Goal: Task Accomplishment & Management: Manage account settings

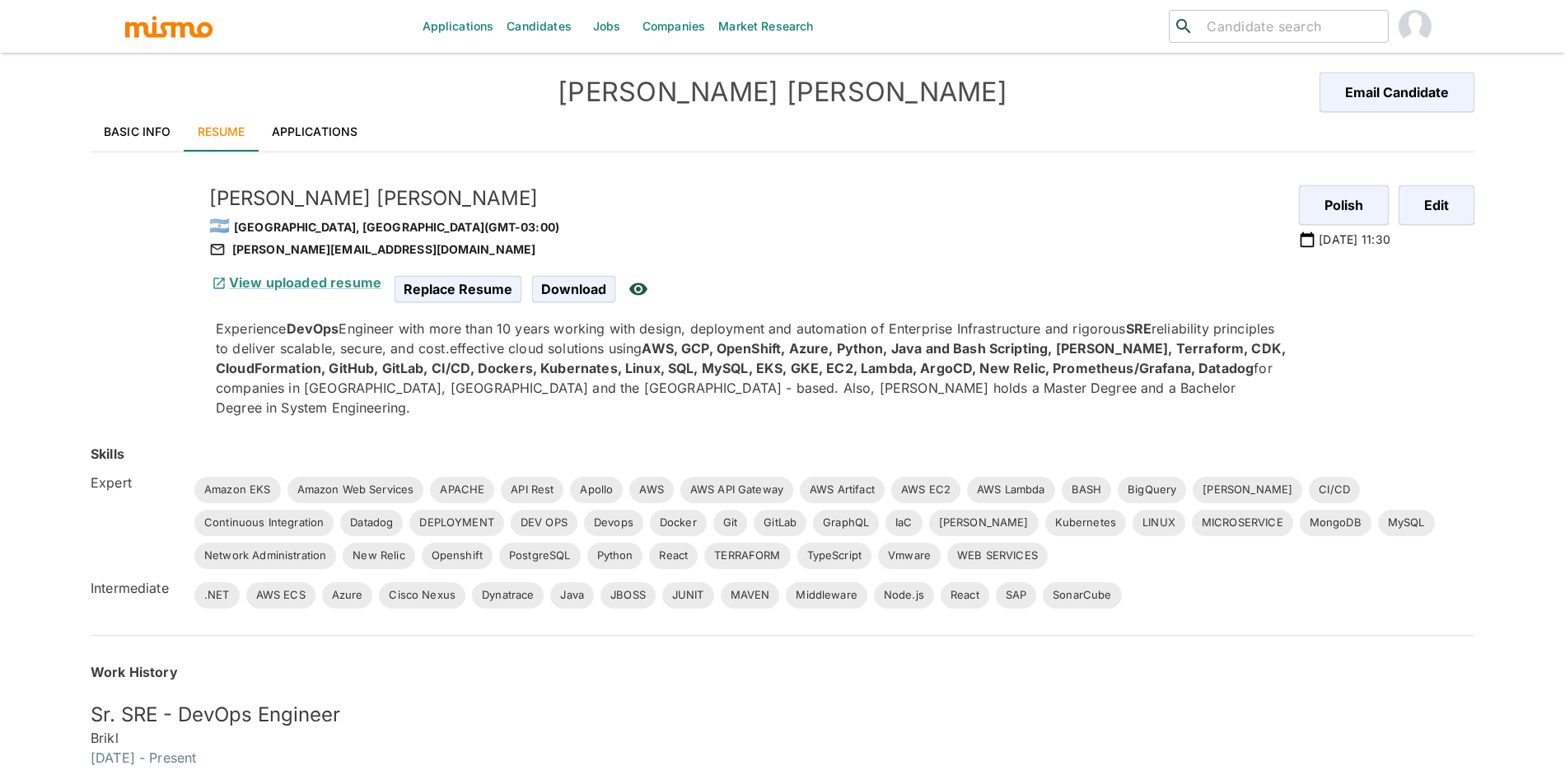
scroll to position [28, 0]
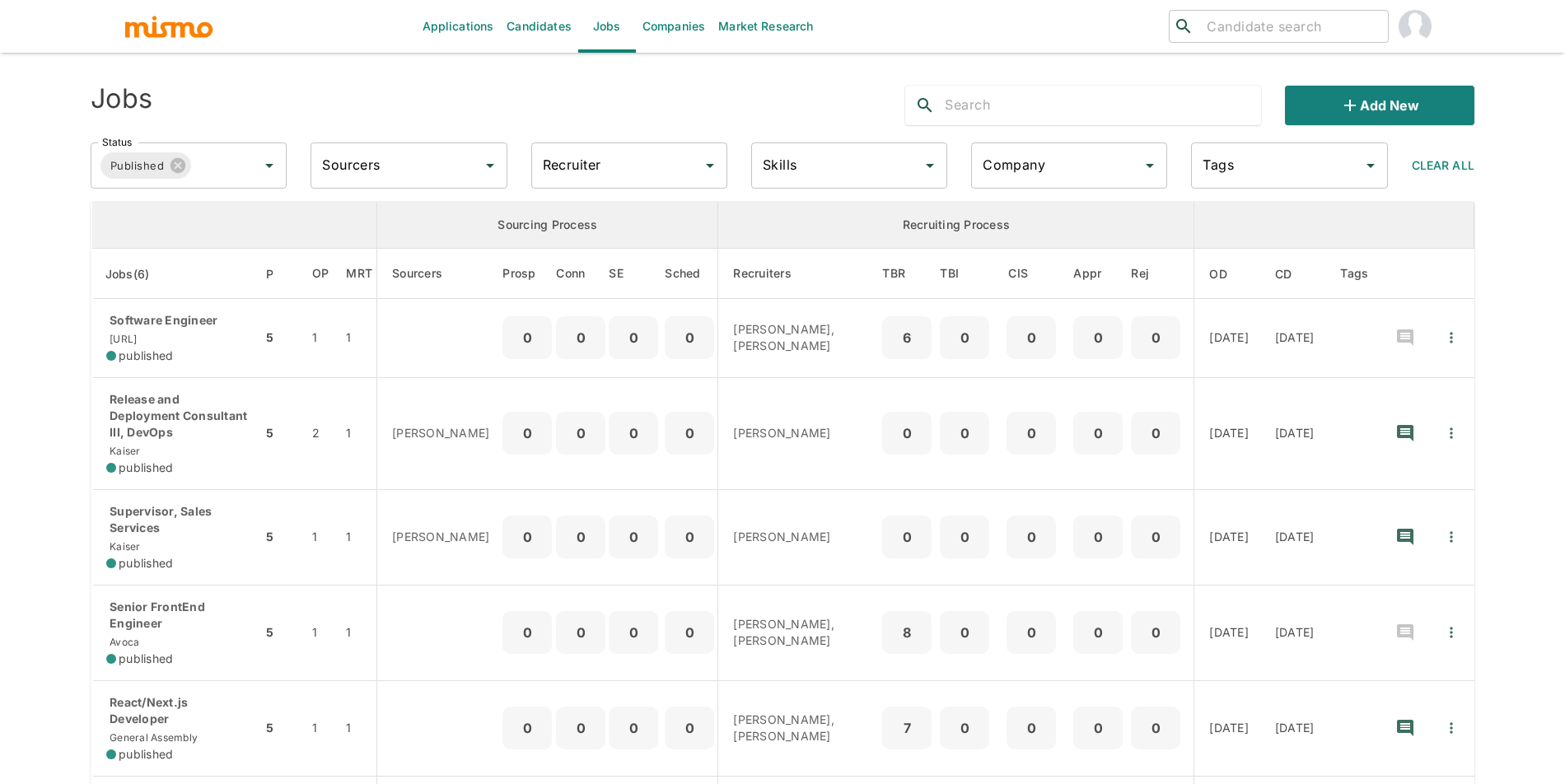
click at [644, 34] on link "Companies" at bounding box center [673, 26] width 76 height 53
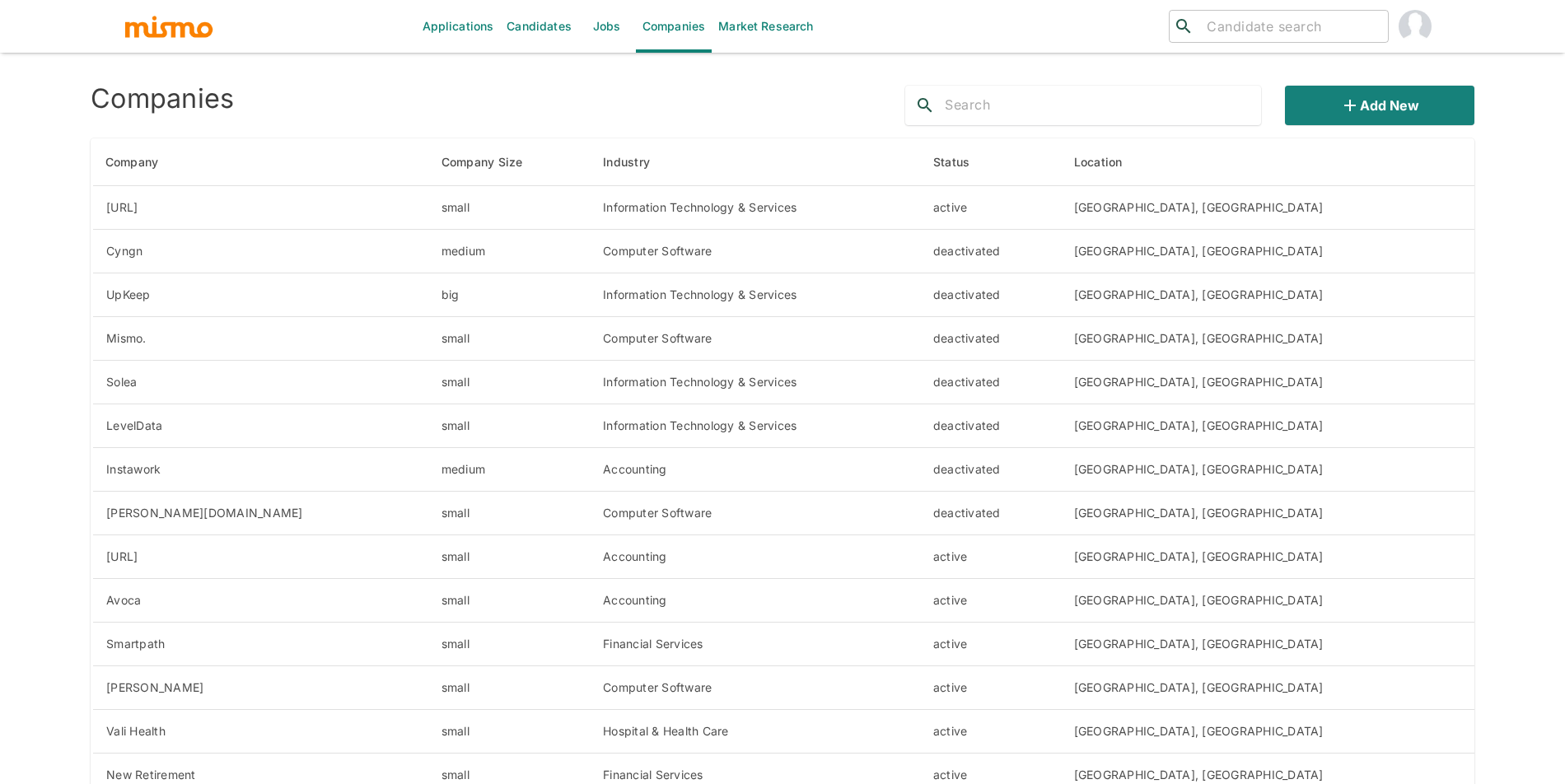
click at [1024, 90] on div at bounding box center [1082, 105] width 356 height 40
click at [1025, 100] on input "text" at bounding box center [1102, 105] width 317 height 26
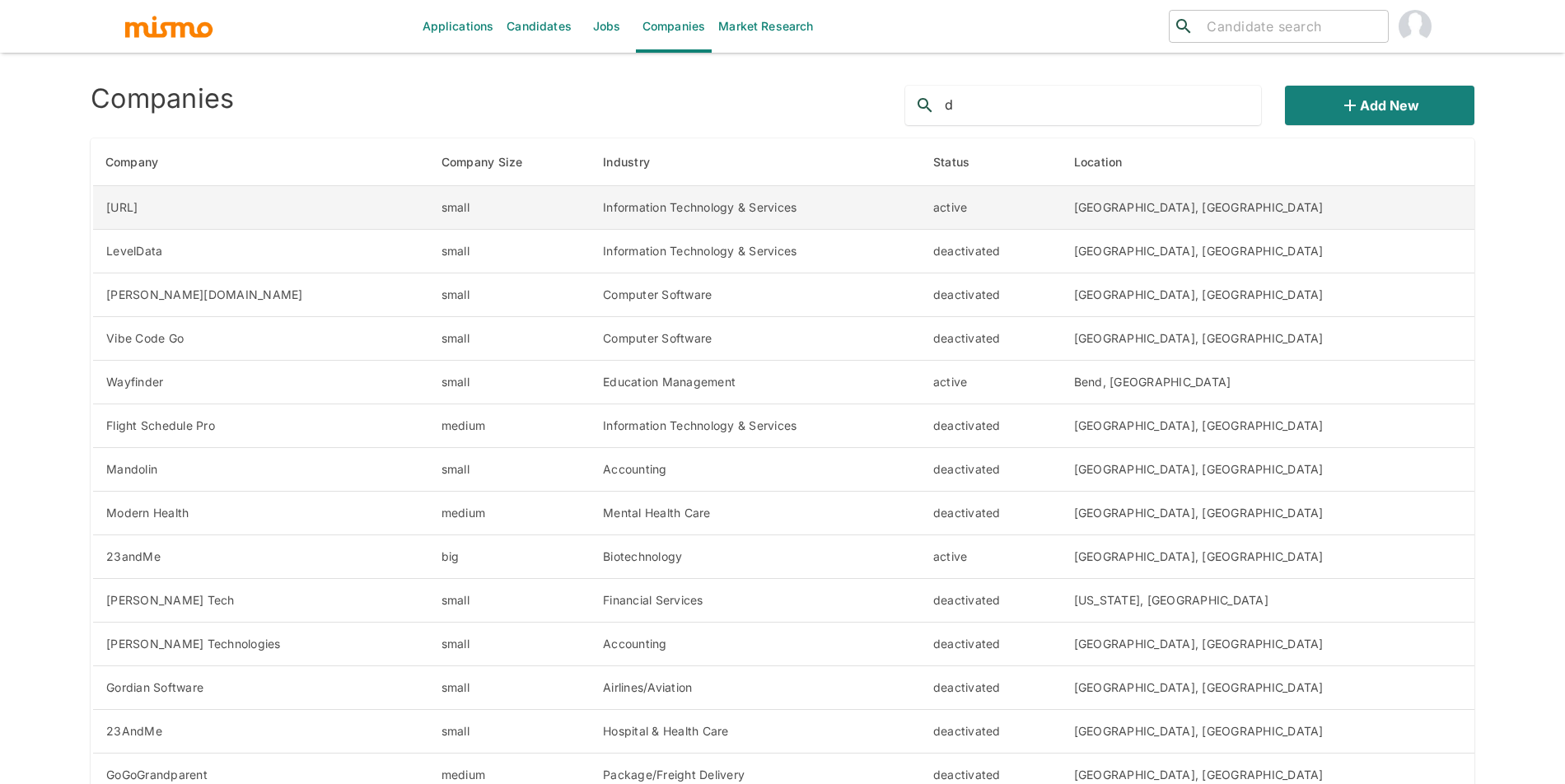
type input "d"
click at [174, 209] on td "[URL]" at bounding box center [261, 207] width 336 height 43
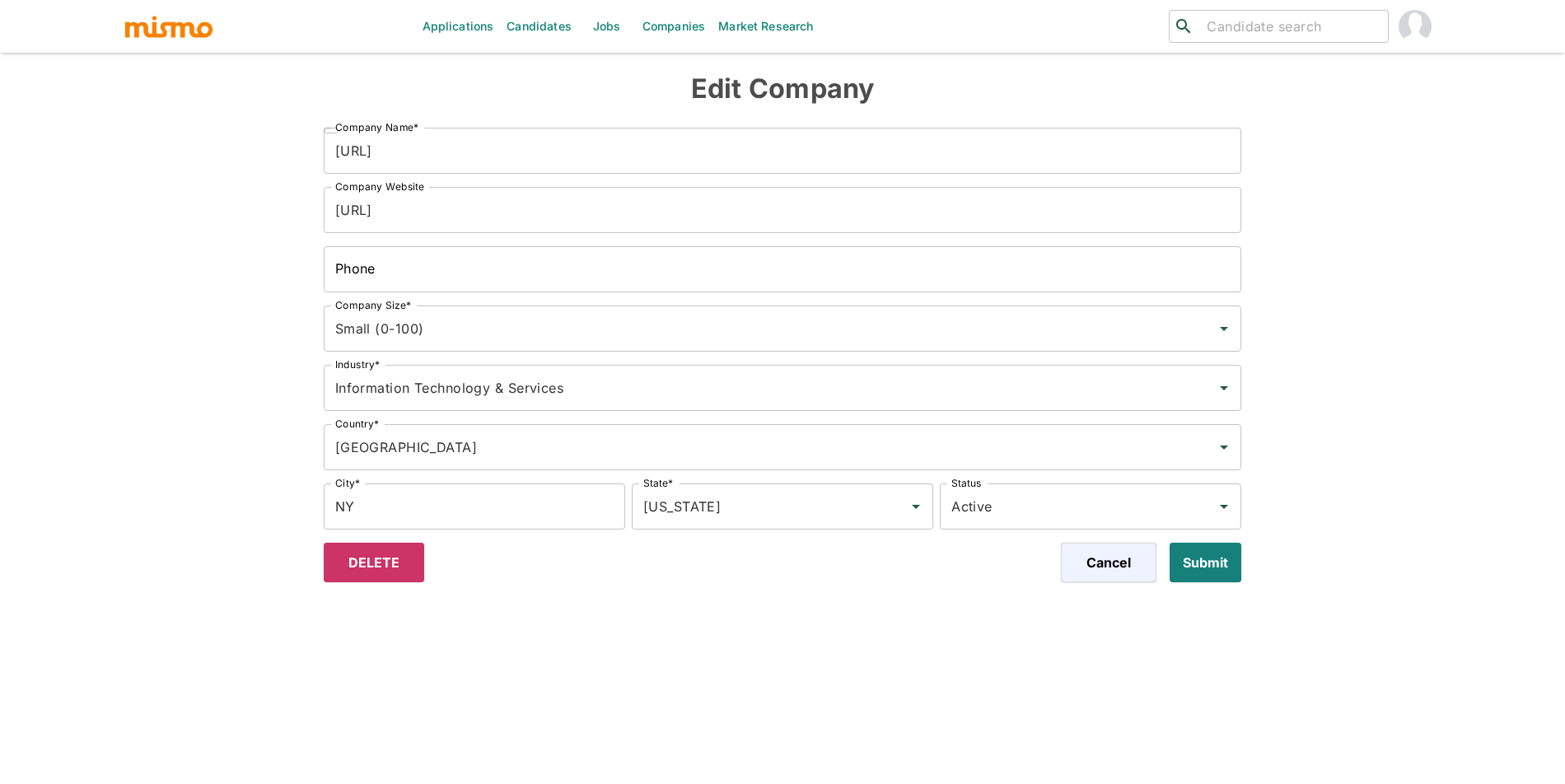
click at [508, 210] on input "https://www.dili.ai/" at bounding box center [782, 210] width 918 height 46
click at [631, 24] on link "Jobs" at bounding box center [607, 26] width 58 height 53
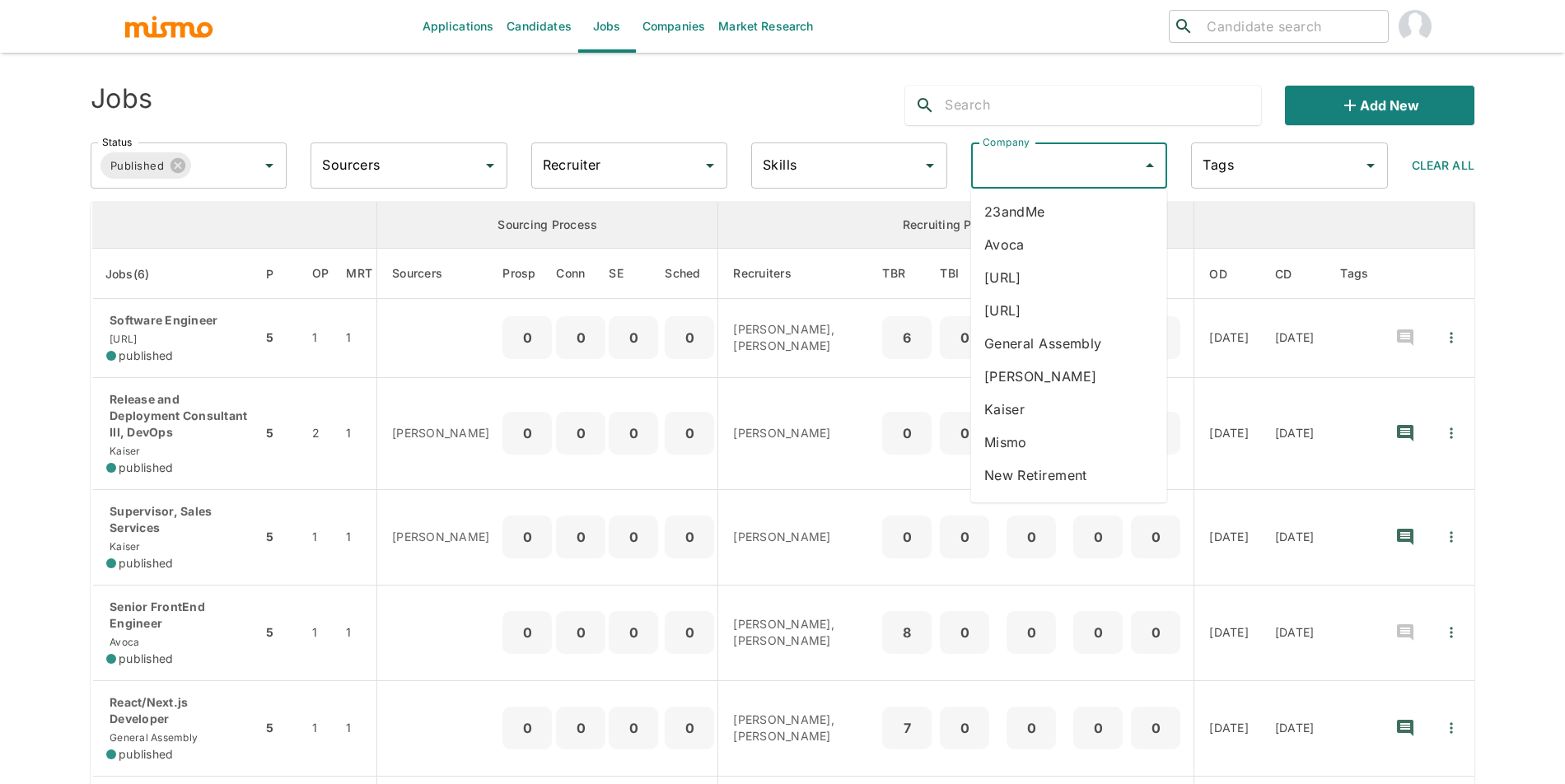
click at [1025, 172] on input "Company" at bounding box center [1057, 165] width 156 height 31
click at [1042, 277] on li "[URL]" at bounding box center [1069, 277] width 196 height 33
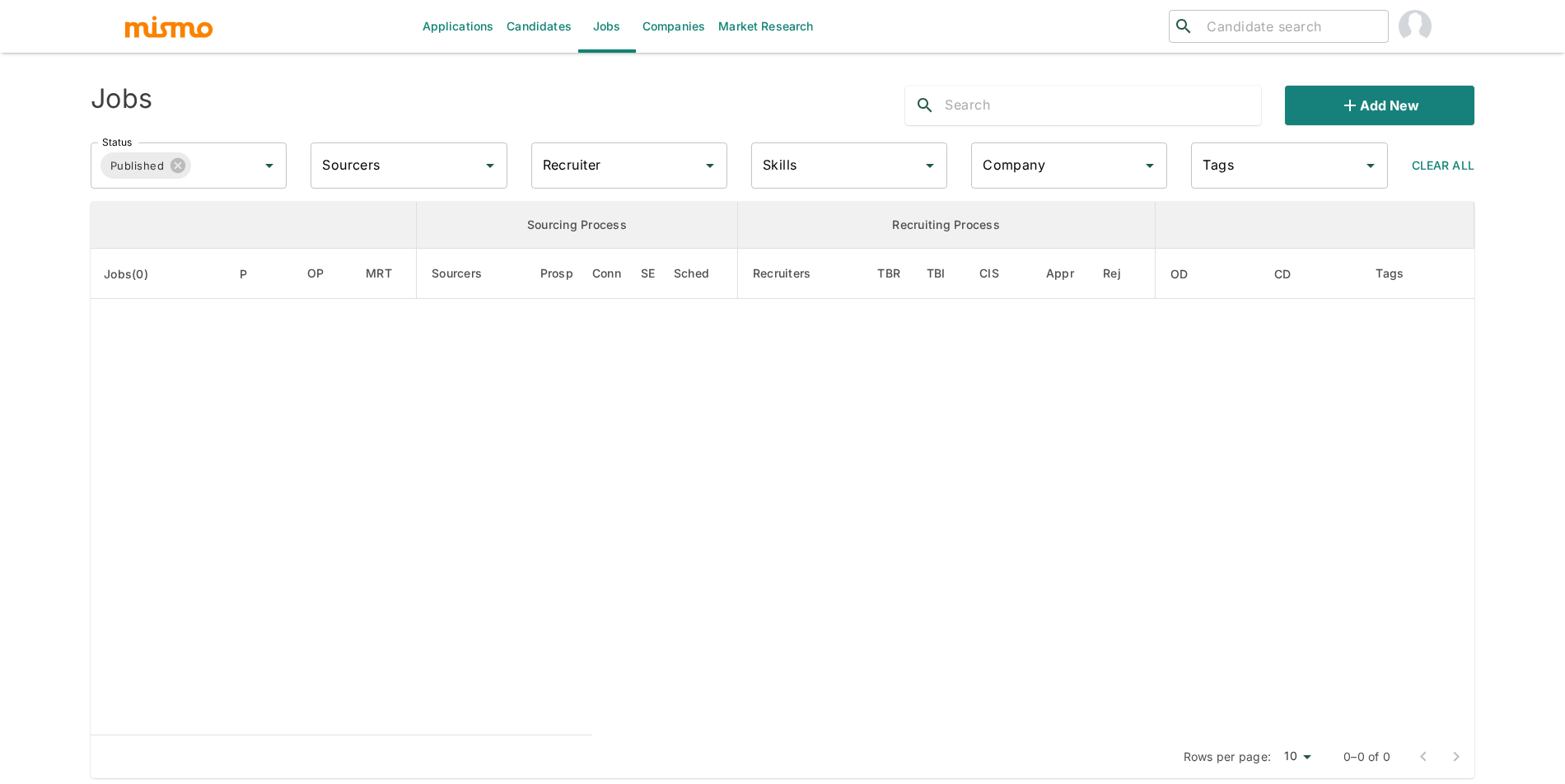
type input "[URL]"
click at [184, 173] on icon at bounding box center [177, 165] width 18 height 18
type input "[URL]"
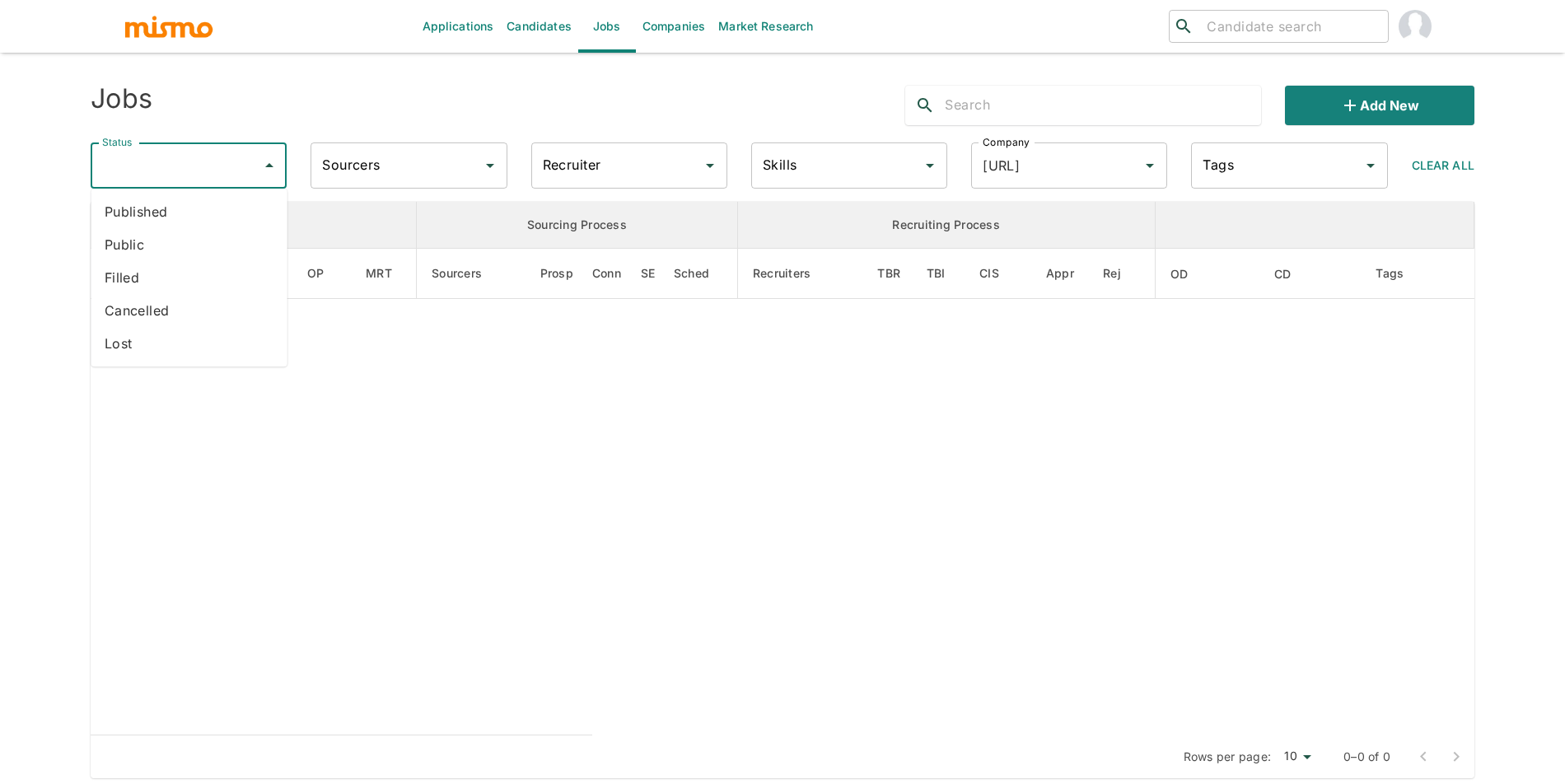
click at [194, 297] on li "Cancelled" at bounding box center [189, 310] width 196 height 33
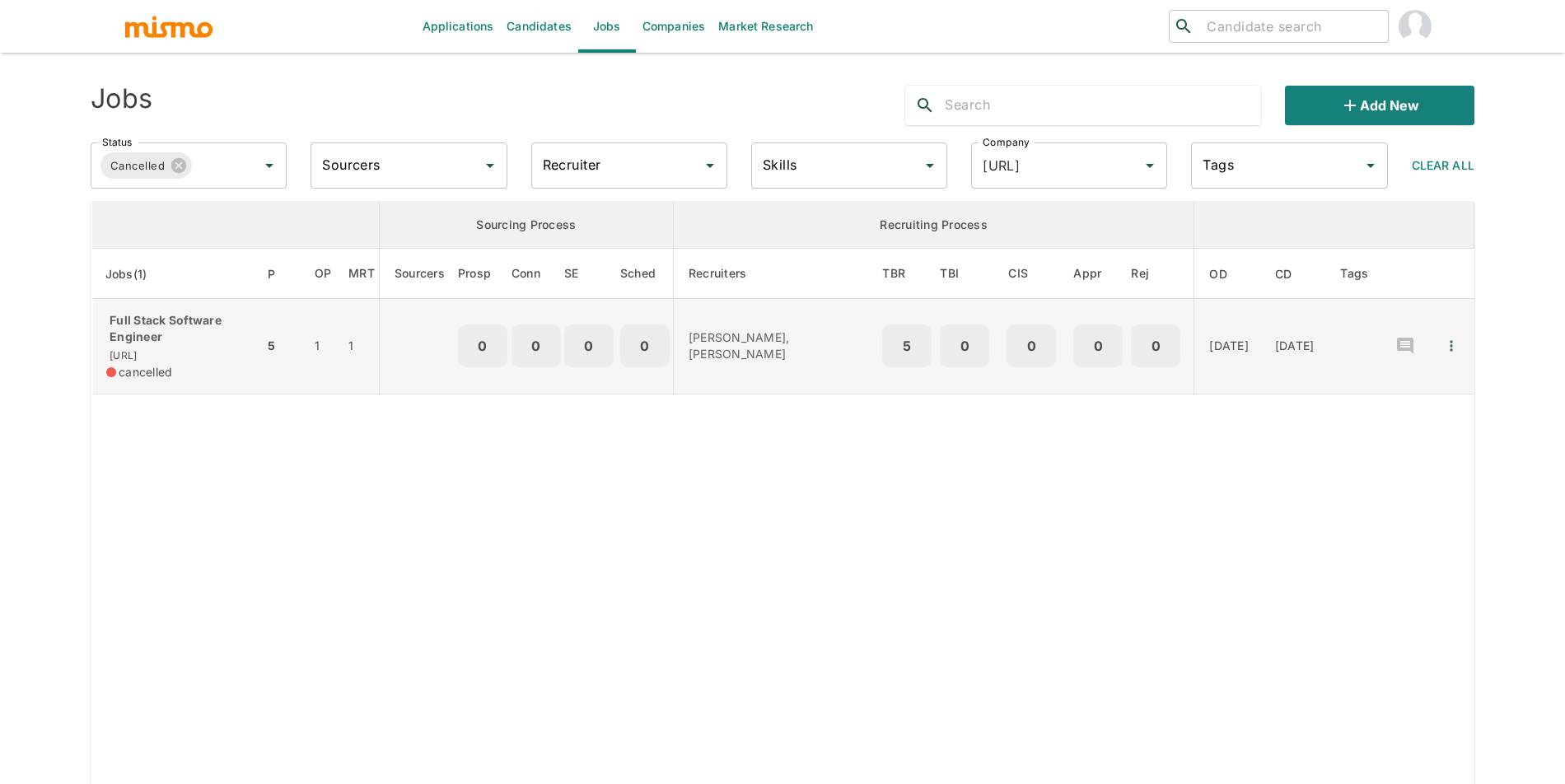
click at [239, 384] on td "Full Stack Software Engineer dili.ai cancelled" at bounding box center [178, 346] width 172 height 96
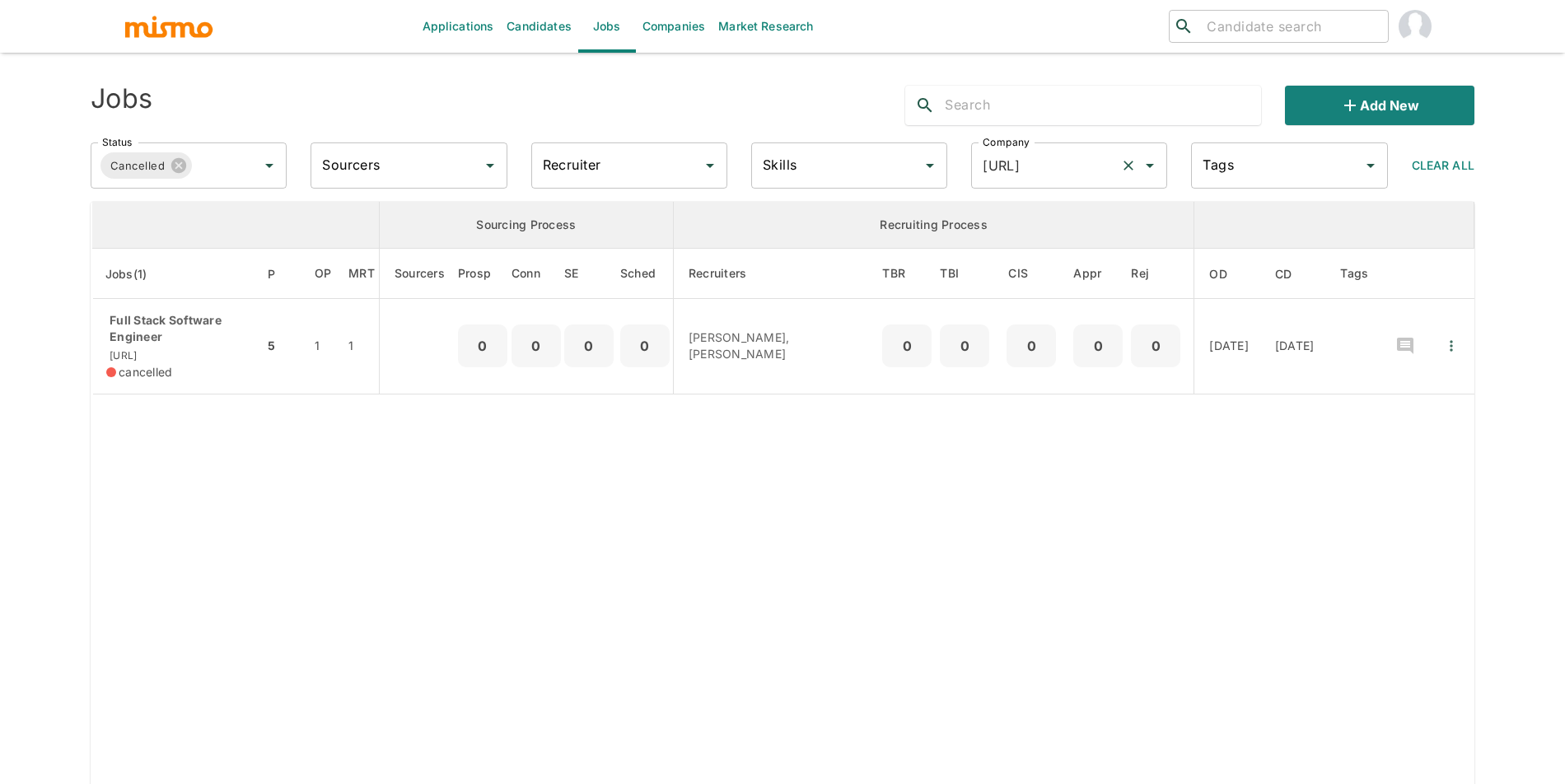
click at [977, 155] on div "dili.ai Company" at bounding box center [1069, 165] width 196 height 46
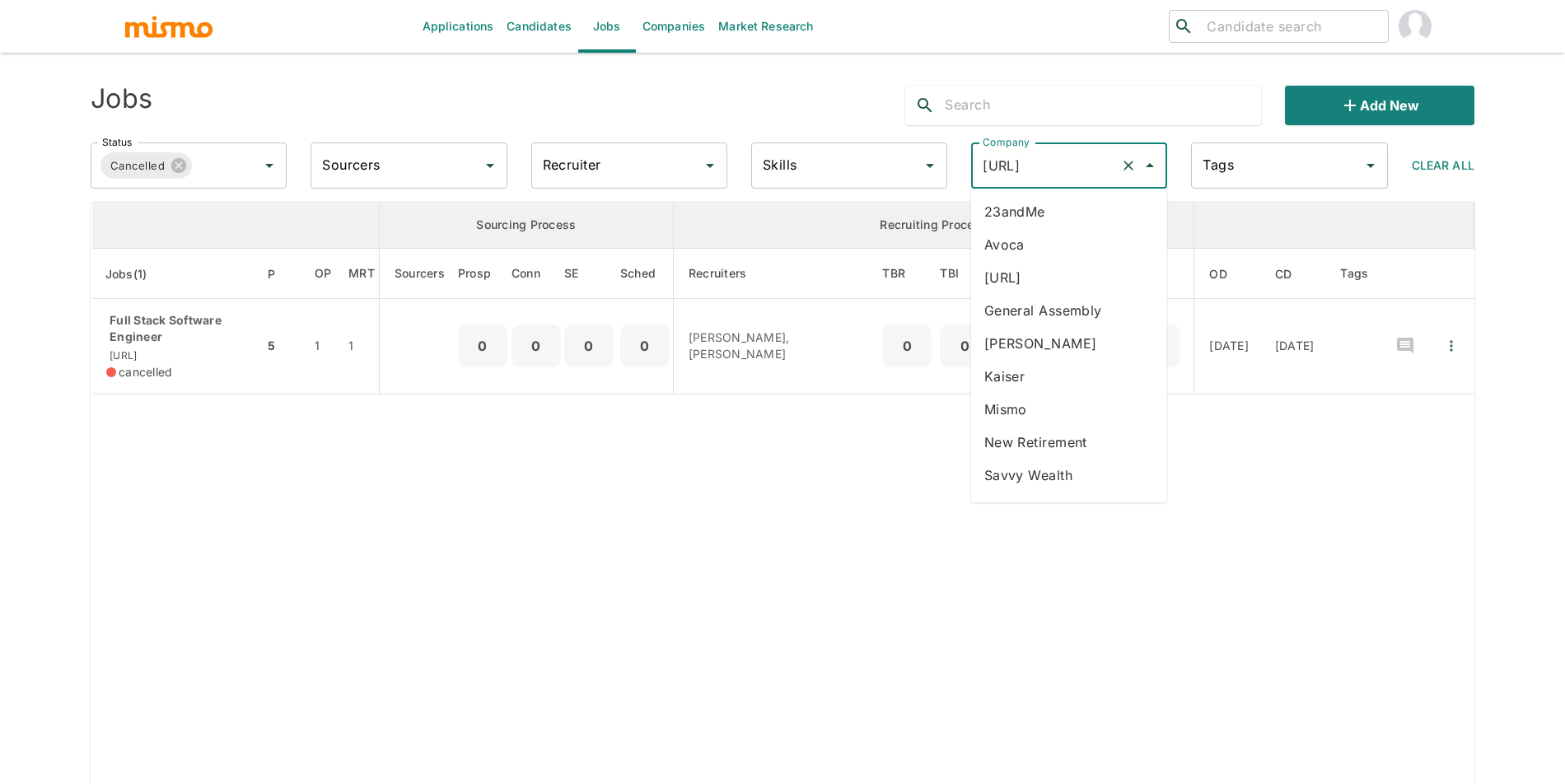
click at [1110, 284] on li "ficra.ai" at bounding box center [1069, 277] width 196 height 33
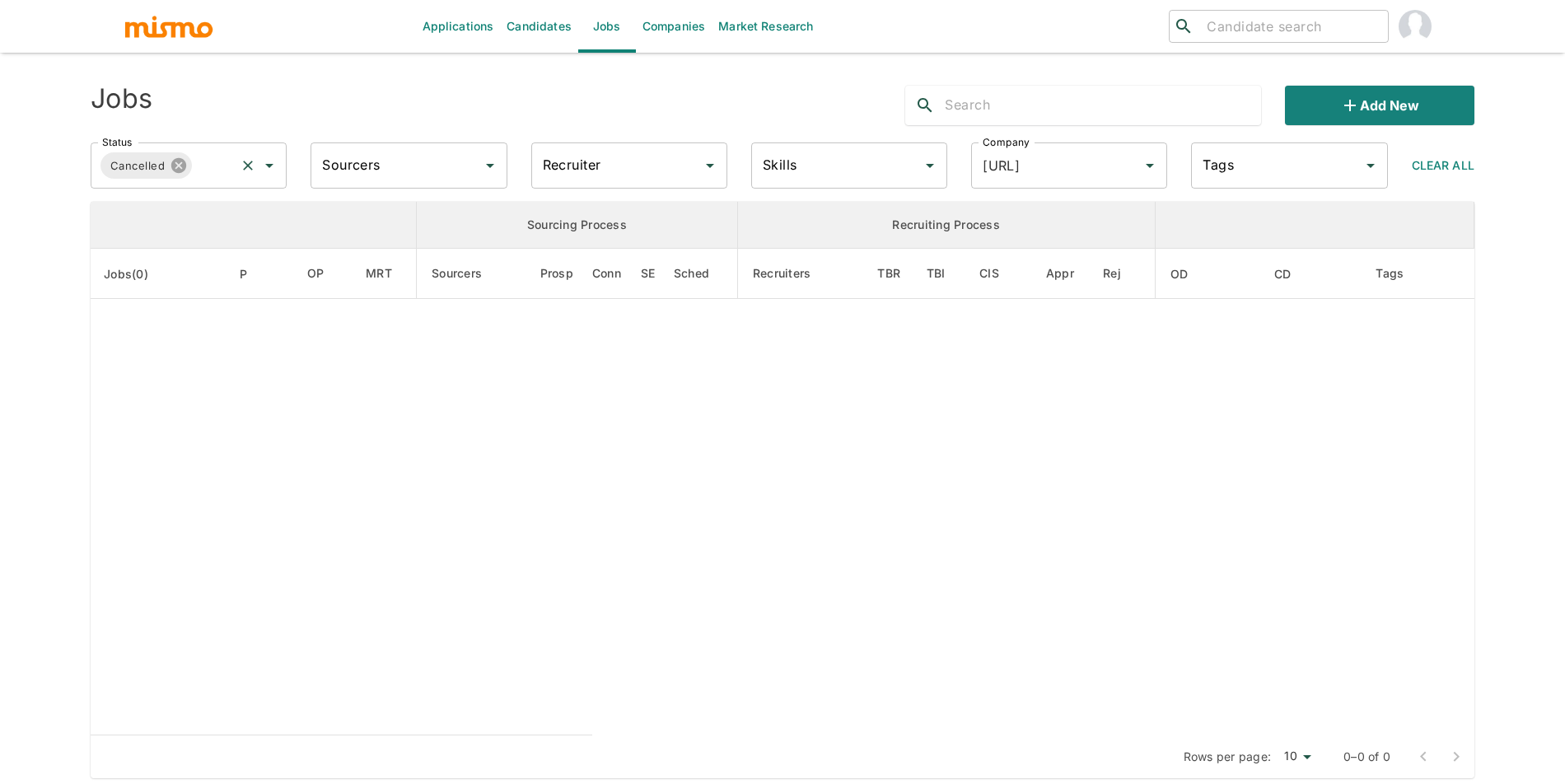
drag, startPoint x: 149, startPoint y: 164, endPoint x: 169, endPoint y: 162, distance: 20.1
click at [150, 164] on span "Cancelled" at bounding box center [137, 165] width 74 height 19
click at [170, 162] on icon at bounding box center [178, 165] width 18 height 18
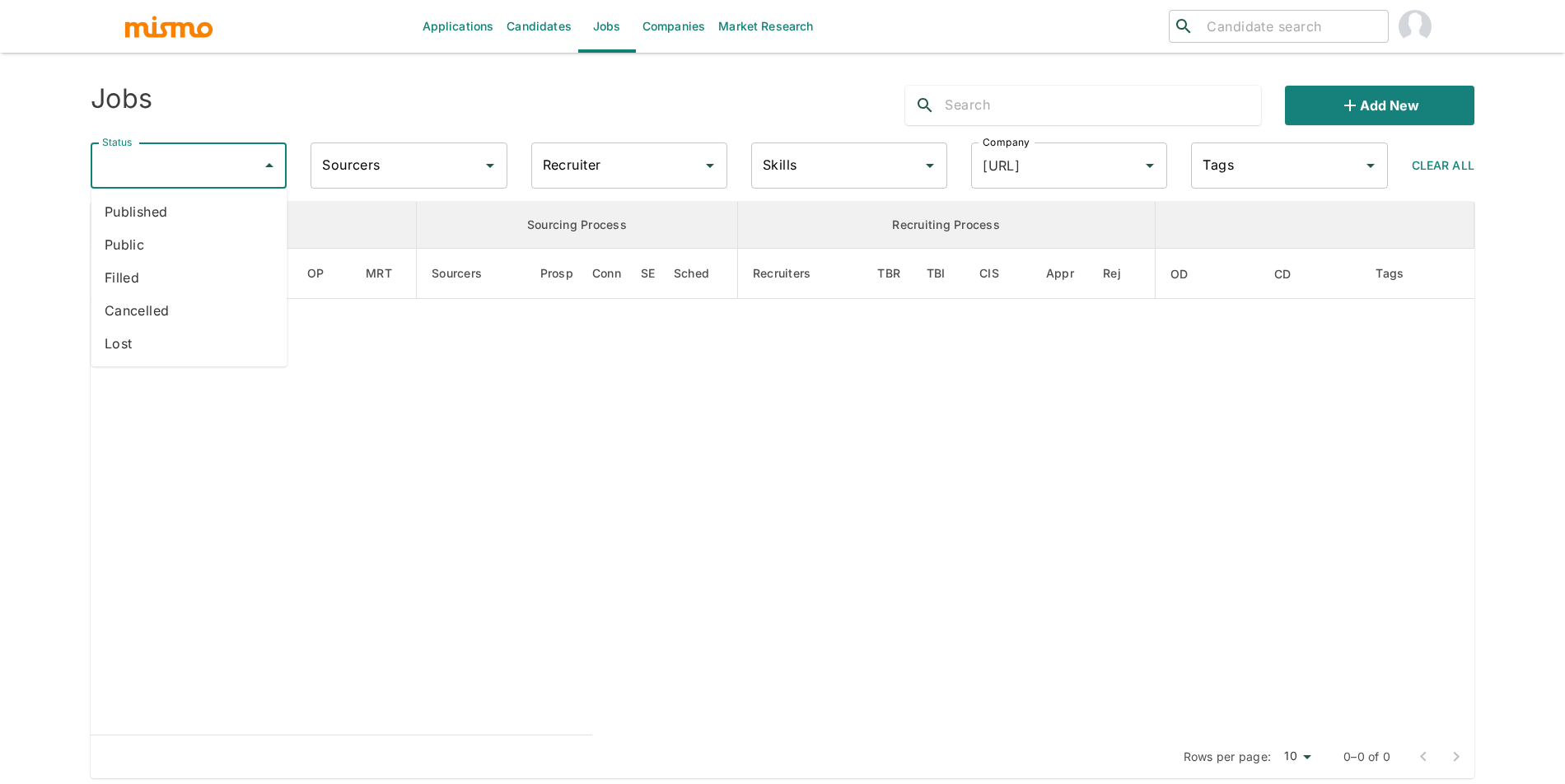
click at [192, 266] on li "Filled" at bounding box center [189, 277] width 196 height 33
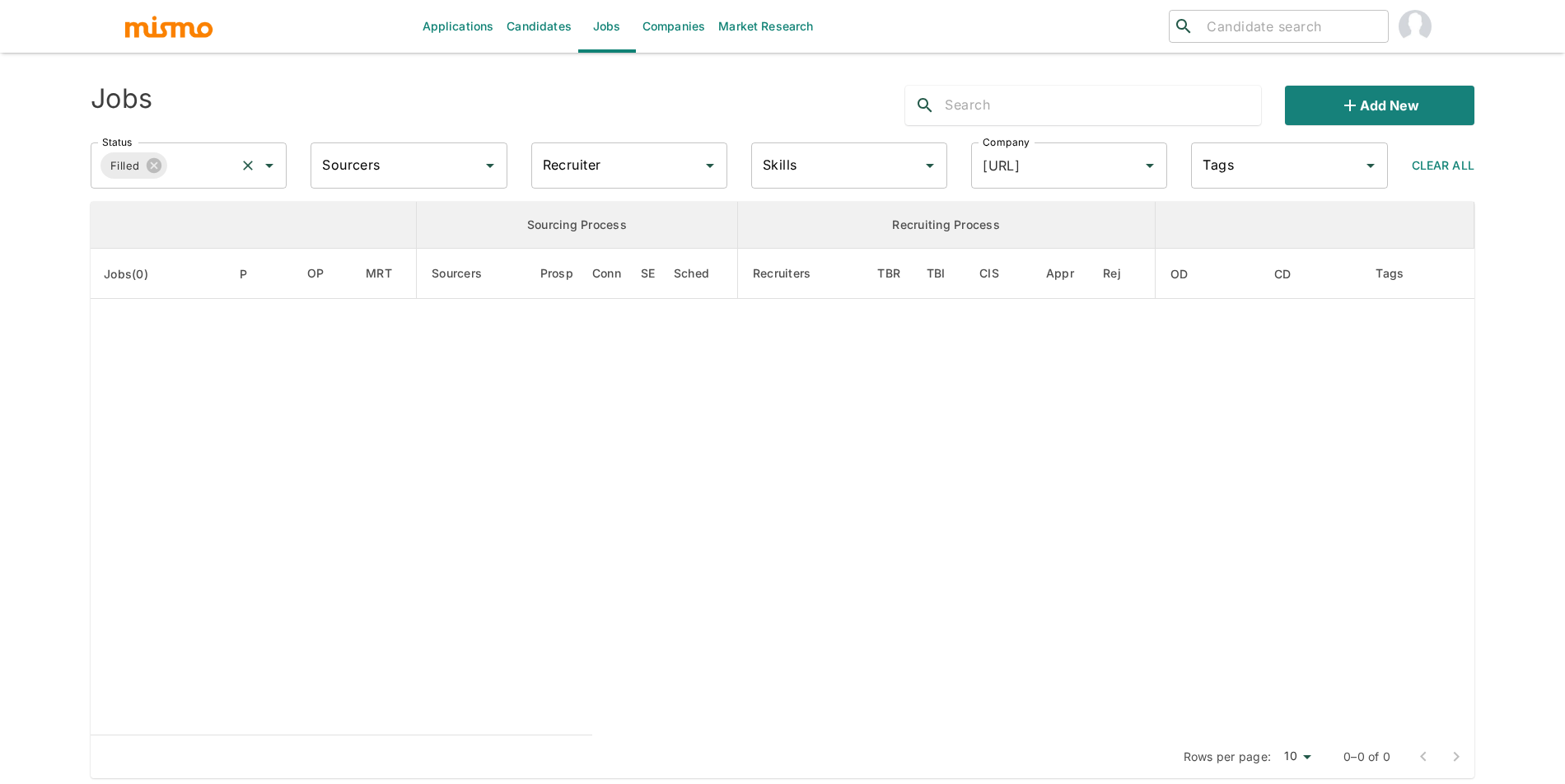
click at [188, 174] on input "Status" at bounding box center [202, 165] width 65 height 31
click at [186, 248] on li "Public" at bounding box center [189, 244] width 196 height 33
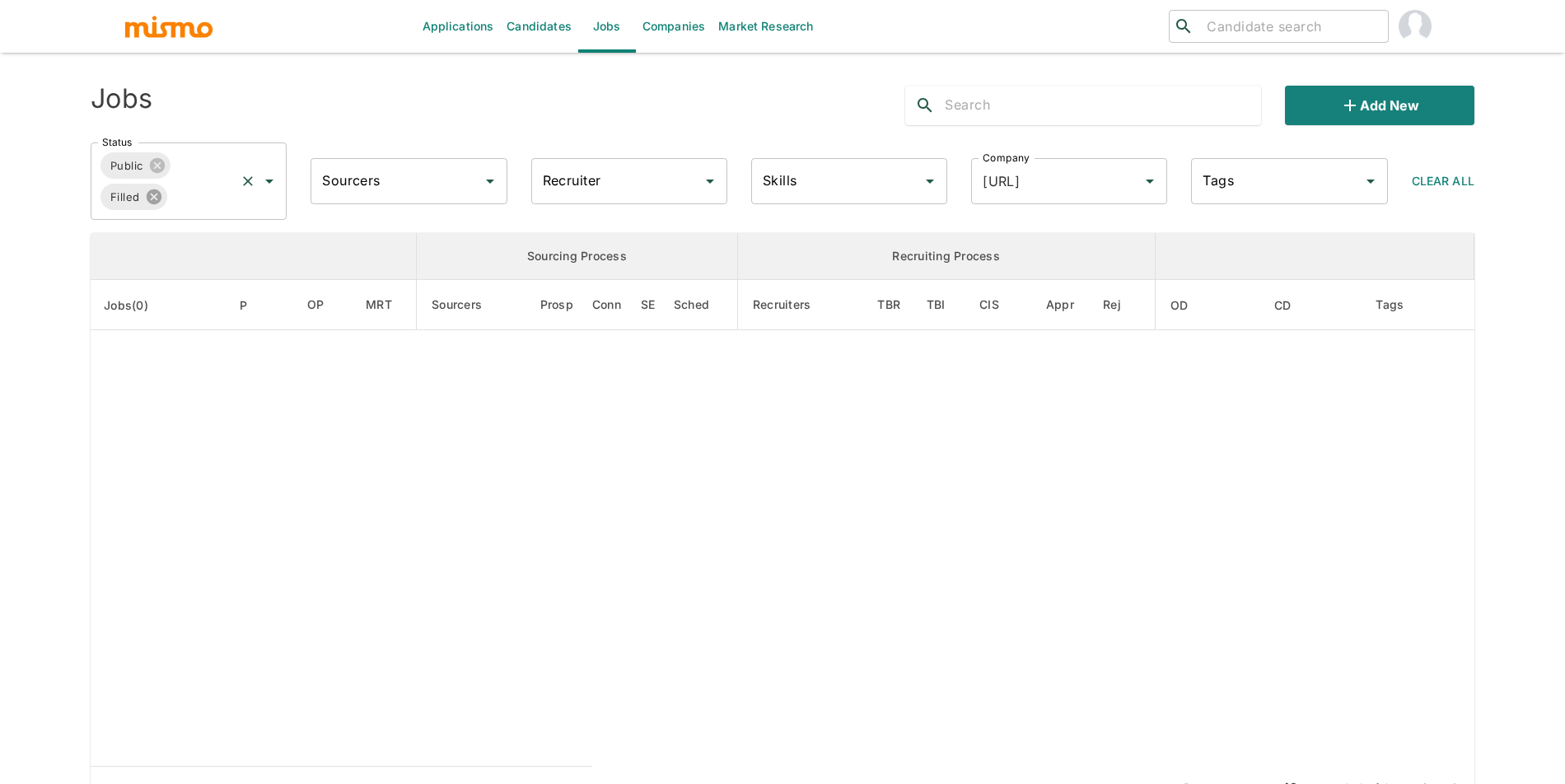
click at [160, 199] on icon at bounding box center [153, 196] width 14 height 14
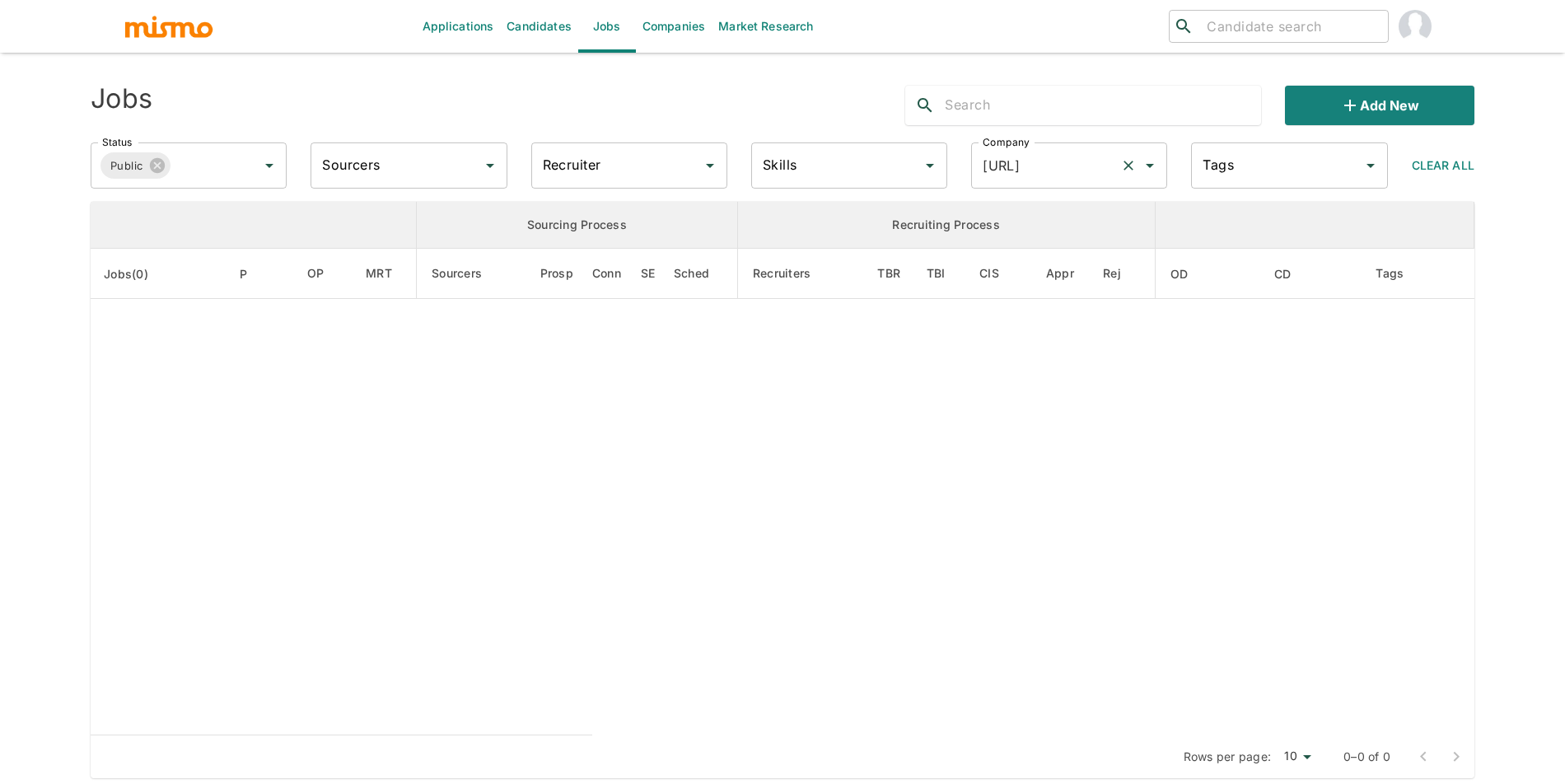
click at [1096, 156] on input "ficra.ai" at bounding box center [1046, 165] width 135 height 31
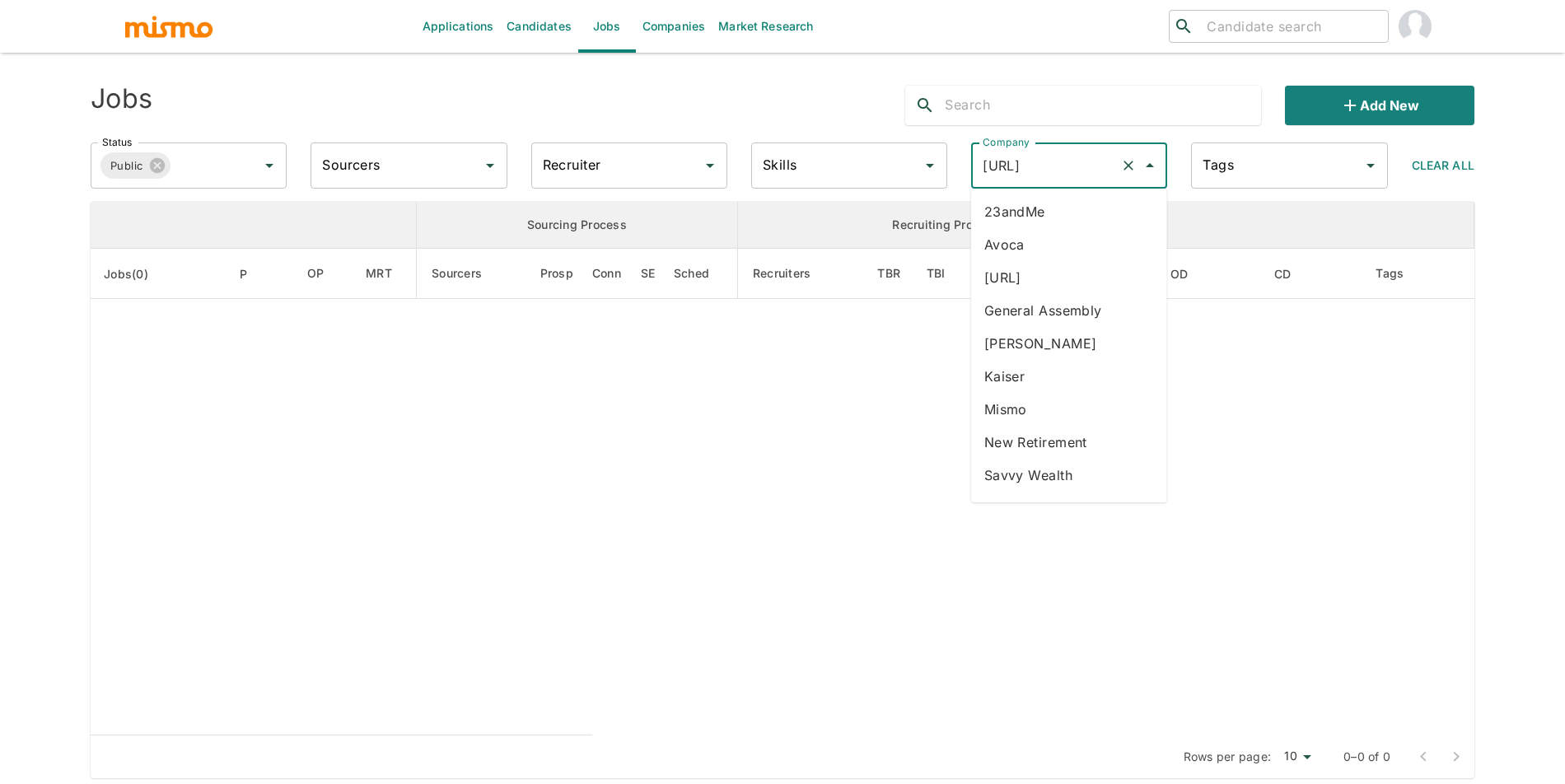
click at [1047, 284] on li "[URL]" at bounding box center [1069, 277] width 196 height 33
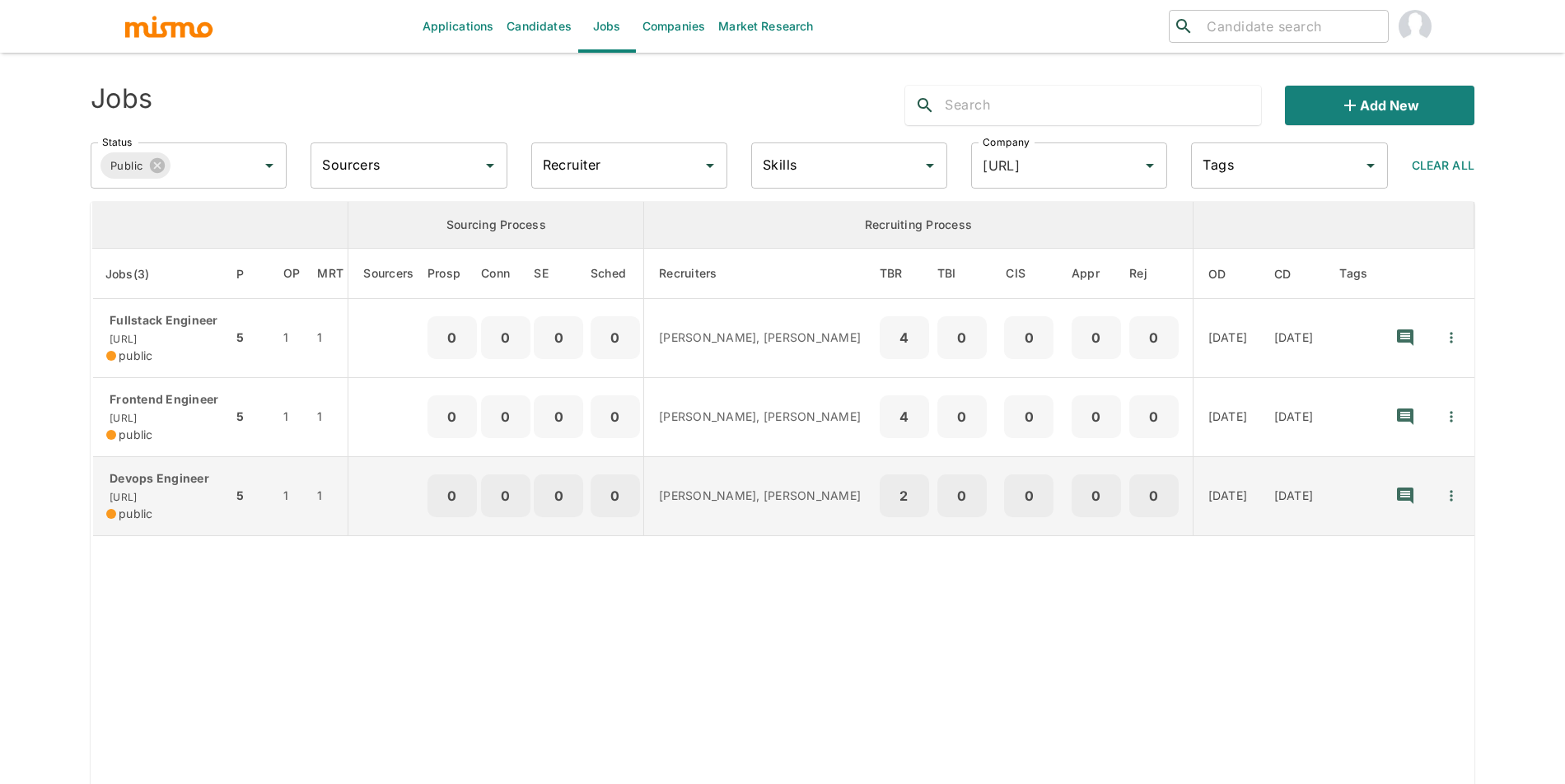
click at [182, 486] on p "Devops Engineer" at bounding box center [162, 478] width 113 height 16
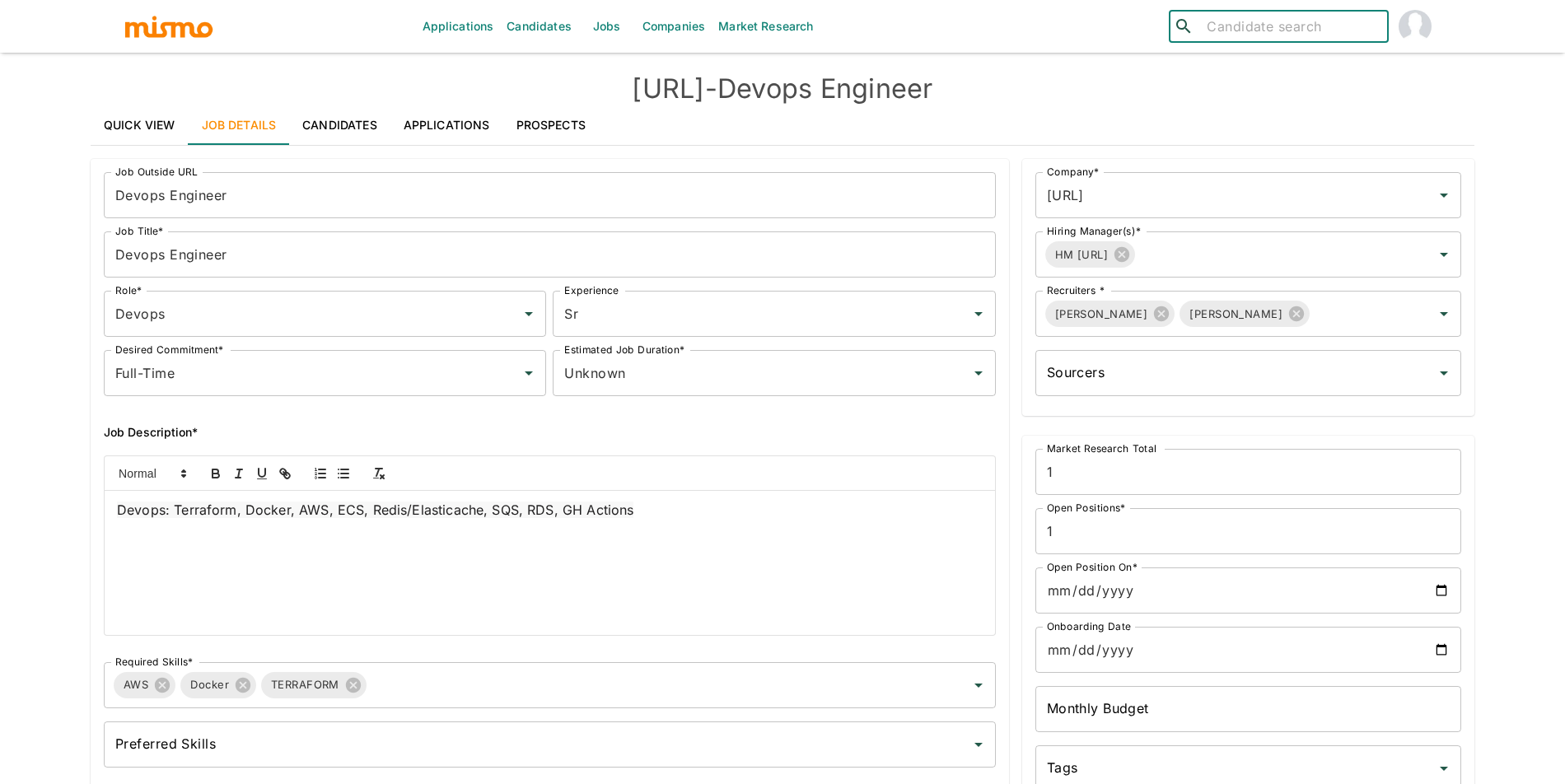
click at [296, 506] on span "Devops: Terraform, Docker, AWS, ECS, Redis/Elasticache, SQS, RDS, GH Actions" at bounding box center [375, 509] width 516 height 16
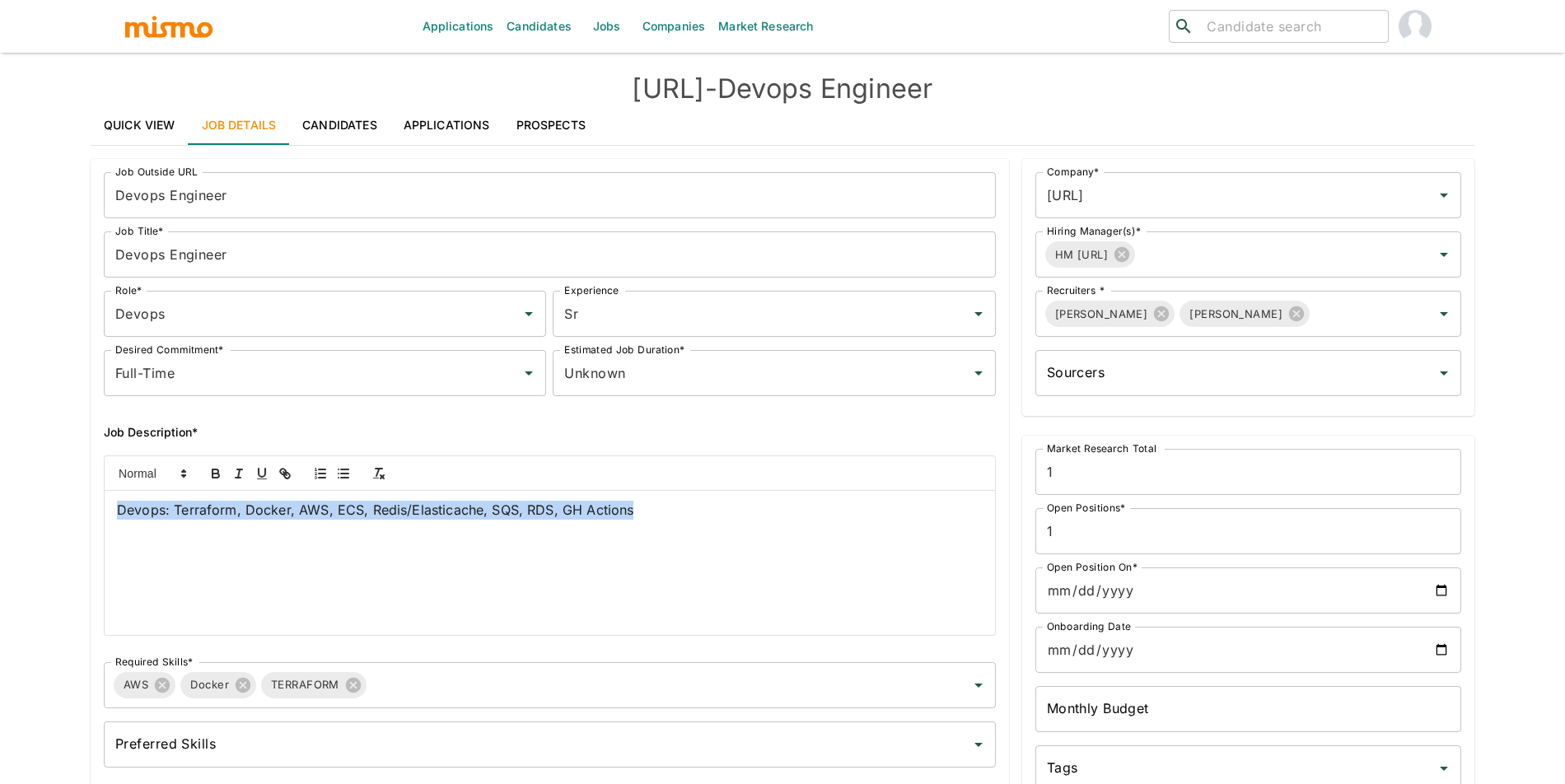
click at [296, 506] on span "Devops: Terraform, Docker, AWS, ECS, Redis/Elasticache, SQS, RDS, GH Actions" at bounding box center [375, 509] width 516 height 16
copy span "Devops: Terraform, Docker, AWS, ECS, Redis/Elasticache, SQS, RDS, GH Actions"
click at [454, 124] on link "Applications" at bounding box center [446, 125] width 113 height 40
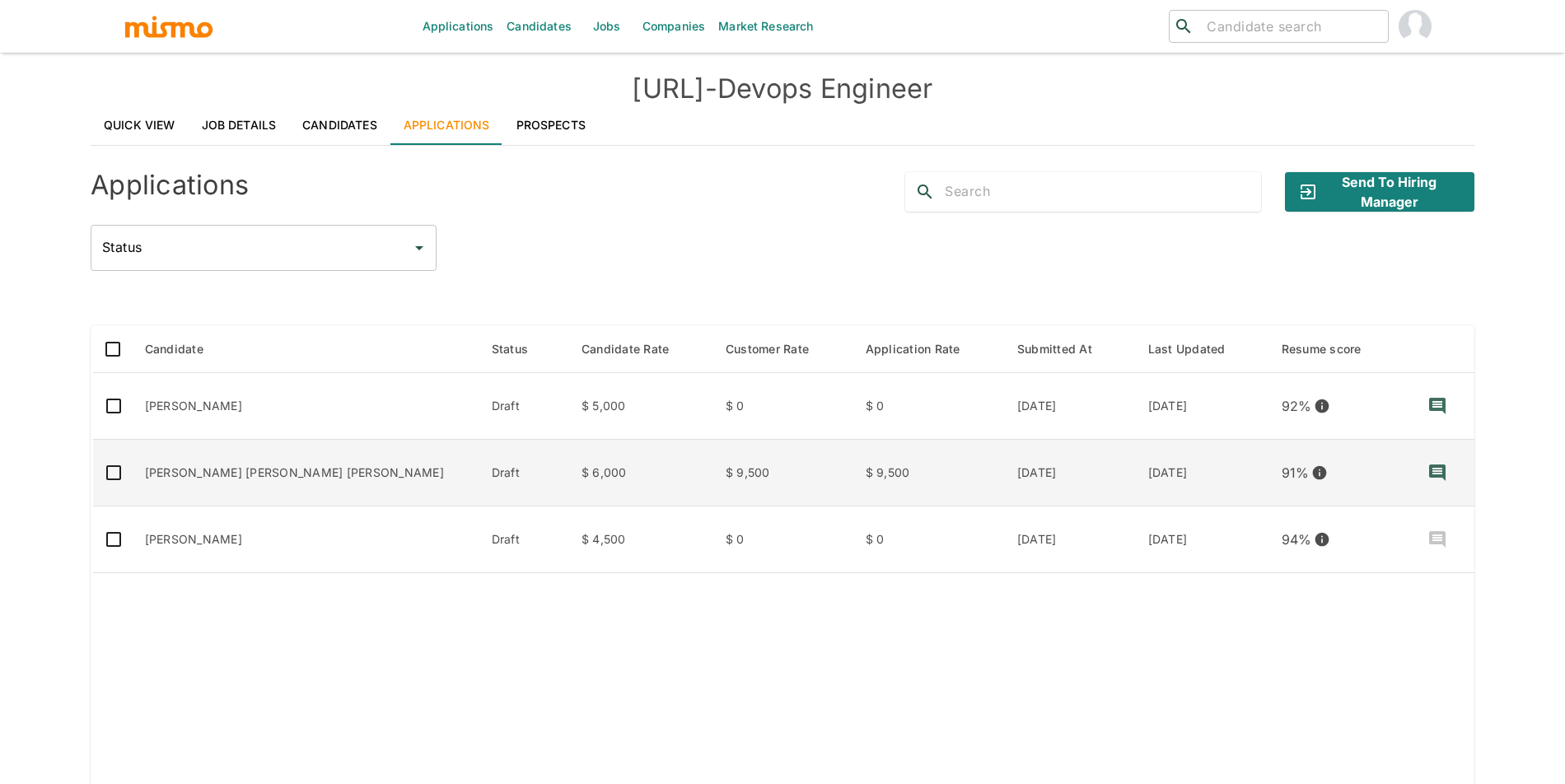
click at [479, 480] on td "Draft" at bounding box center [524, 473] width 90 height 67
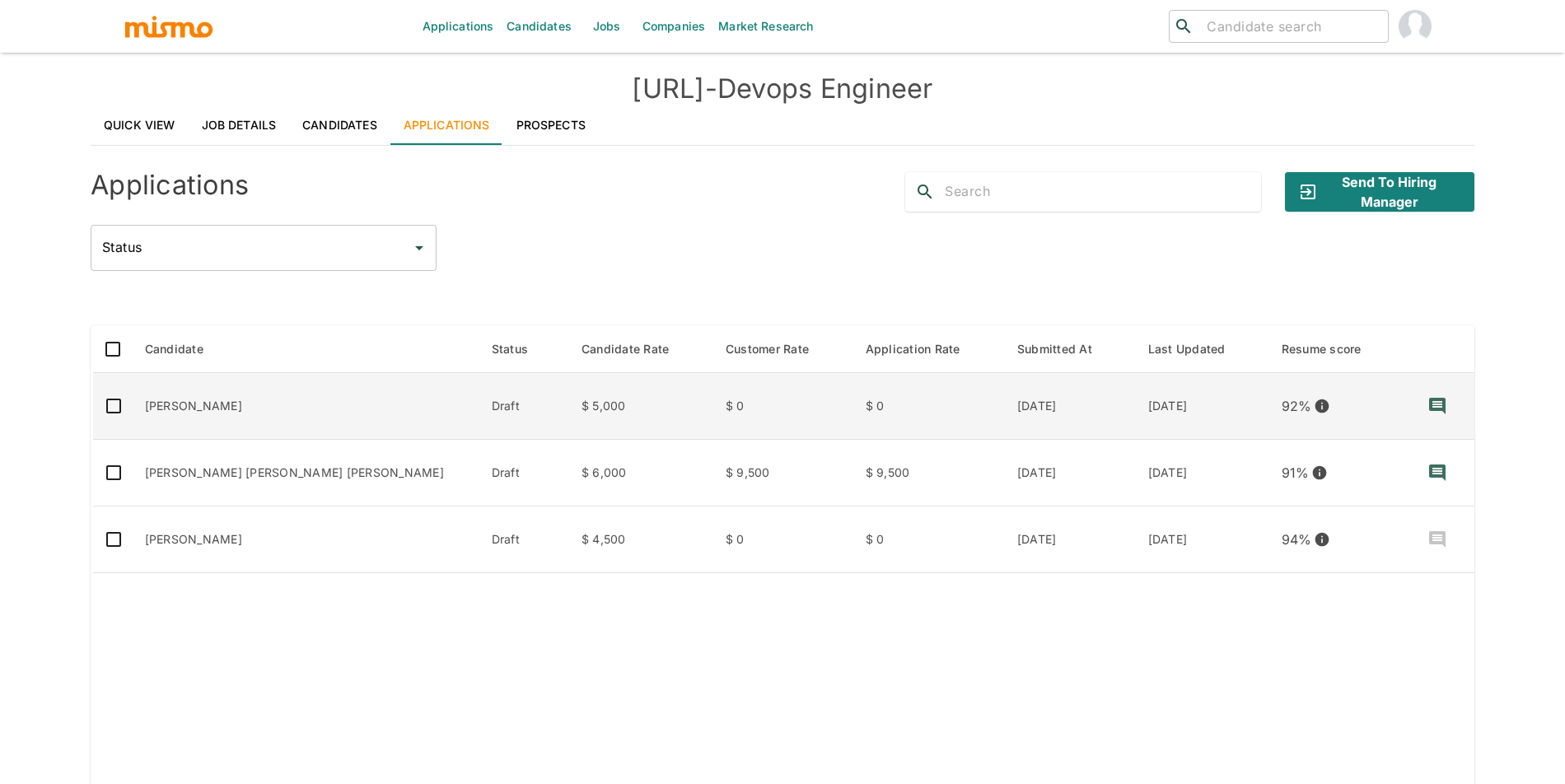
click at [261, 399] on td "Matheus Miranda" at bounding box center [305, 406] width 347 height 67
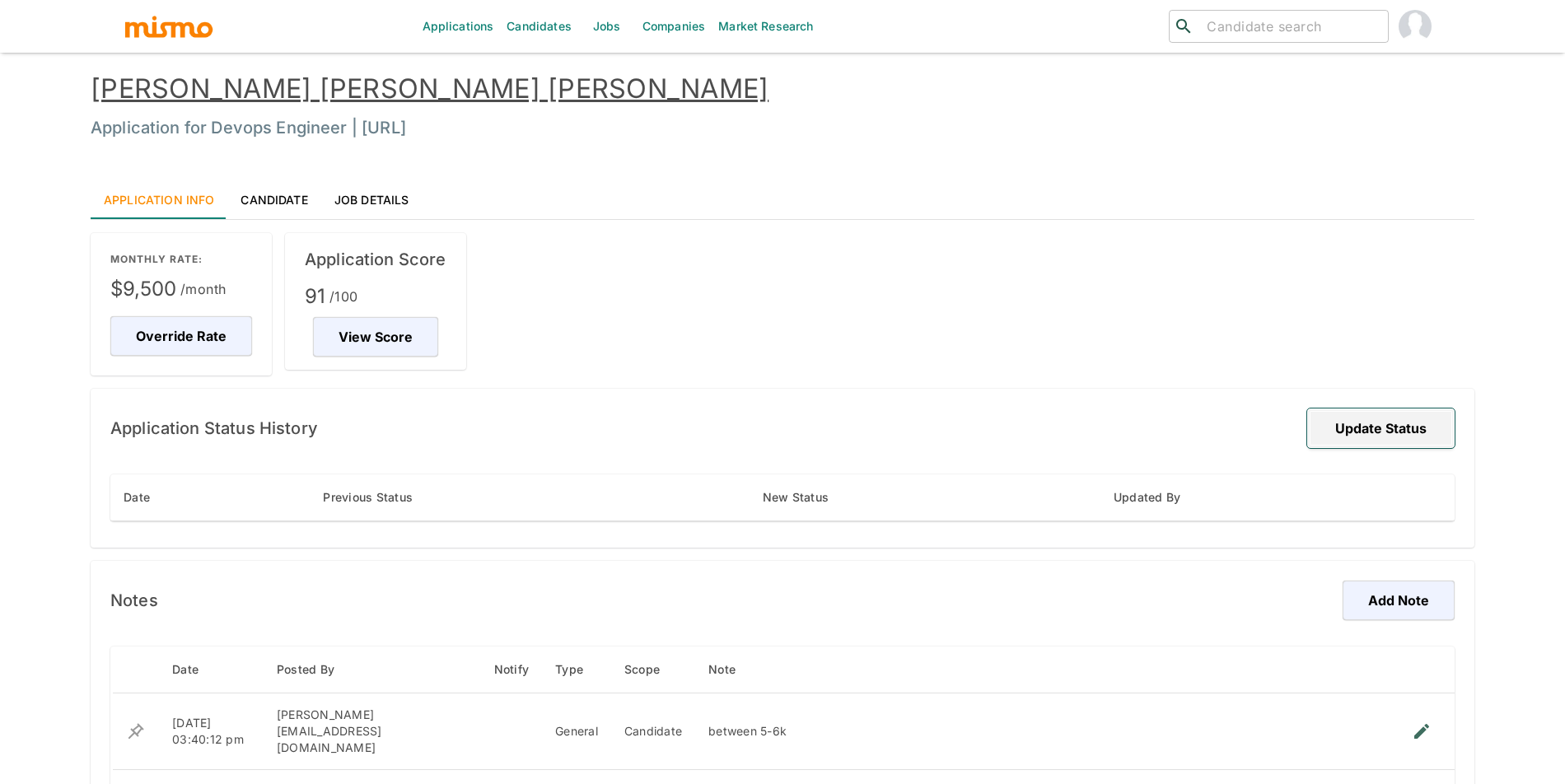
click at [1350, 431] on button "Update Status" at bounding box center [1381, 428] width 148 height 40
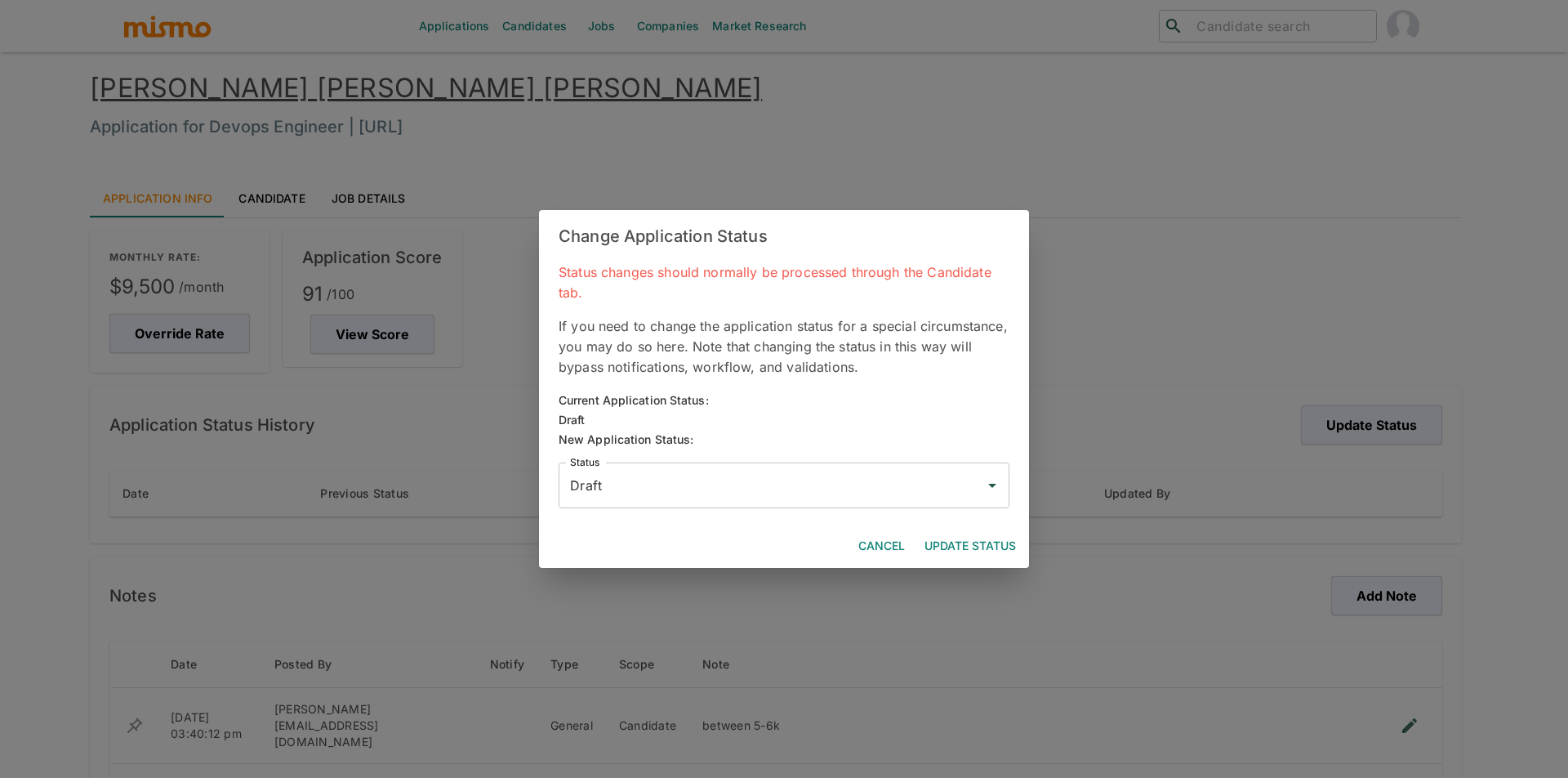
click at [705, 484] on input "Draft" at bounding box center [771, 485] width 412 height 31
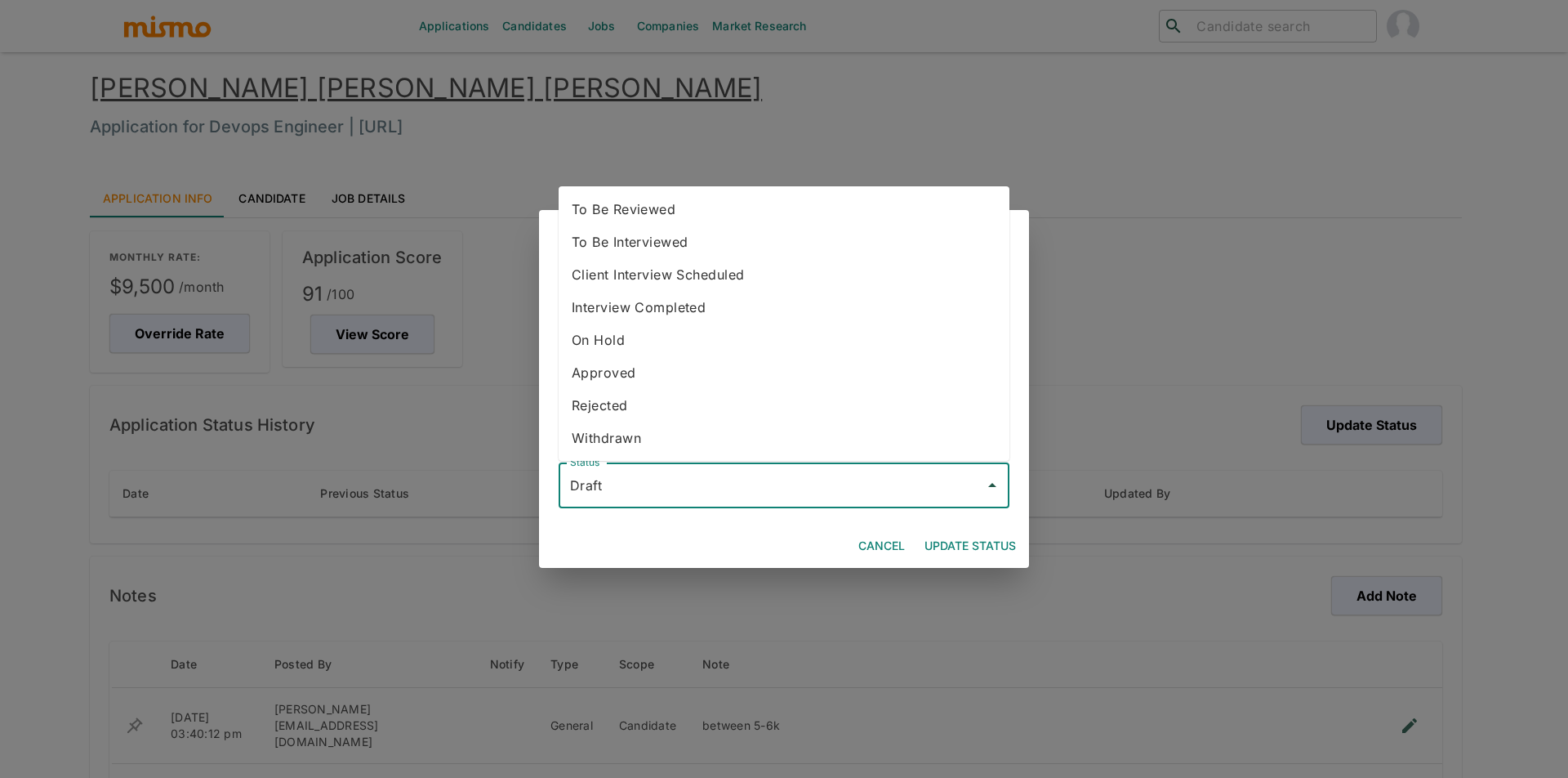
click at [675, 222] on li "To Be Reviewed" at bounding box center [784, 209] width 451 height 33
type input "To Be Reviewed"
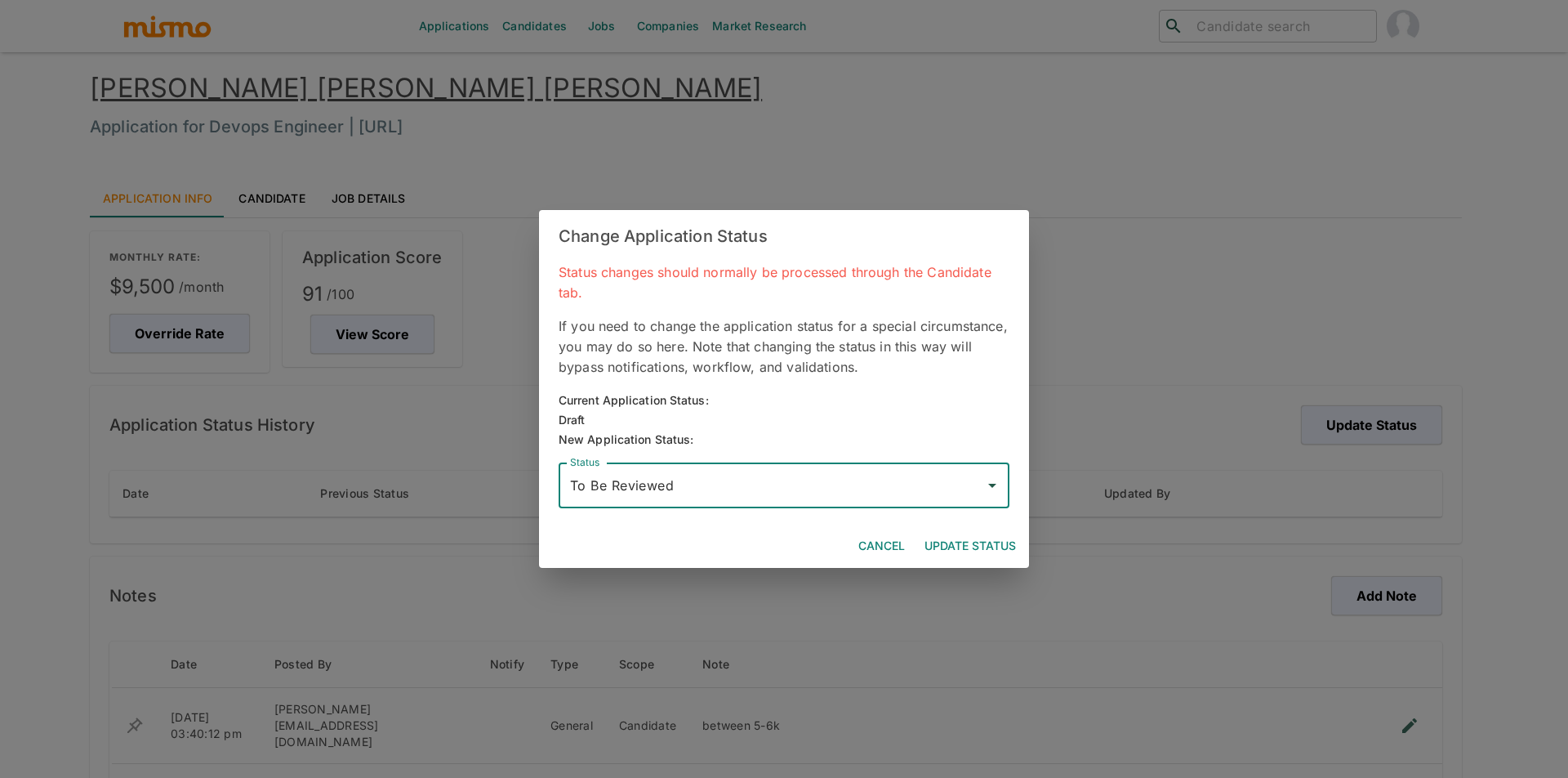
click at [989, 542] on button "Update Status" at bounding box center [970, 546] width 104 height 30
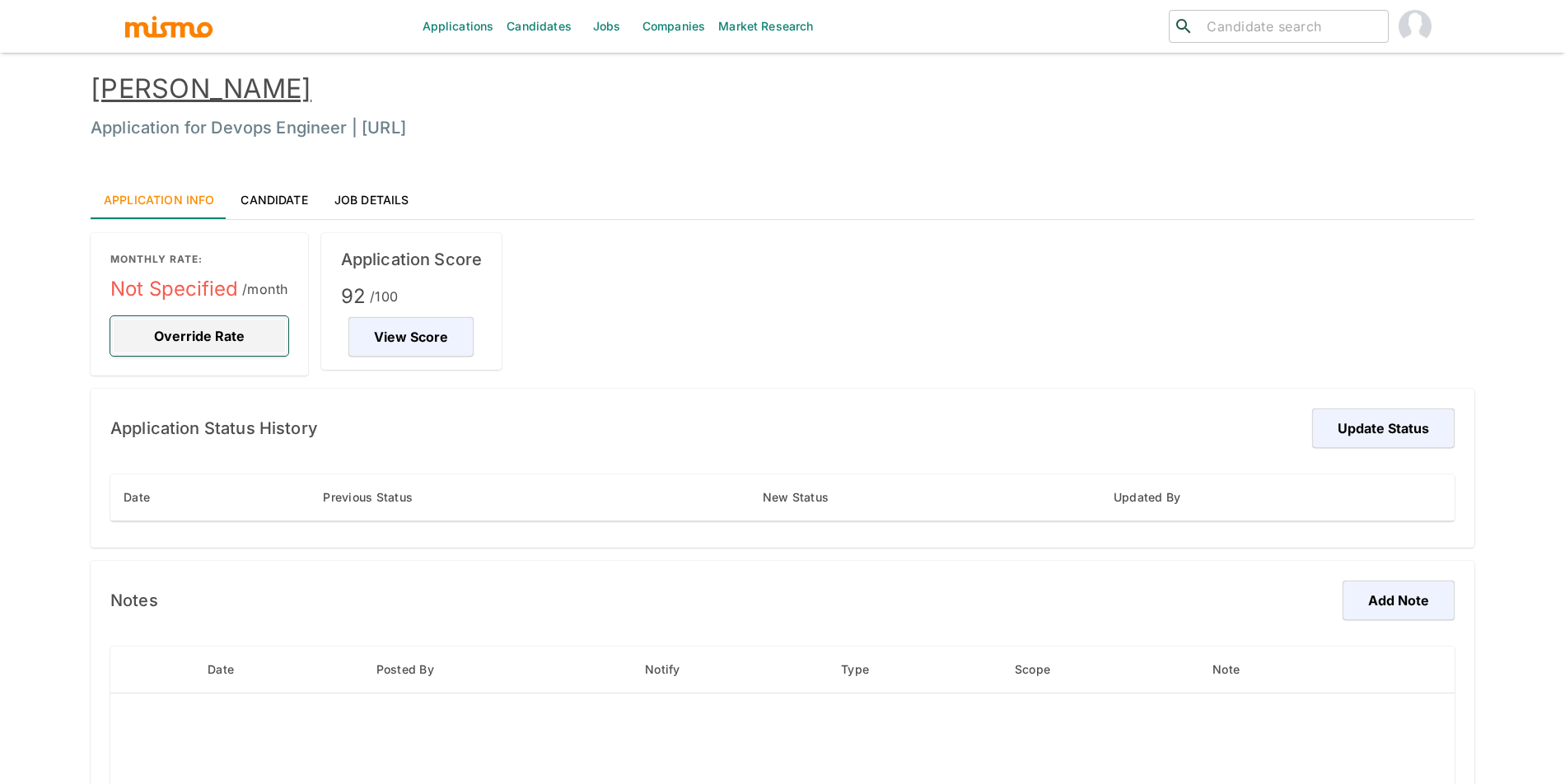
click at [235, 329] on button "Override Rate" at bounding box center [199, 336] width 178 height 40
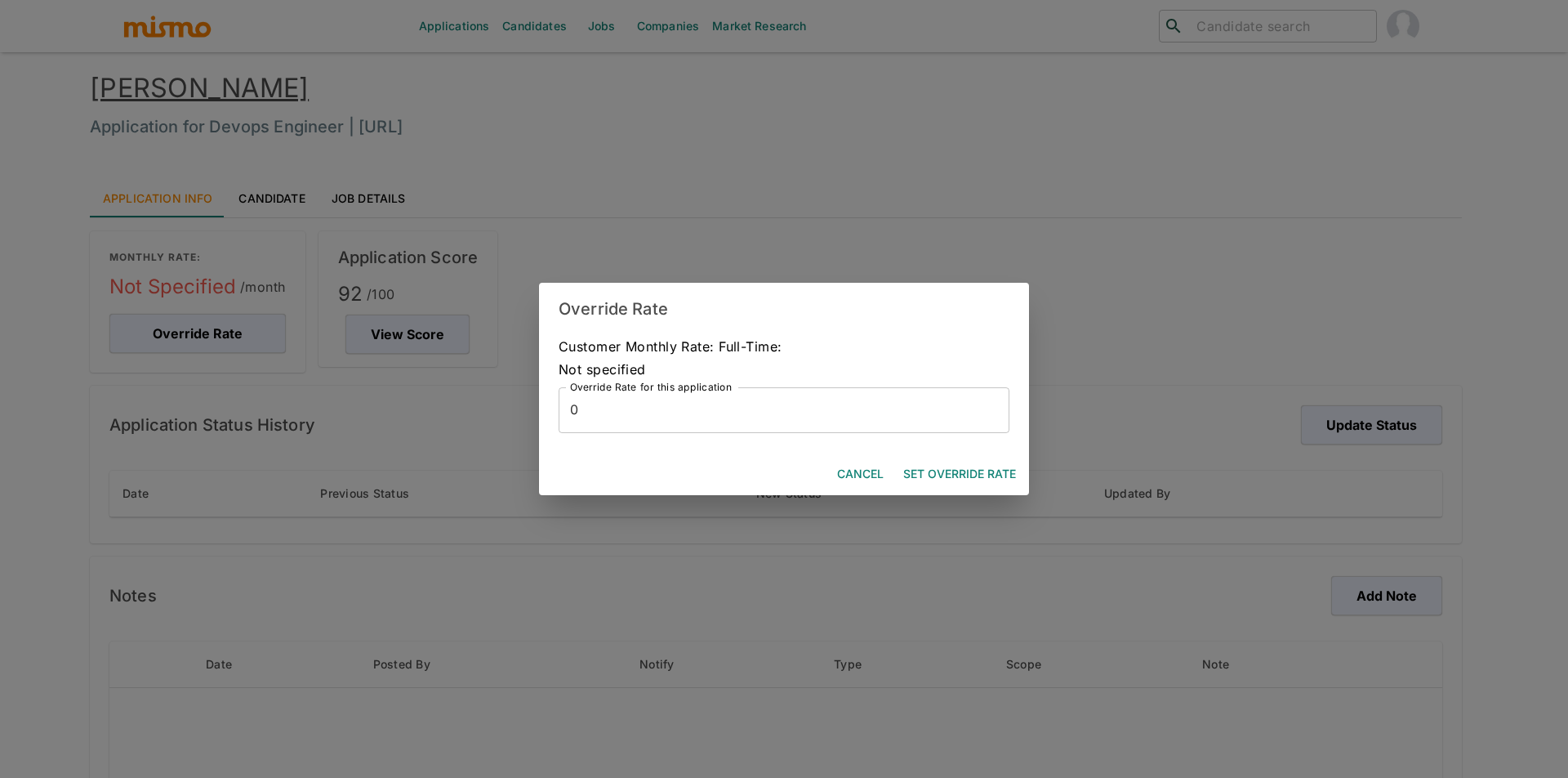
click at [650, 399] on input "0" at bounding box center [784, 410] width 451 height 45
type input "8500"
click at [965, 444] on div "Customer Monthly Rate: Full-Time: Not specified Override Rate for this applicat…" at bounding box center [784, 394] width 490 height 118
click at [950, 467] on button "Set Override Rate" at bounding box center [959, 474] width 125 height 30
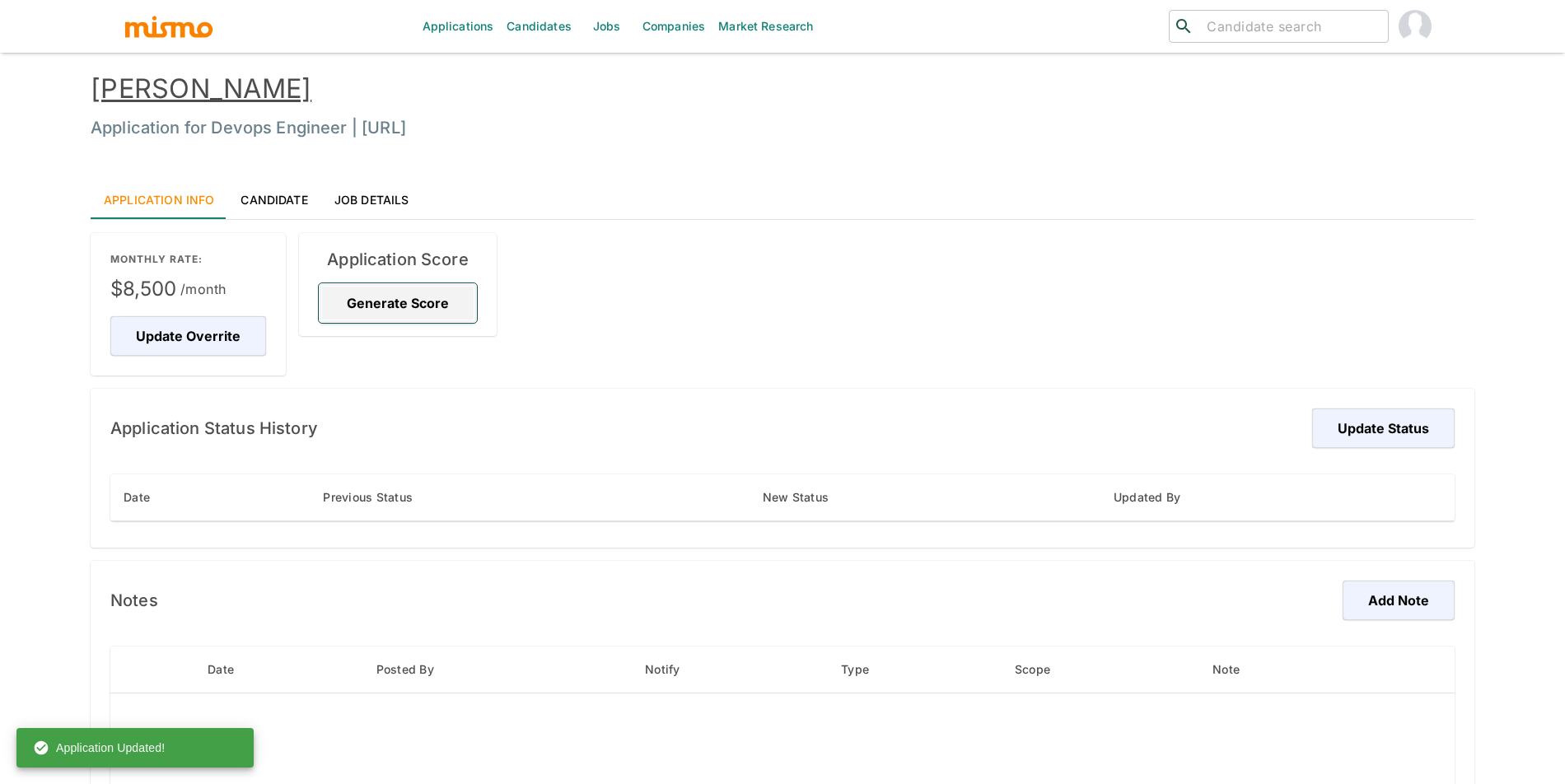
click at [393, 299] on button "Generate Score" at bounding box center [398, 303] width 158 height 40
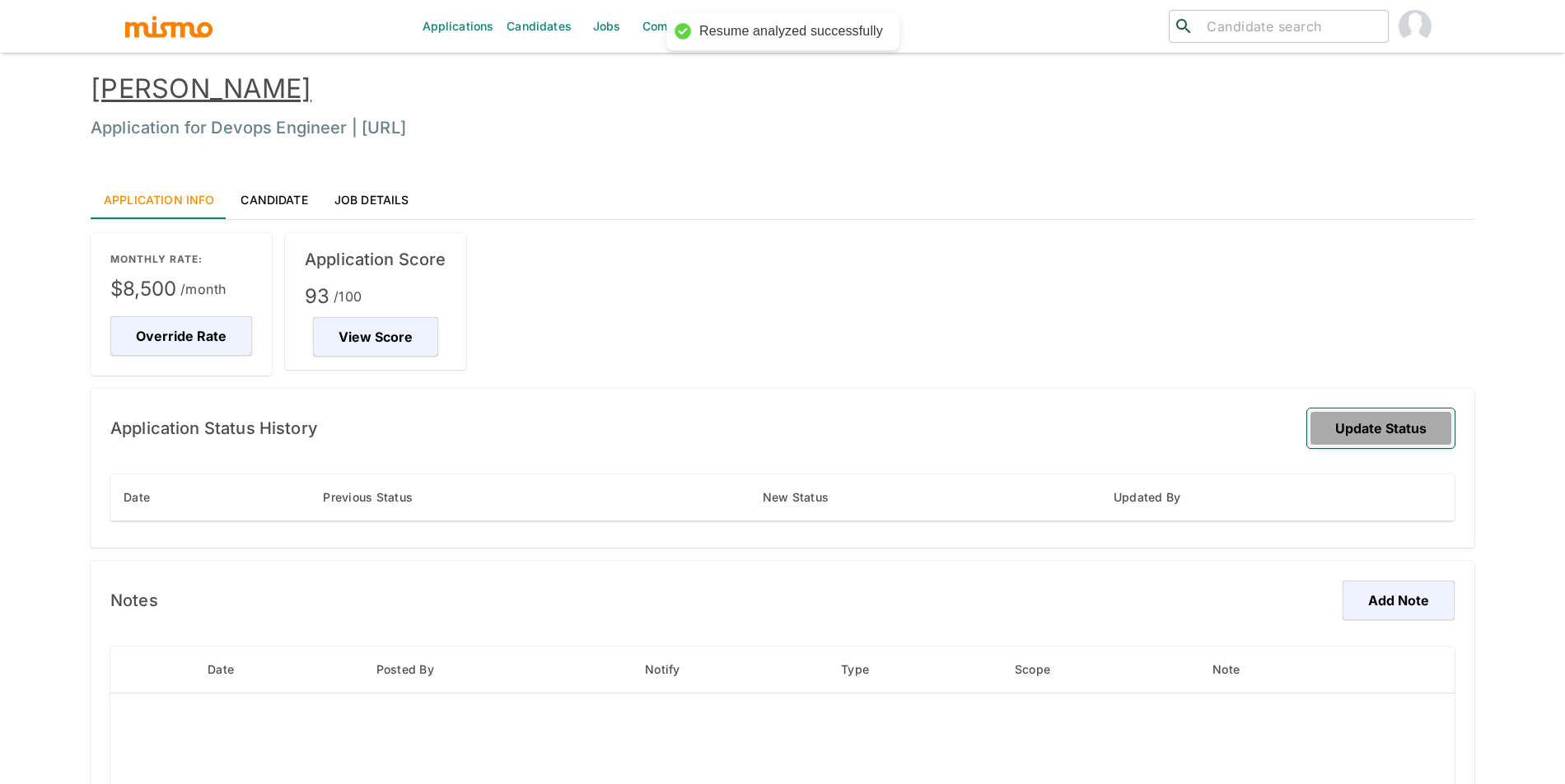
click at [1331, 430] on button "Update Status" at bounding box center [1381, 428] width 148 height 40
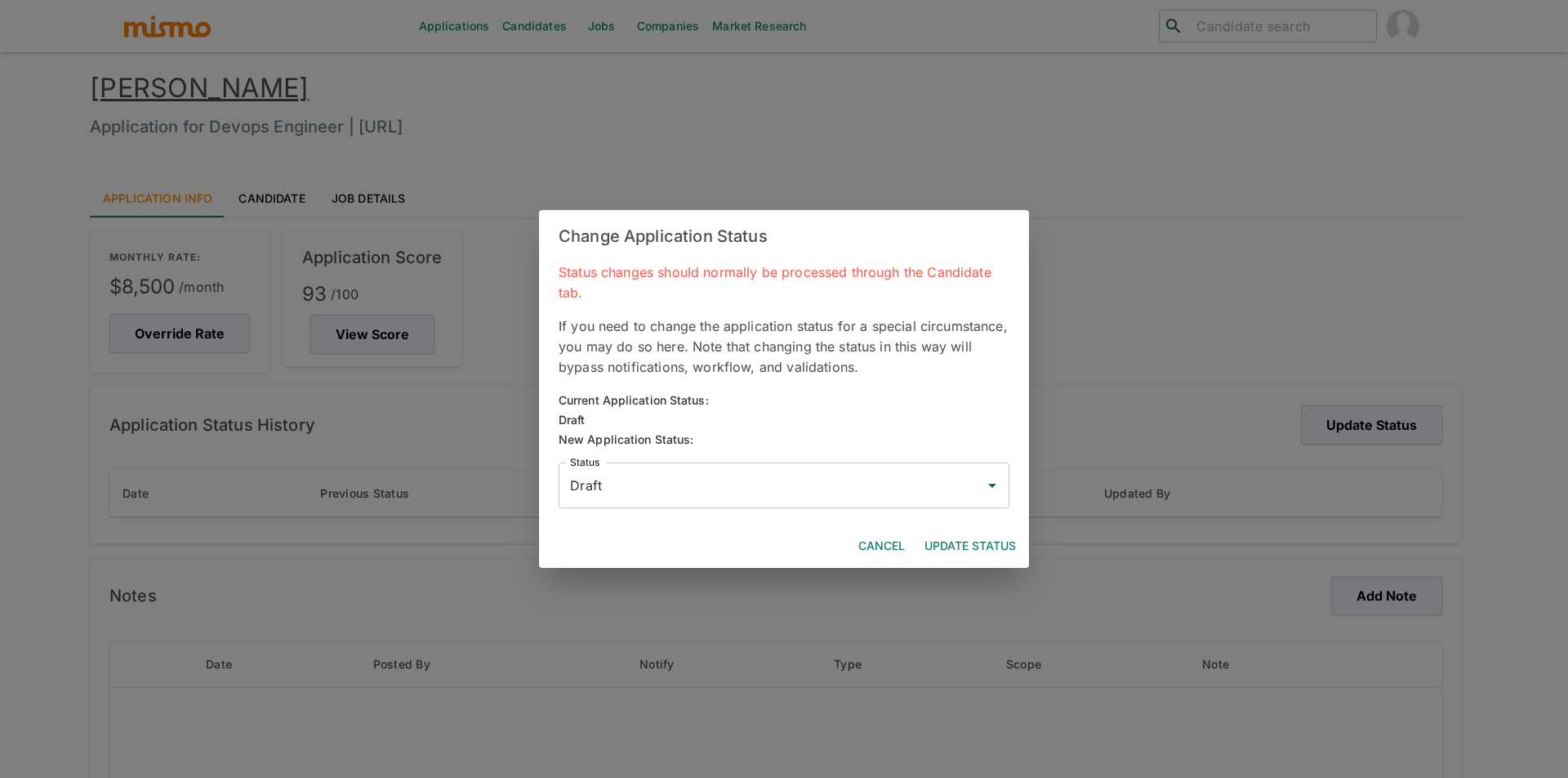
click at [781, 470] on input "Draft" at bounding box center [771, 485] width 412 height 31
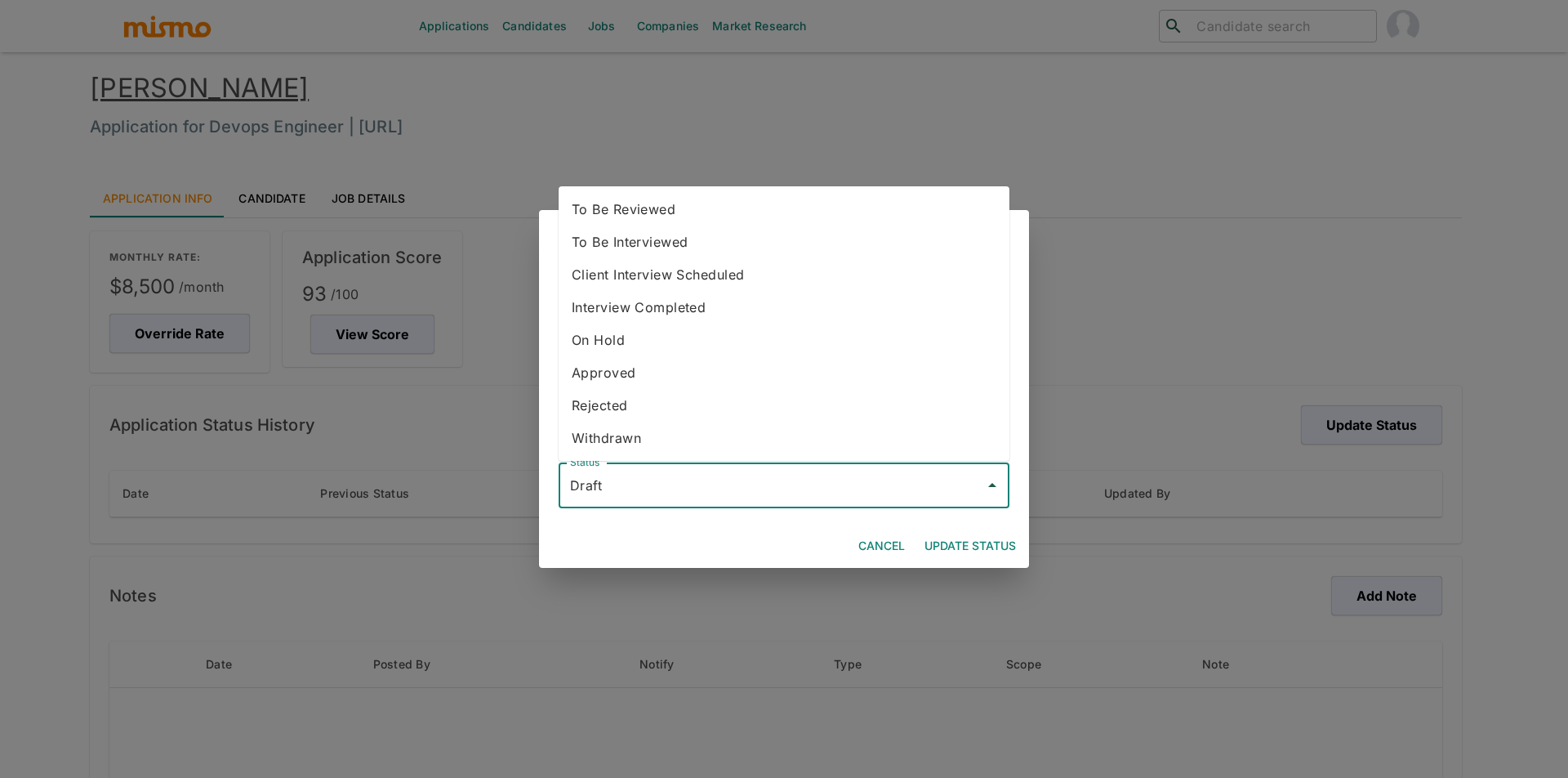
click at [672, 213] on li "To Be Reviewed" at bounding box center [784, 209] width 451 height 33
type input "To Be Reviewed"
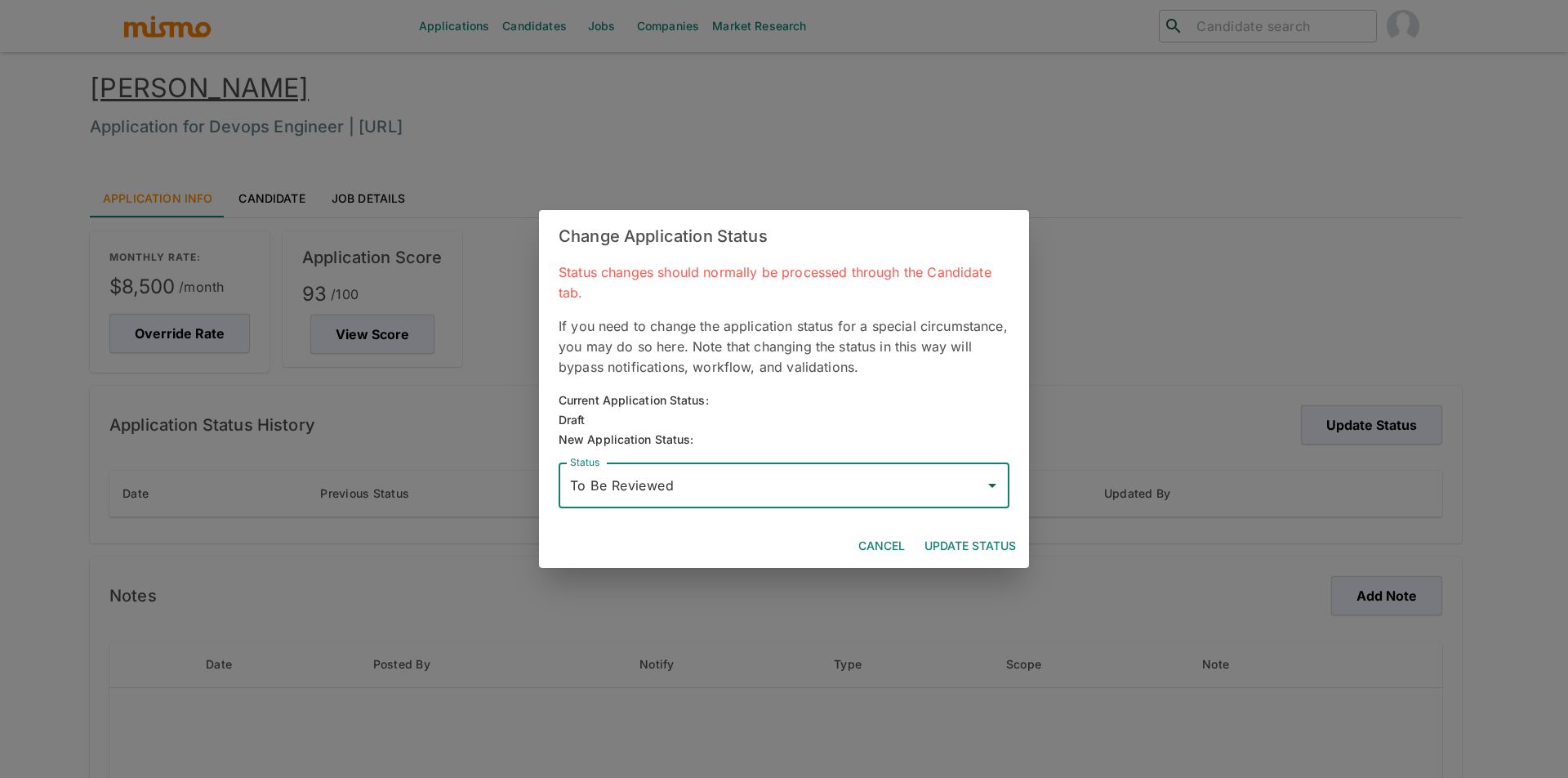
click at [959, 547] on button "Update Status" at bounding box center [970, 546] width 104 height 30
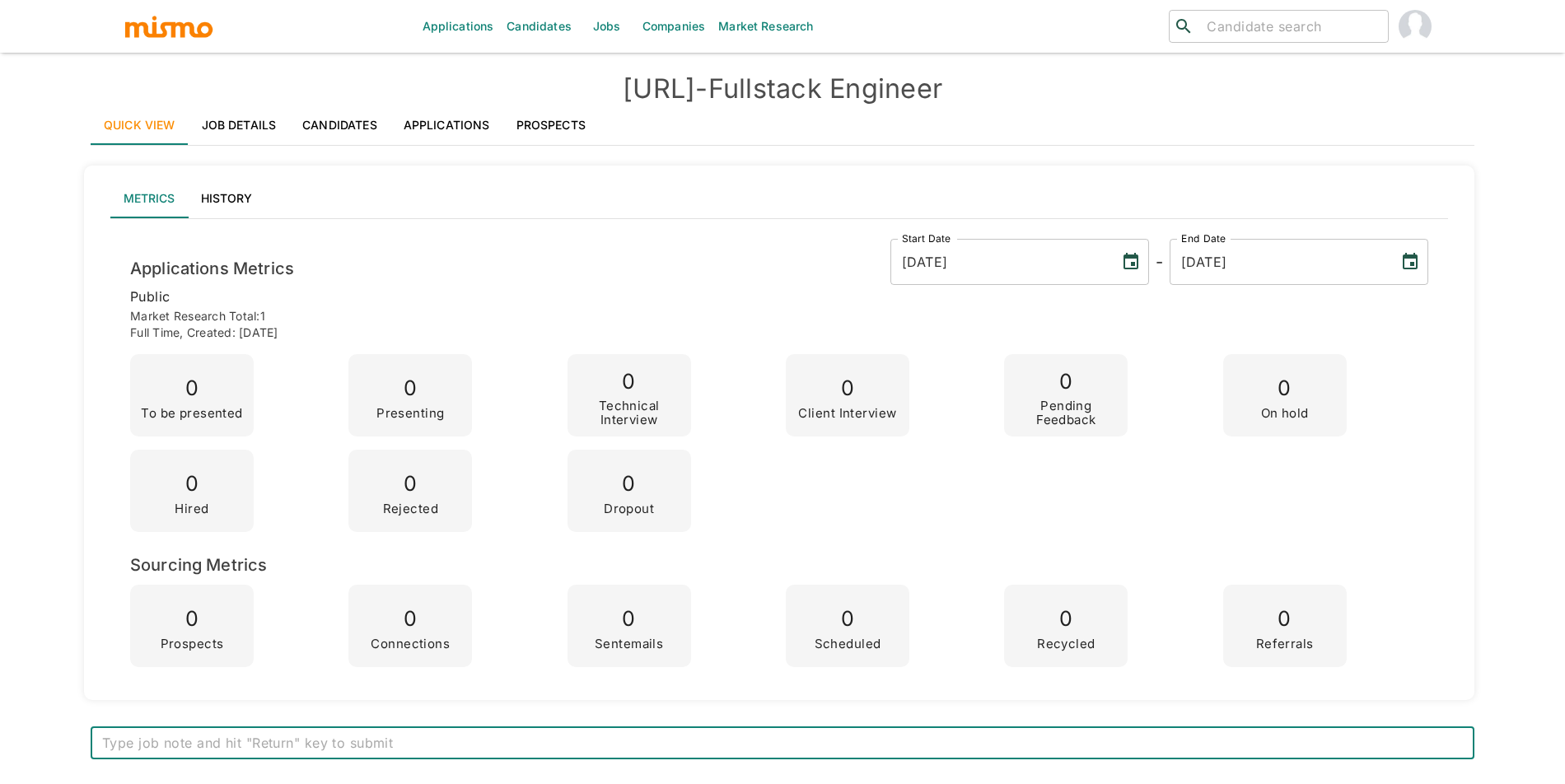
click at [558, 116] on link "Prospects" at bounding box center [551, 125] width 96 height 40
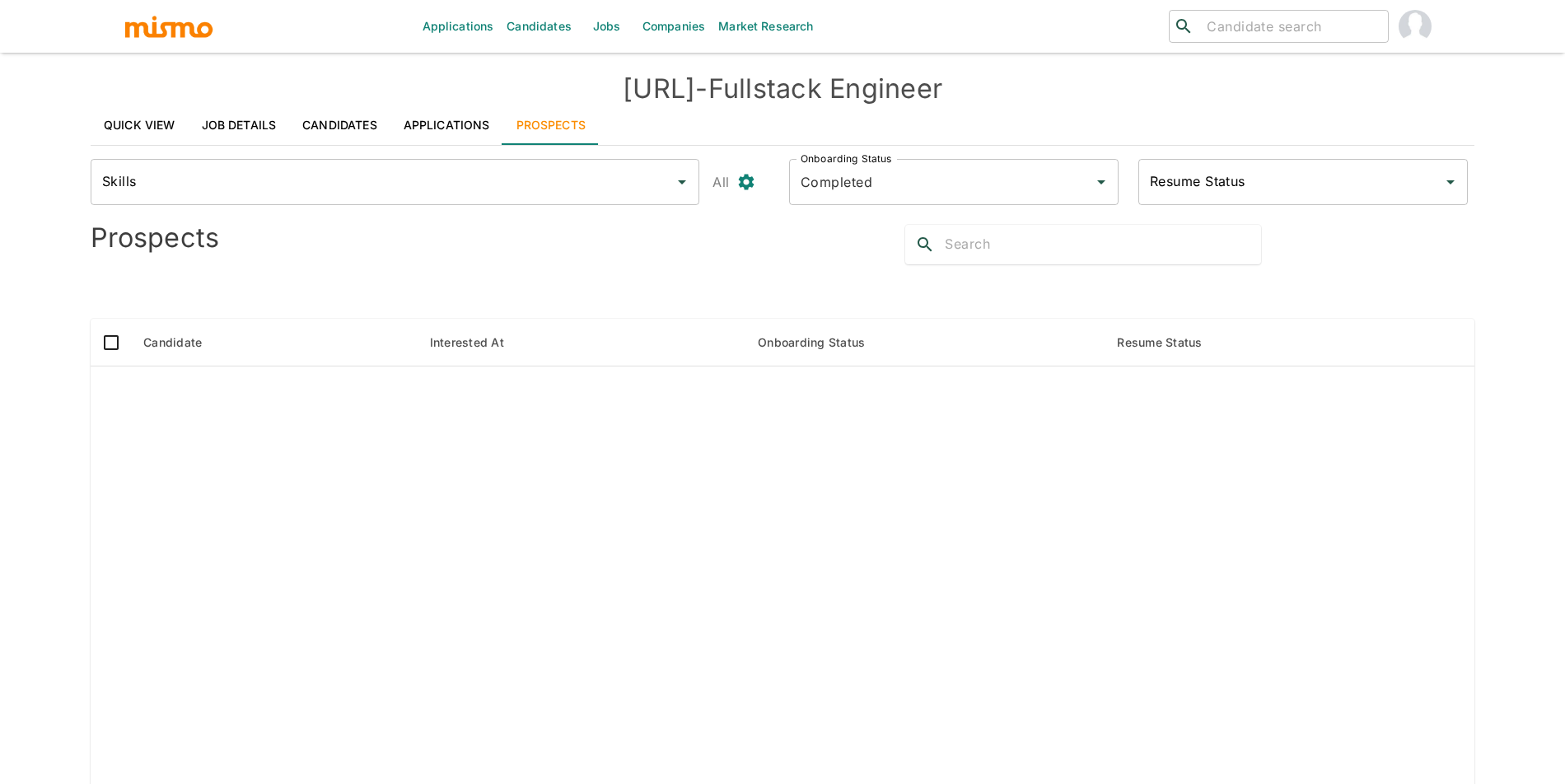
click at [435, 115] on link "Applications" at bounding box center [446, 125] width 113 height 40
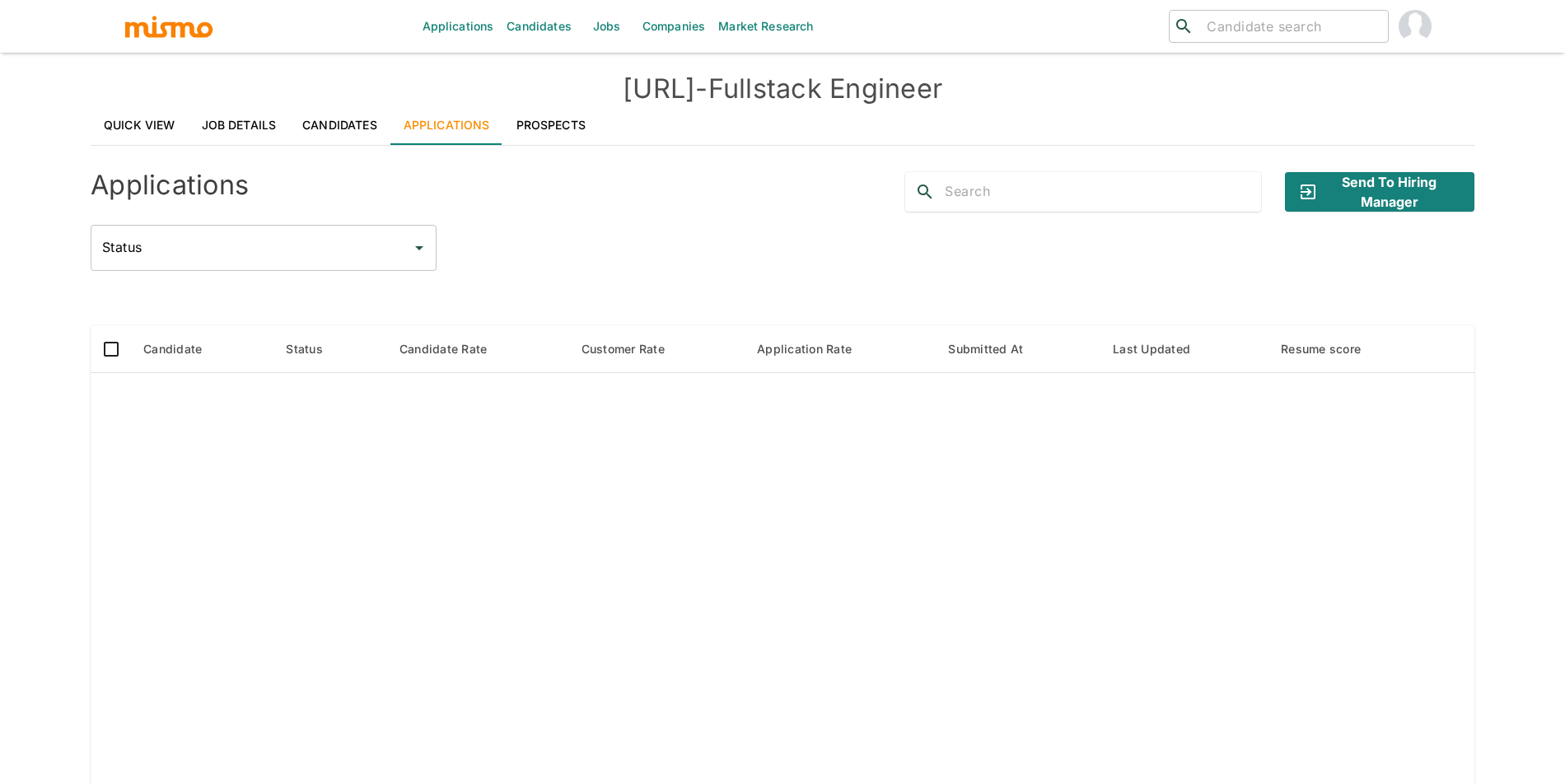
click at [344, 121] on link "Candidates" at bounding box center [339, 125] width 101 height 40
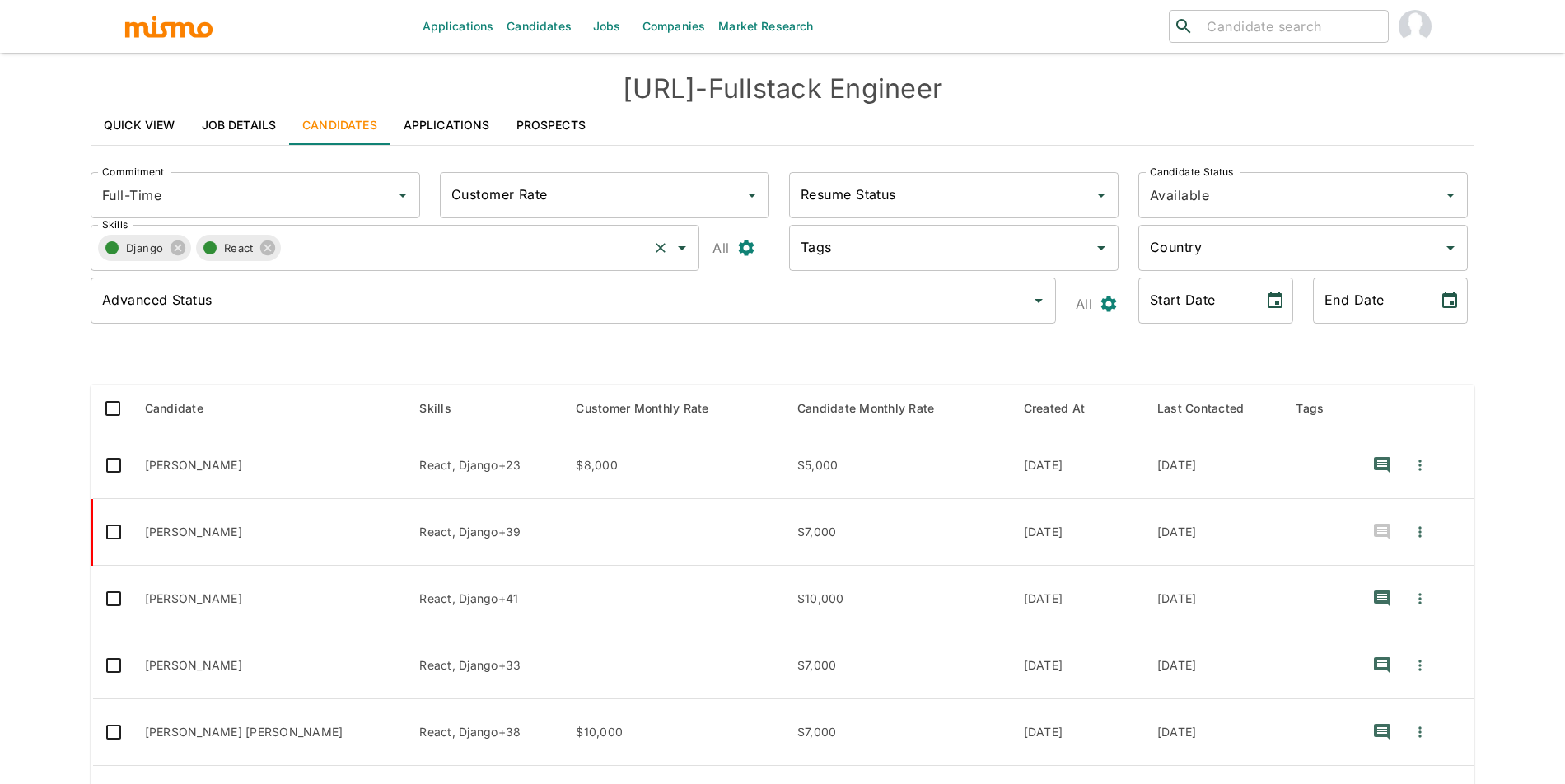
click at [116, 260] on button "button" at bounding box center [111, 248] width 28 height 28
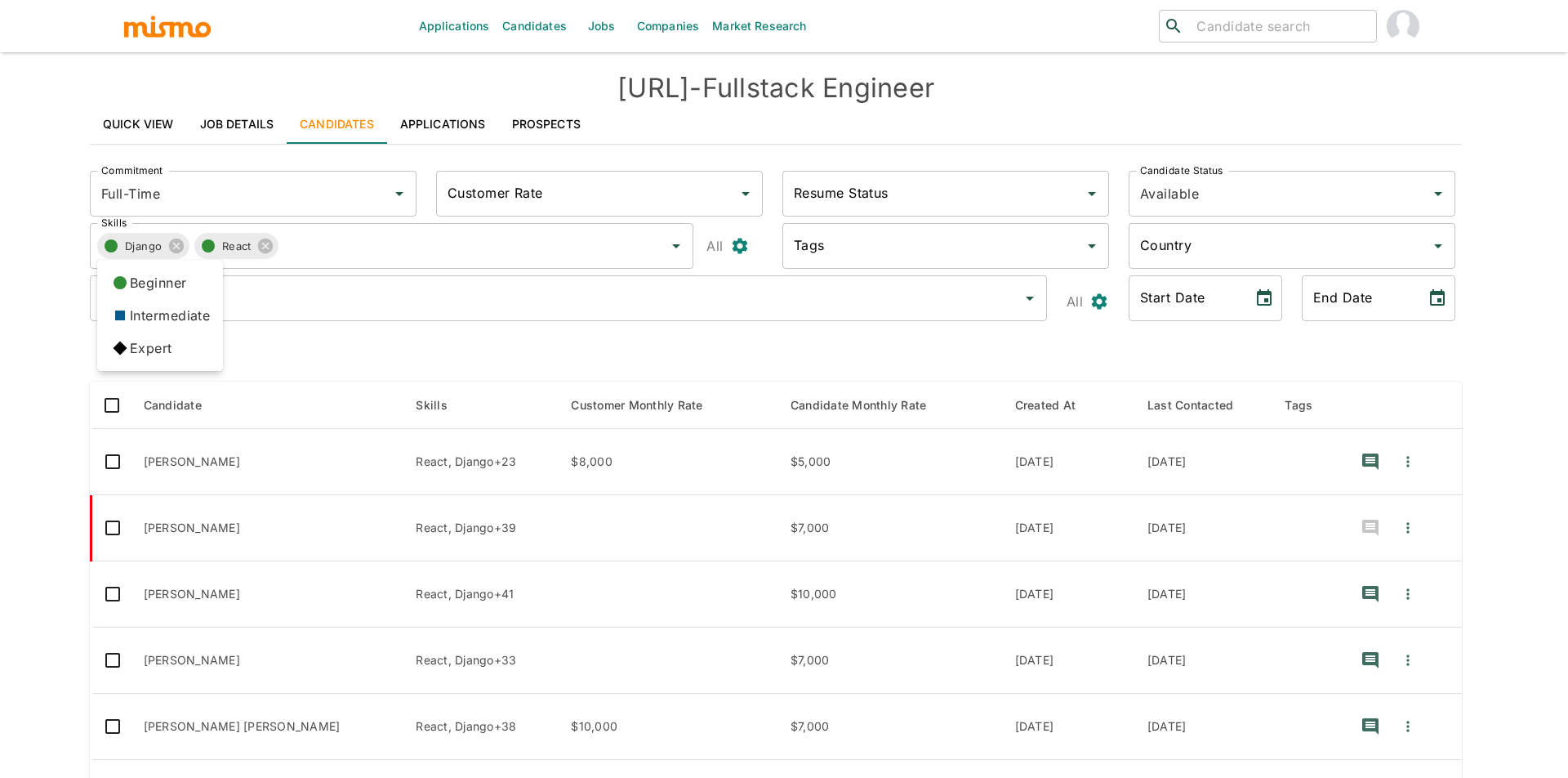
click at [120, 345] on icon at bounding box center [120, 349] width 13 height 13
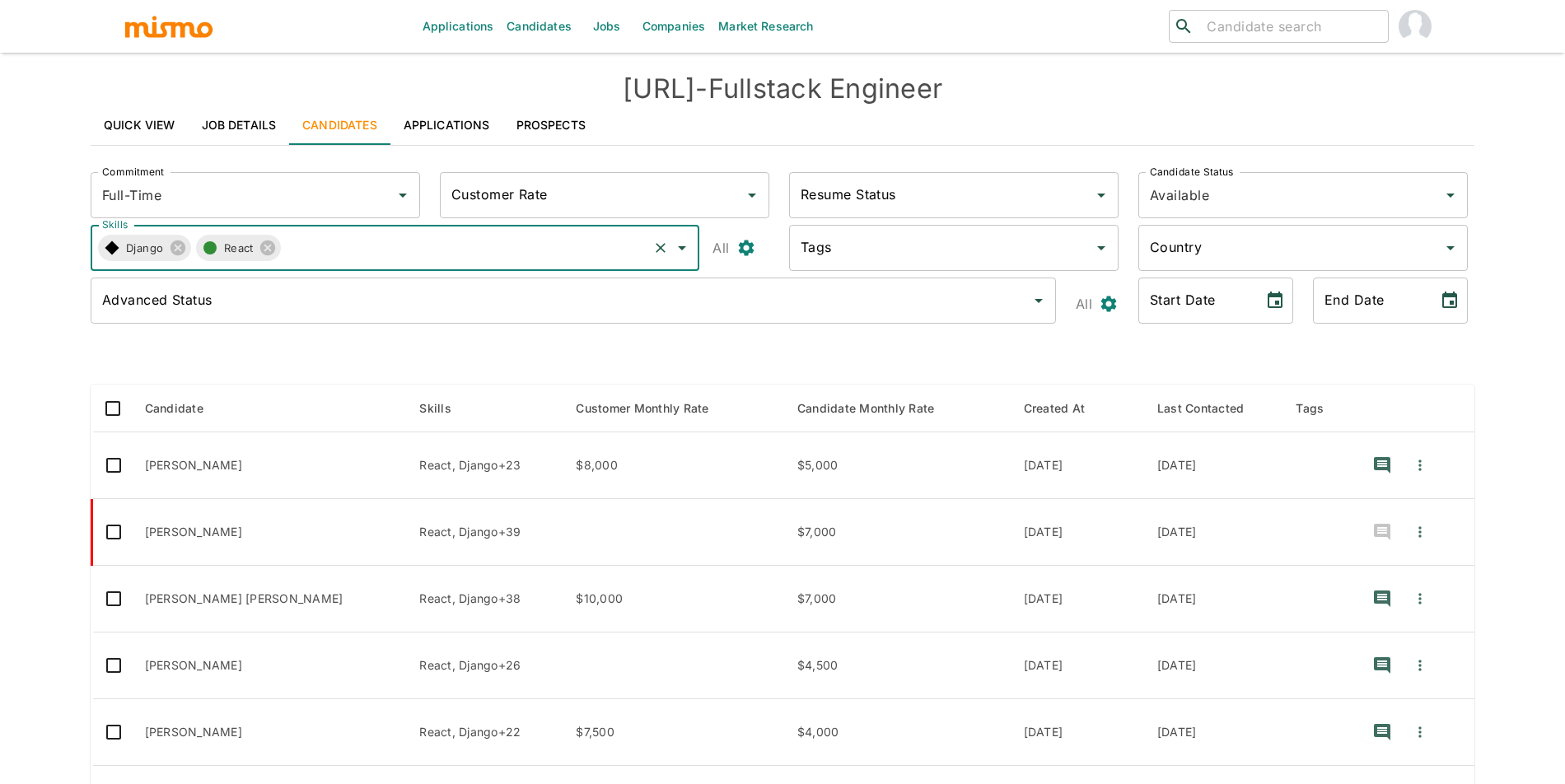
click at [210, 259] on button "button" at bounding box center [210, 248] width 28 height 28
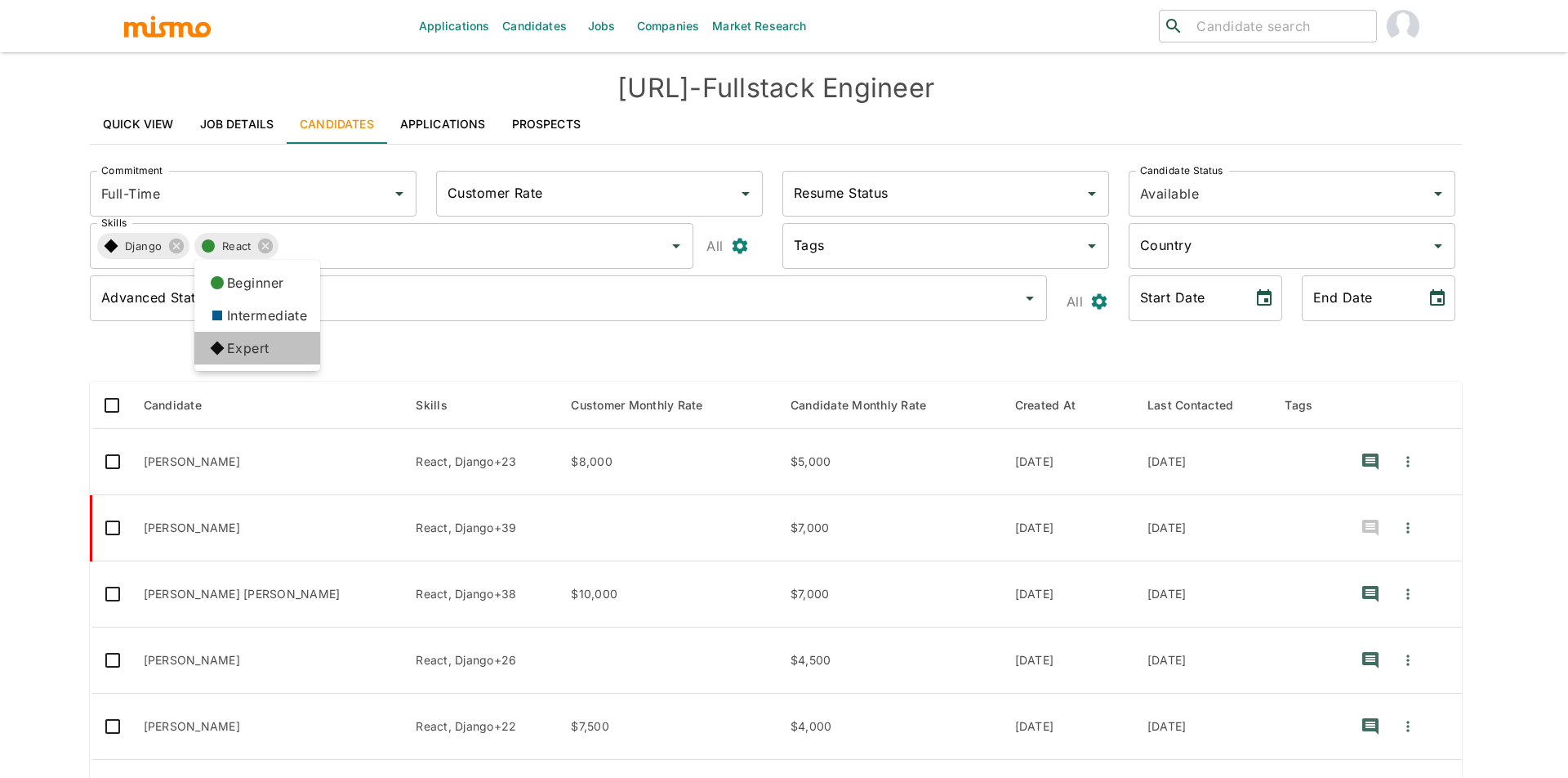
click at [210, 344] on icon at bounding box center [217, 348] width 28 height 28
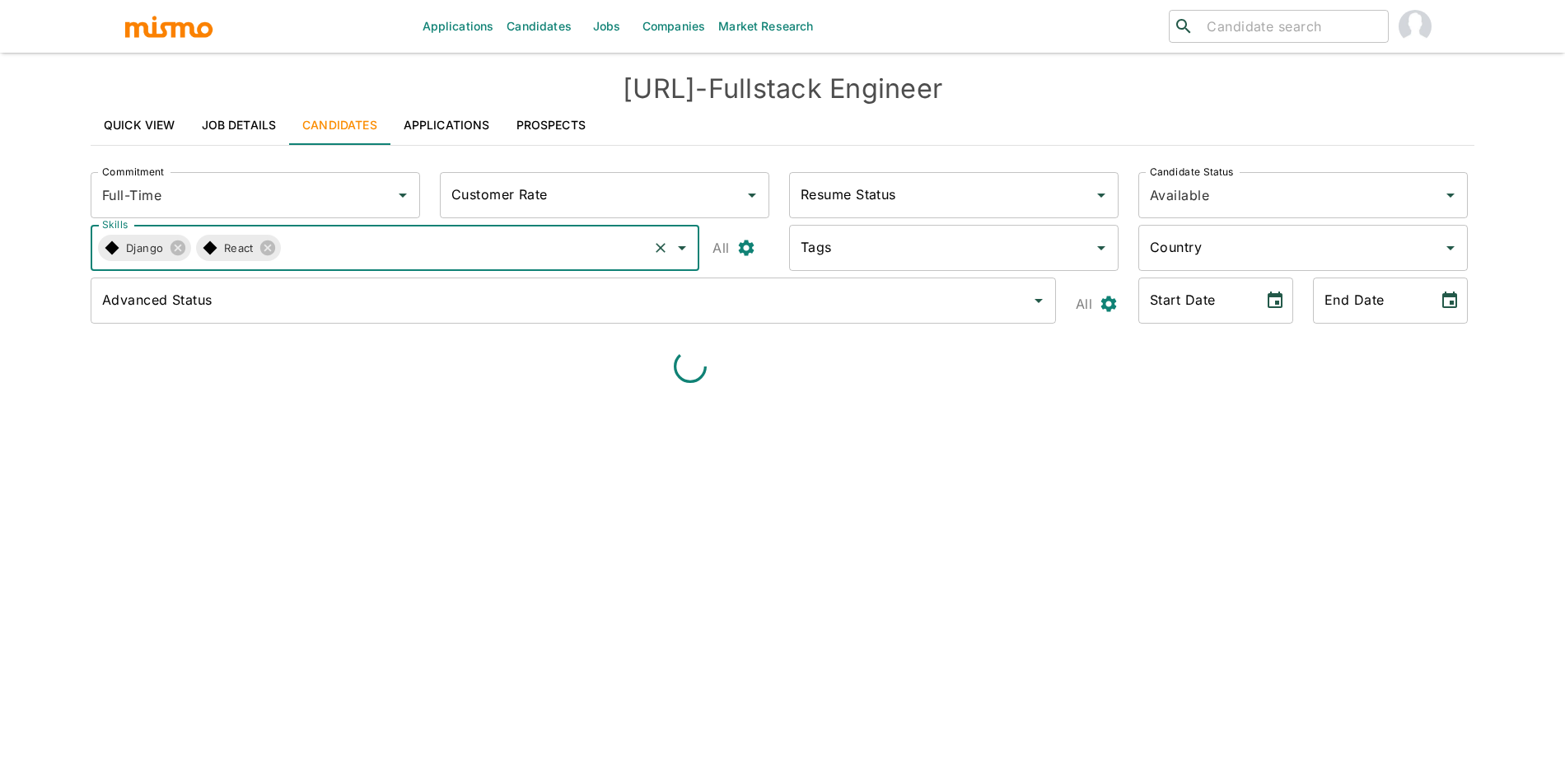
click at [278, 294] on ul "Beginner Intermediate Expert" at bounding box center [244, 294] width 96 height 64
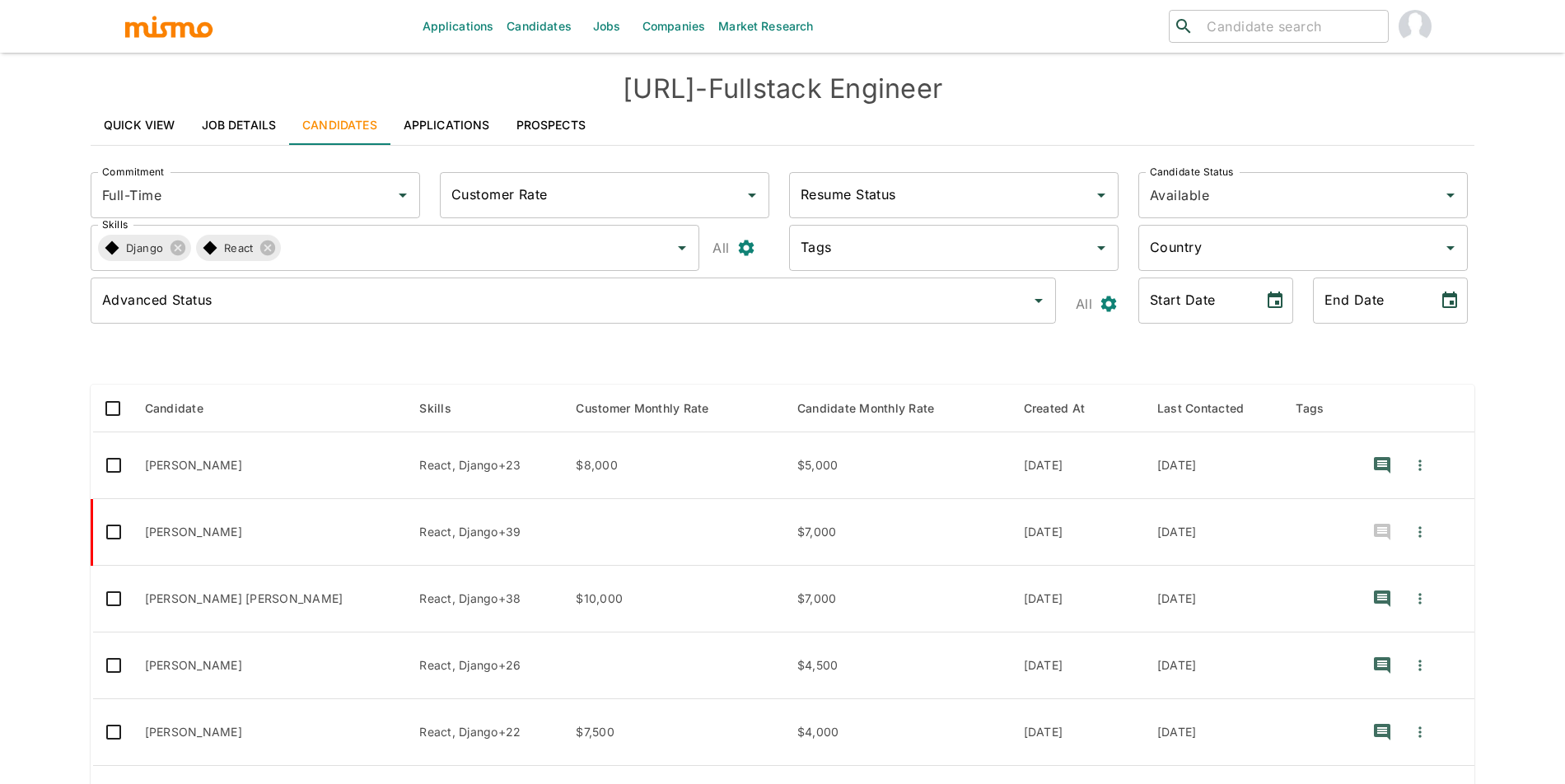
click at [278, 294] on input "Advanced Status" at bounding box center [560, 300] width 926 height 31
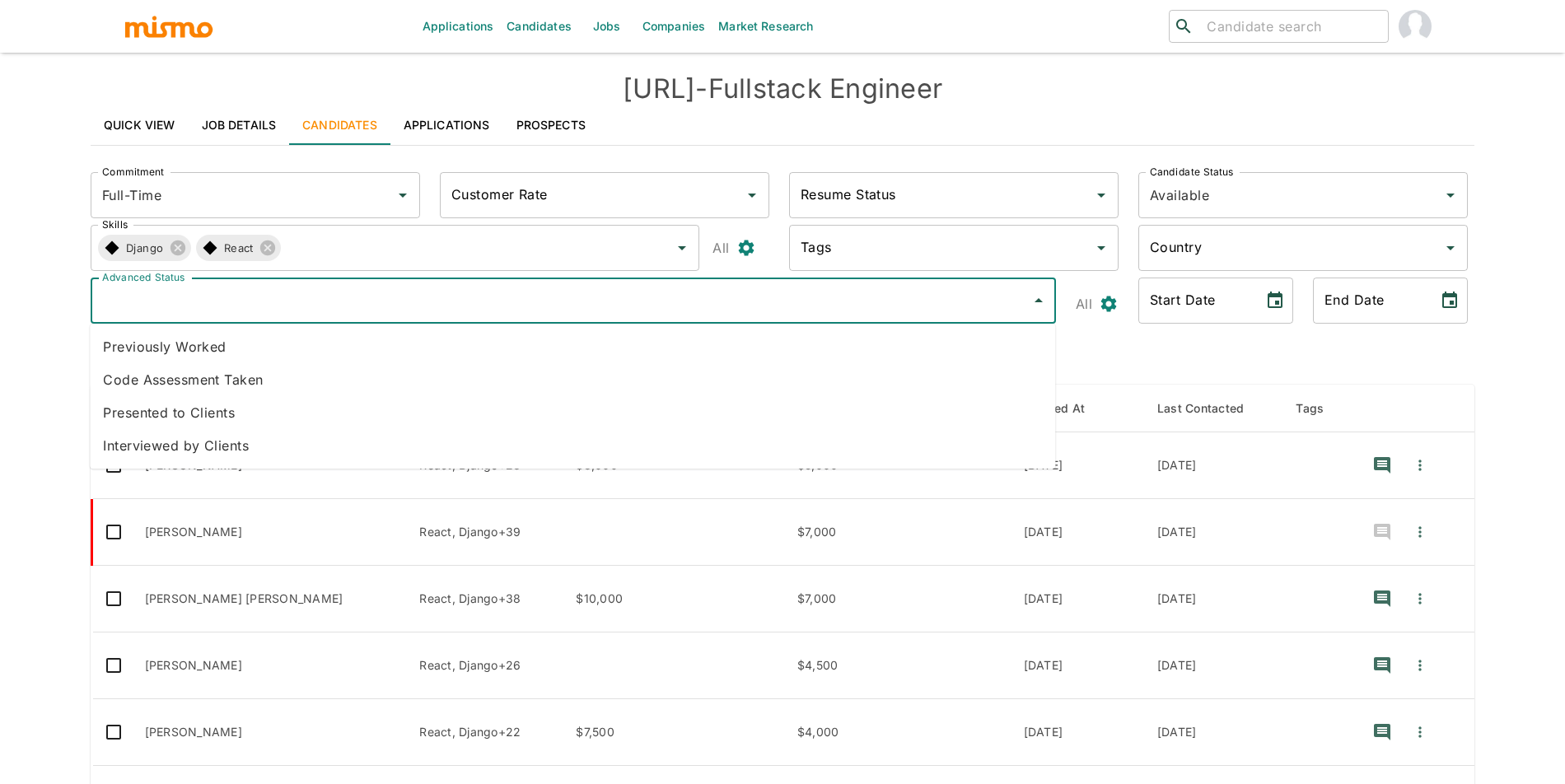
click at [283, 408] on li "Presented to Clients" at bounding box center [572, 412] width 965 height 33
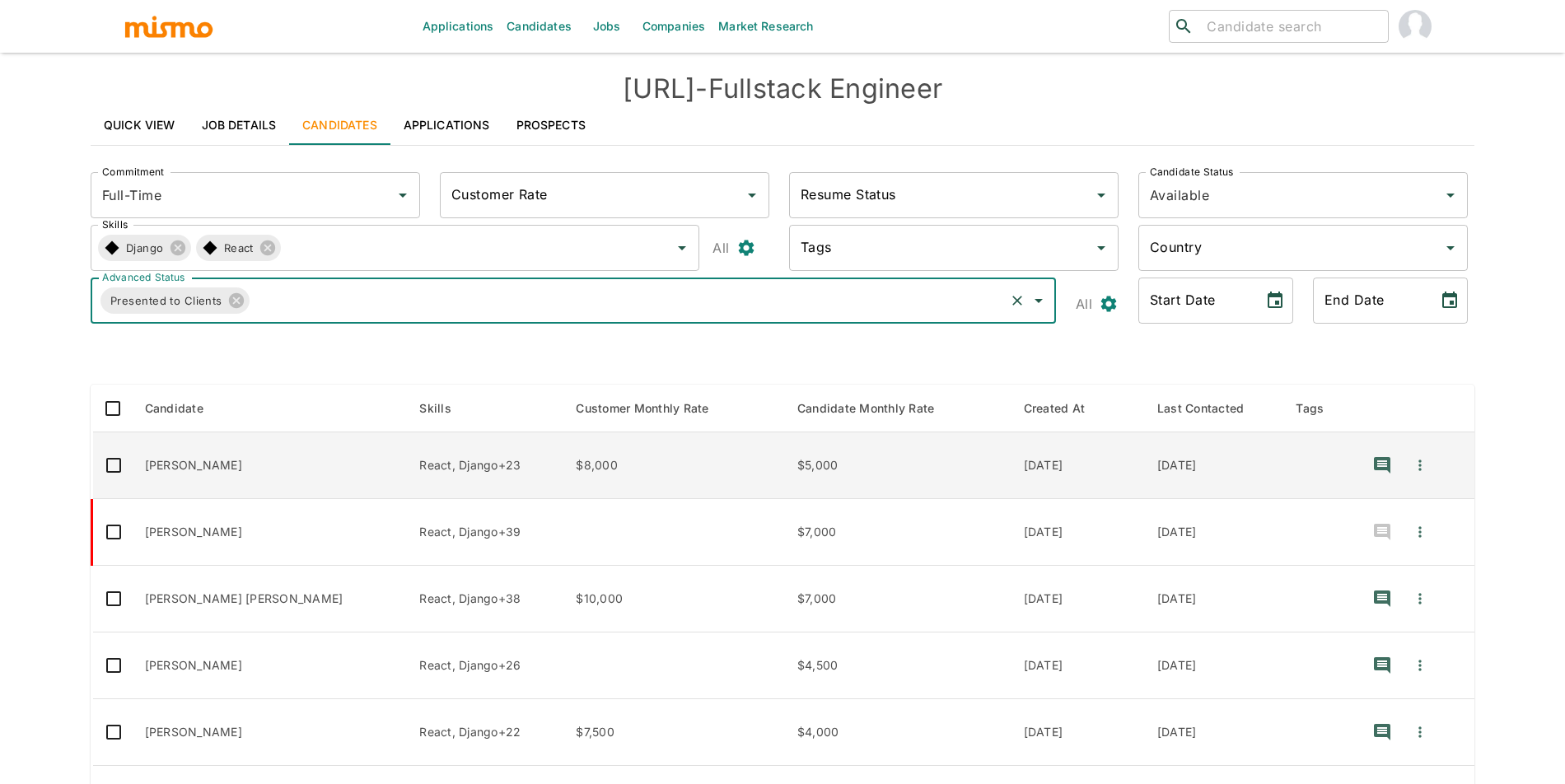
click at [307, 459] on td "Thiago Oliveira" at bounding box center [269, 465] width 275 height 67
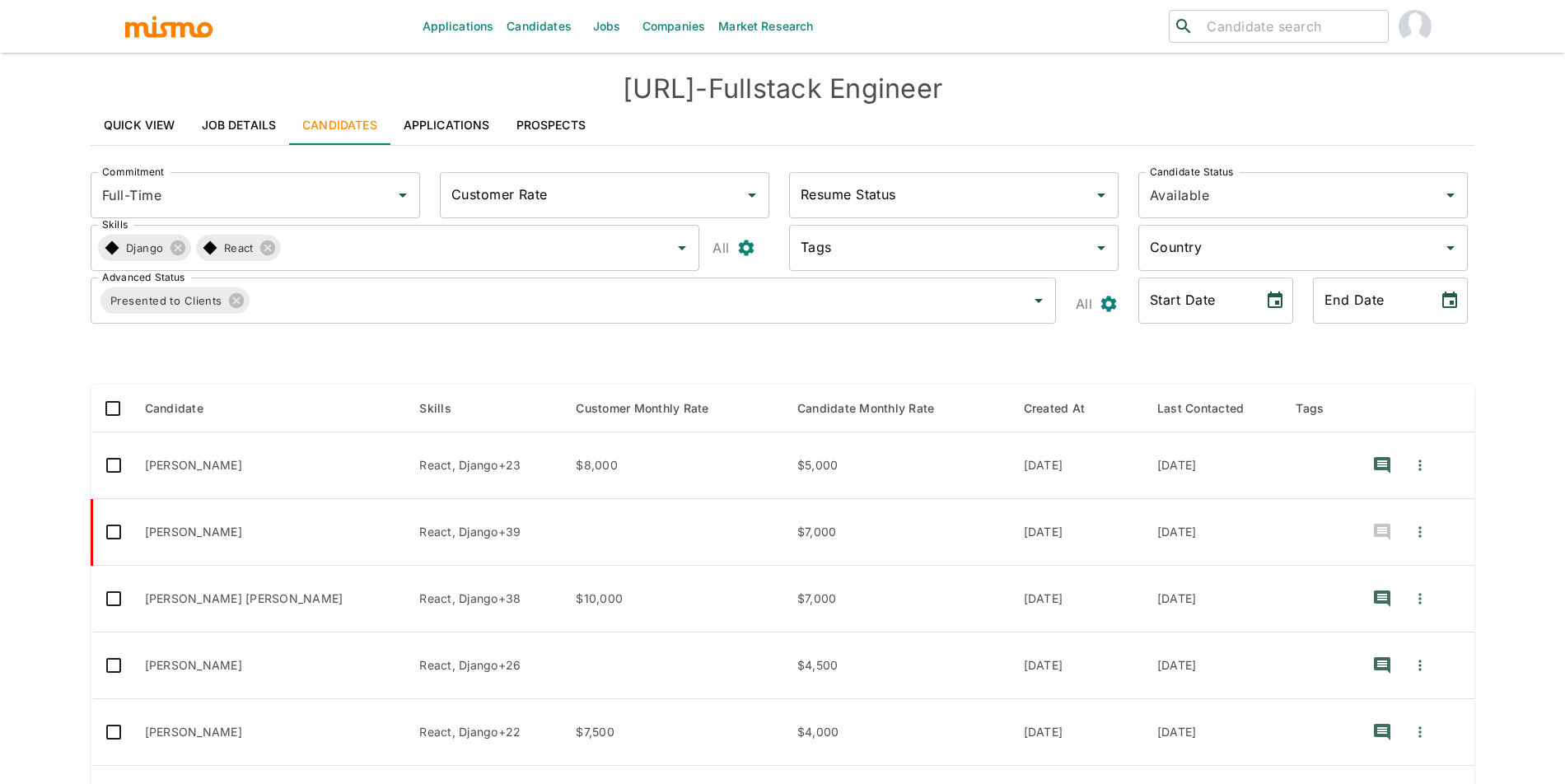
scroll to position [277, 0]
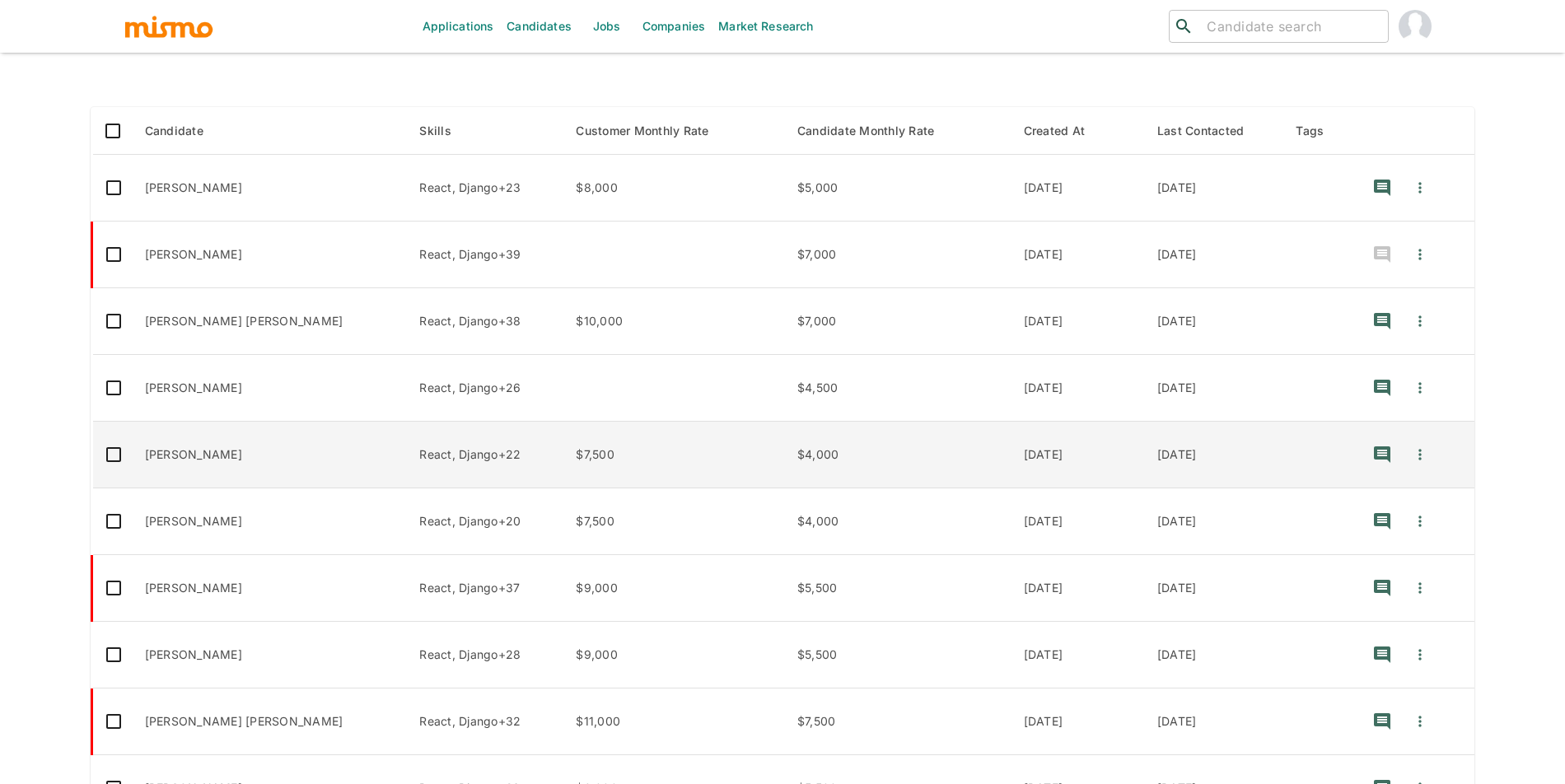
click at [258, 441] on td "Rodrigo Aguiar" at bounding box center [269, 455] width 275 height 67
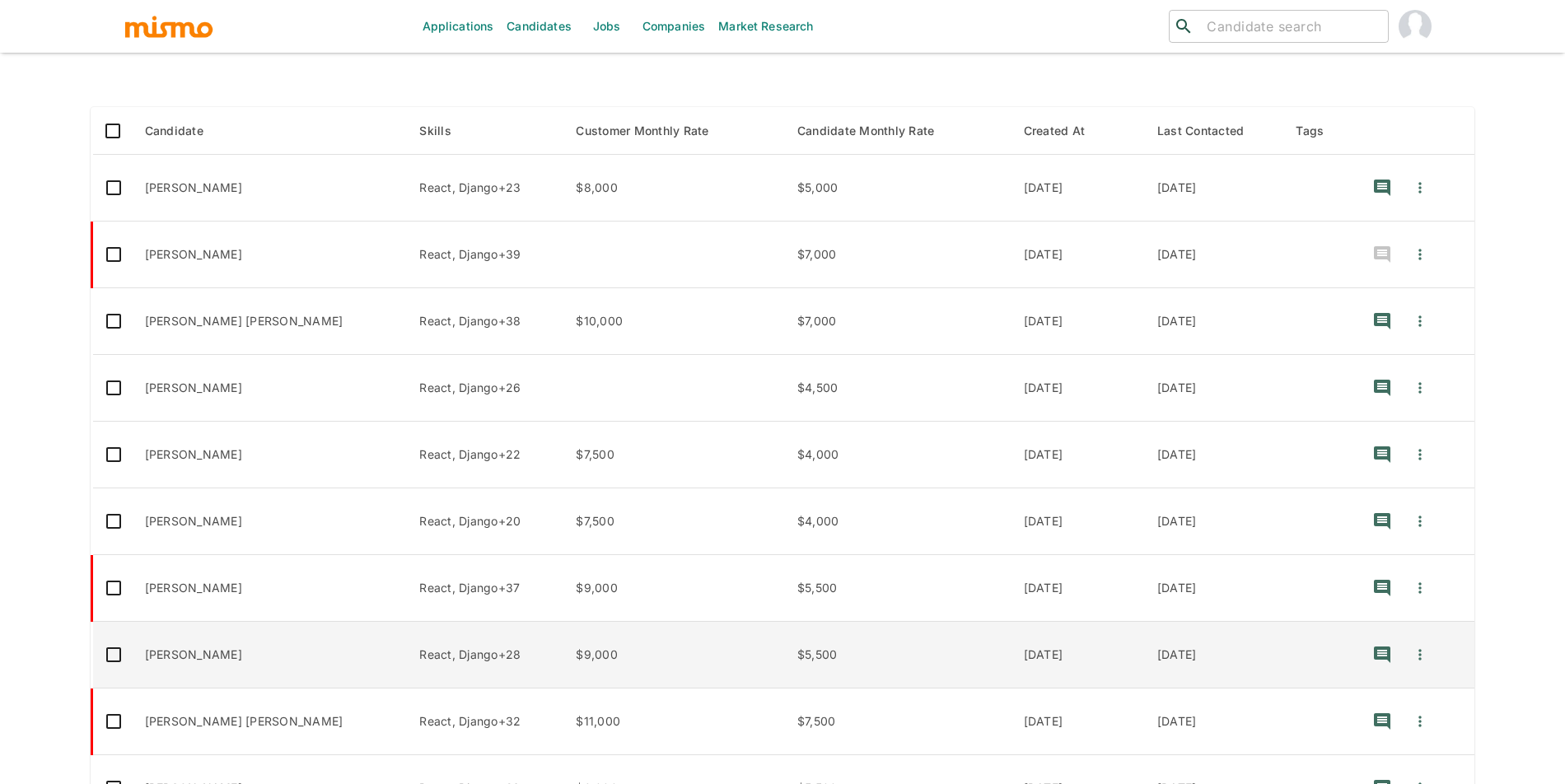
click at [283, 633] on td "Rebecca de Oliveira" at bounding box center [269, 655] width 275 height 67
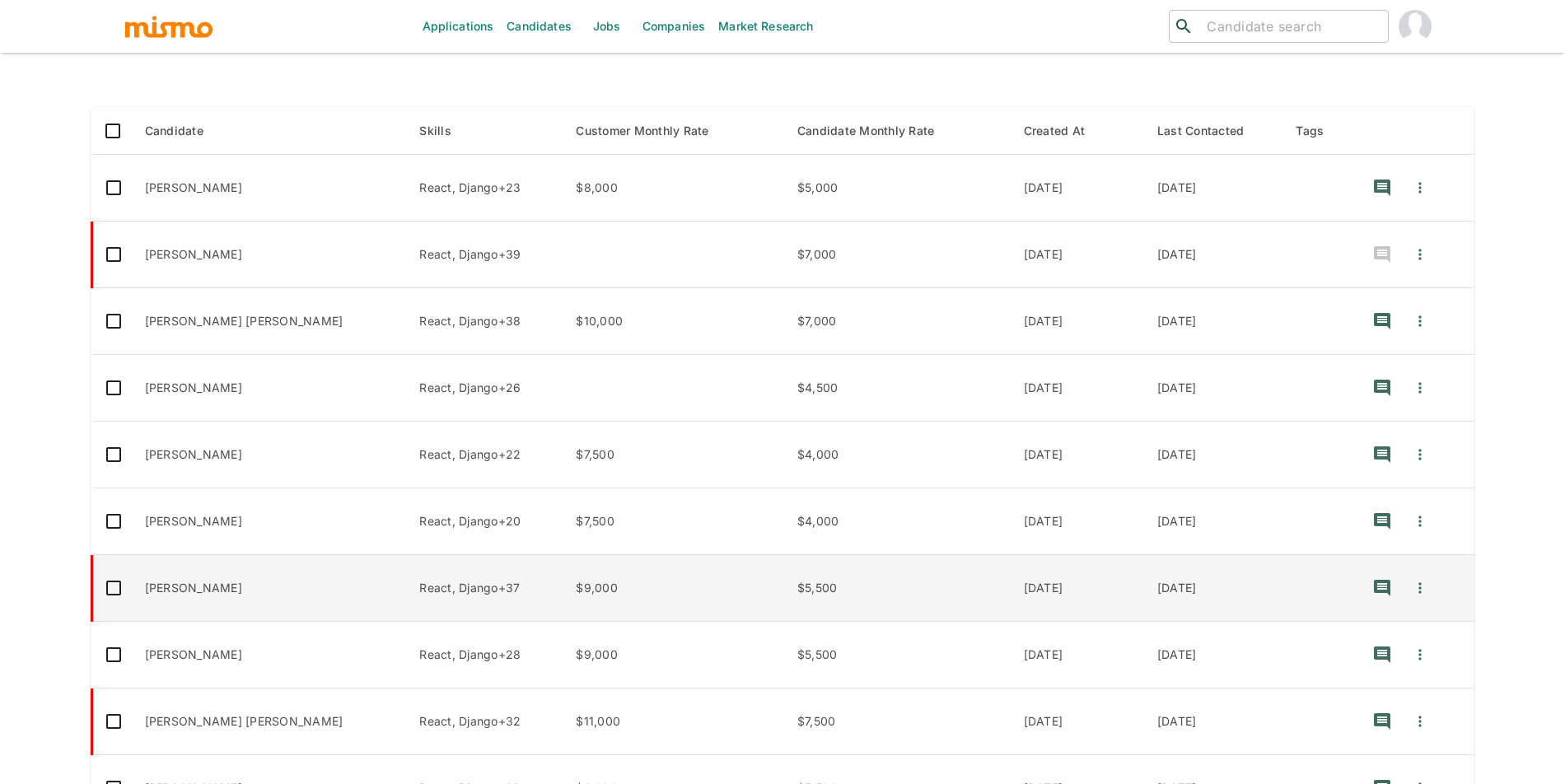
click at [301, 595] on td "Debora Silveira" at bounding box center [269, 588] width 275 height 67
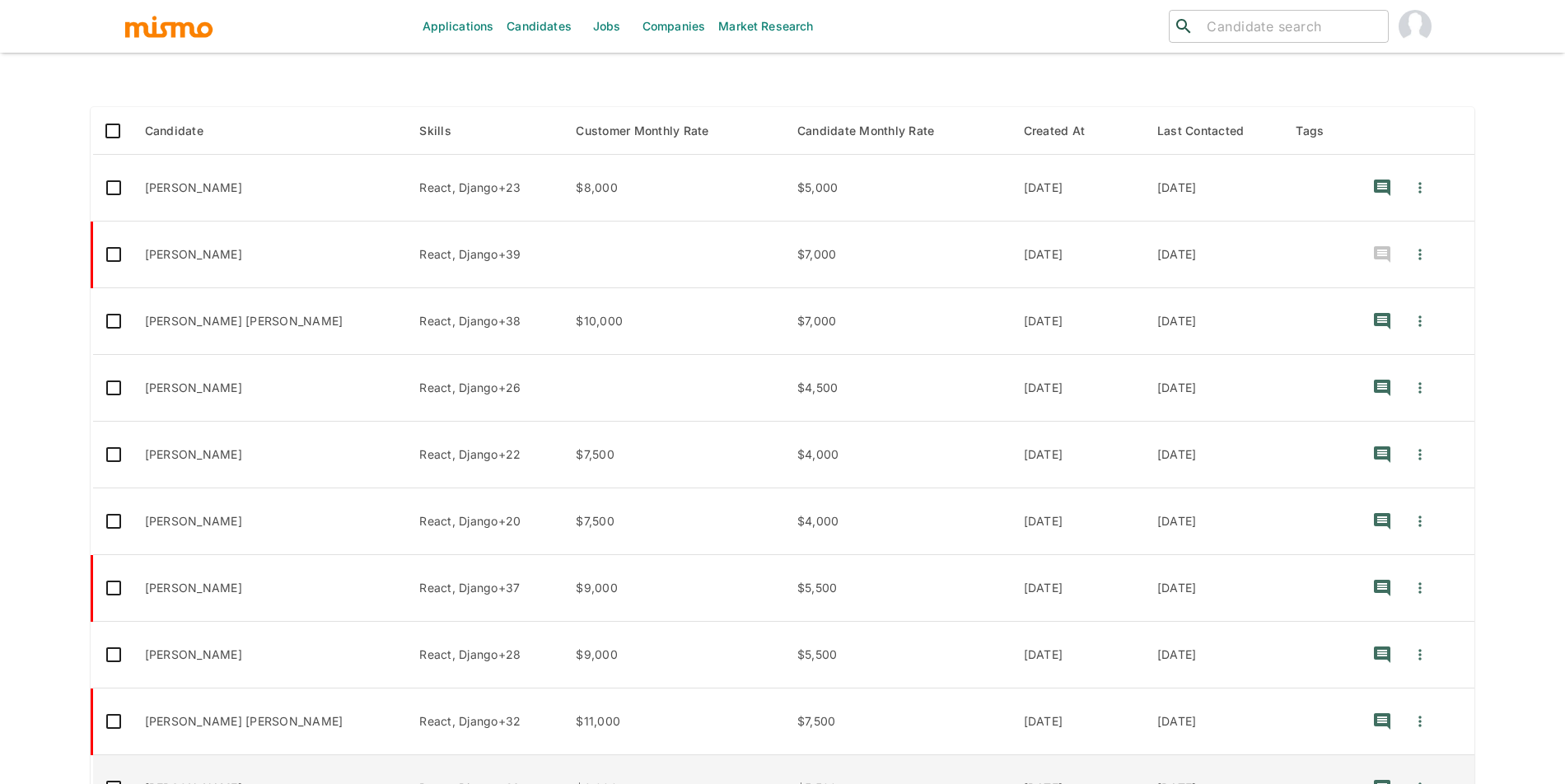
scroll to position [387, 0]
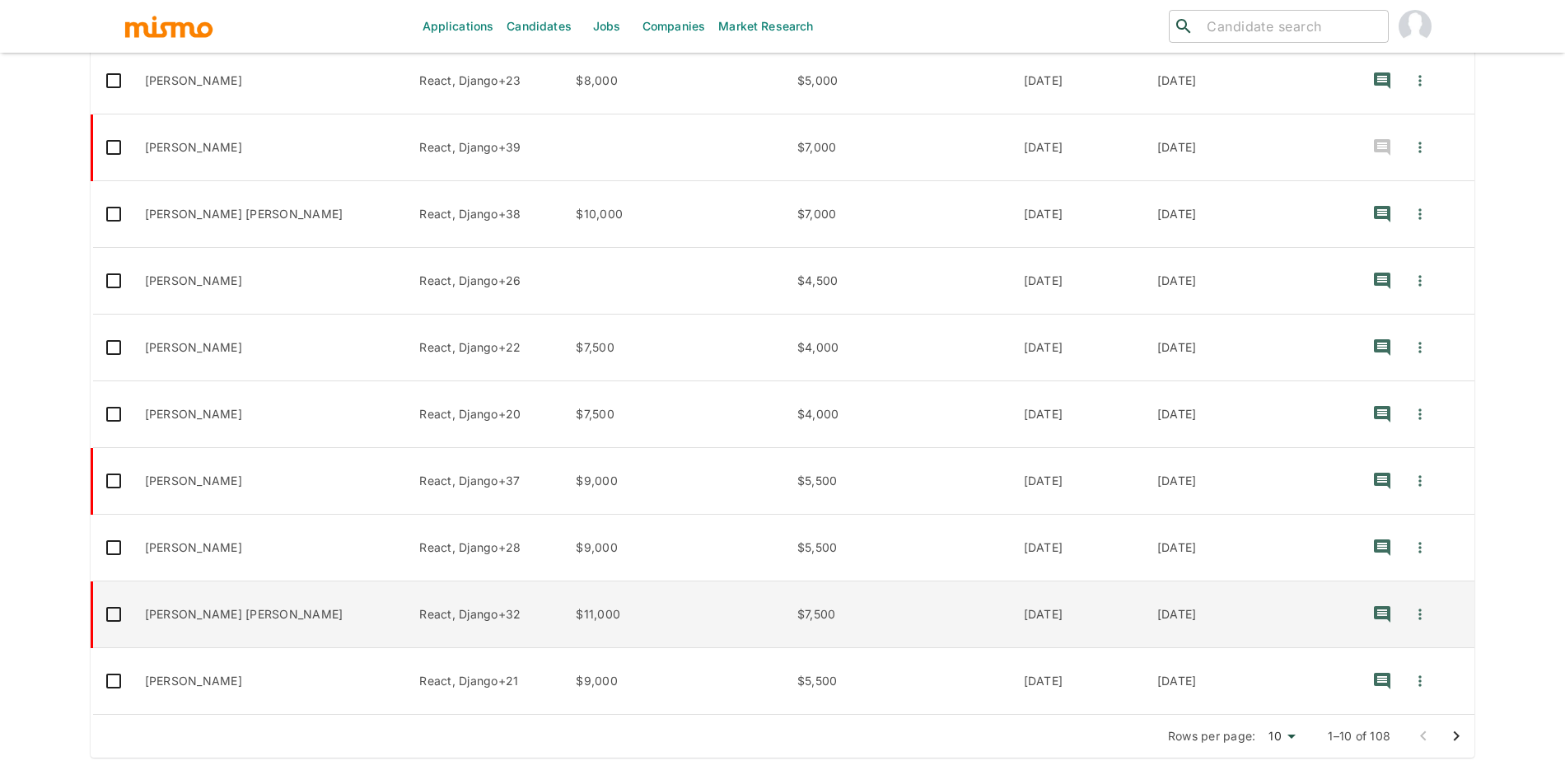
click at [227, 612] on td "Lucas Eduardo Guedes Ferreira" at bounding box center [269, 614] width 275 height 67
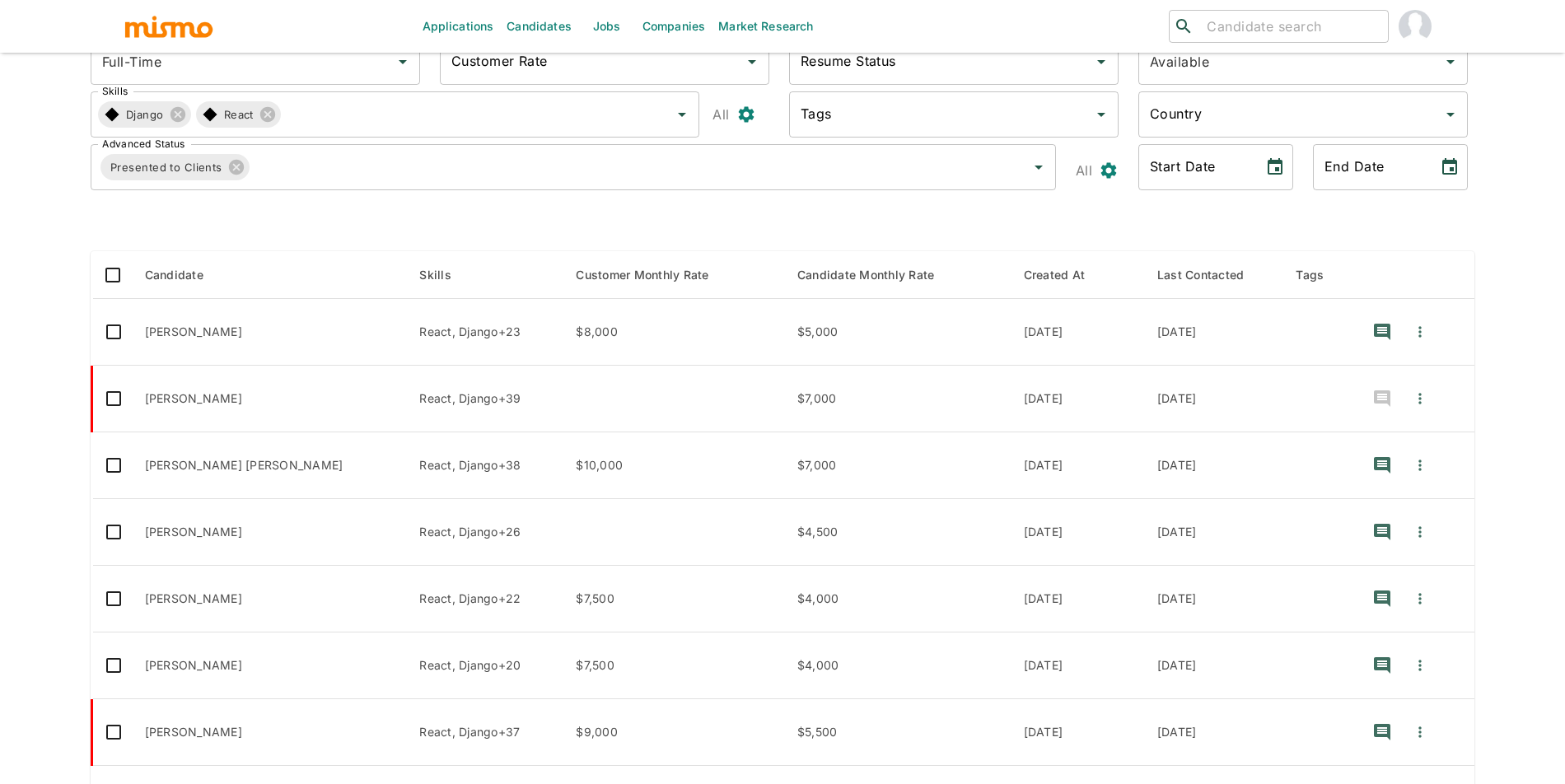
scroll to position [0, 0]
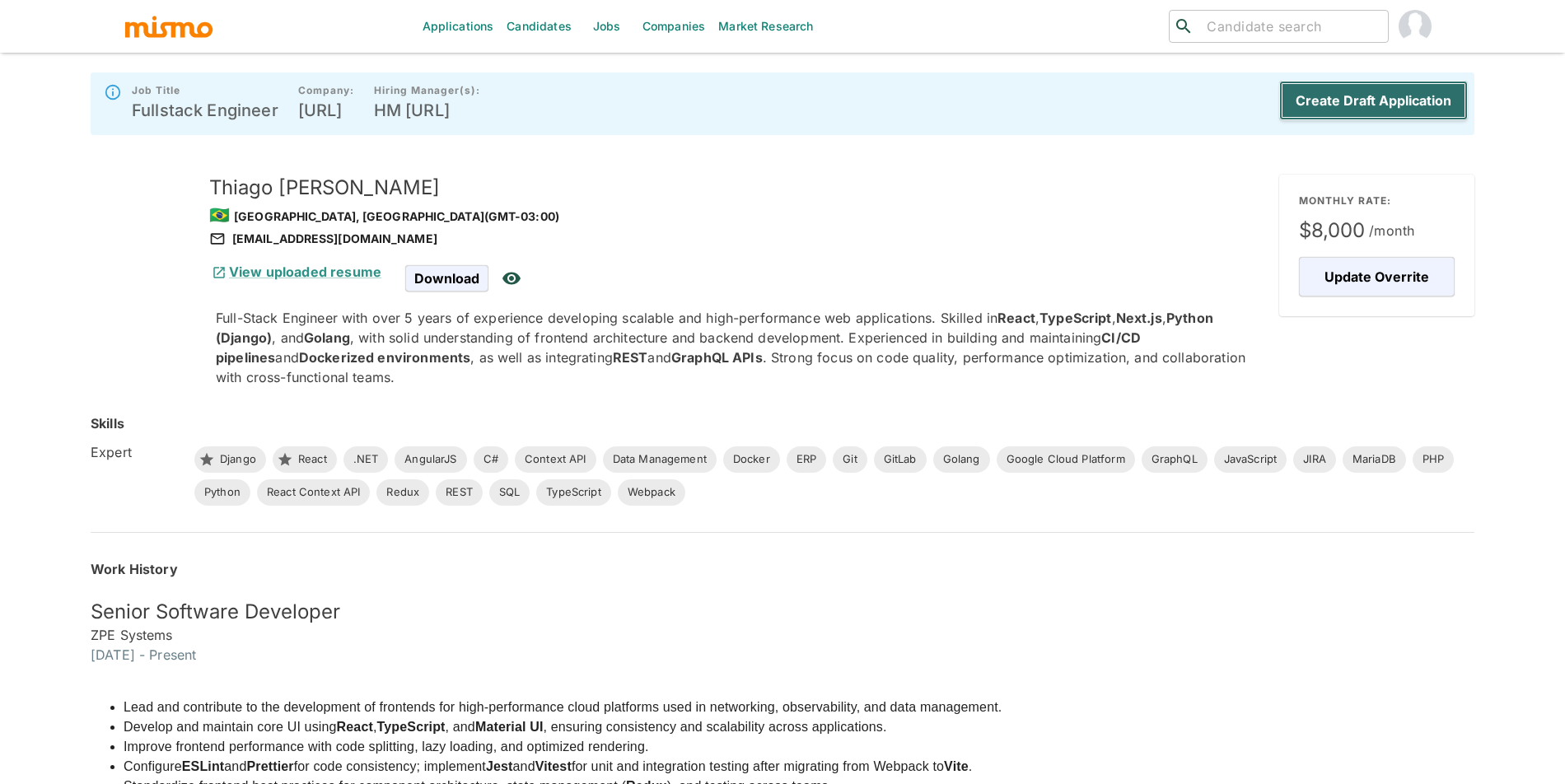
click at [1366, 105] on button "Create Draft Application" at bounding box center [1373, 100] width 188 height 40
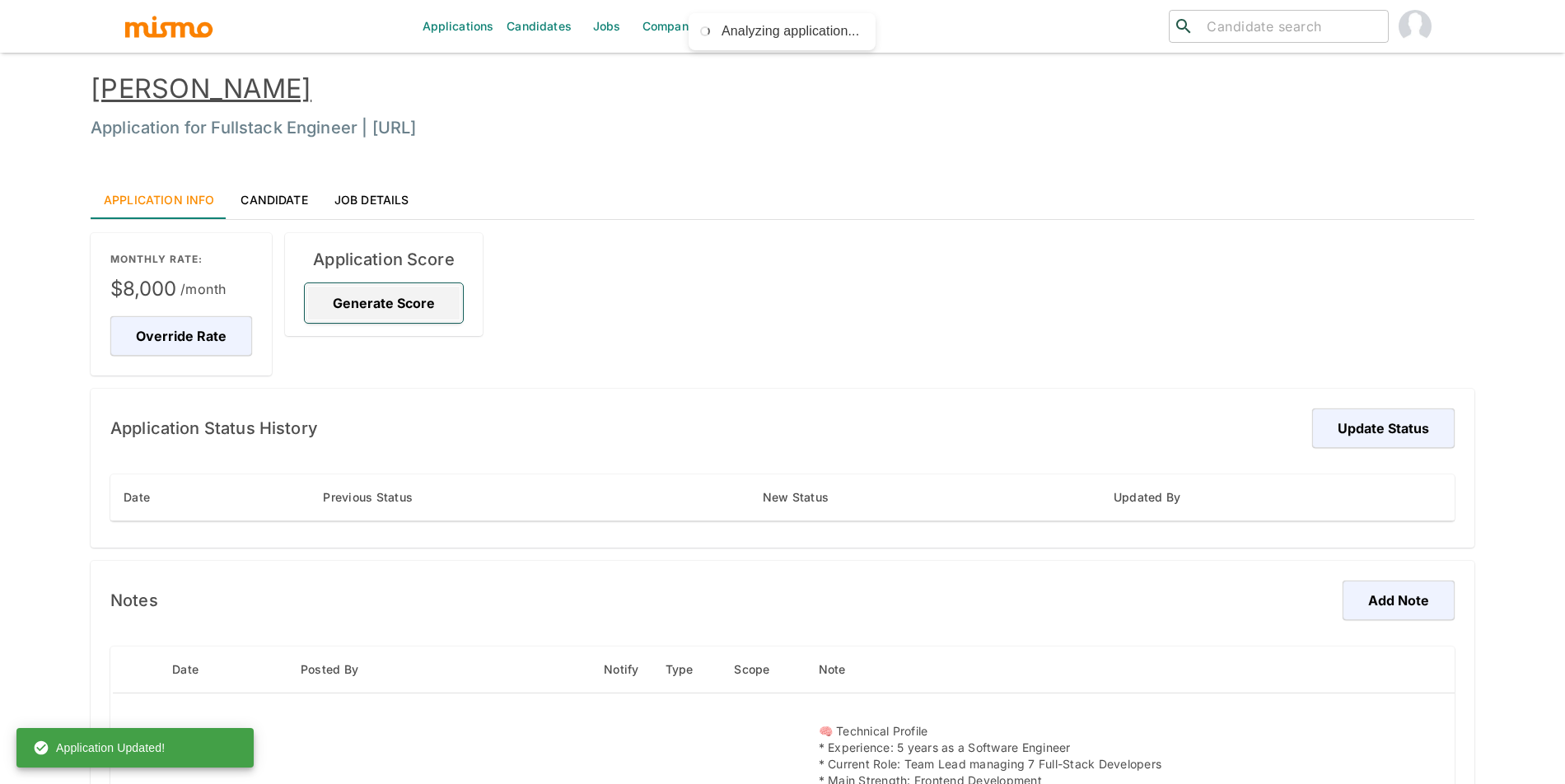
click at [374, 292] on button "Generate Score" at bounding box center [384, 303] width 158 height 40
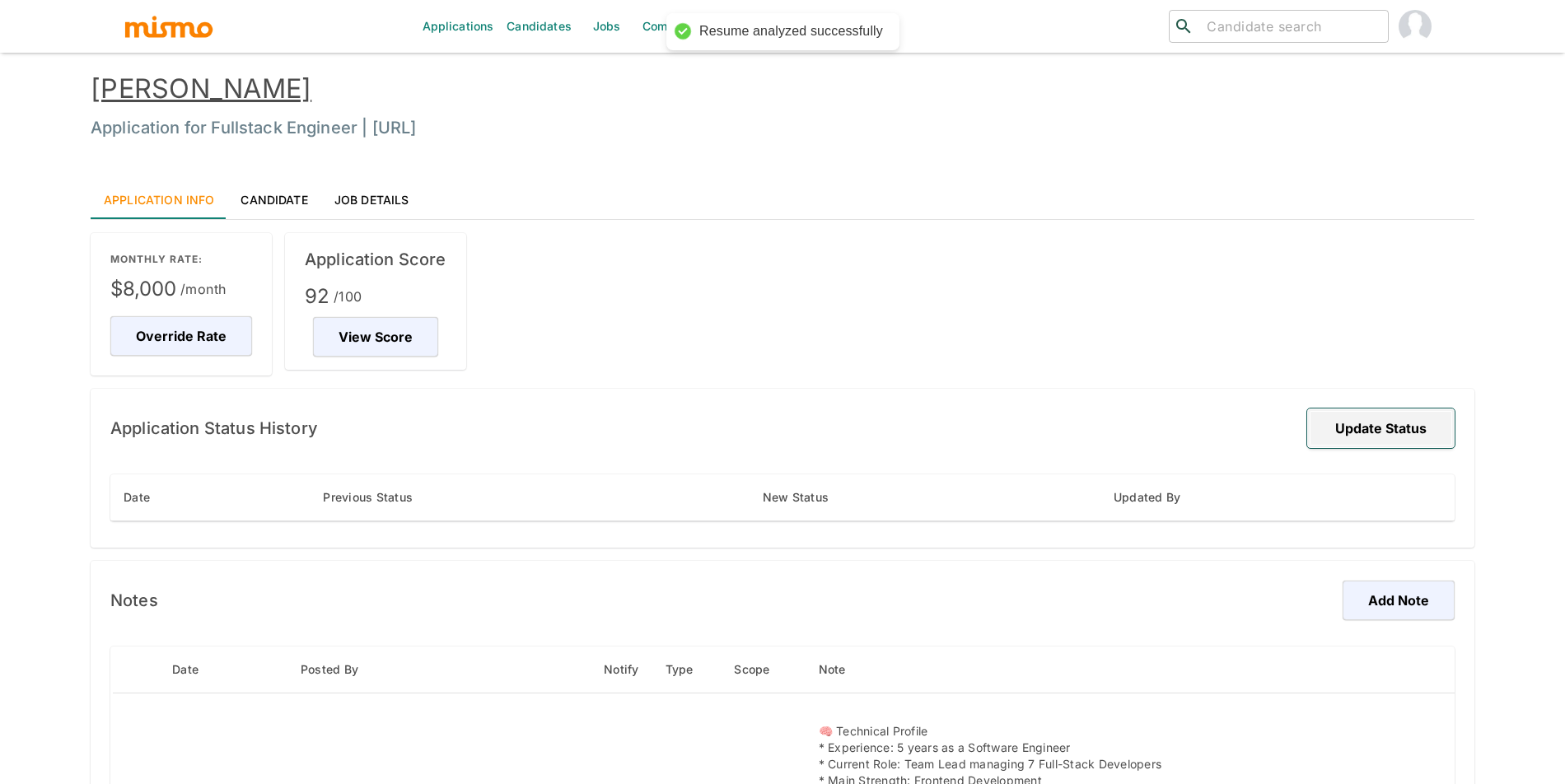
click at [1359, 417] on button "Update Status" at bounding box center [1381, 428] width 148 height 40
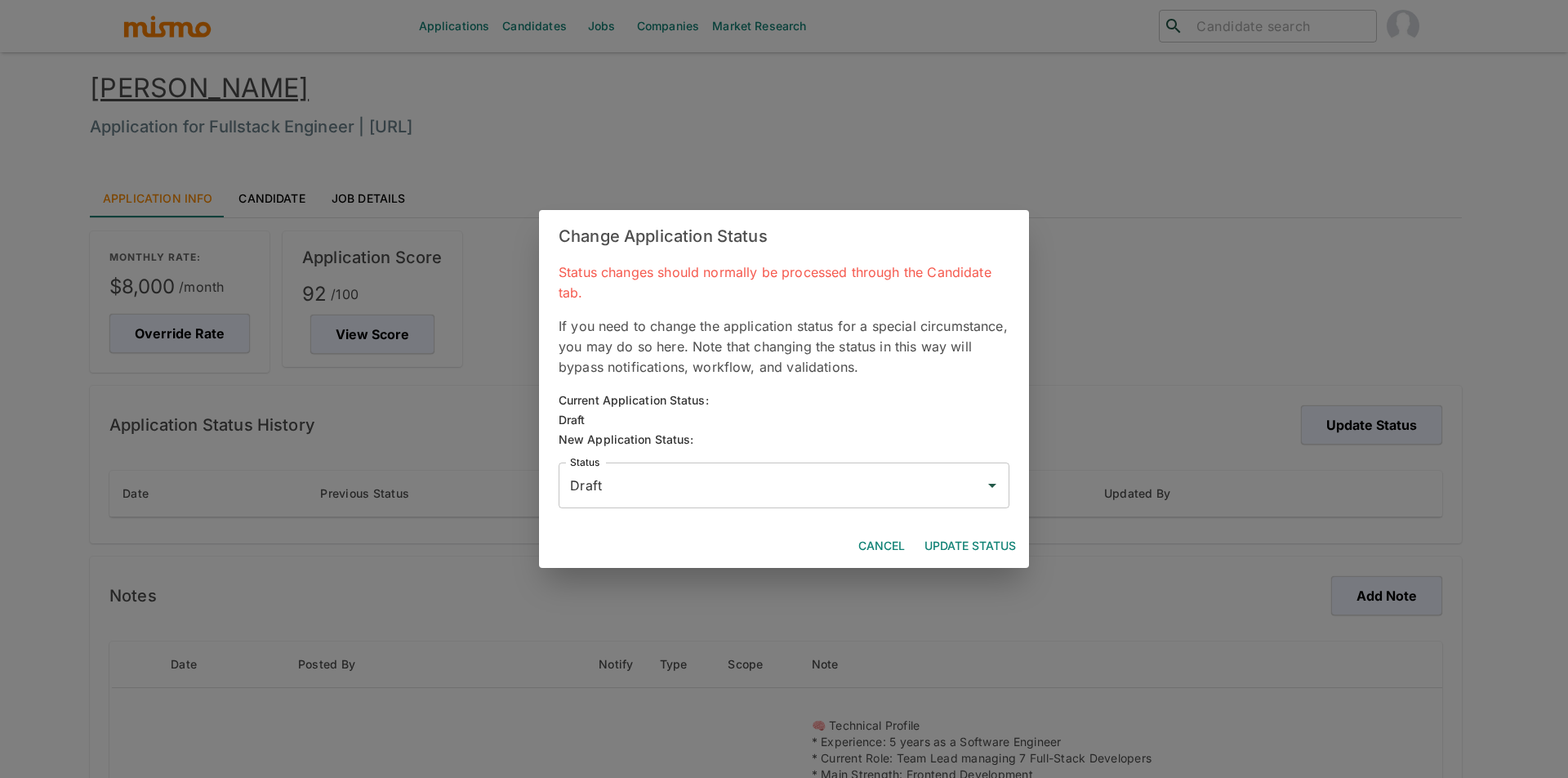
click at [595, 459] on label "Status" at bounding box center [584, 462] width 29 height 13
click at [595, 470] on input "Draft" at bounding box center [771, 485] width 412 height 31
click at [641, 509] on div "Status changes should normally be processed through the Candidate tab. If you n…" at bounding box center [784, 392] width 490 height 262
click at [644, 490] on input "Draft" at bounding box center [771, 485] width 412 height 31
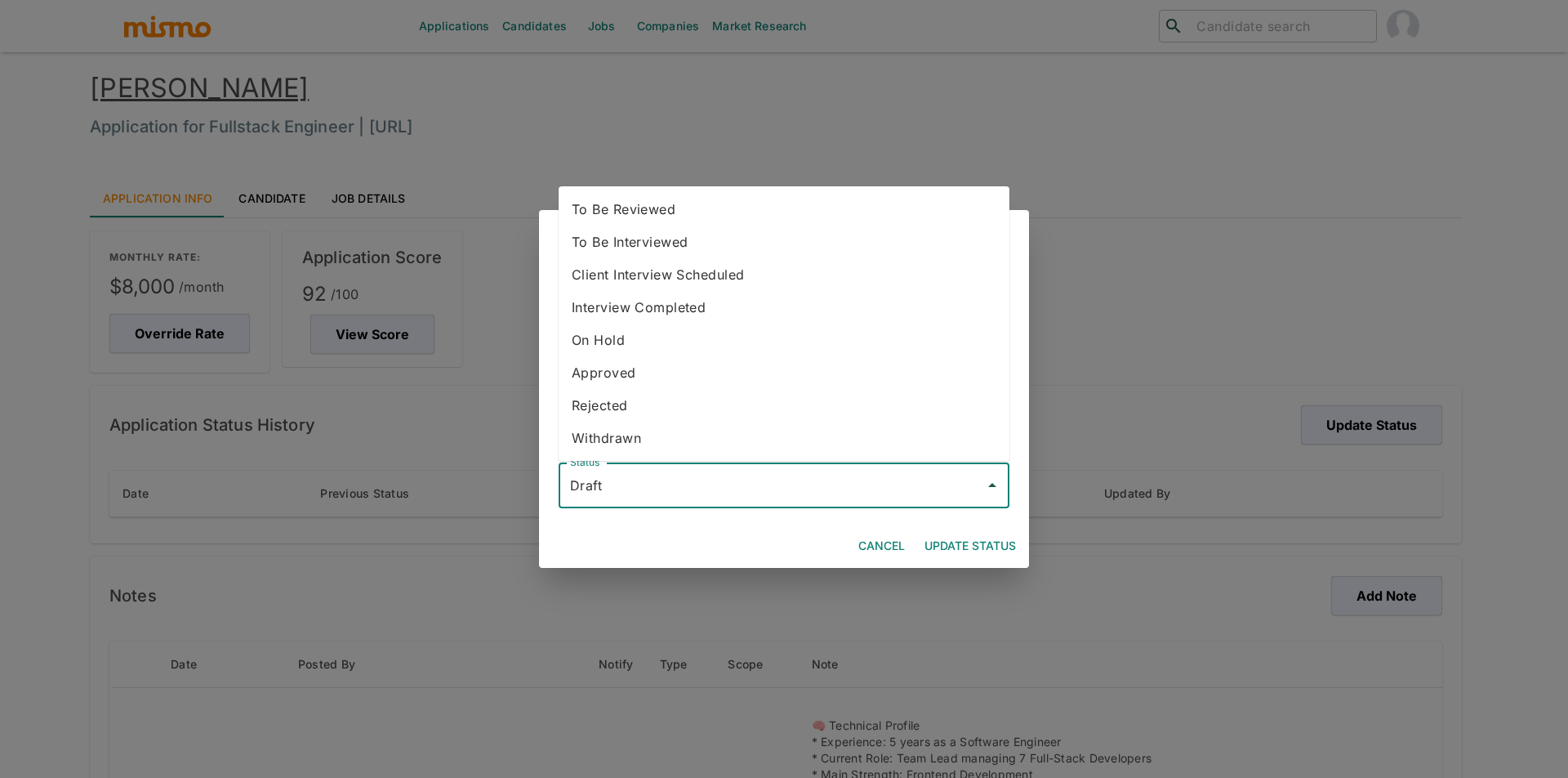
click at [629, 223] on li "To Be Reviewed" at bounding box center [784, 209] width 451 height 33
type input "To Be Reviewed"
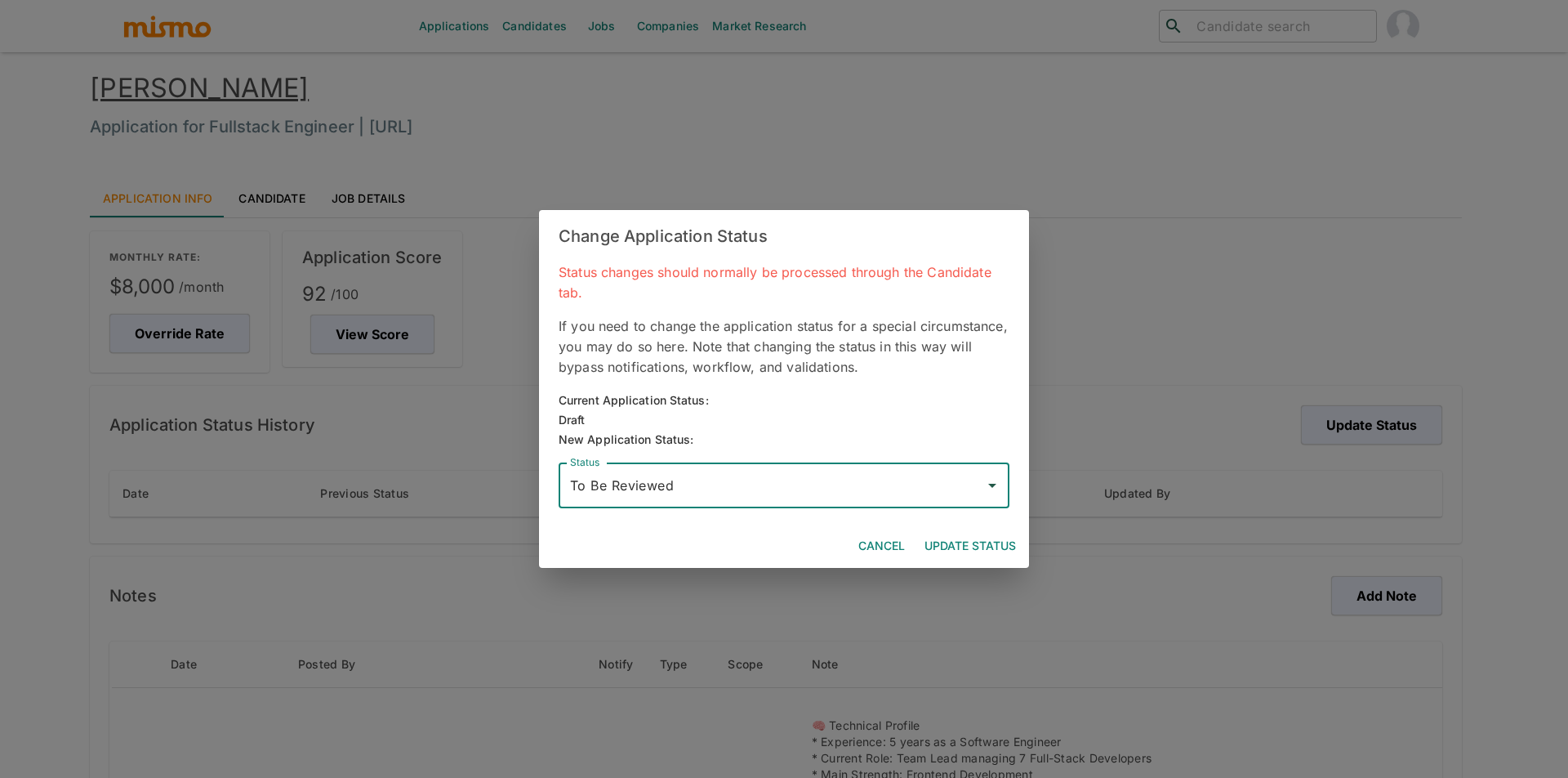
click at [993, 541] on button "Update Status" at bounding box center [970, 546] width 104 height 30
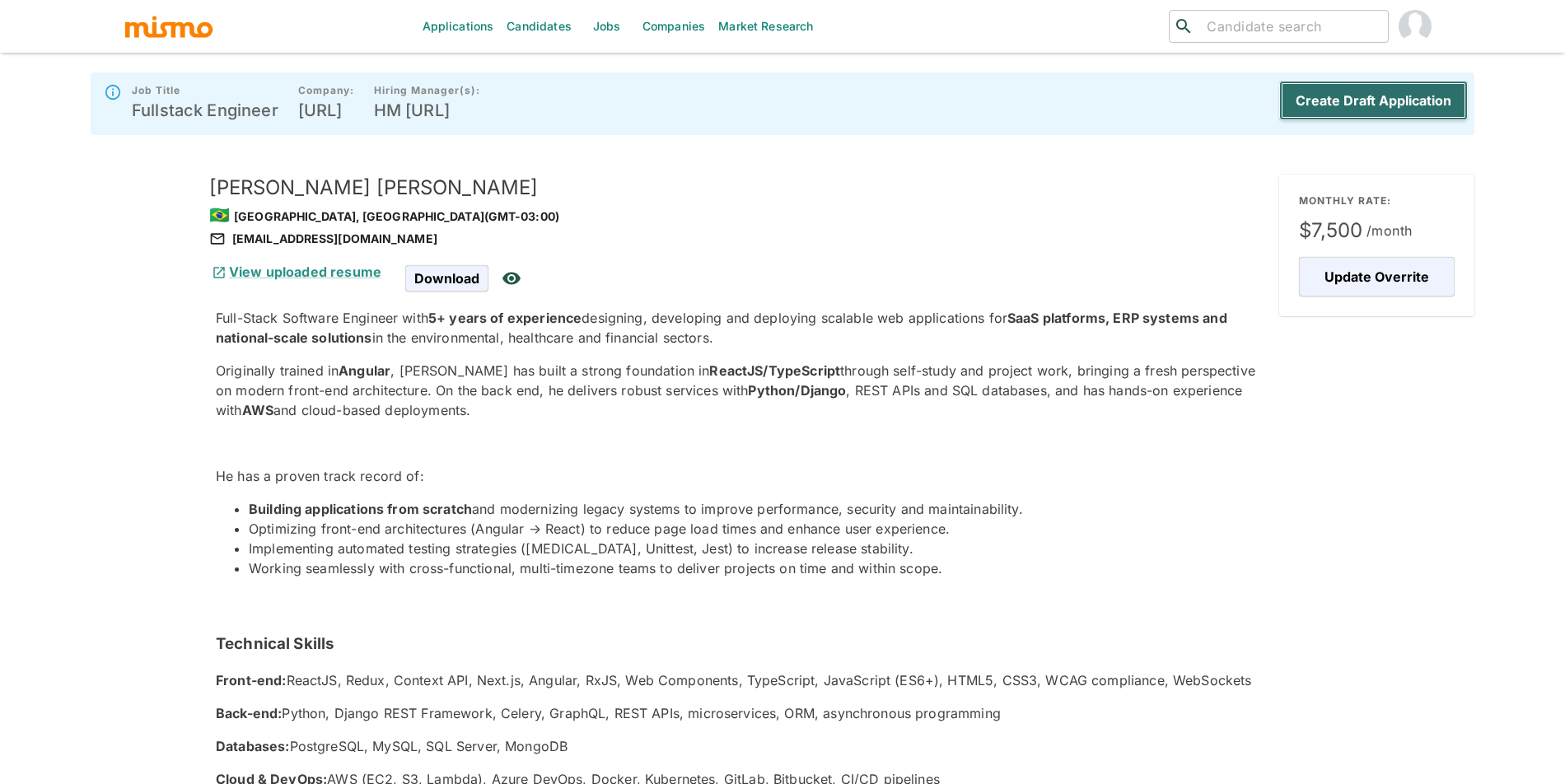
click at [1359, 116] on button "Create Draft Application" at bounding box center [1373, 100] width 188 height 40
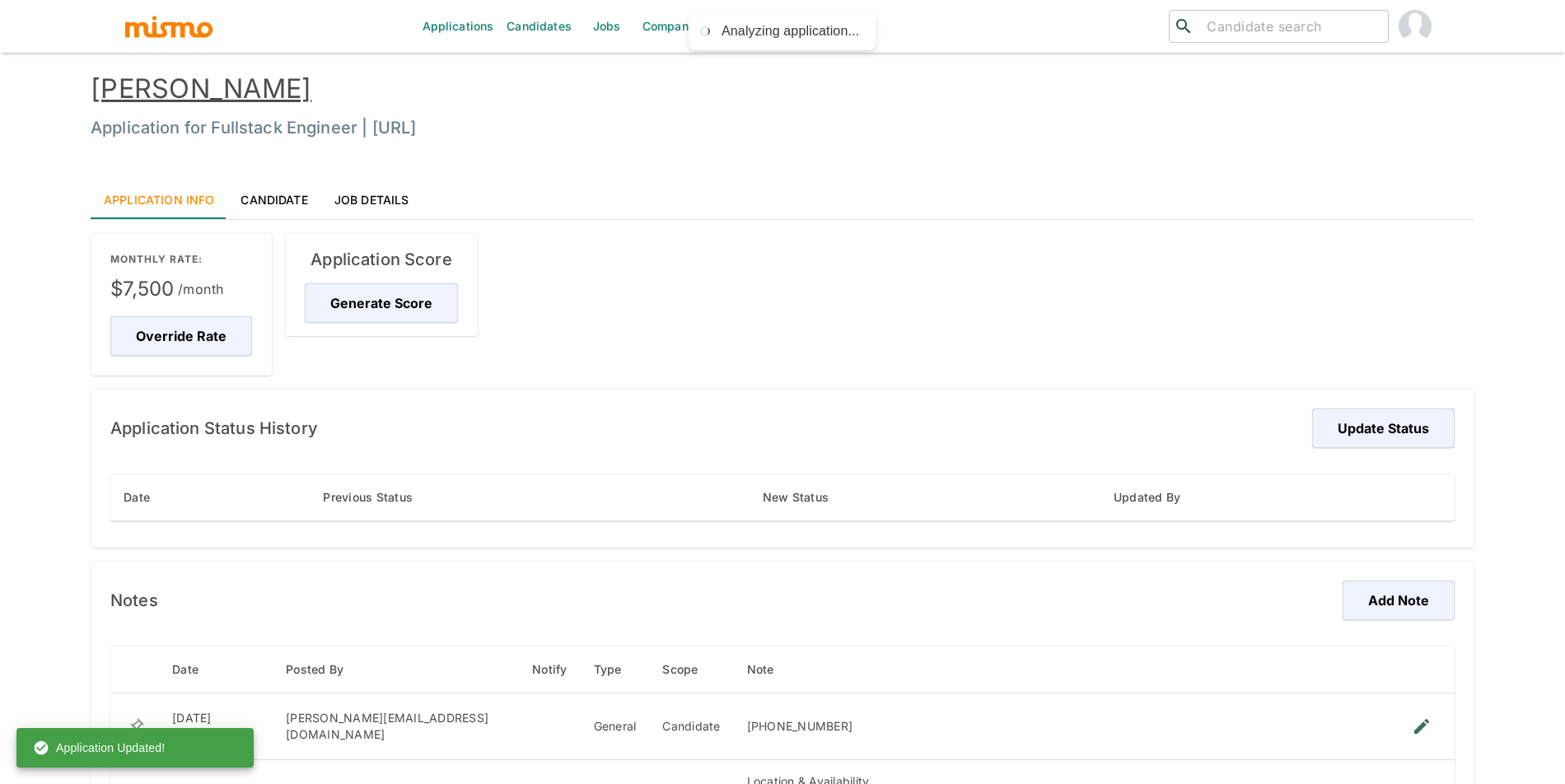
click at [375, 277] on div "Application Score Generate Score" at bounding box center [381, 284] width 193 height 103
click at [472, 315] on div "Application Score Generate Score" at bounding box center [381, 284] width 193 height 103
click at [388, 308] on button "Generate Score" at bounding box center [384, 303] width 158 height 40
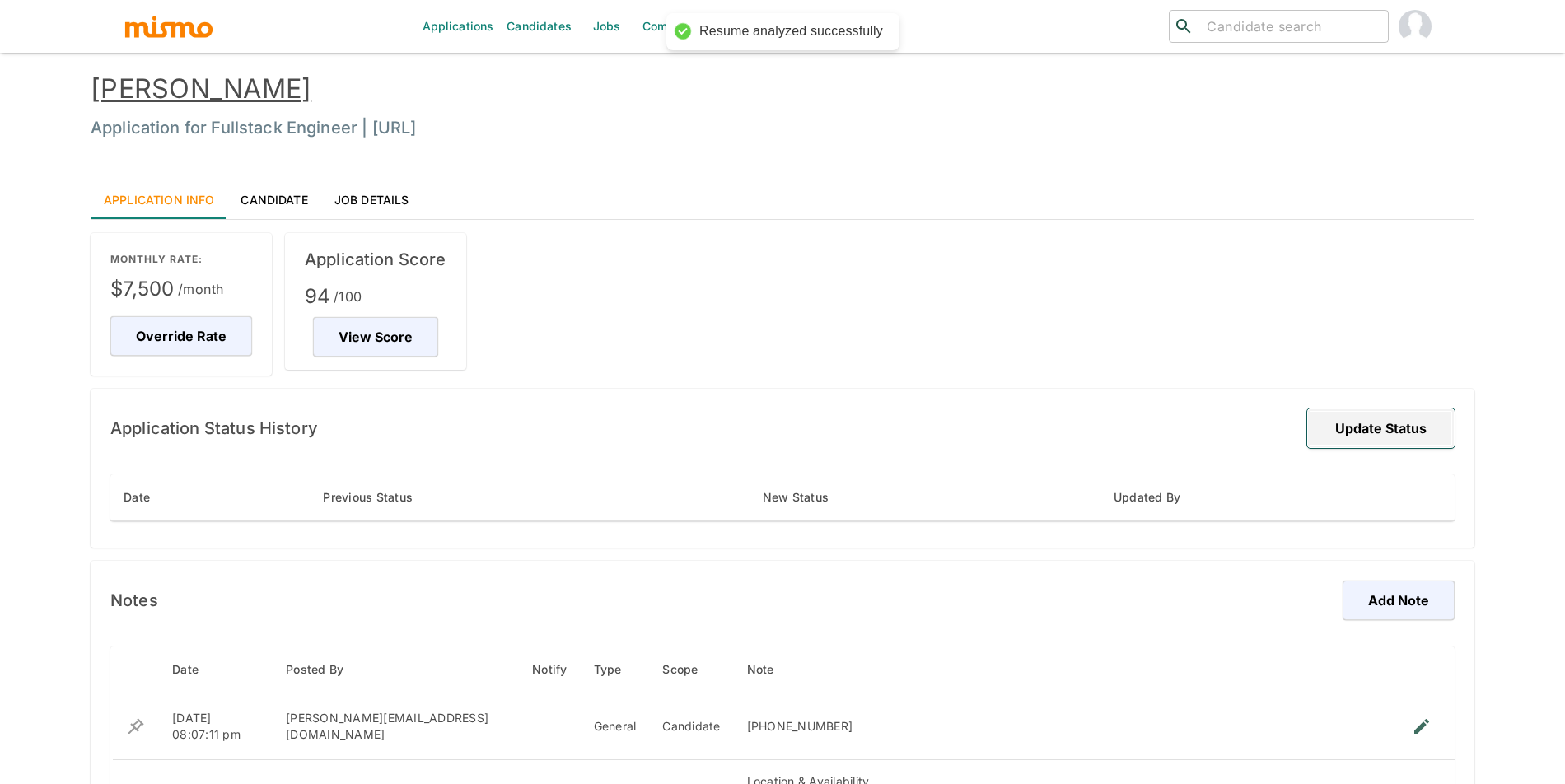
click at [1366, 433] on button "Update Status" at bounding box center [1381, 428] width 148 height 40
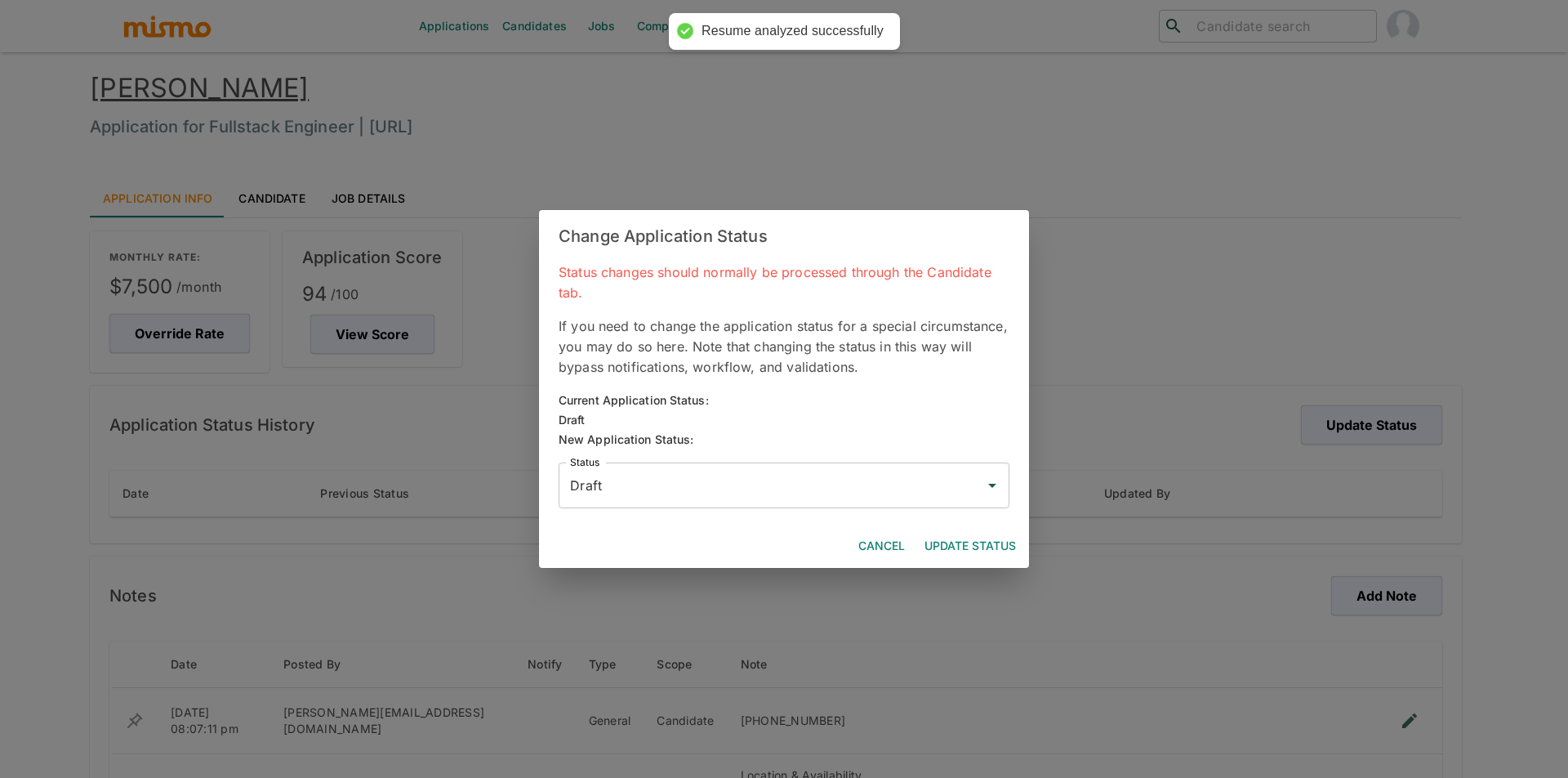
click at [781, 458] on div "Status Draft Status" at bounding box center [777, 479] width 464 height 59
click at [696, 470] on input "Draft" at bounding box center [771, 485] width 412 height 31
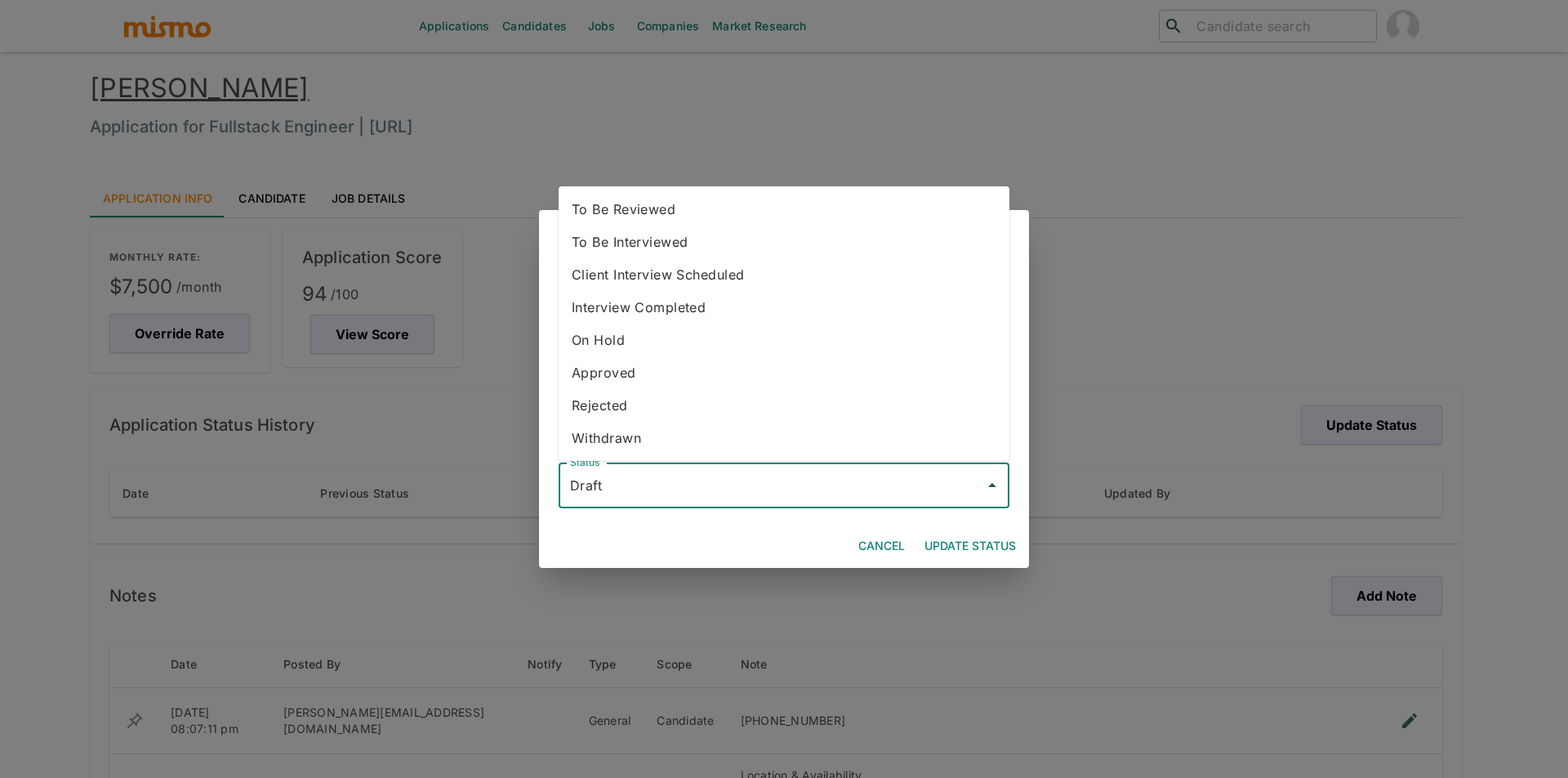
click at [717, 208] on li "To Be Reviewed" at bounding box center [784, 209] width 451 height 33
type input "To Be Reviewed"
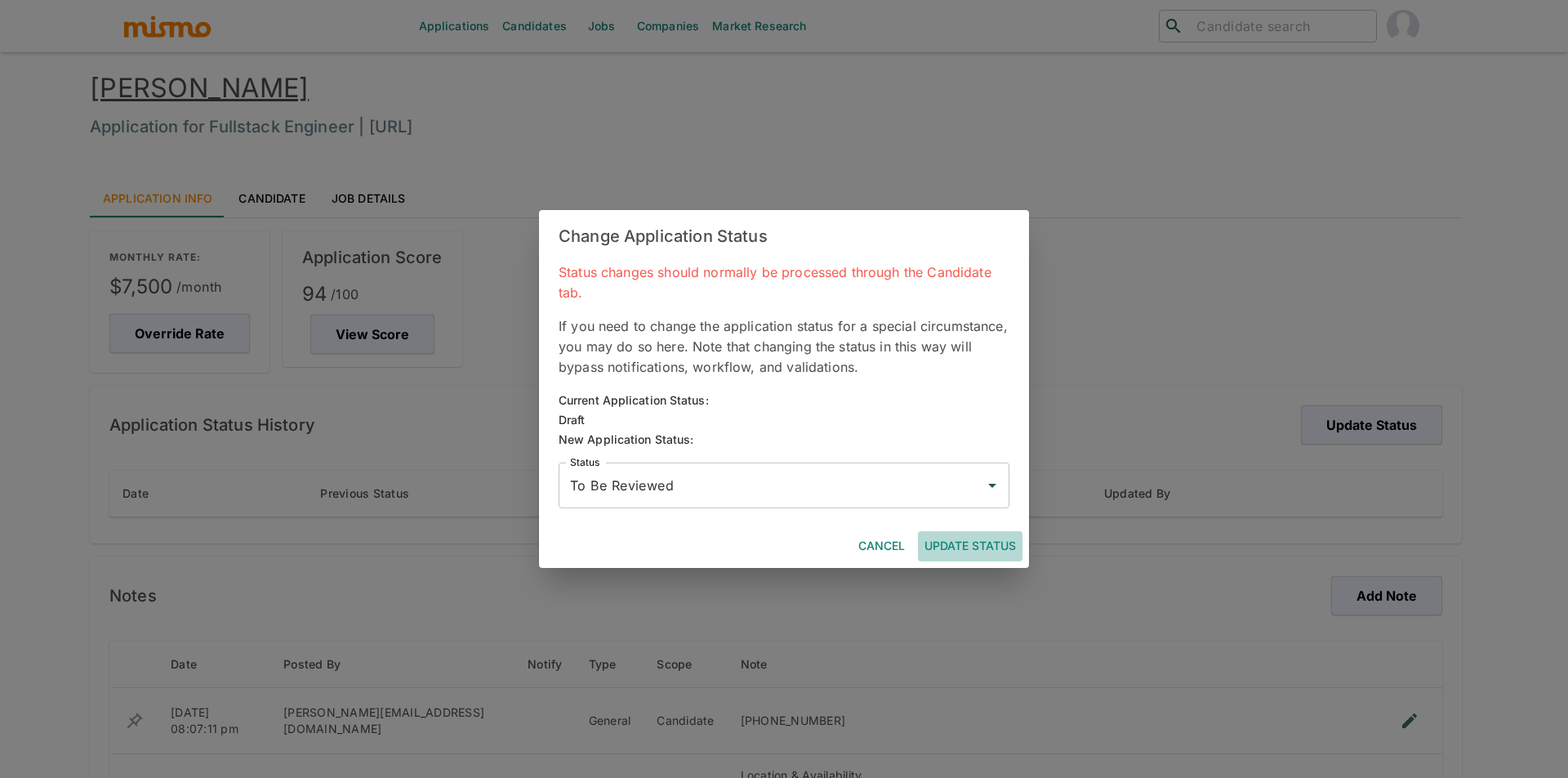
click at [934, 556] on button "Update Status" at bounding box center [970, 546] width 104 height 30
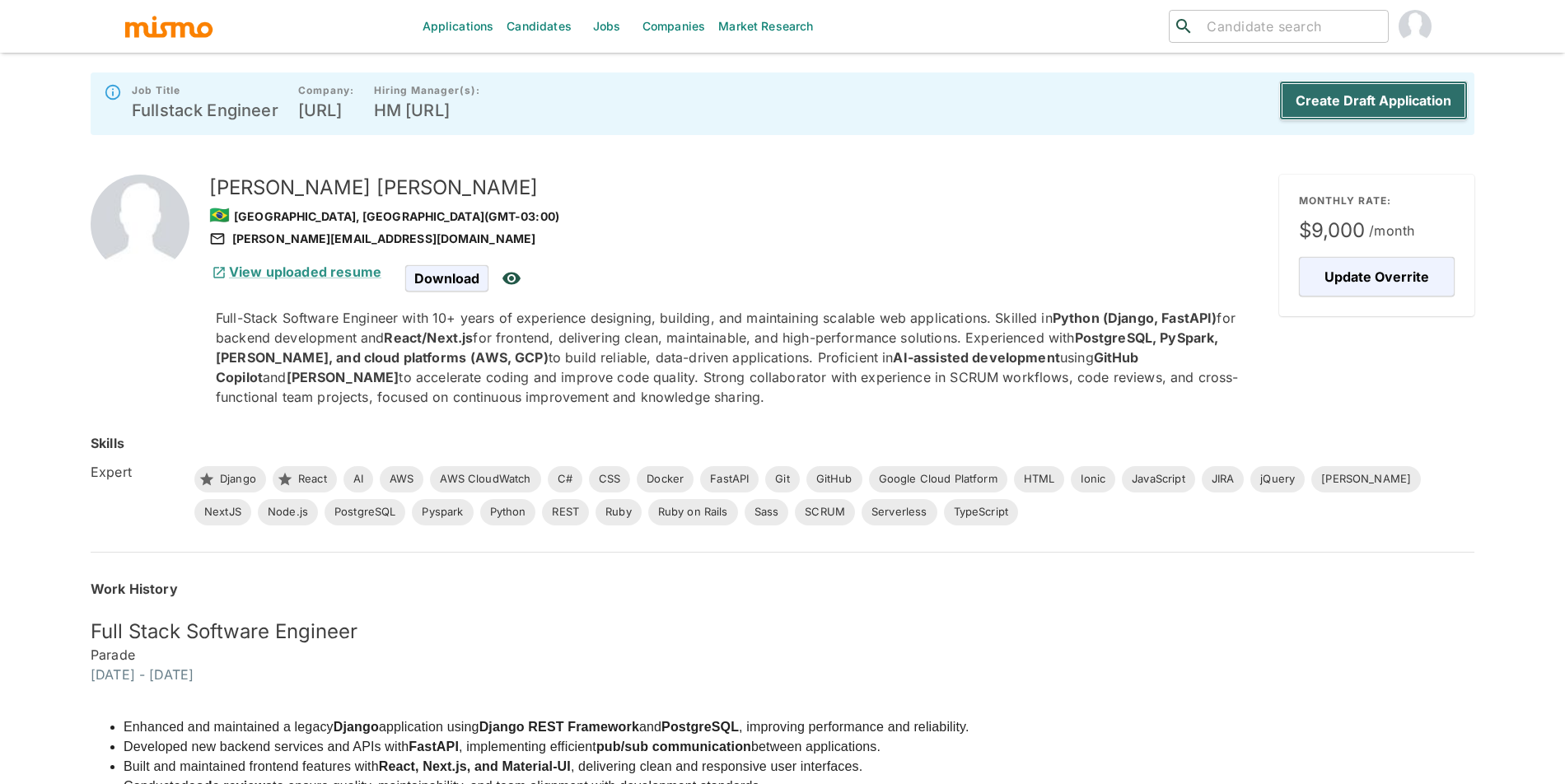
click at [1370, 93] on button "Create Draft Application" at bounding box center [1373, 100] width 188 height 40
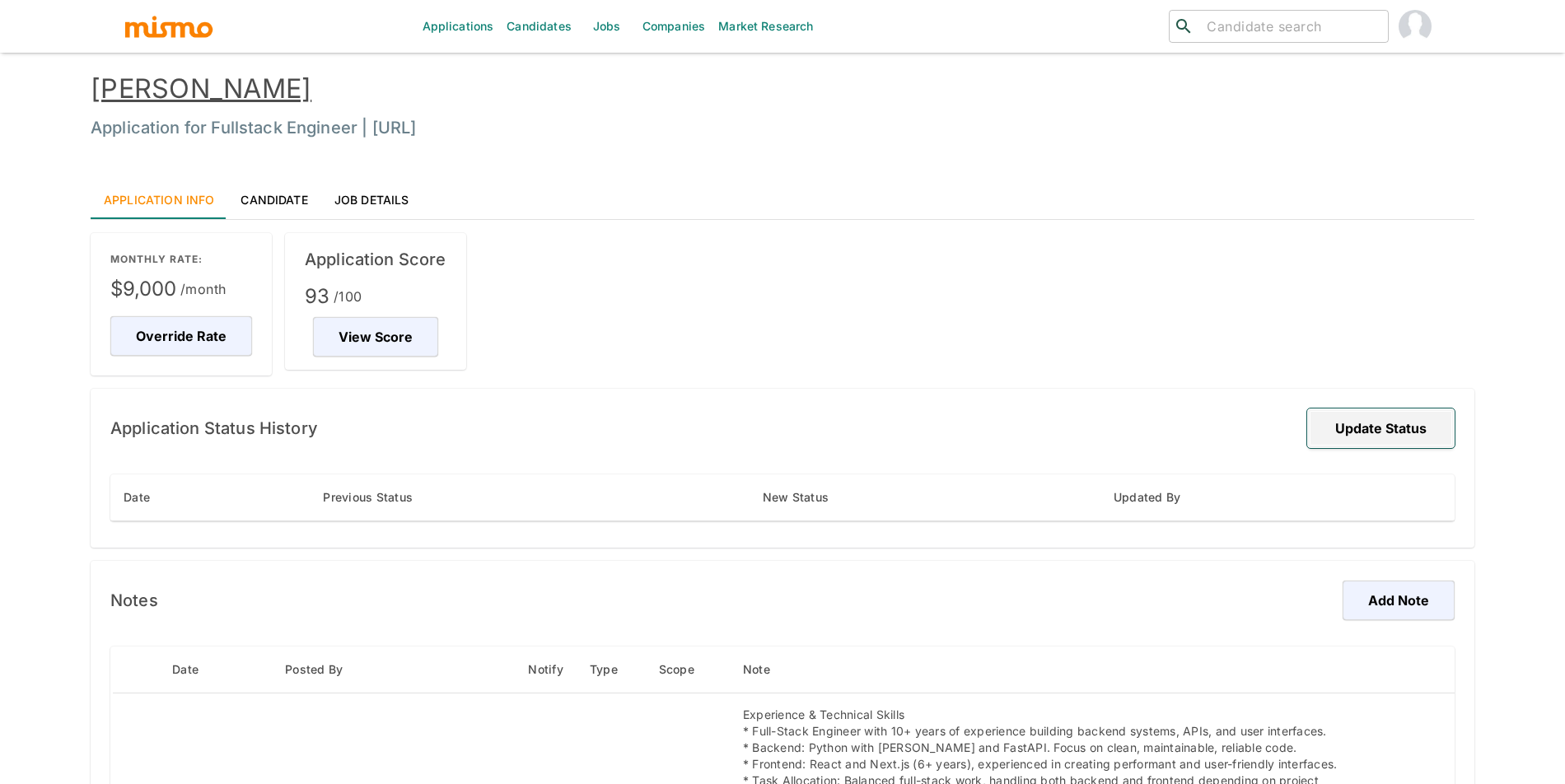
click at [1355, 423] on button "Update Status" at bounding box center [1381, 428] width 148 height 40
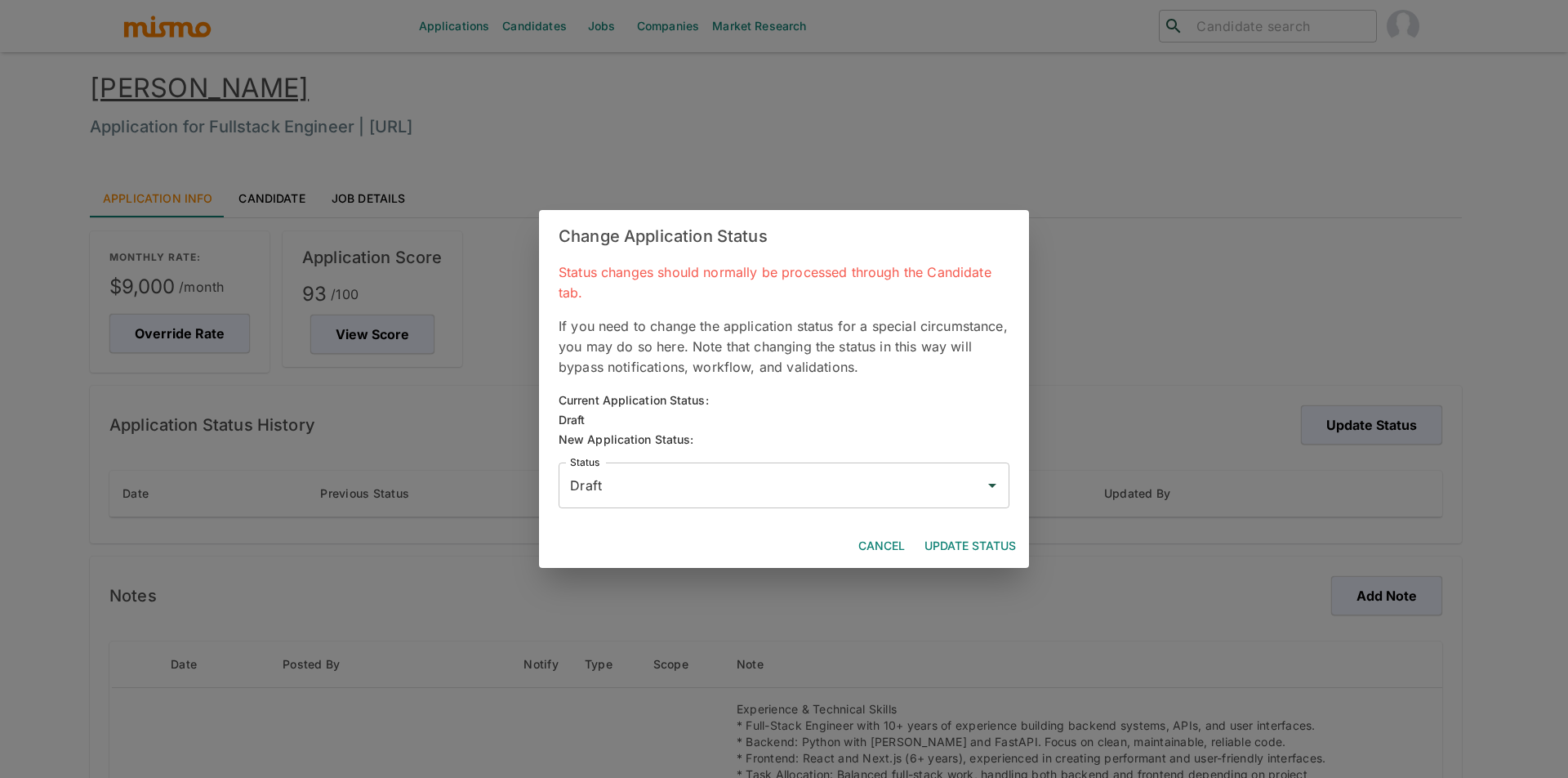
click at [915, 508] on div "Status changes should normally be processed through the Candidate tab. If you n…" at bounding box center [784, 392] width 490 height 262
click at [900, 483] on input "Draft" at bounding box center [771, 485] width 412 height 31
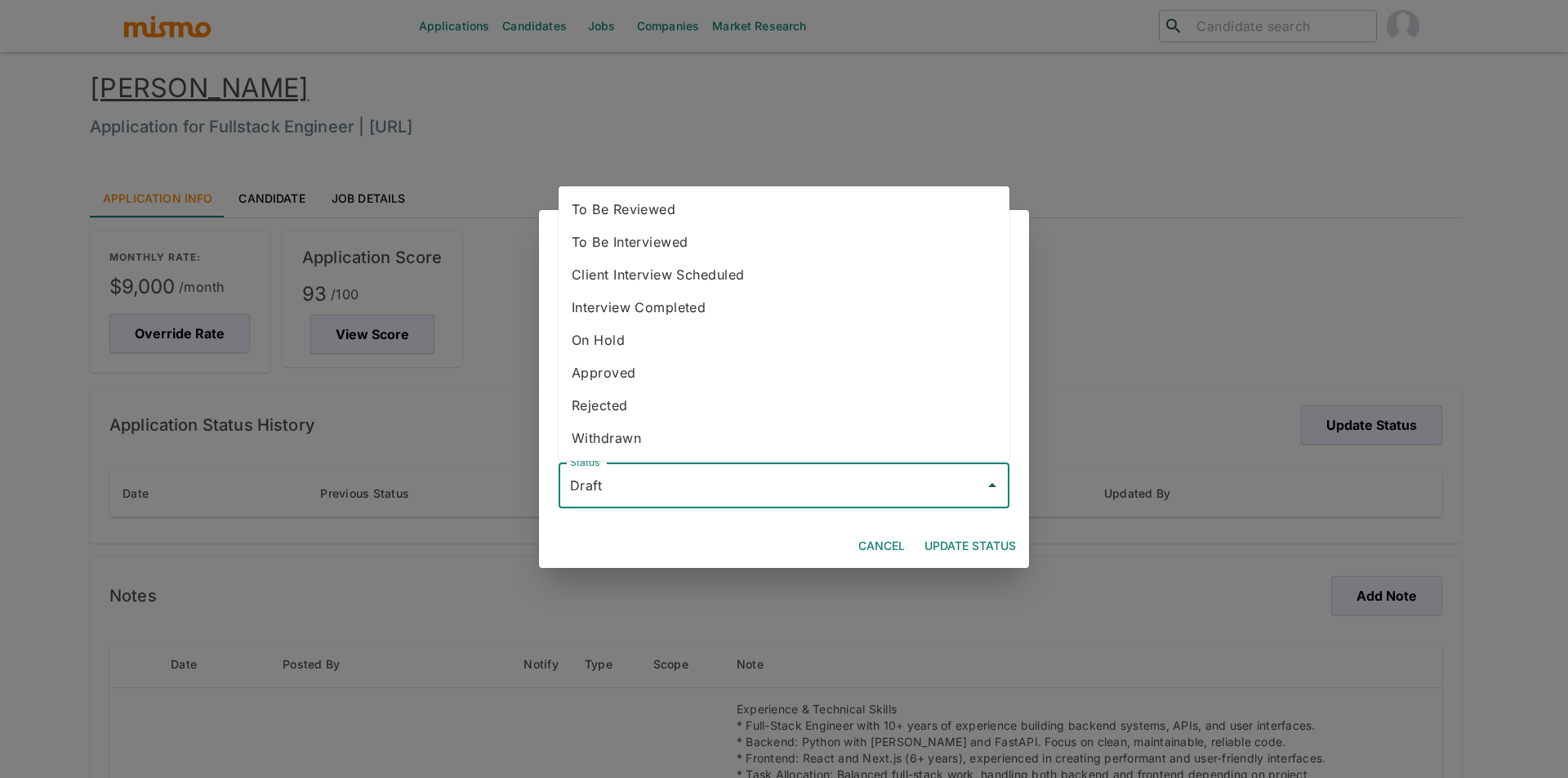
click at [752, 226] on li "To Be Interviewed" at bounding box center [784, 242] width 451 height 33
click at [745, 492] on input "To Be Interviewed" at bounding box center [771, 485] width 412 height 31
click at [674, 259] on li "Client Interview Scheduled" at bounding box center [784, 274] width 451 height 33
click at [754, 472] on input "Client Interview Scheduled" at bounding box center [771, 485] width 412 height 31
click at [685, 226] on li "To Be Reviewed" at bounding box center [784, 242] width 451 height 33
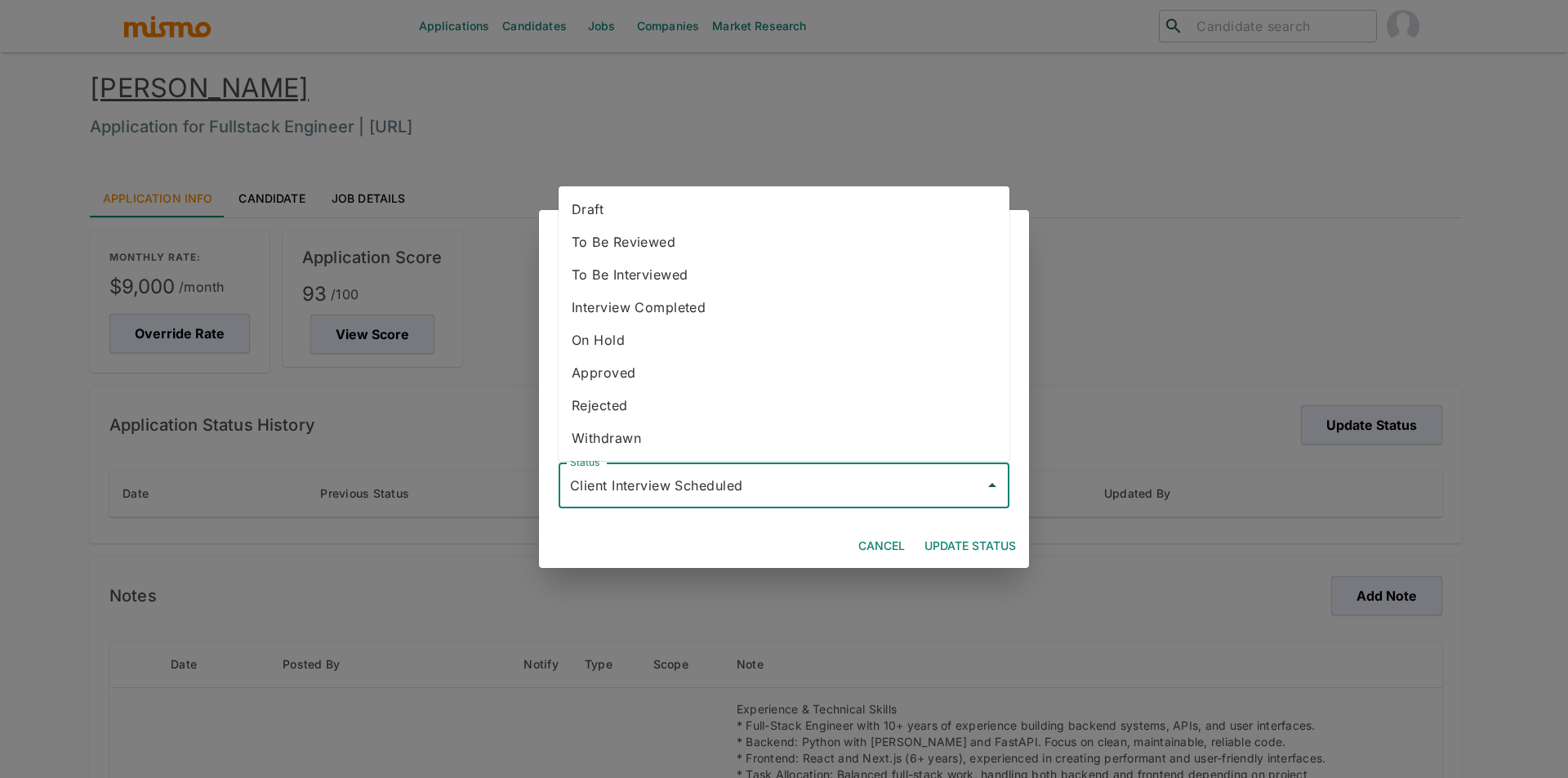
type input "To Be Reviewed"
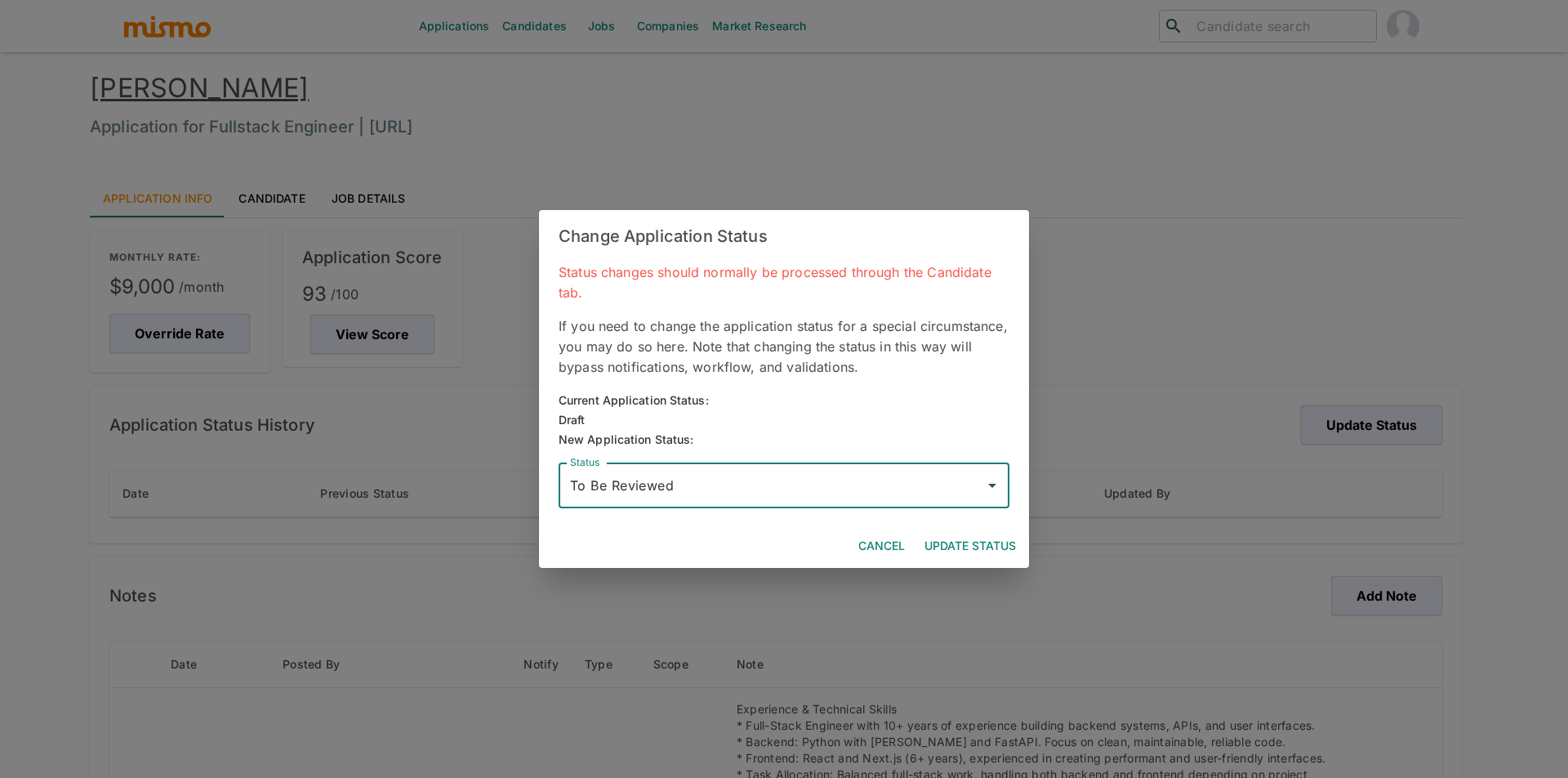
click at [941, 552] on button "Update Status" at bounding box center [970, 546] width 104 height 30
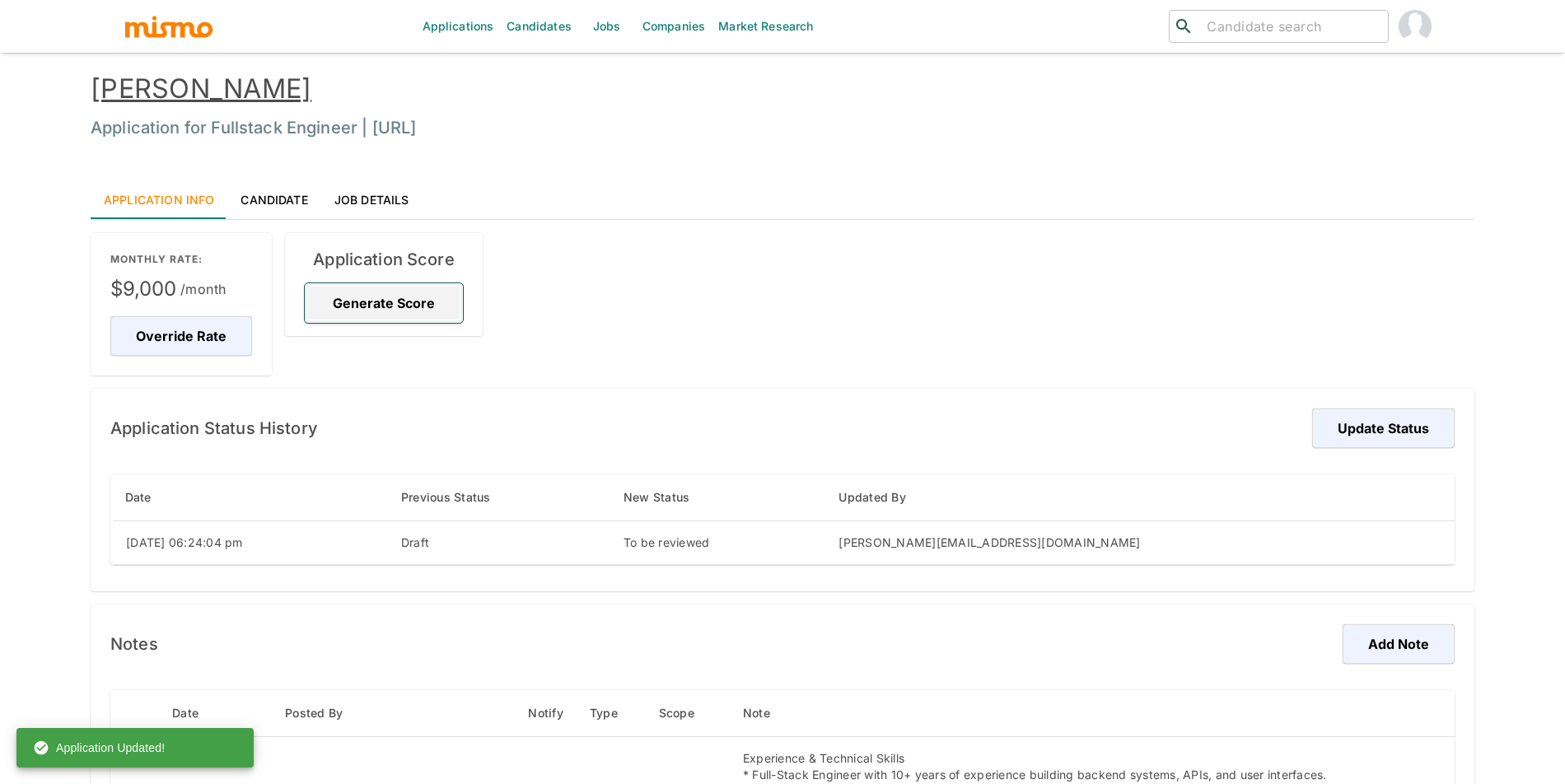
click at [396, 306] on button "Generate Score" at bounding box center [384, 303] width 158 height 40
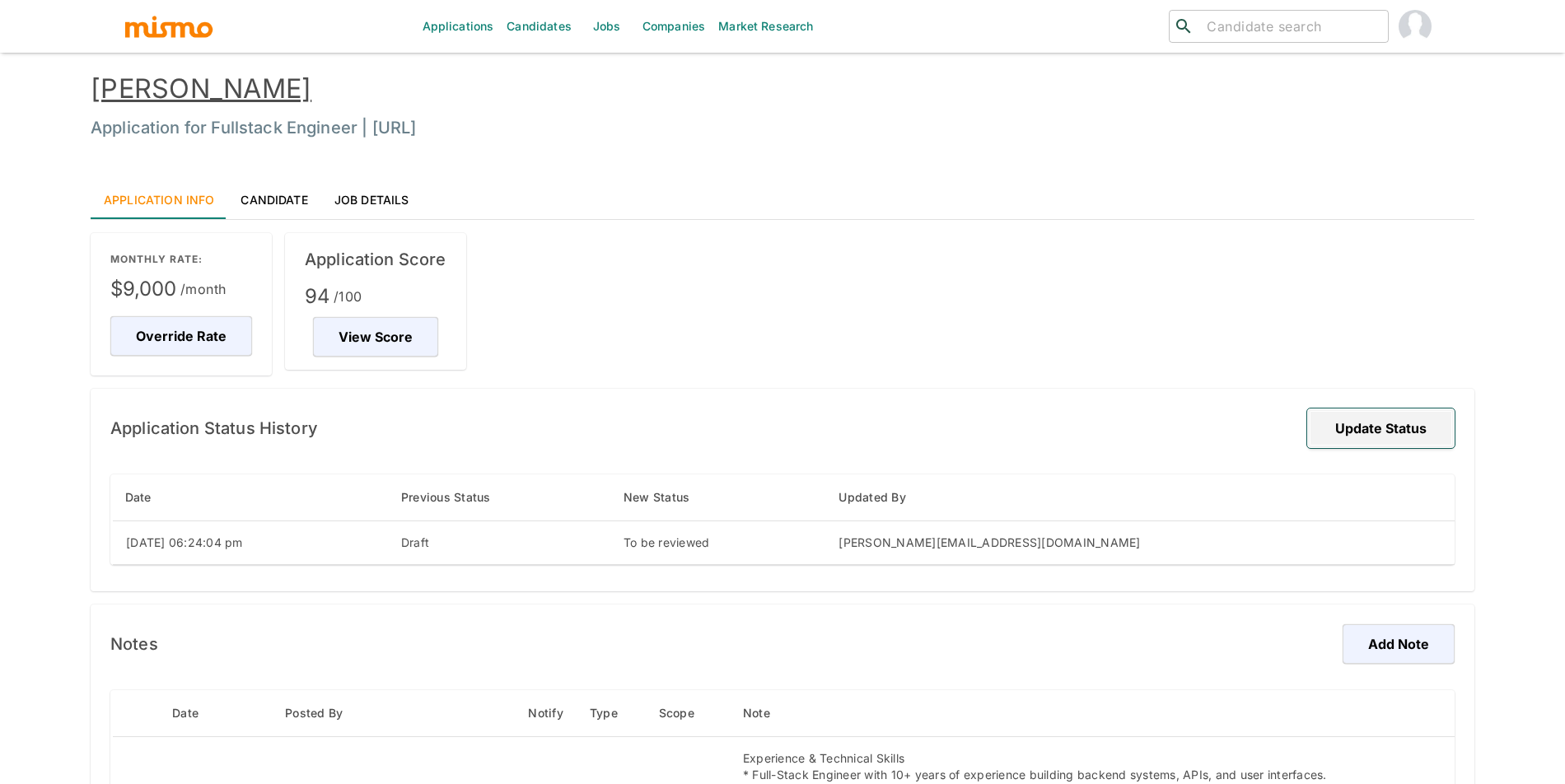
click at [1400, 414] on button "Update Status" at bounding box center [1381, 428] width 148 height 40
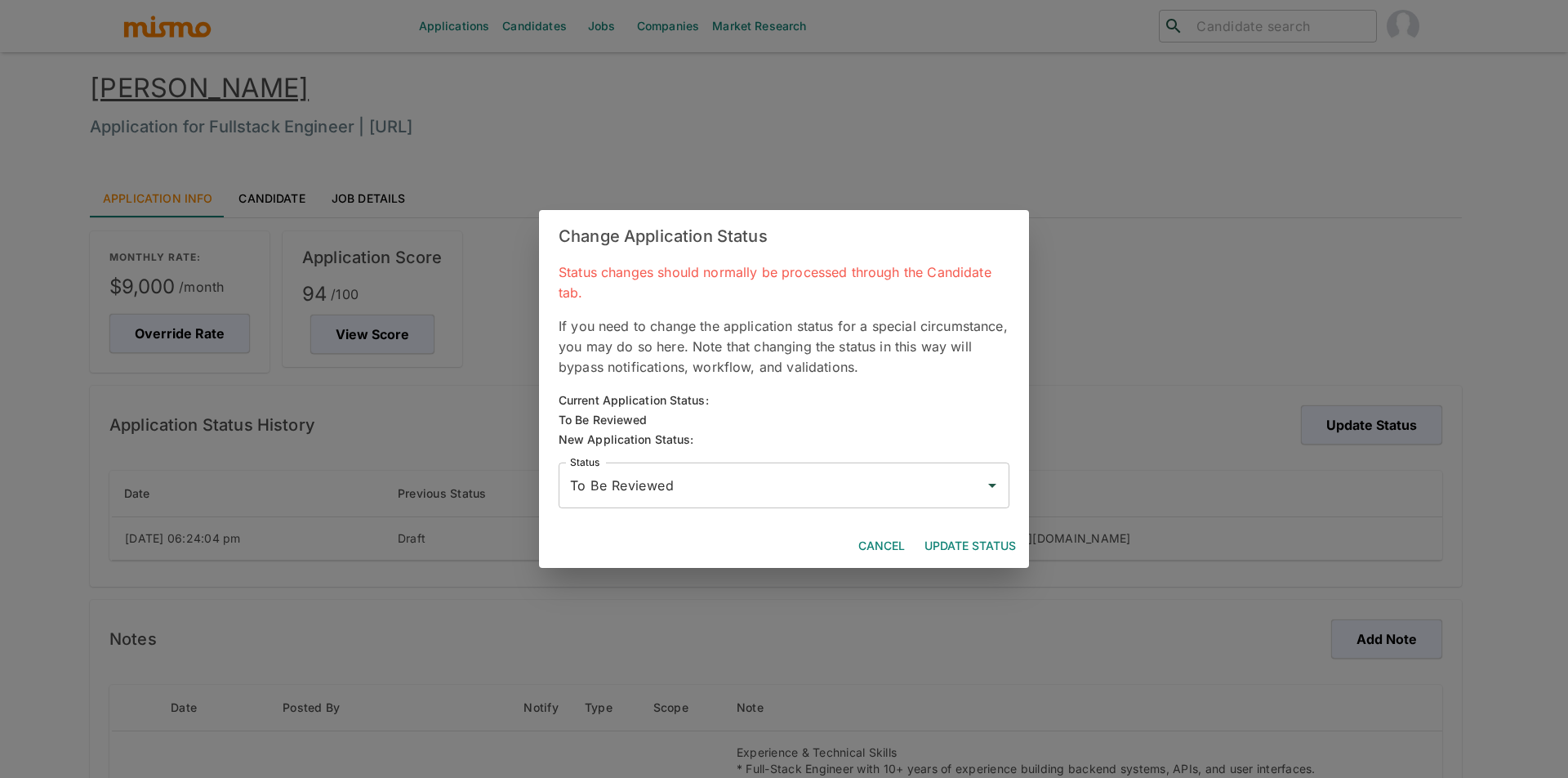
click at [1171, 317] on div "Change Application Status Status changes should normally be processed through t…" at bounding box center [784, 389] width 1568 height 778
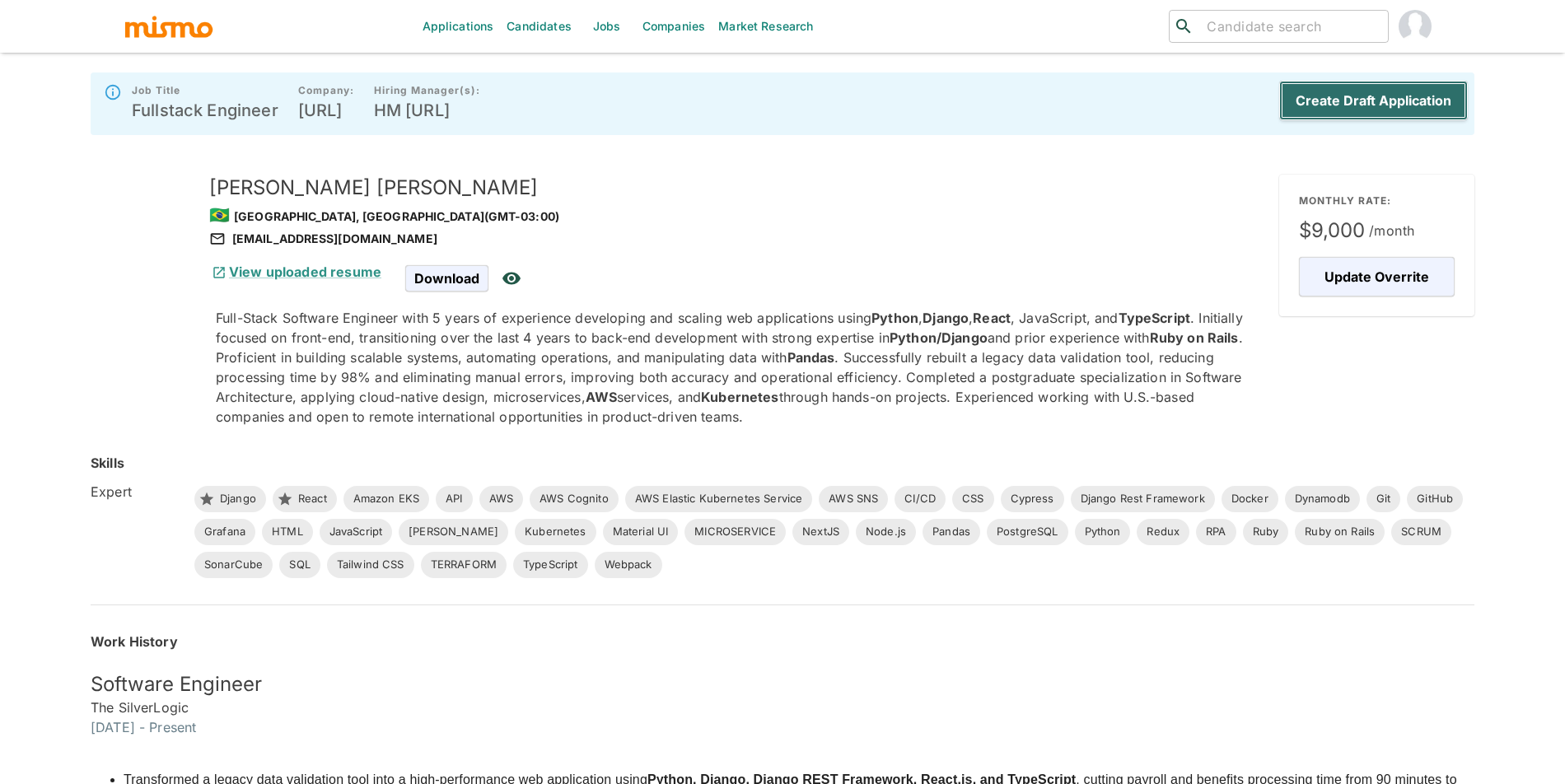
click at [1446, 115] on button "Create Draft Application" at bounding box center [1373, 100] width 188 height 40
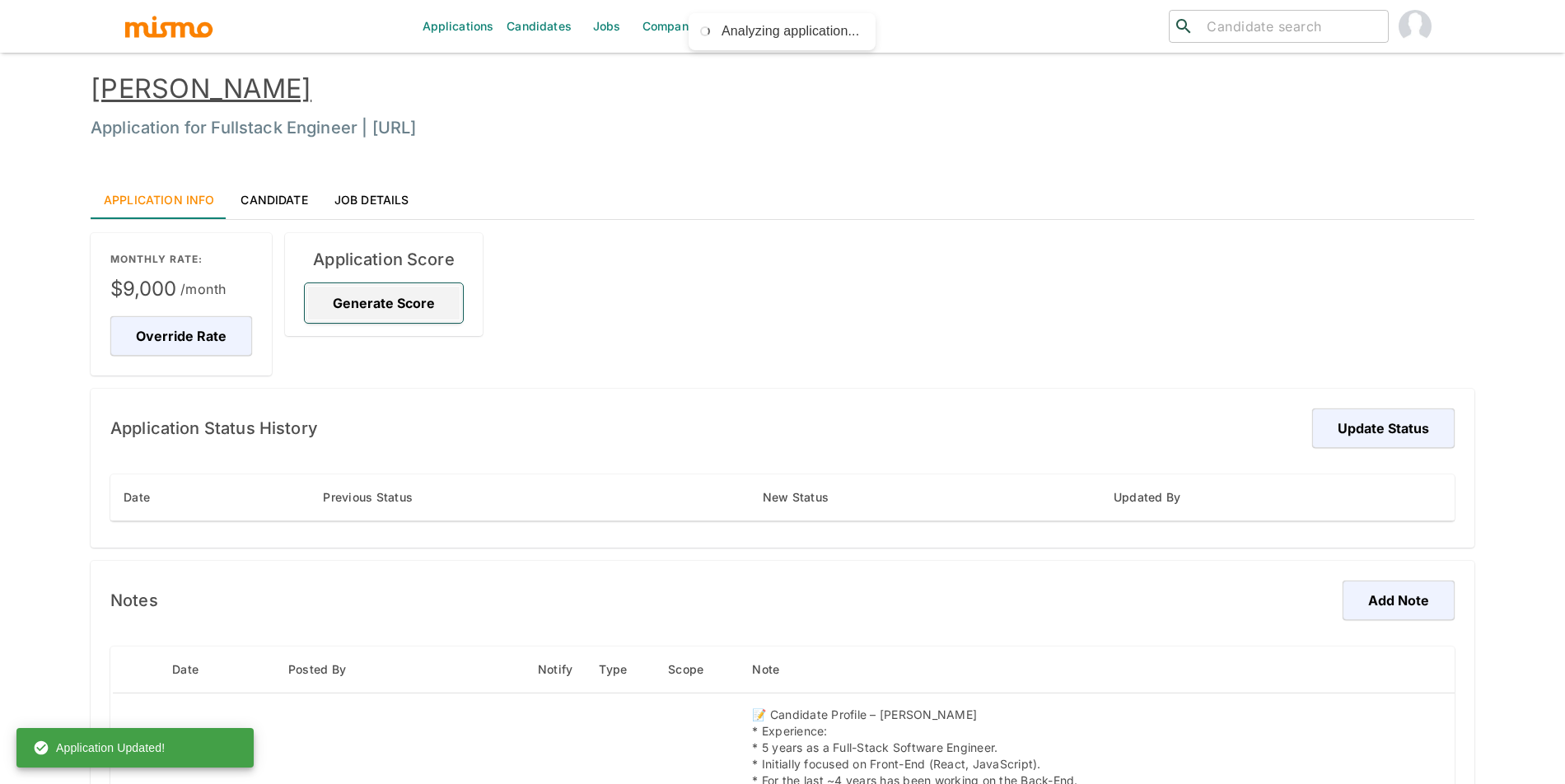
click at [394, 299] on button "Generate Score" at bounding box center [384, 303] width 158 height 40
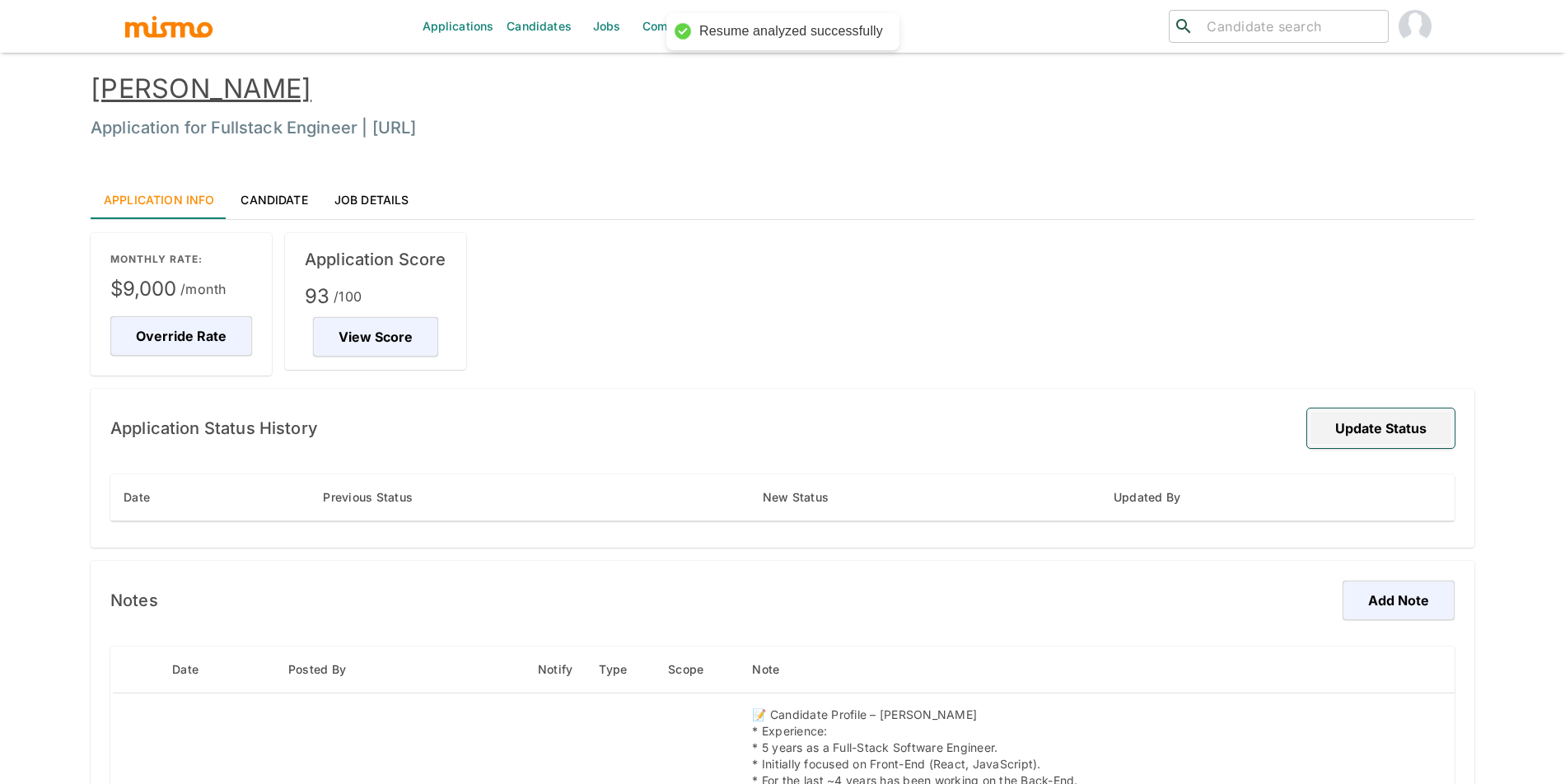
click at [1342, 425] on button "Update Status" at bounding box center [1381, 428] width 148 height 40
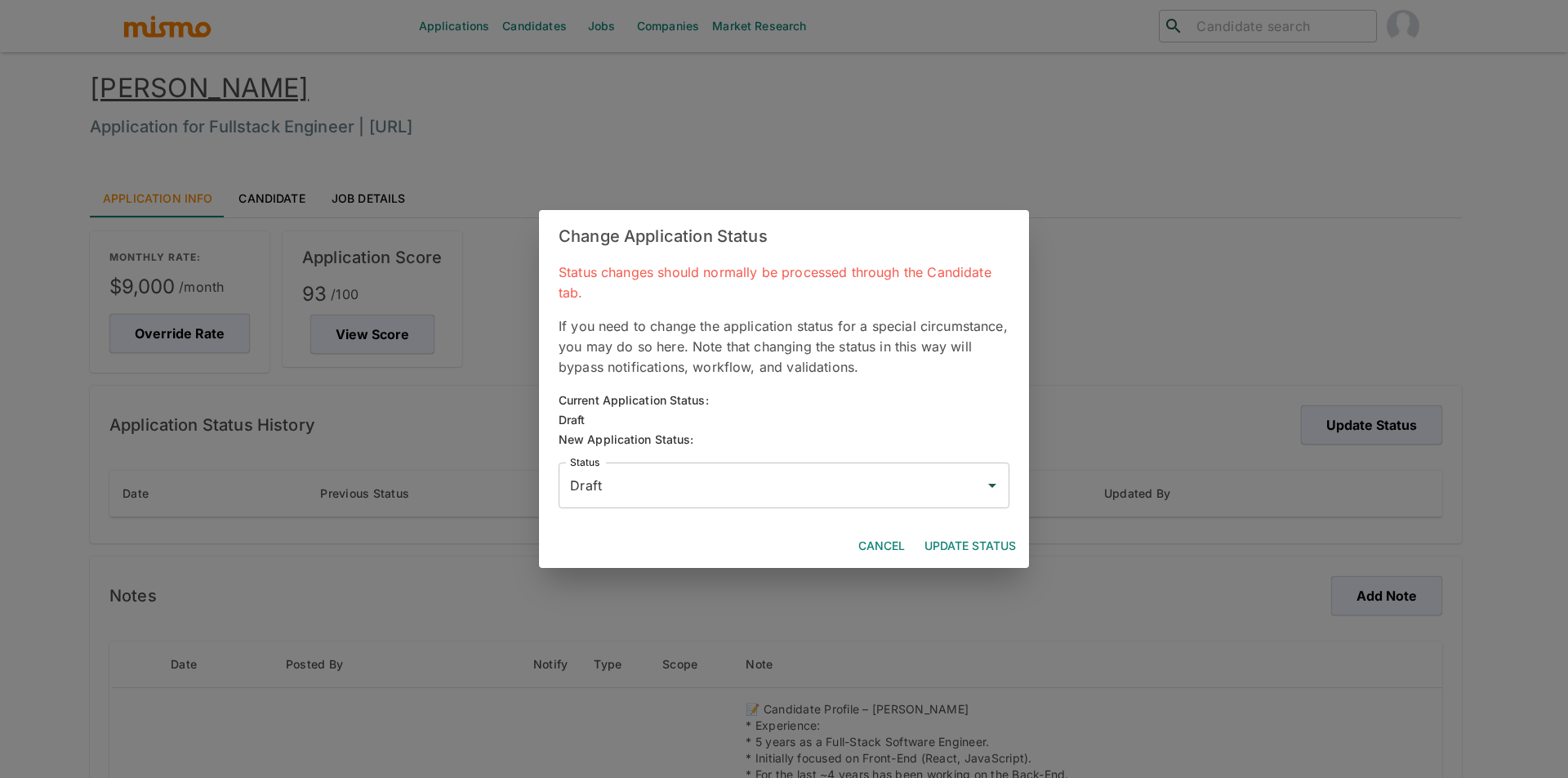
click at [953, 474] on input "Draft" at bounding box center [771, 485] width 412 height 31
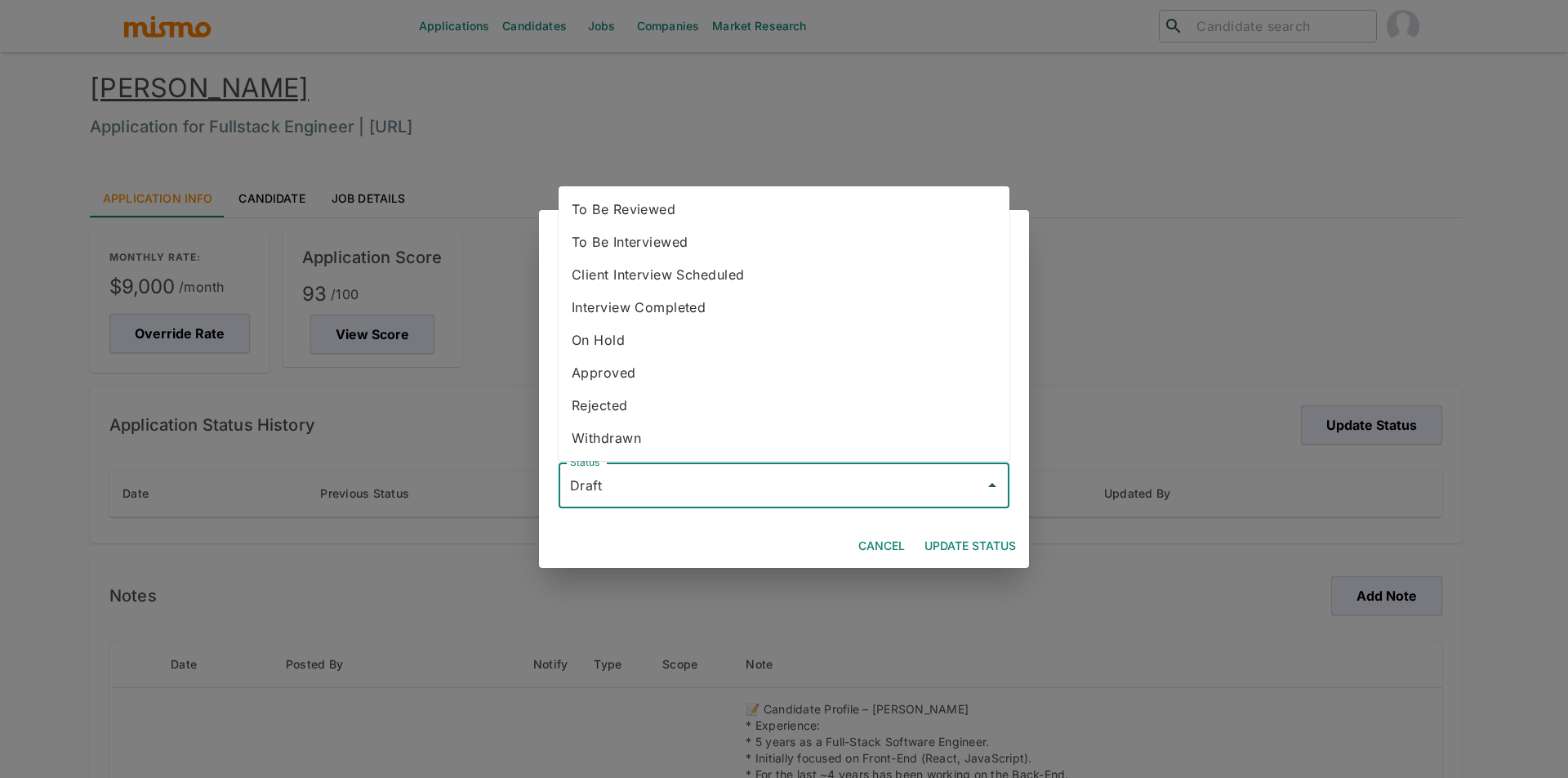
click at [851, 179] on div "Change Application Status Status changes should normally be processed through t…" at bounding box center [784, 389] width 1568 height 778
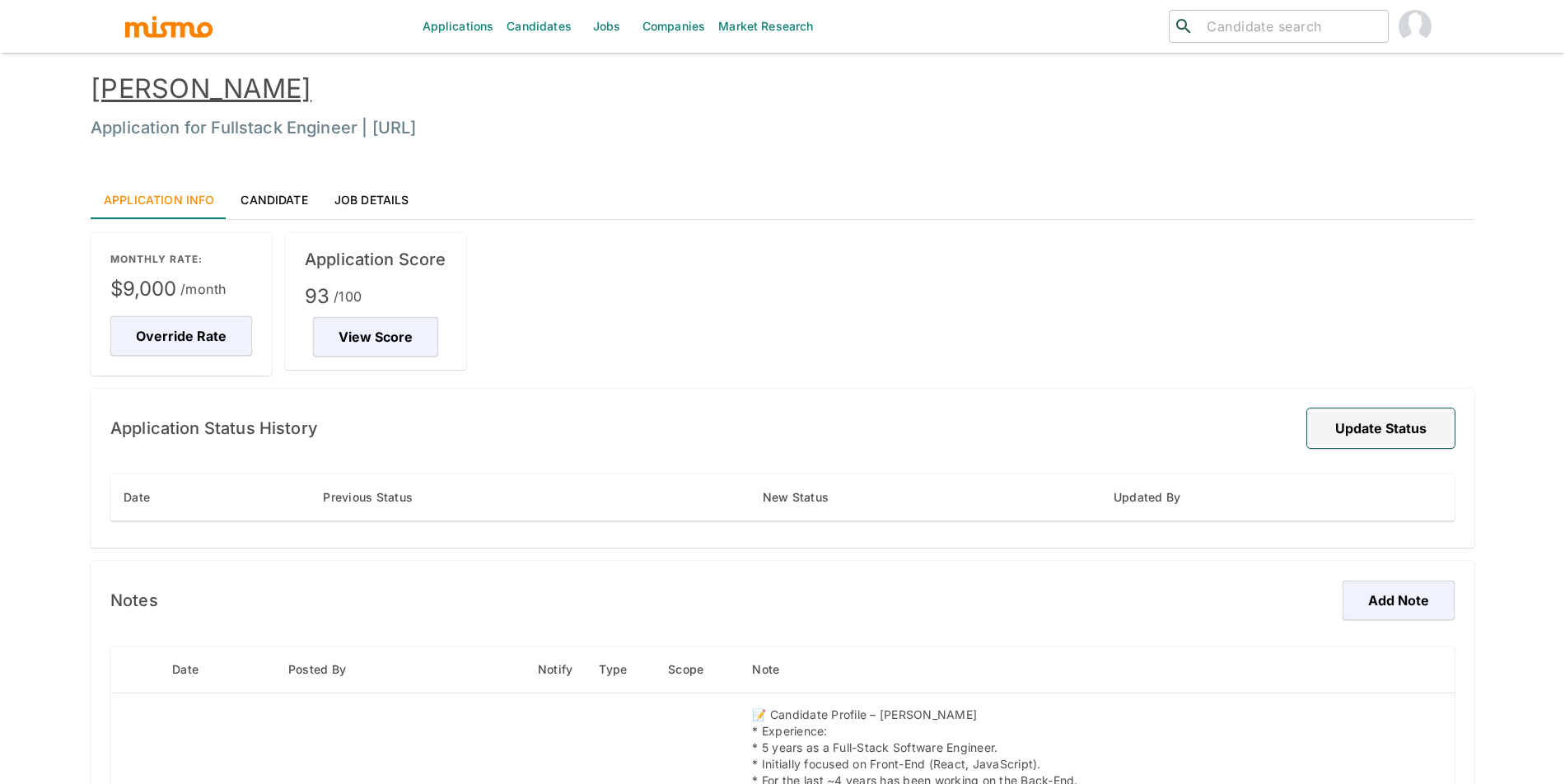
click at [1354, 425] on button "Update Status" at bounding box center [1381, 428] width 148 height 40
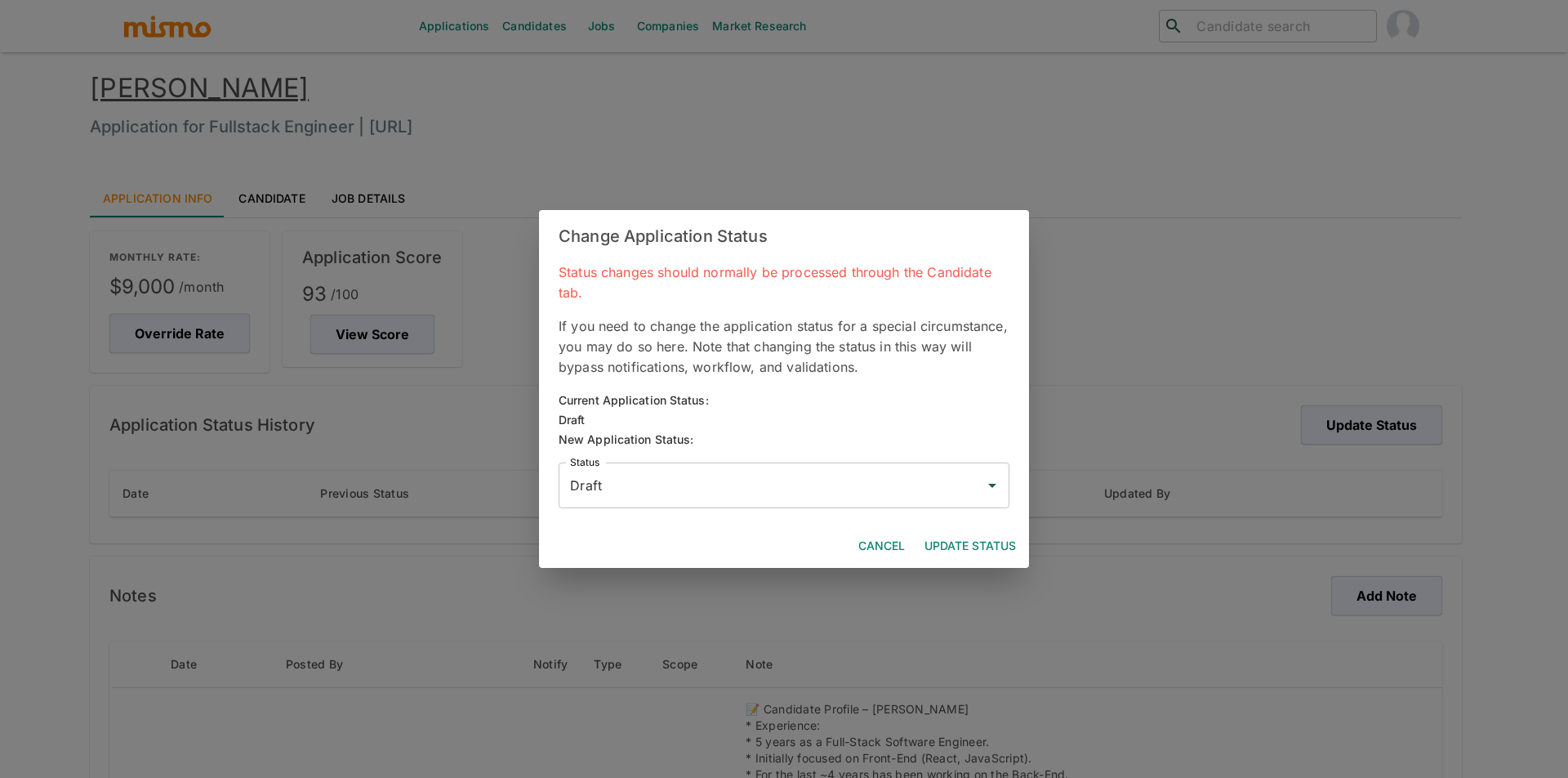
click at [926, 480] on input "Draft" at bounding box center [771, 485] width 412 height 31
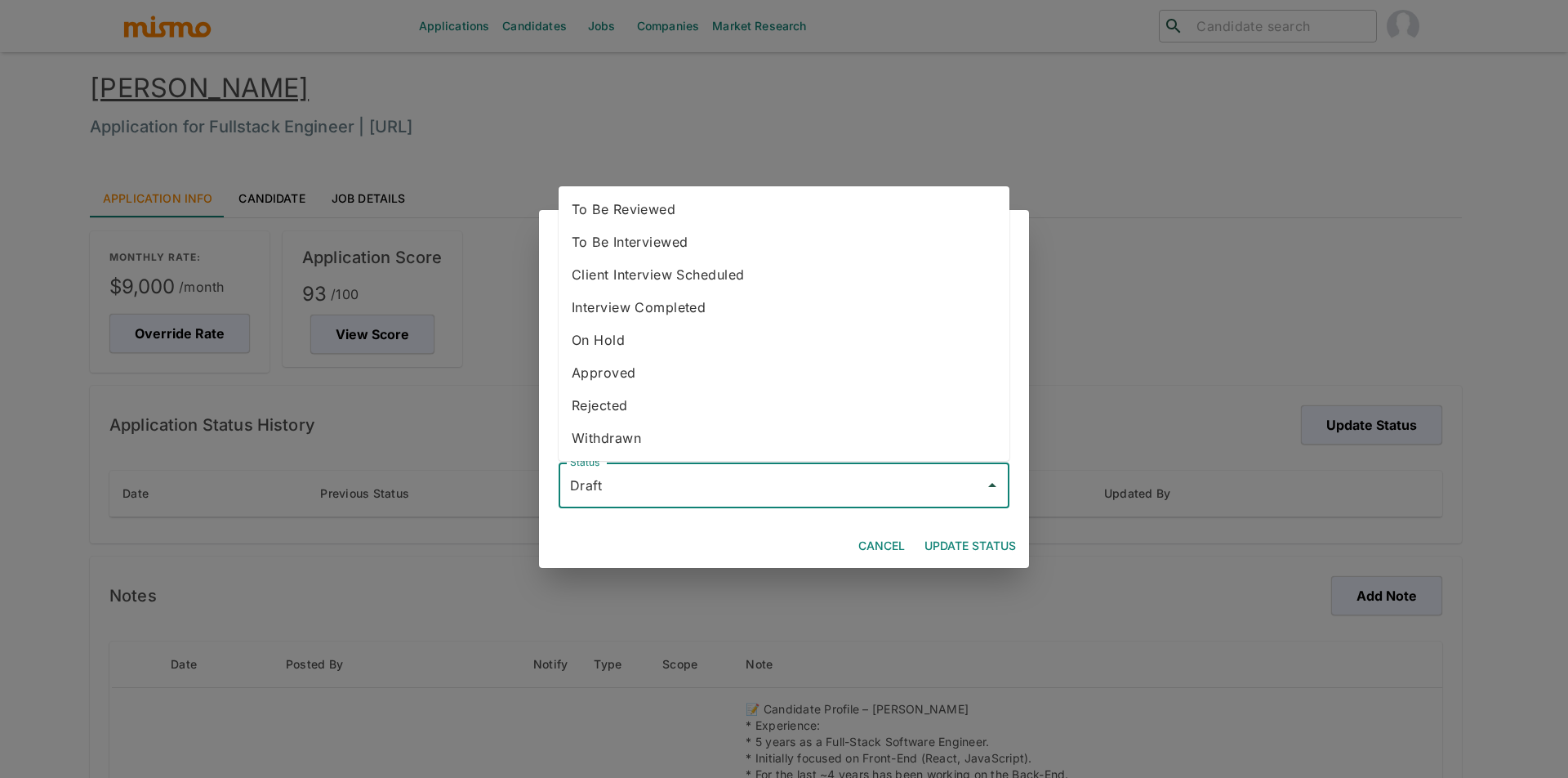
click at [779, 215] on li "To Be Reviewed" at bounding box center [784, 209] width 451 height 33
type input "To Be Reviewed"
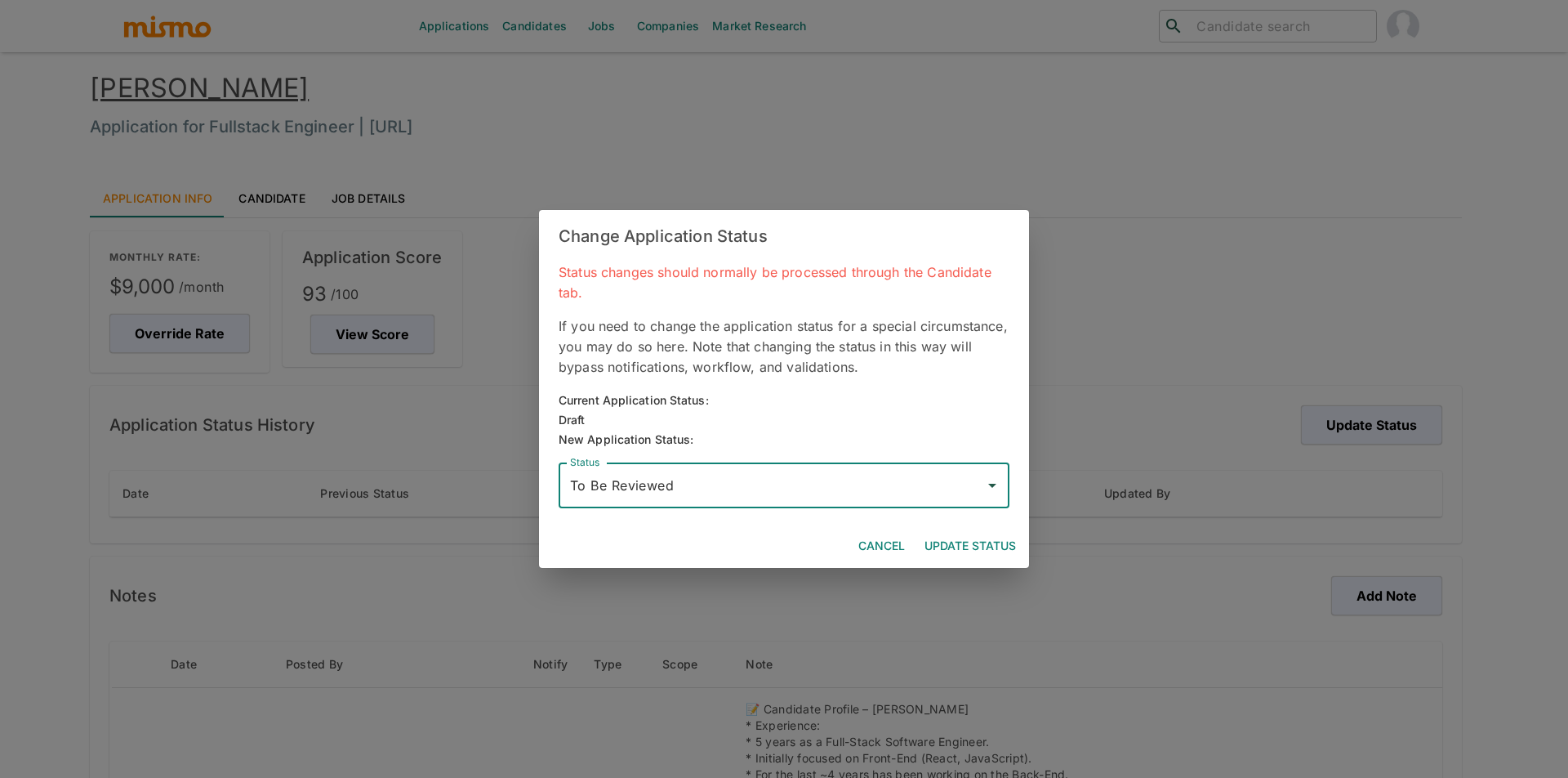
click at [960, 558] on button "Update Status" at bounding box center [970, 546] width 104 height 30
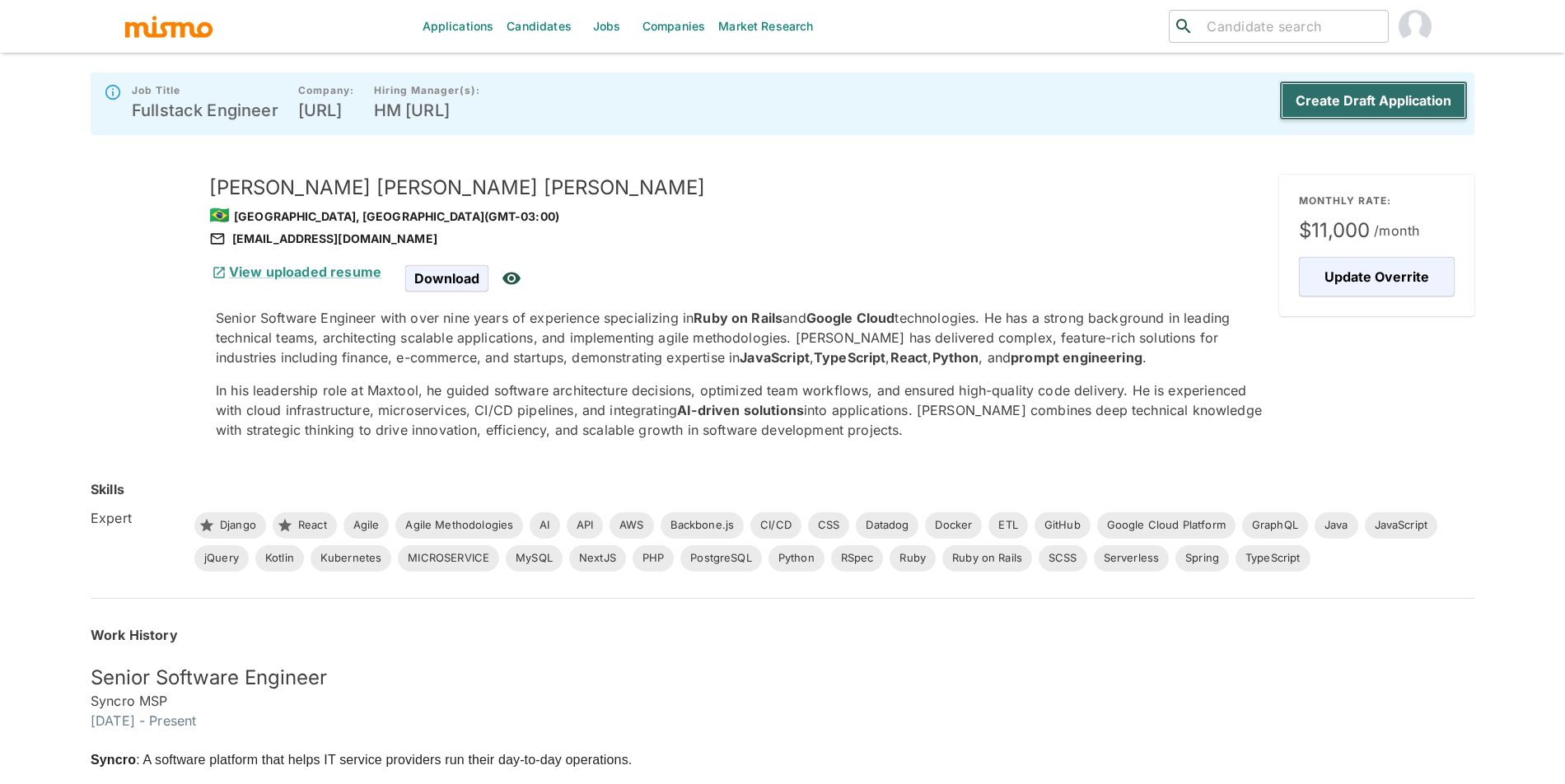
click at [1381, 101] on button "Create Draft Application" at bounding box center [1373, 100] width 188 height 40
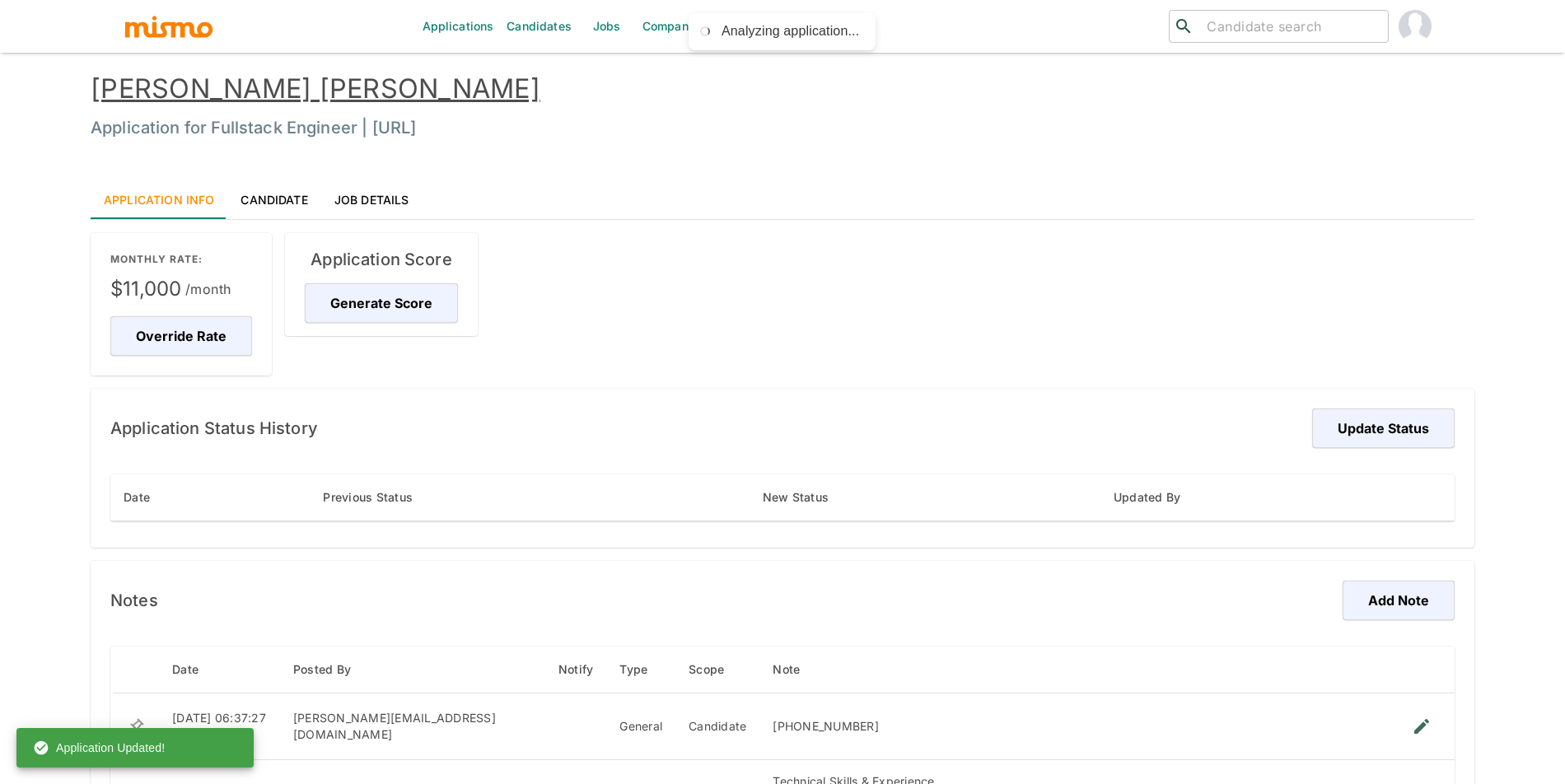
click at [334, 78] on link "[PERSON_NAME] [PERSON_NAME]" at bounding box center [316, 88] width 450 height 32
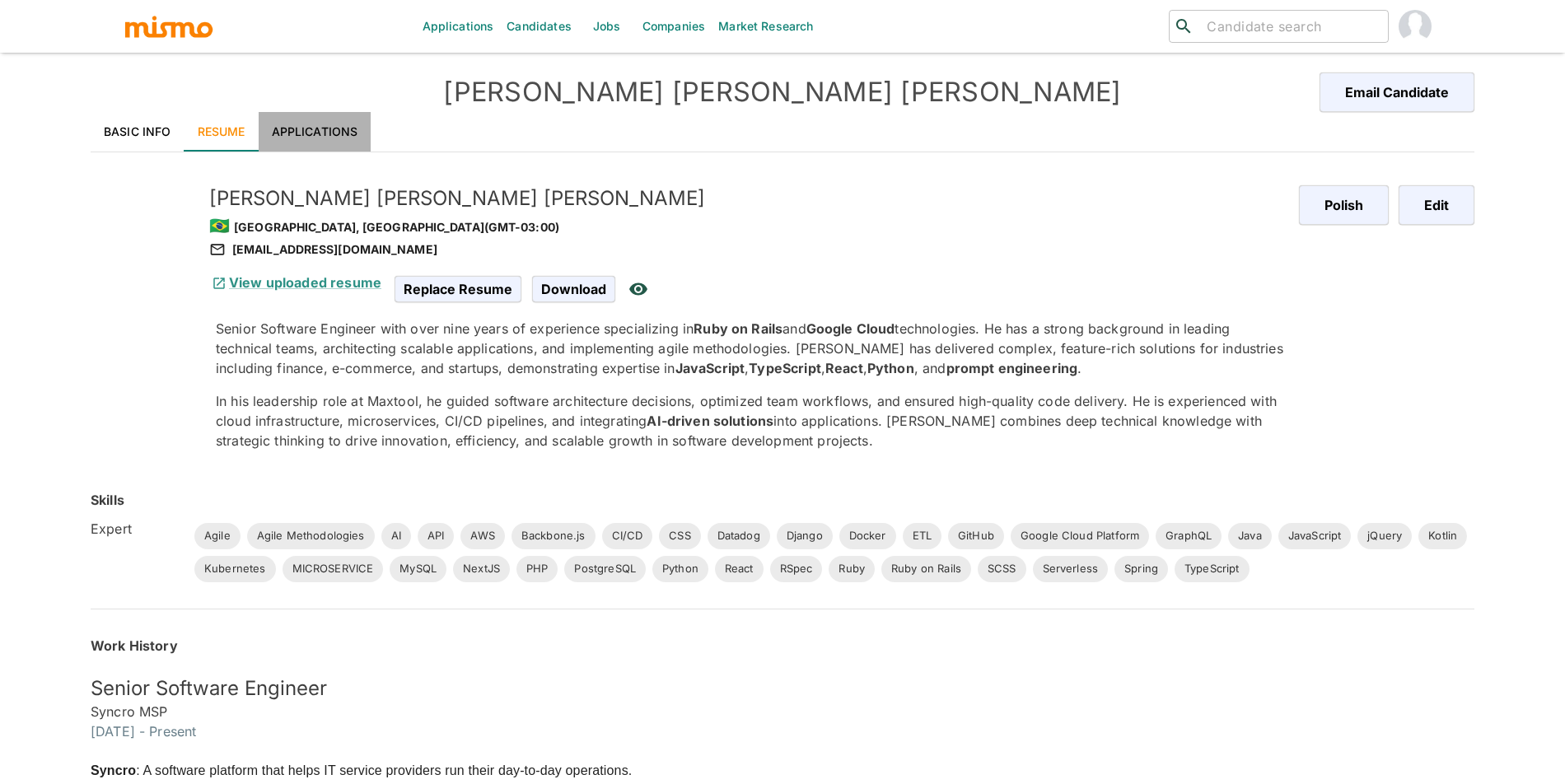
click at [315, 124] on link "Applications" at bounding box center [315, 132] width 113 height 40
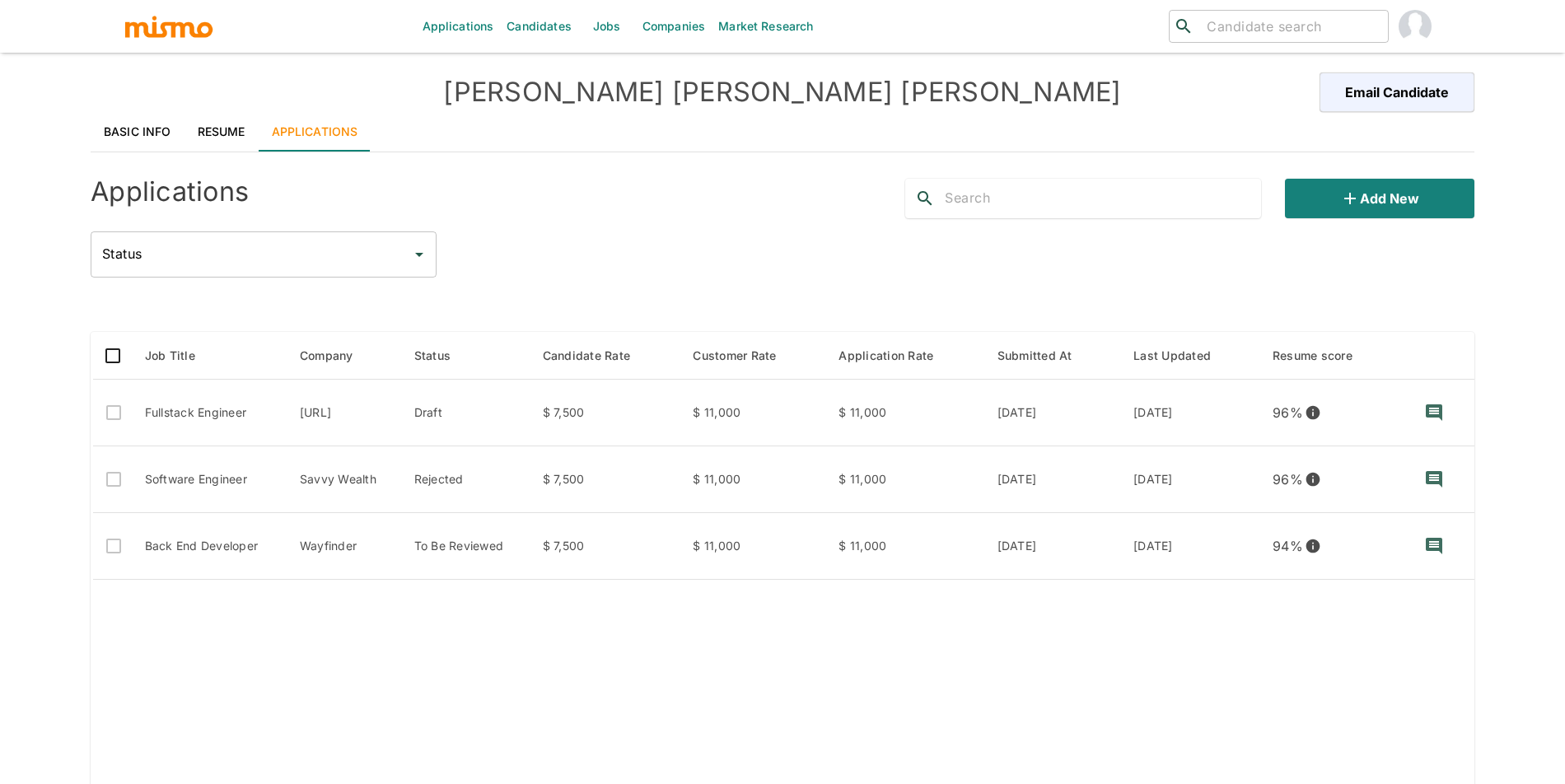
click at [216, 138] on link "Resume" at bounding box center [221, 132] width 74 height 40
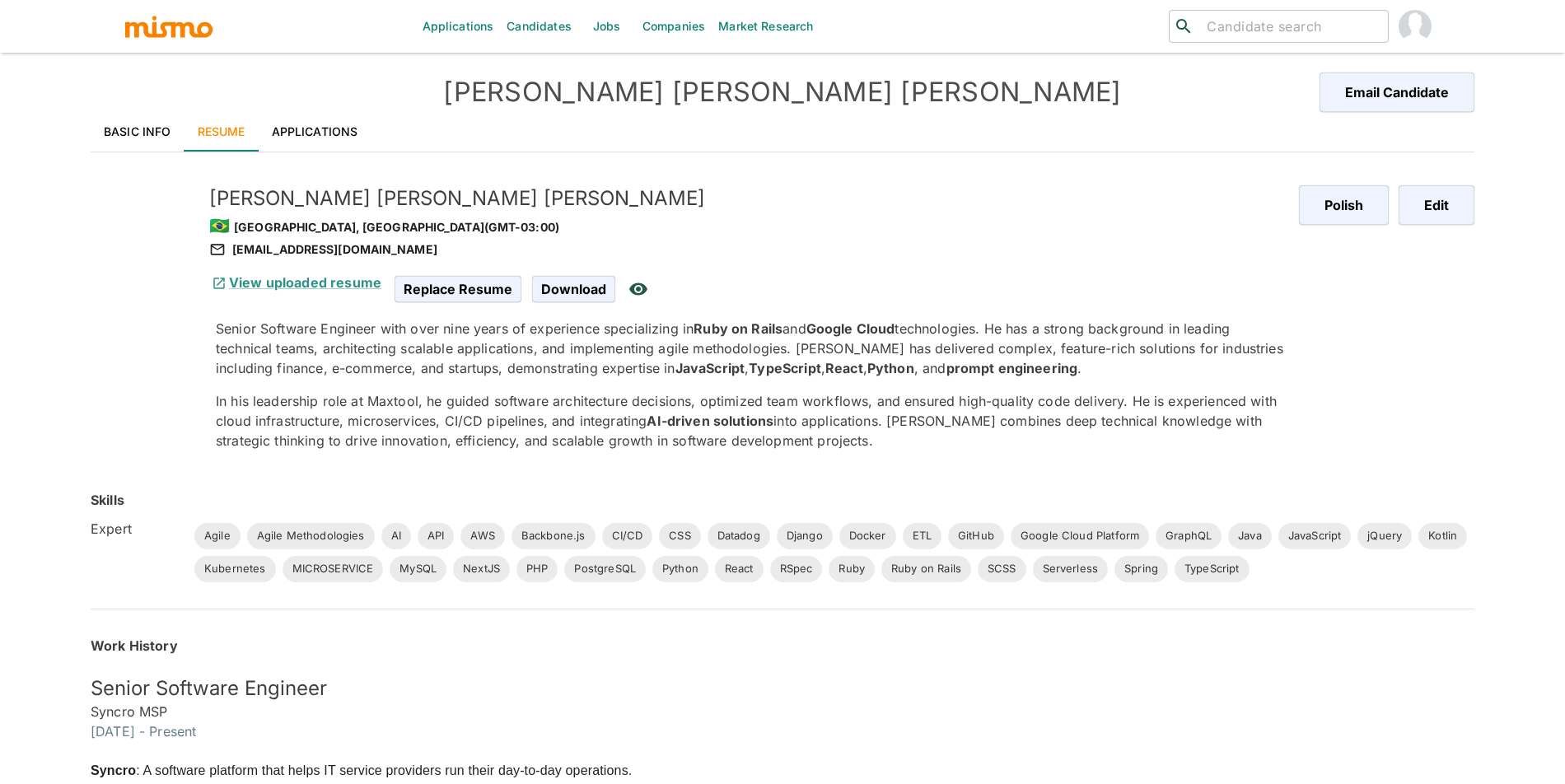
click at [113, 138] on link "Basic Info" at bounding box center [137, 132] width 94 height 40
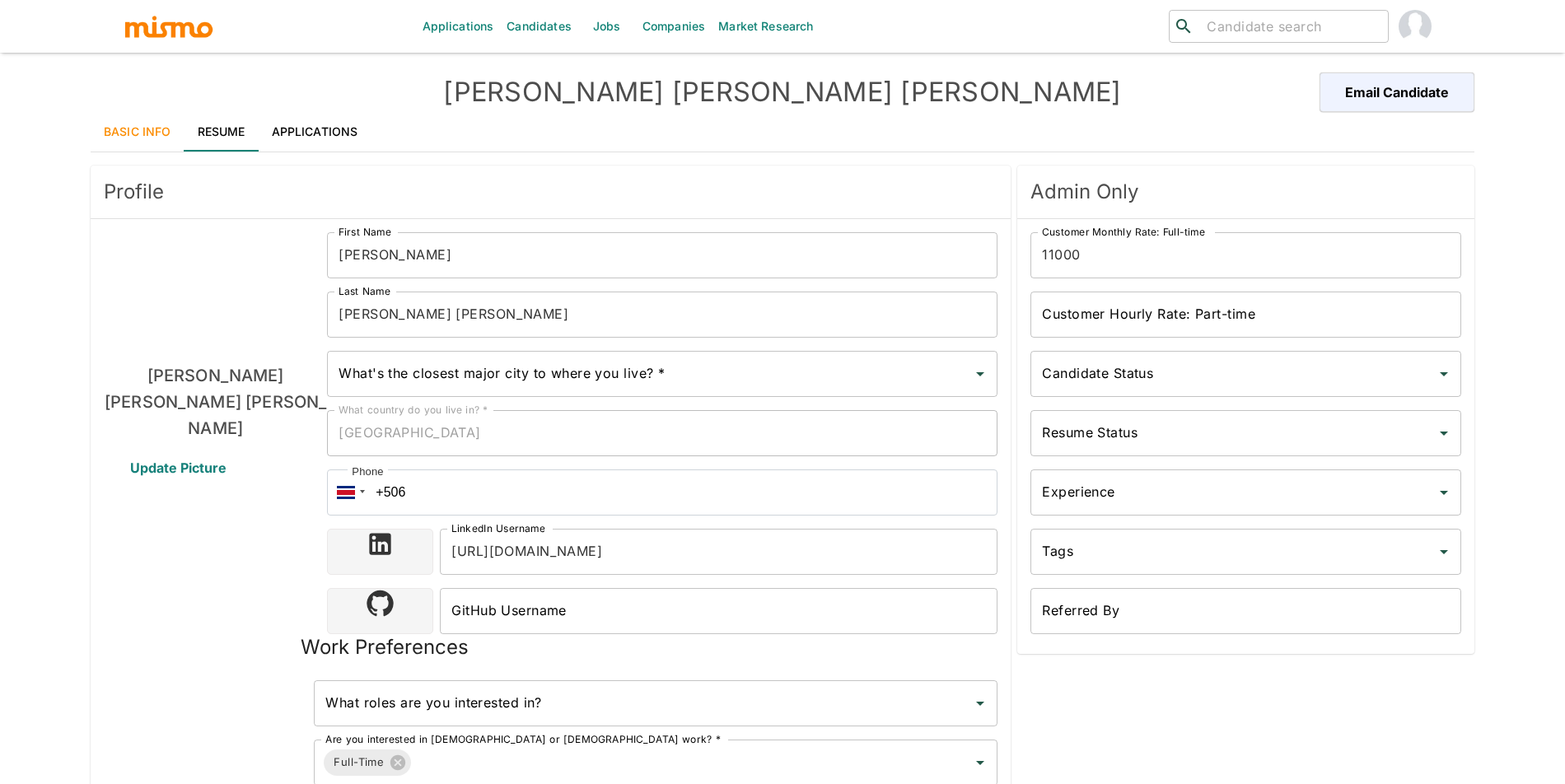
type input "Goiana, Brazil"
type input "USD"
type input "2 weeks"
type input "Available"
type input "Unpolished"
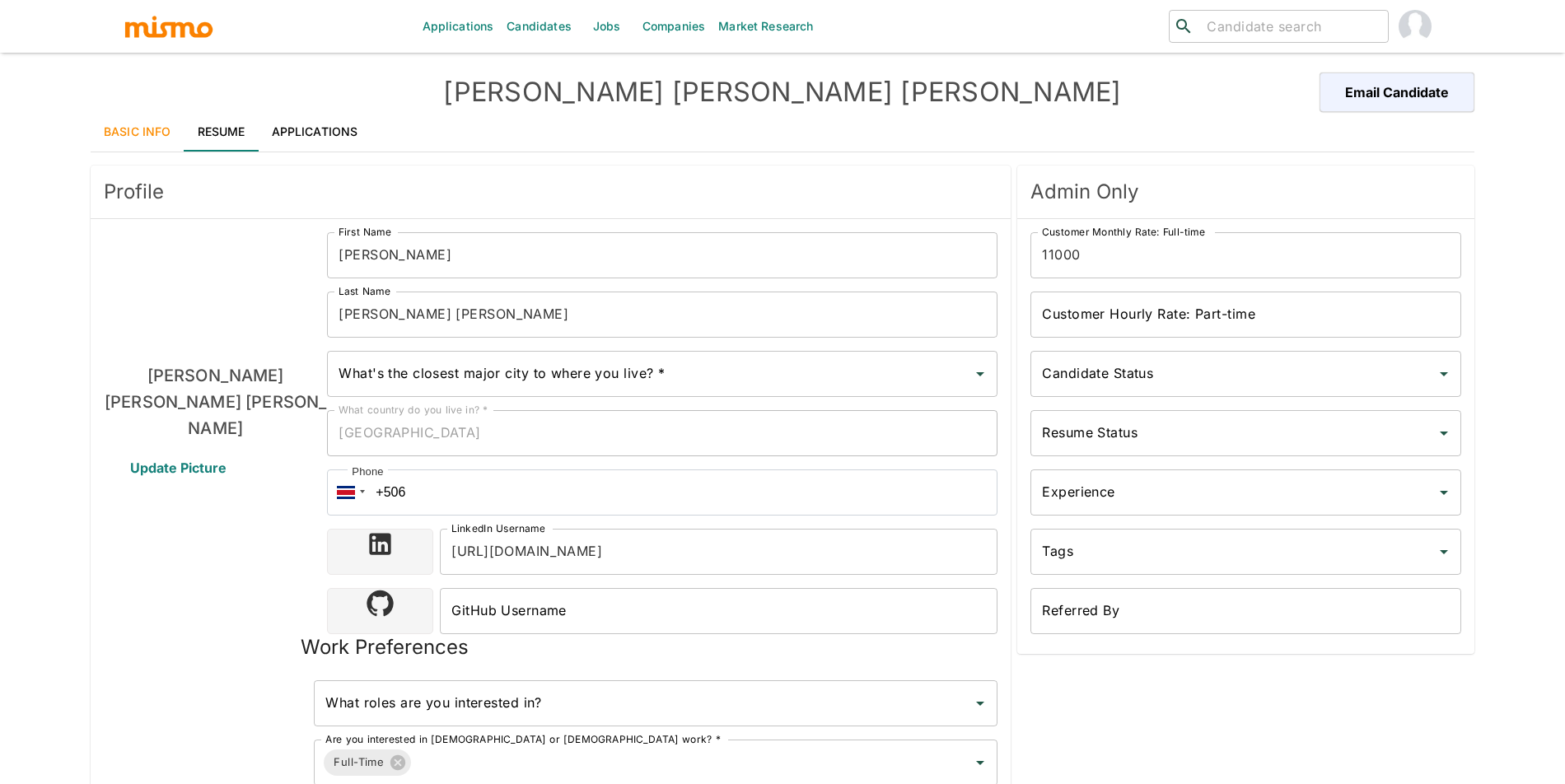
type input "Sr"
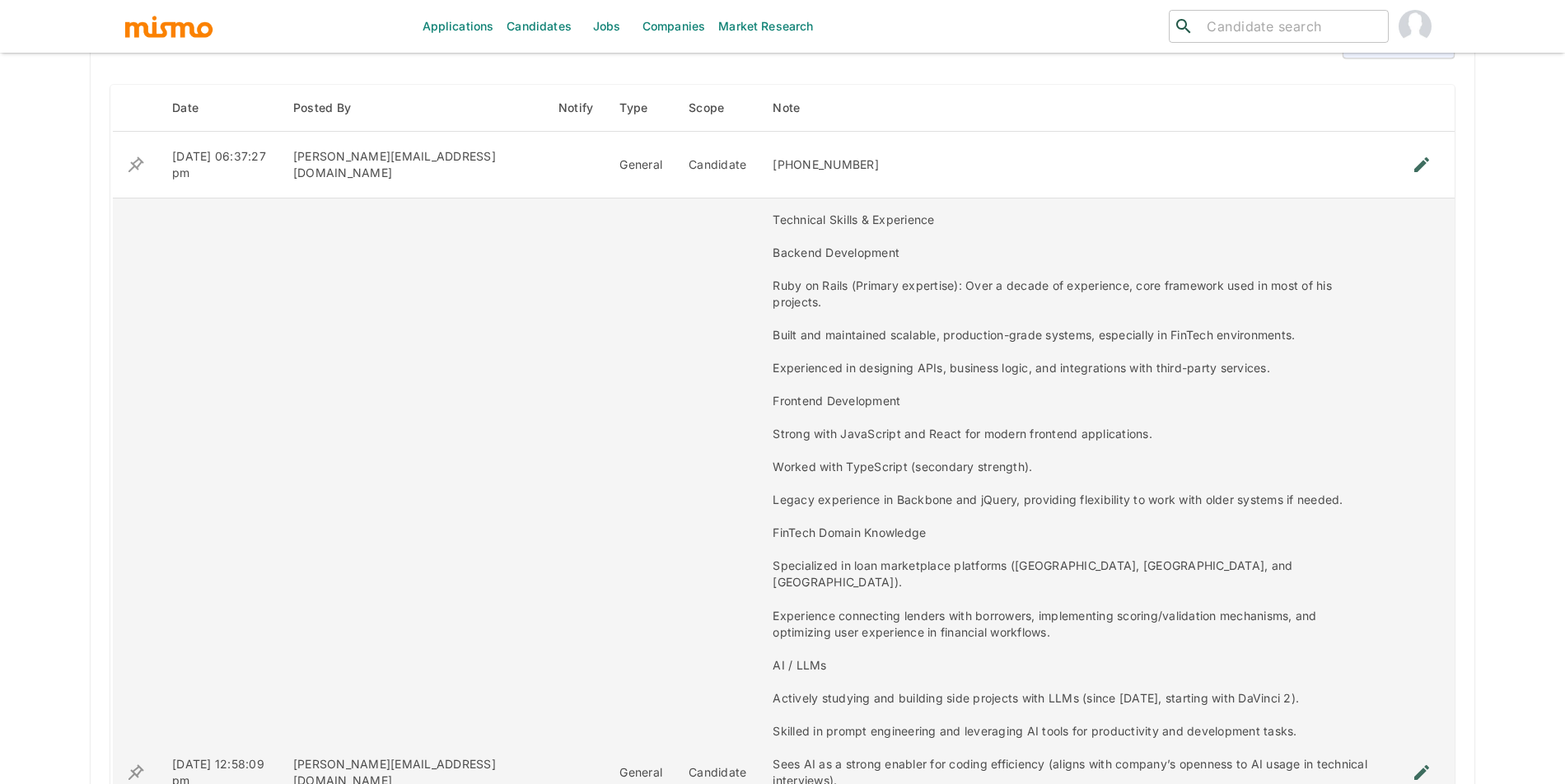
scroll to position [980, 0]
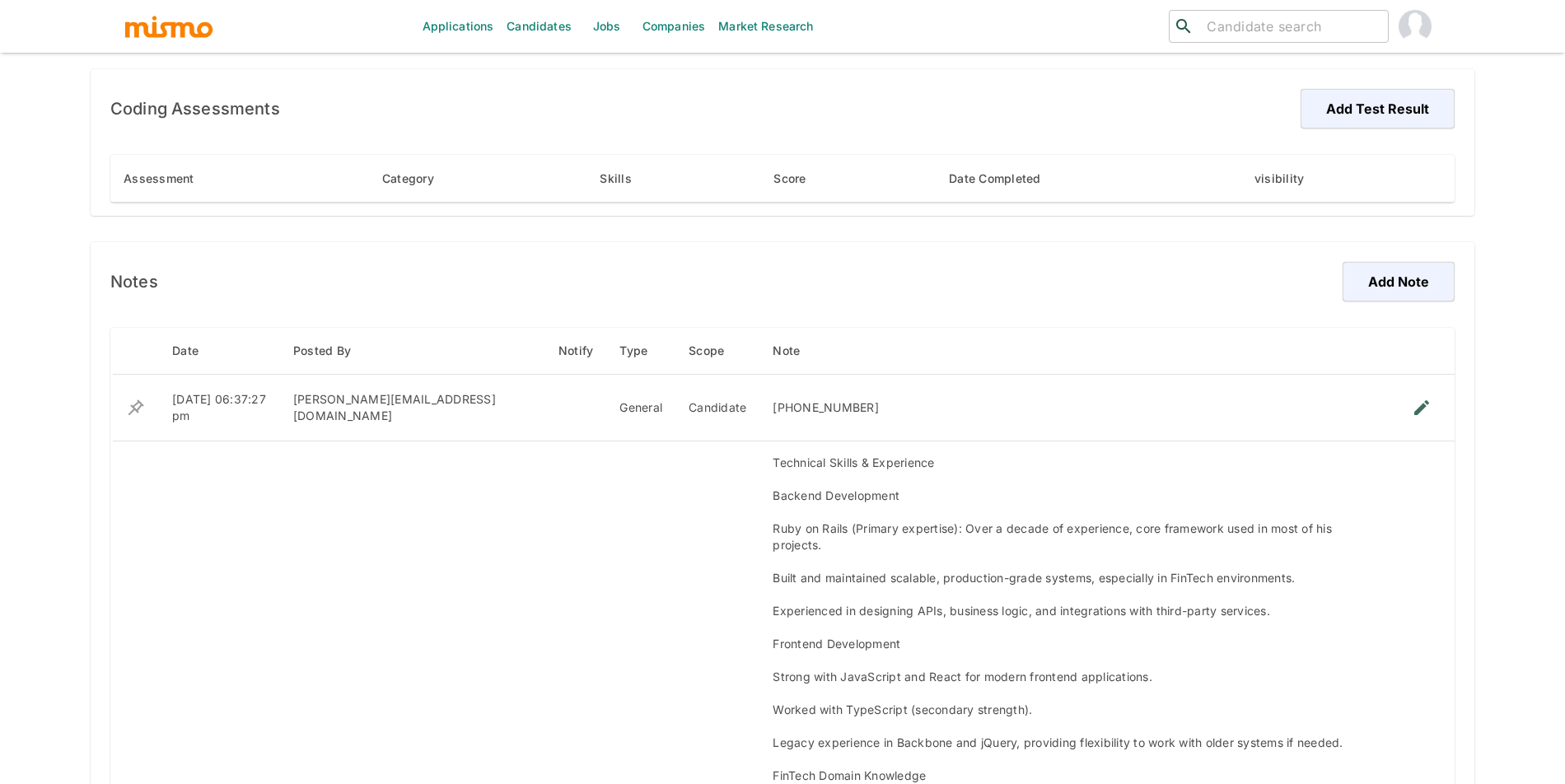
drag, startPoint x: 1562, startPoint y: 356, endPoint x: 1562, endPoint y: 427, distance: 71.0
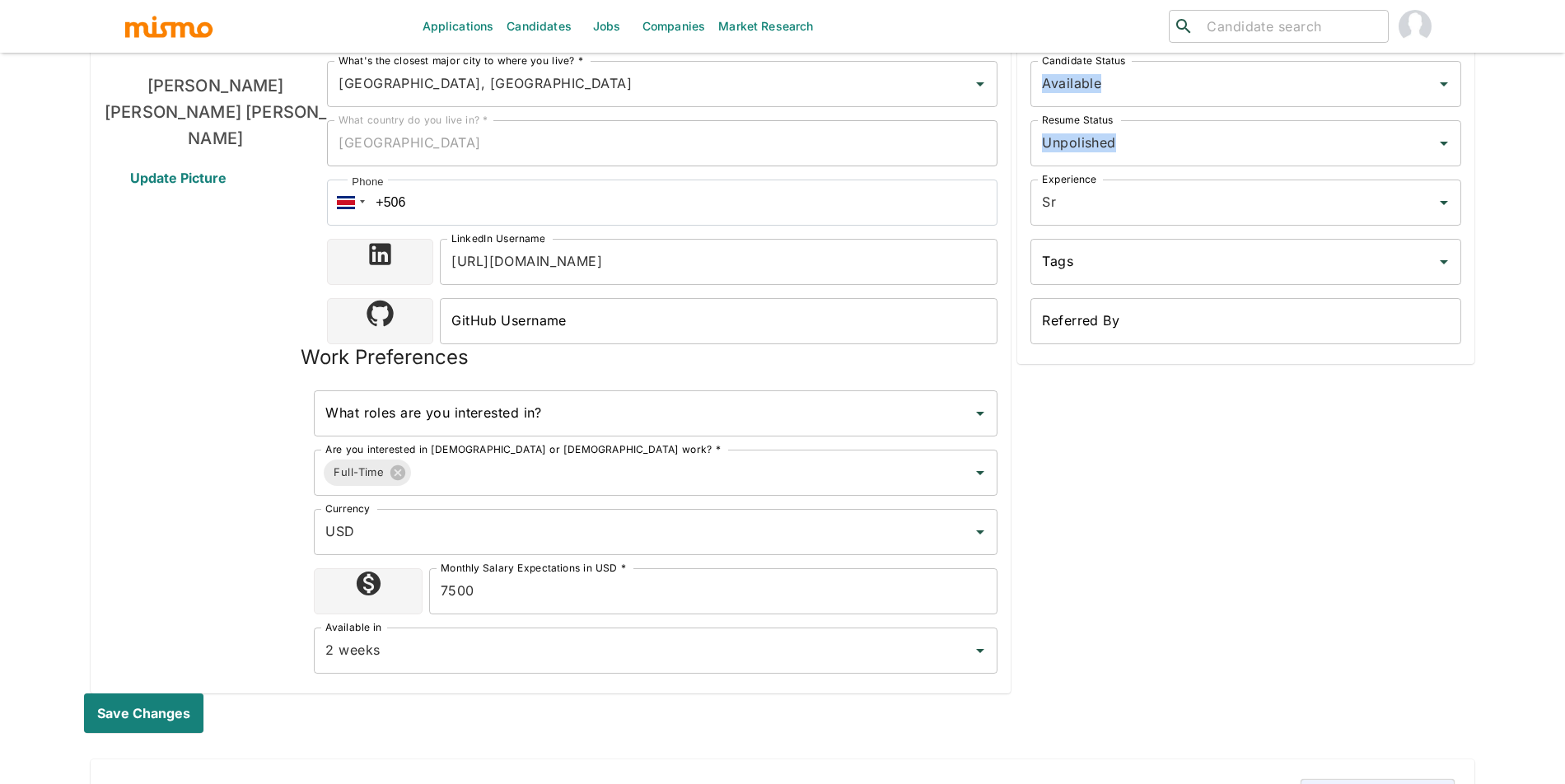
scroll to position [0, 0]
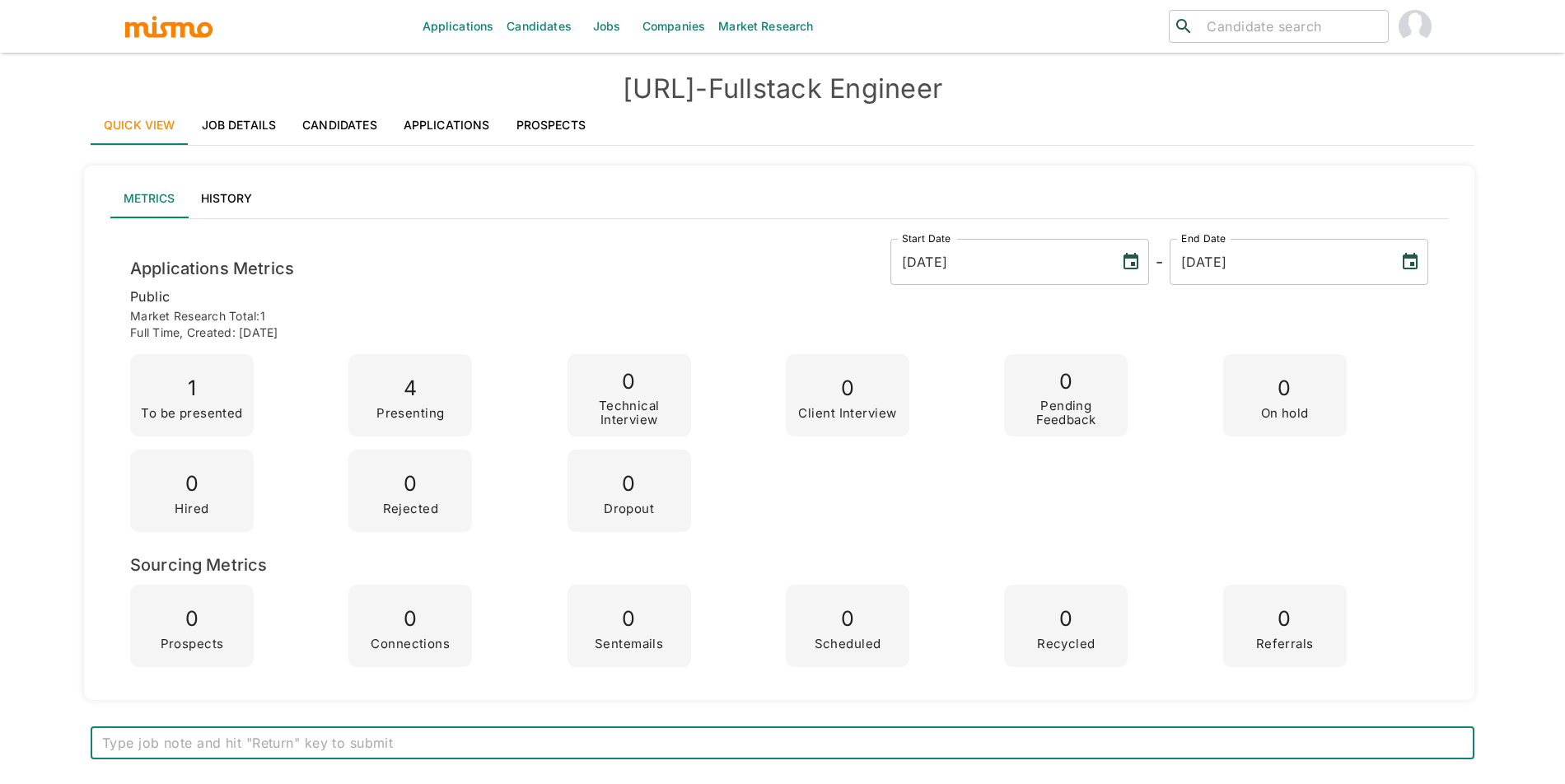
click at [379, 132] on link "Candidates" at bounding box center [339, 125] width 101 height 40
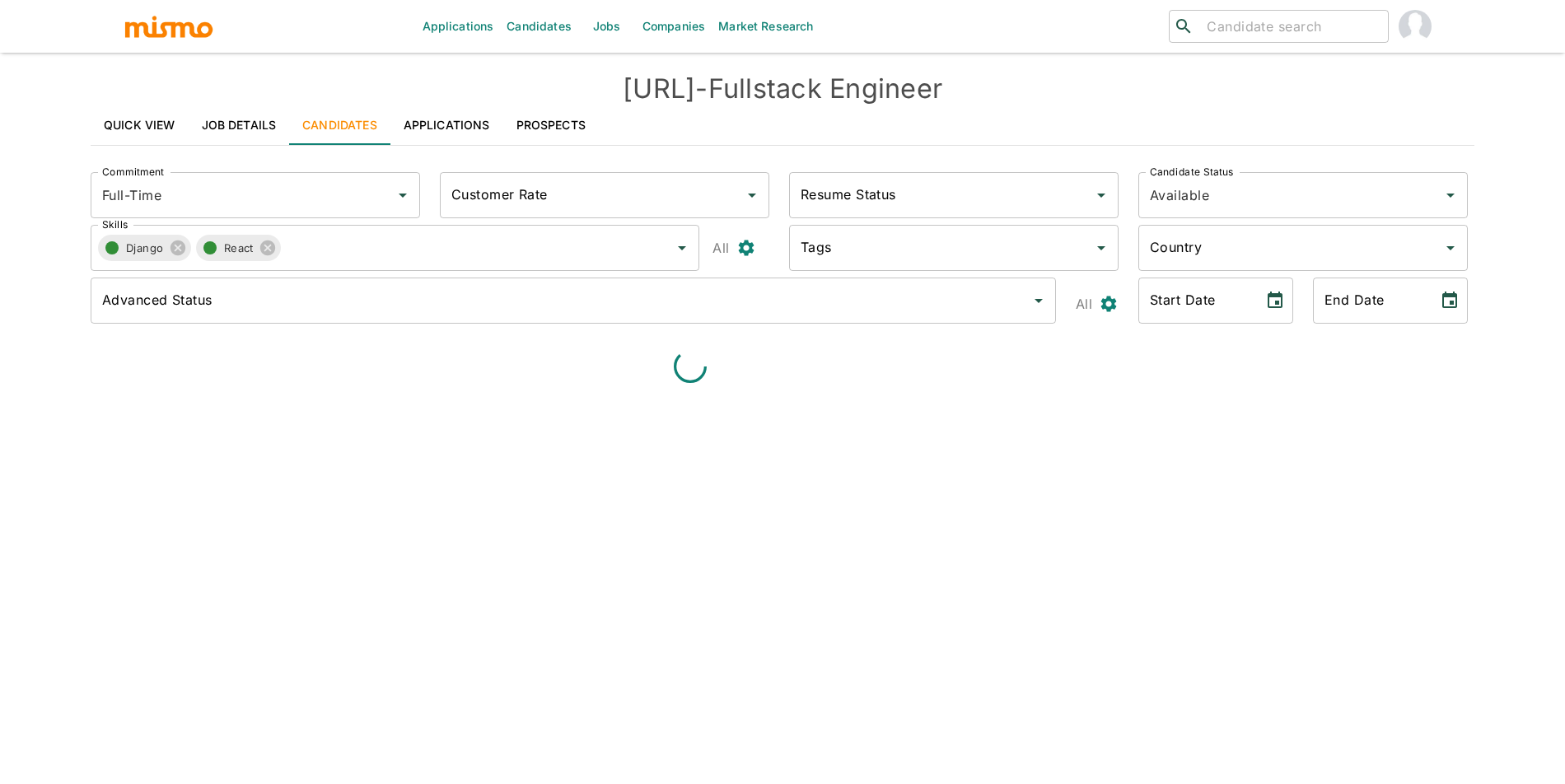
click at [431, 132] on link "Applications" at bounding box center [446, 125] width 113 height 40
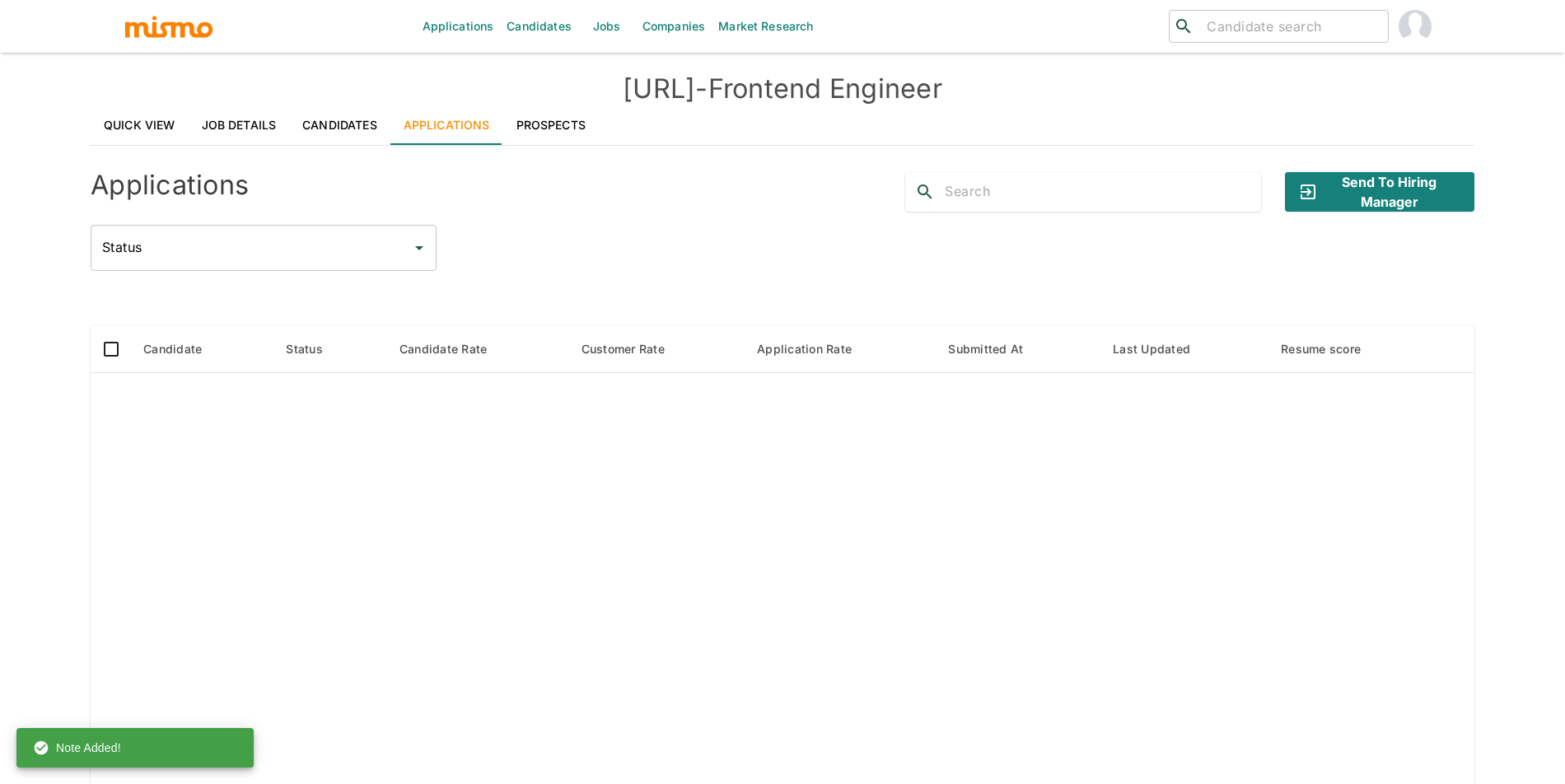
click at [167, 127] on link "Quick View" at bounding box center [139, 125] width 98 height 40
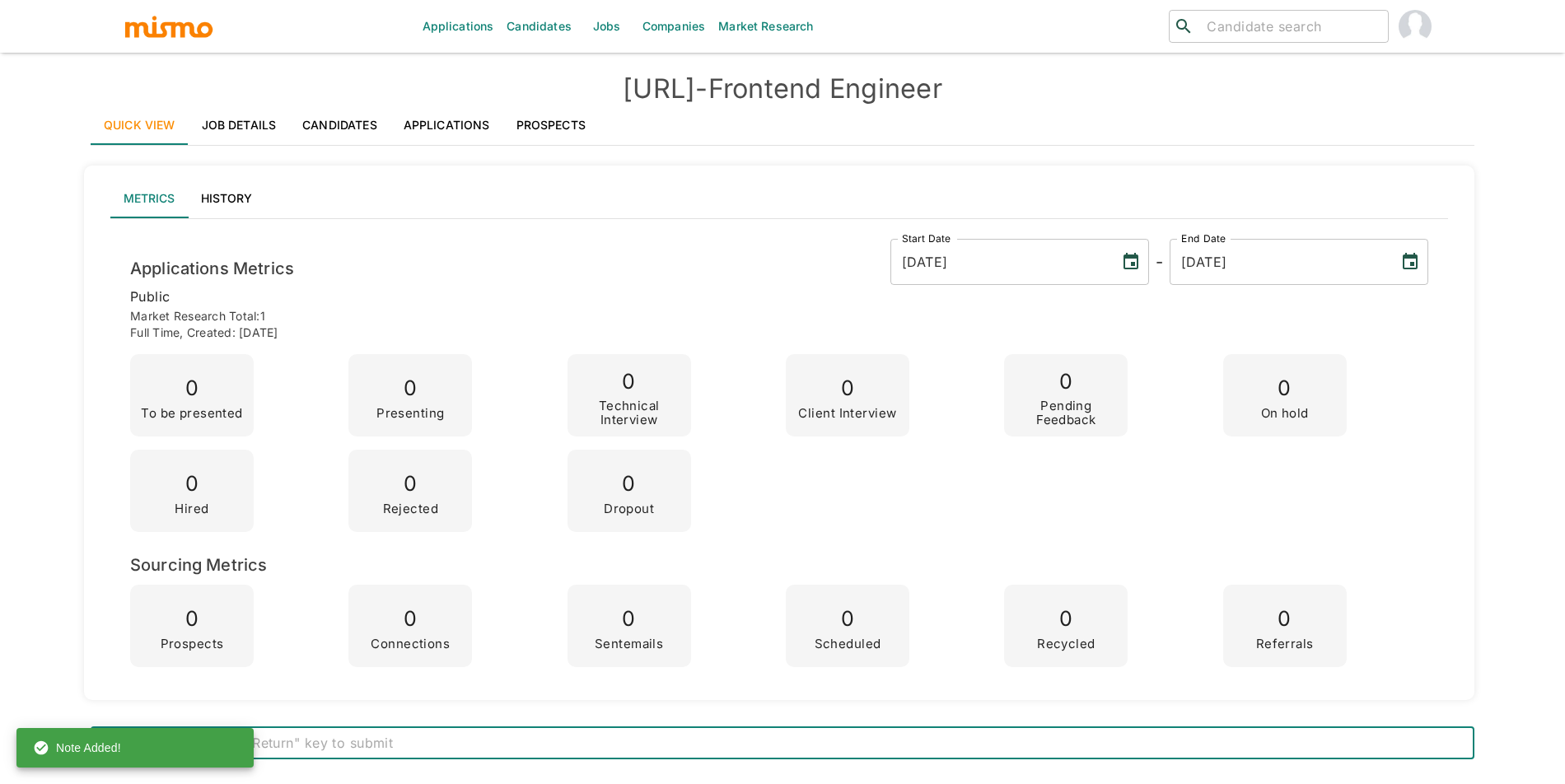
click at [345, 125] on link "Candidates" at bounding box center [339, 125] width 101 height 40
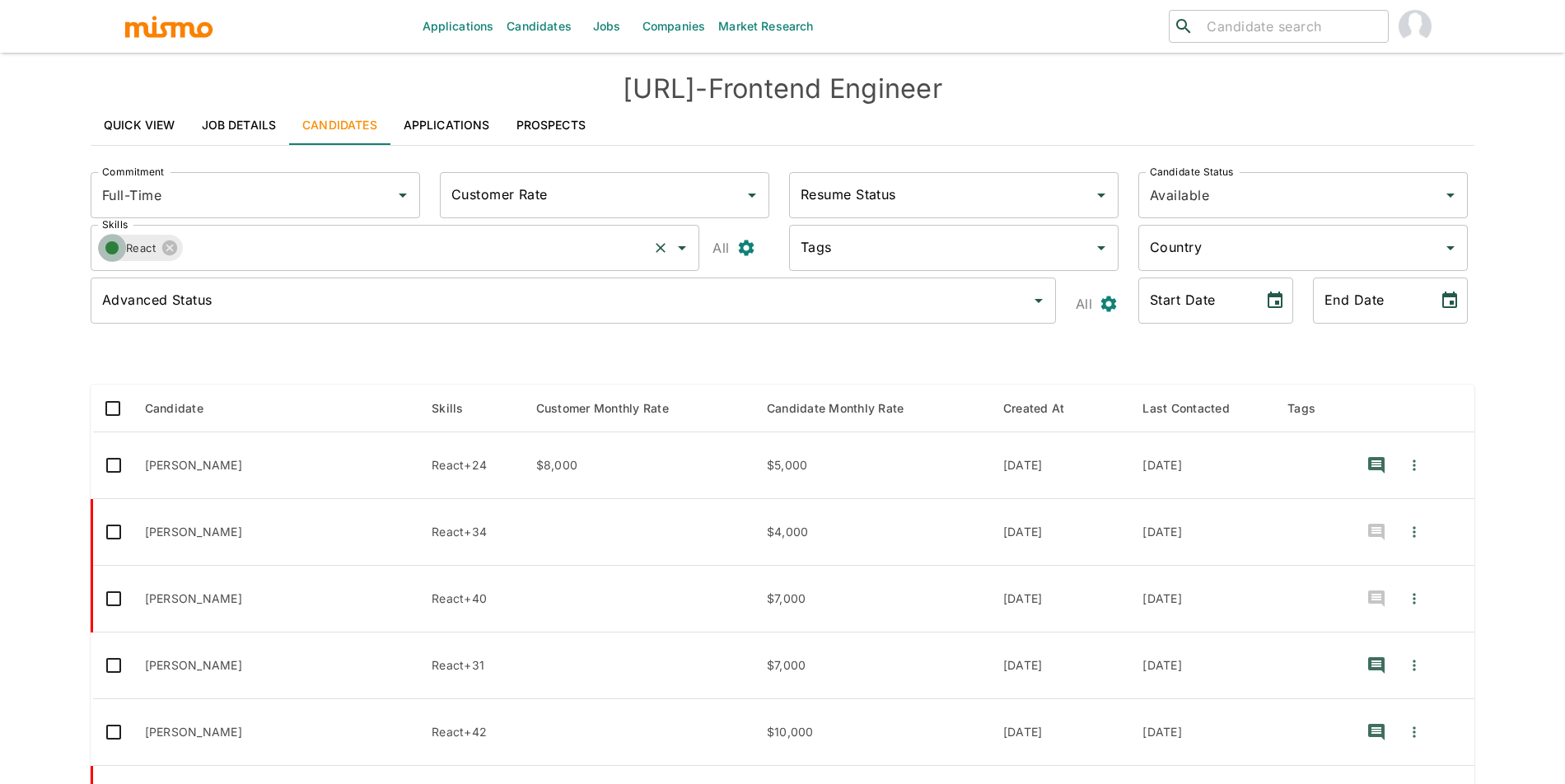
click at [122, 249] on button "button" at bounding box center [111, 248] width 28 height 28
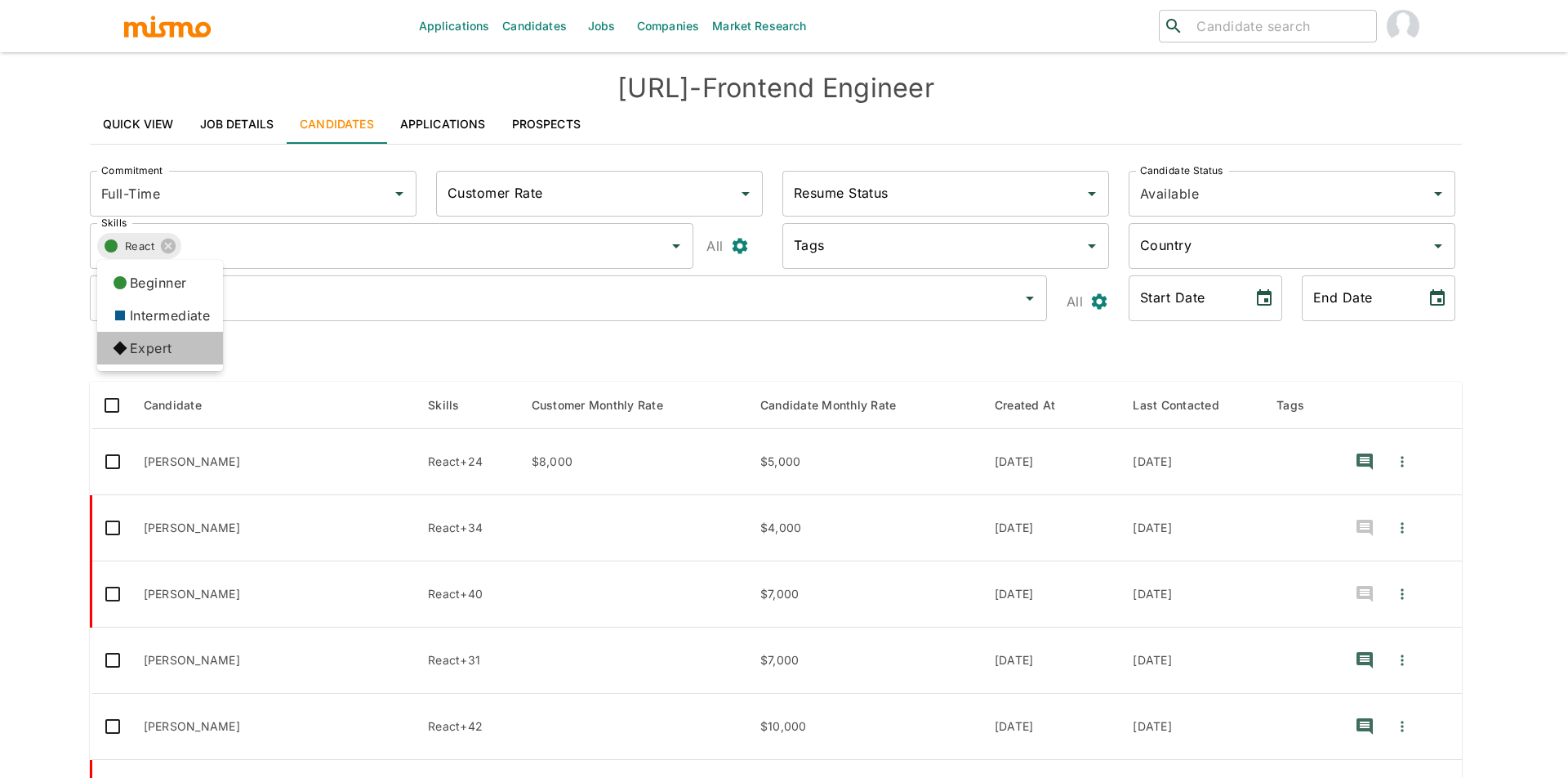
click at [131, 349] on li "Expert" at bounding box center [159, 348] width 125 height 33
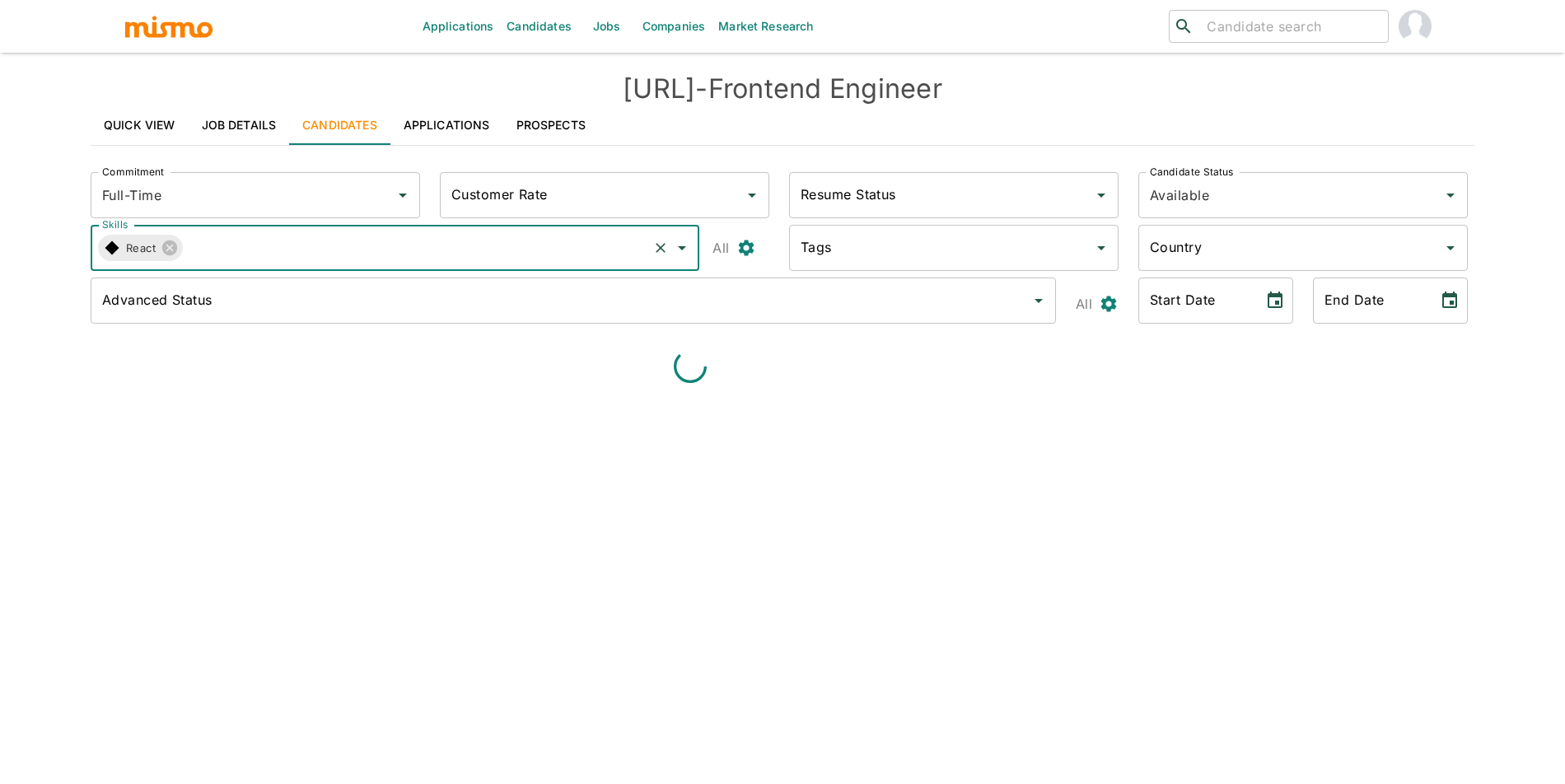
click at [250, 235] on input "Skills" at bounding box center [413, 248] width 463 height 31
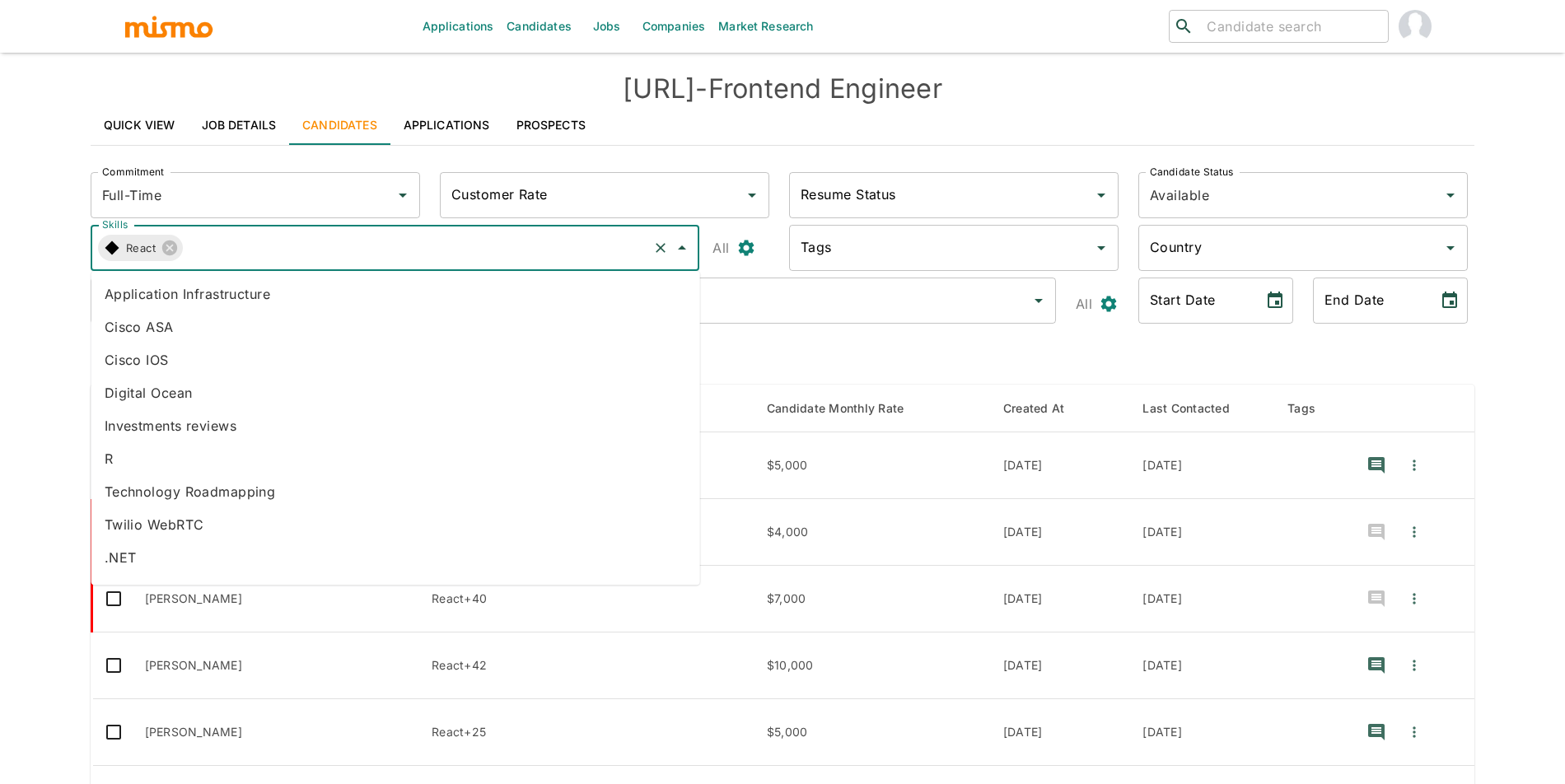
click at [250, 237] on input "Skills" at bounding box center [413, 248] width 463 height 31
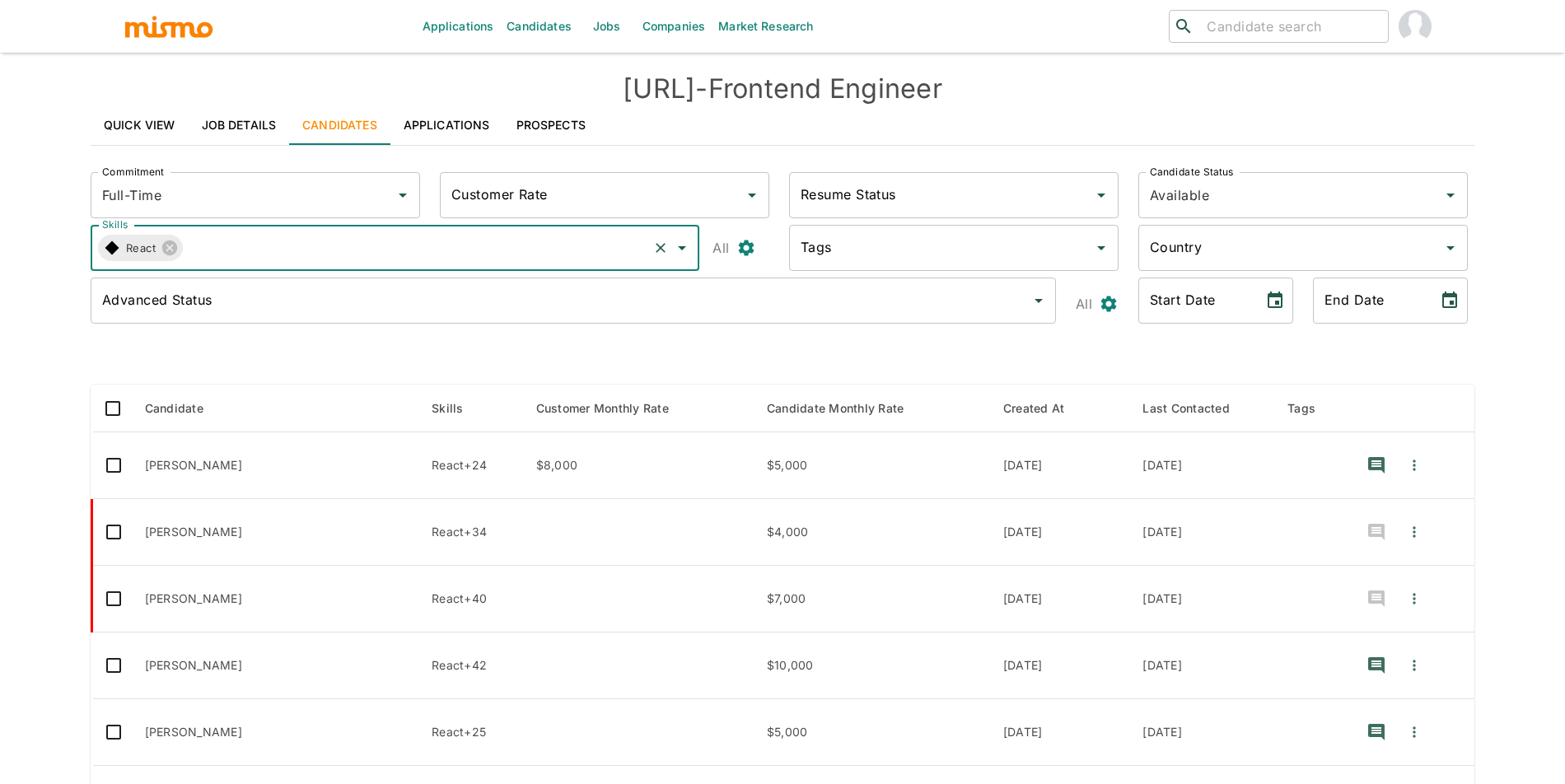
click at [249, 239] on input "Skills" at bounding box center [413, 248] width 463 height 31
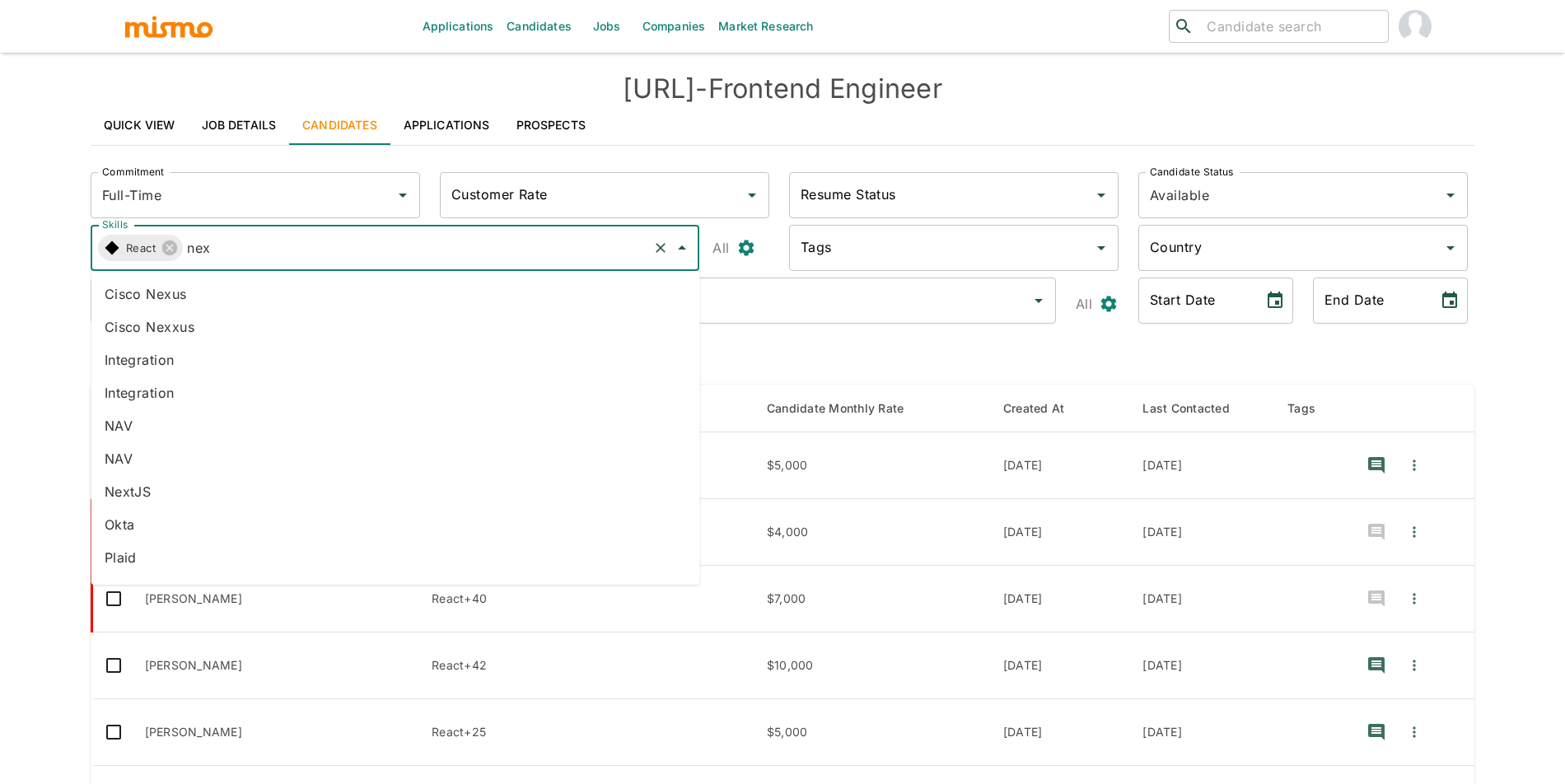
type input "next"
click at [175, 420] on li "NextJS" at bounding box center [395, 425] width 609 height 33
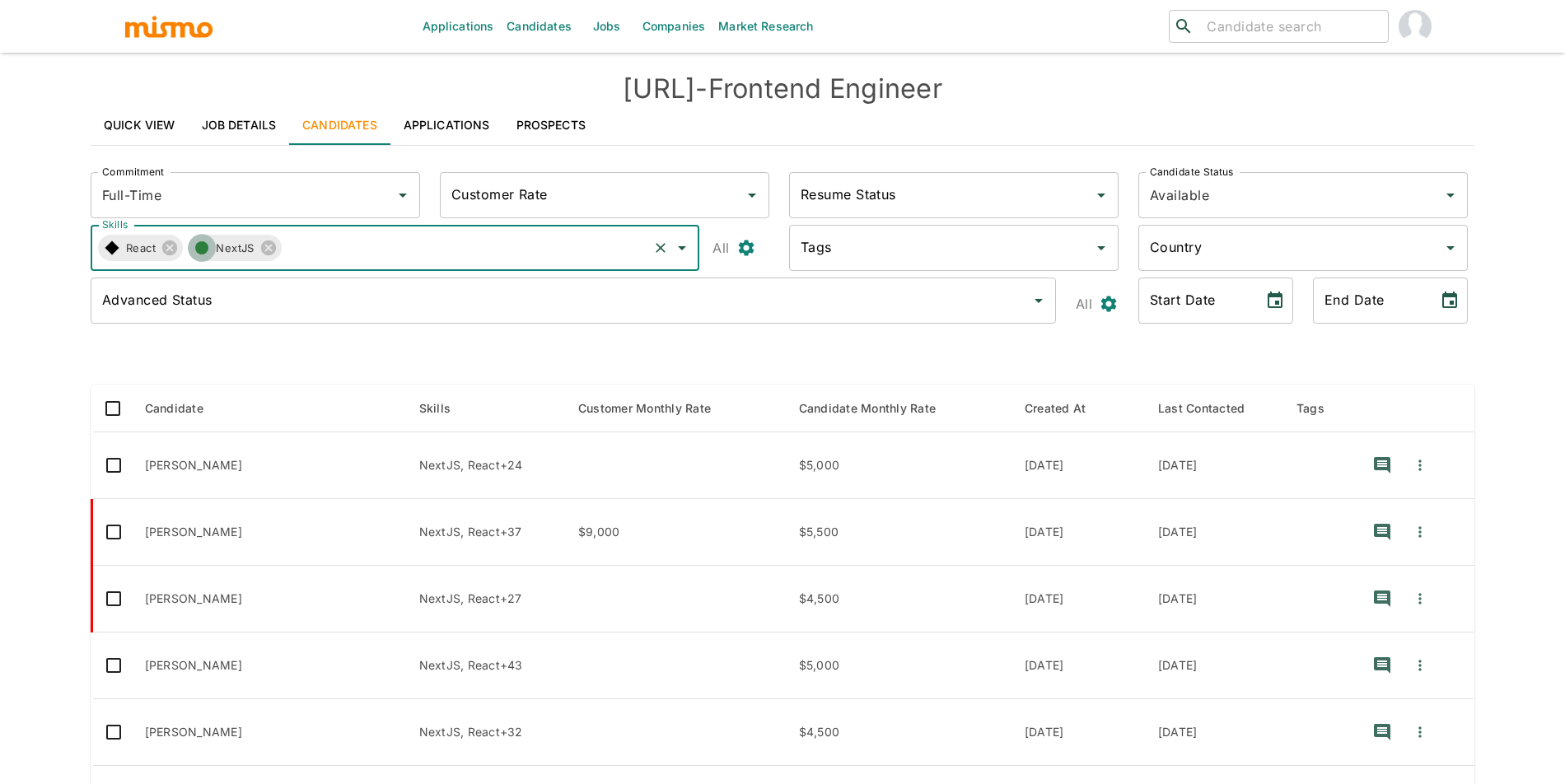
click at [202, 259] on button "button" at bounding box center [201, 248] width 28 height 28
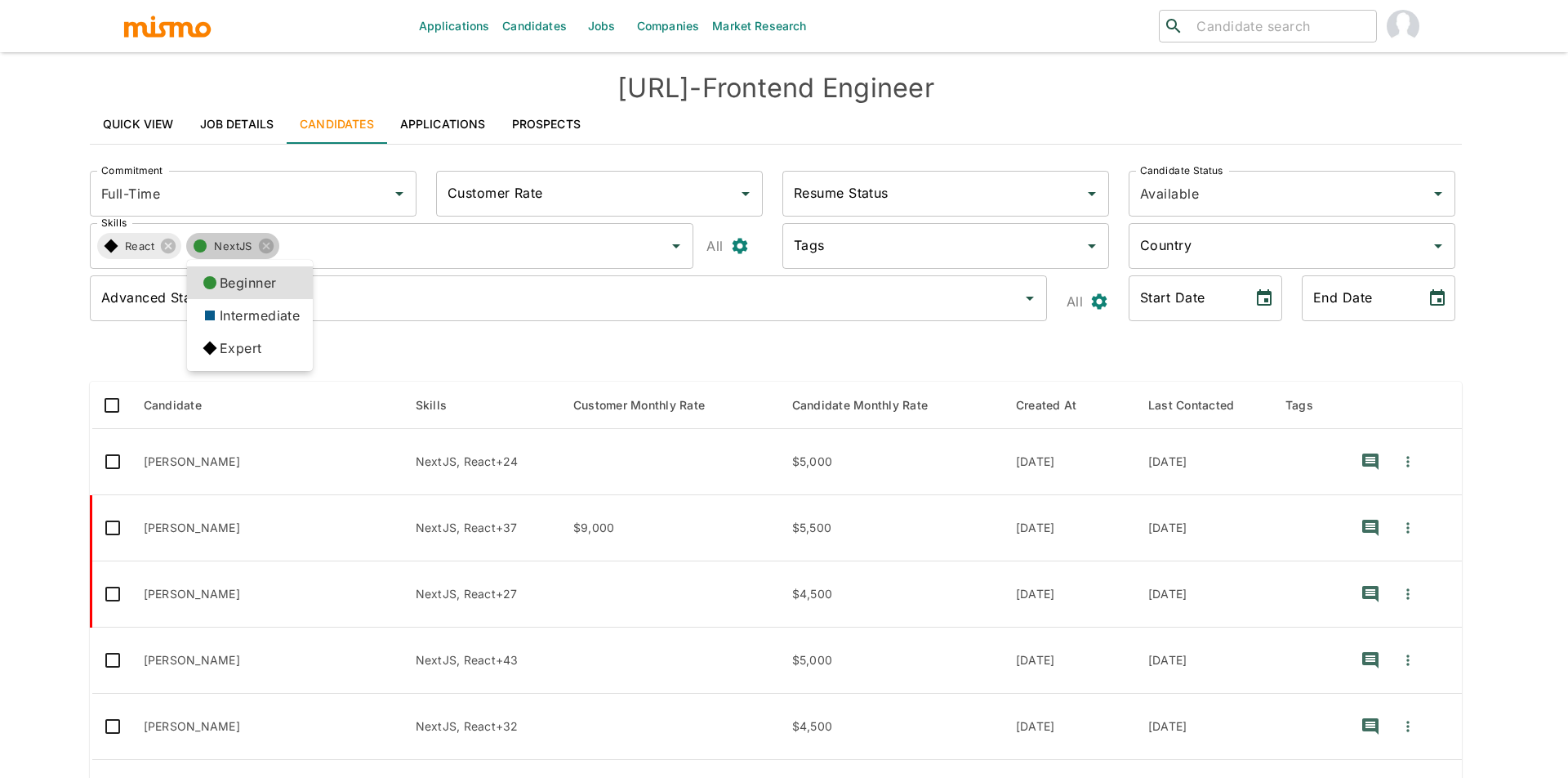
click at [209, 329] on li "Intermediate" at bounding box center [249, 315] width 125 height 33
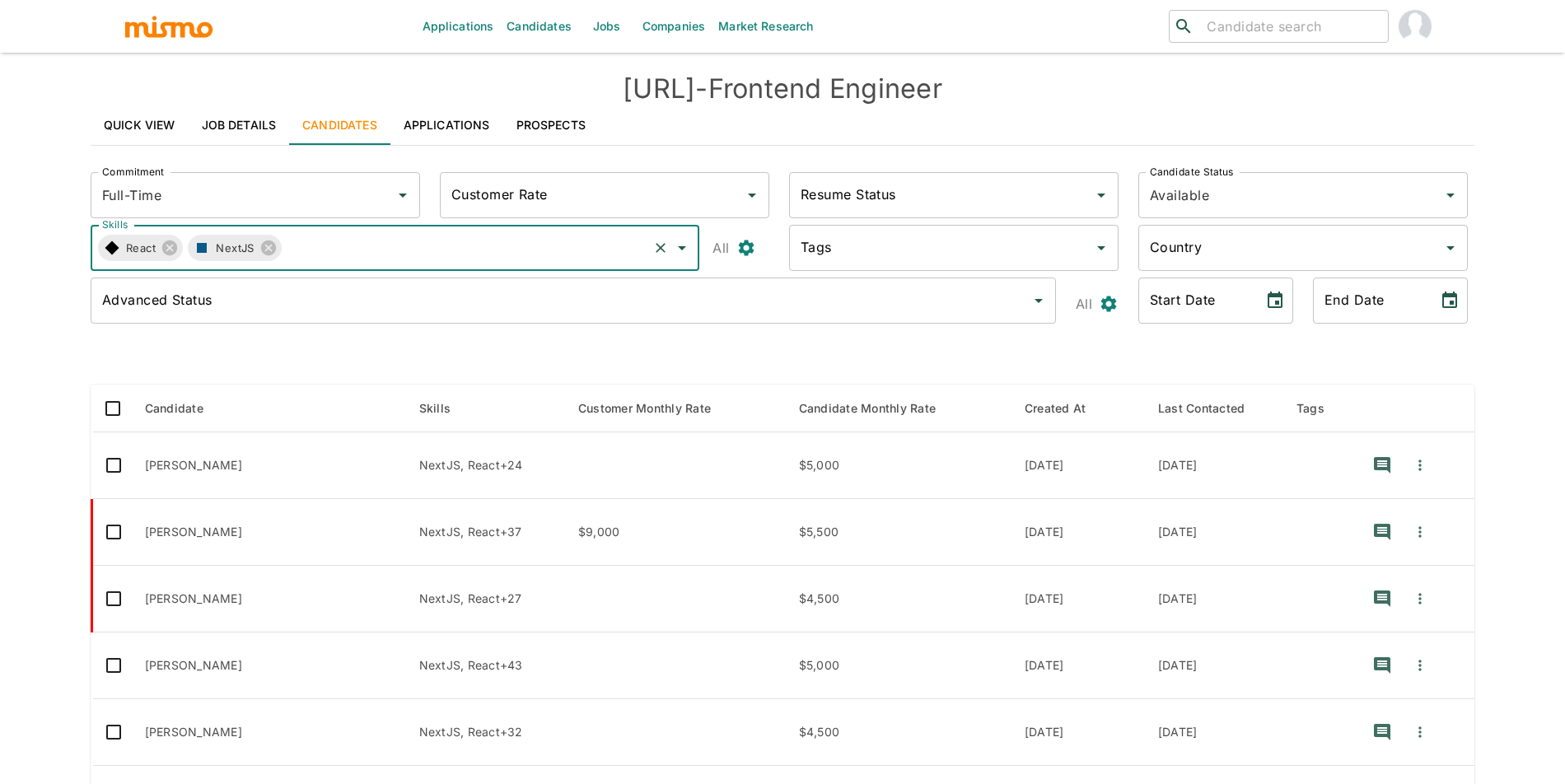
click at [202, 255] on icon "button" at bounding box center [201, 247] width 20 height 20
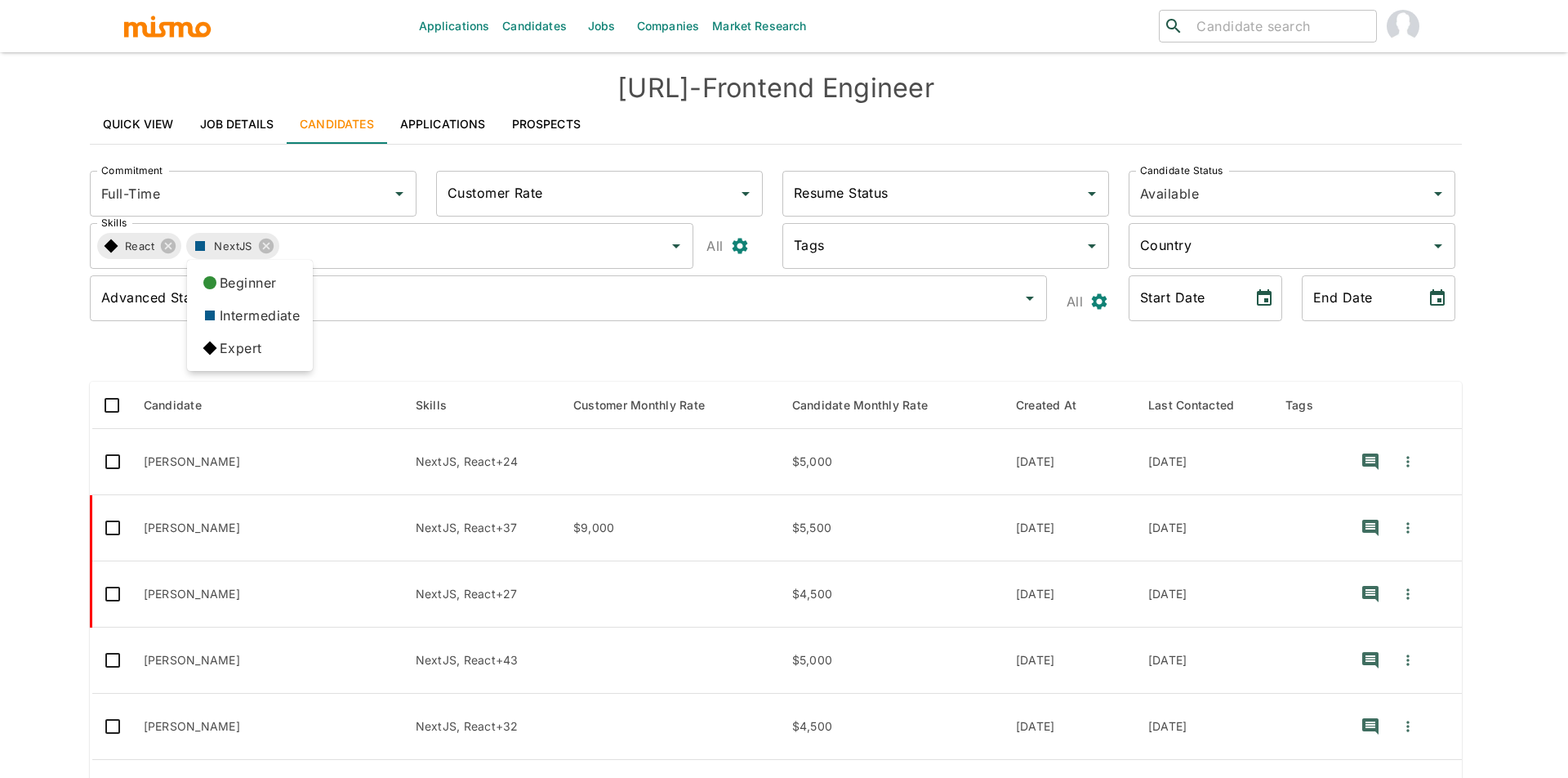
click at [226, 346] on li "Expert" at bounding box center [249, 348] width 125 height 33
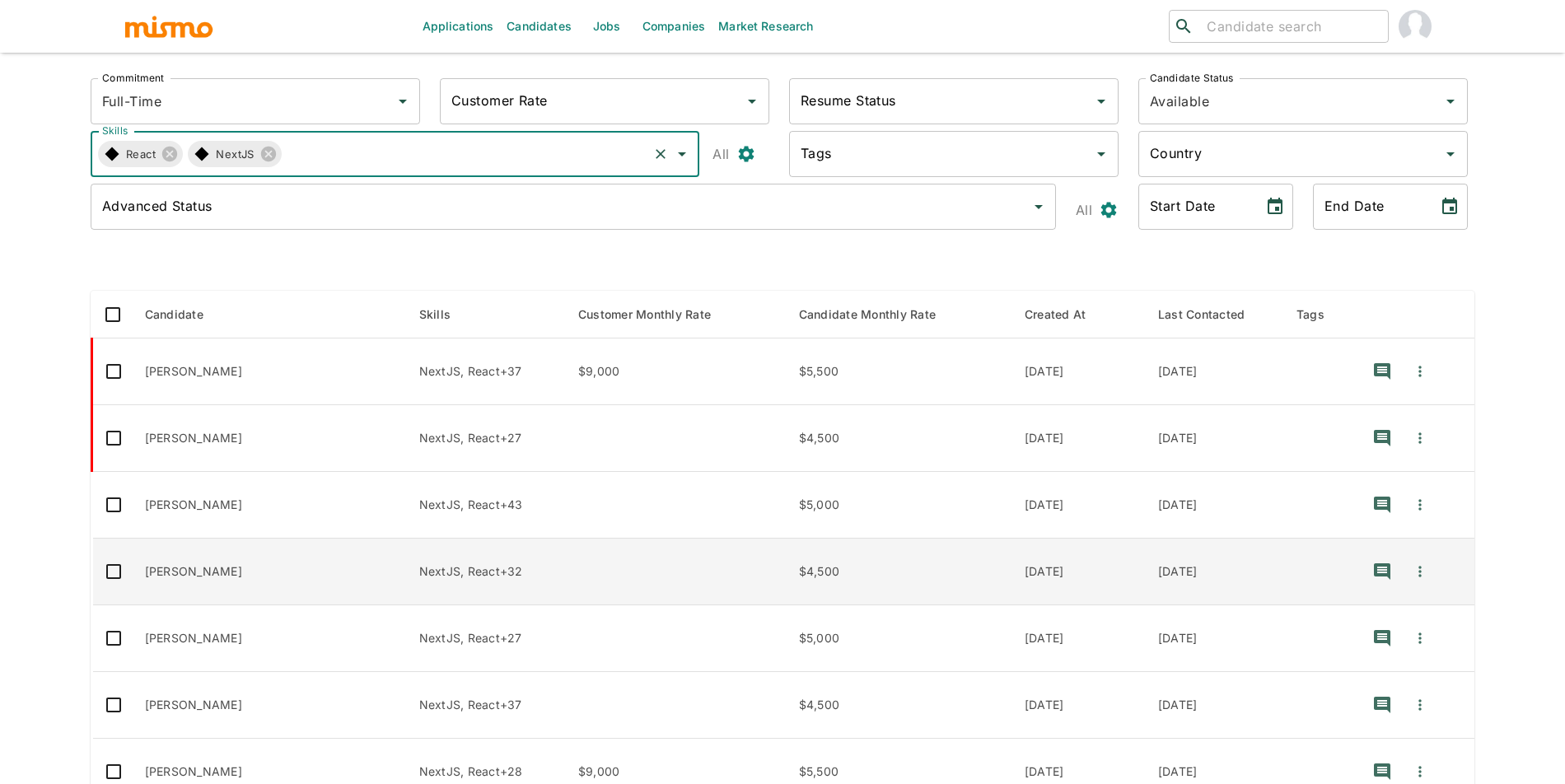
scroll to position [109, 0]
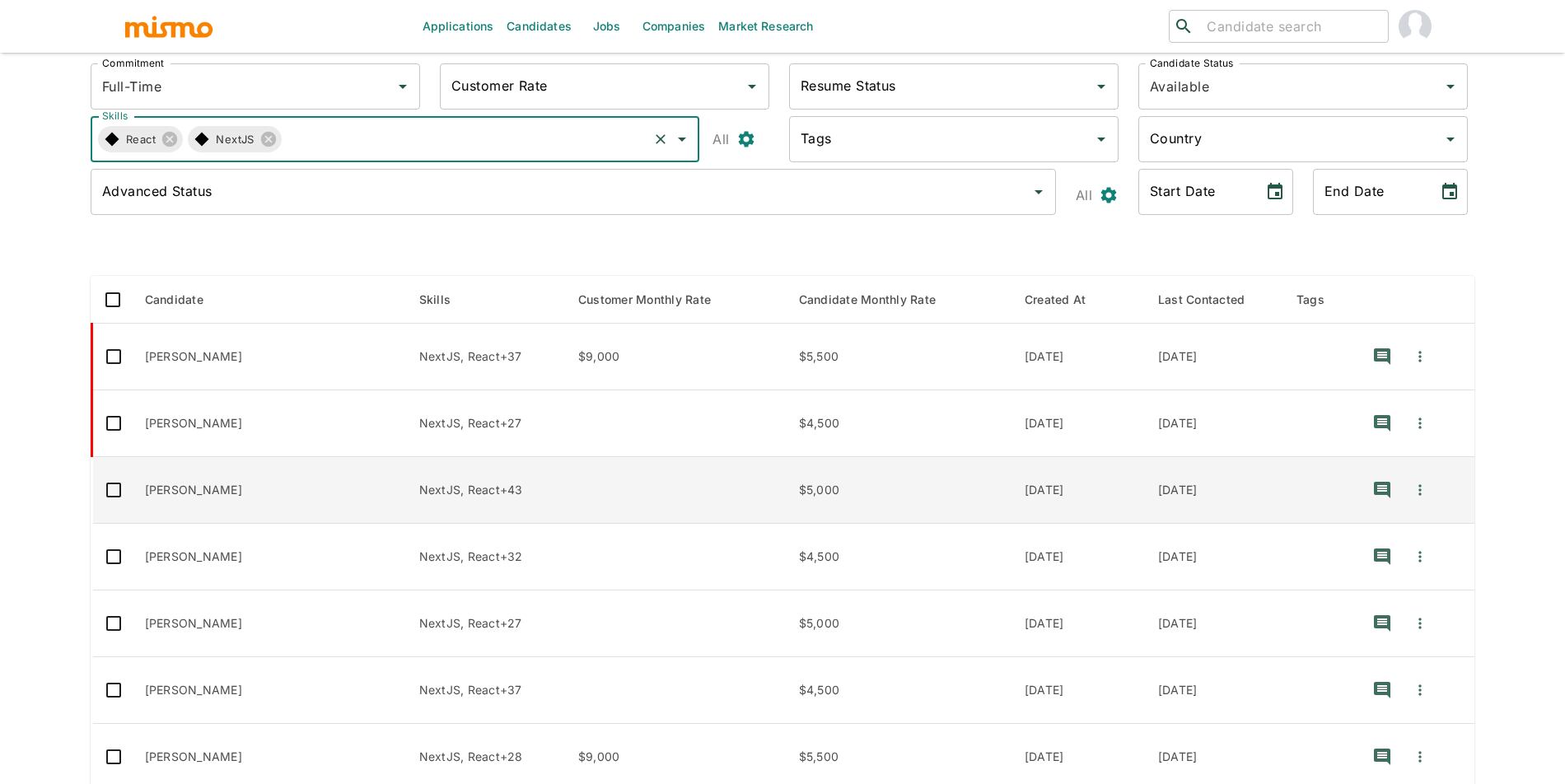
click at [280, 495] on td "Gabriel Mouallem" at bounding box center [268, 490] width 274 height 67
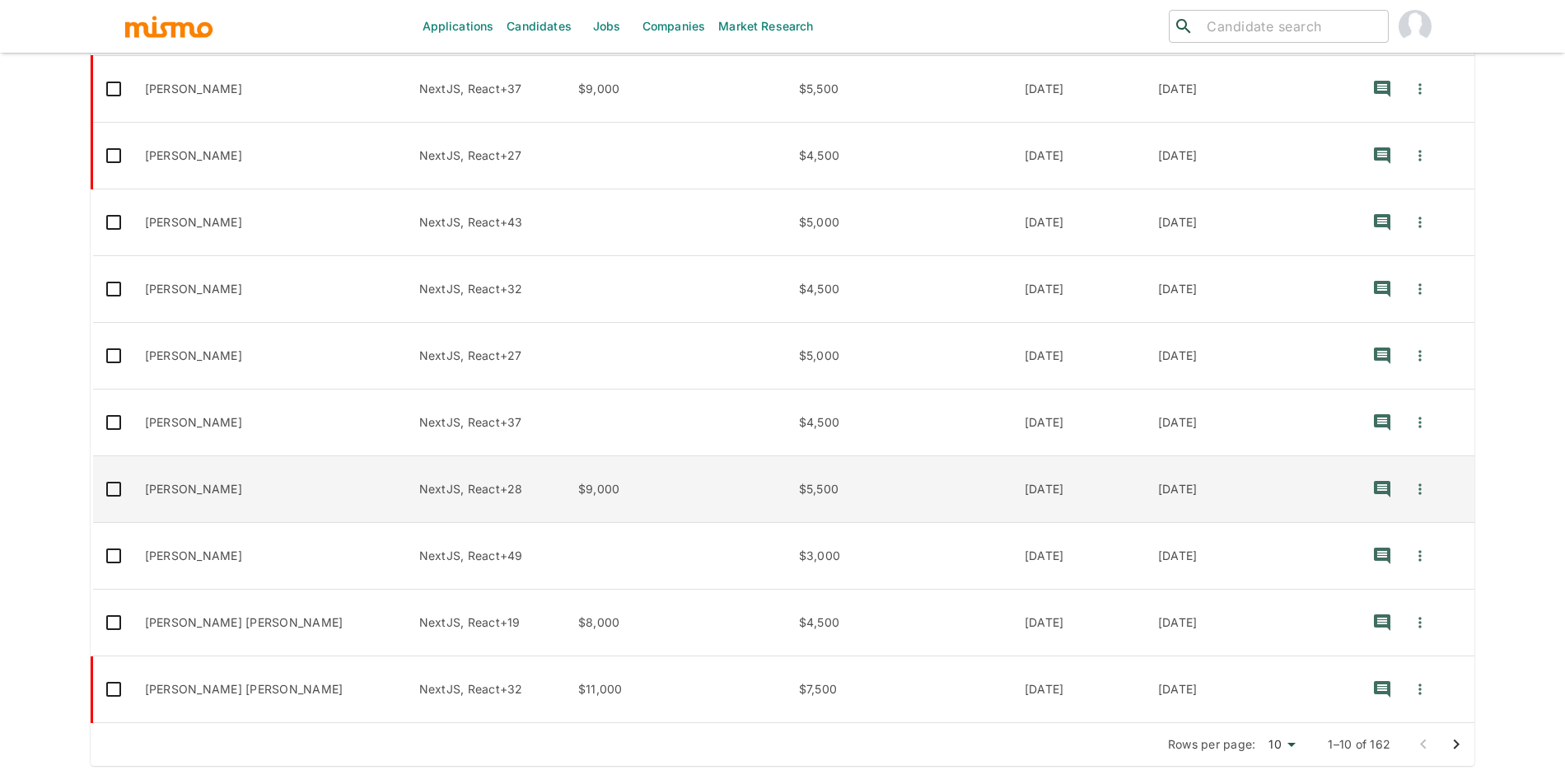
scroll to position [387, 0]
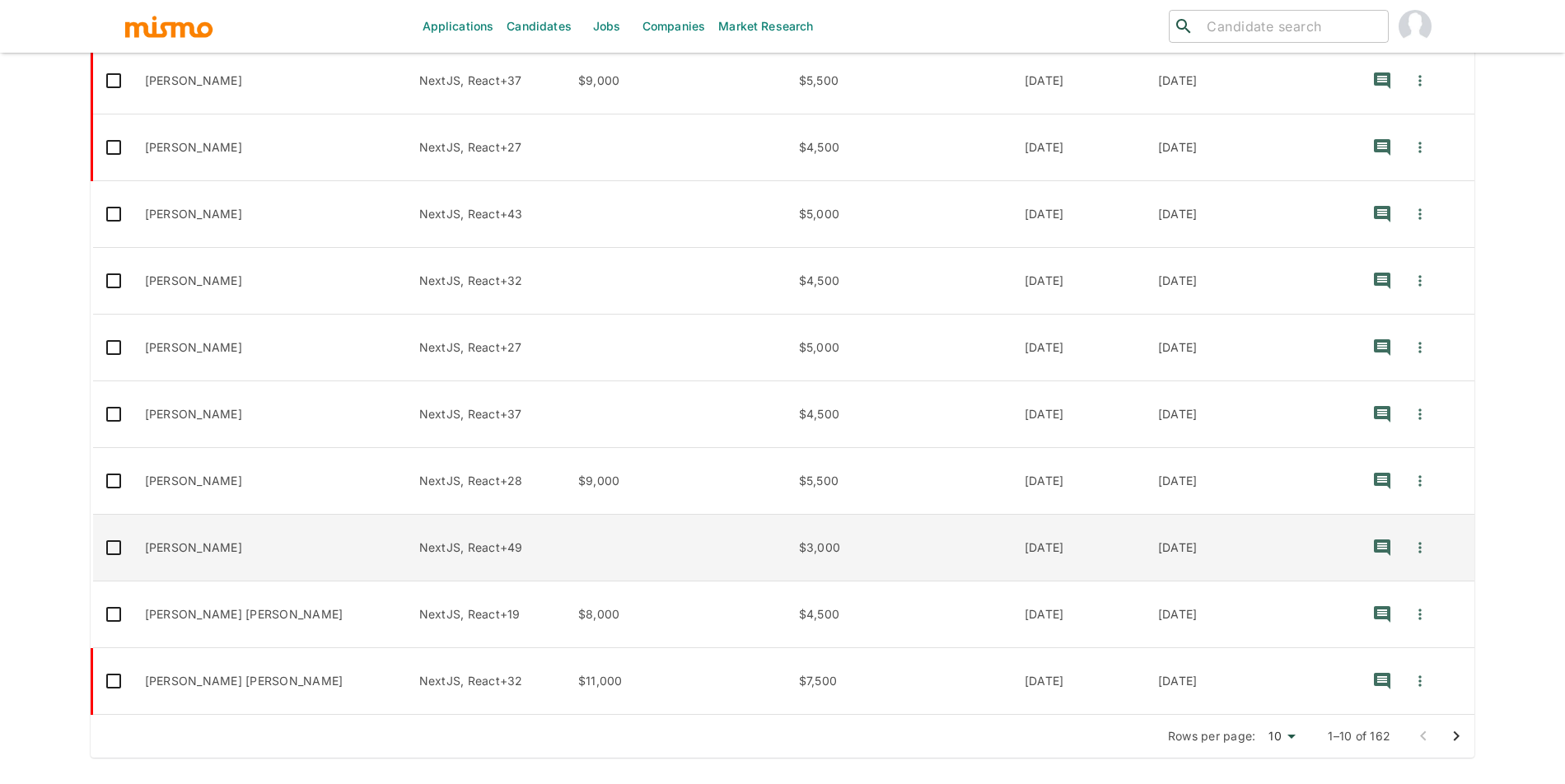
click at [320, 563] on td "[PERSON_NAME]" at bounding box center [268, 547] width 274 height 67
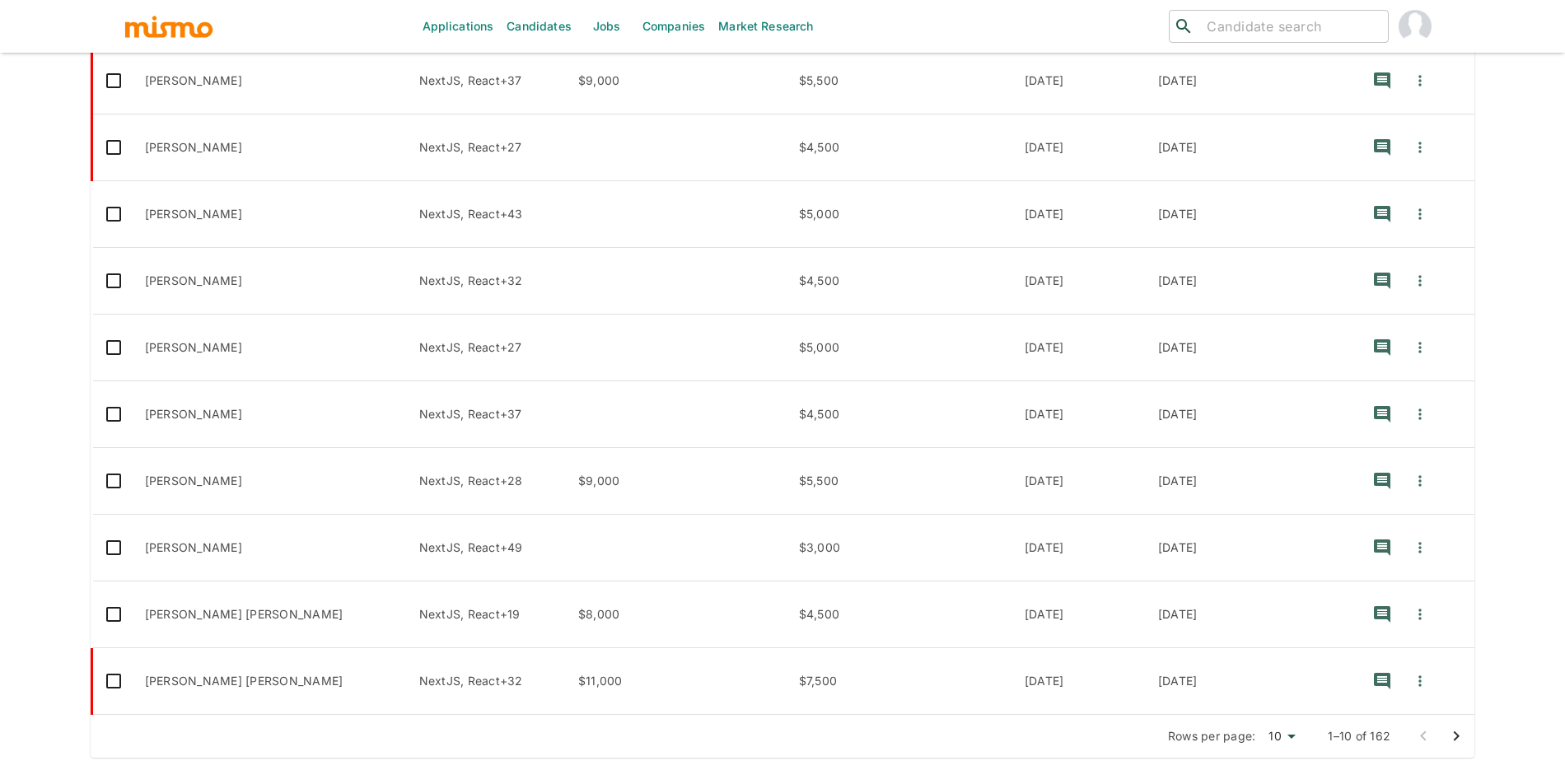
click at [1451, 742] on icon "Go to next page" at bounding box center [1456, 736] width 20 height 20
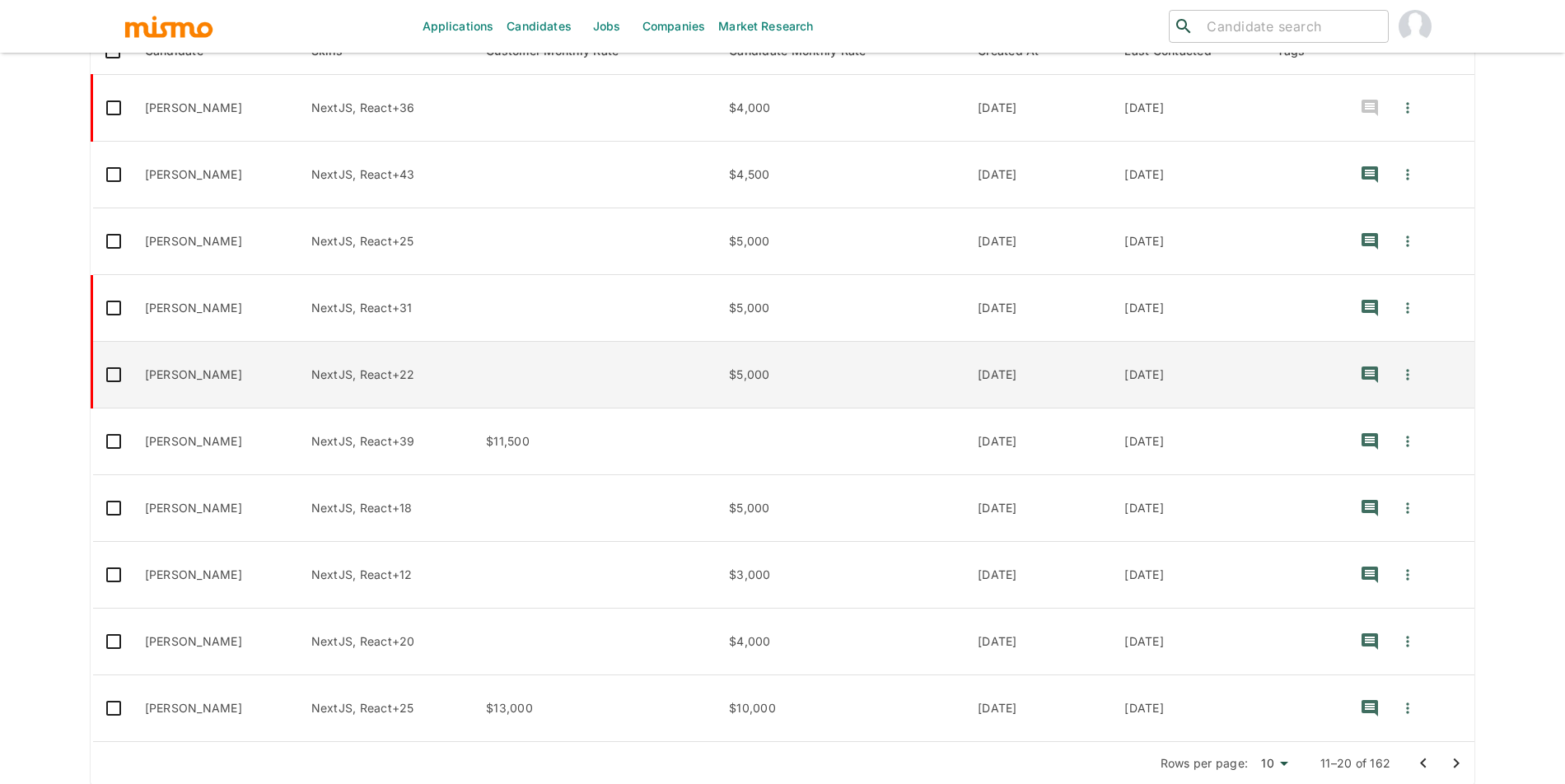
scroll to position [370, 0]
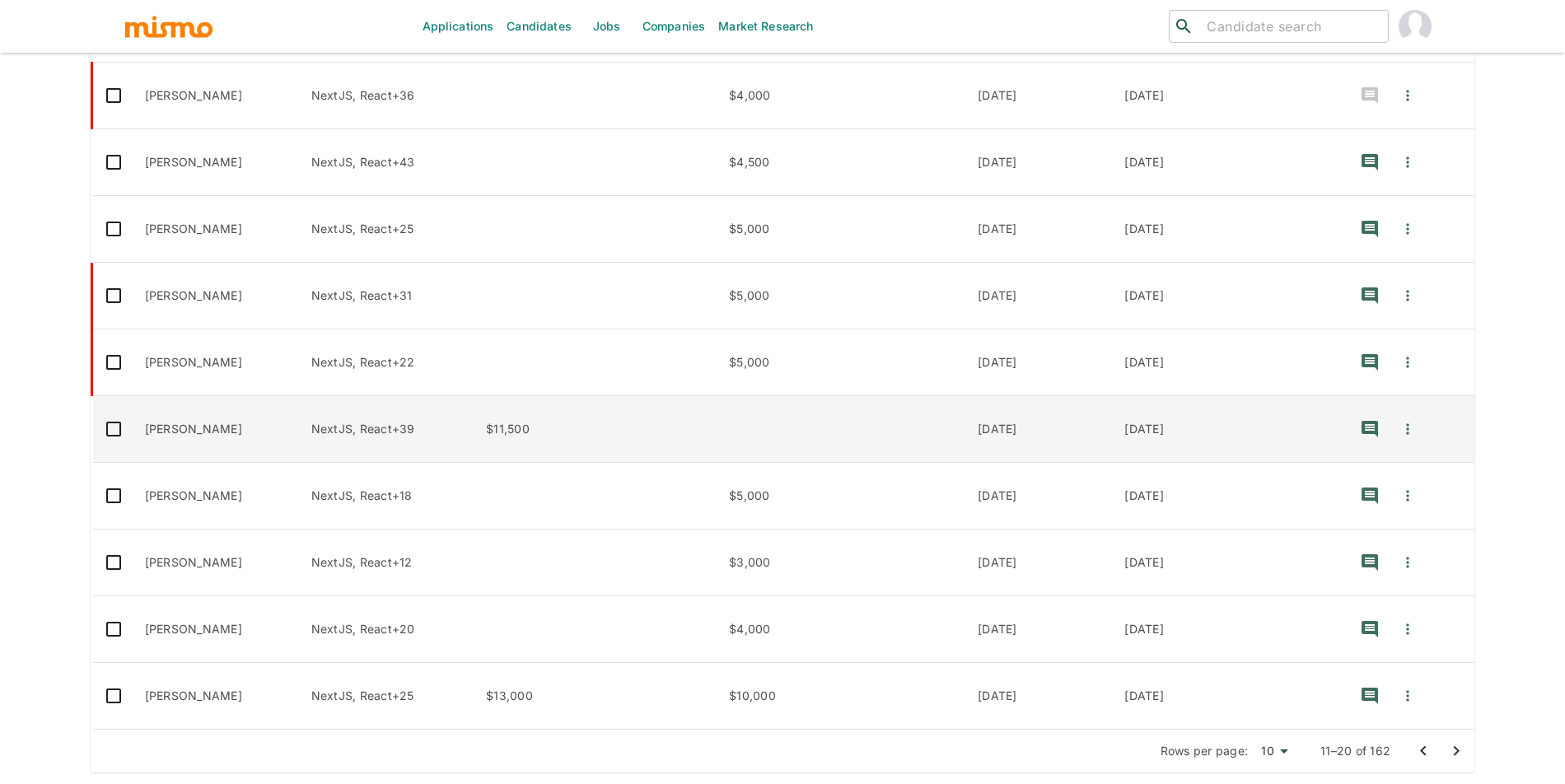
click at [270, 431] on td "Mauricio Peraza Castro" at bounding box center [215, 429] width 166 height 67
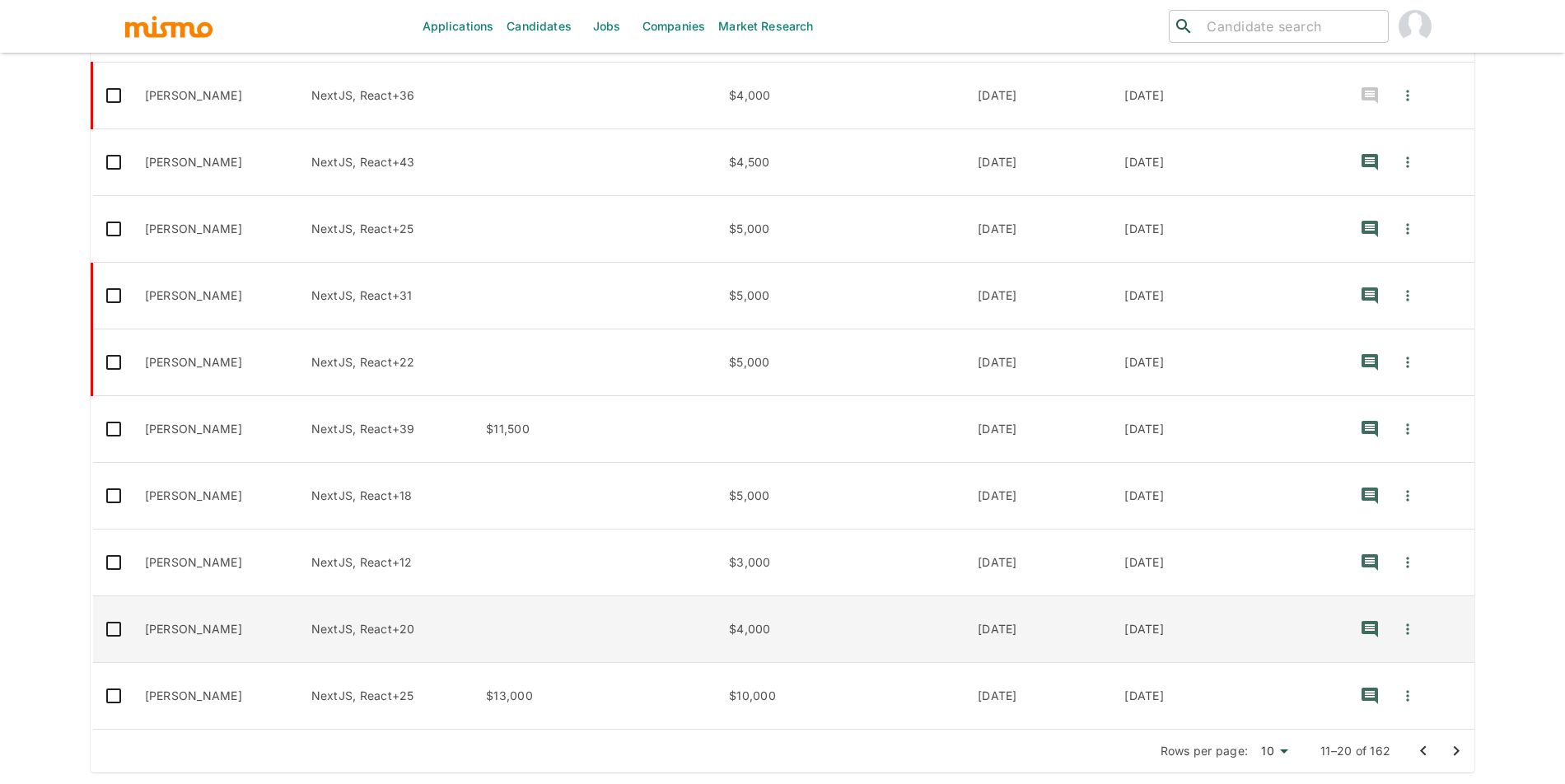
scroll to position [387, 0]
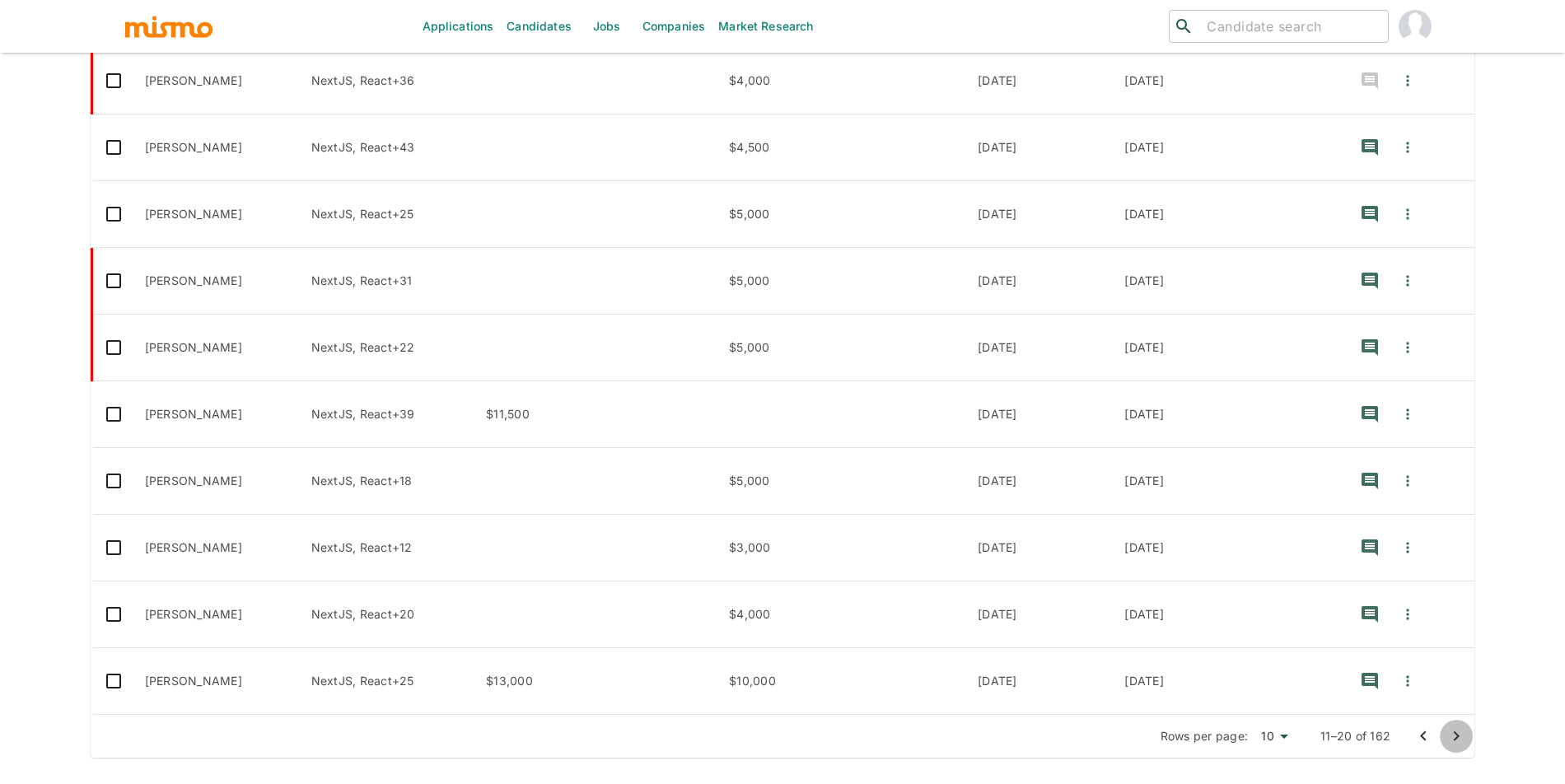
click at [1441, 743] on button "Go to next page" at bounding box center [1456, 736] width 33 height 33
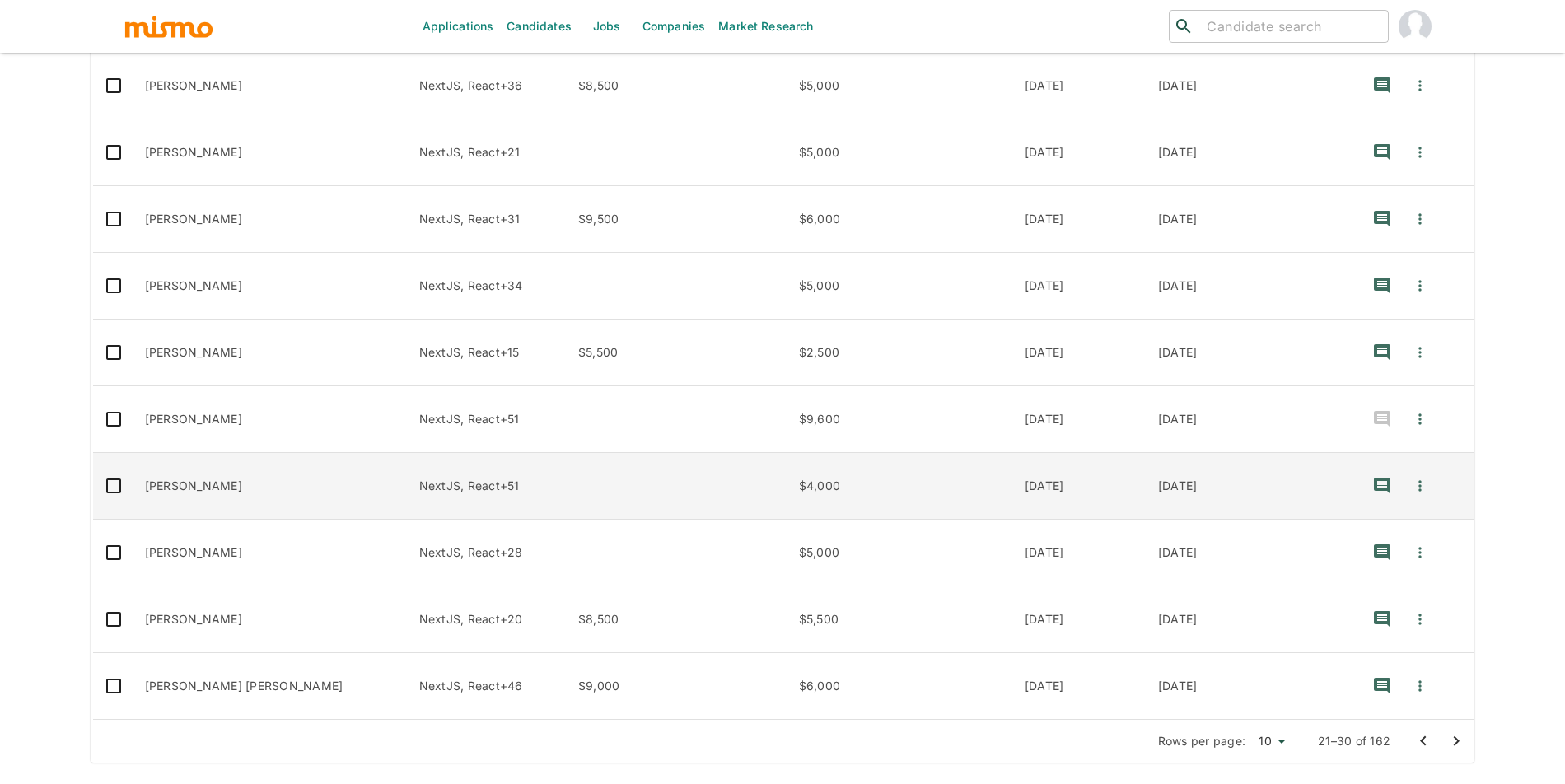
scroll to position [378, 0]
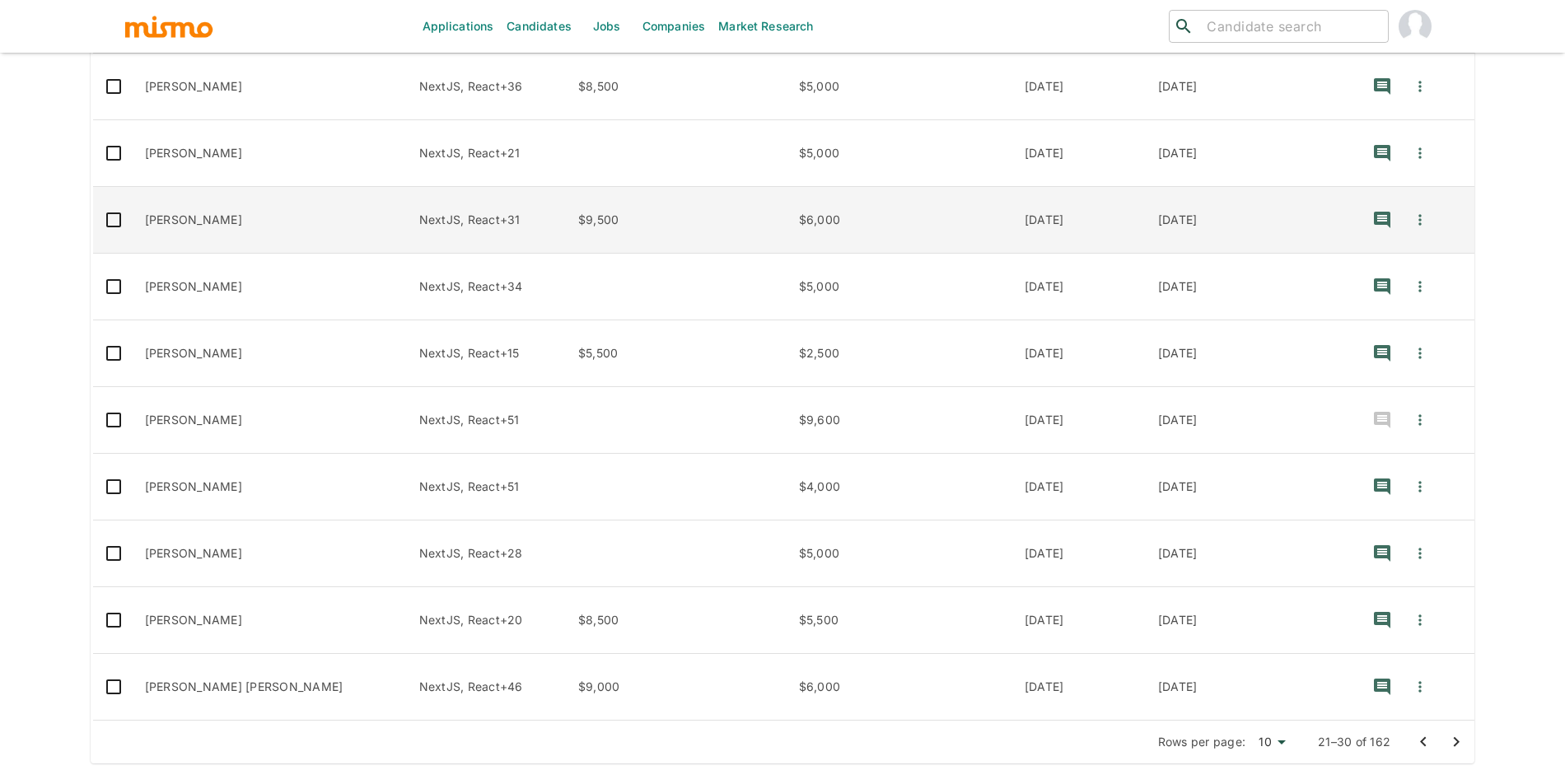
click at [581, 225] on td "$9,500" at bounding box center [676, 220] width 221 height 67
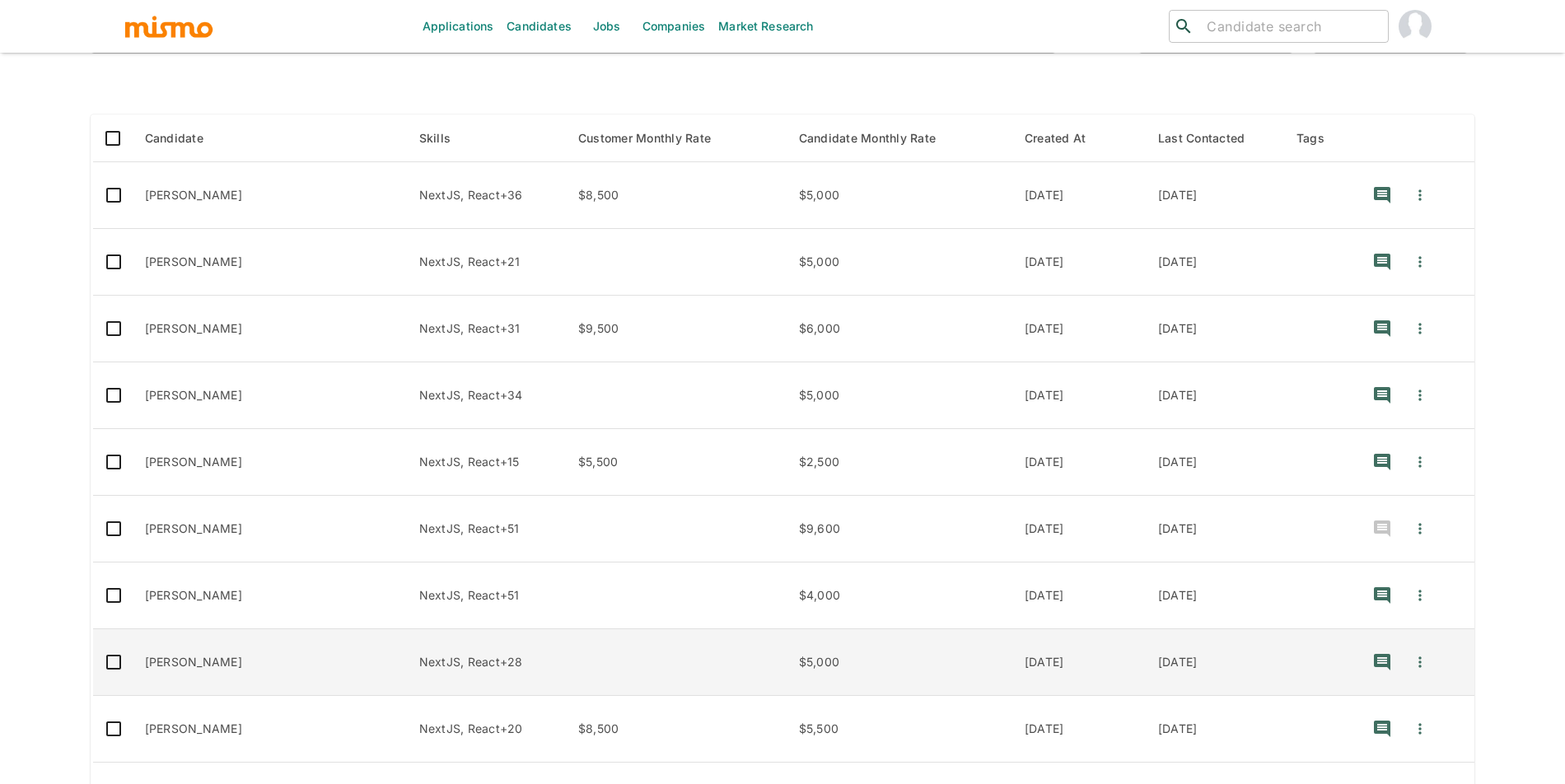
scroll to position [165, 0]
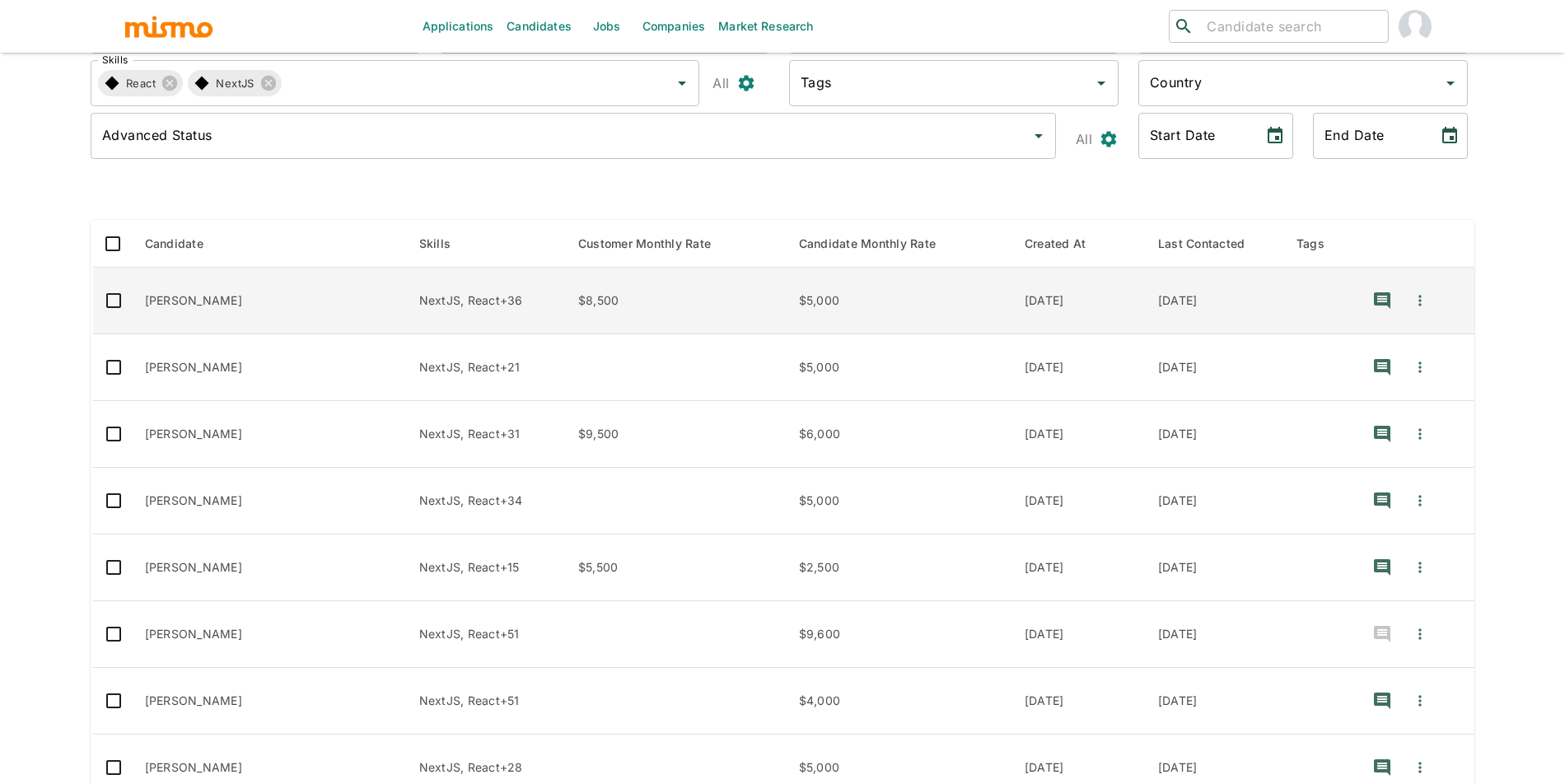
click at [645, 289] on td "$8,500" at bounding box center [676, 300] width 221 height 67
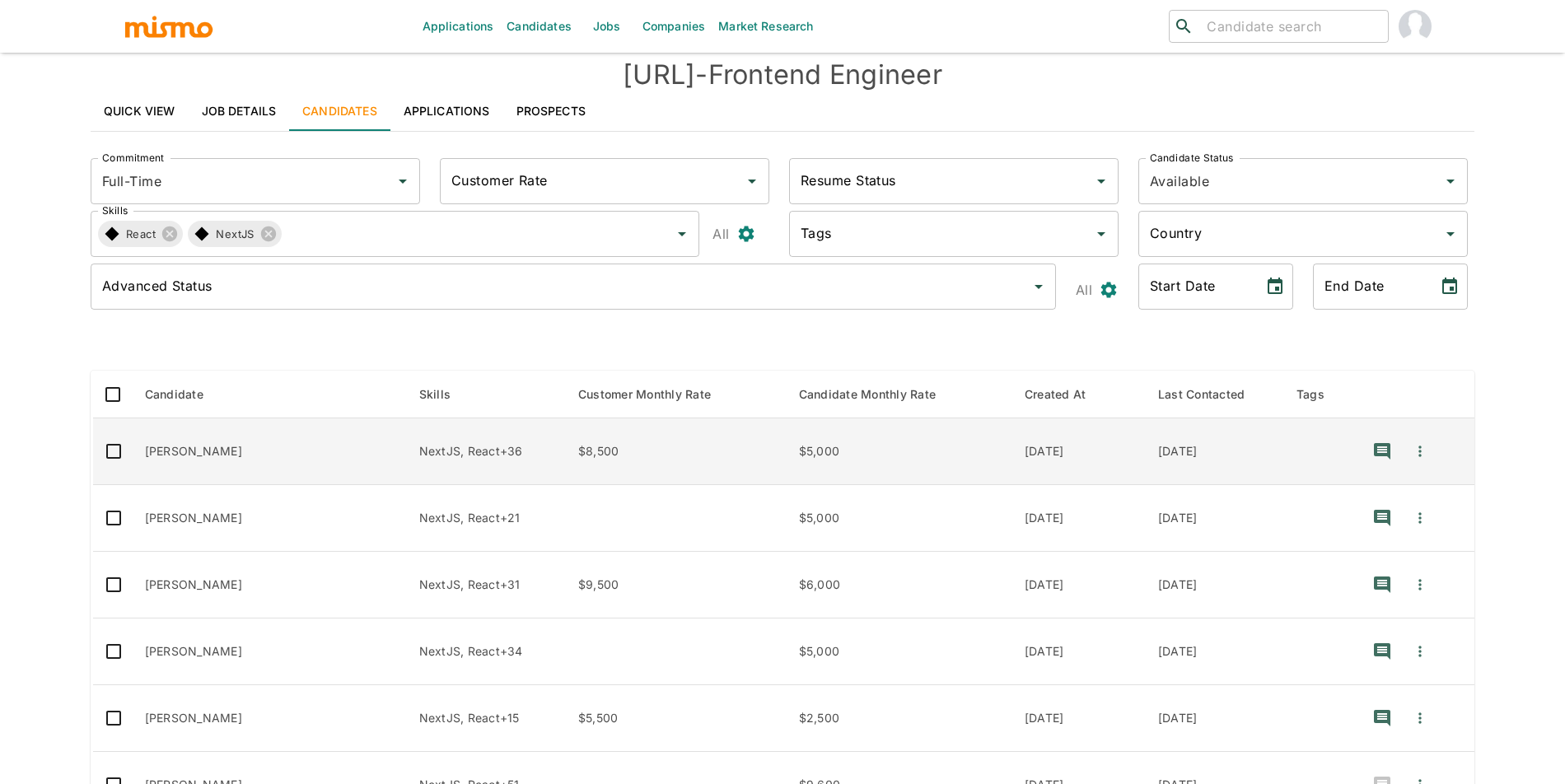
scroll to position [0, 0]
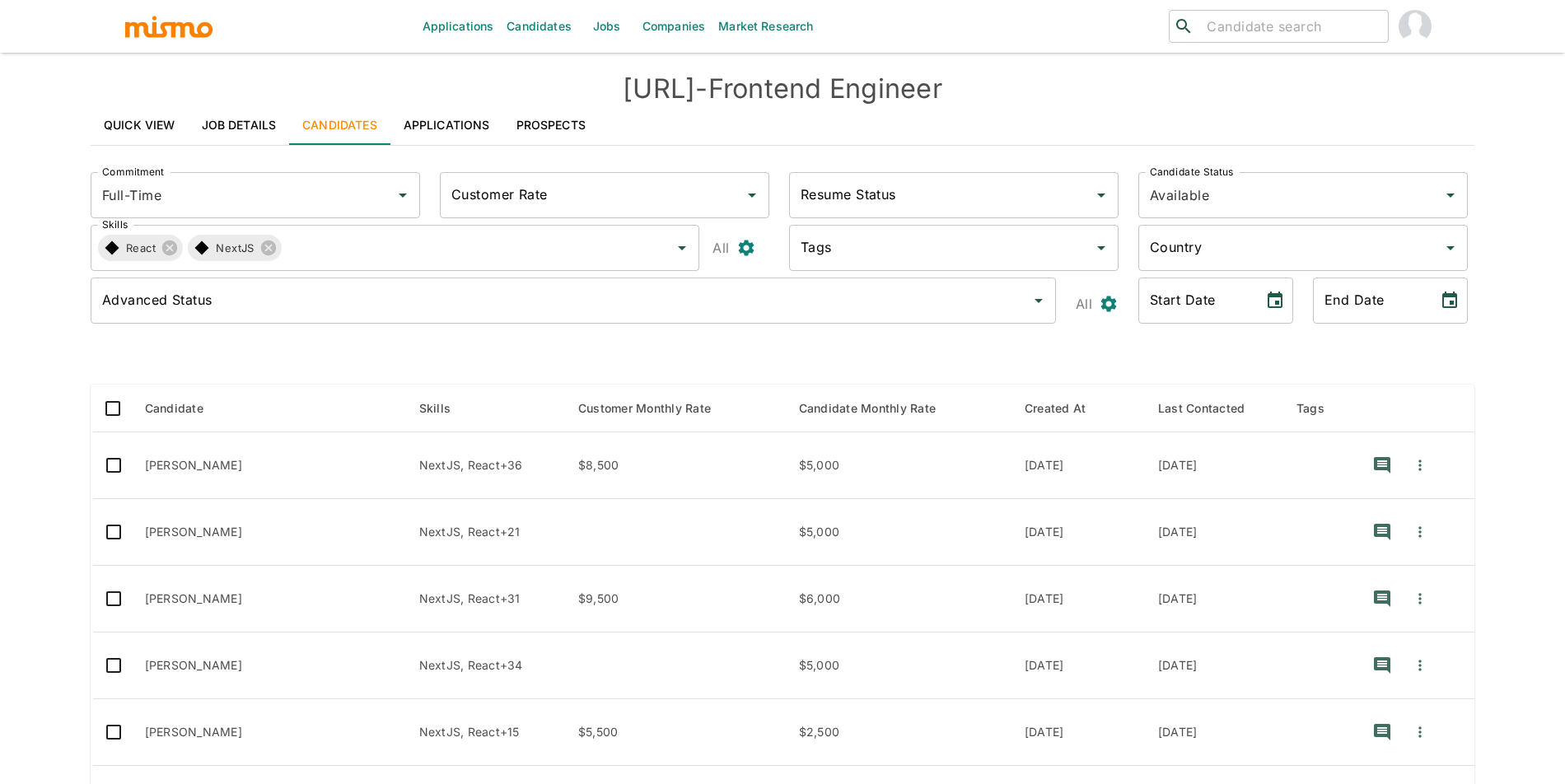
click at [454, 120] on link "Applications" at bounding box center [446, 125] width 113 height 40
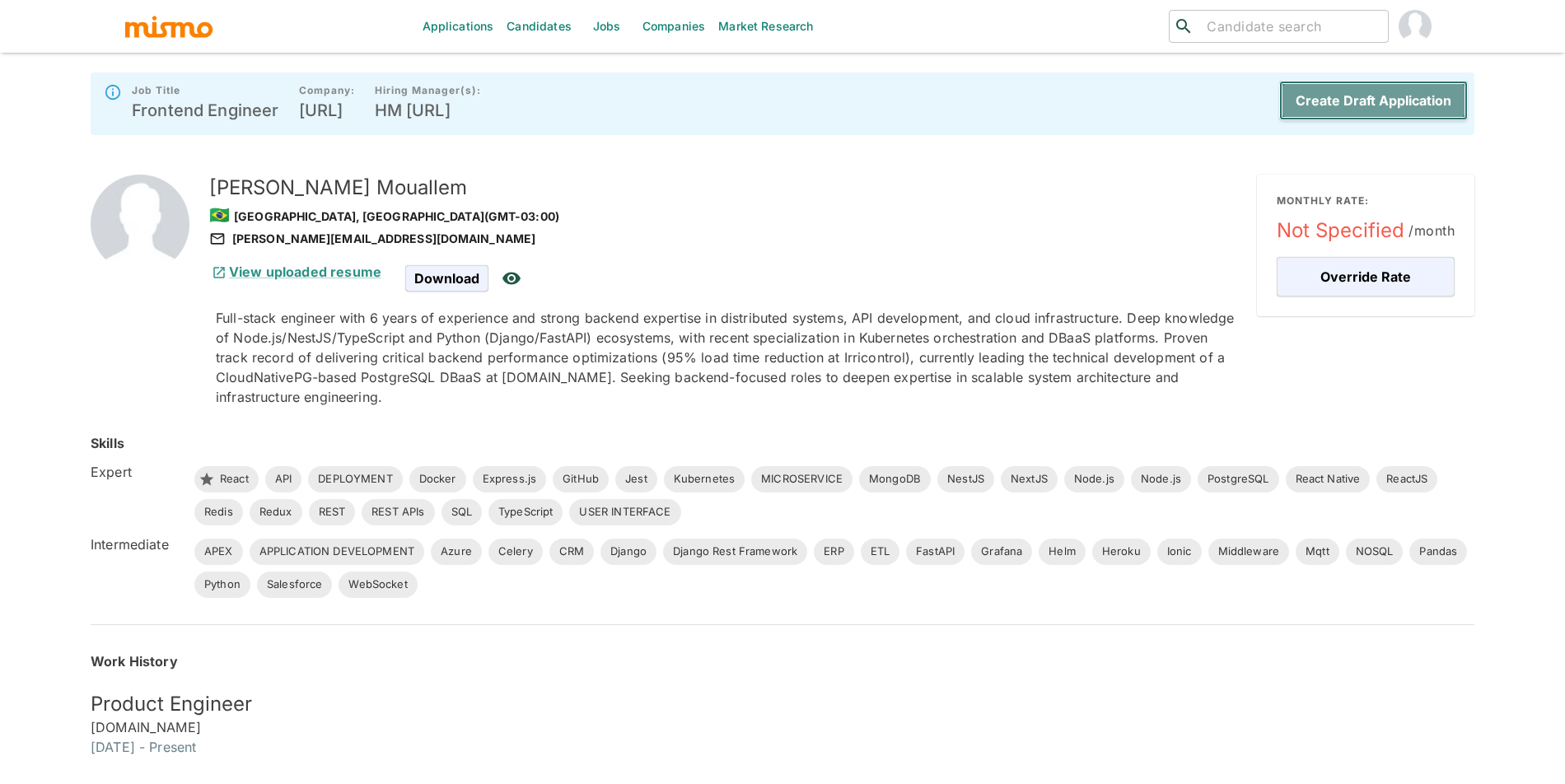
click at [1376, 90] on button "Create Draft Application" at bounding box center [1373, 100] width 188 height 40
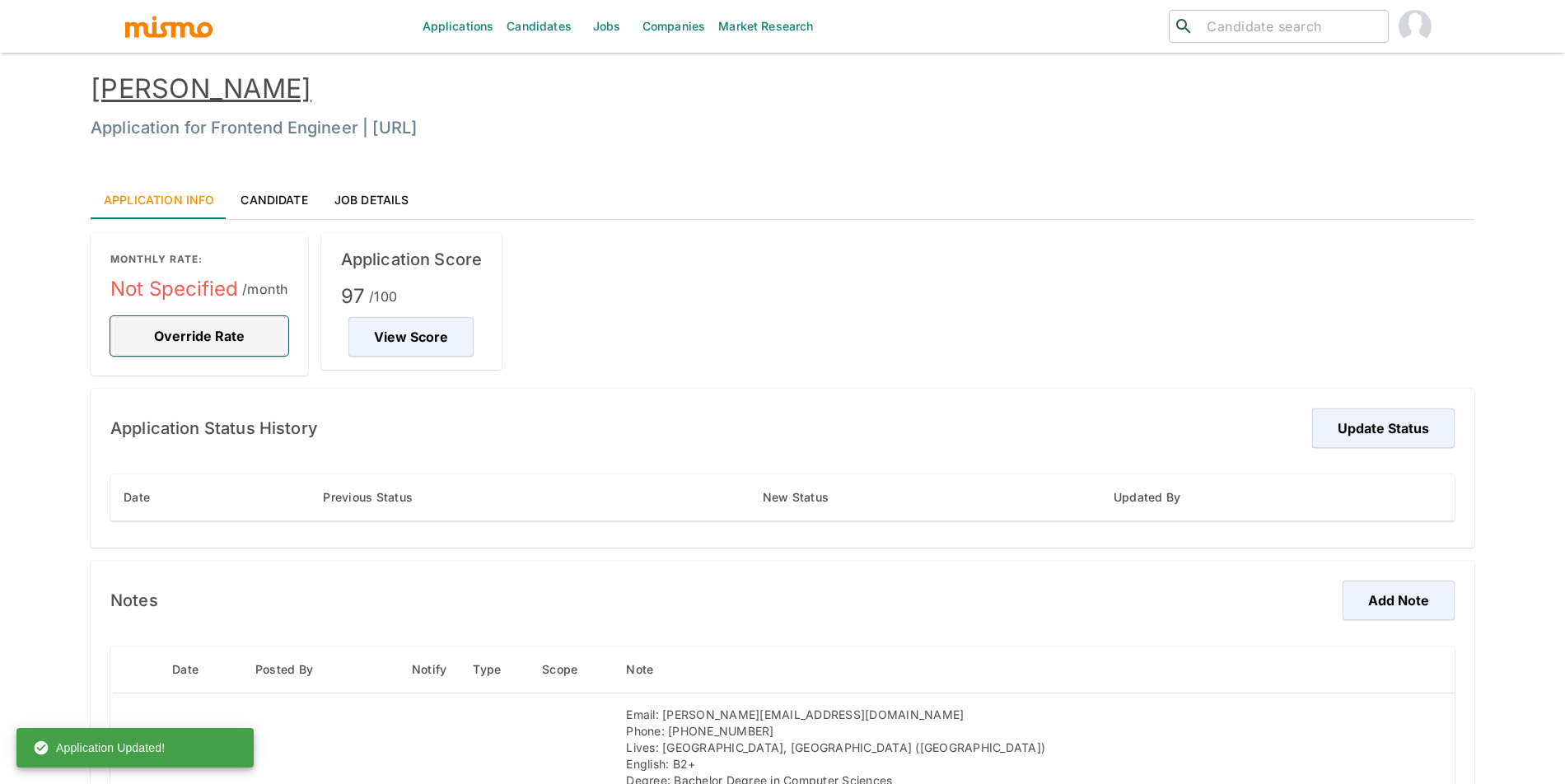
click at [164, 349] on button "Override Rate" at bounding box center [199, 336] width 178 height 40
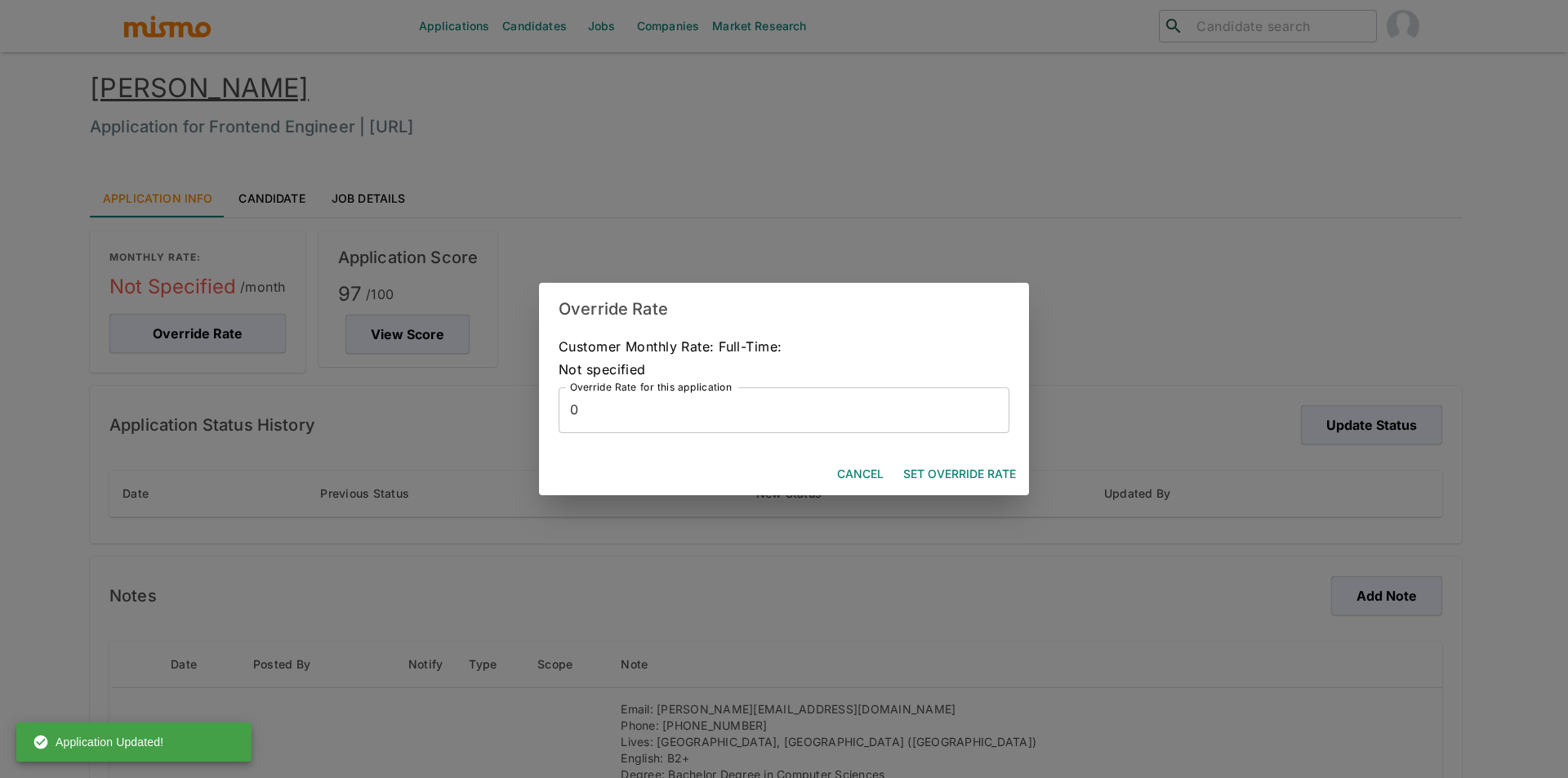
click at [656, 441] on div "Customer Monthly Rate: Full-Time: Not specified Override Rate for this applicat…" at bounding box center [784, 394] width 490 height 118
click at [656, 430] on input "0" at bounding box center [784, 410] width 451 height 45
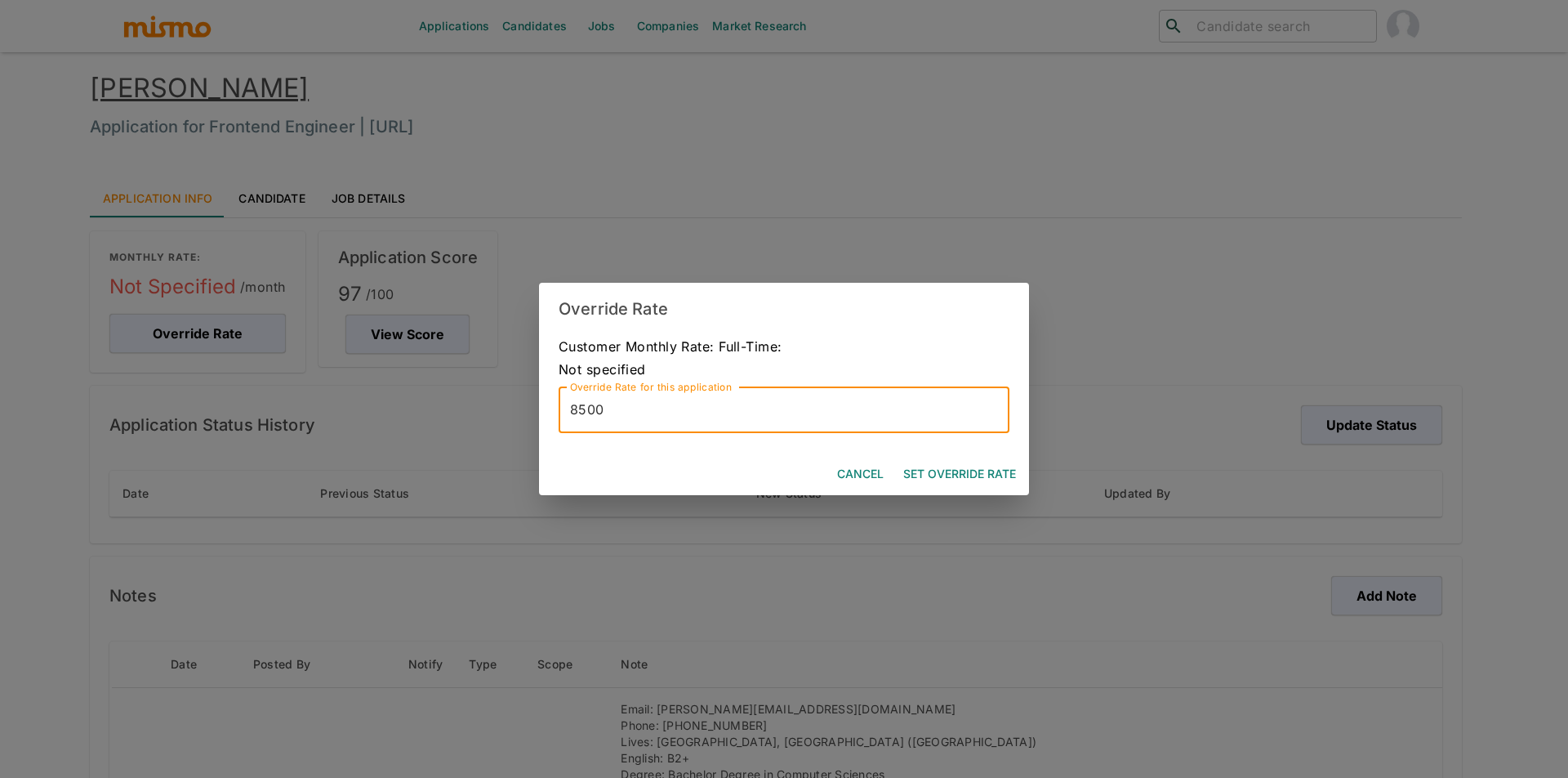
type input "8500"
click at [974, 487] on button "Set Override Rate" at bounding box center [959, 474] width 125 height 30
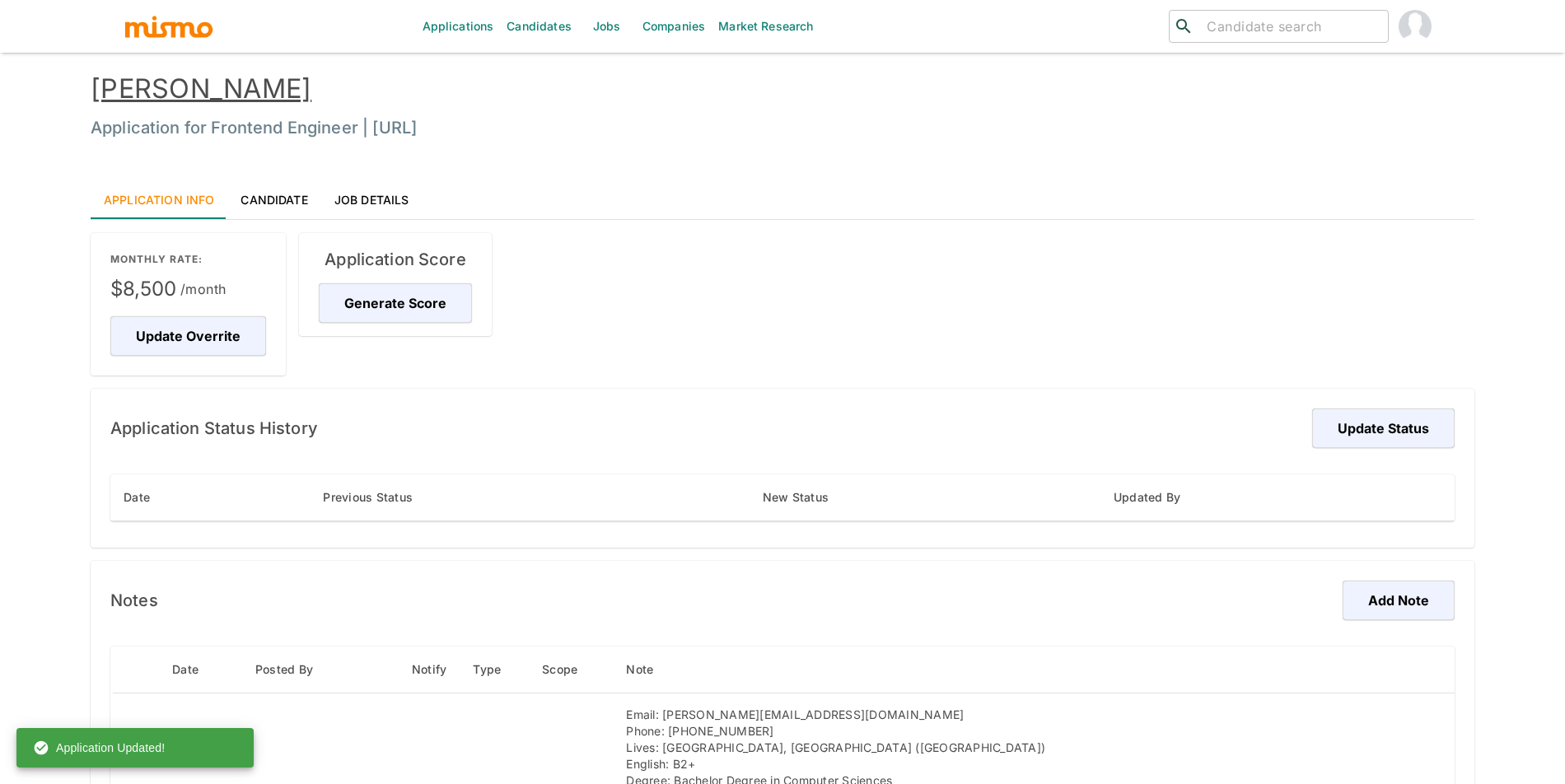
click at [1360, 448] on div "Date Previous Status New Status Updated By" at bounding box center [782, 497] width 1344 height 99
click at [1304, 441] on div "Application Status History Update Status" at bounding box center [782, 428] width 1344 height 40
click at [1371, 440] on button "Update Status" at bounding box center [1381, 428] width 148 height 40
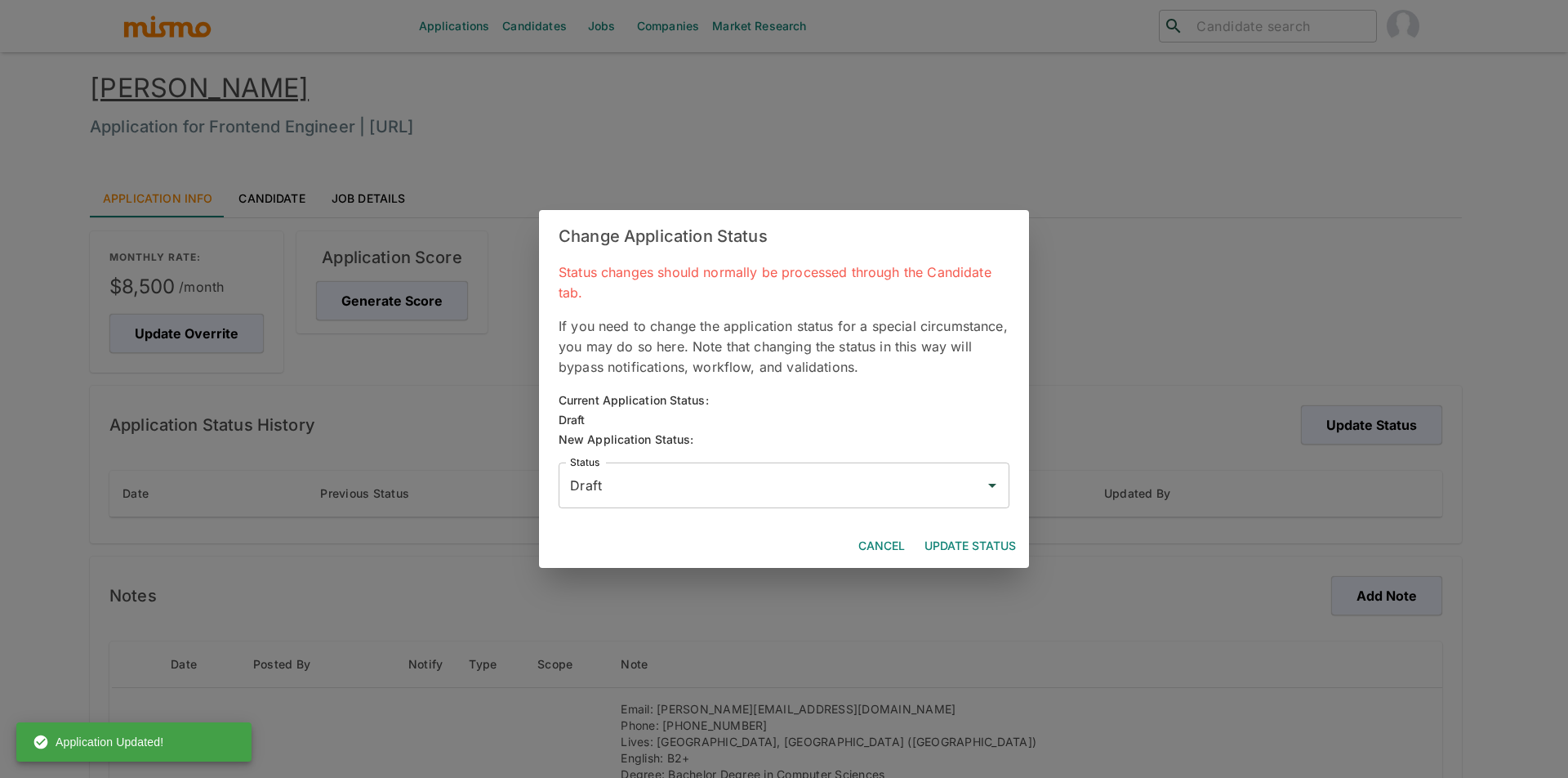
click at [932, 493] on input "Draft" at bounding box center [771, 485] width 412 height 31
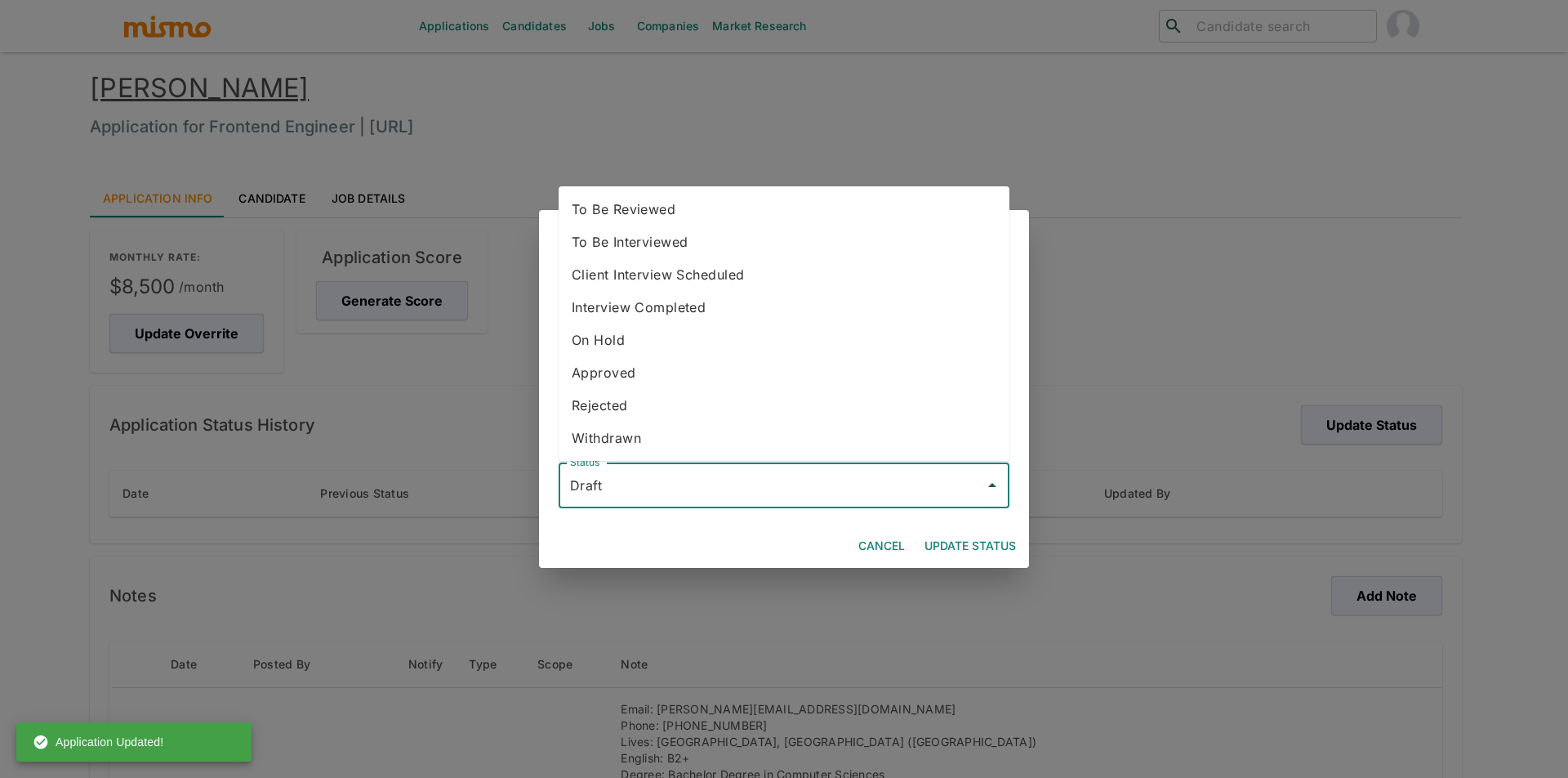
click at [676, 195] on li "To Be Reviewed" at bounding box center [784, 209] width 451 height 33
type input "To Be Reviewed"
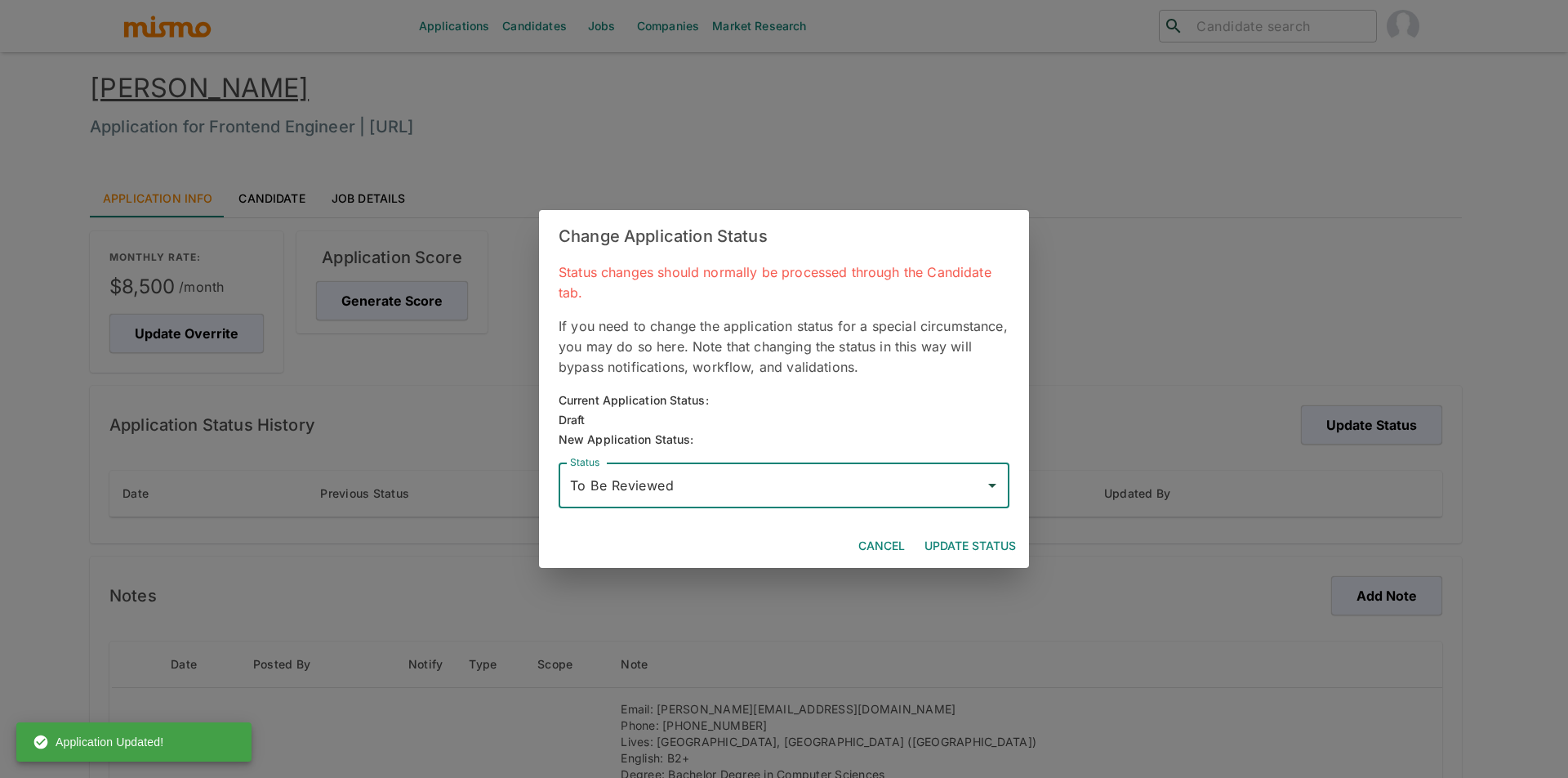
click at [991, 541] on button "Update Status" at bounding box center [970, 546] width 104 height 30
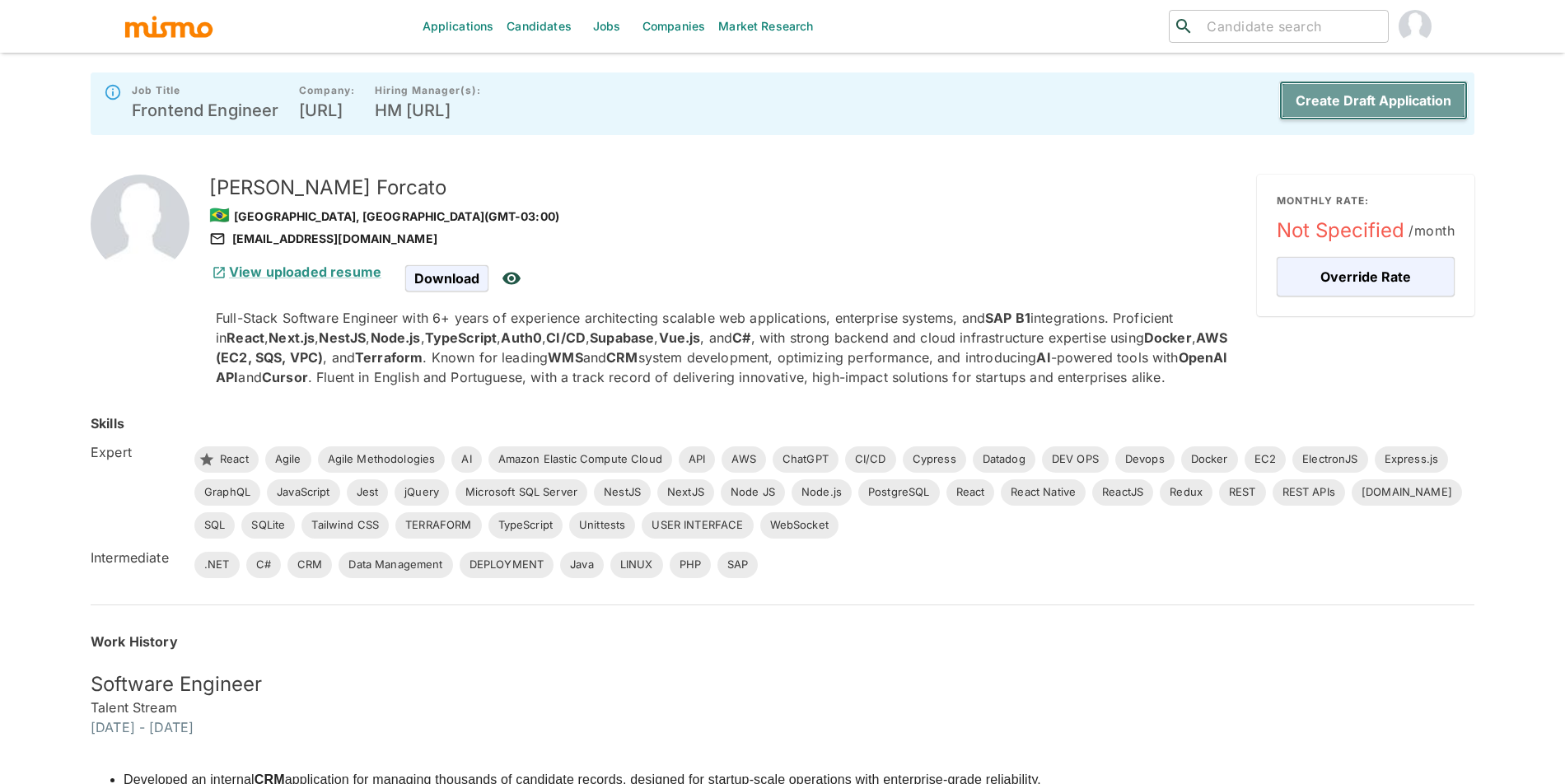
click at [1353, 98] on button "Create Draft Application" at bounding box center [1373, 100] width 188 height 40
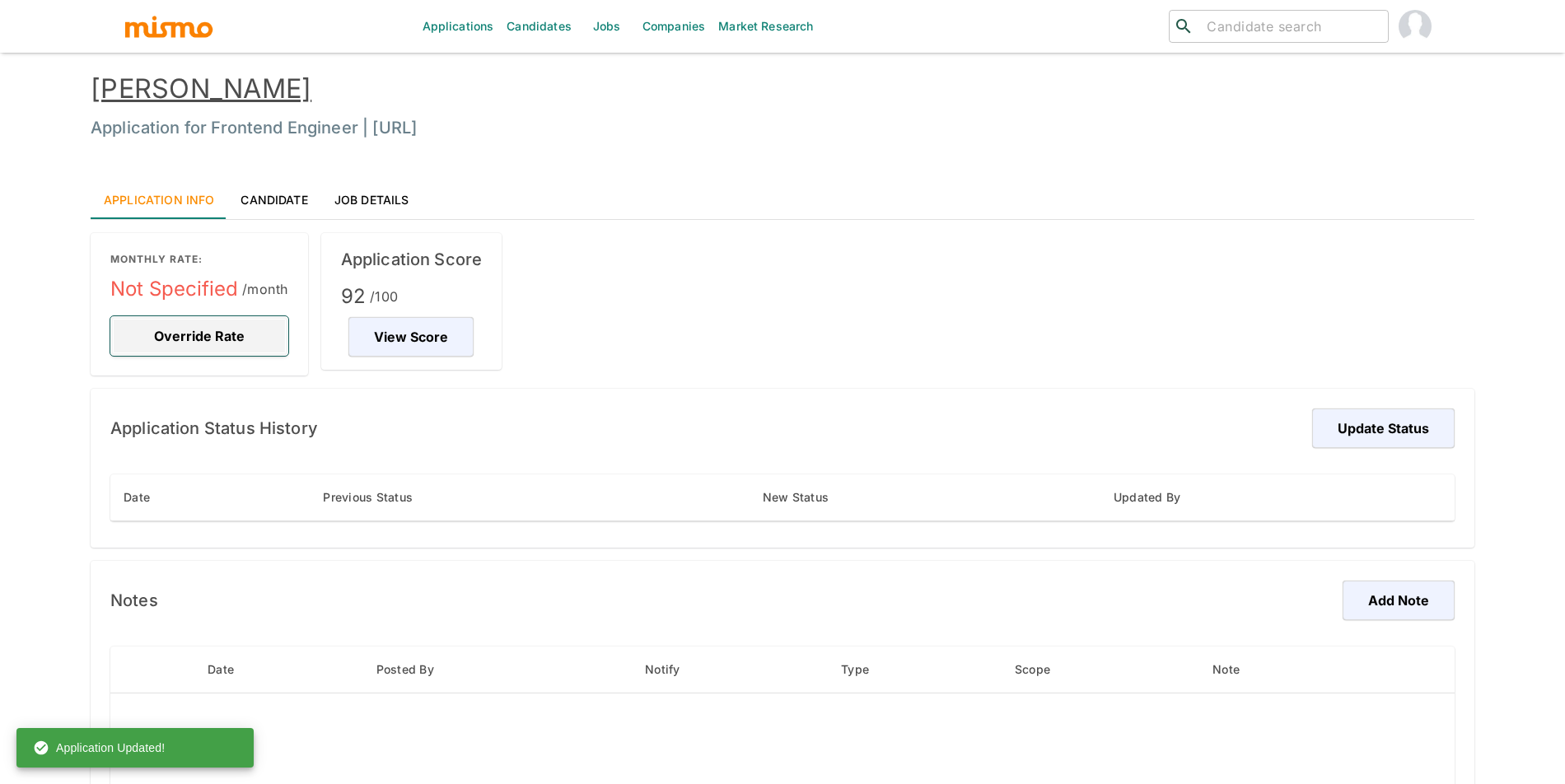
click at [256, 347] on button "Override Rate" at bounding box center [199, 336] width 178 height 40
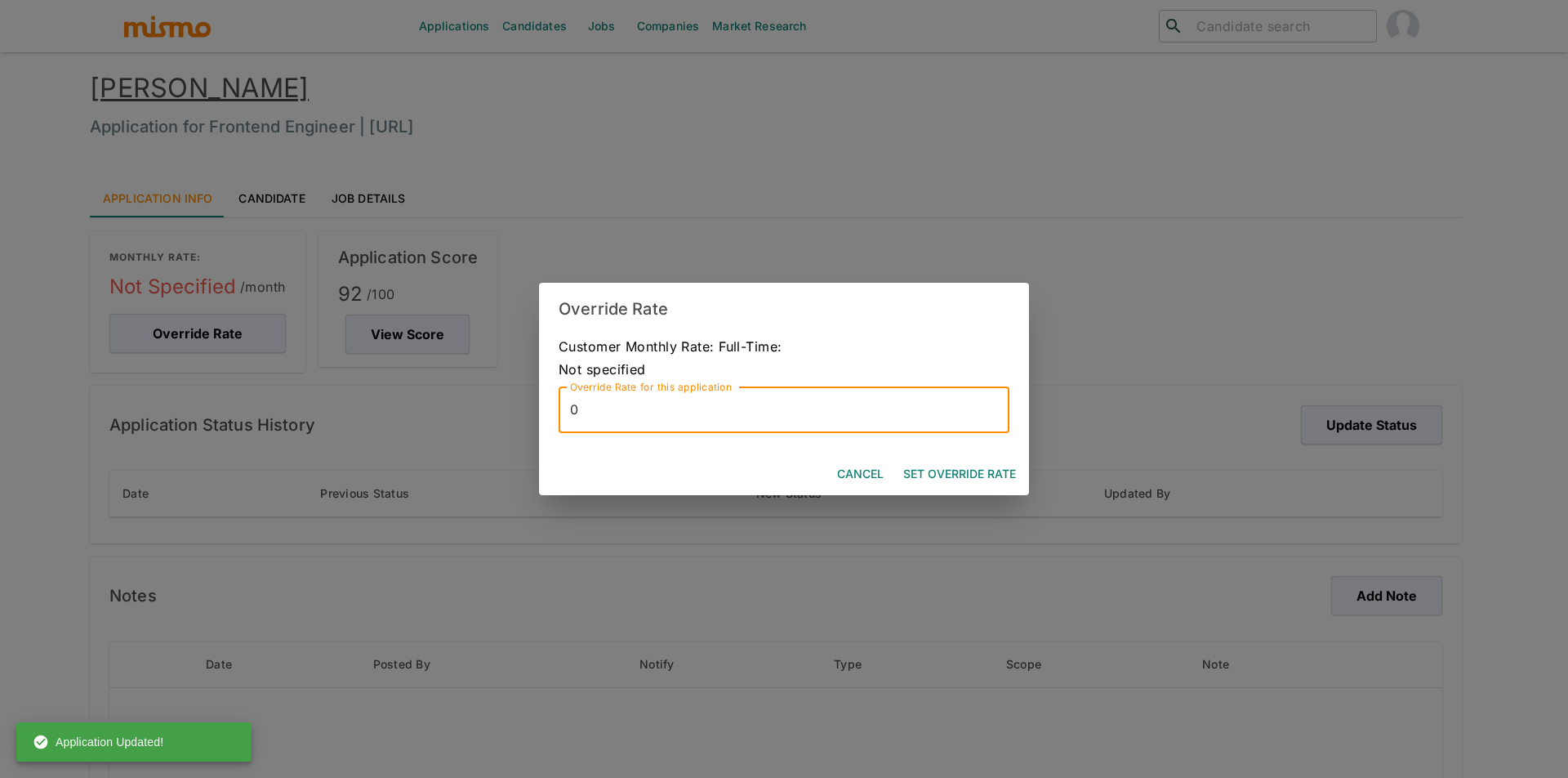
click at [665, 420] on input "0" at bounding box center [784, 410] width 451 height 45
type input "6500"
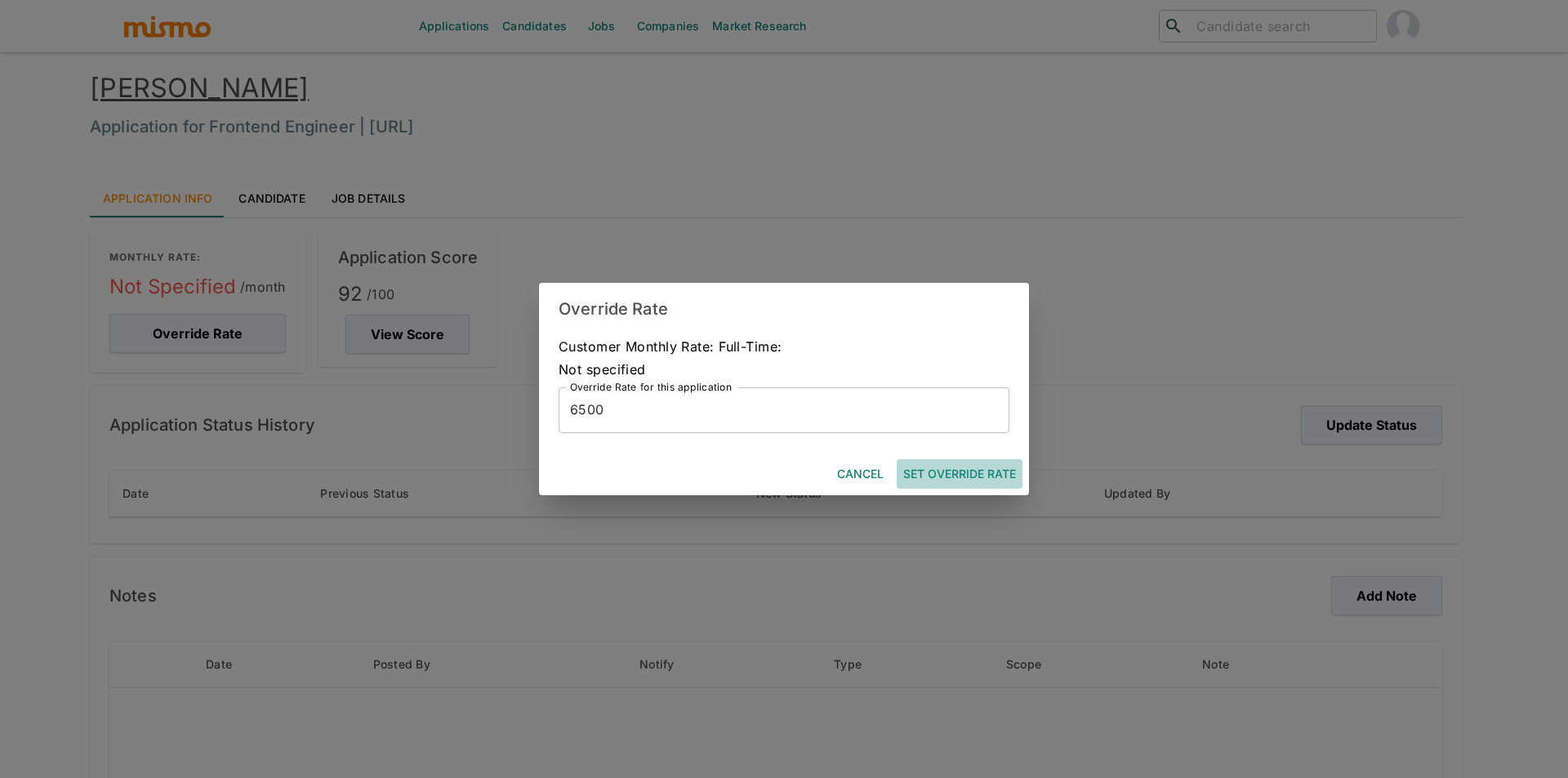
click at [993, 467] on button "Set Override Rate" at bounding box center [959, 474] width 125 height 30
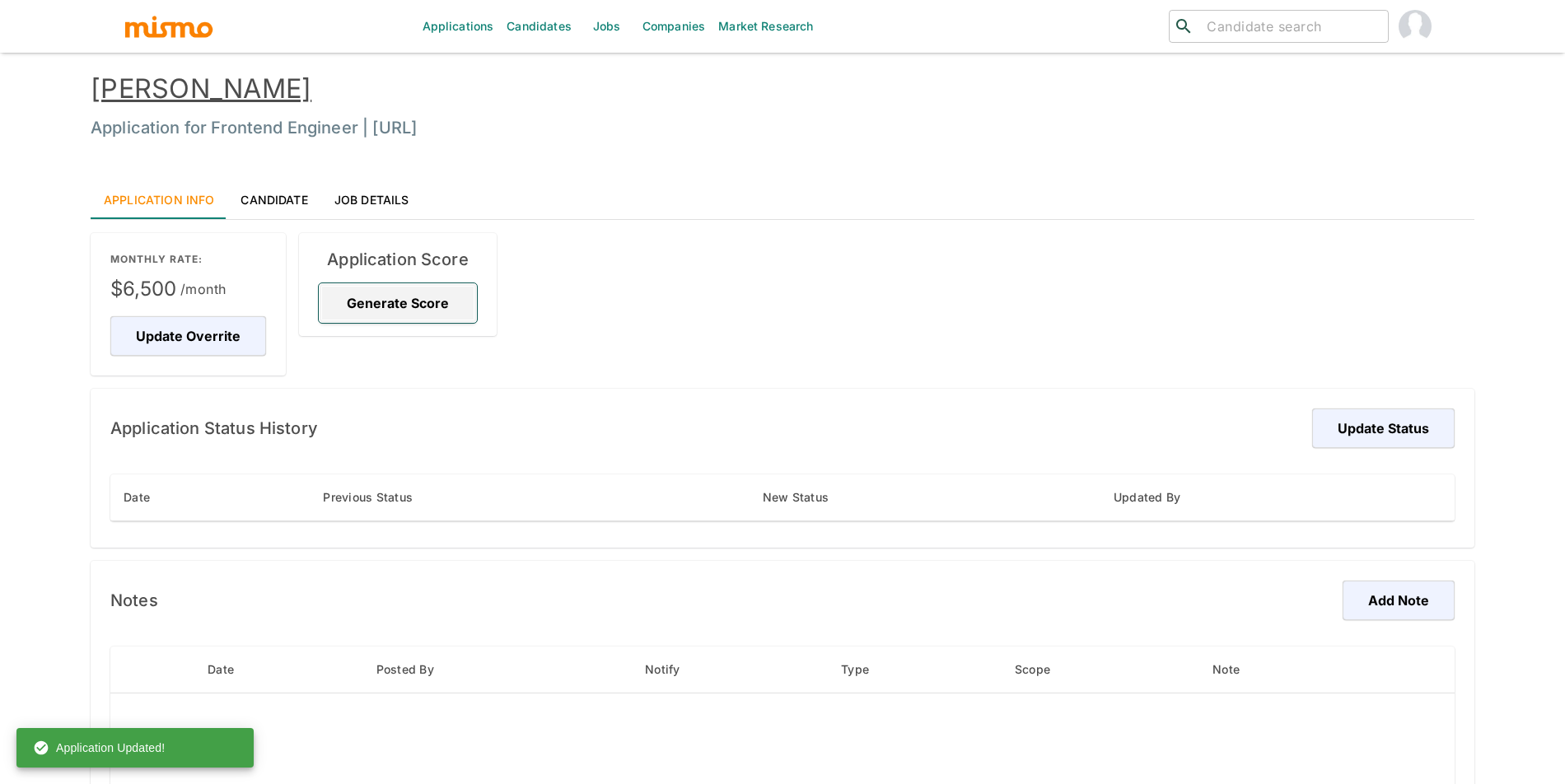
click at [364, 300] on button "Generate Score" at bounding box center [398, 303] width 158 height 40
click at [1413, 440] on button "Update Status" at bounding box center [1381, 428] width 148 height 40
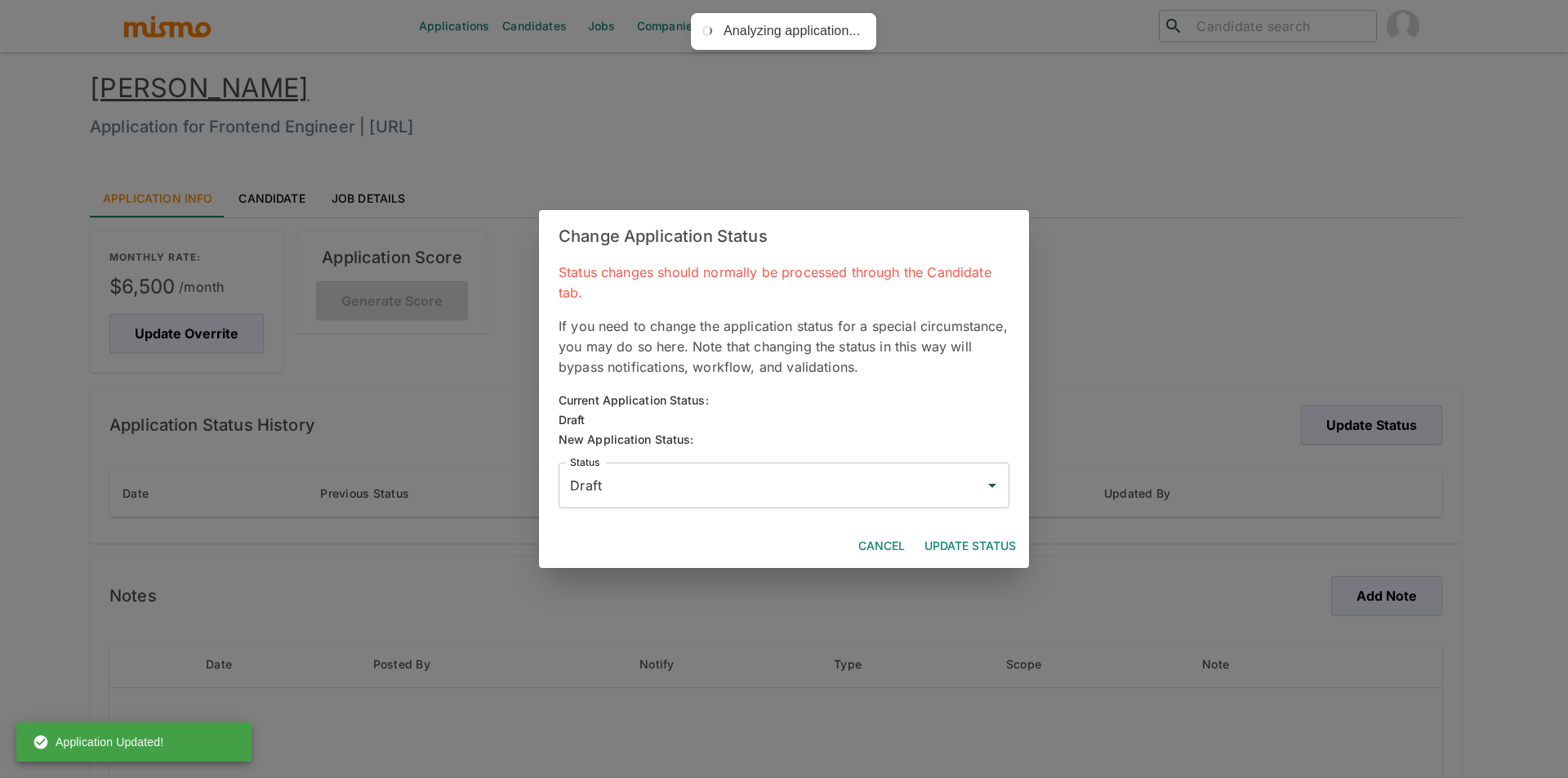
click at [789, 501] on div "Draft Status" at bounding box center [784, 485] width 451 height 45
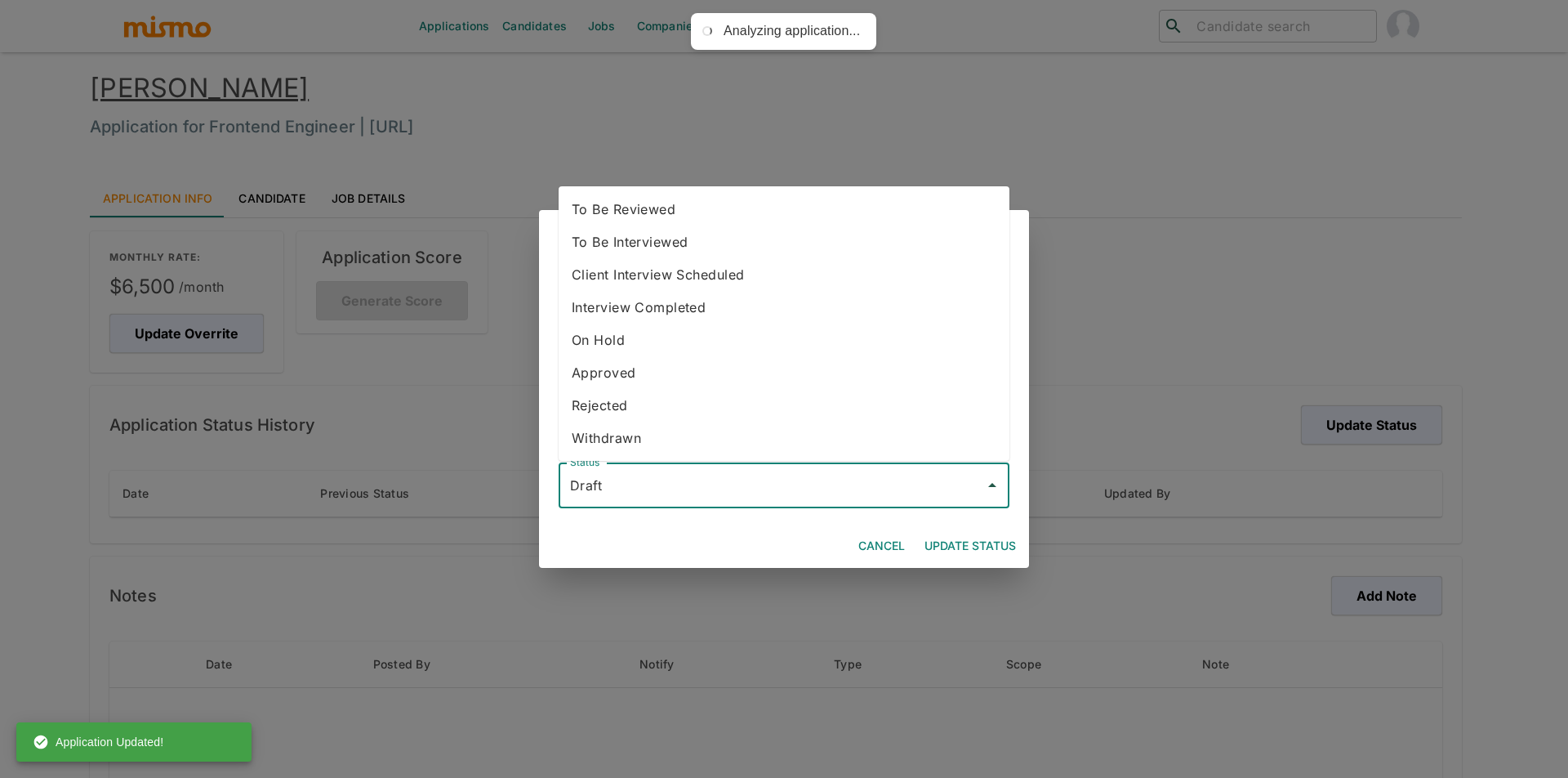
click at [757, 215] on li "To Be Reviewed" at bounding box center [784, 209] width 451 height 33
type input "To Be Reviewed"
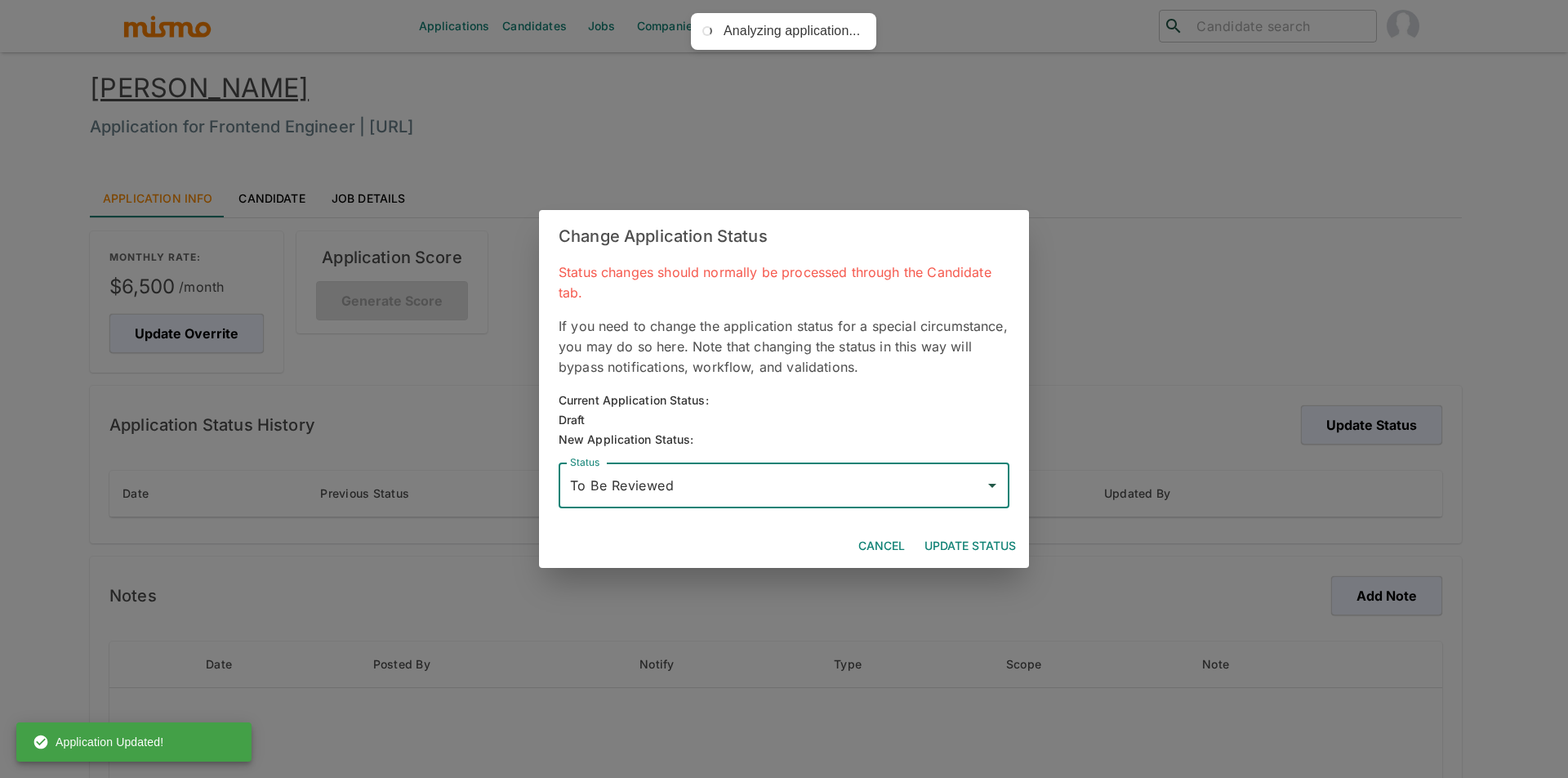
click at [979, 546] on button "Update Status" at bounding box center [970, 546] width 104 height 30
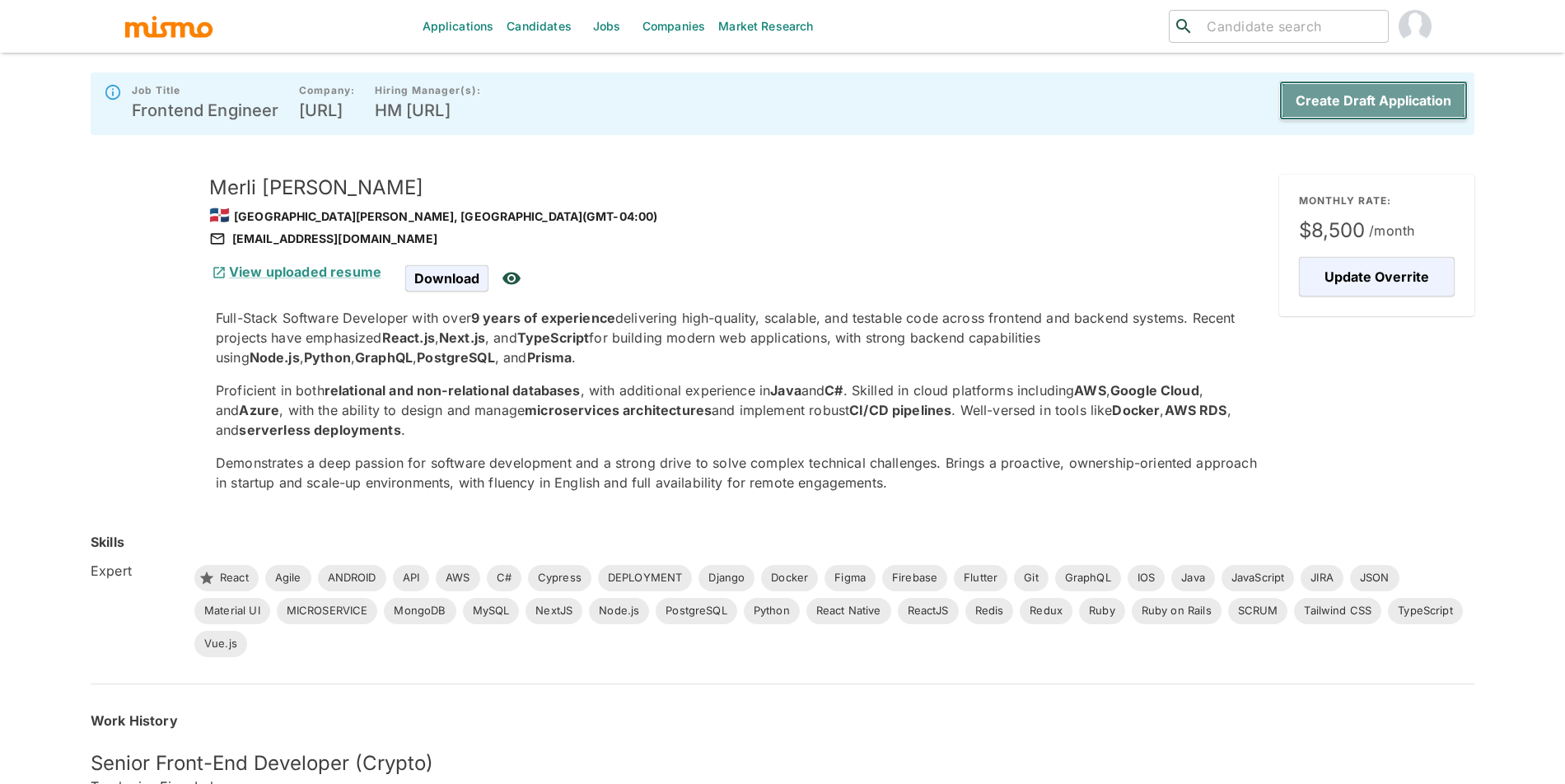
click at [1313, 95] on button "Create Draft Application" at bounding box center [1373, 100] width 188 height 40
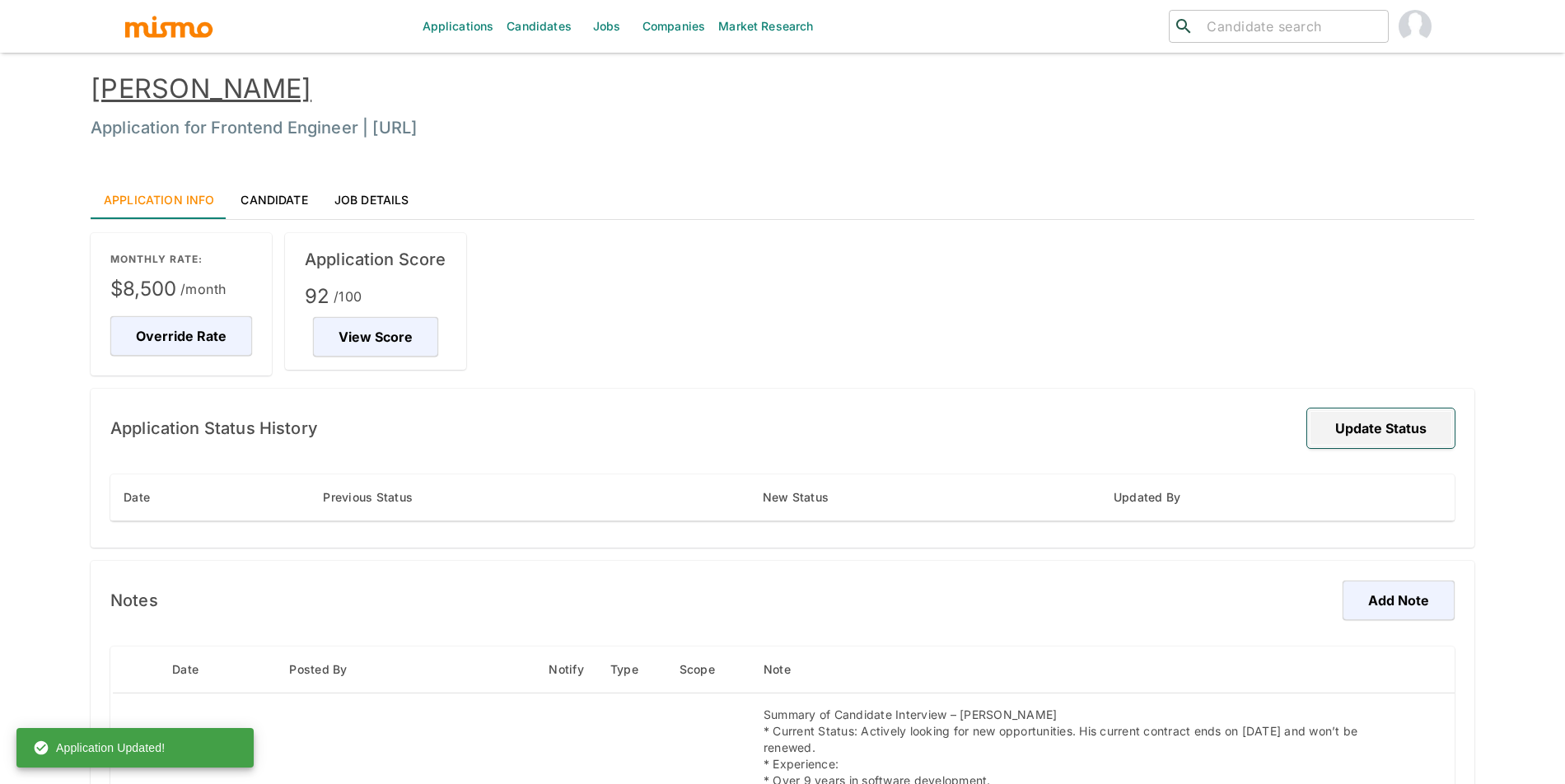
click at [1405, 434] on button "Update Status" at bounding box center [1381, 428] width 148 height 40
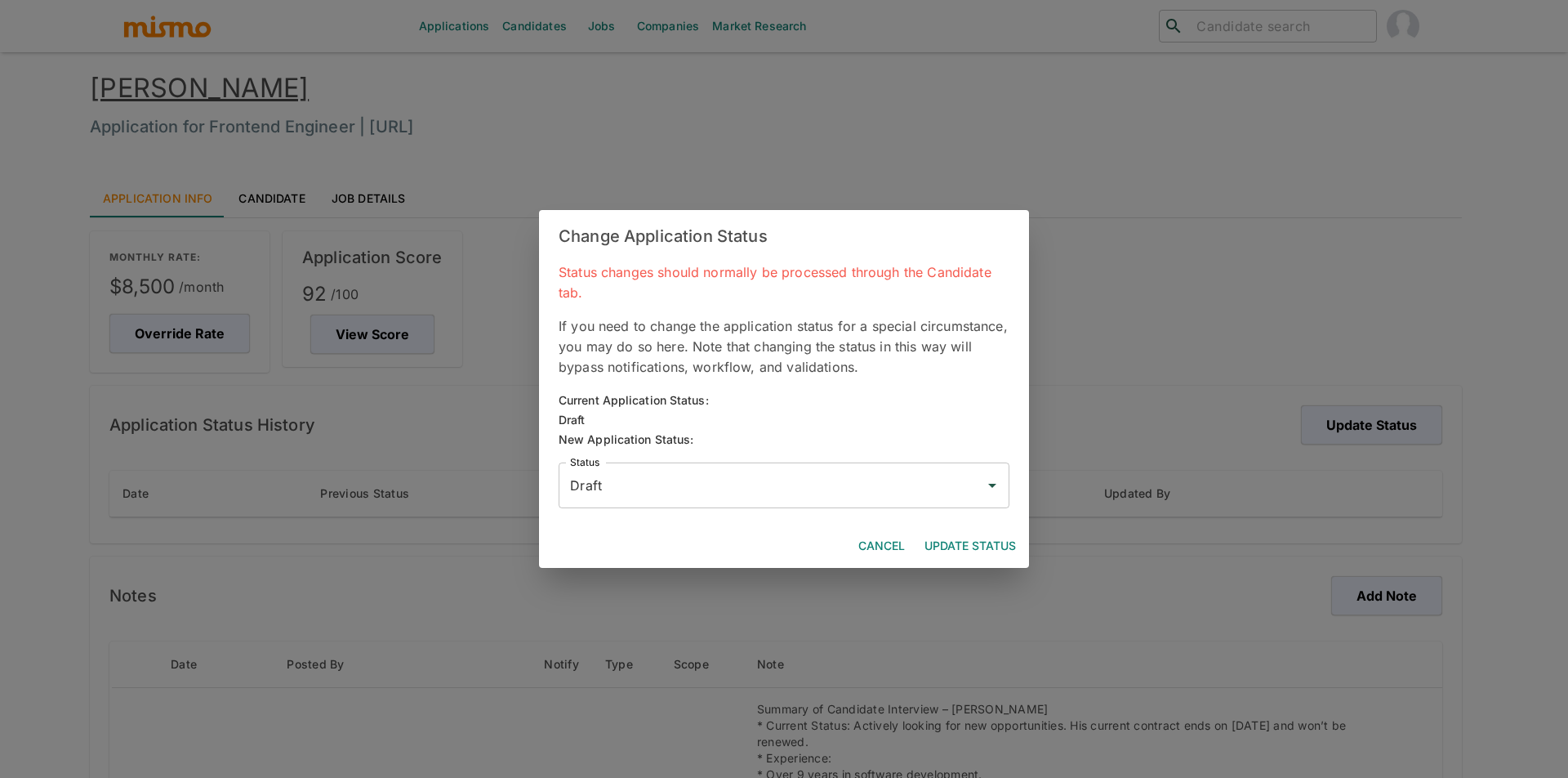
click at [806, 477] on input "Draft" at bounding box center [771, 485] width 412 height 31
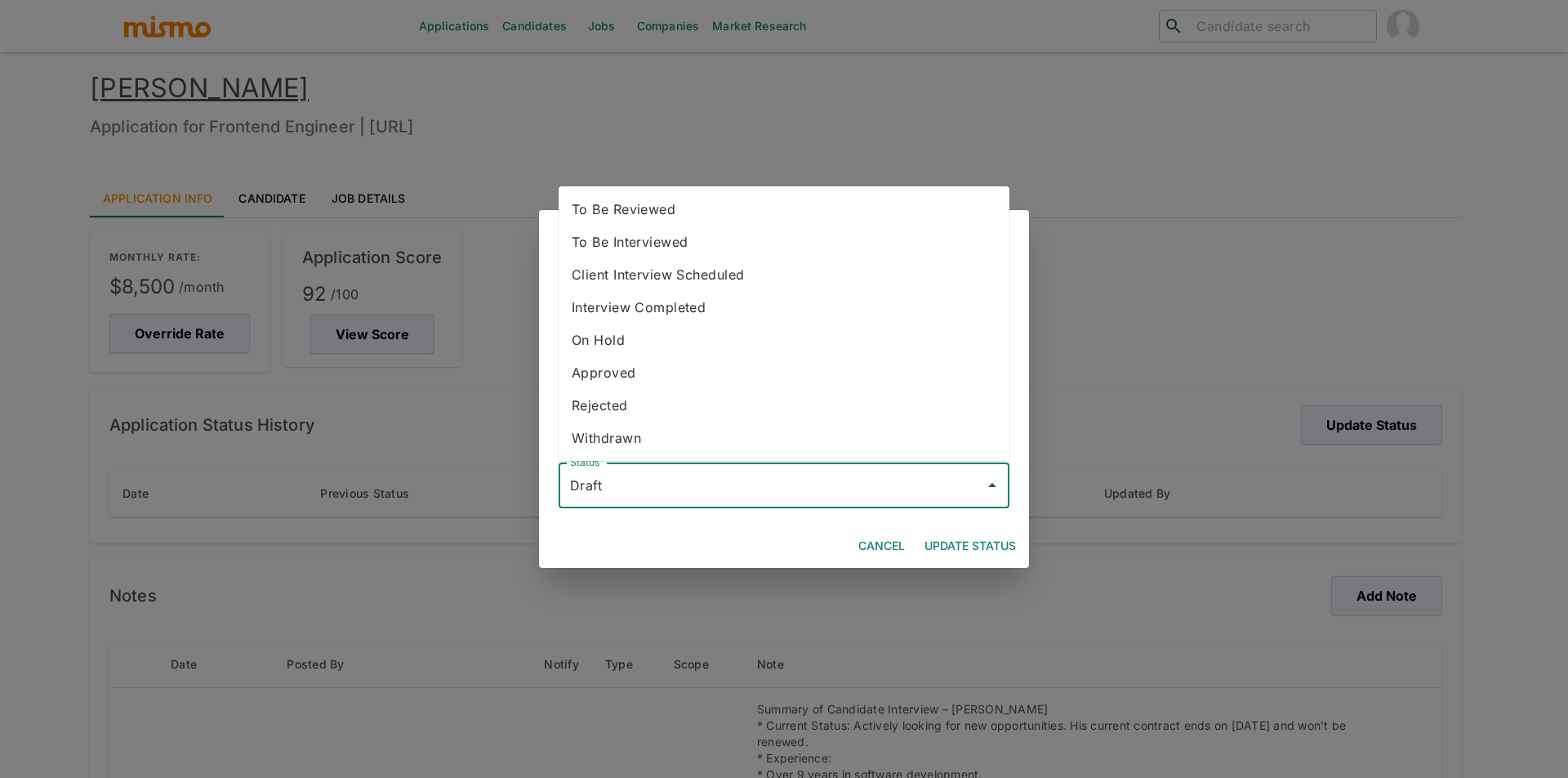
click at [726, 215] on li "To Be Reviewed" at bounding box center [784, 209] width 451 height 33
type input "To Be Reviewed"
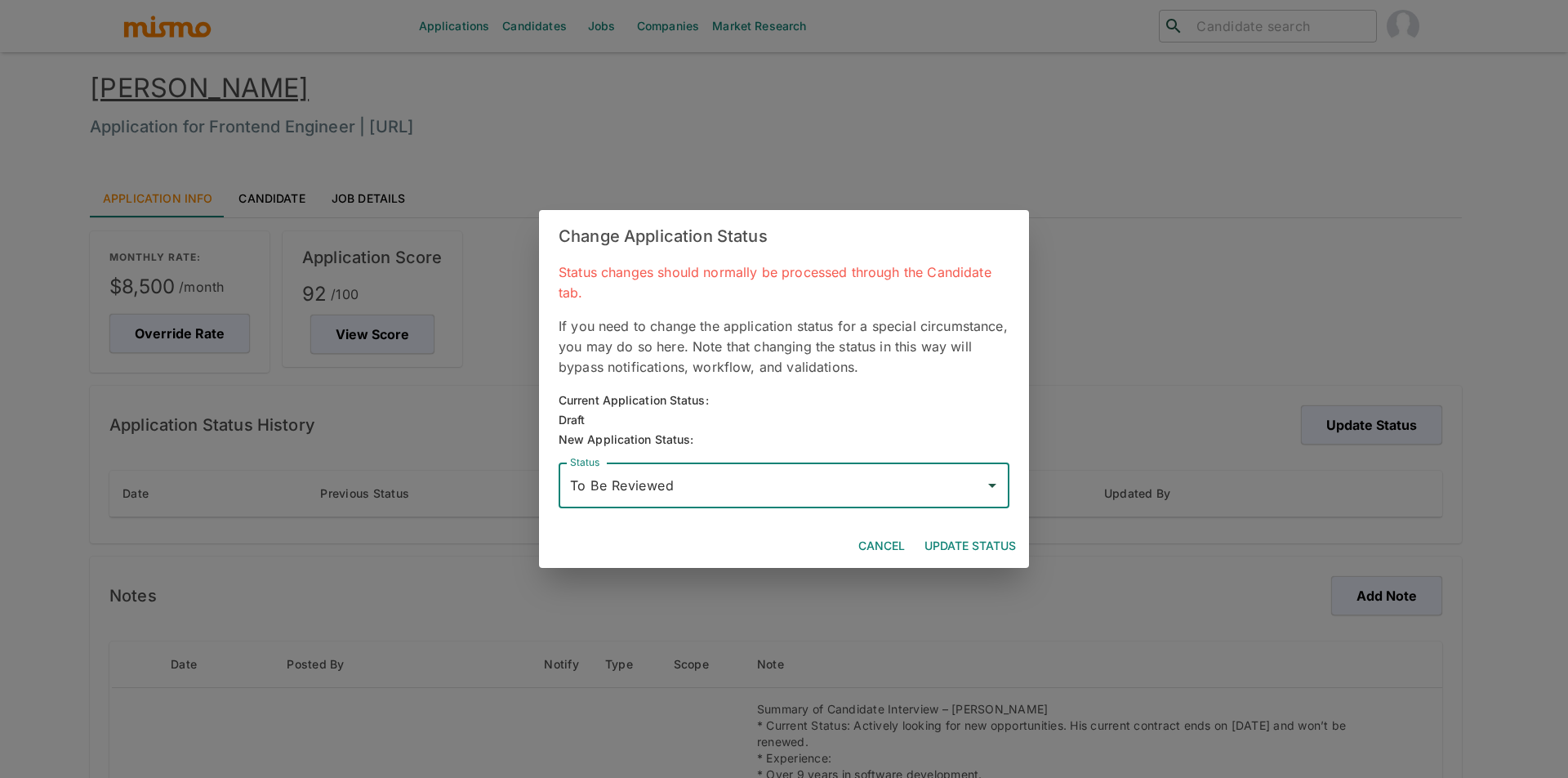
click at [960, 541] on button "Update Status" at bounding box center [970, 546] width 104 height 30
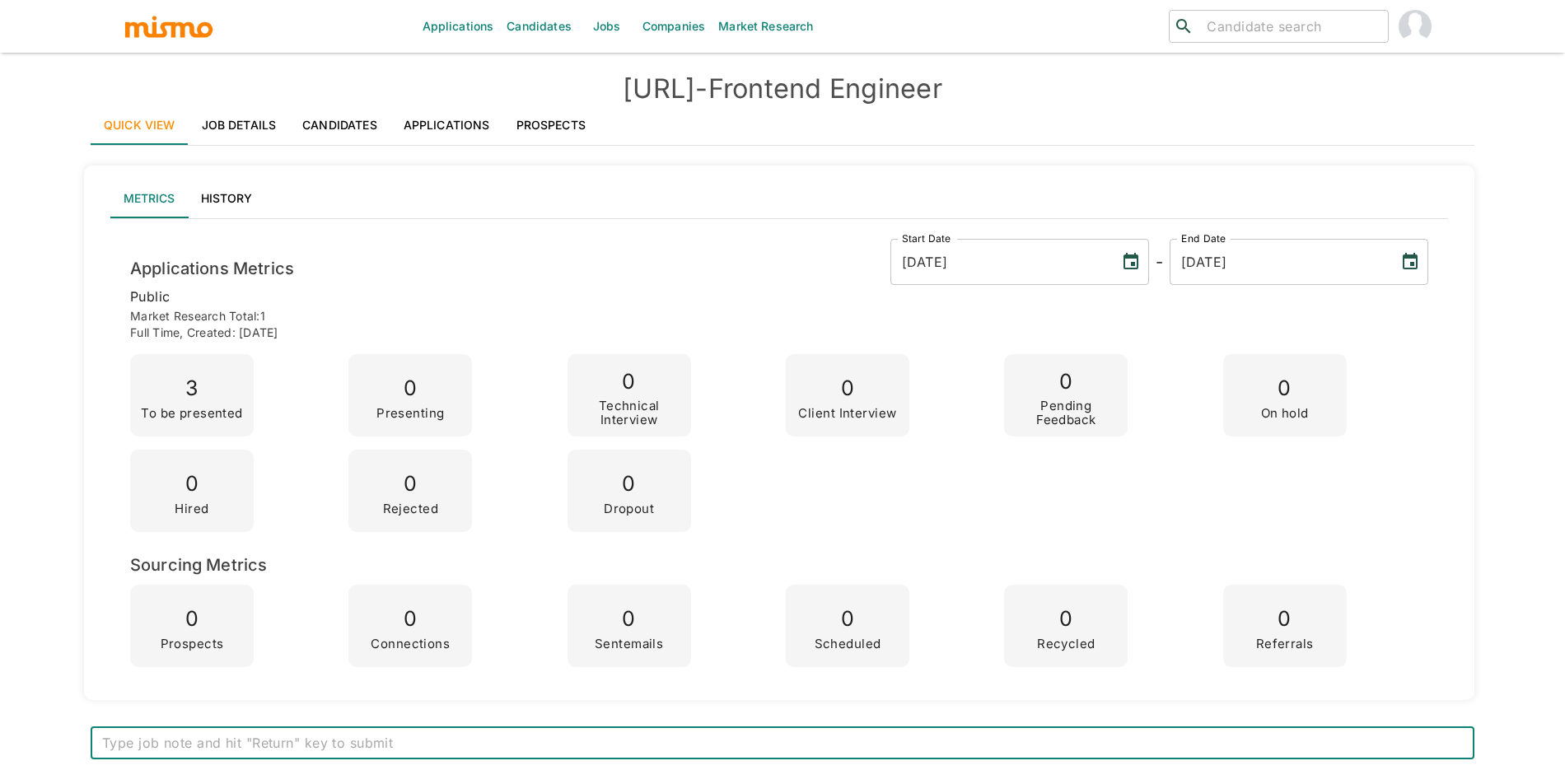
click at [423, 129] on link "Applications" at bounding box center [446, 125] width 113 height 40
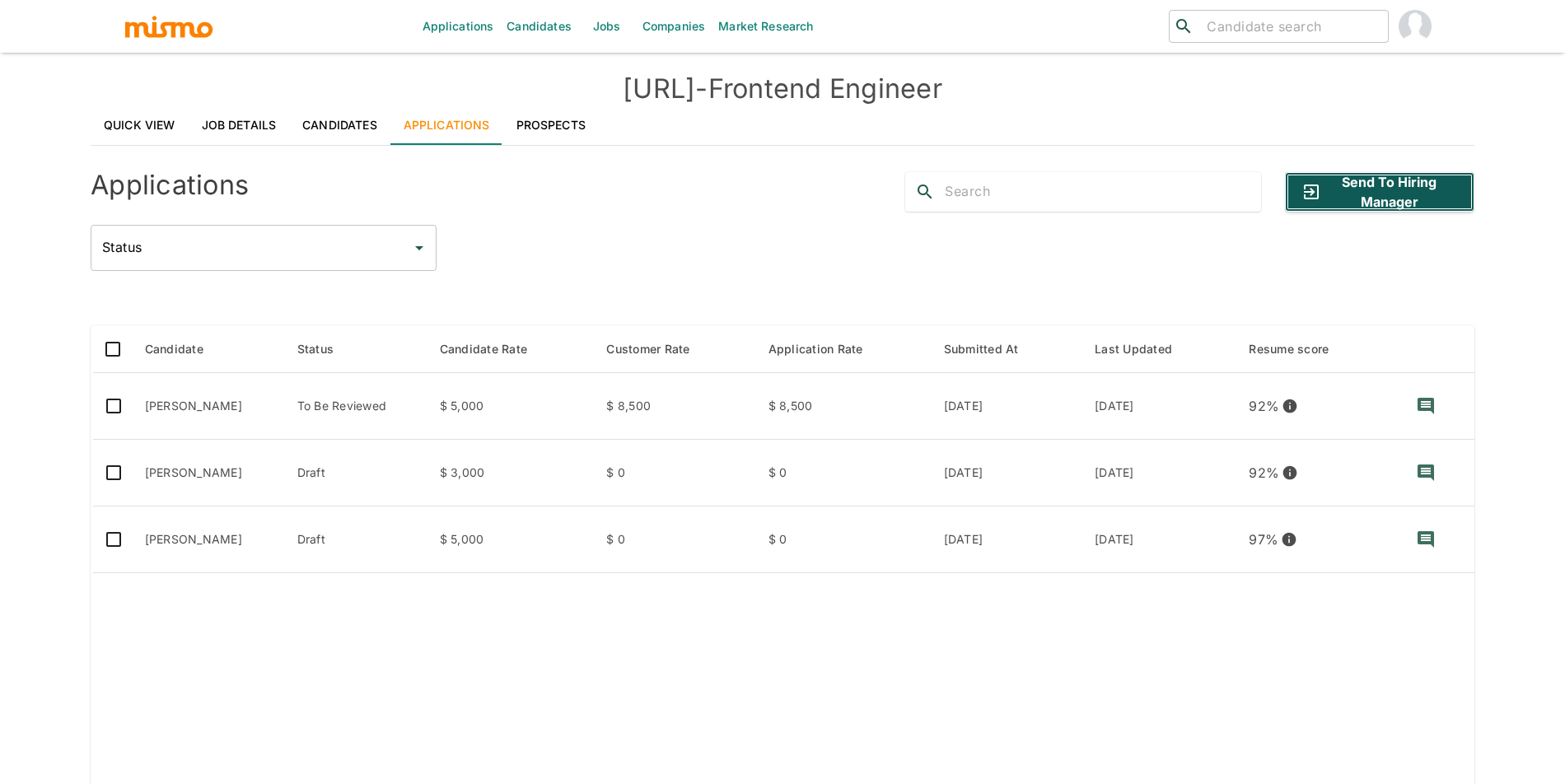
click at [1352, 183] on button "Send to Hiring Manager" at bounding box center [1379, 192] width 189 height 40
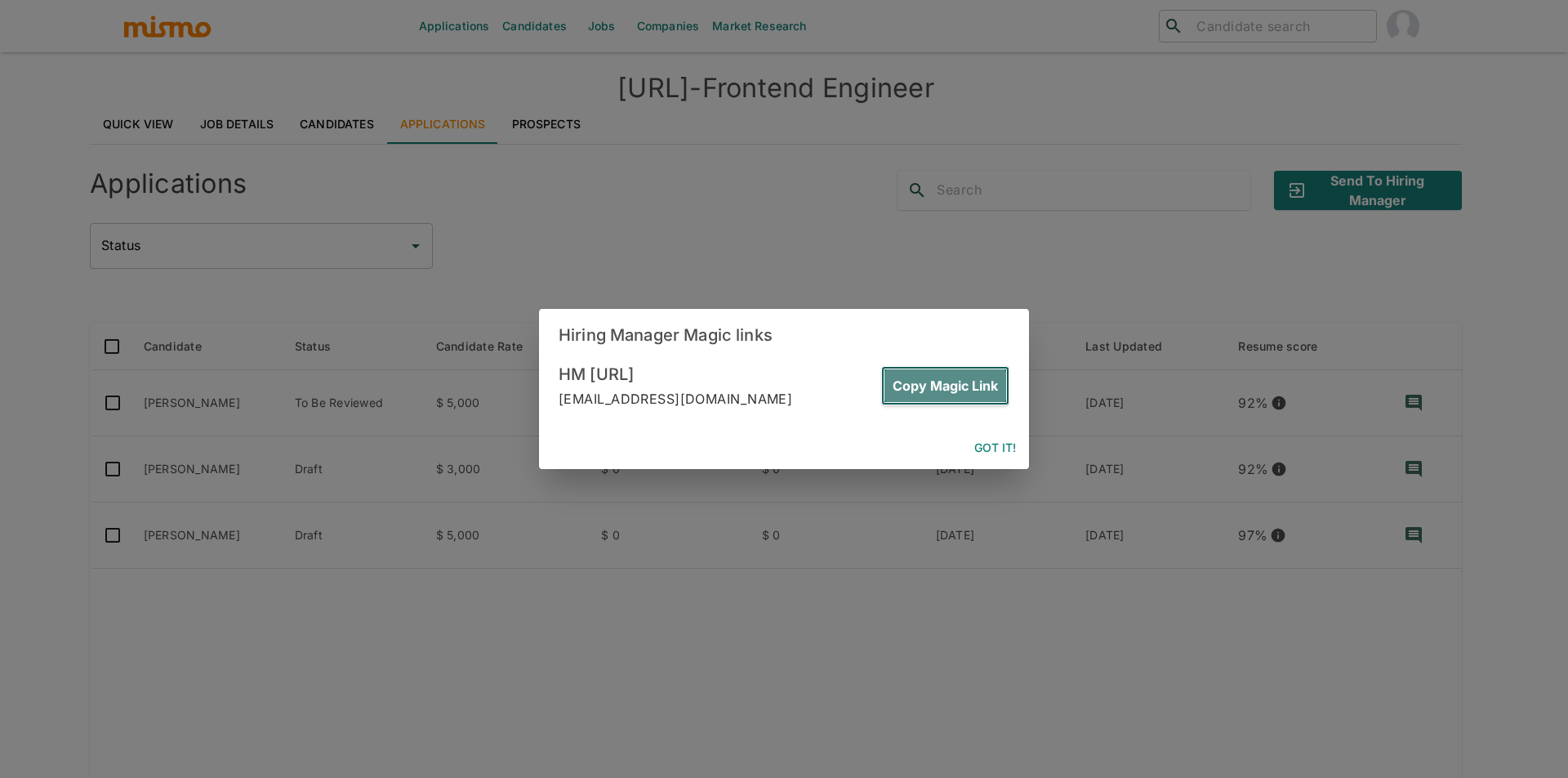
click at [977, 393] on button "Copy Magic Link" at bounding box center [945, 386] width 128 height 40
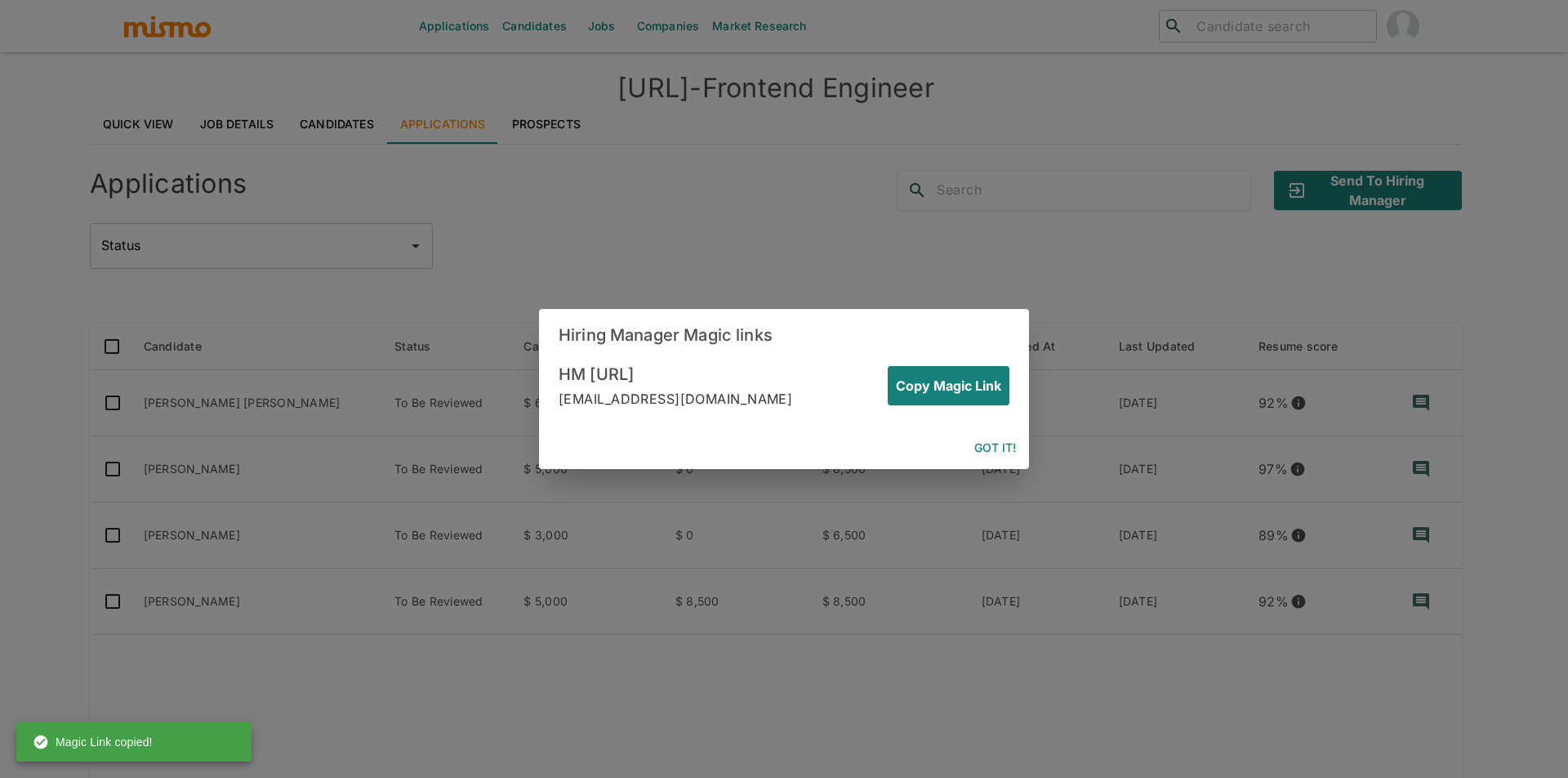
click at [638, 188] on div "Hiring Manager Magic links HM dili.ai HM-dili@mail.co Copy Magic Link Got it!" at bounding box center [784, 389] width 1568 height 778
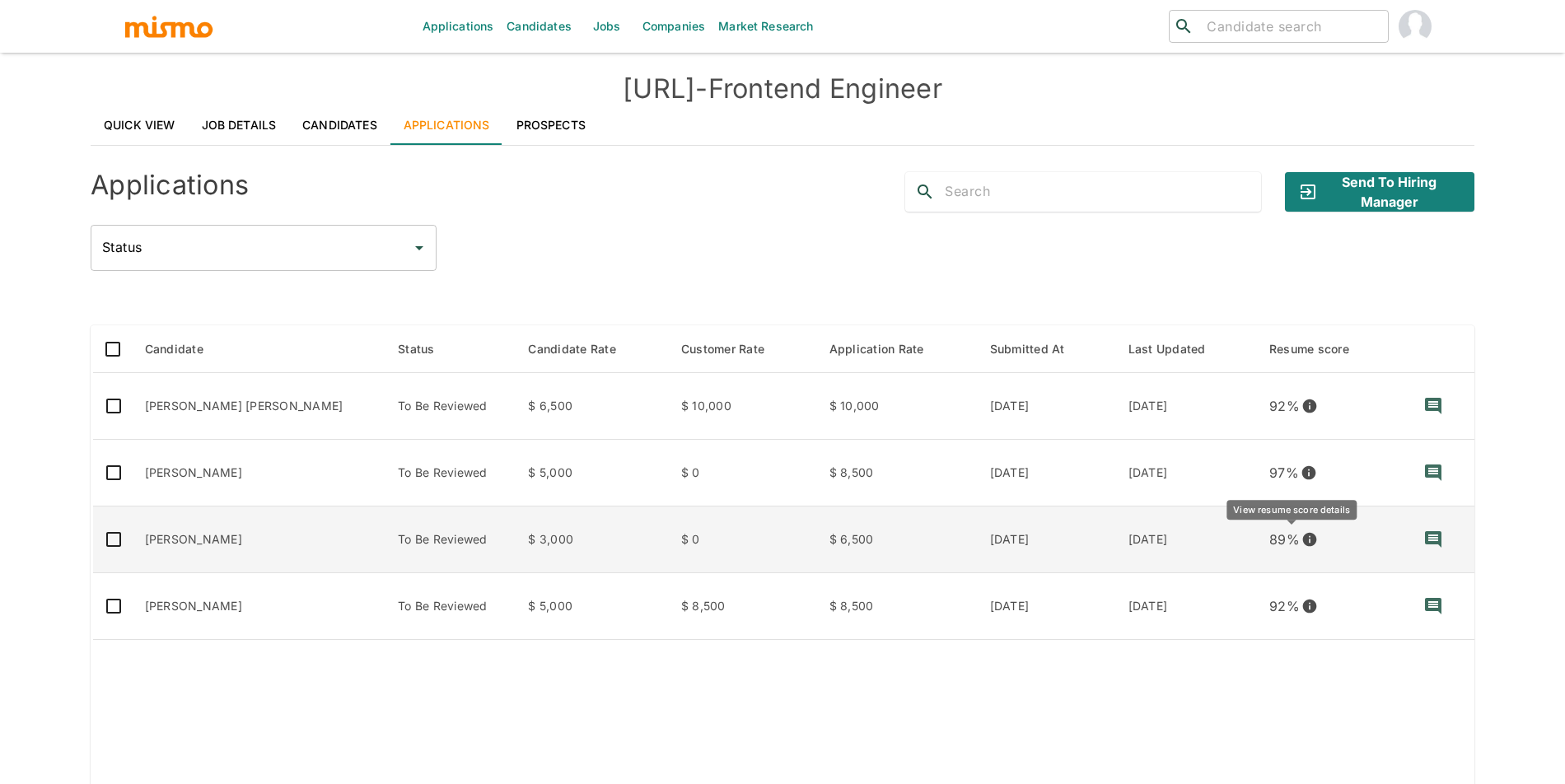
click at [1303, 541] on icon "View resume score details" at bounding box center [1310, 540] width 14 height 14
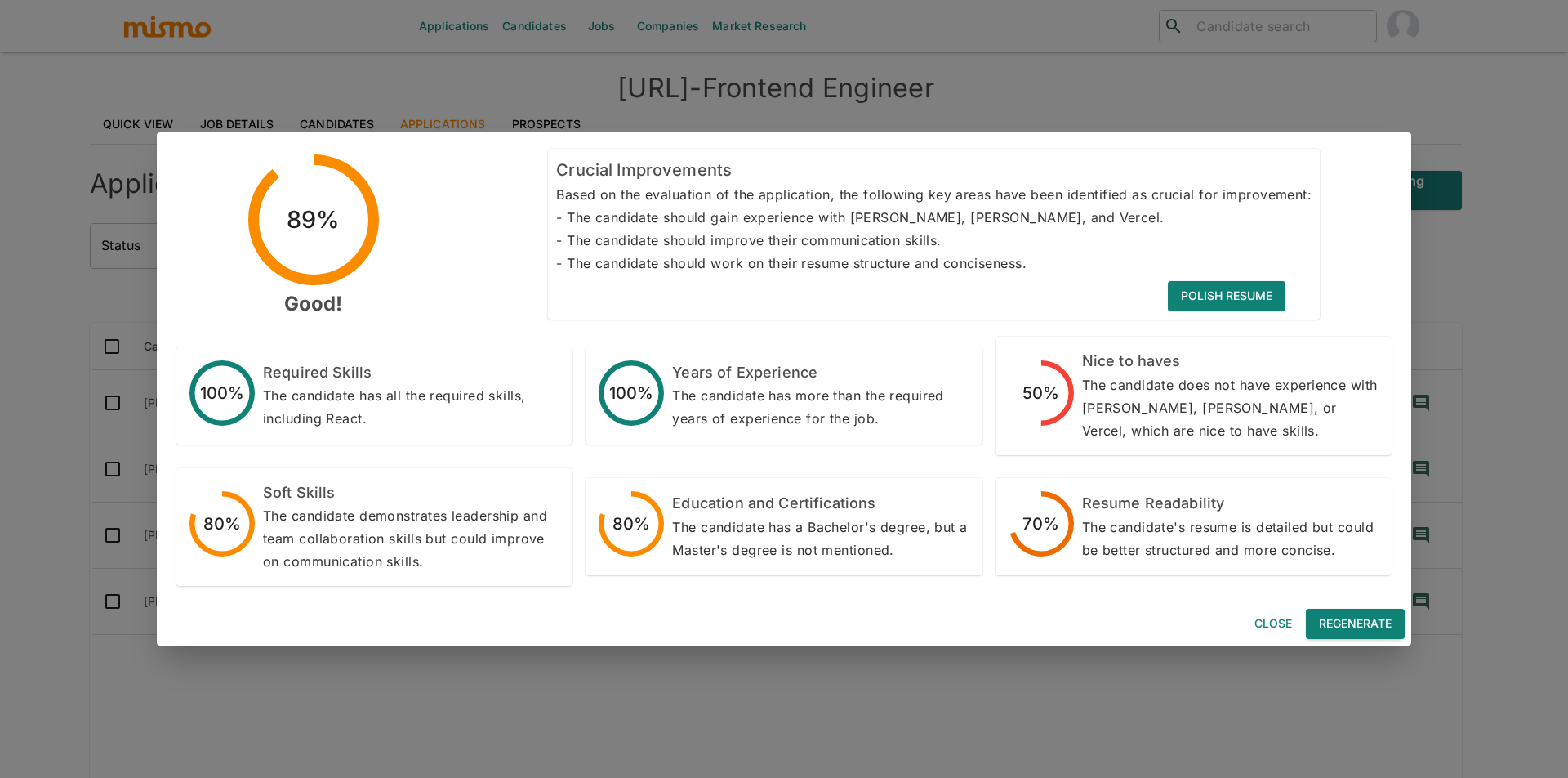
click at [1325, 625] on button "Regenerate" at bounding box center [1355, 624] width 98 height 30
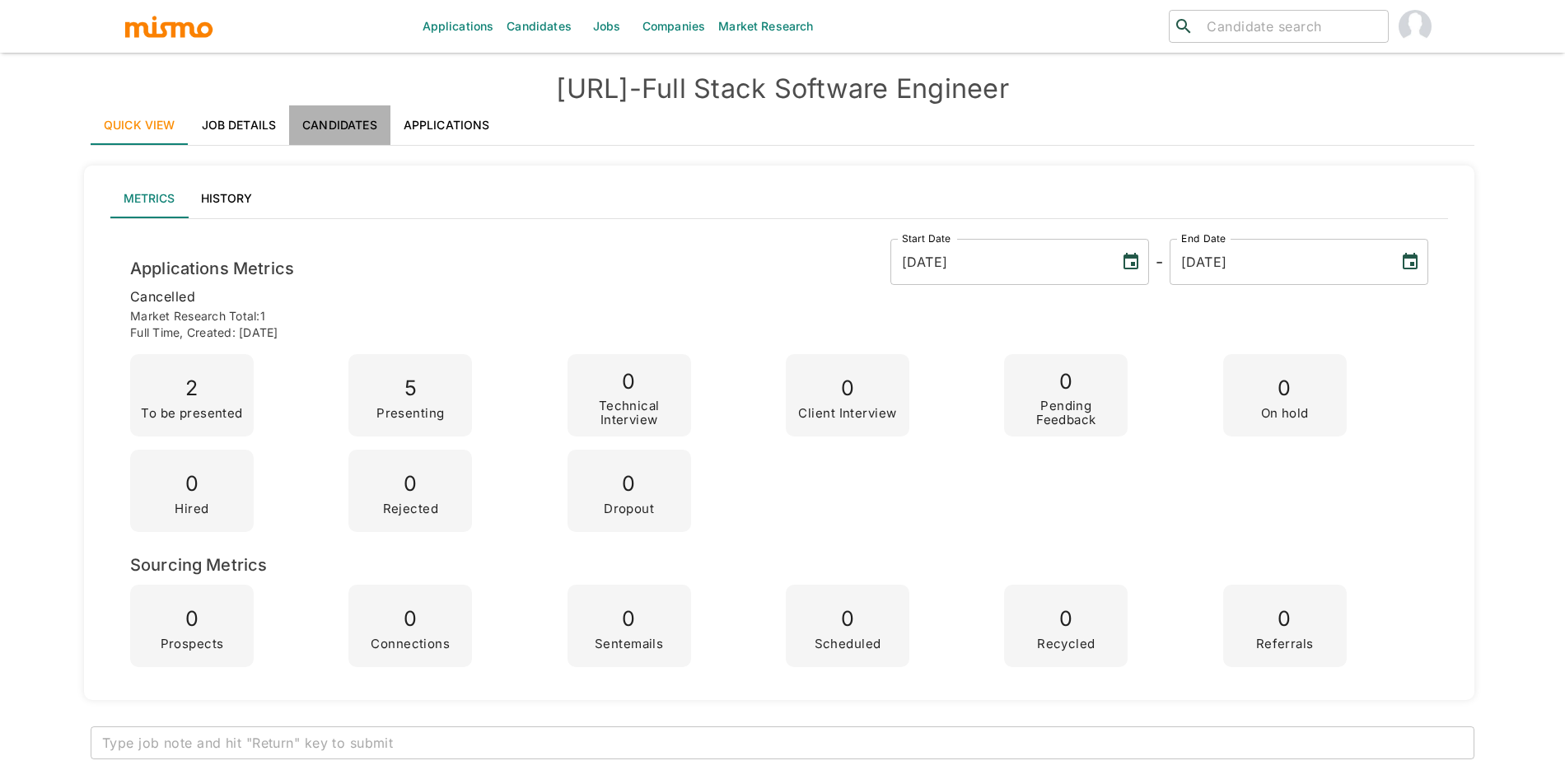
click at [320, 117] on link "Candidates" at bounding box center [339, 125] width 101 height 40
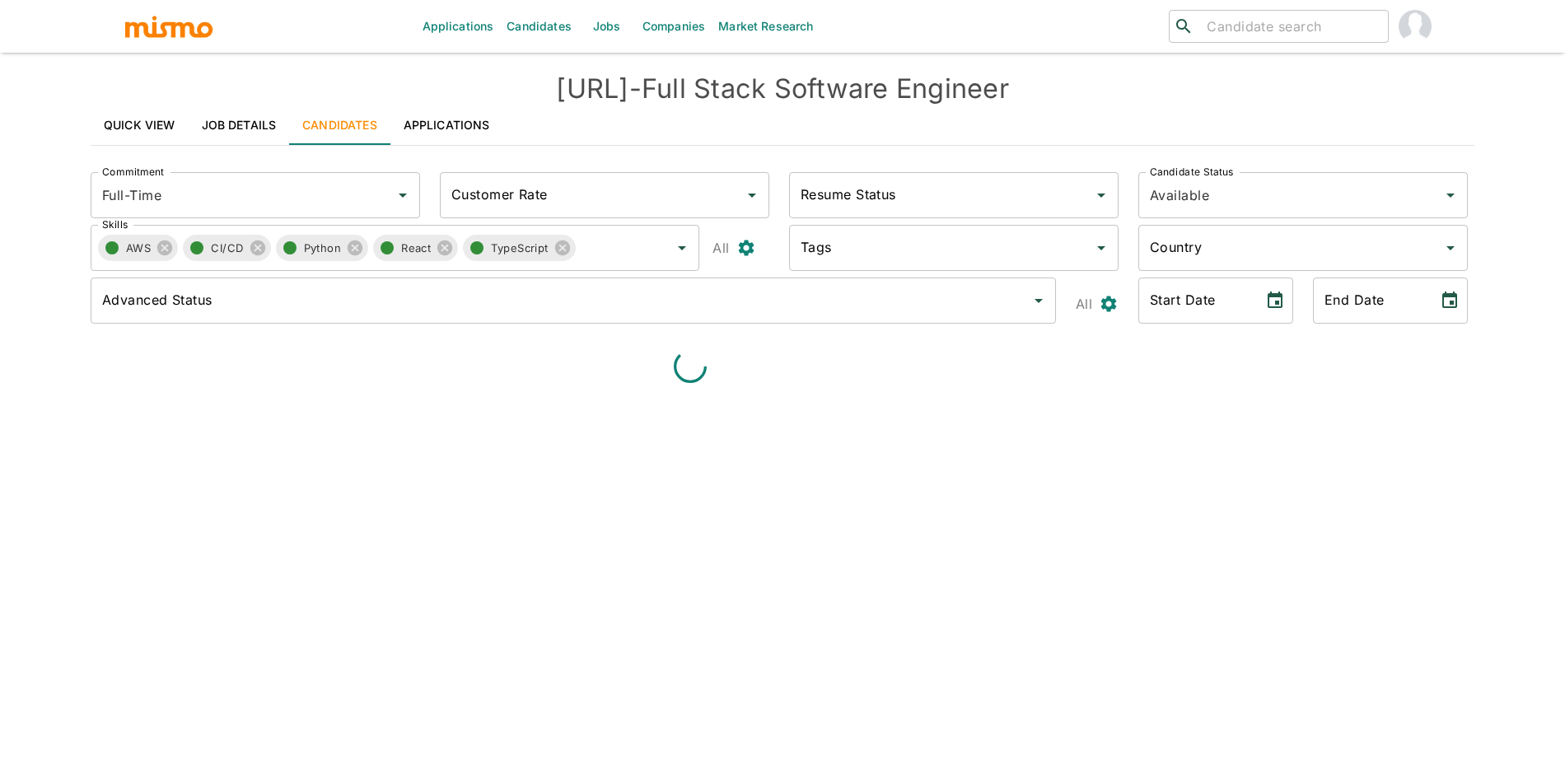
click at [401, 131] on link "Applications" at bounding box center [446, 125] width 113 height 40
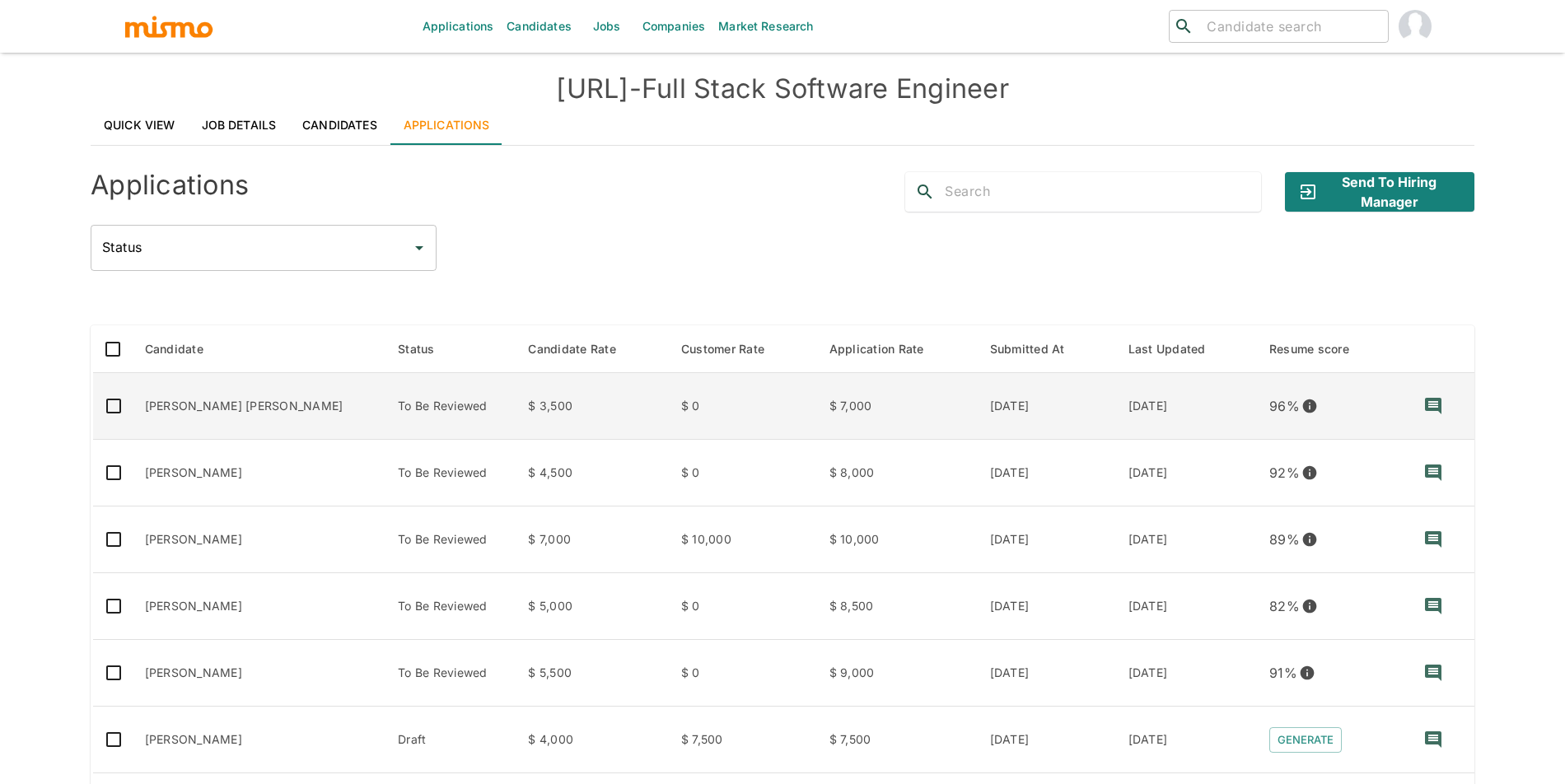
click at [472, 409] on td "To Be Reviewed" at bounding box center [449, 406] width 130 height 67
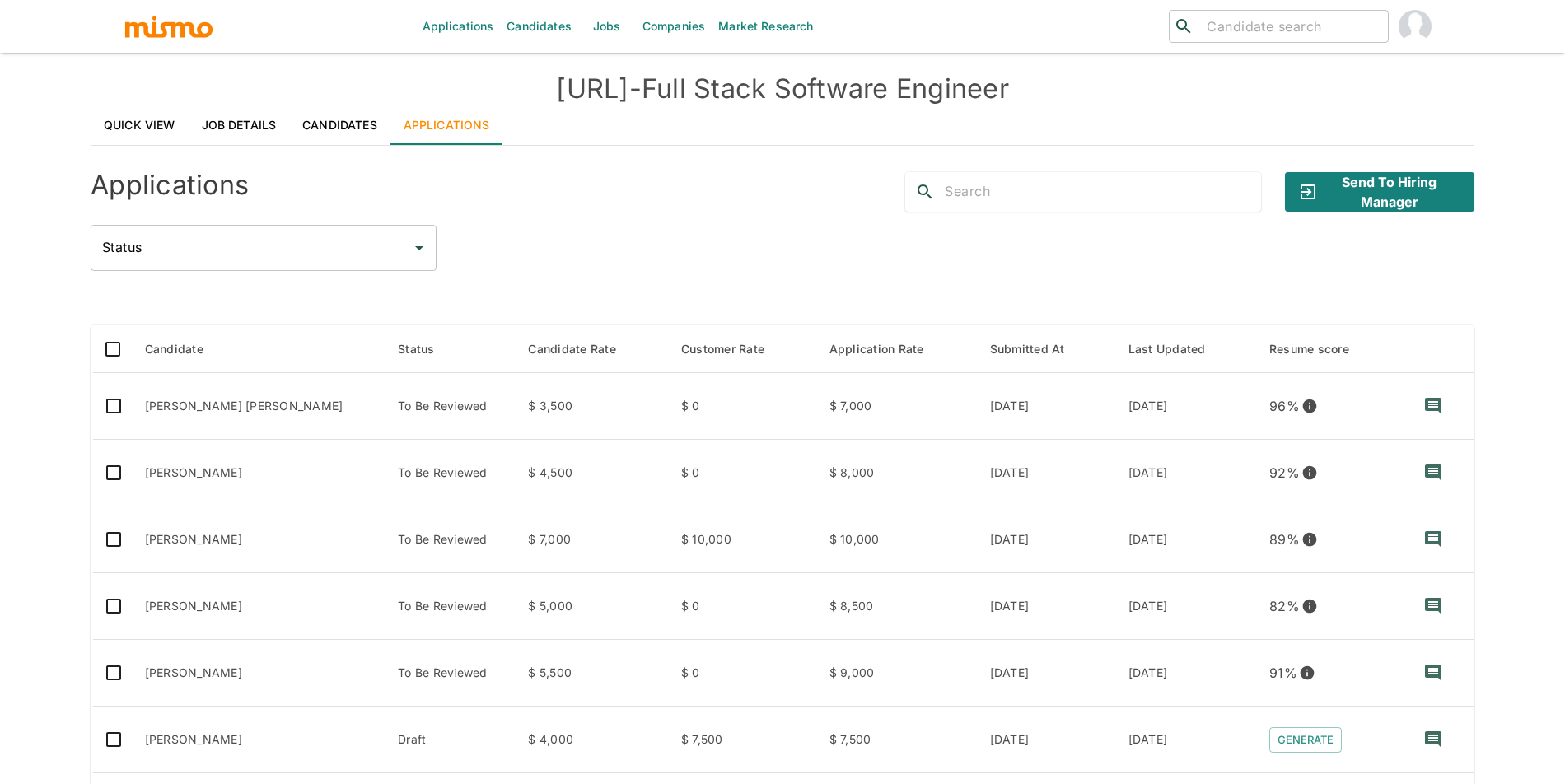
click at [133, 135] on link "Quick View" at bounding box center [139, 125] width 98 height 40
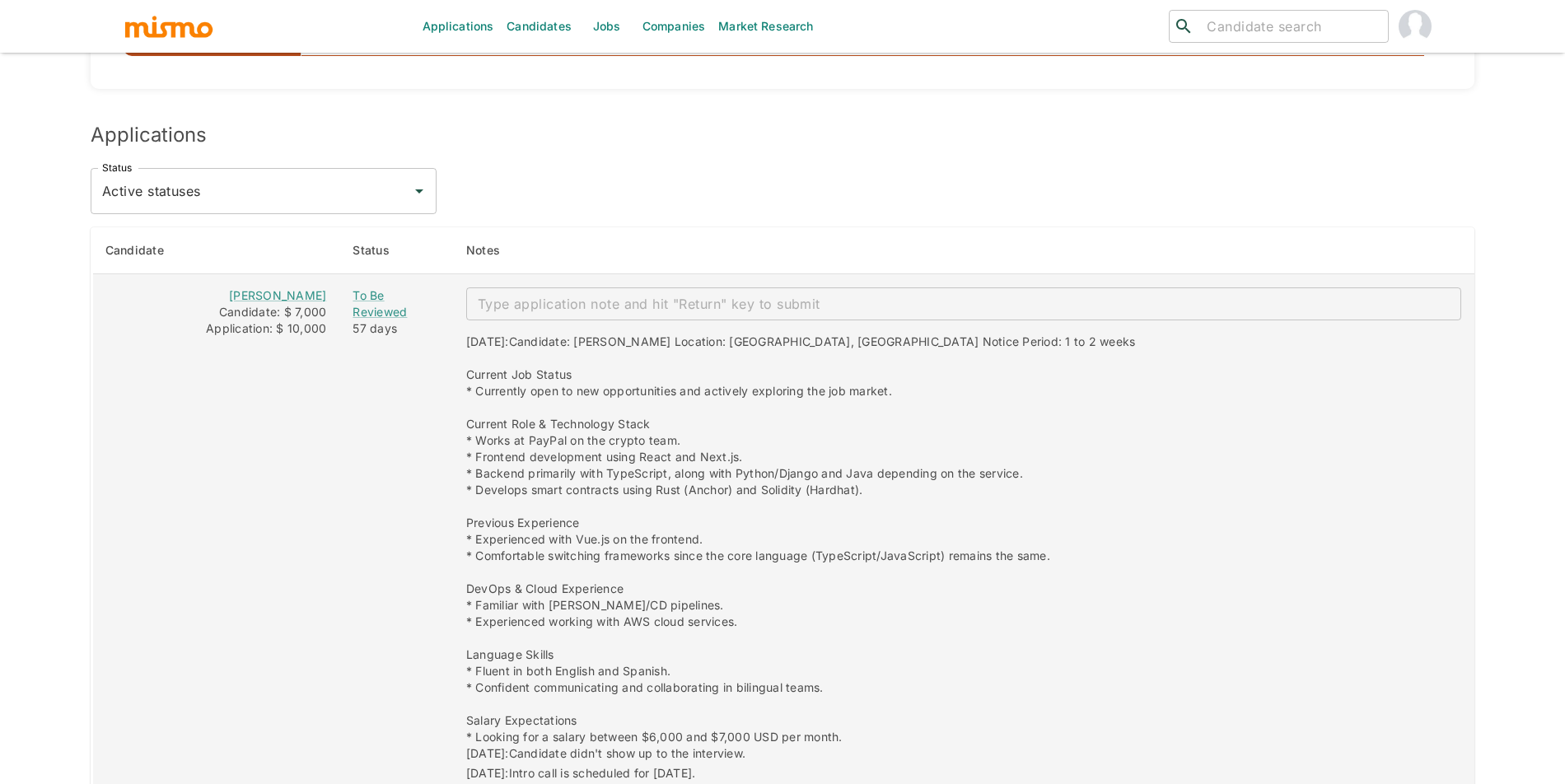
scroll to position [1332, 0]
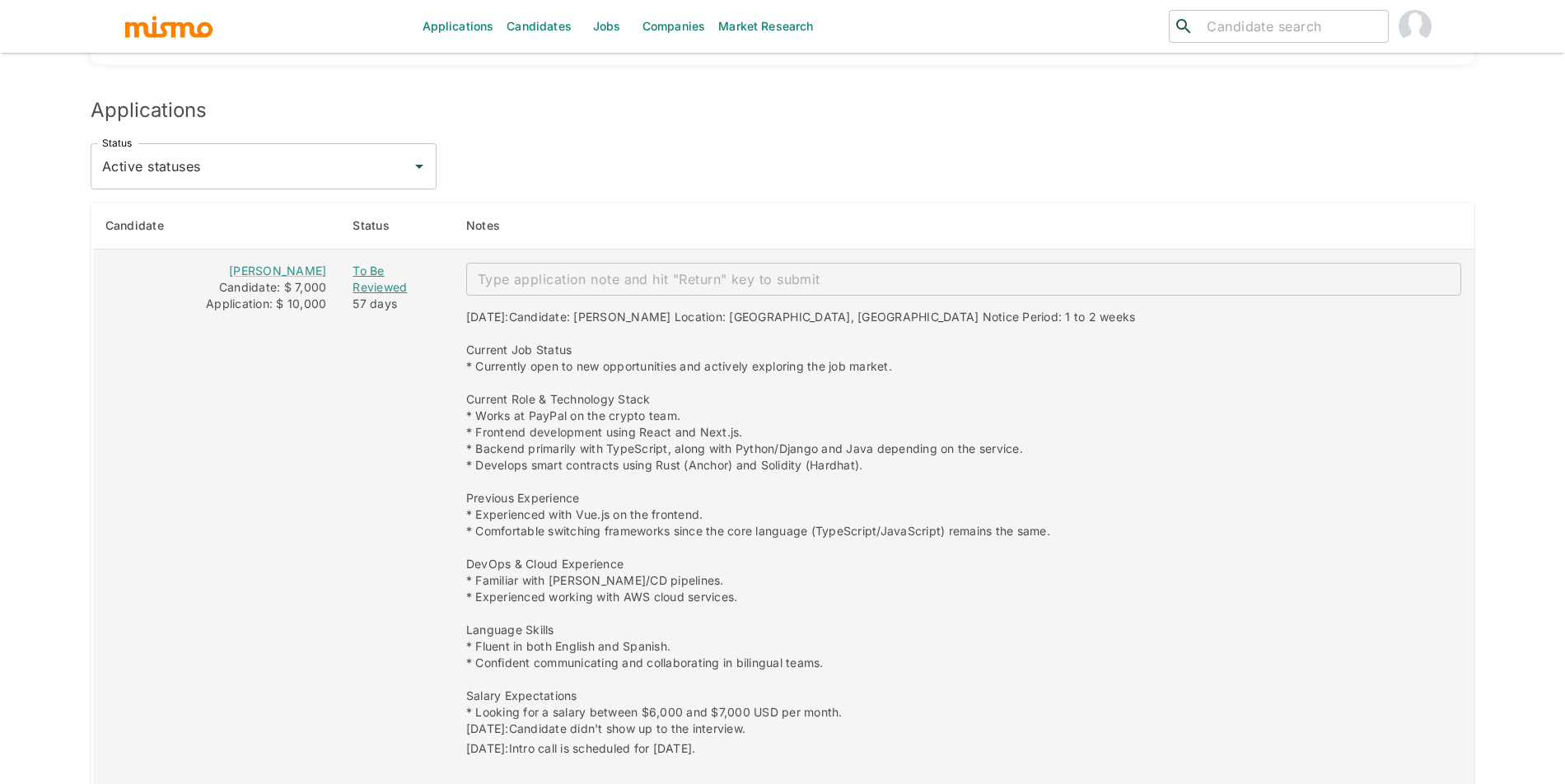
click at [387, 268] on div "To Be Reviewed" at bounding box center [395, 279] width 87 height 33
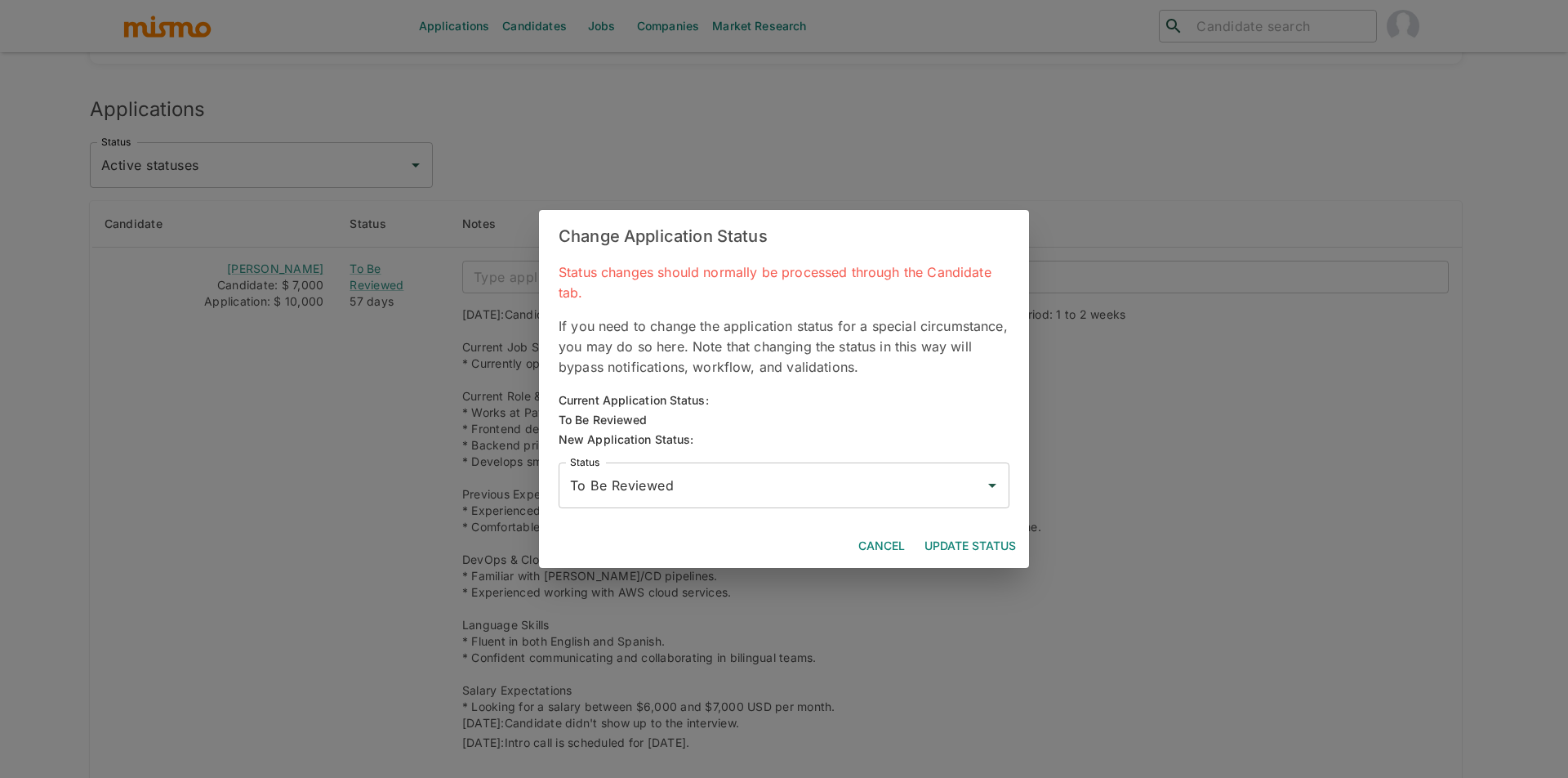
click at [774, 470] on input "To Be Reviewed" at bounding box center [771, 485] width 412 height 31
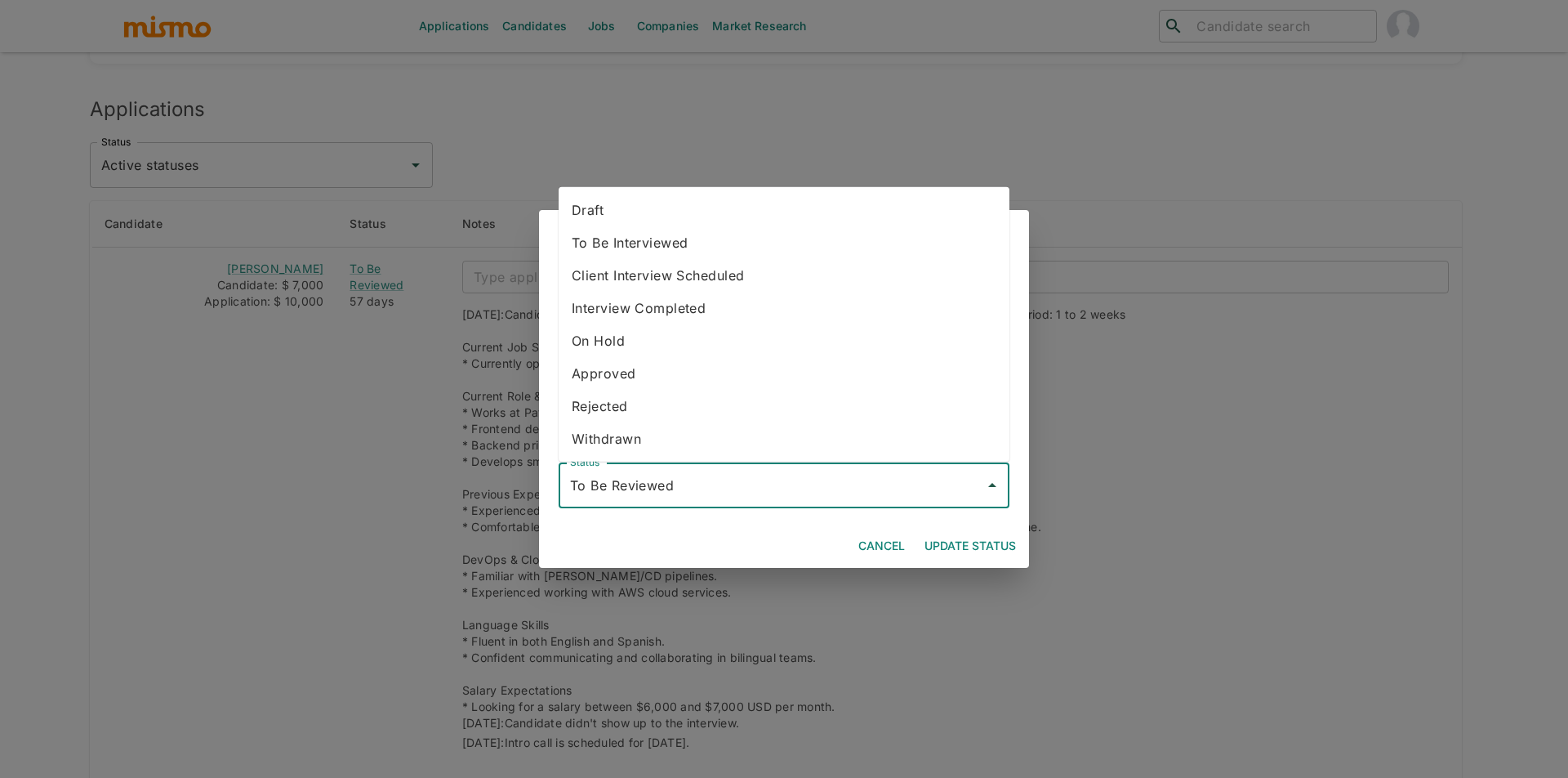
click at [716, 197] on li "Draft" at bounding box center [784, 210] width 451 height 33
type input "Draft"
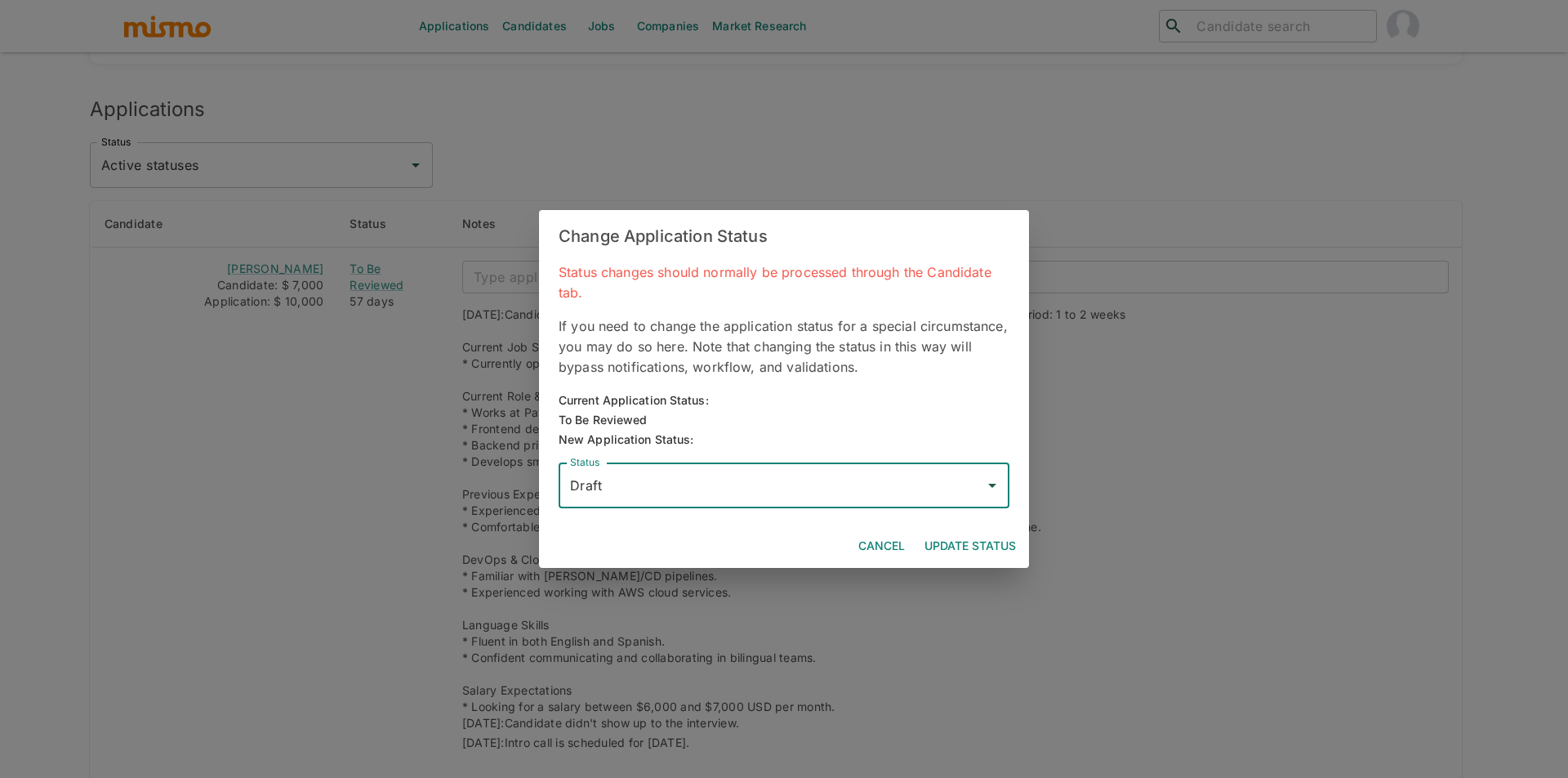
click at [1001, 535] on button "Update Status" at bounding box center [970, 546] width 104 height 30
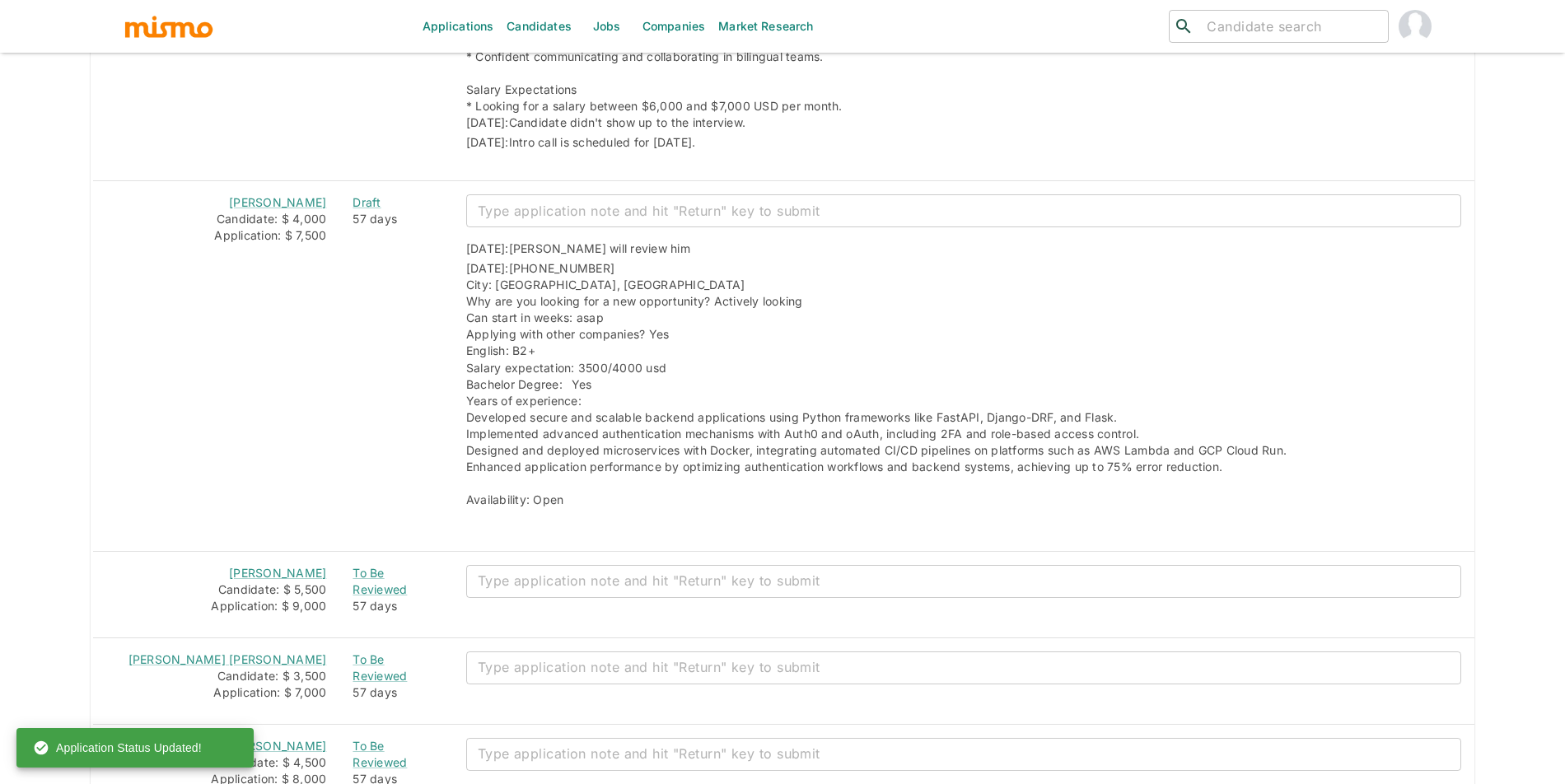
scroll to position [2088, 0]
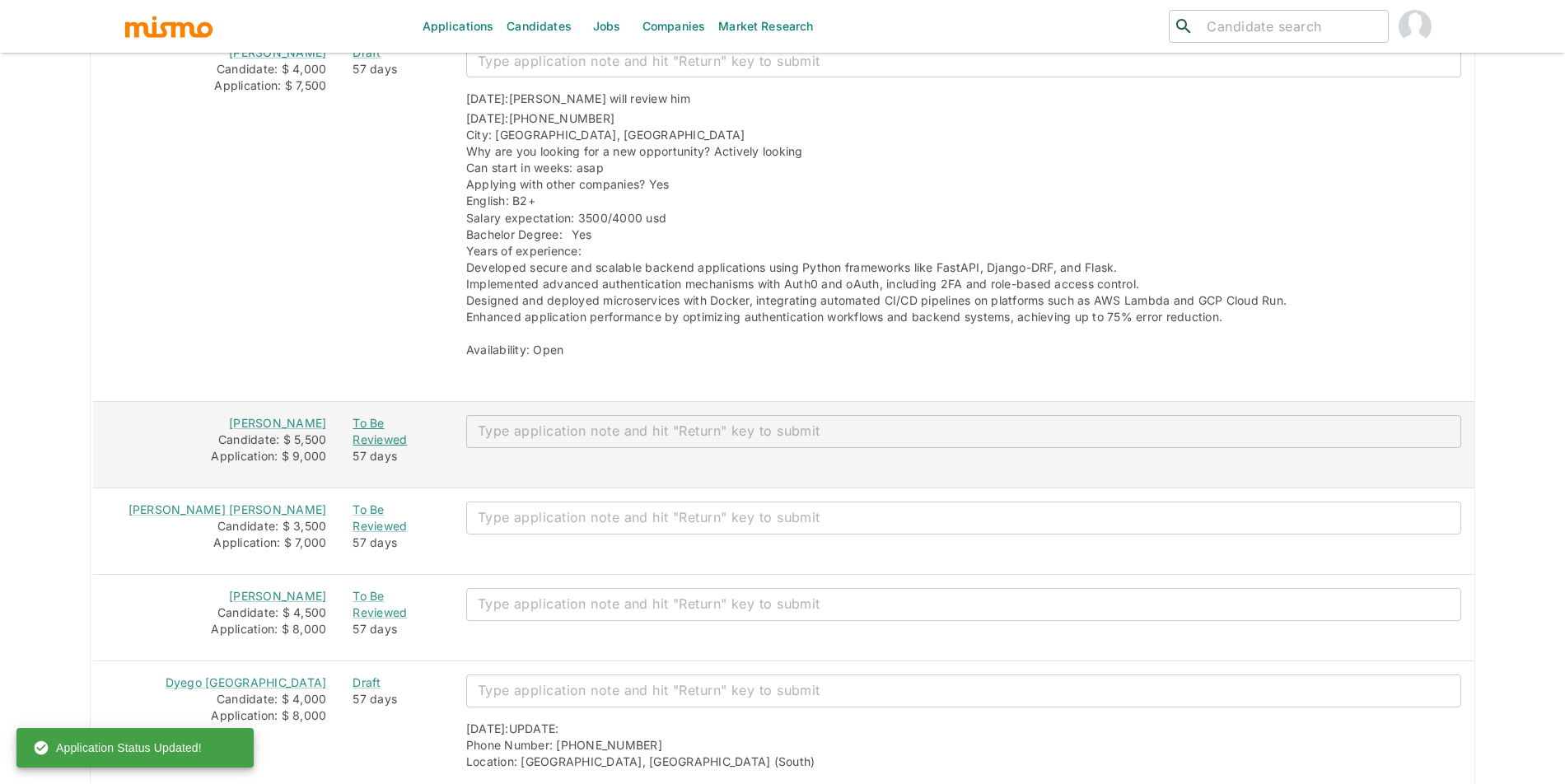
click at [373, 435] on div "To Be Reviewed" at bounding box center [395, 431] width 87 height 33
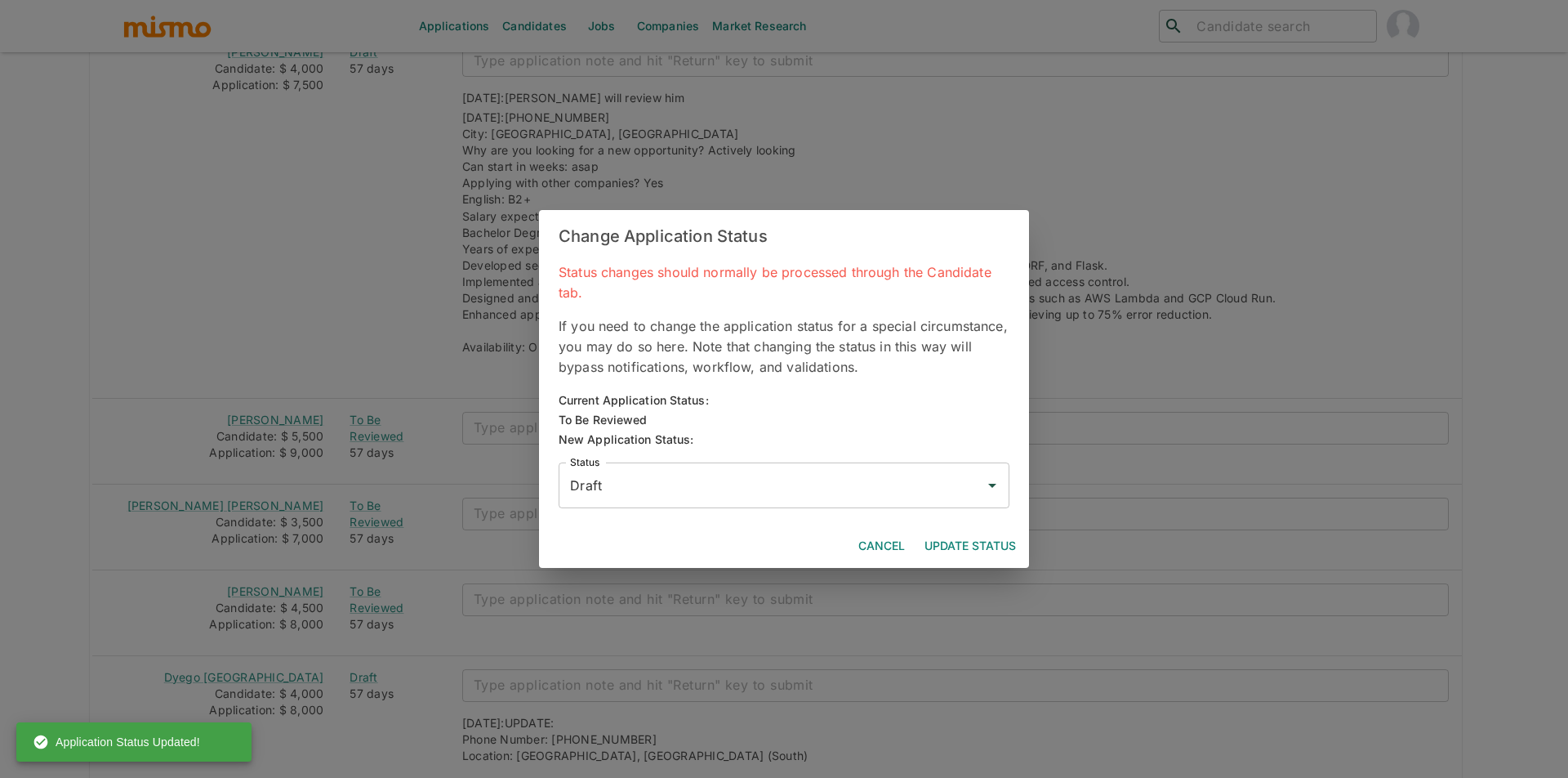
click at [971, 546] on button "Update Status" at bounding box center [970, 546] width 104 height 30
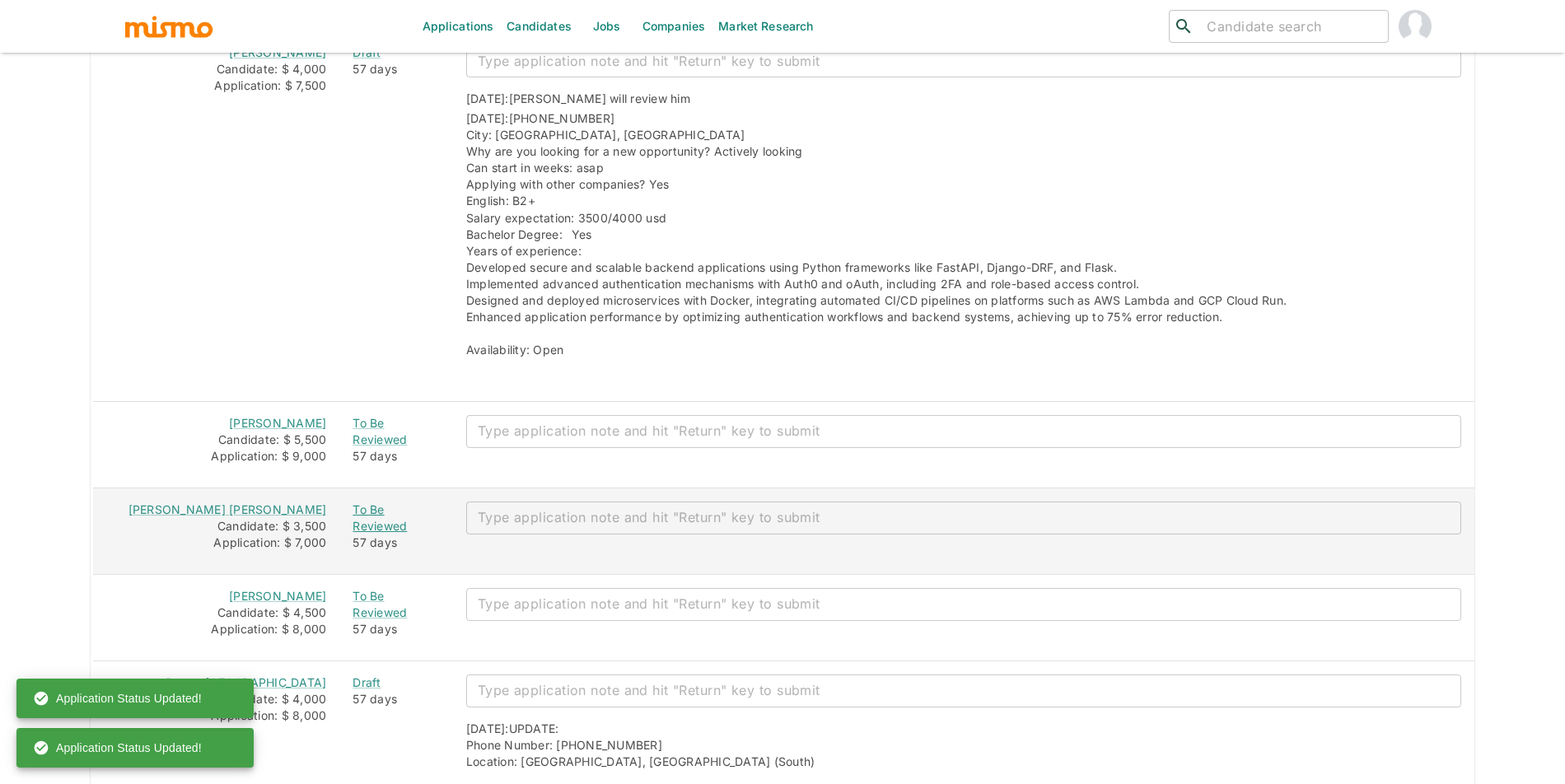
click at [370, 522] on div "To Be Reviewed" at bounding box center [395, 518] width 87 height 33
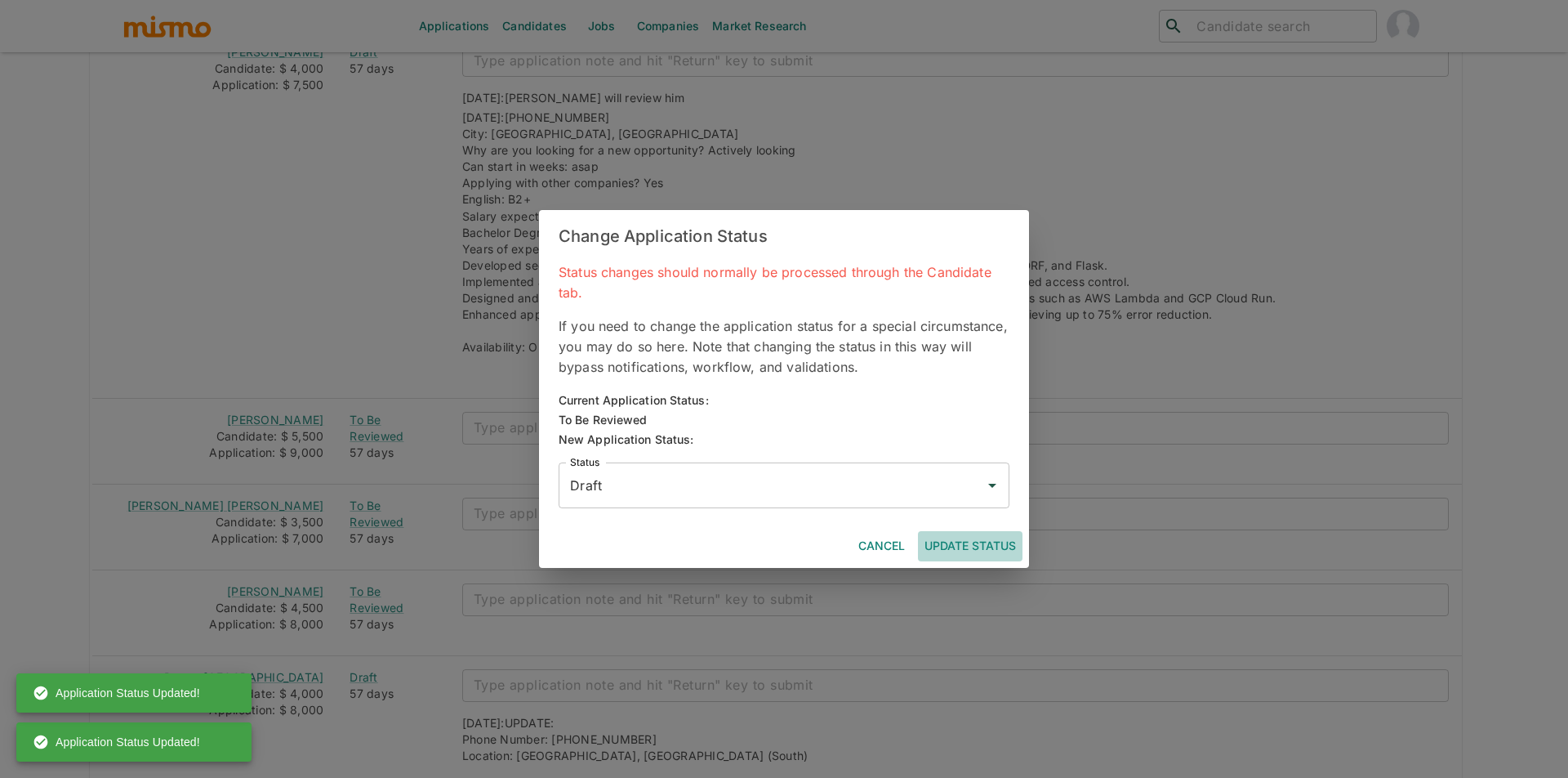
drag, startPoint x: 996, startPoint y: 541, endPoint x: 363, endPoint y: 699, distance: 652.4
click at [995, 541] on button "Update Status" at bounding box center [970, 546] width 104 height 30
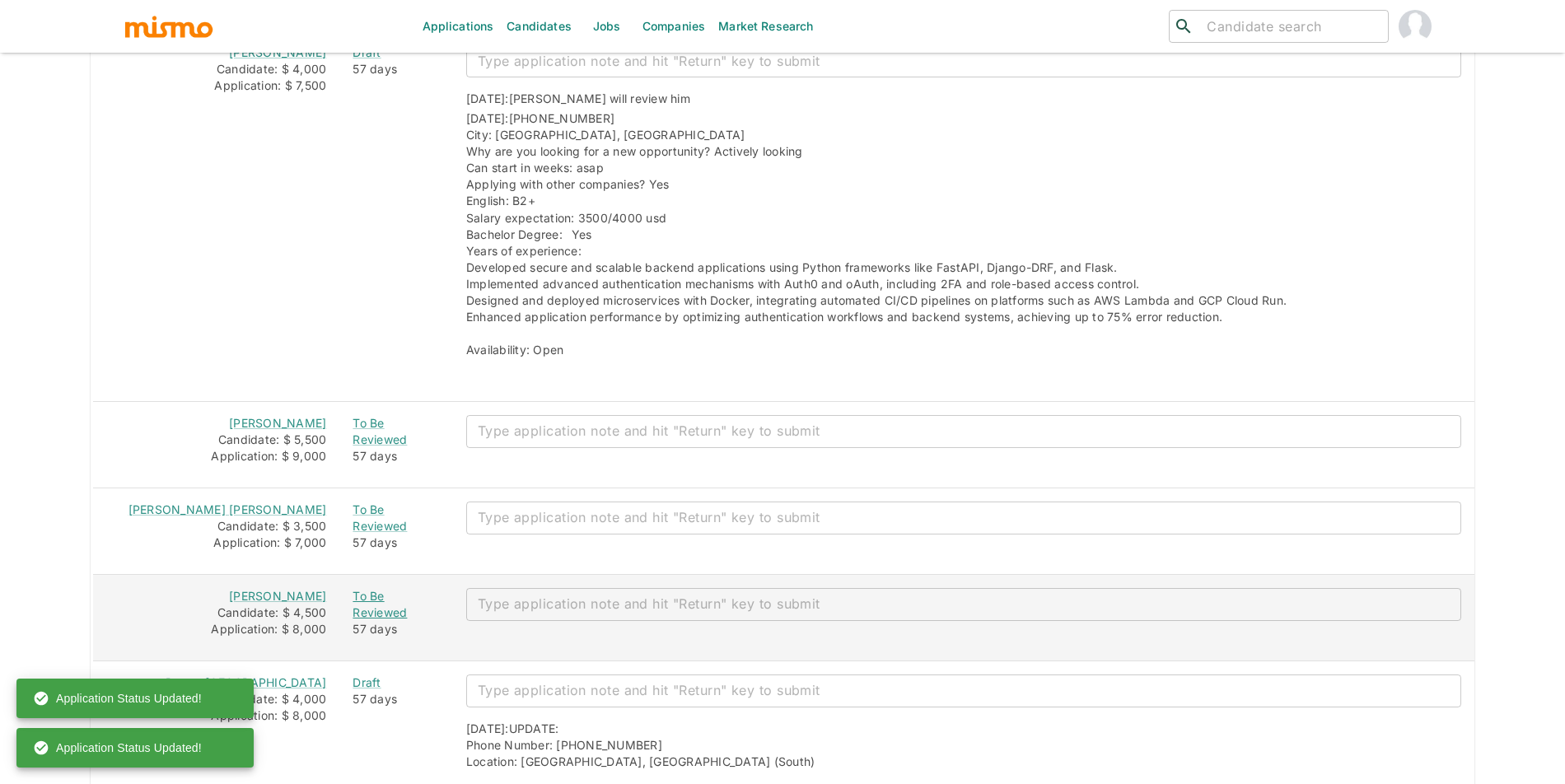
click at [389, 611] on div "To Be Reviewed" at bounding box center [395, 604] width 87 height 33
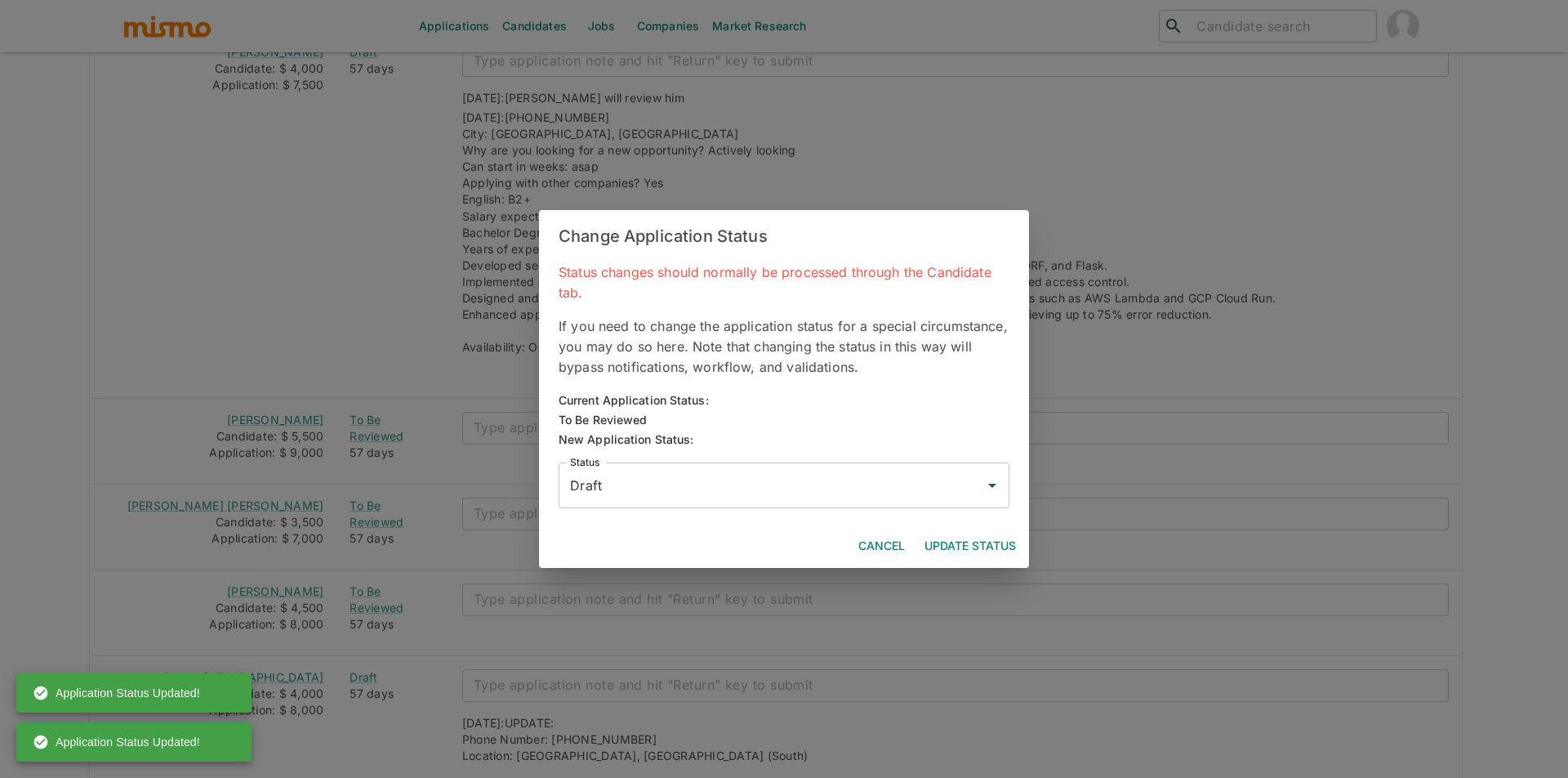
click at [954, 540] on button "Update Status" at bounding box center [970, 546] width 104 height 30
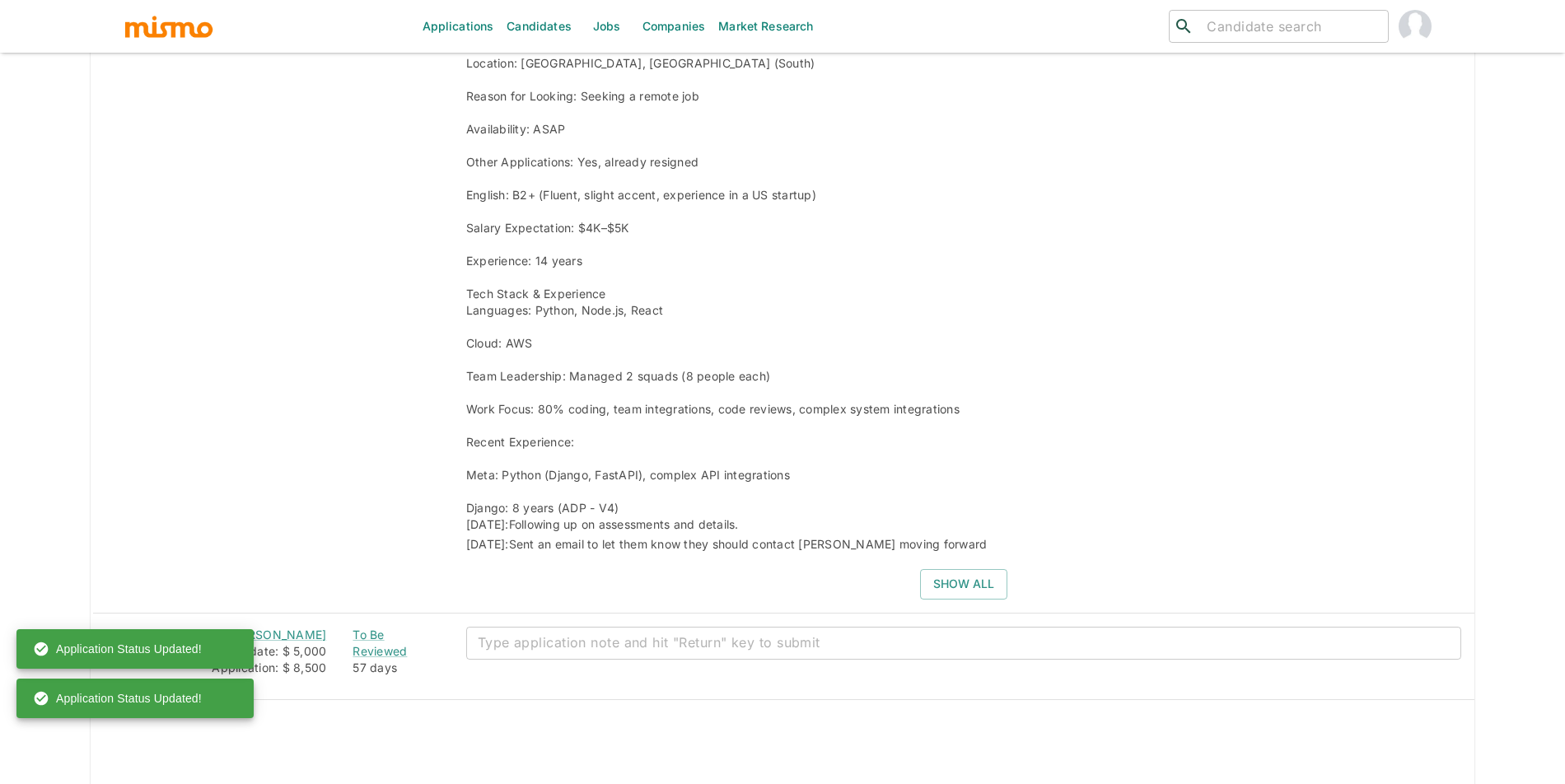
scroll to position [2898, 0]
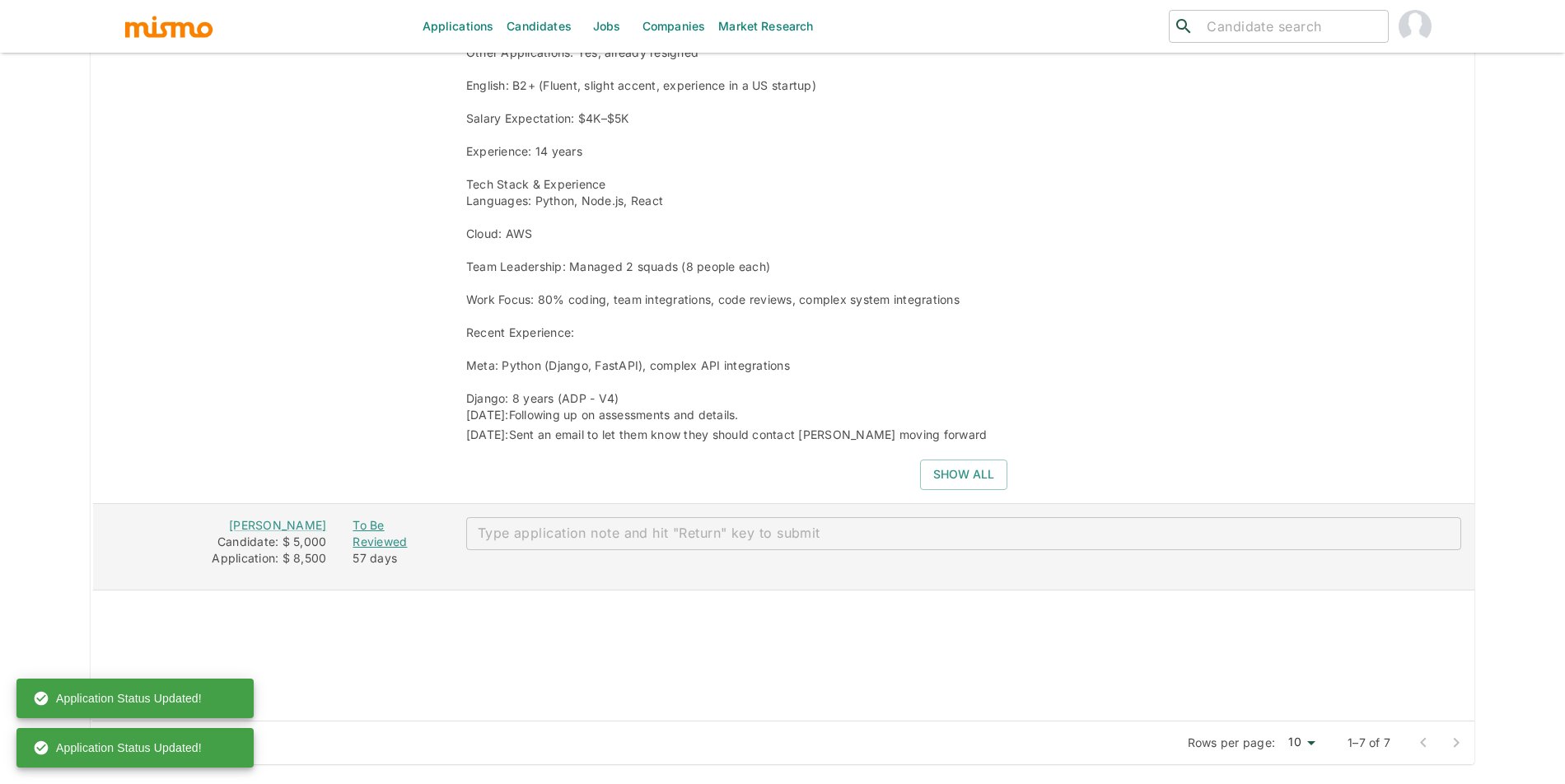
click at [366, 531] on div "To Be Reviewed" at bounding box center [395, 533] width 87 height 33
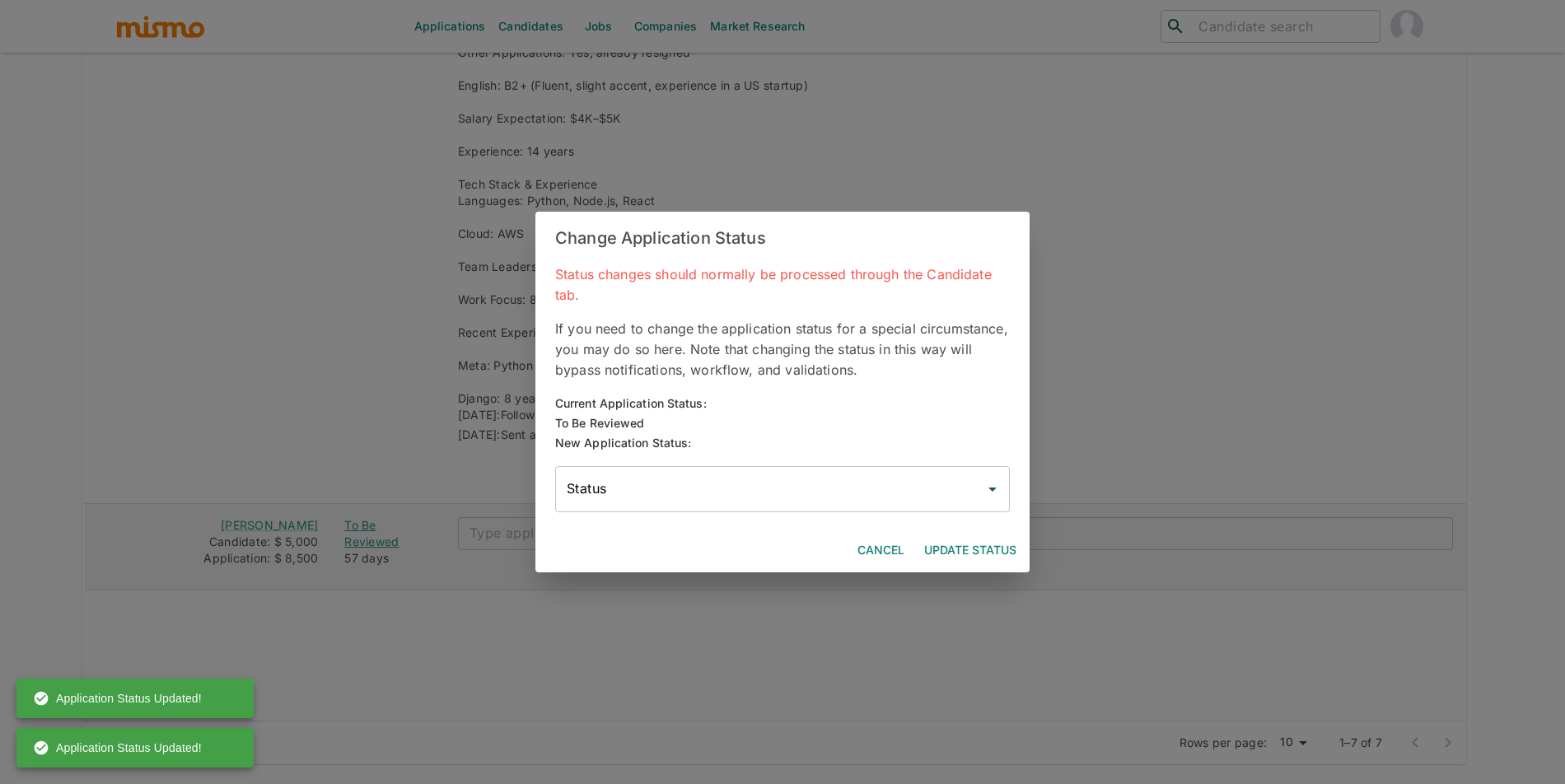
type input "Draft"
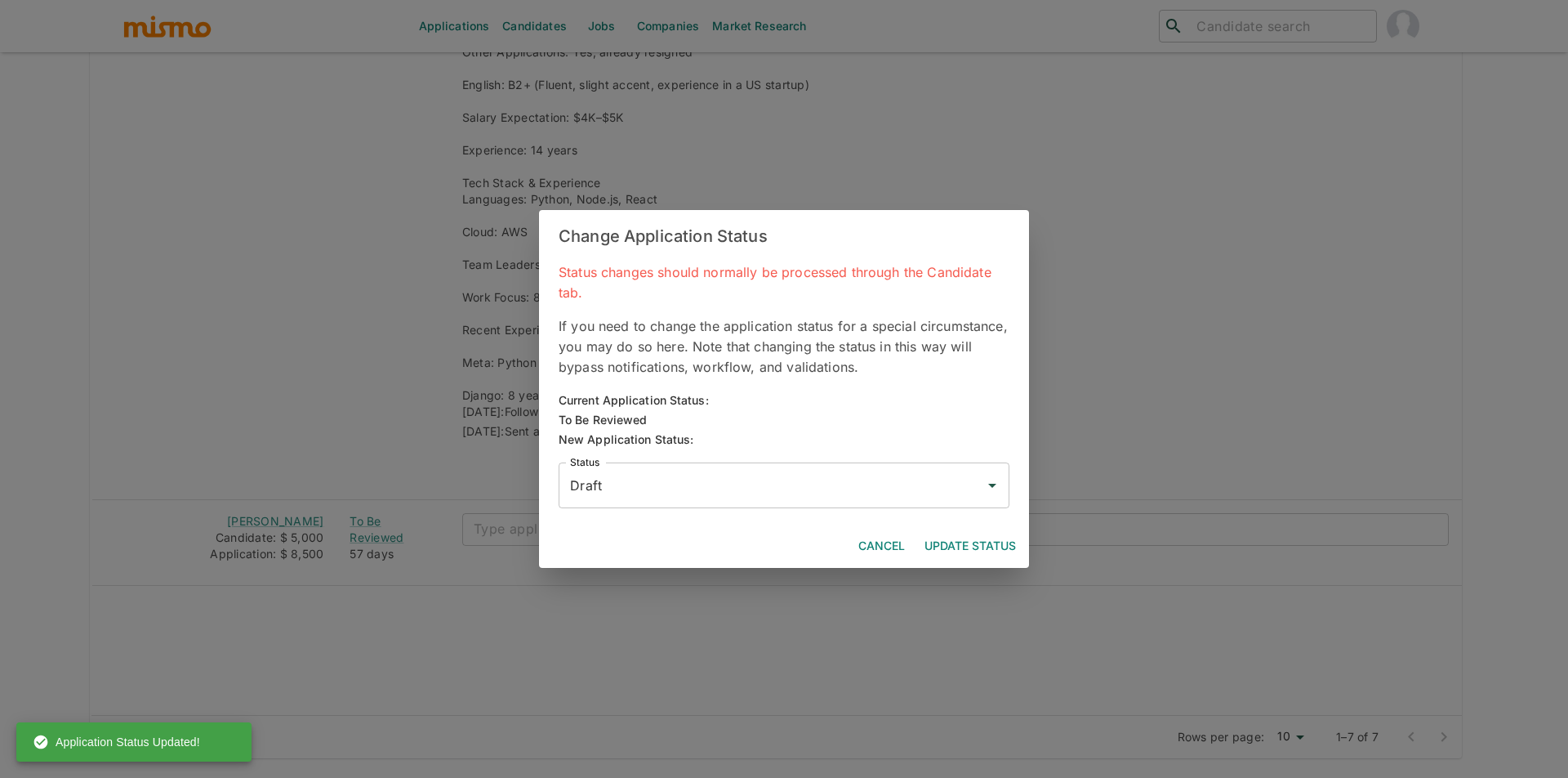
click at [952, 531] on button "Update Status" at bounding box center [970, 546] width 104 height 30
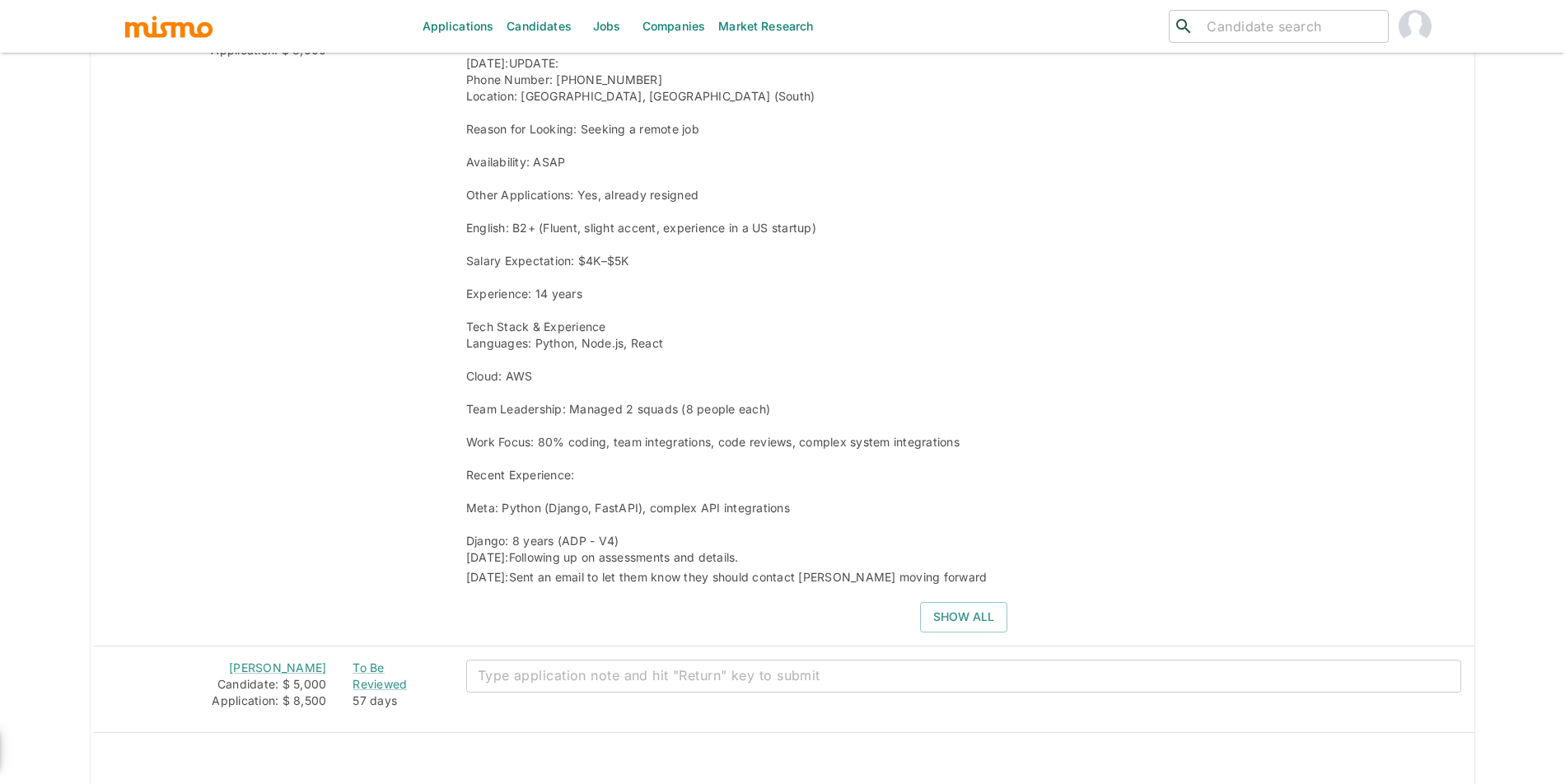
scroll to position [0, 0]
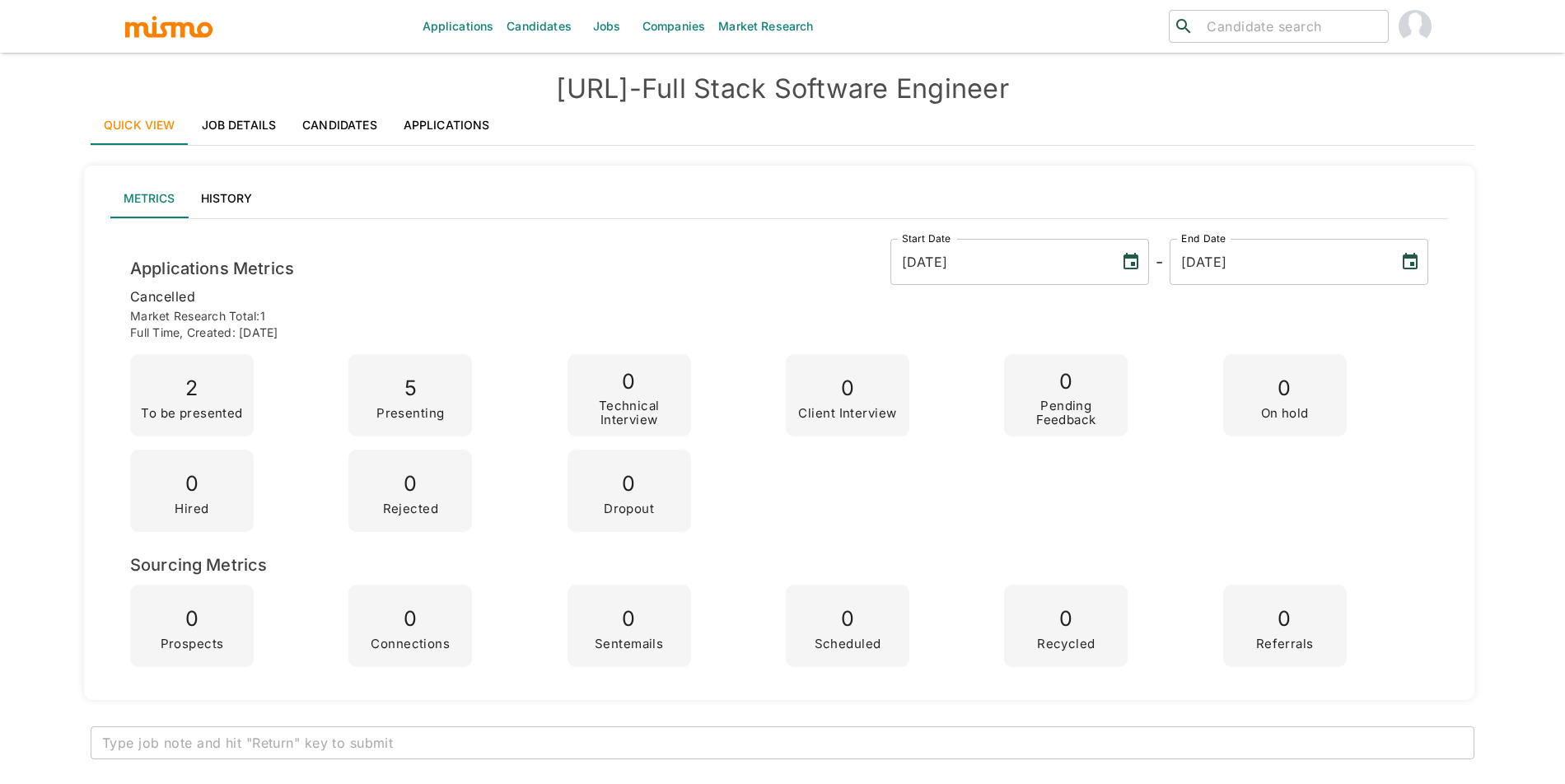
click at [448, 115] on link "Applications" at bounding box center [446, 125] width 113 height 40
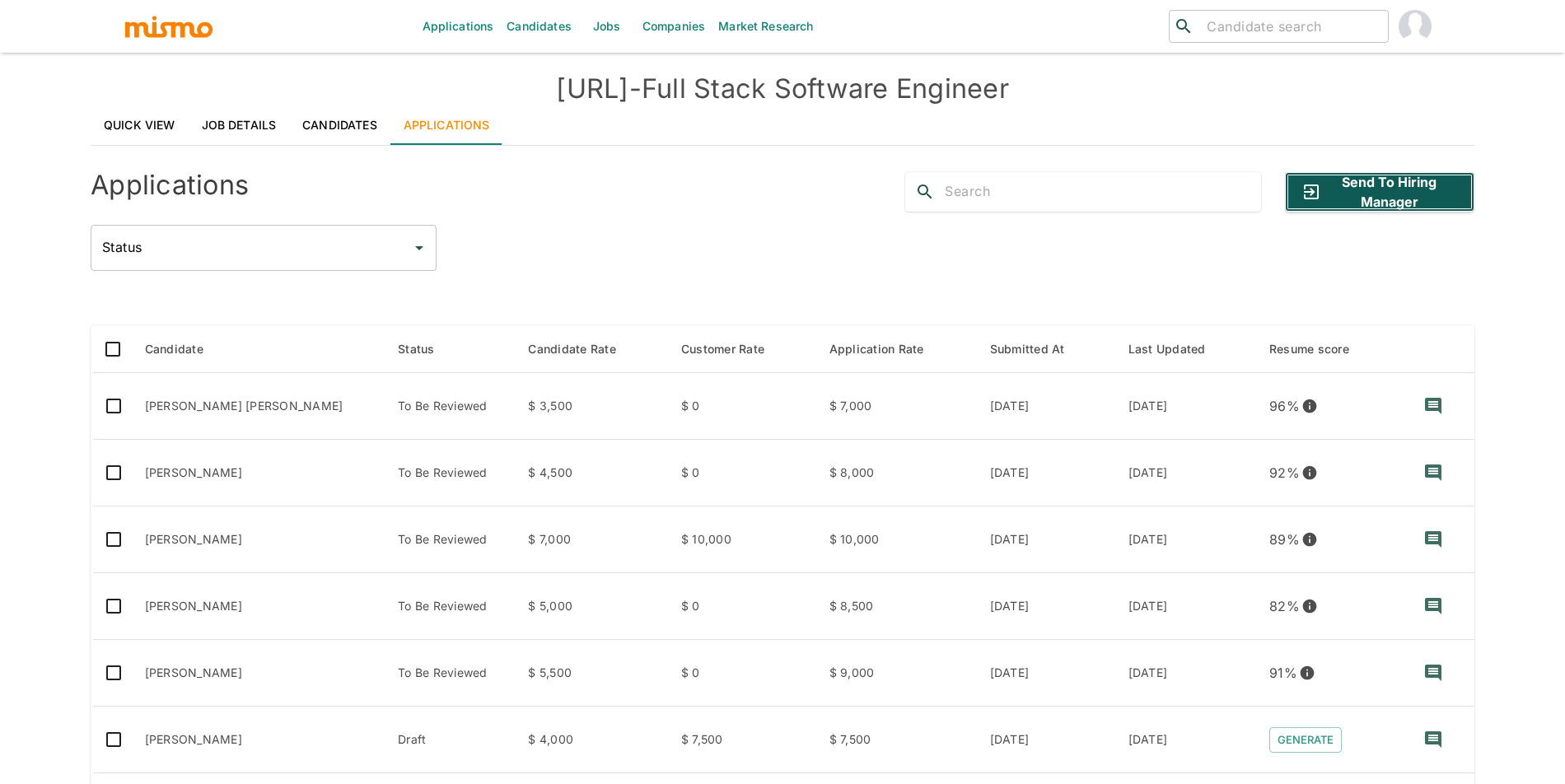
click at [1360, 185] on button "Send to Hiring Manager" at bounding box center [1379, 192] width 189 height 40
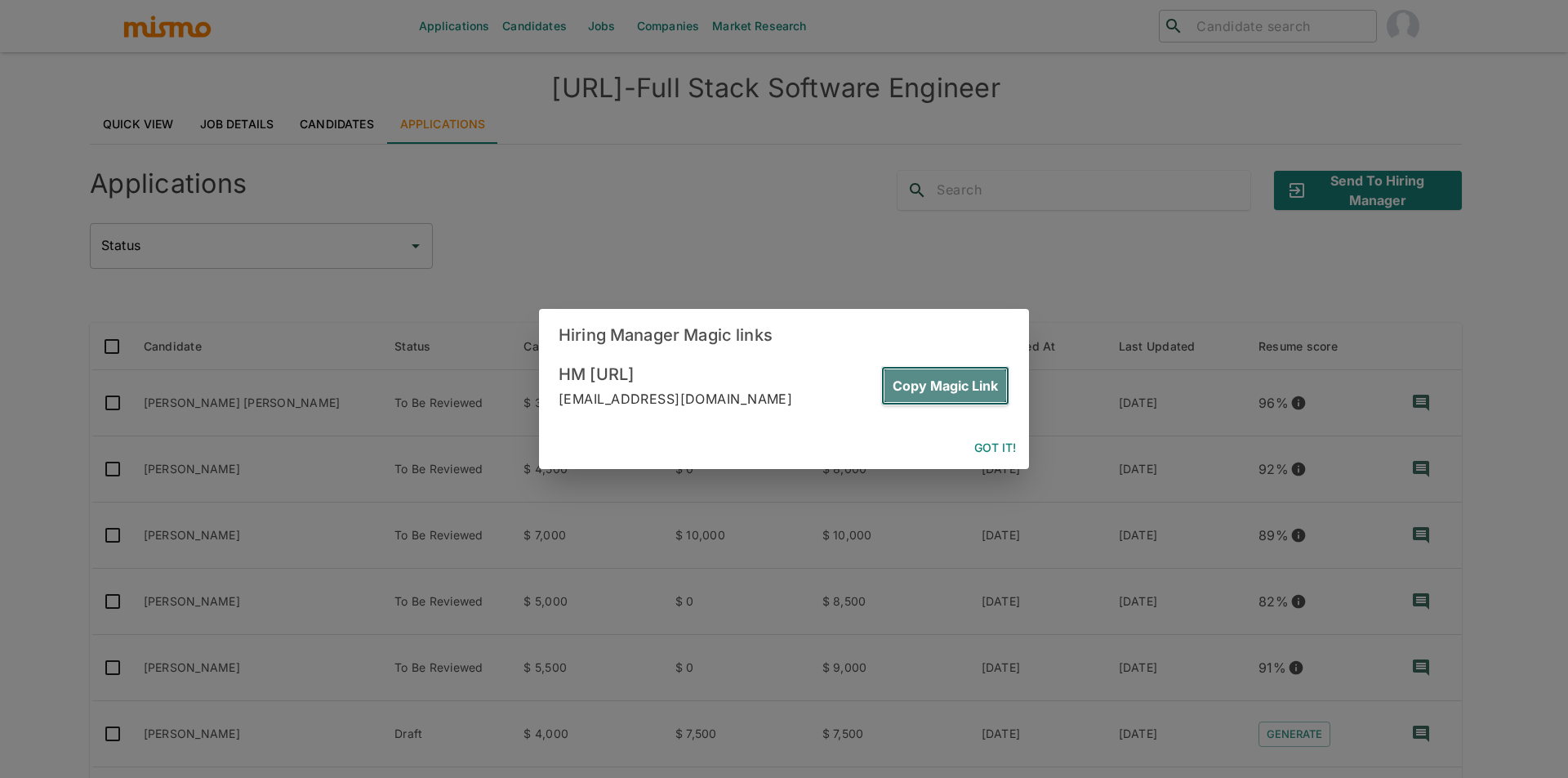
click at [948, 386] on button "Copy Magic Link" at bounding box center [945, 386] width 128 height 40
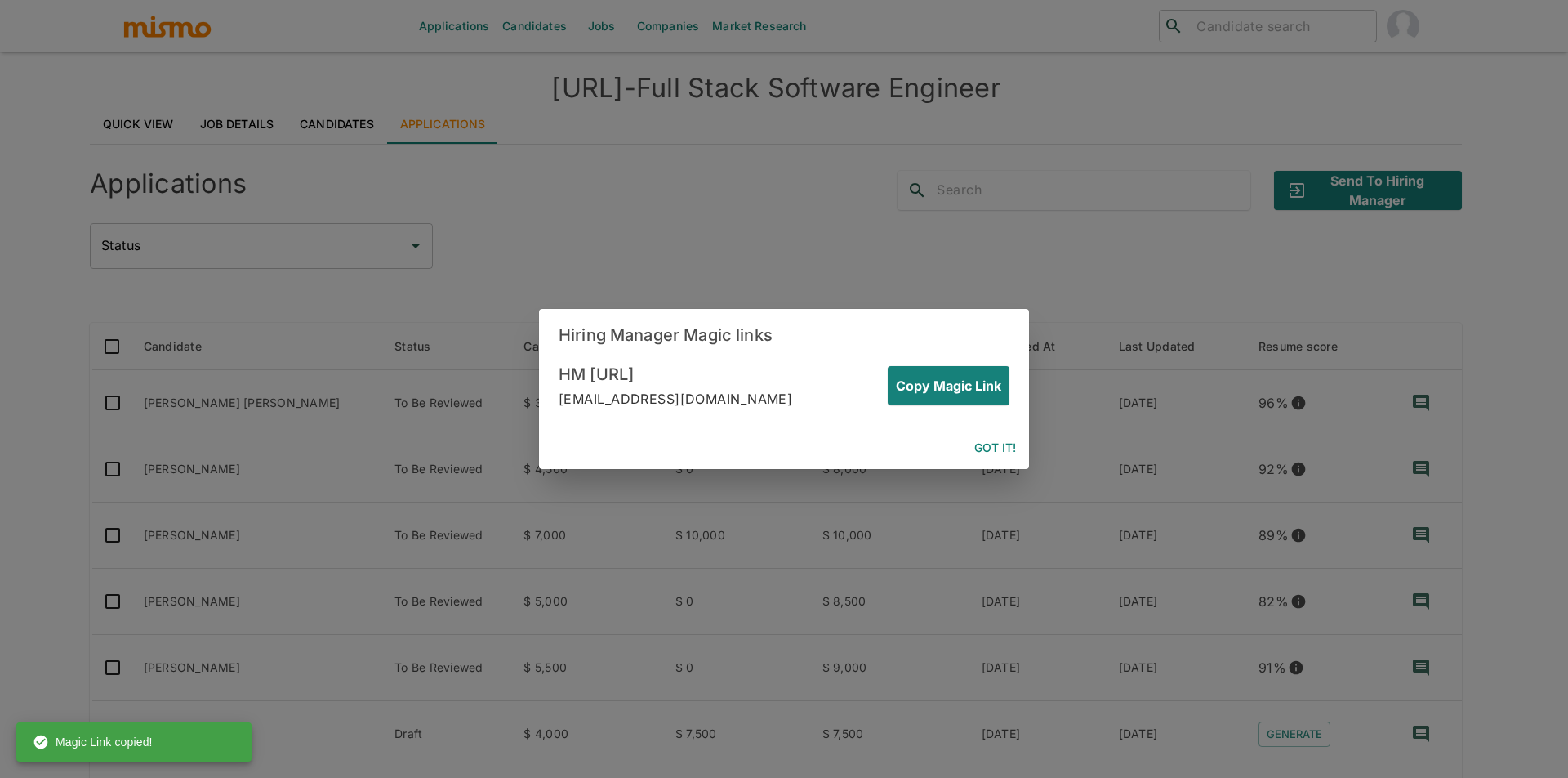
click at [991, 440] on button "Got it!" at bounding box center [995, 448] width 55 height 30
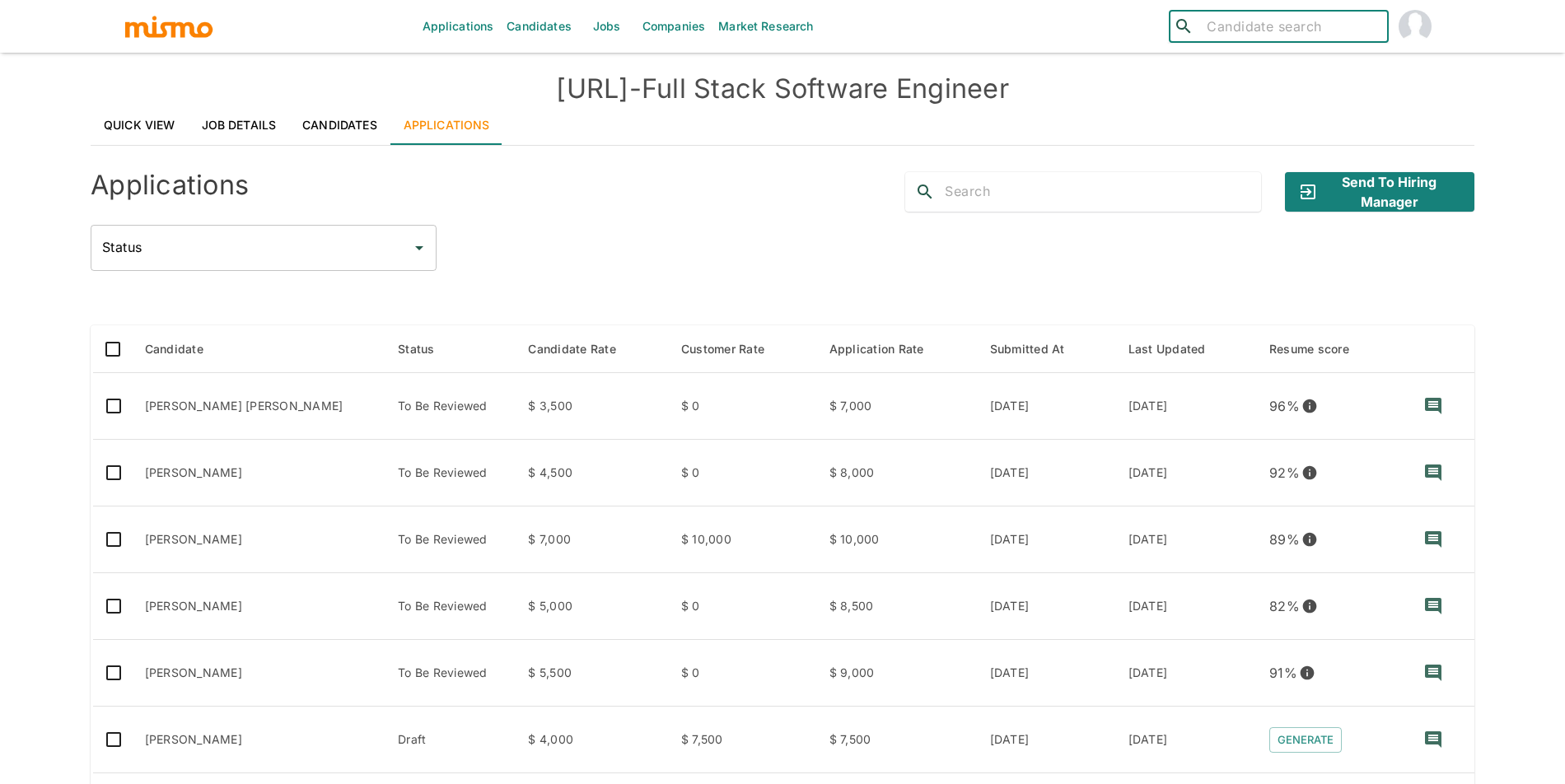
click at [1237, 27] on input "search" at bounding box center [1290, 25] width 181 height 23
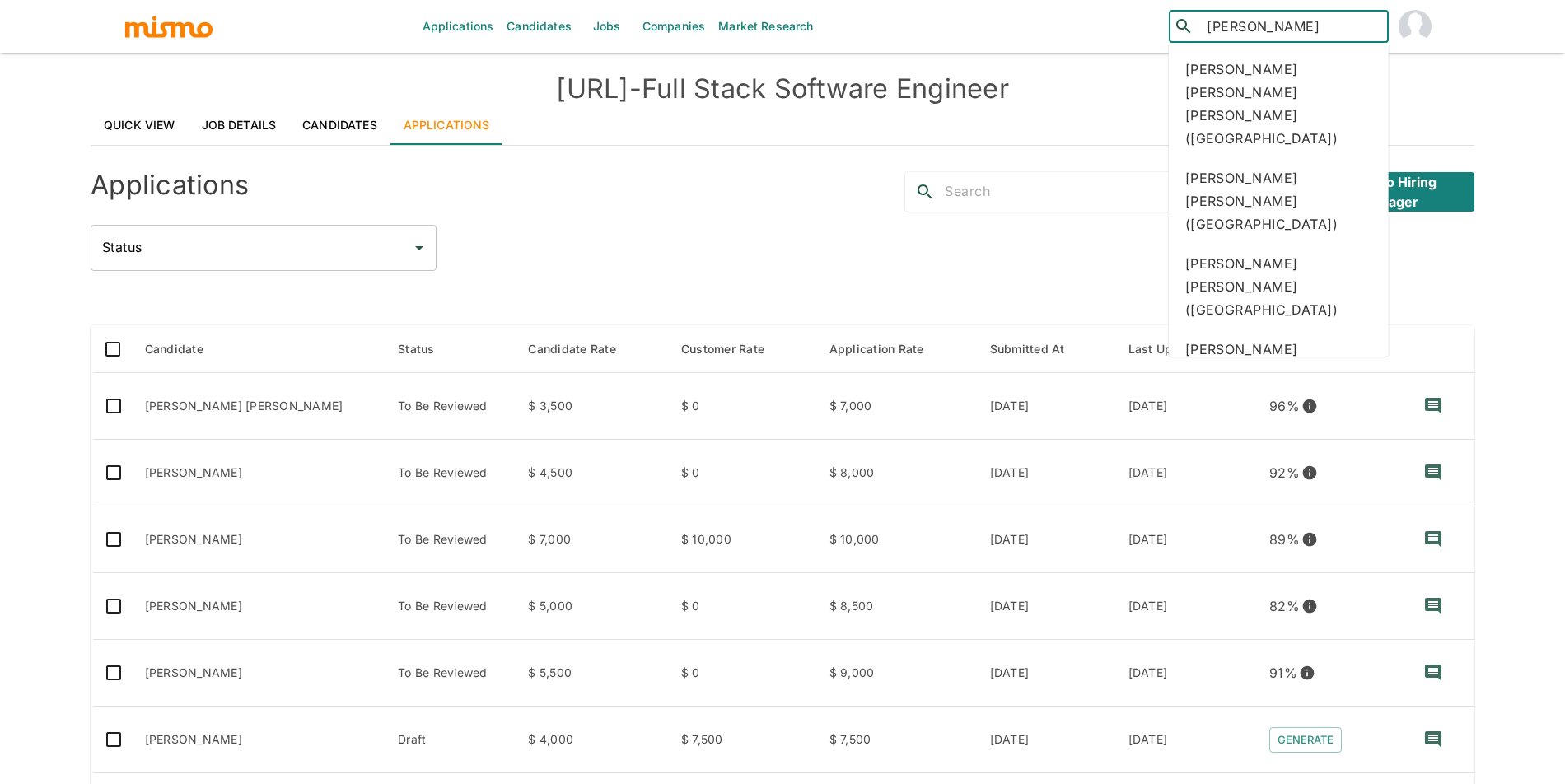
type input "[PERSON_NAME]"
click at [1303, 158] on div "Juan Diego Jimenez (Costa Rica)" at bounding box center [1278, 200] width 220 height 86
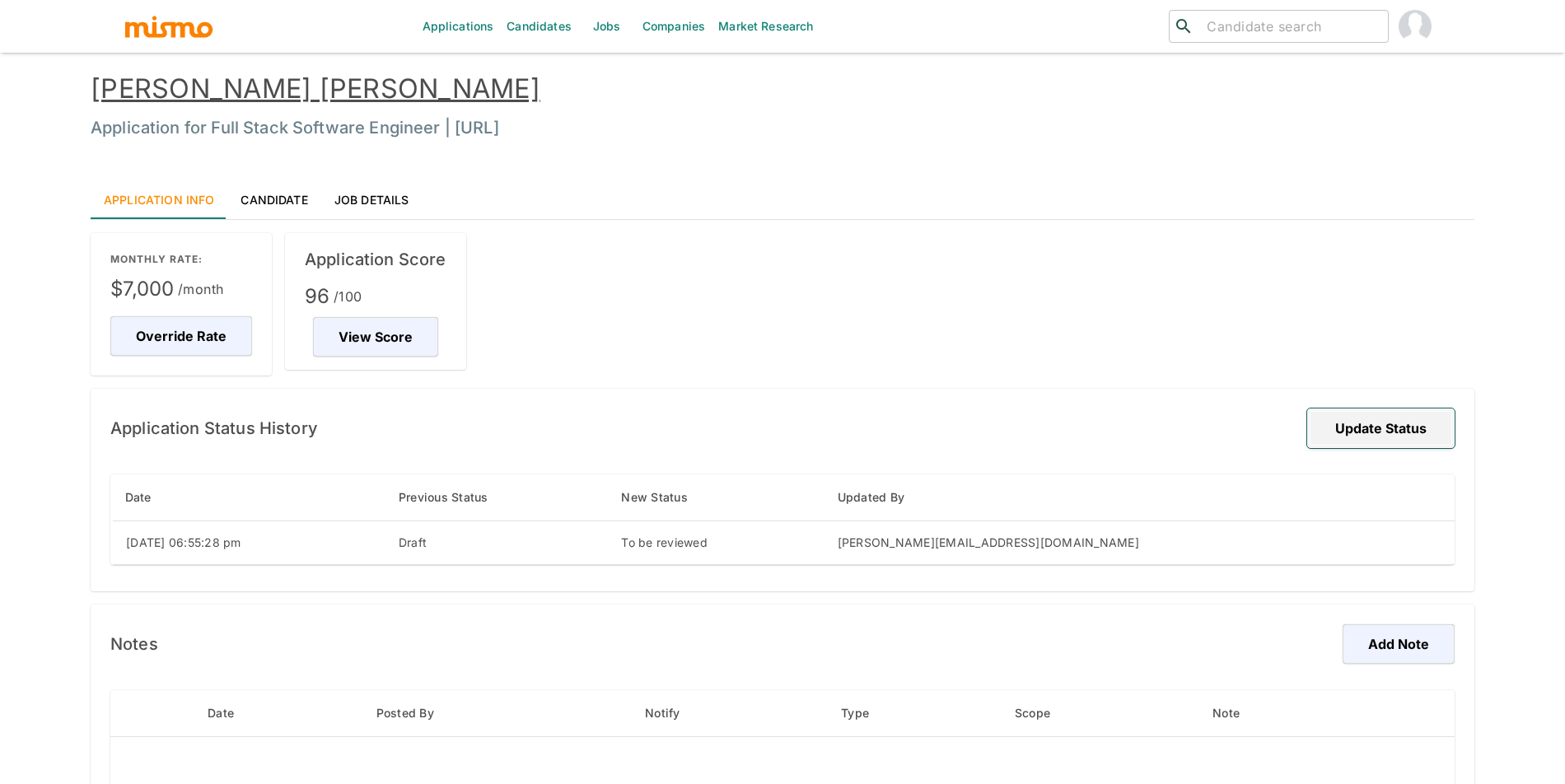
click at [1452, 440] on button "Update Status" at bounding box center [1381, 428] width 148 height 40
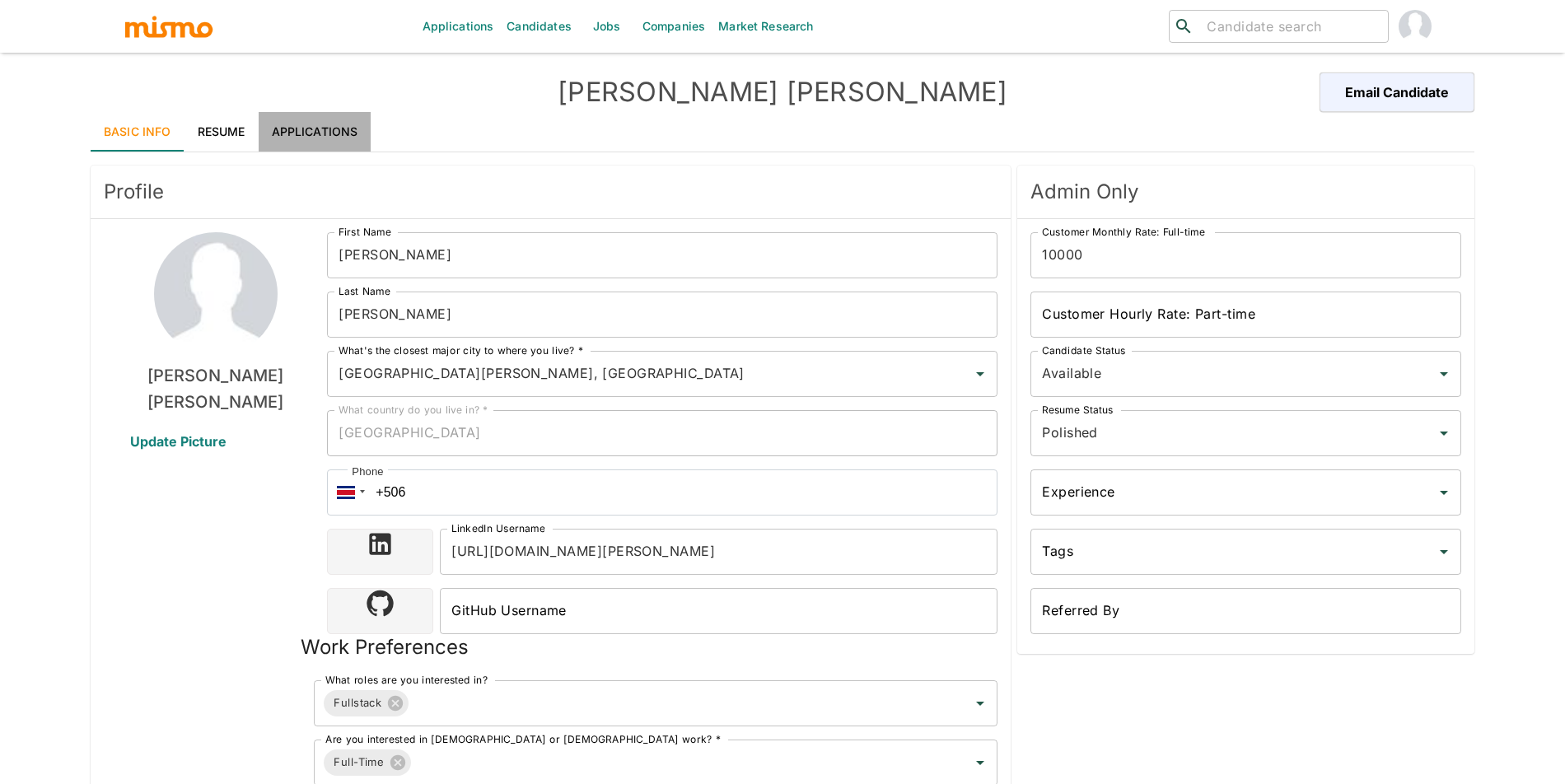
click at [315, 144] on link "Applications" at bounding box center [315, 132] width 113 height 40
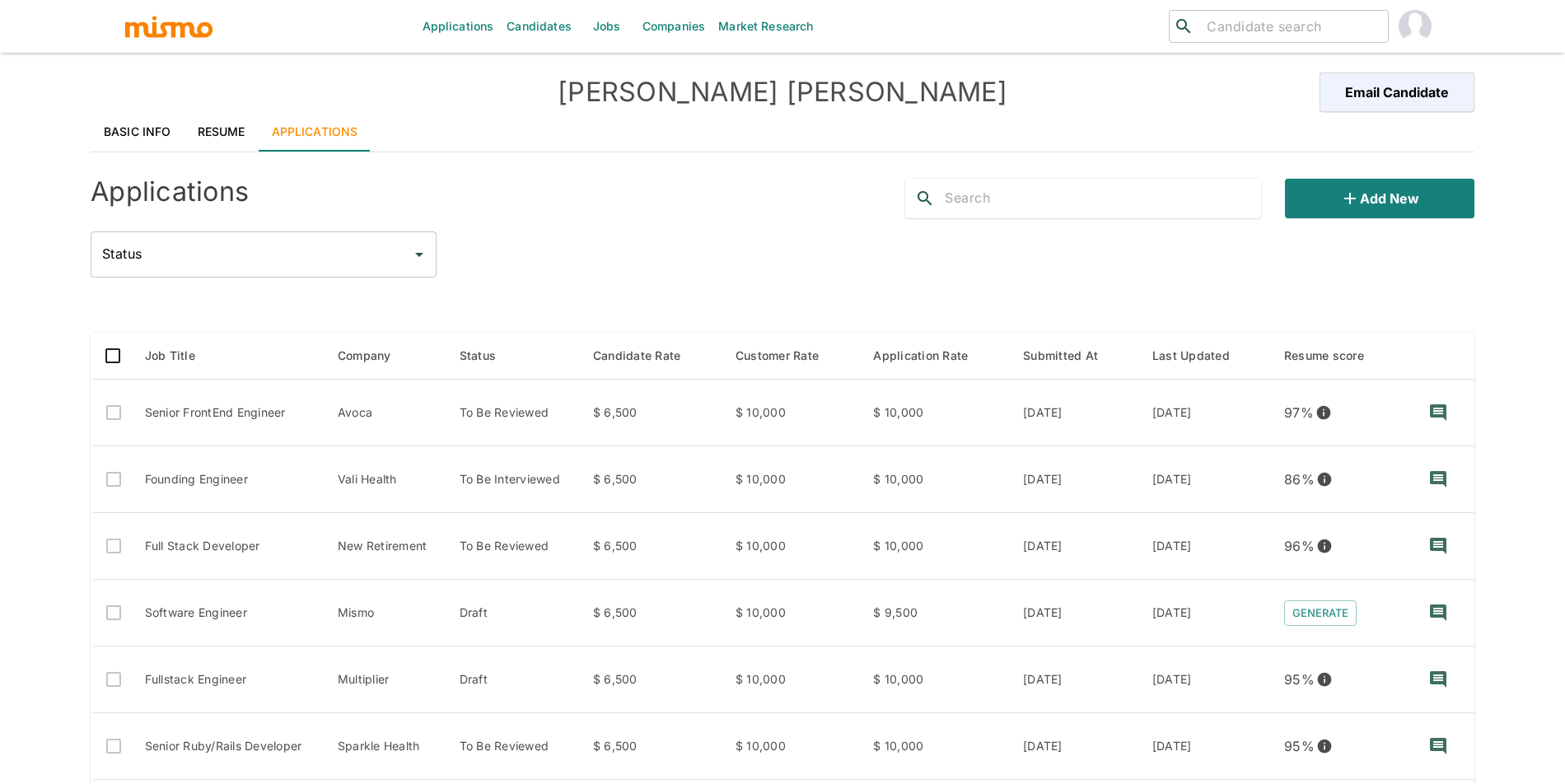
click at [1374, 175] on div "Add new" at bounding box center [1183, 192] width 582 height 53
click at [1375, 196] on button "Add new" at bounding box center [1379, 199] width 189 height 40
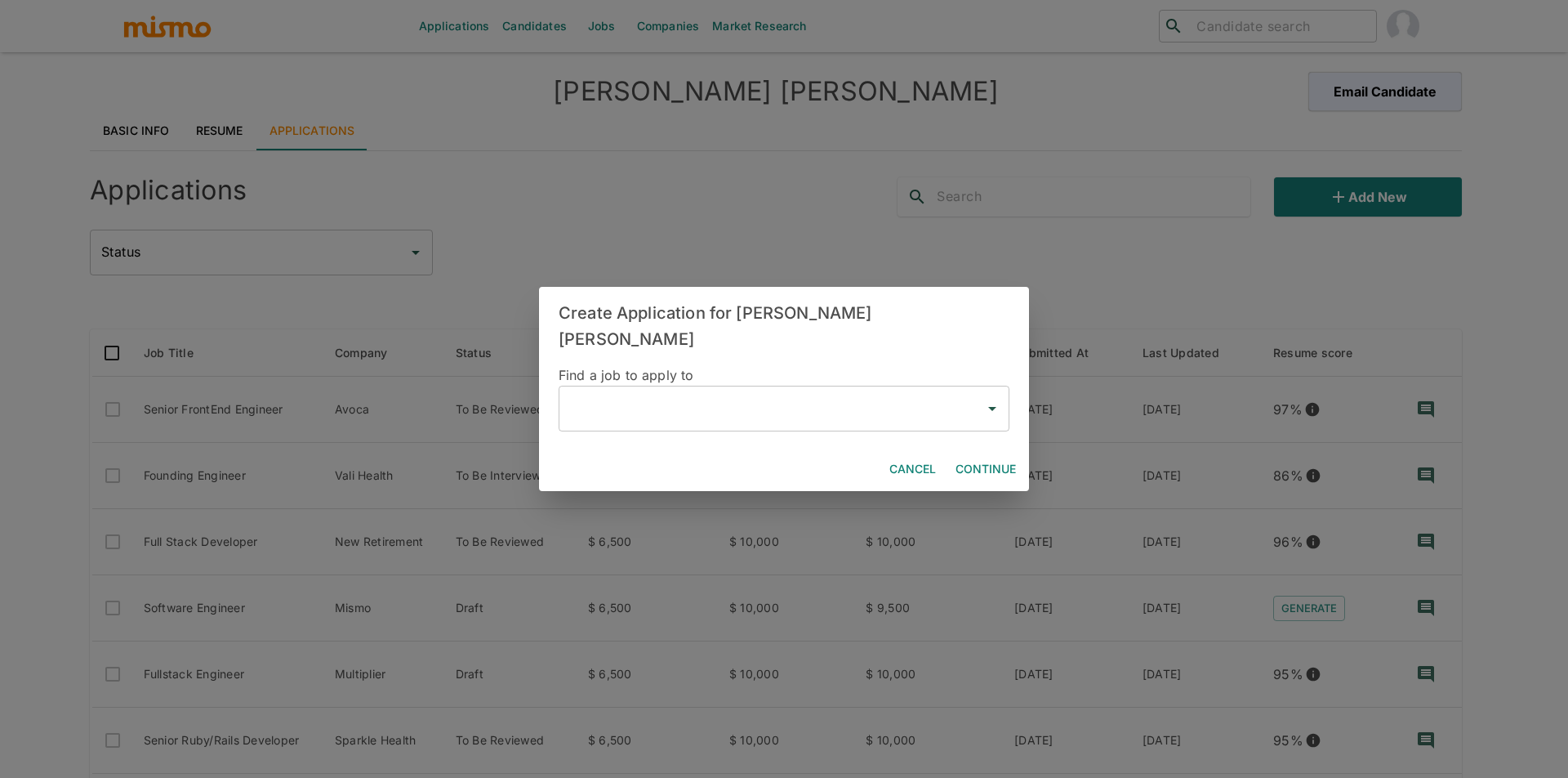
click at [704, 232] on div "Create Application for Juan Diego Jimenez Find a job to apply to ​ Cancel Conti…" at bounding box center [784, 389] width 1568 height 778
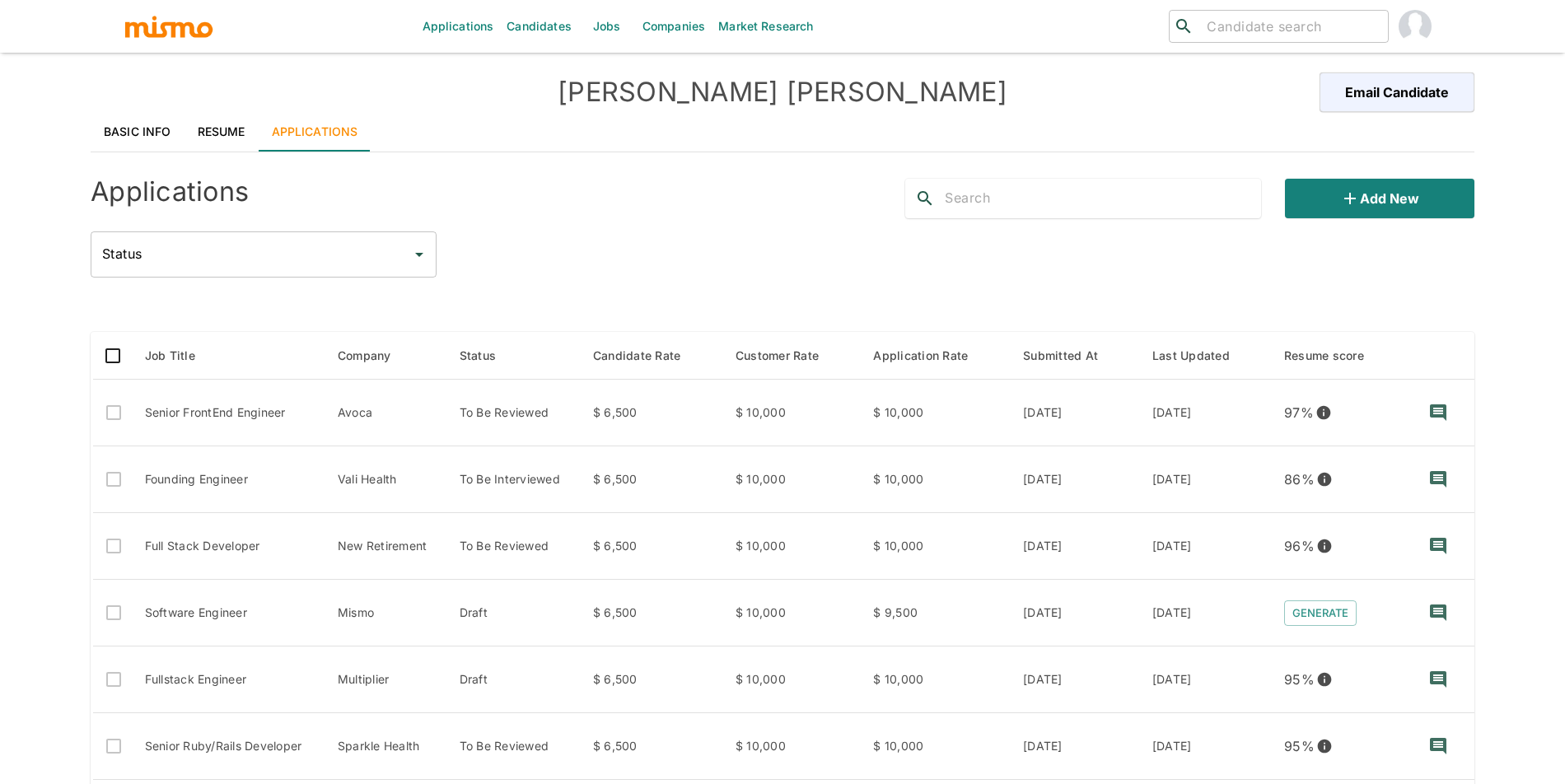
click at [225, 140] on link "Resume" at bounding box center [221, 132] width 74 height 40
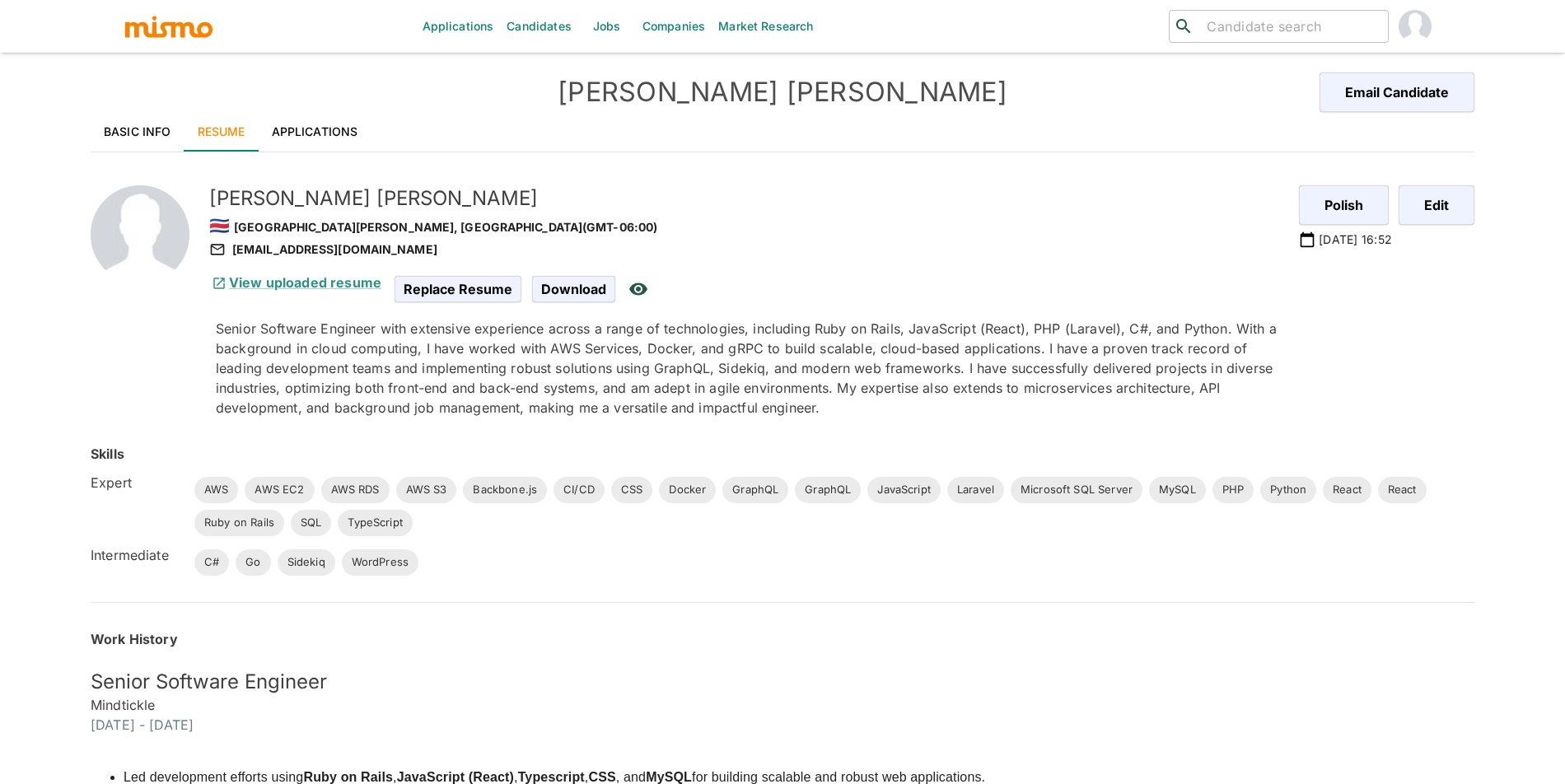
click at [321, 126] on link "Applications" at bounding box center [315, 132] width 113 height 40
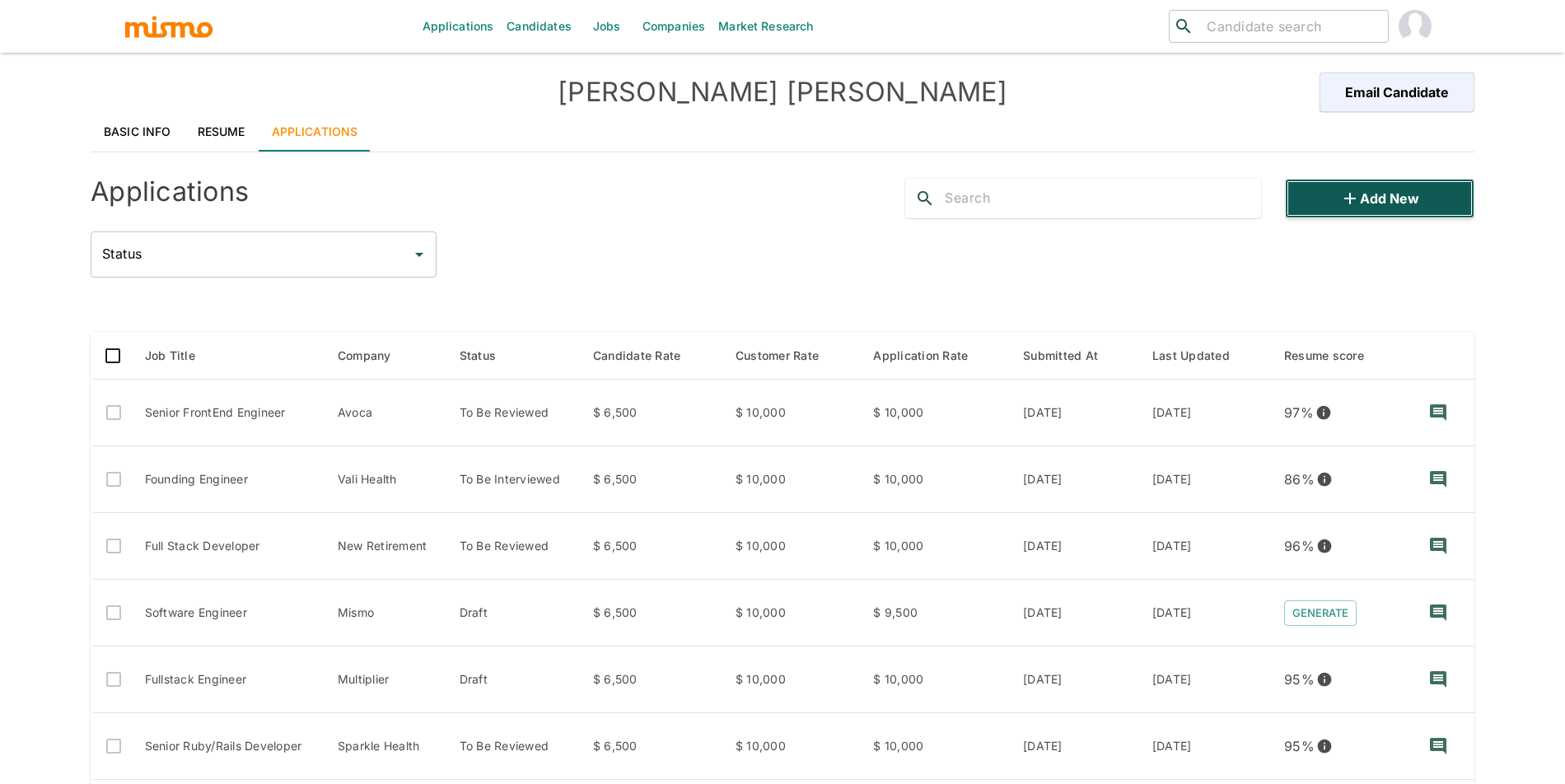
click at [1379, 210] on button "Add new" at bounding box center [1379, 199] width 189 height 40
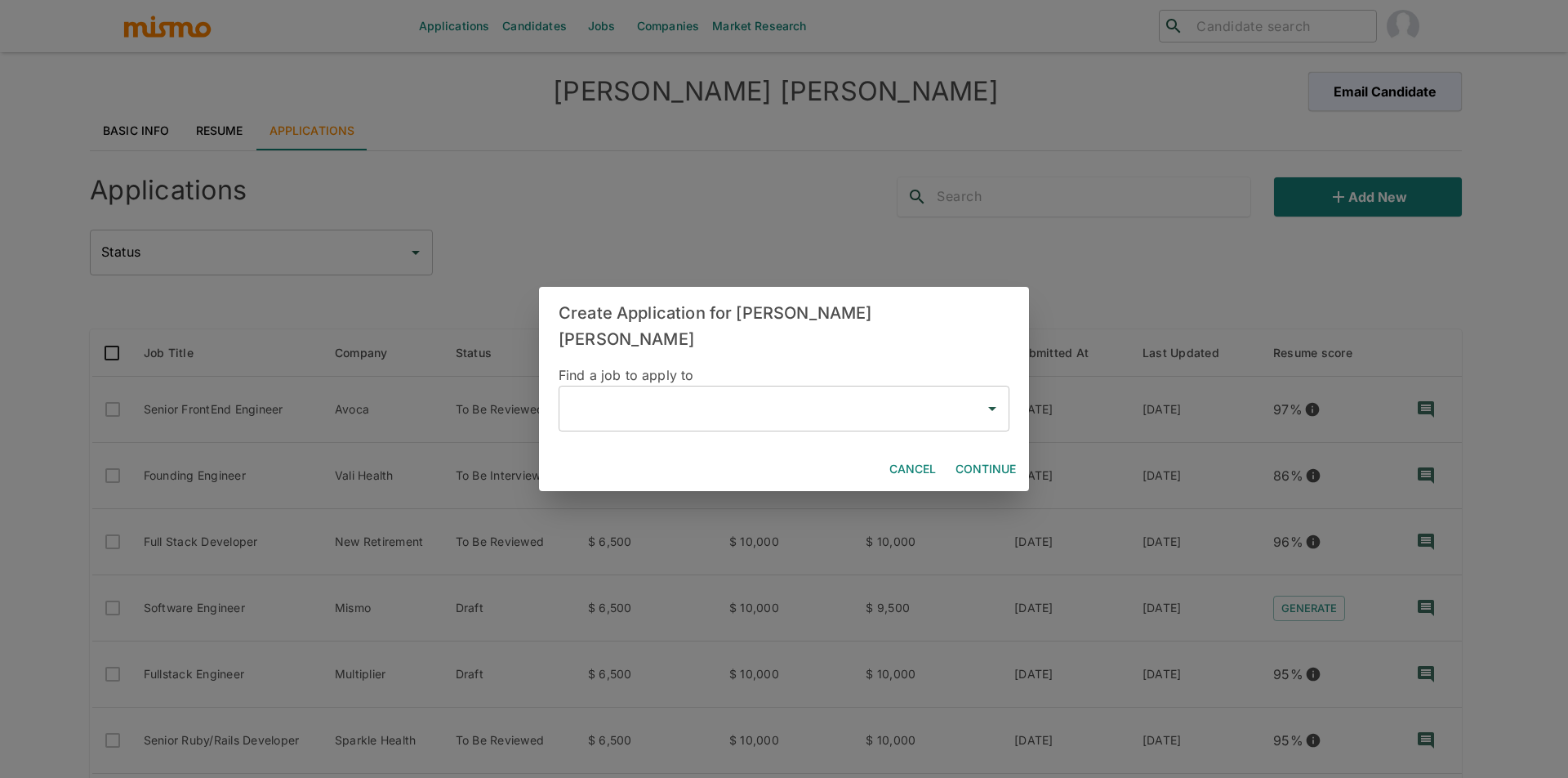
click at [685, 407] on input "text" at bounding box center [771, 408] width 412 height 31
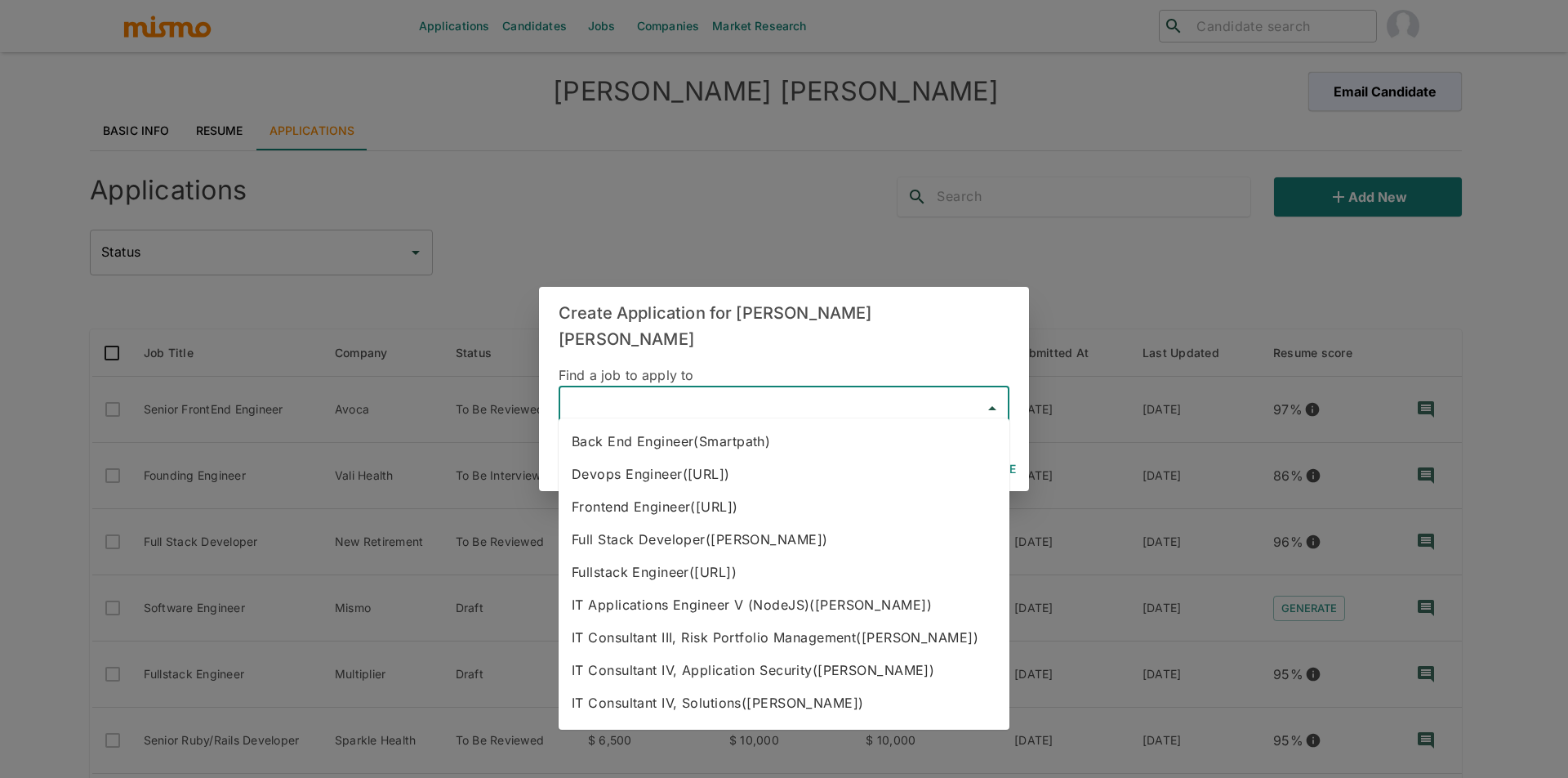
click at [678, 495] on li "Frontend Engineer(dili.ai)" at bounding box center [784, 506] width 451 height 33
type input "Frontend Engineer(dili.ai)"
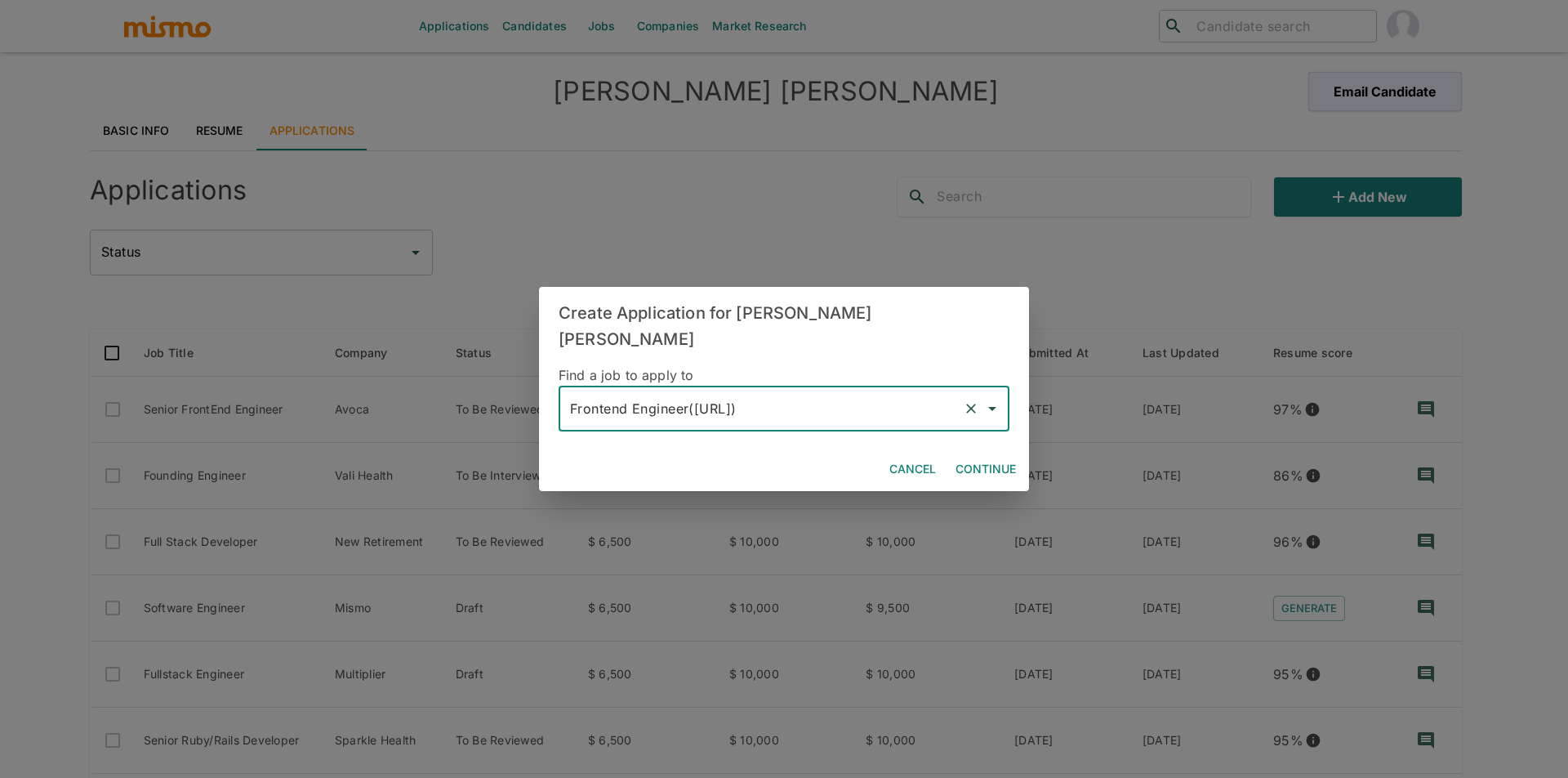
click at [1007, 455] on button "Continue" at bounding box center [986, 470] width 73 height 30
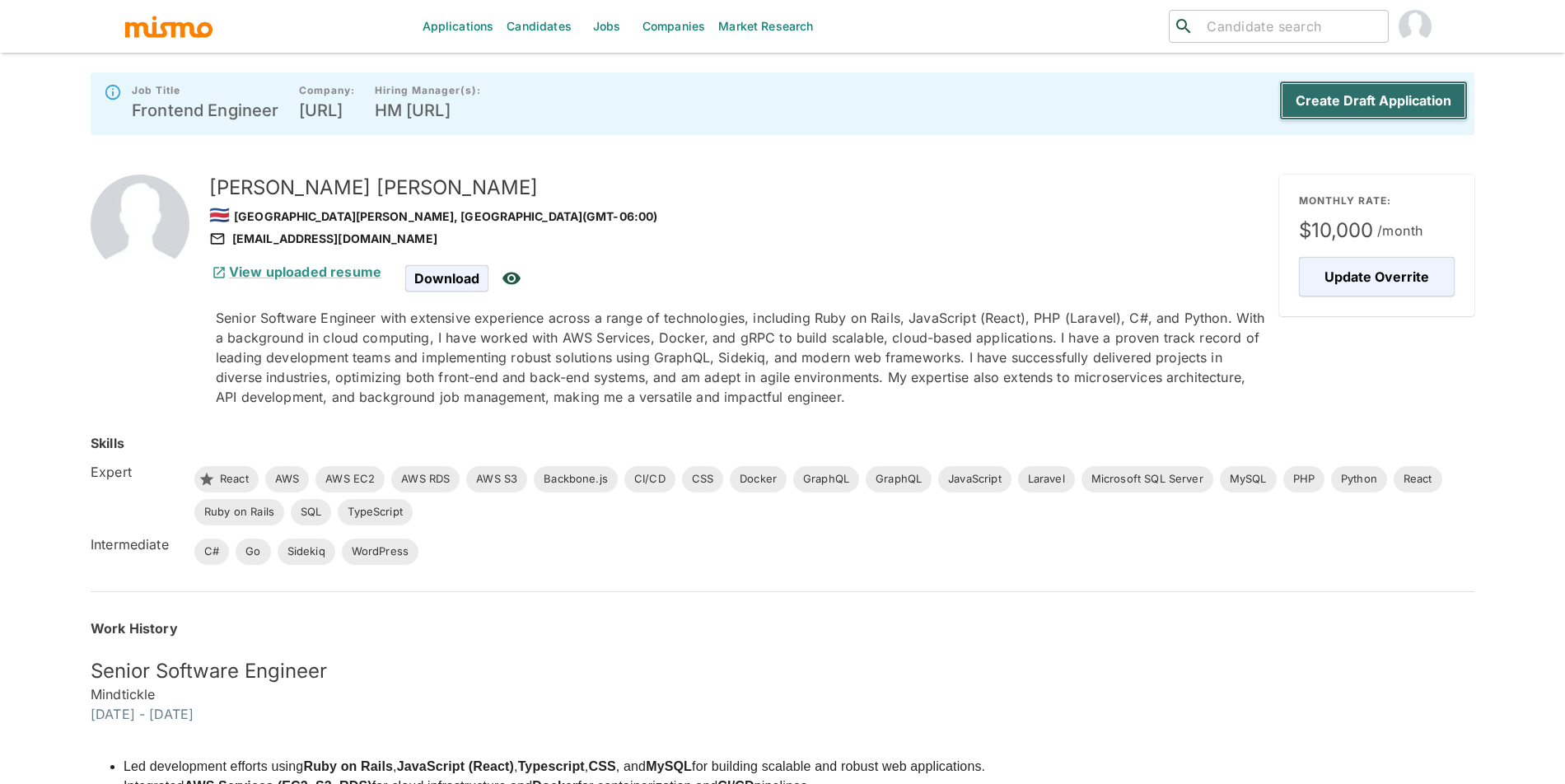
click at [1377, 102] on button "Create Draft Application" at bounding box center [1373, 100] width 188 height 40
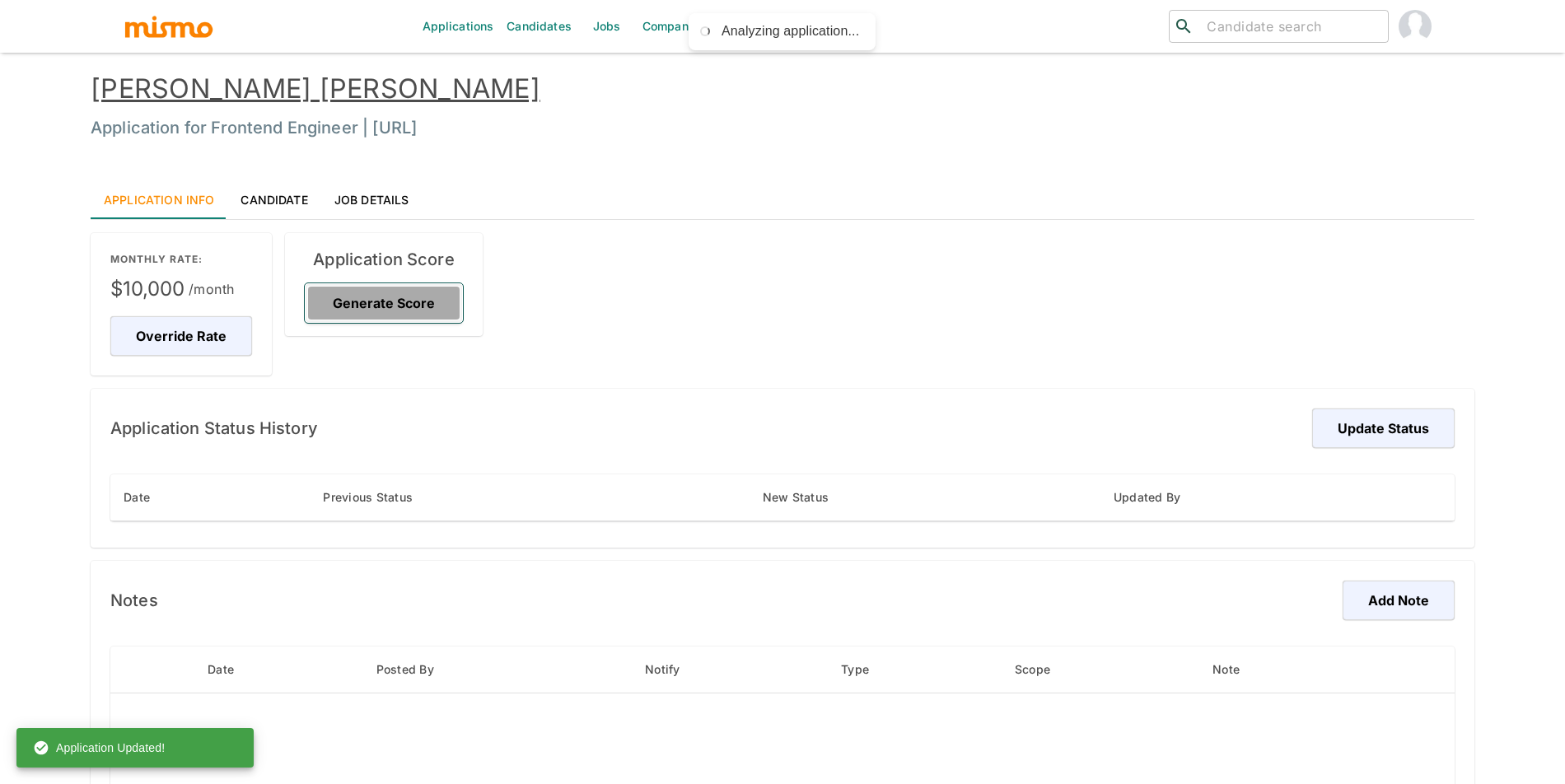
click at [422, 313] on button "Generate Score" at bounding box center [384, 303] width 158 height 40
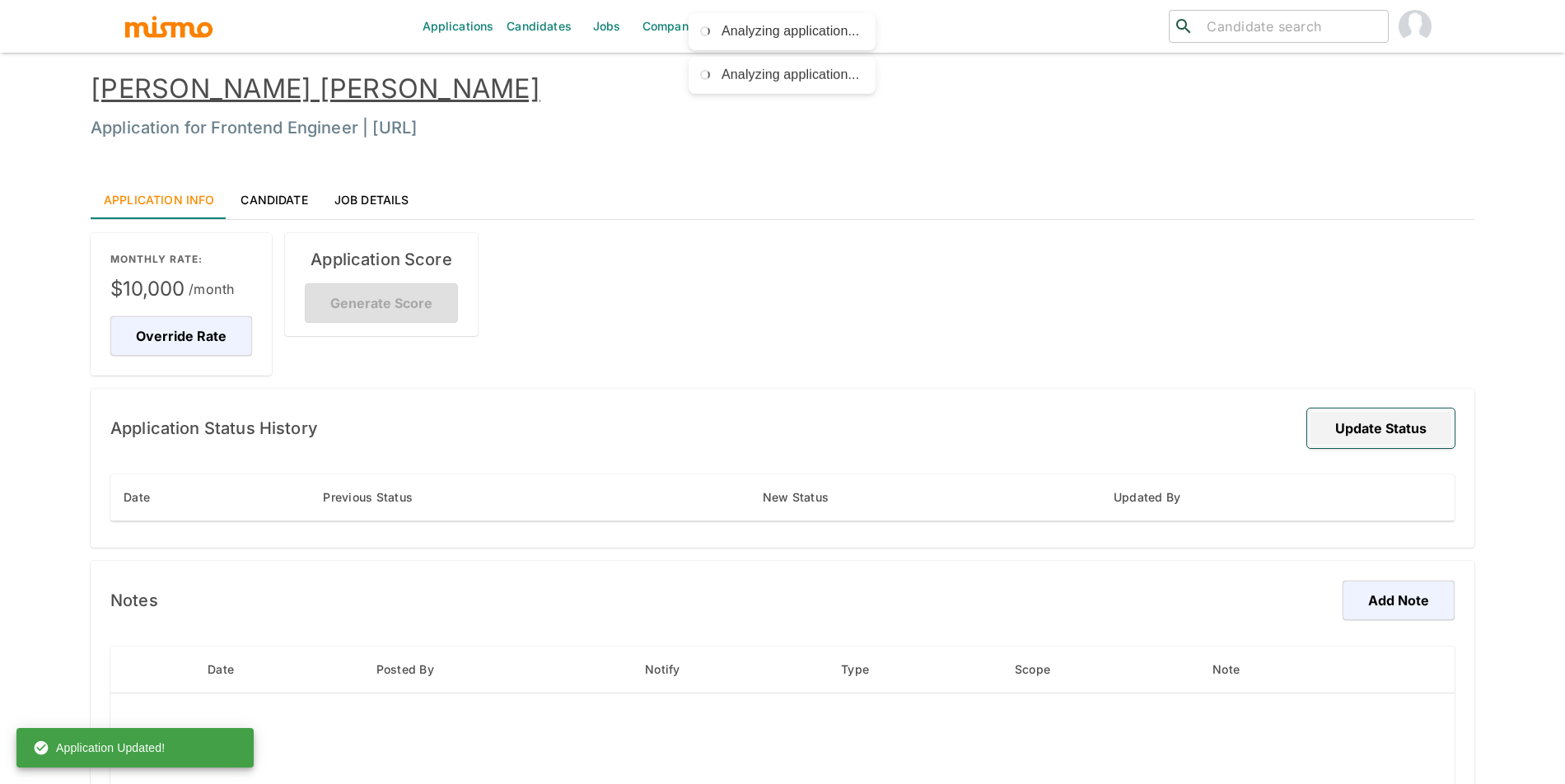
click at [1402, 429] on button "Update Status" at bounding box center [1381, 428] width 148 height 40
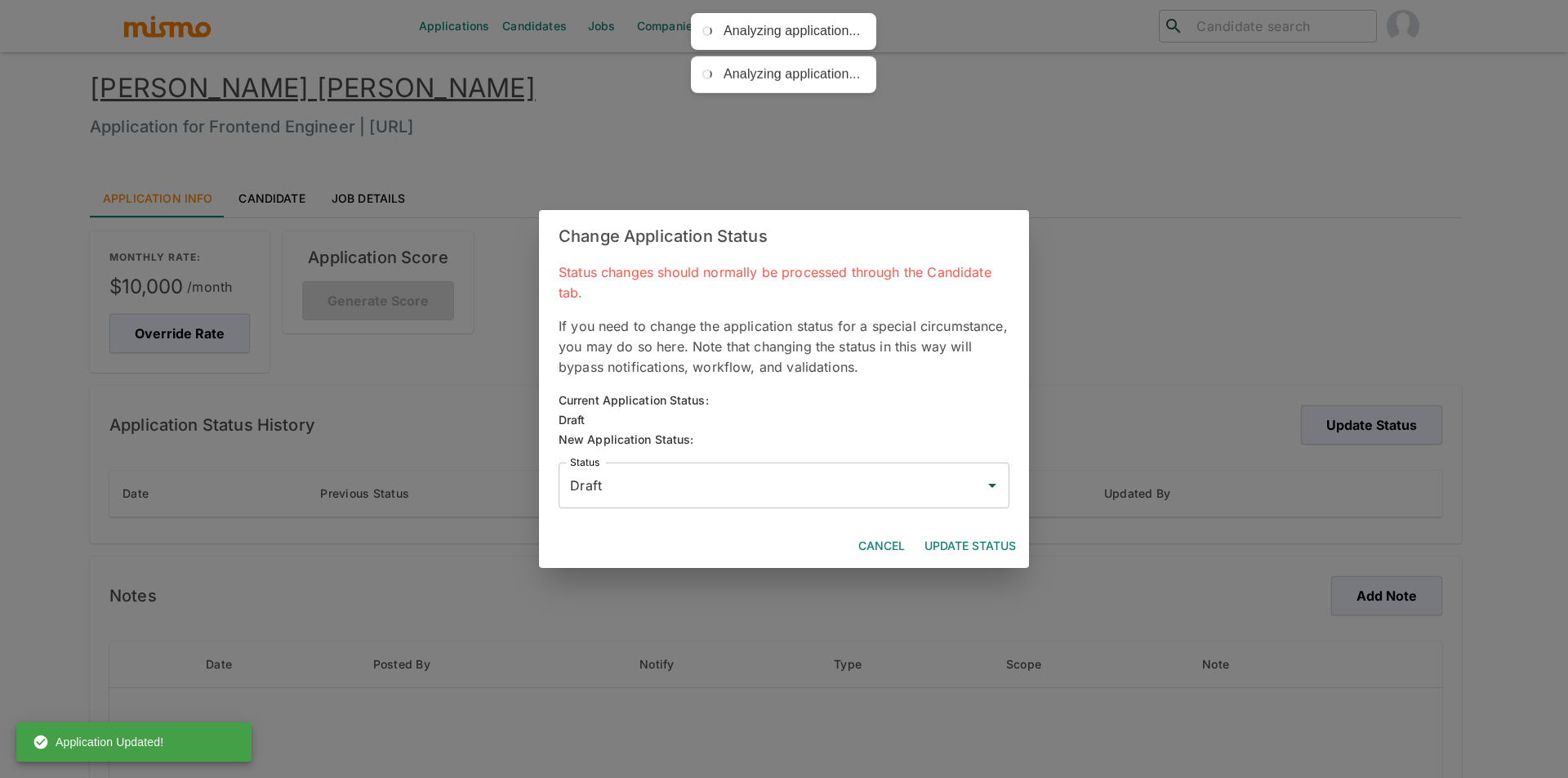
click at [768, 470] on input "Draft" at bounding box center [771, 485] width 412 height 31
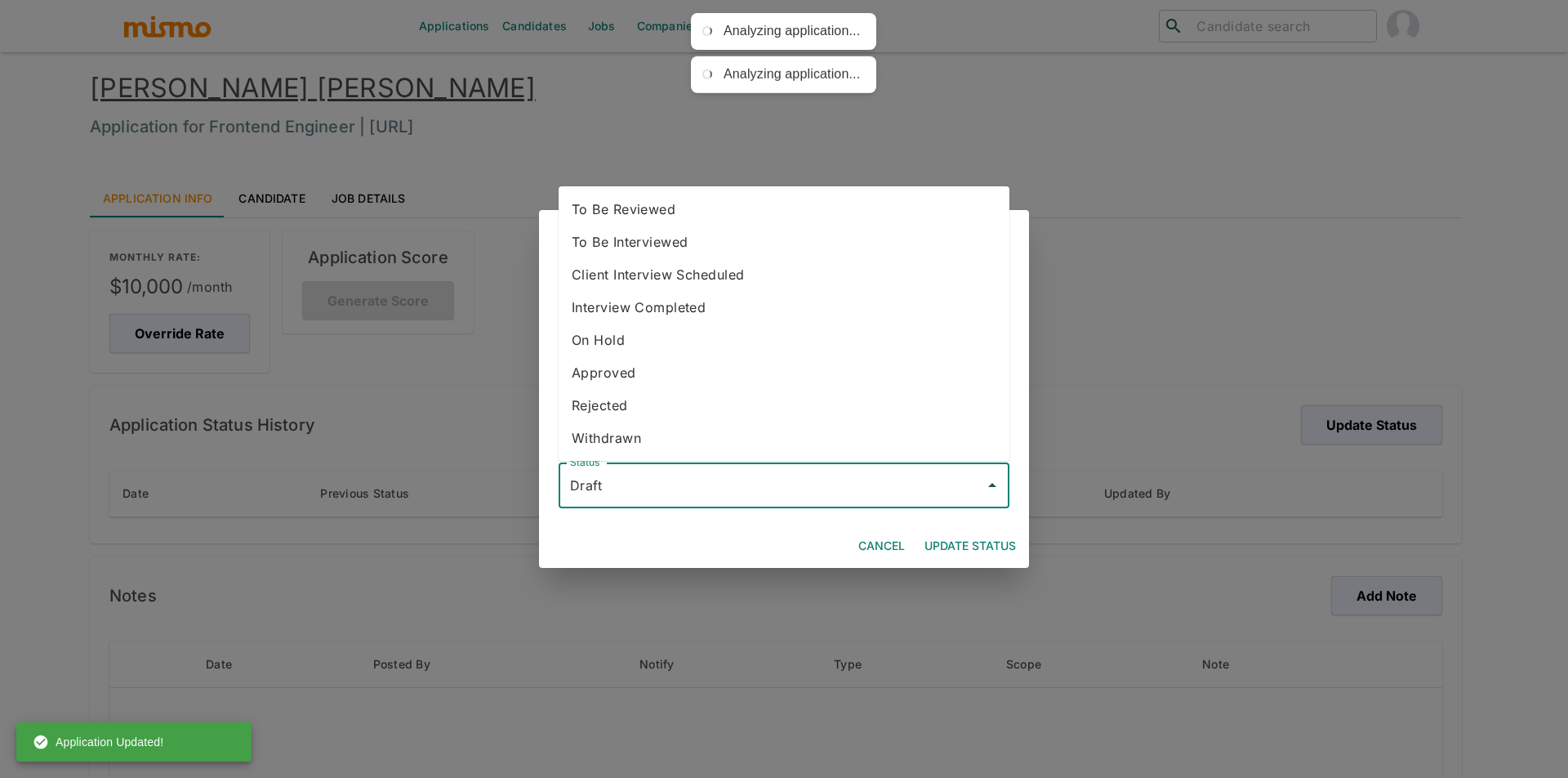
click at [643, 222] on li "To Be Reviewed" at bounding box center [784, 209] width 451 height 33
type input "To Be Reviewed"
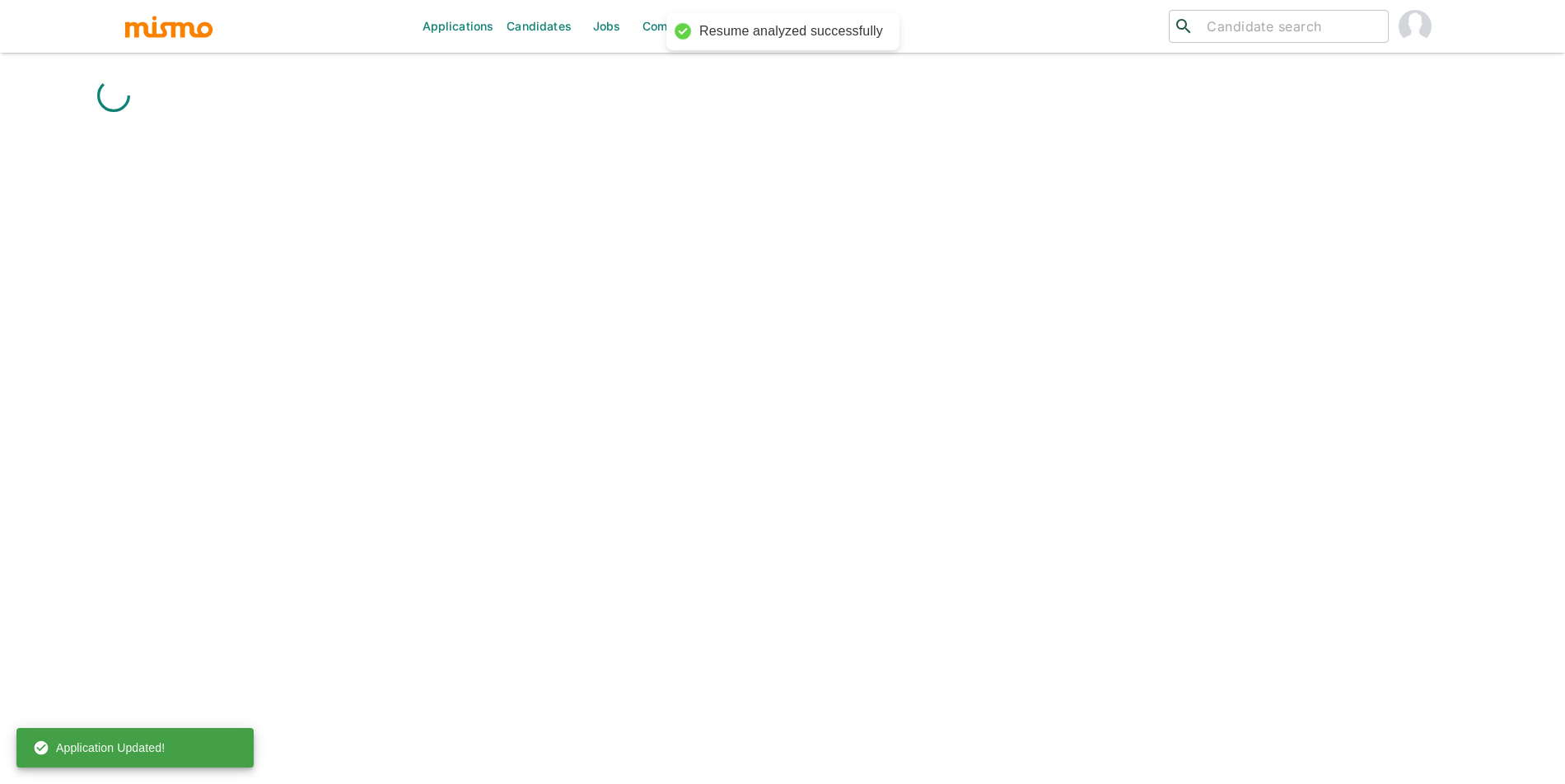
click at [1001, 552] on div "Applications Candidates Jobs Companies Market Research ​ ​" at bounding box center [782, 412] width 1383 height 784
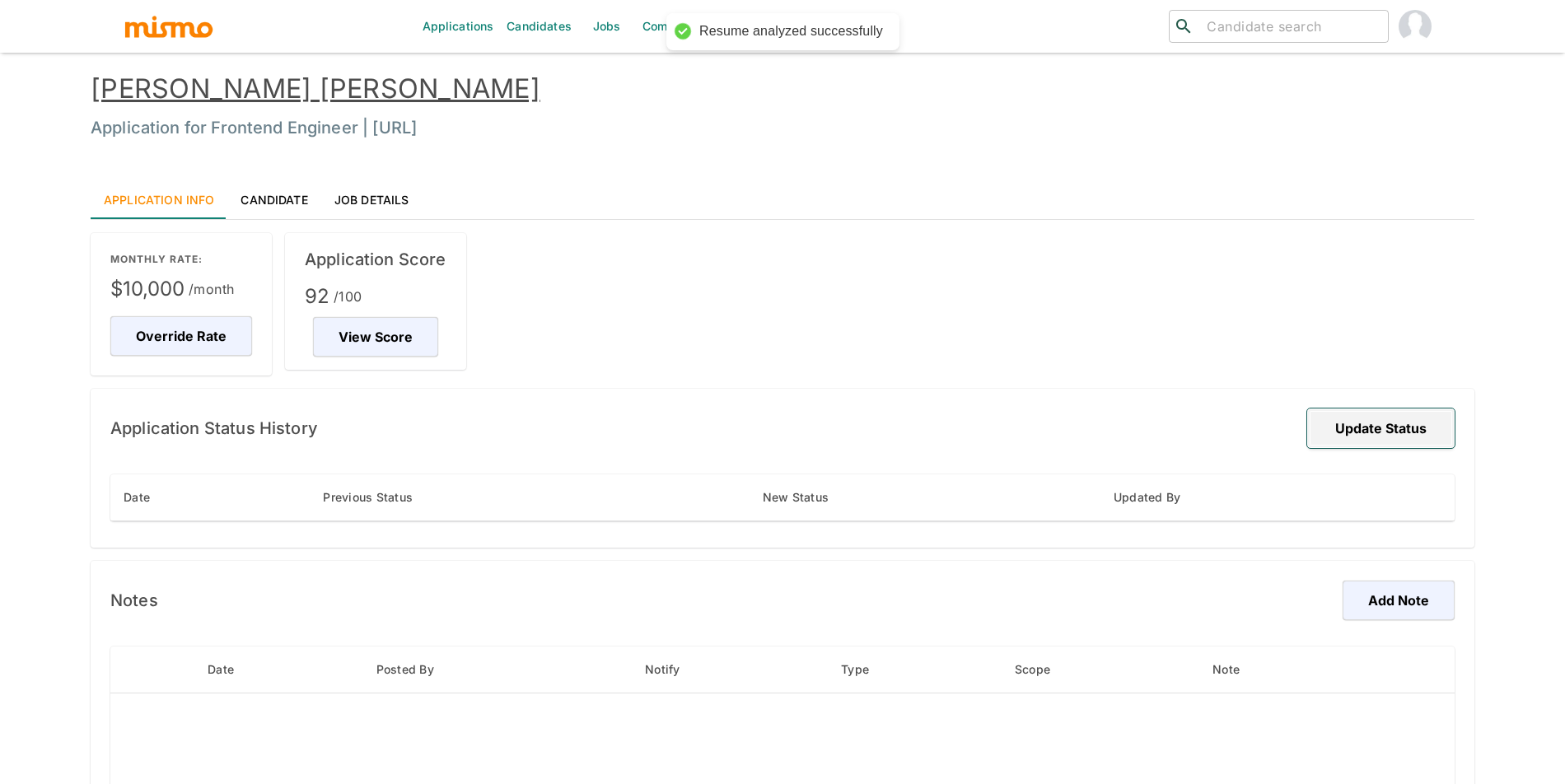
click at [1381, 423] on button "Update Status" at bounding box center [1381, 428] width 148 height 40
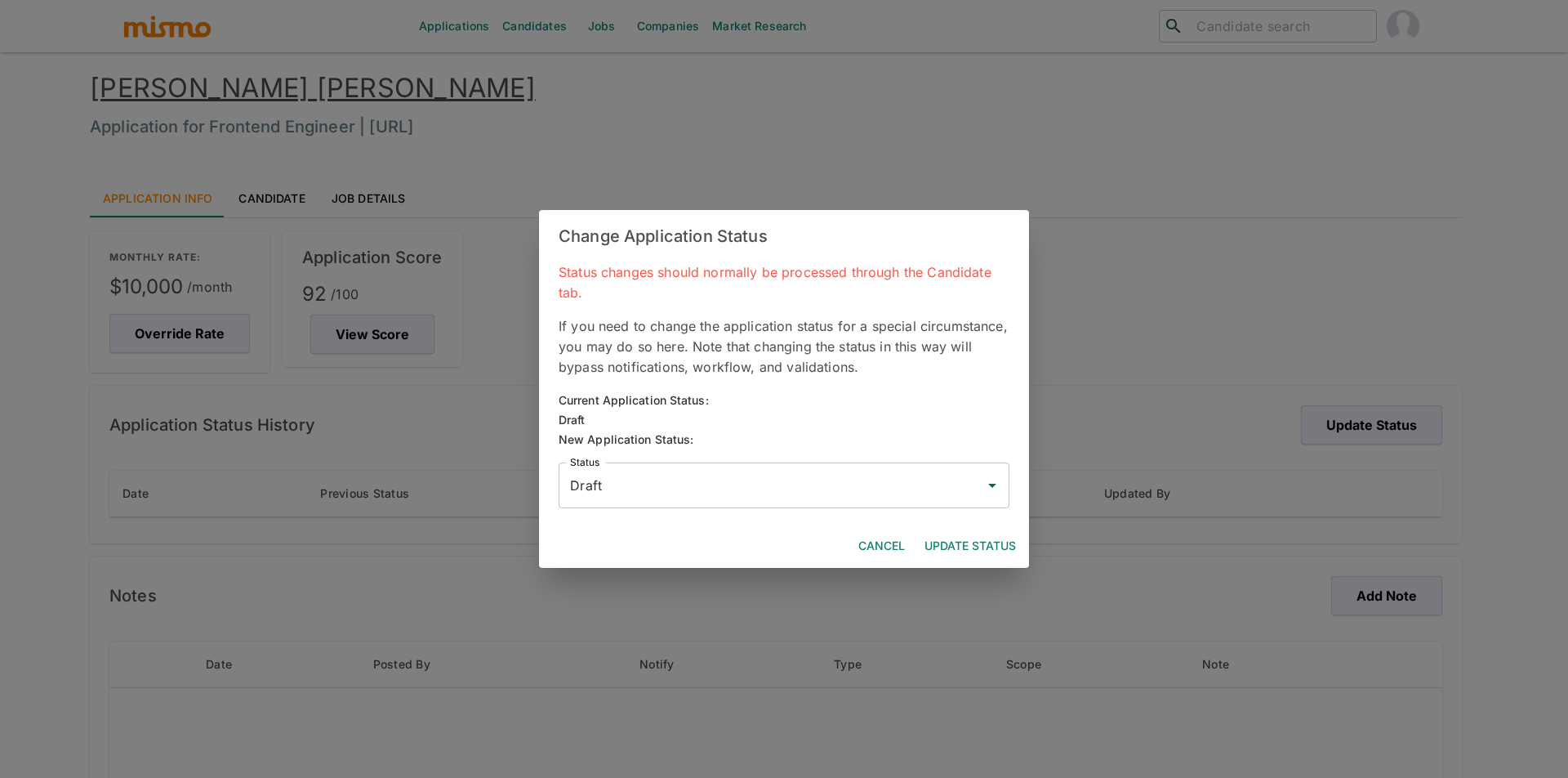
click at [853, 492] on input "Draft" at bounding box center [771, 485] width 412 height 31
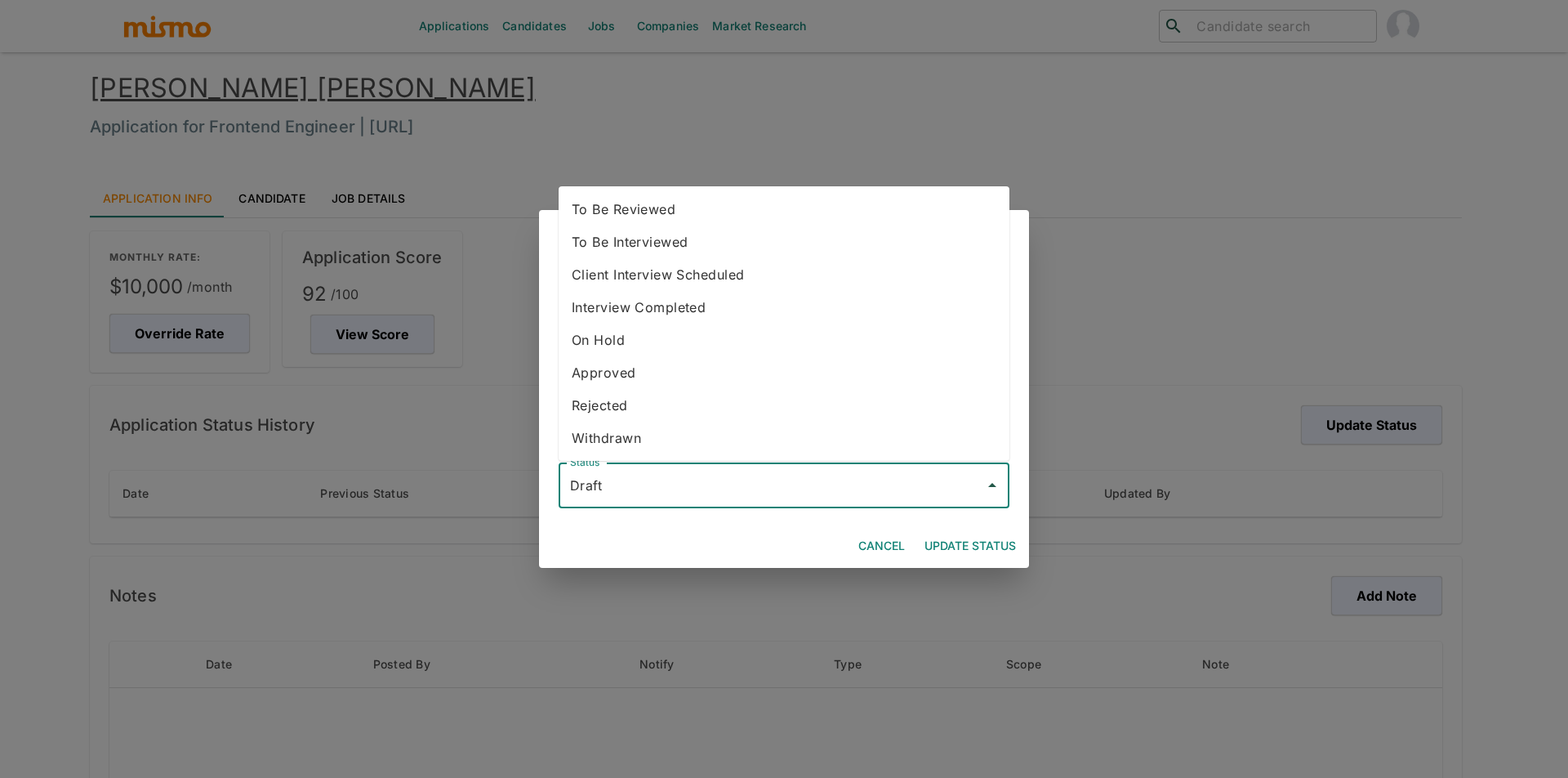
click at [624, 216] on li "To Be Reviewed" at bounding box center [784, 209] width 451 height 33
type input "To Be Reviewed"
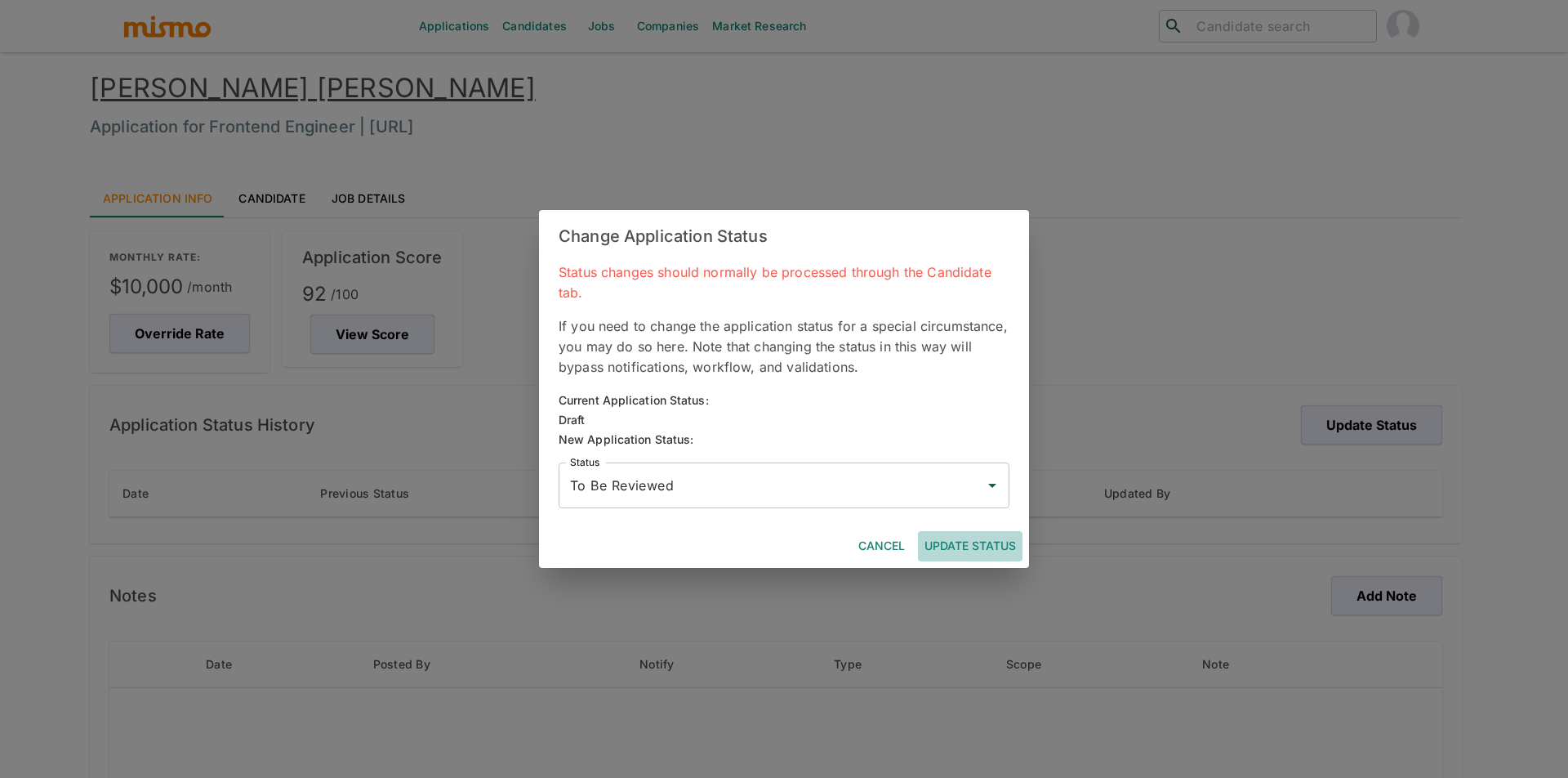
click at [969, 536] on button "Update Status" at bounding box center [970, 546] width 104 height 30
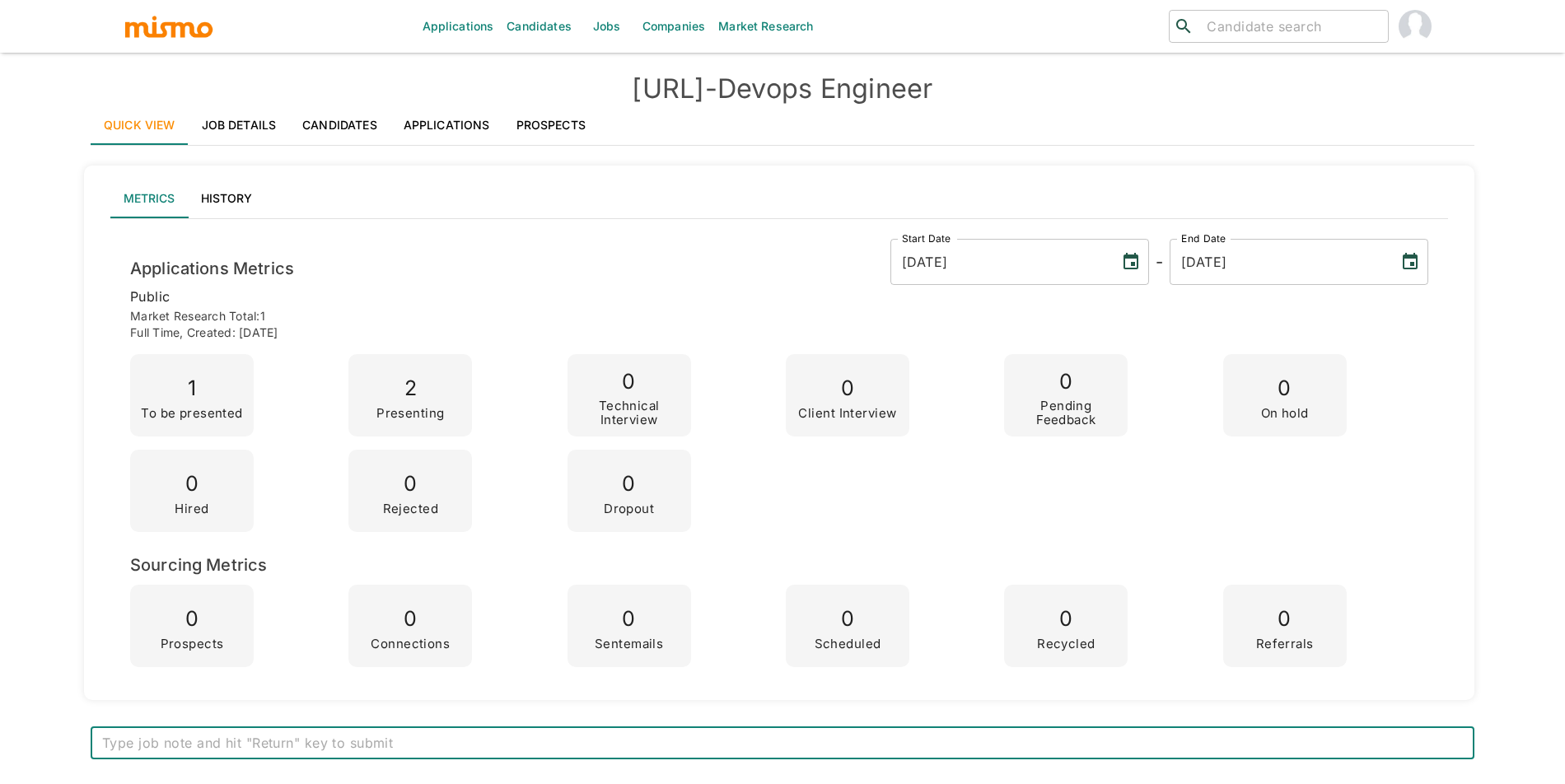
click at [473, 134] on link "Applications" at bounding box center [446, 125] width 113 height 40
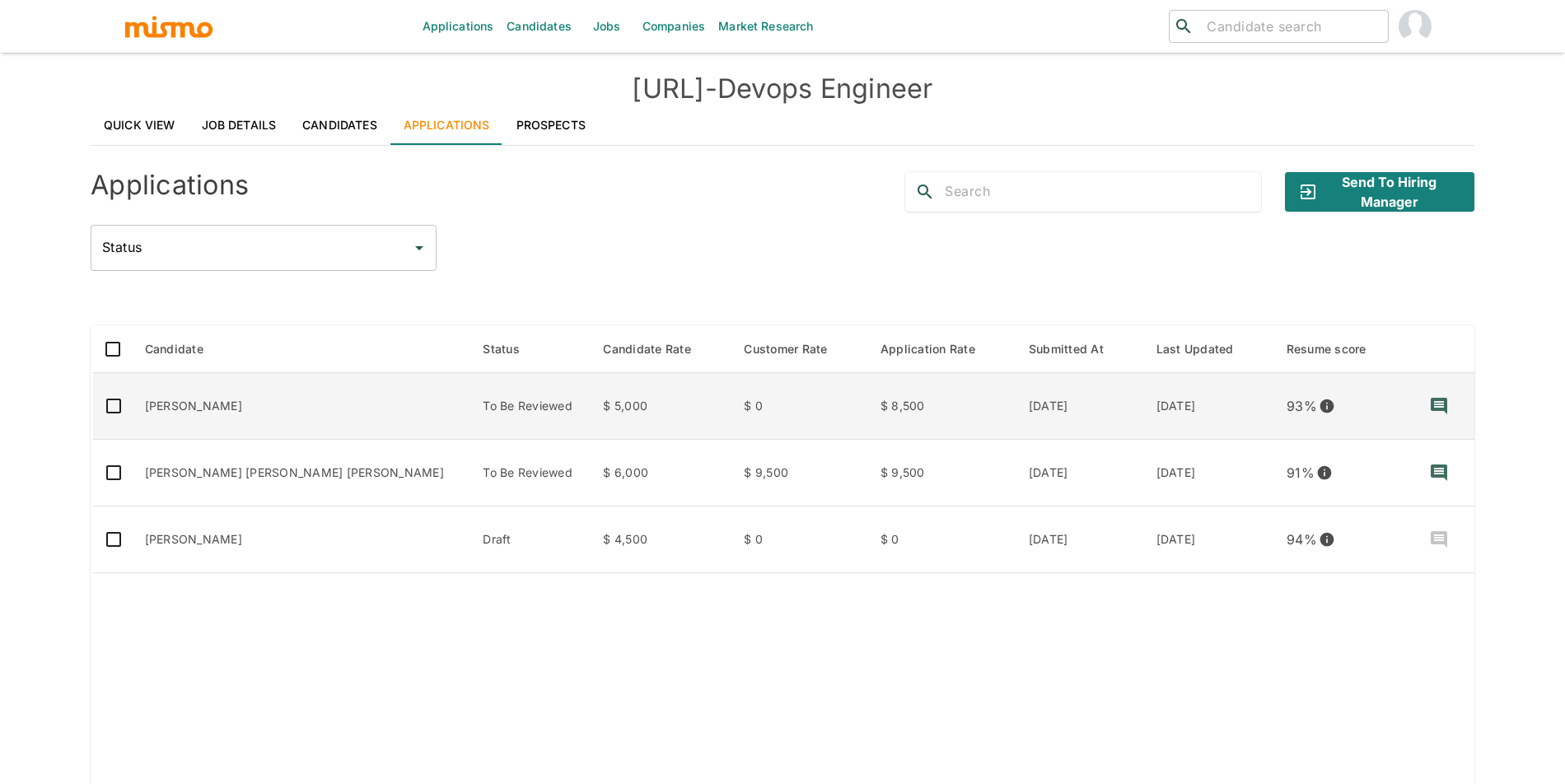
click at [266, 411] on td "Matheus Miranda" at bounding box center [300, 406] width 339 height 67
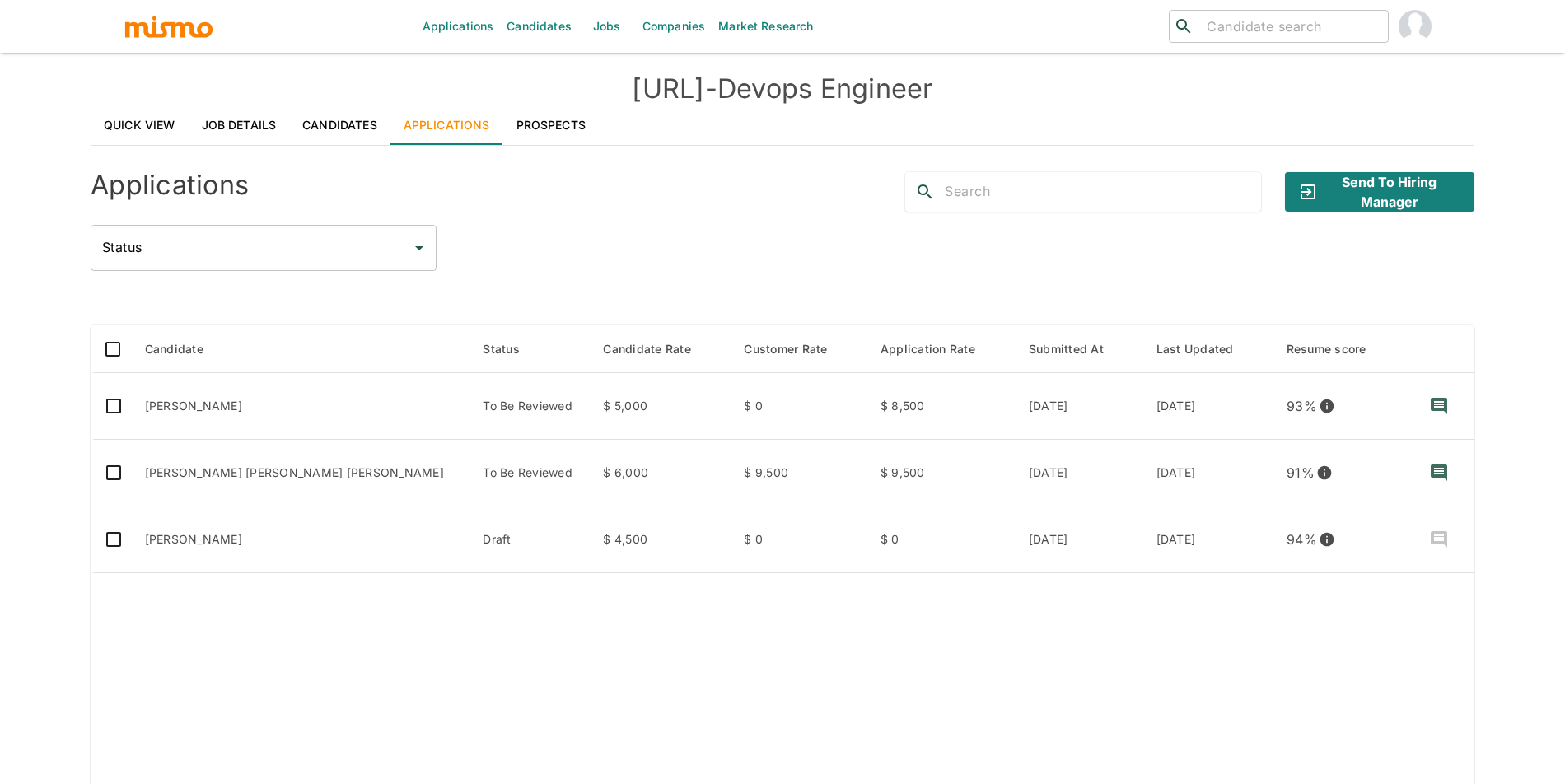
click at [541, 39] on link "Candidates" at bounding box center [539, 26] width 78 height 53
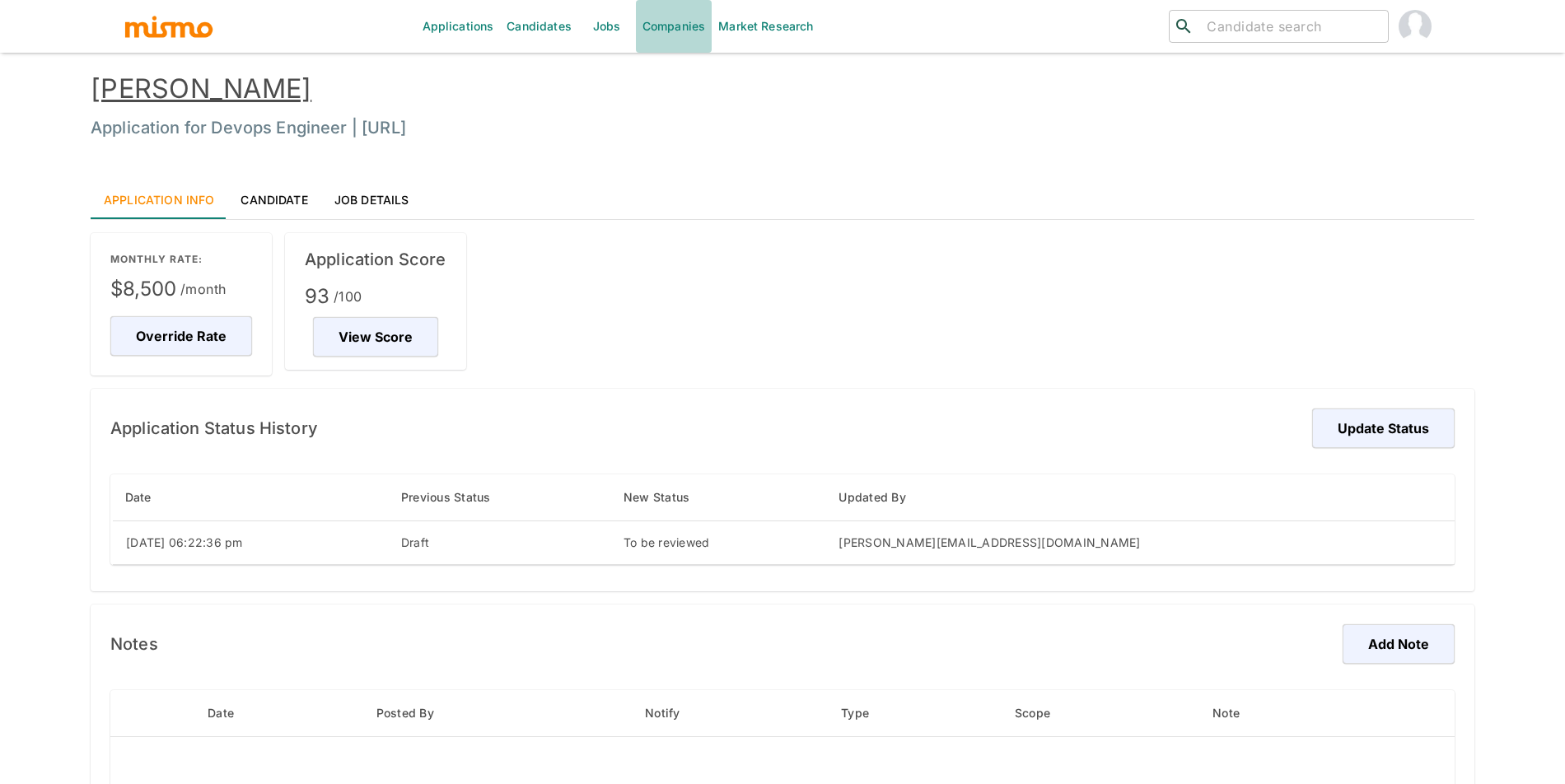
click at [676, 38] on link "Companies" at bounding box center [673, 26] width 76 height 53
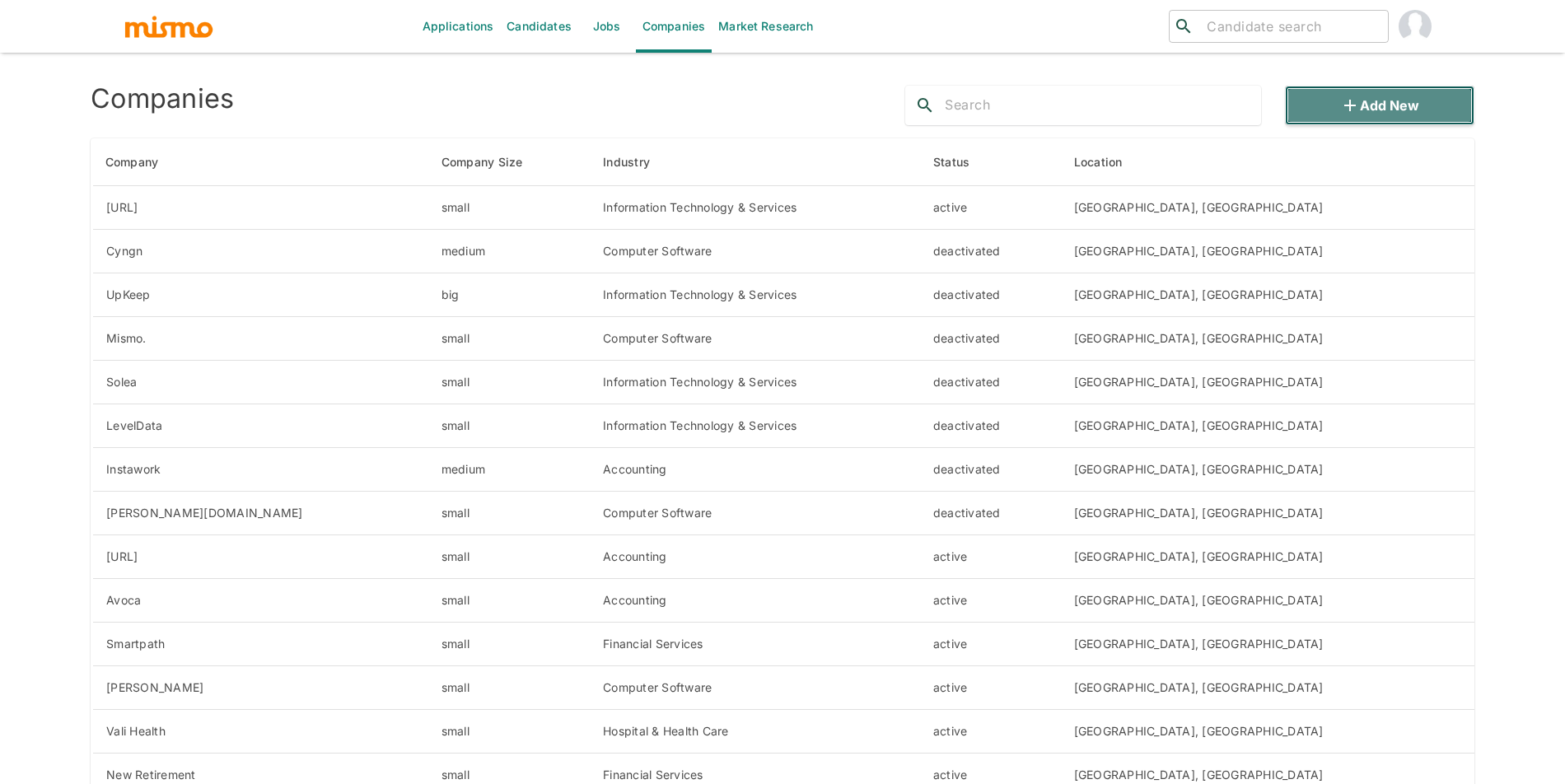
click at [1425, 107] on button "Add new" at bounding box center [1379, 105] width 189 height 40
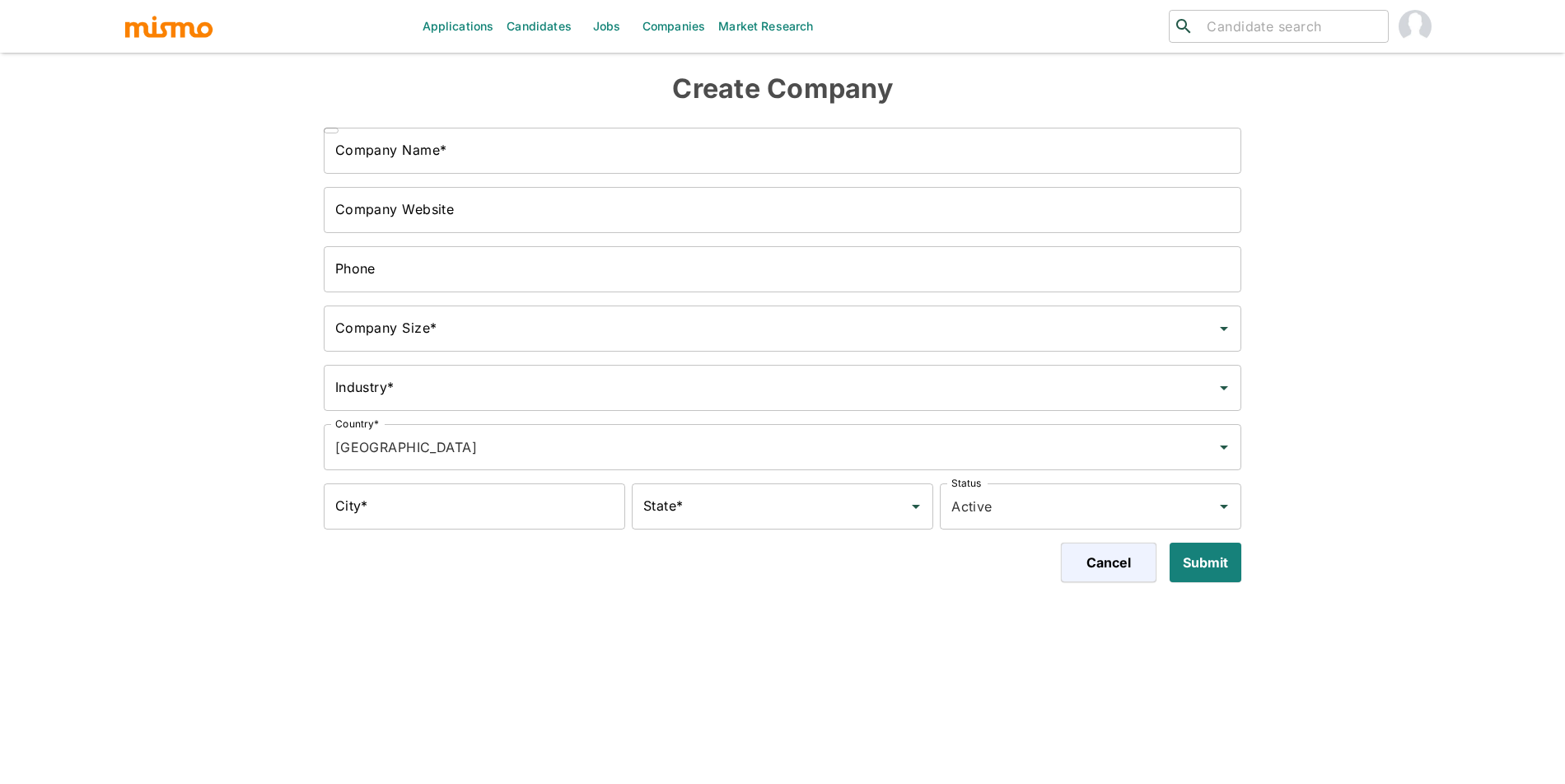
click at [665, 209] on input "Company Website" at bounding box center [782, 210] width 918 height 46
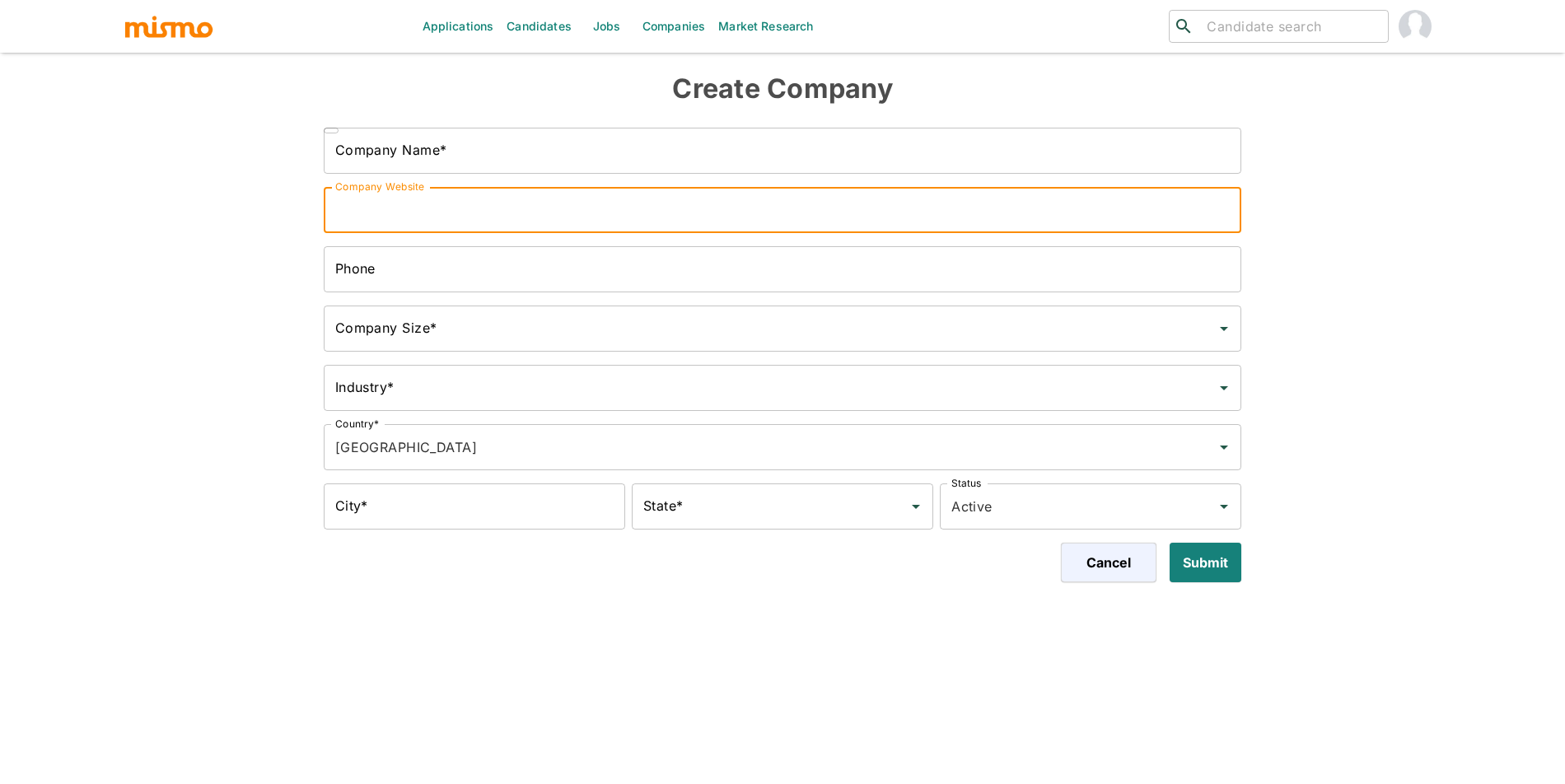
paste input "https://www.onkernel.com/"
type input "https://www.onkernel.com/"
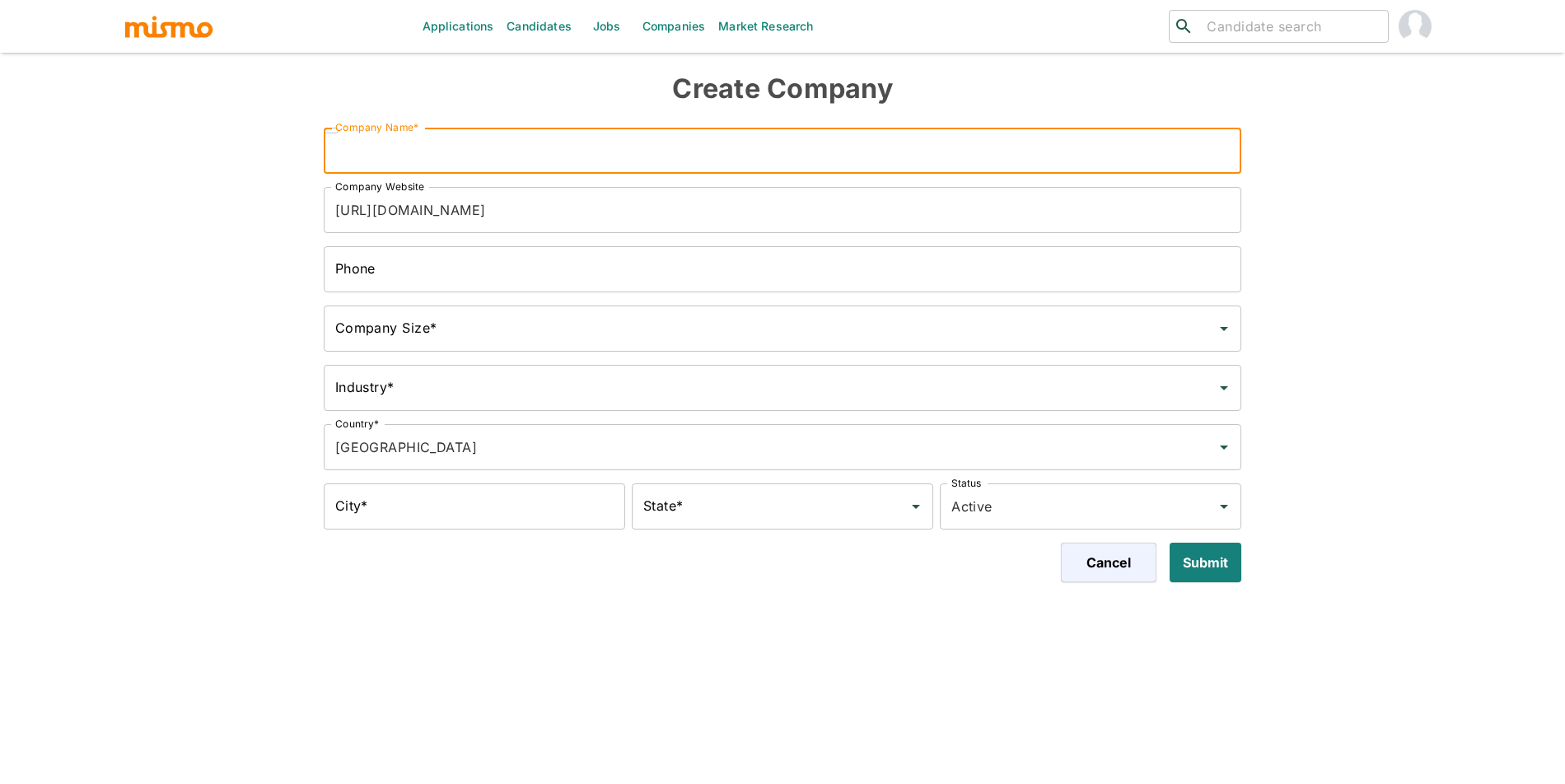
click at [598, 132] on input "Company Name*" at bounding box center [782, 150] width 918 height 46
click at [653, 344] on div "Company Size*" at bounding box center [782, 328] width 918 height 46
type input "Kernel"
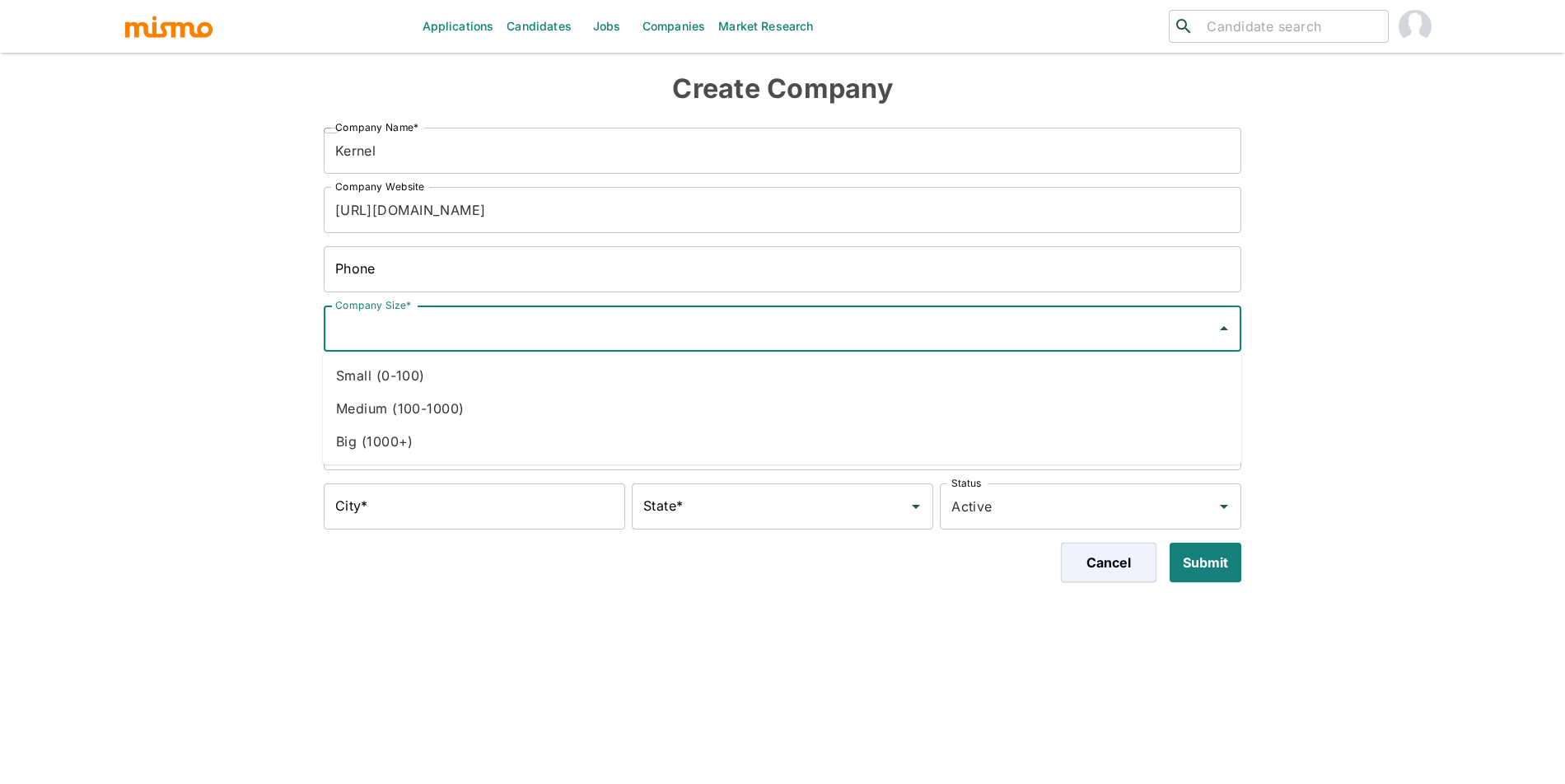
click at [625, 361] on li "Small (0-100)" at bounding box center [782, 375] width 918 height 33
type input "Small (0-100)"
click at [625, 372] on div "Industry*" at bounding box center [782, 388] width 918 height 46
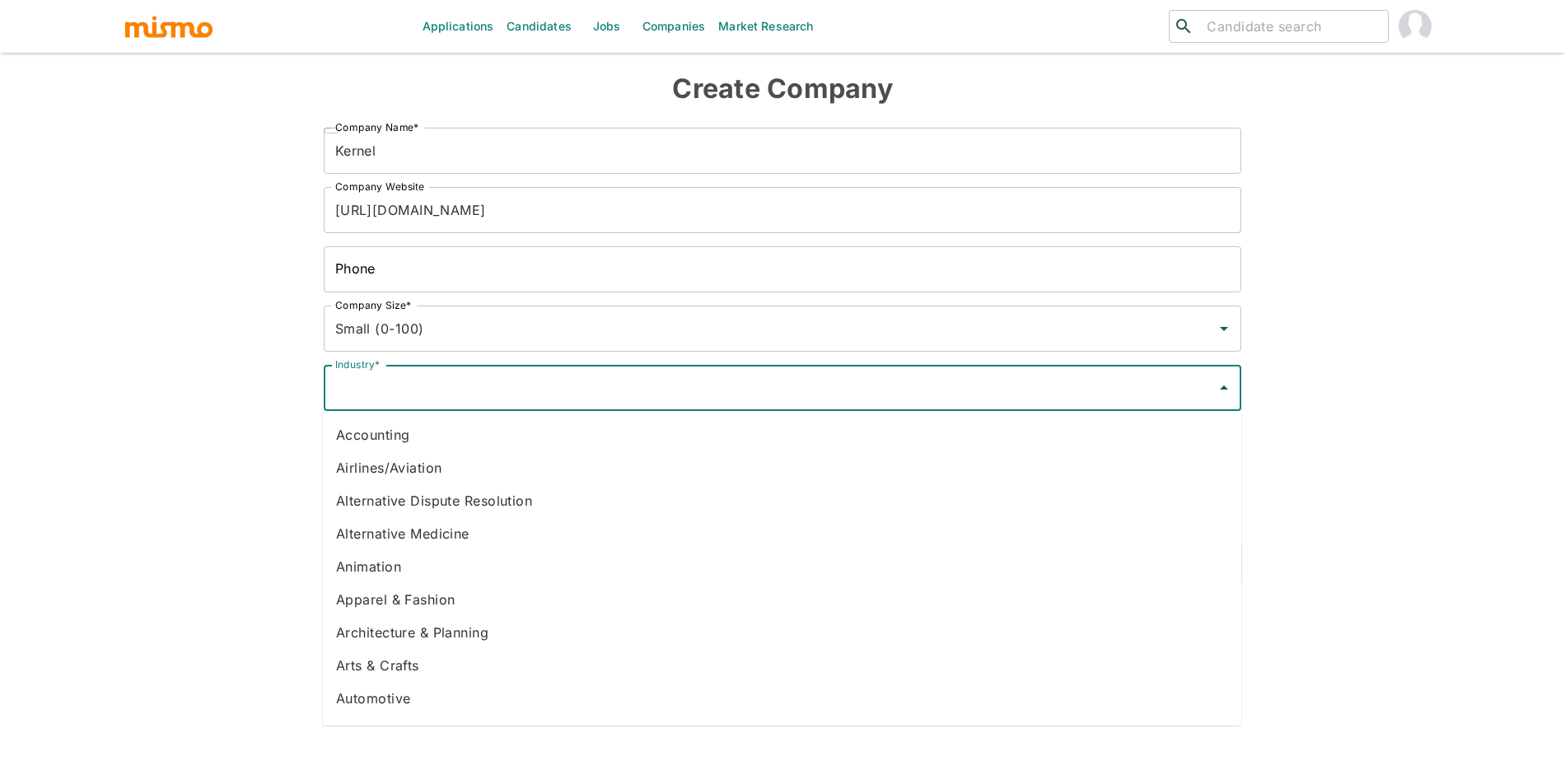
click at [615, 444] on li "Accounting" at bounding box center [782, 434] width 918 height 33
type input "Accounting"
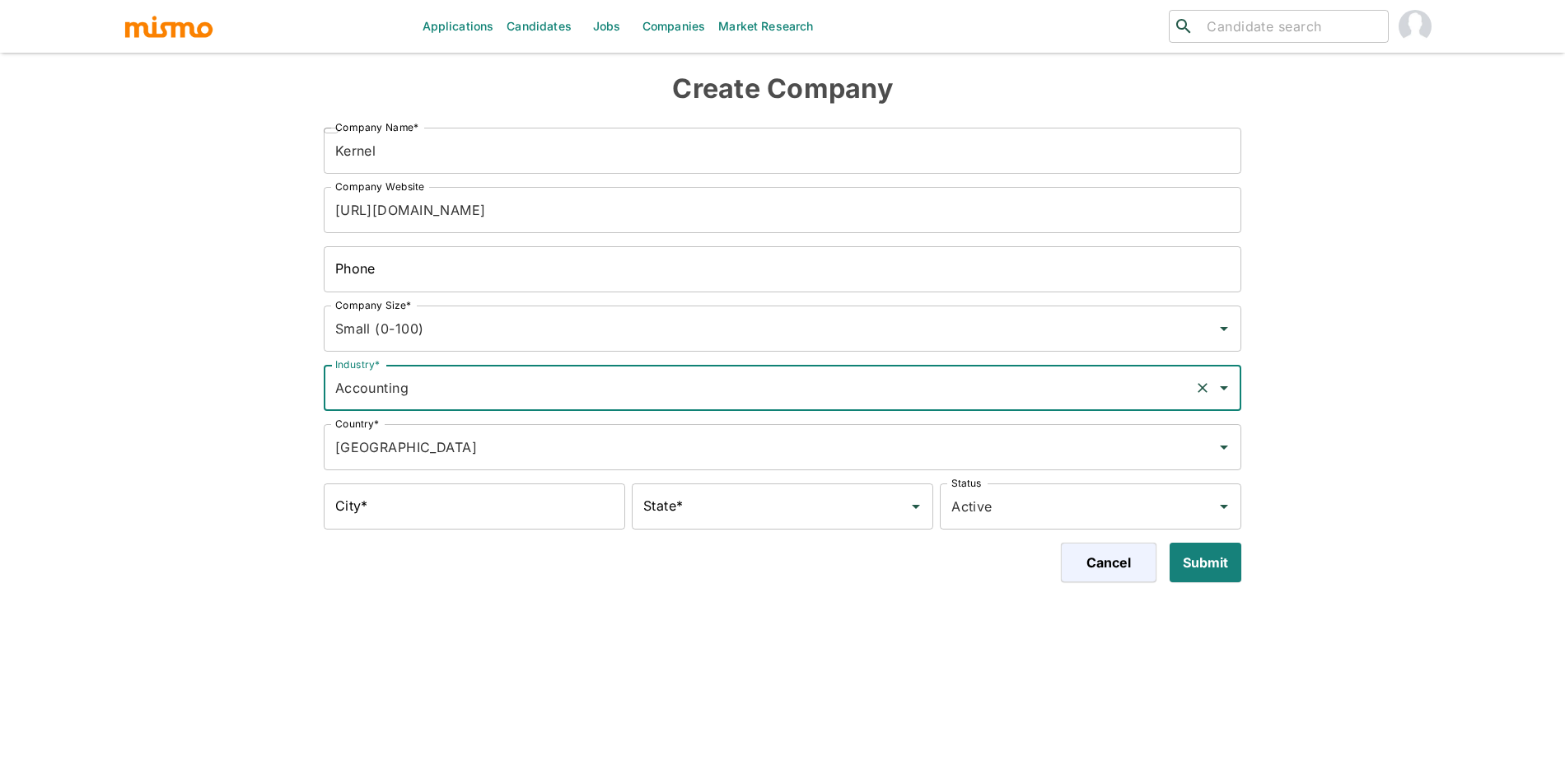
click at [567, 547] on div "Cancel Submit" at bounding box center [777, 556] width 932 height 53
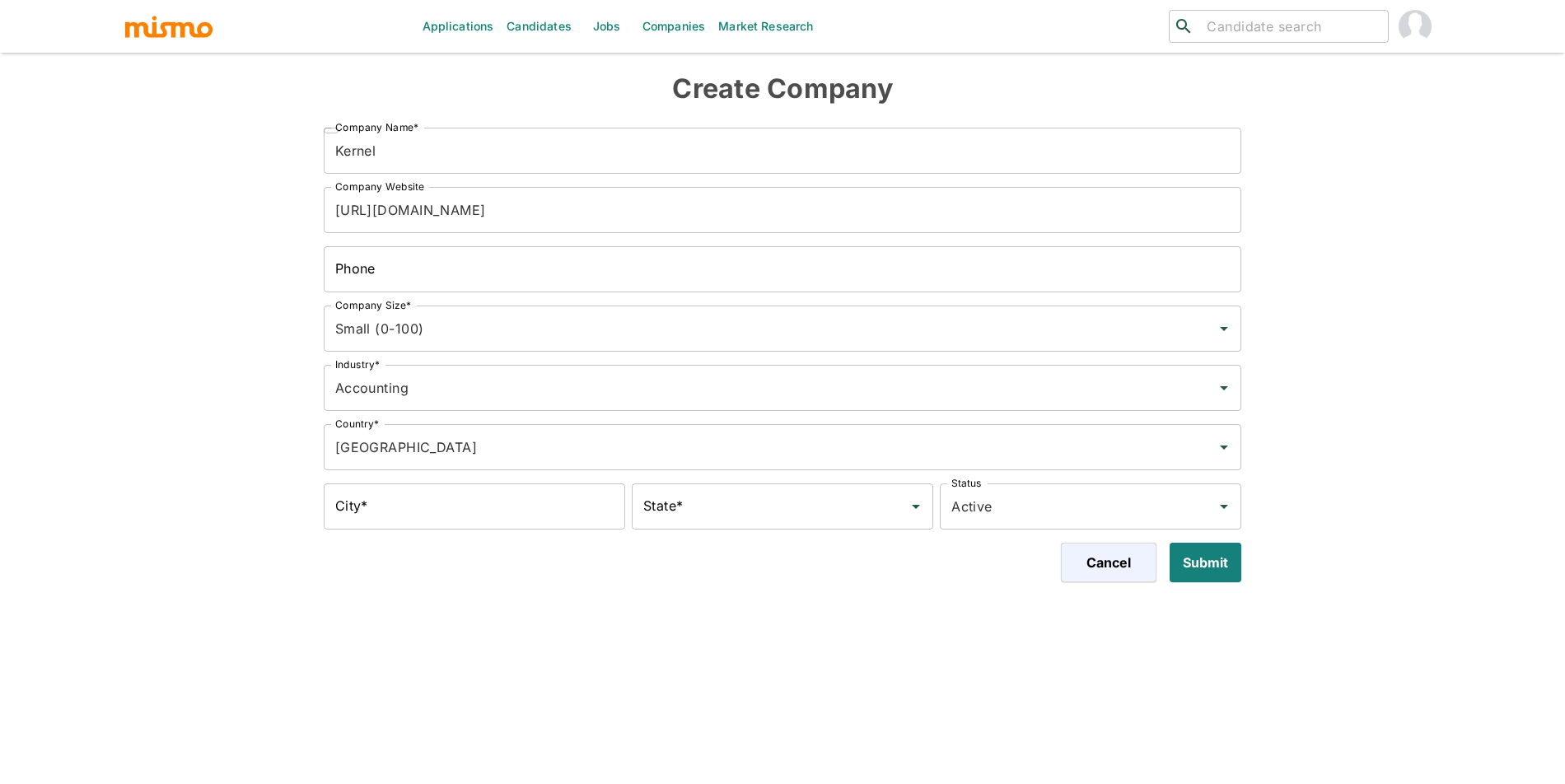
click at [549, 514] on input "City*" at bounding box center [474, 507] width 301 height 46
type input "San Francisco"
click at [785, 509] on input "State*" at bounding box center [770, 506] width 262 height 31
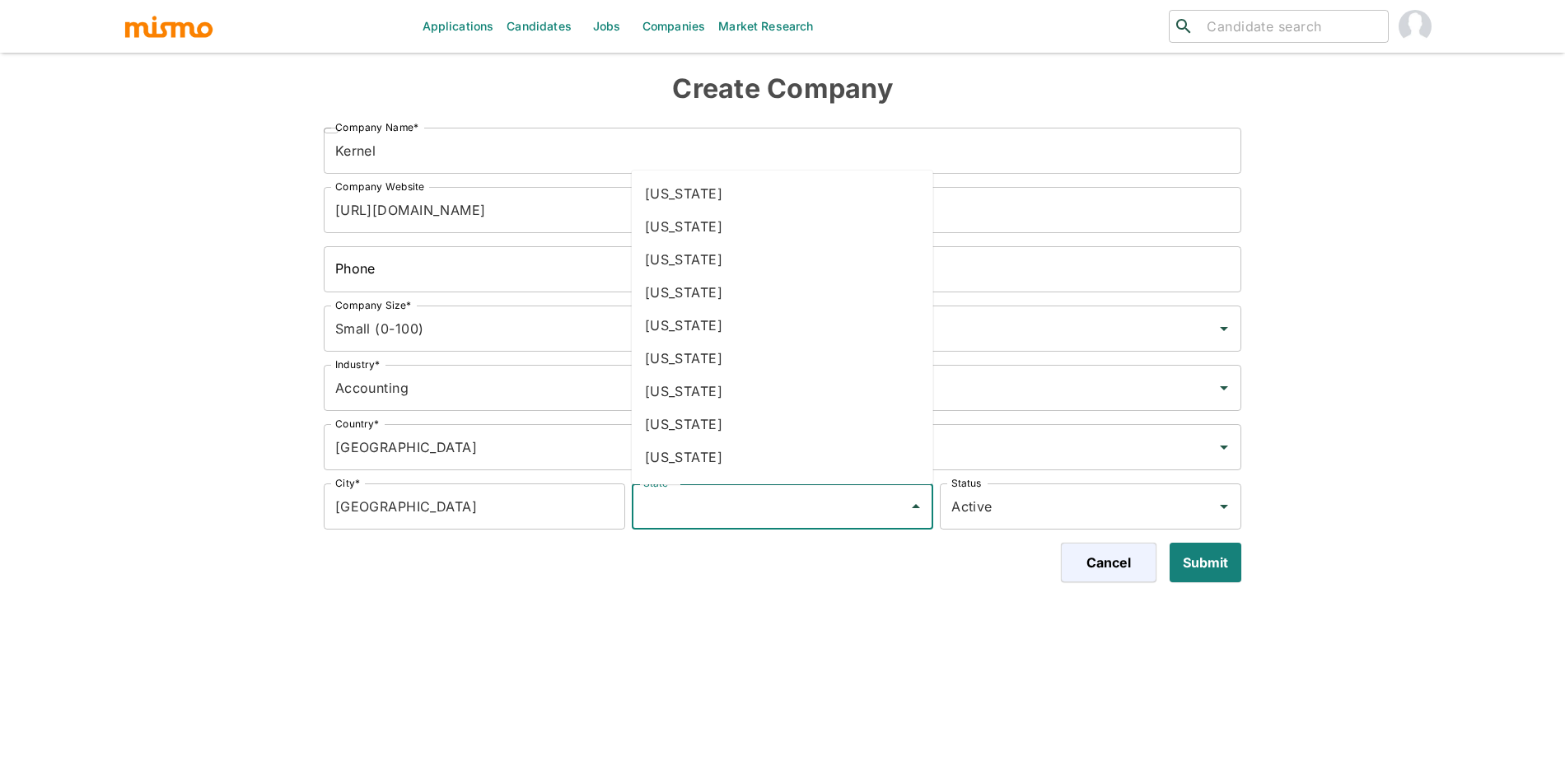
click at [686, 328] on li "California" at bounding box center [782, 325] width 301 height 33
type input "California"
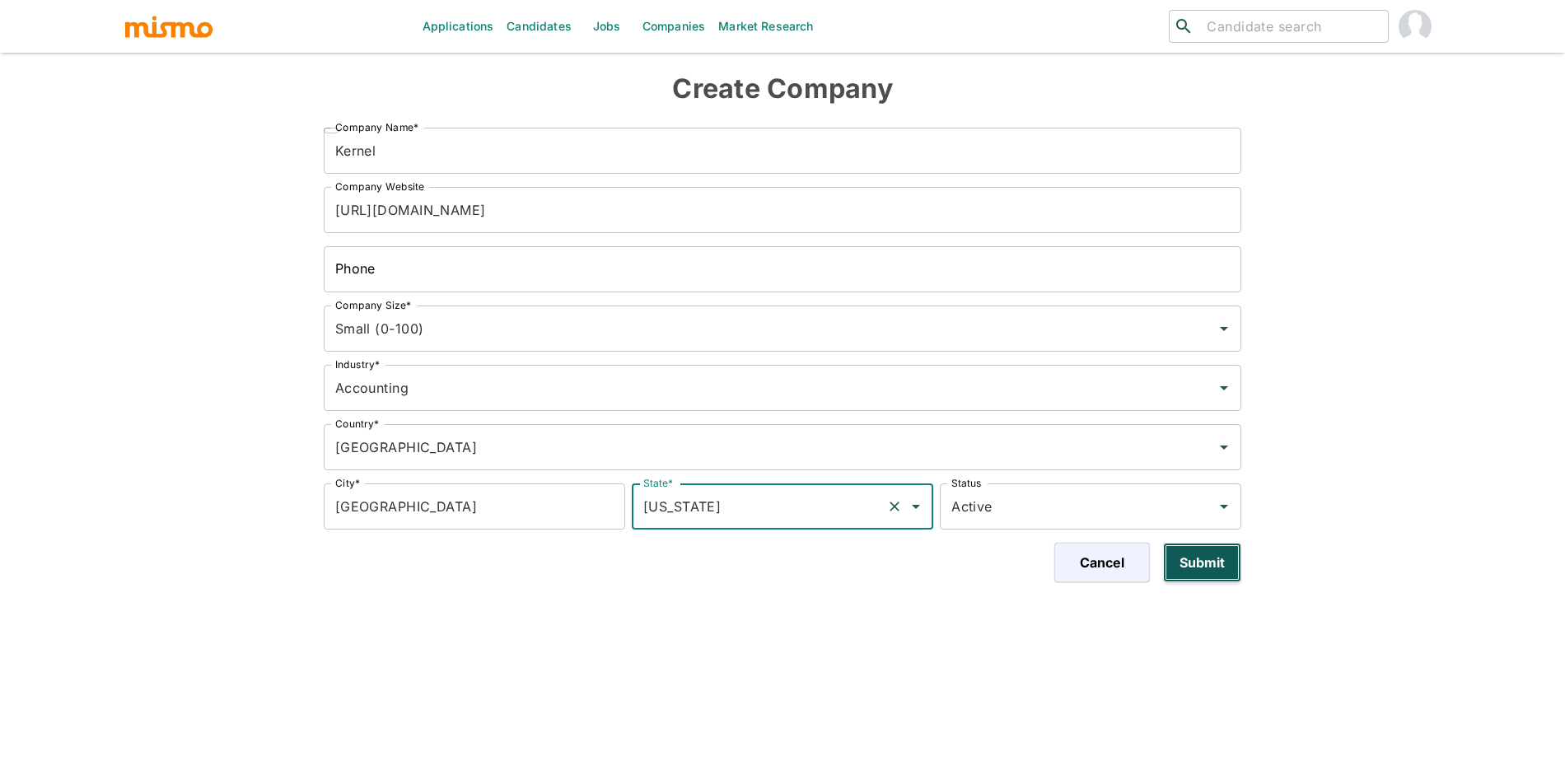
click at [1207, 558] on button "Submit" at bounding box center [1202, 562] width 78 height 40
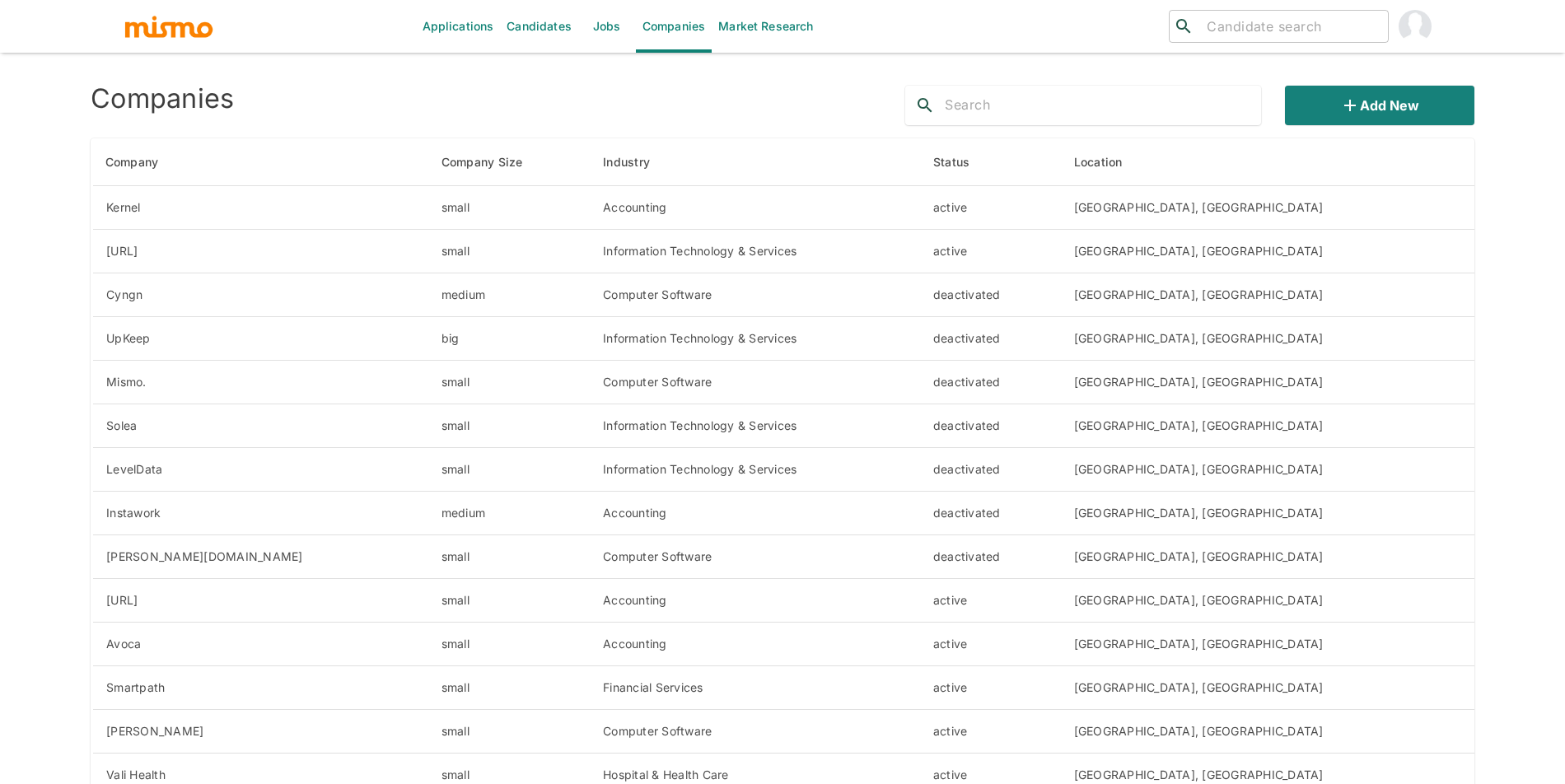
click at [1419, 26] on img "account of current user" at bounding box center [1415, 26] width 33 height 33
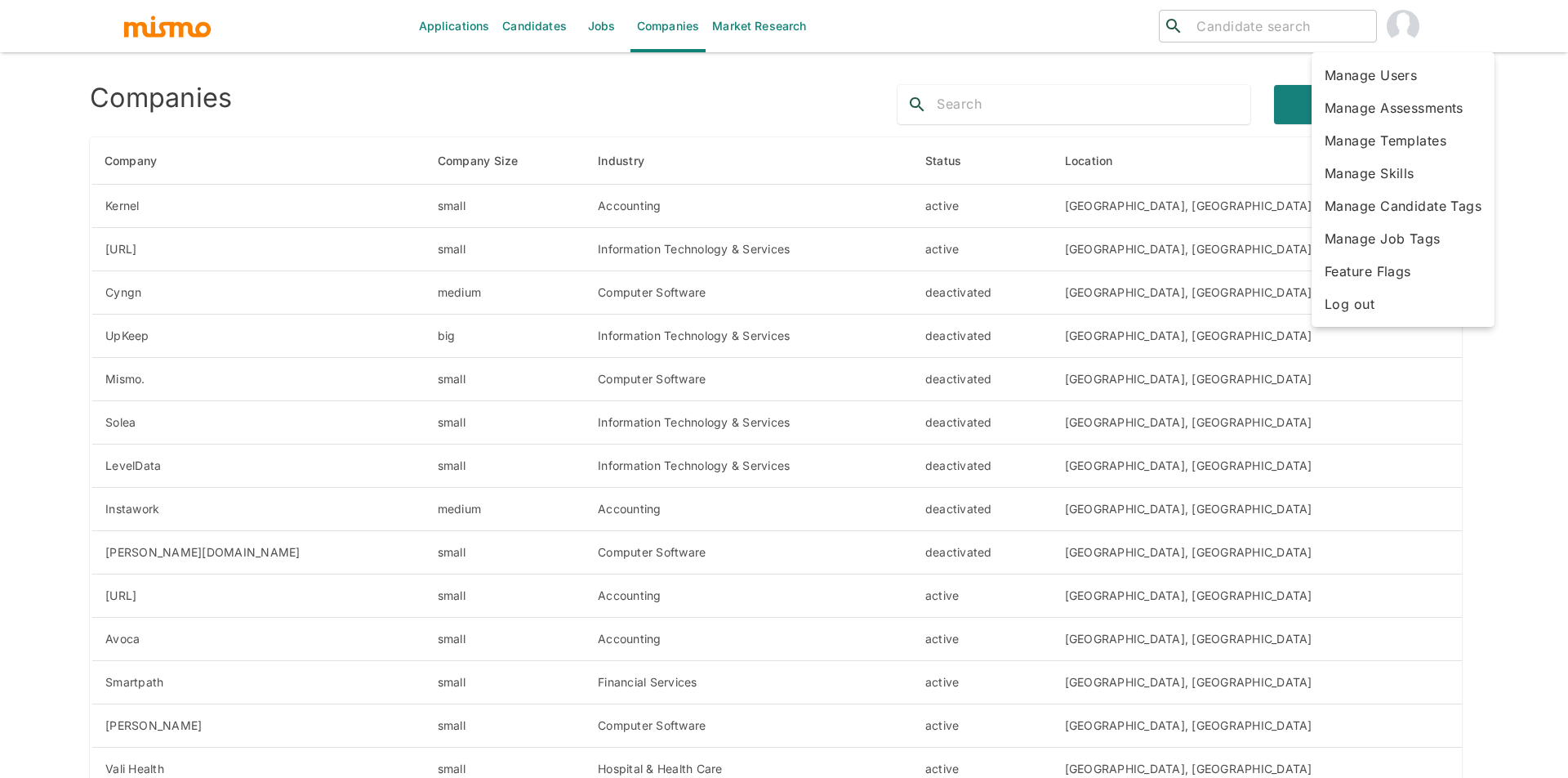
click at [1388, 78] on li "Manage Users" at bounding box center [1402, 75] width 183 height 33
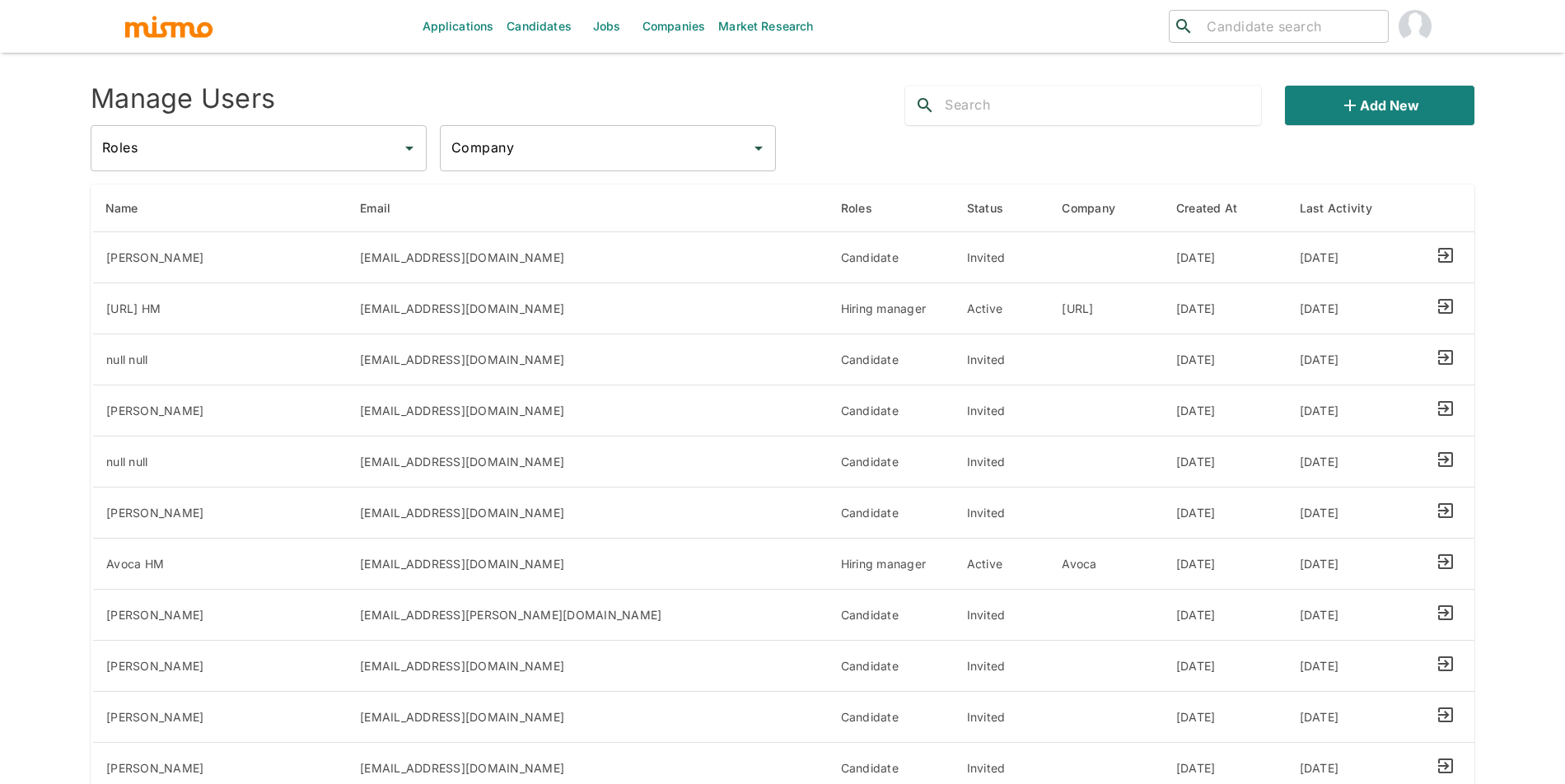
click at [1350, 83] on div "Add new" at bounding box center [1183, 98] width 582 height 53
click at [1344, 98] on icon "button" at bounding box center [1349, 105] width 20 height 20
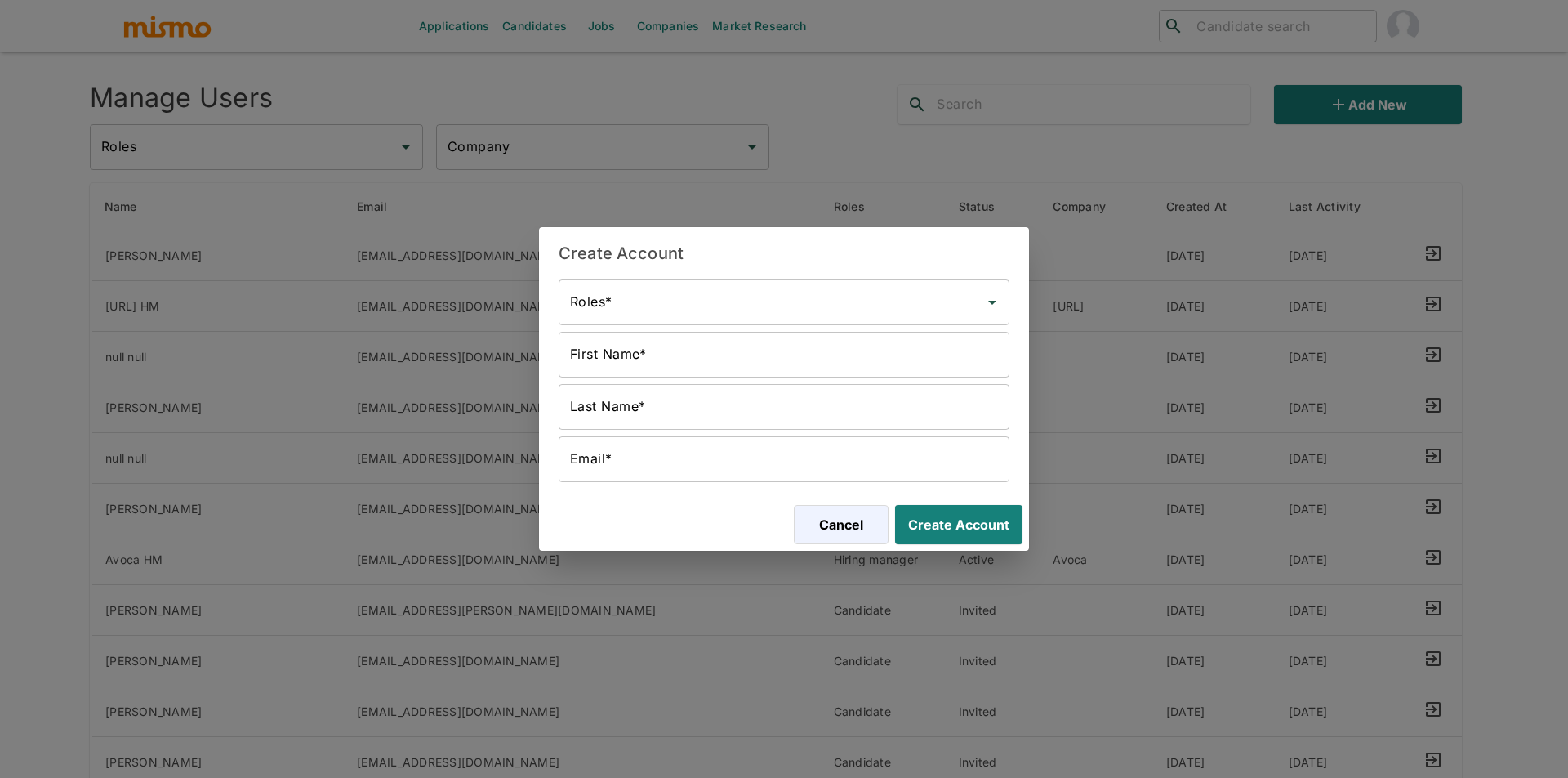
click at [771, 318] on div "Roles*" at bounding box center [784, 302] width 451 height 45
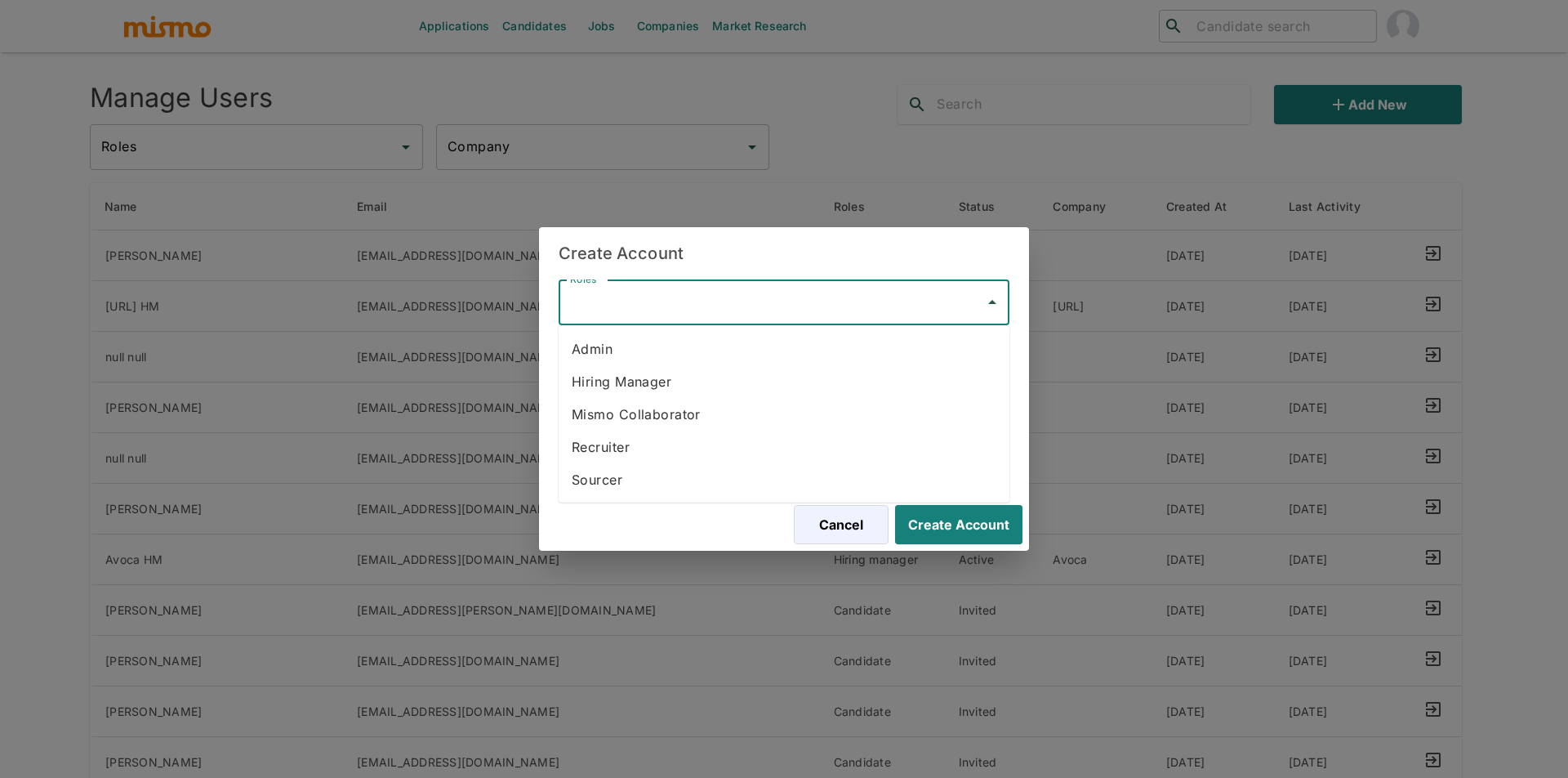
click at [729, 387] on li "Hiring Manager" at bounding box center [784, 381] width 451 height 33
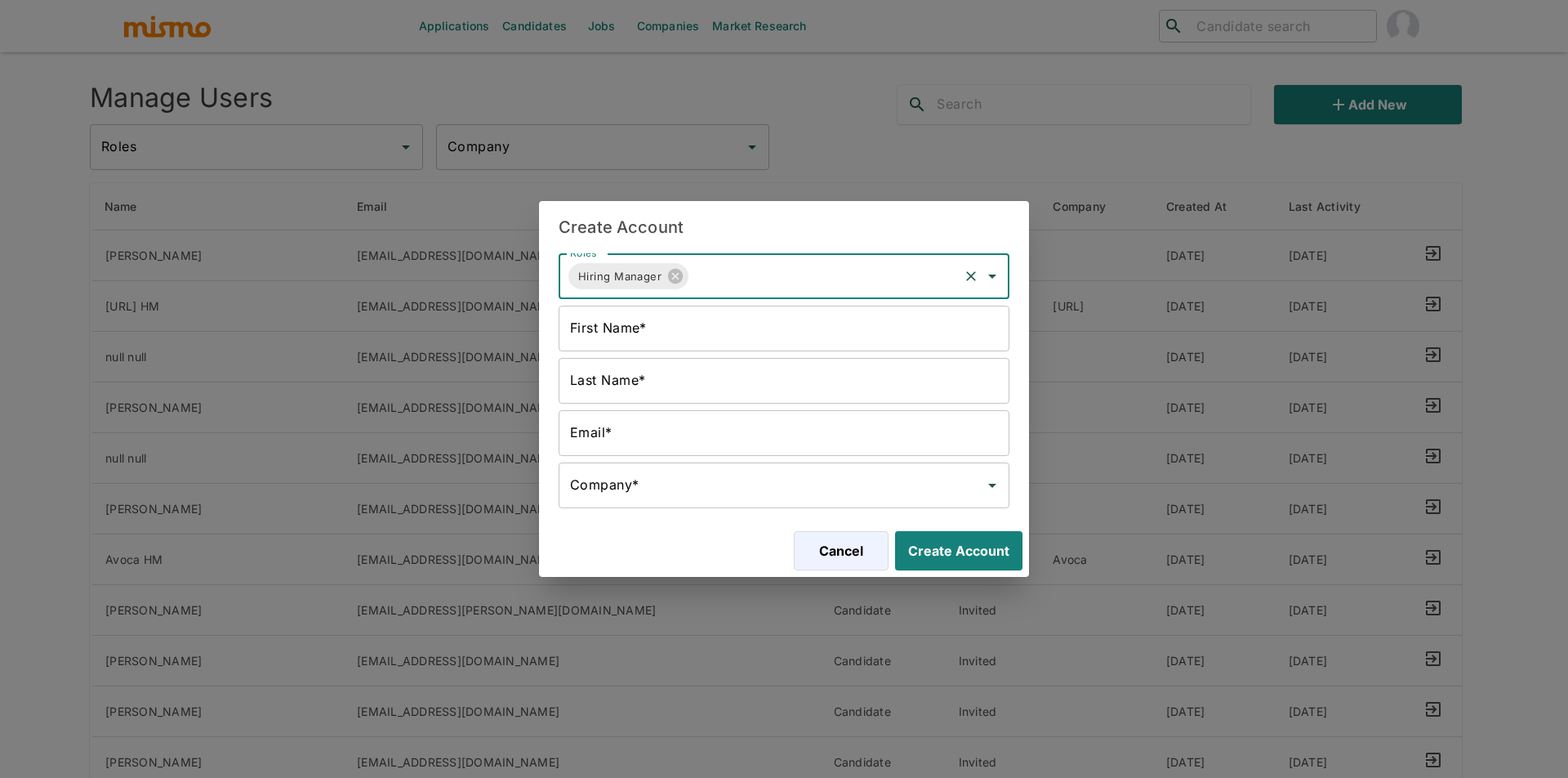
click at [702, 369] on input "Last Name*" at bounding box center [784, 381] width 451 height 45
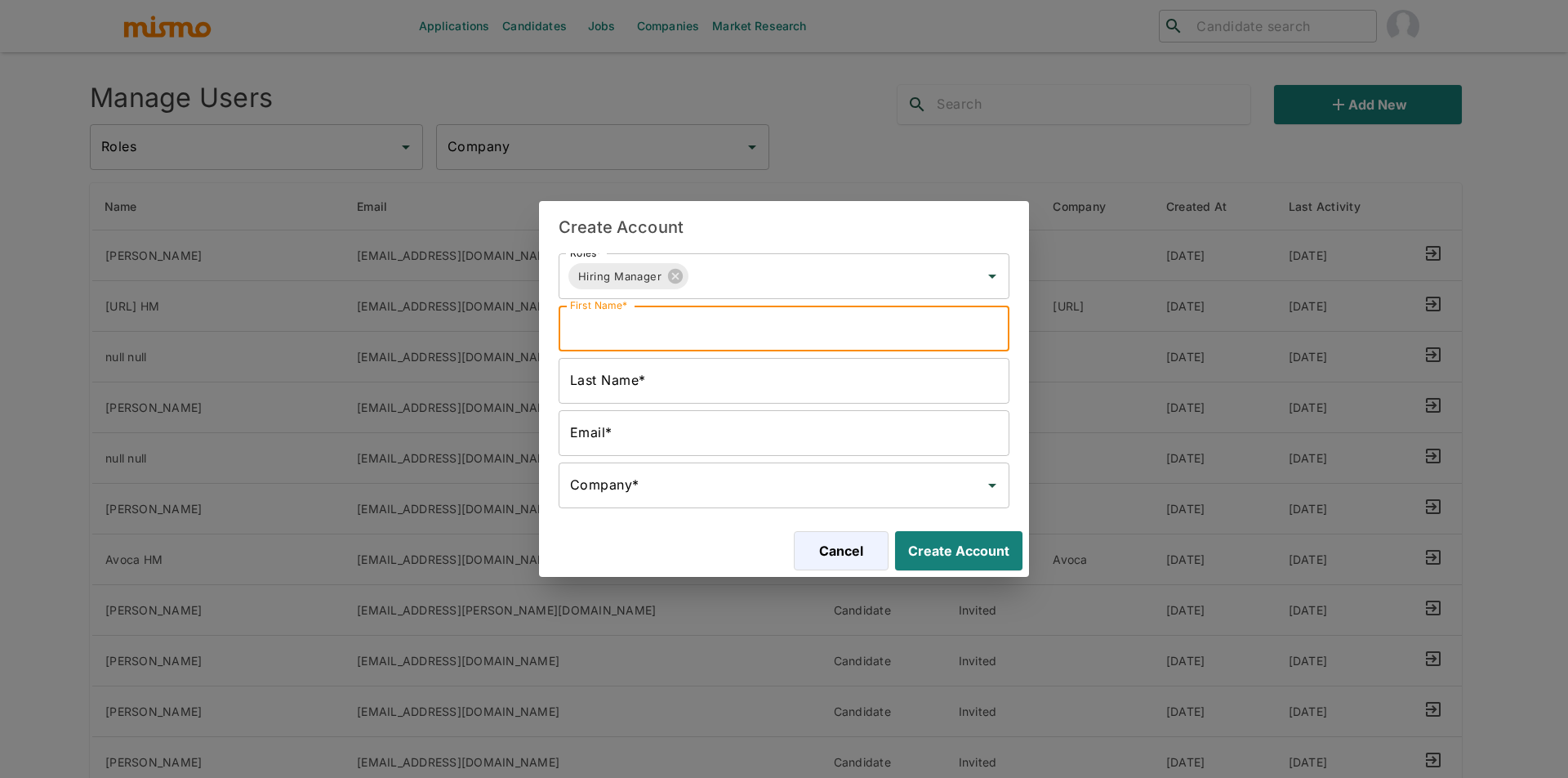
click at [708, 317] on input "First Name*" at bounding box center [784, 328] width 451 height 45
type input "Kernel"
click at [699, 360] on input "Last Name*" at bounding box center [784, 381] width 451 height 45
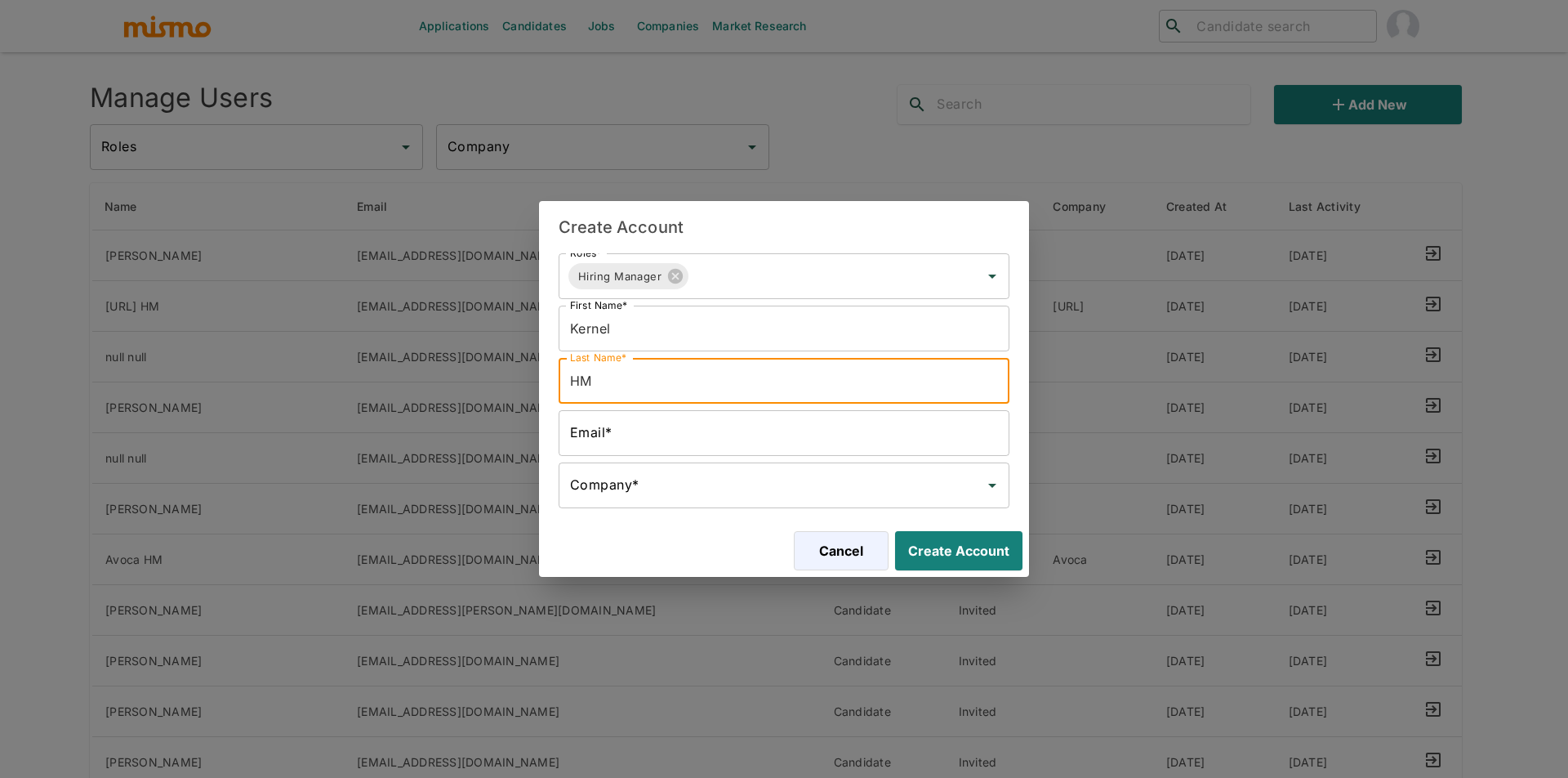
type input "HM"
click at [627, 439] on input "Email*" at bounding box center [784, 433] width 451 height 45
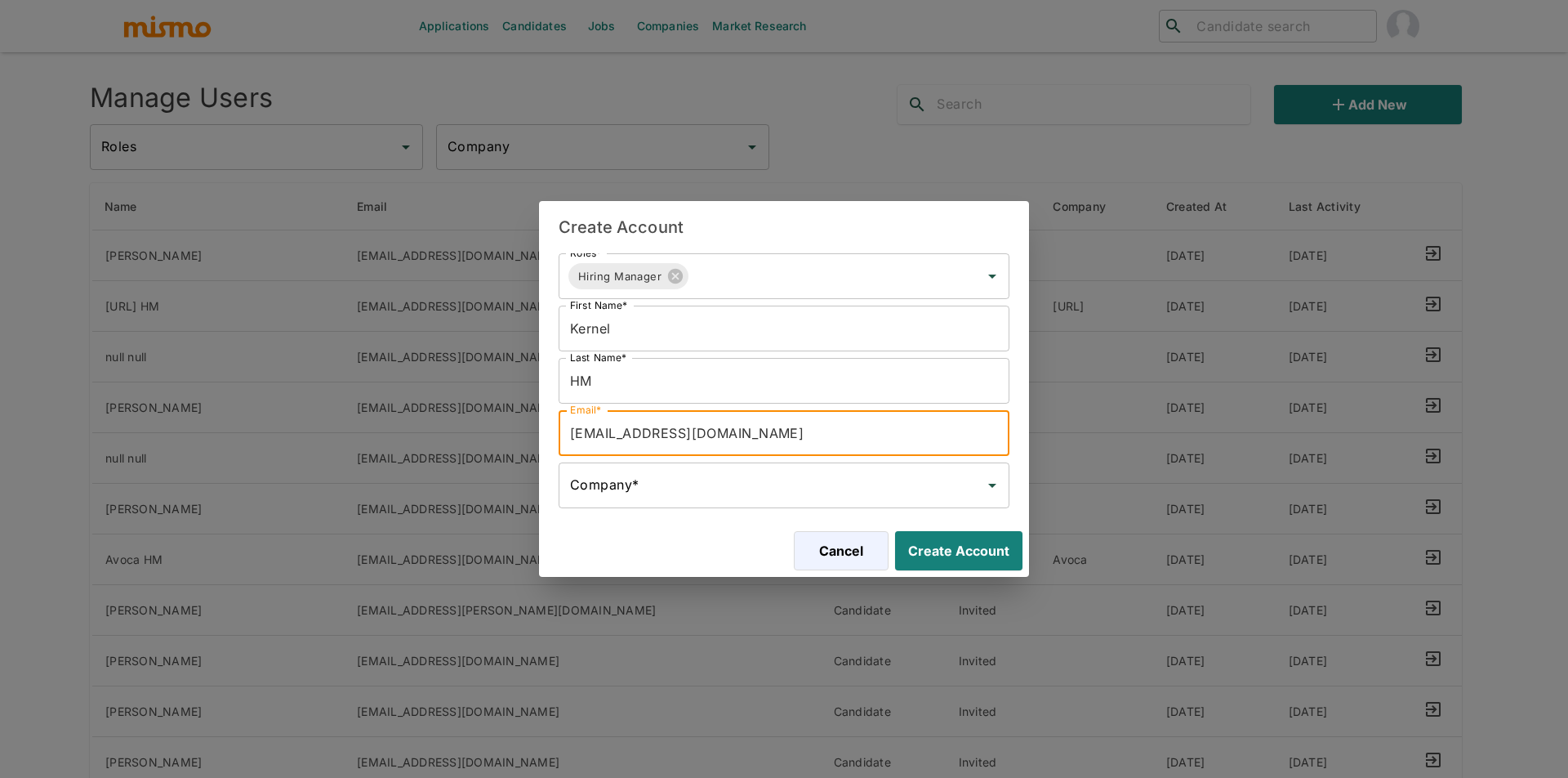
type input "kenrel@mismo.team"
click at [574, 488] on input "Company*" at bounding box center [771, 485] width 412 height 31
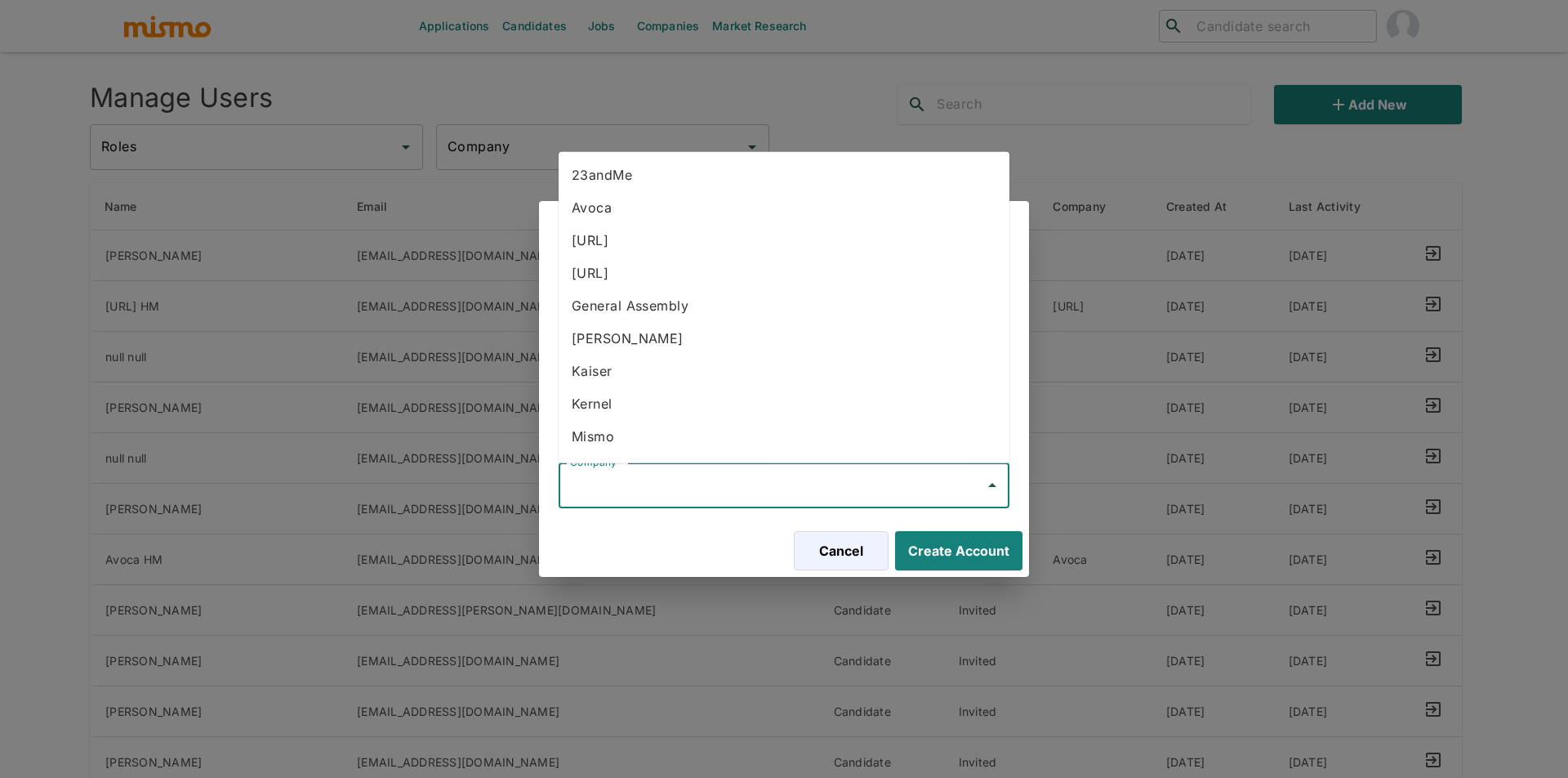
click at [694, 402] on li "Kernel" at bounding box center [784, 403] width 451 height 33
type input "Kernel"
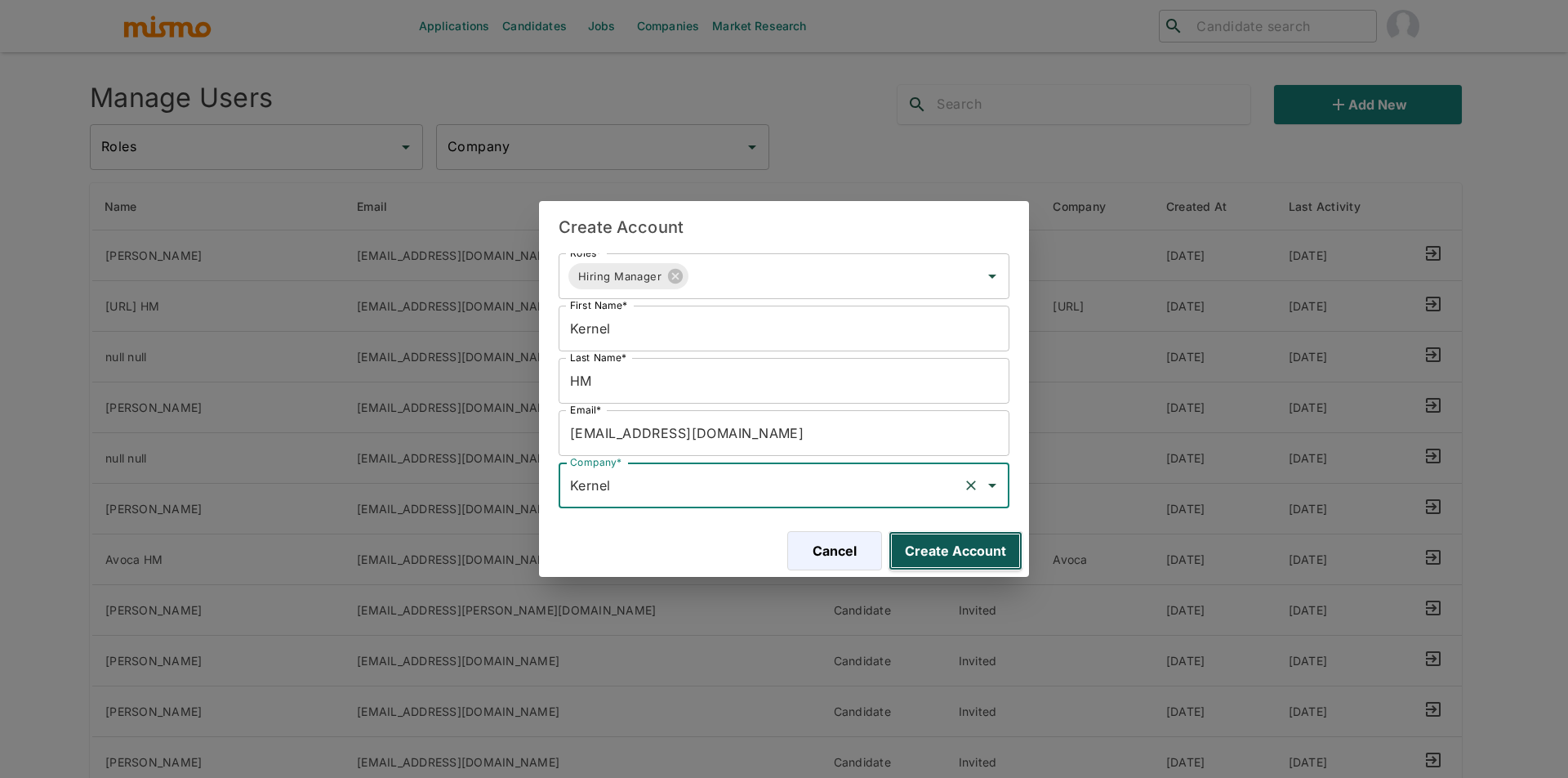
click at [990, 537] on button "Create Account" at bounding box center [955, 551] width 134 height 40
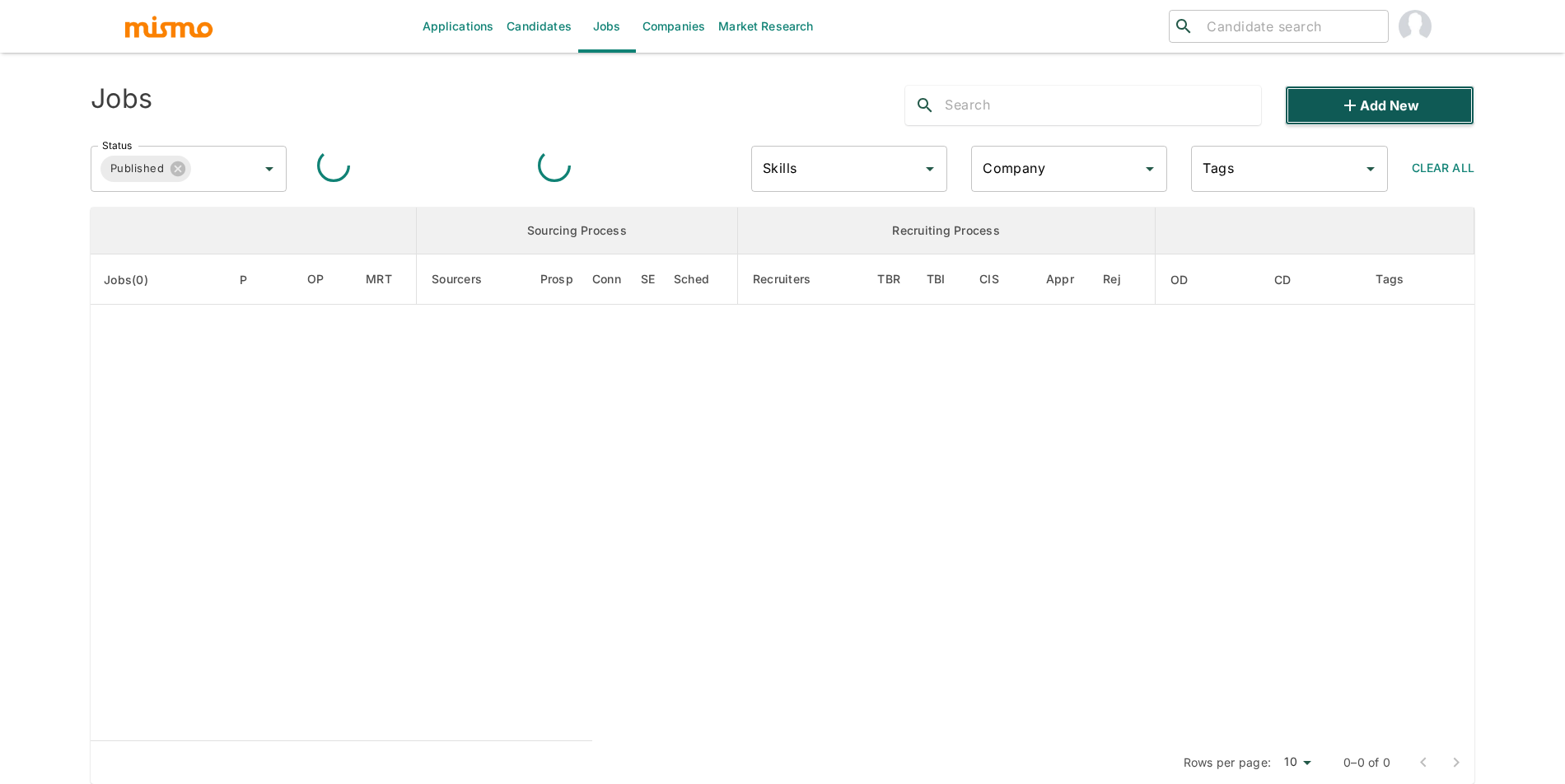
click at [1369, 99] on button "Add new" at bounding box center [1379, 105] width 189 height 40
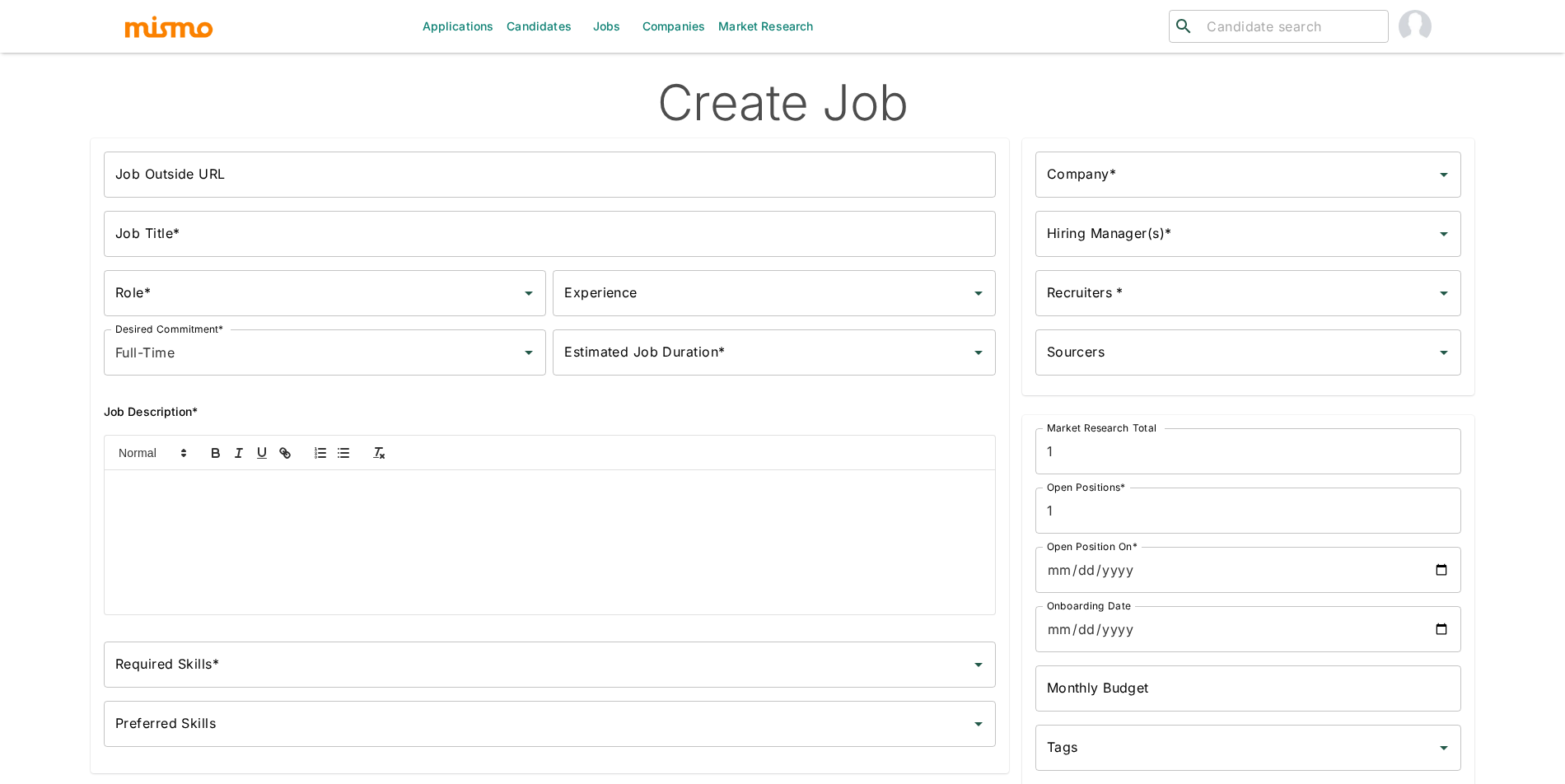
click at [326, 201] on div "Job Title* Job Title*" at bounding box center [543, 227] width 905 height 59
click at [328, 177] on input "Job Outside URL" at bounding box center [549, 175] width 892 height 46
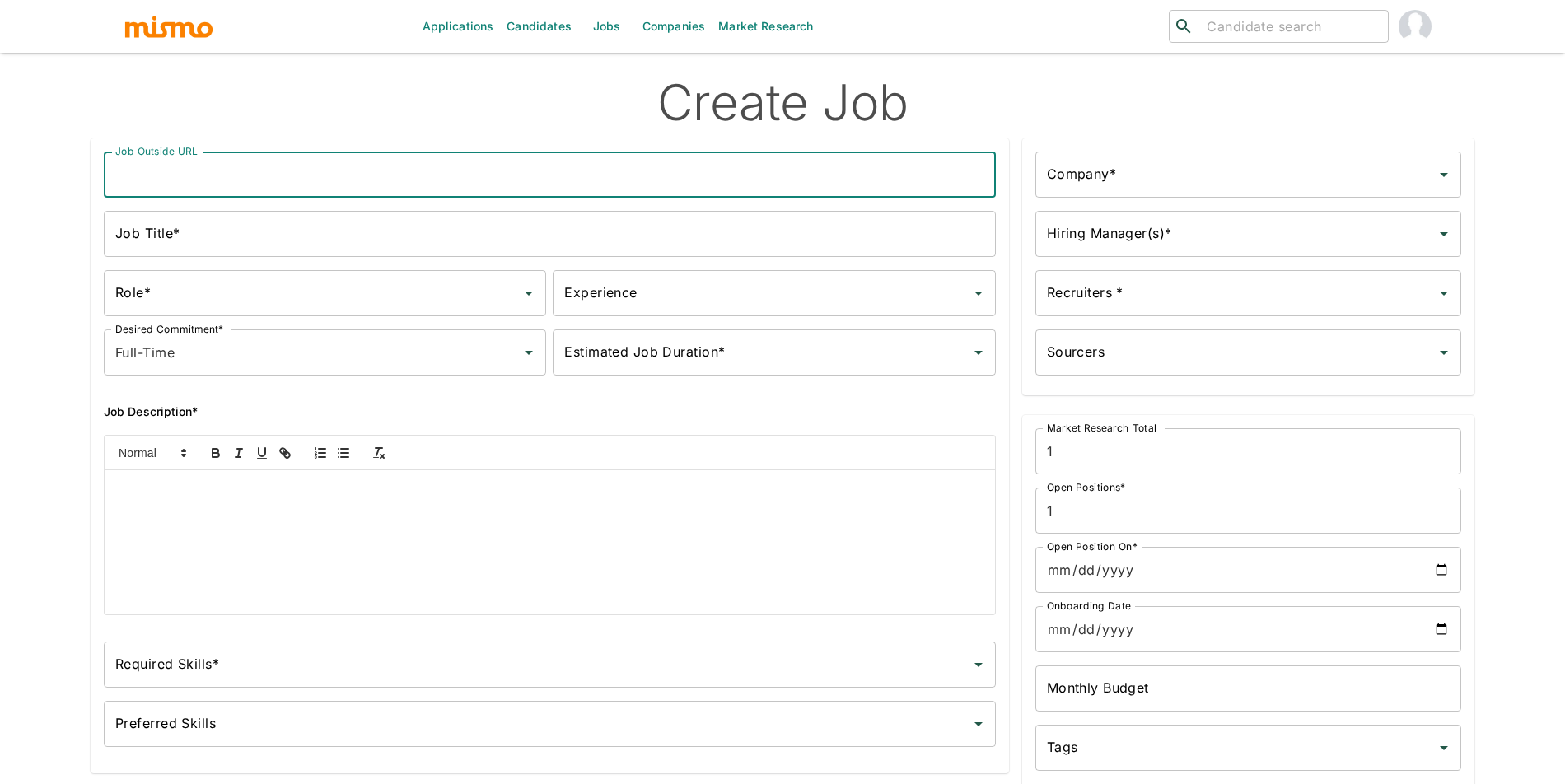
type input "Frontend Engineer"
click at [268, 181] on input "Frontend Engineer" at bounding box center [549, 175] width 892 height 46
click at [496, 234] on input "Job Title*" at bounding box center [549, 233] width 892 height 46
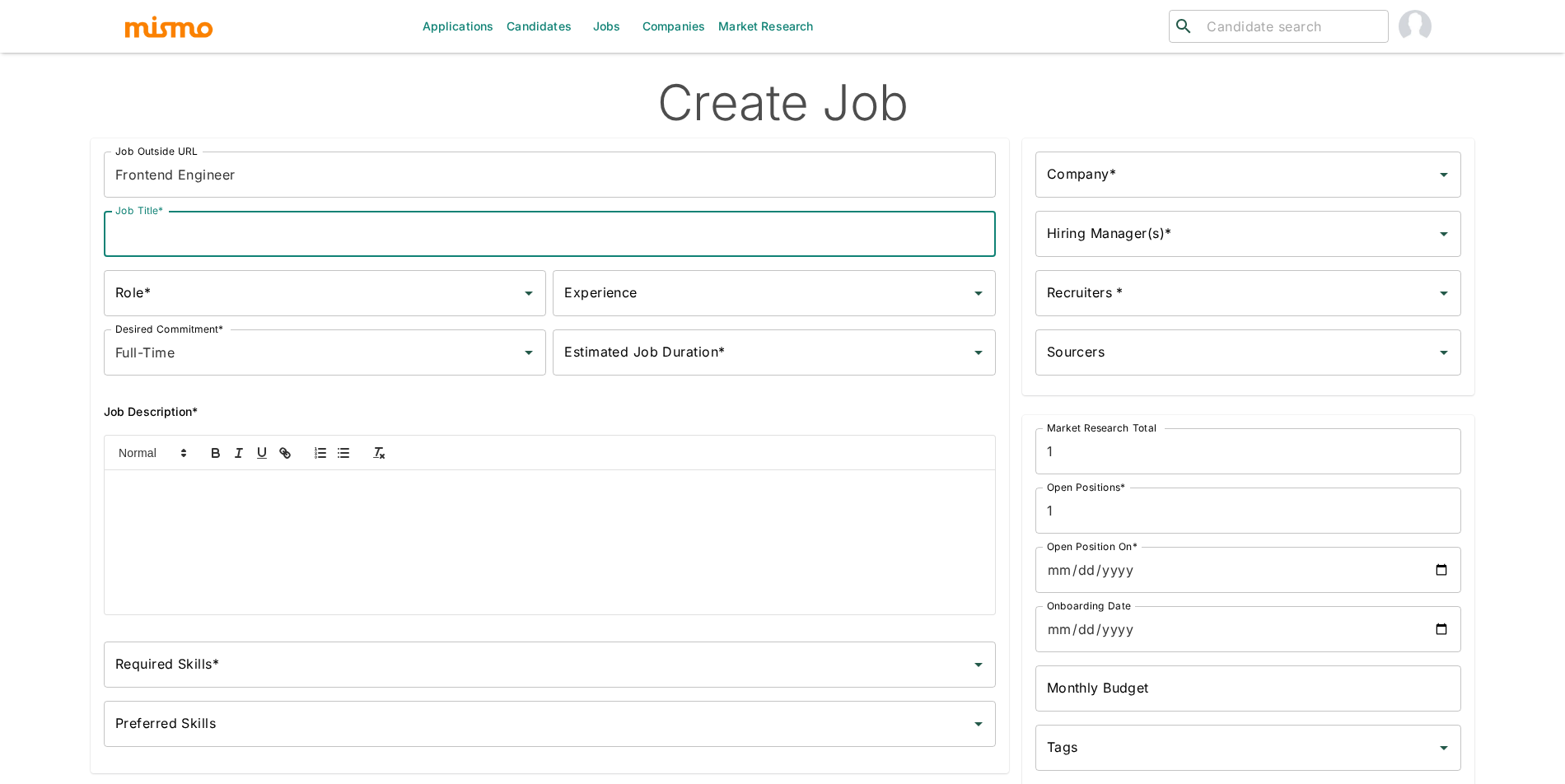
paste input "Frontend Engineer"
type input "Frontend Engineer"
click at [363, 286] on input "Role*" at bounding box center [312, 293] width 403 height 31
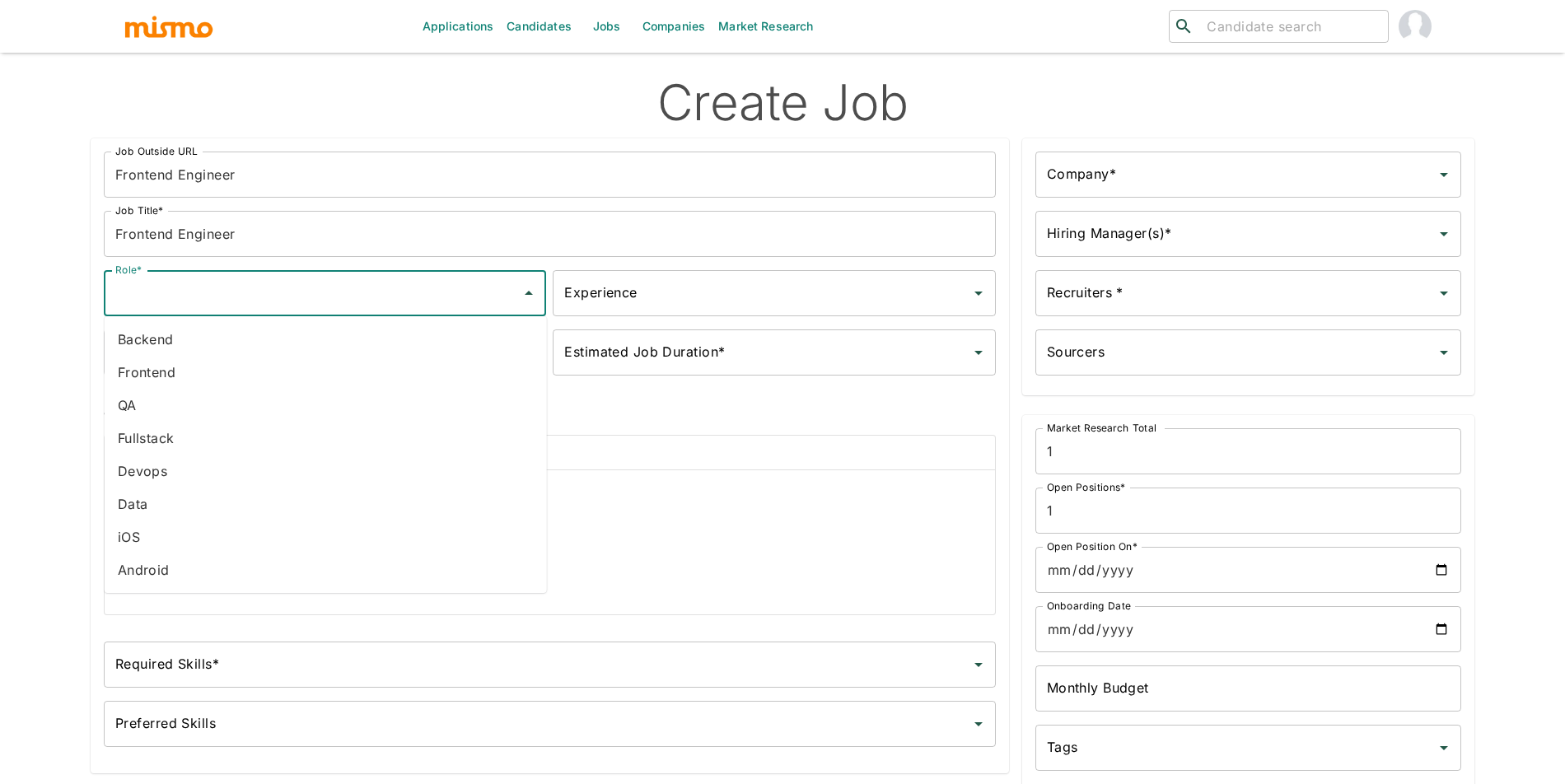
click at [272, 377] on li "Frontend" at bounding box center [325, 372] width 442 height 33
type input "Frontend"
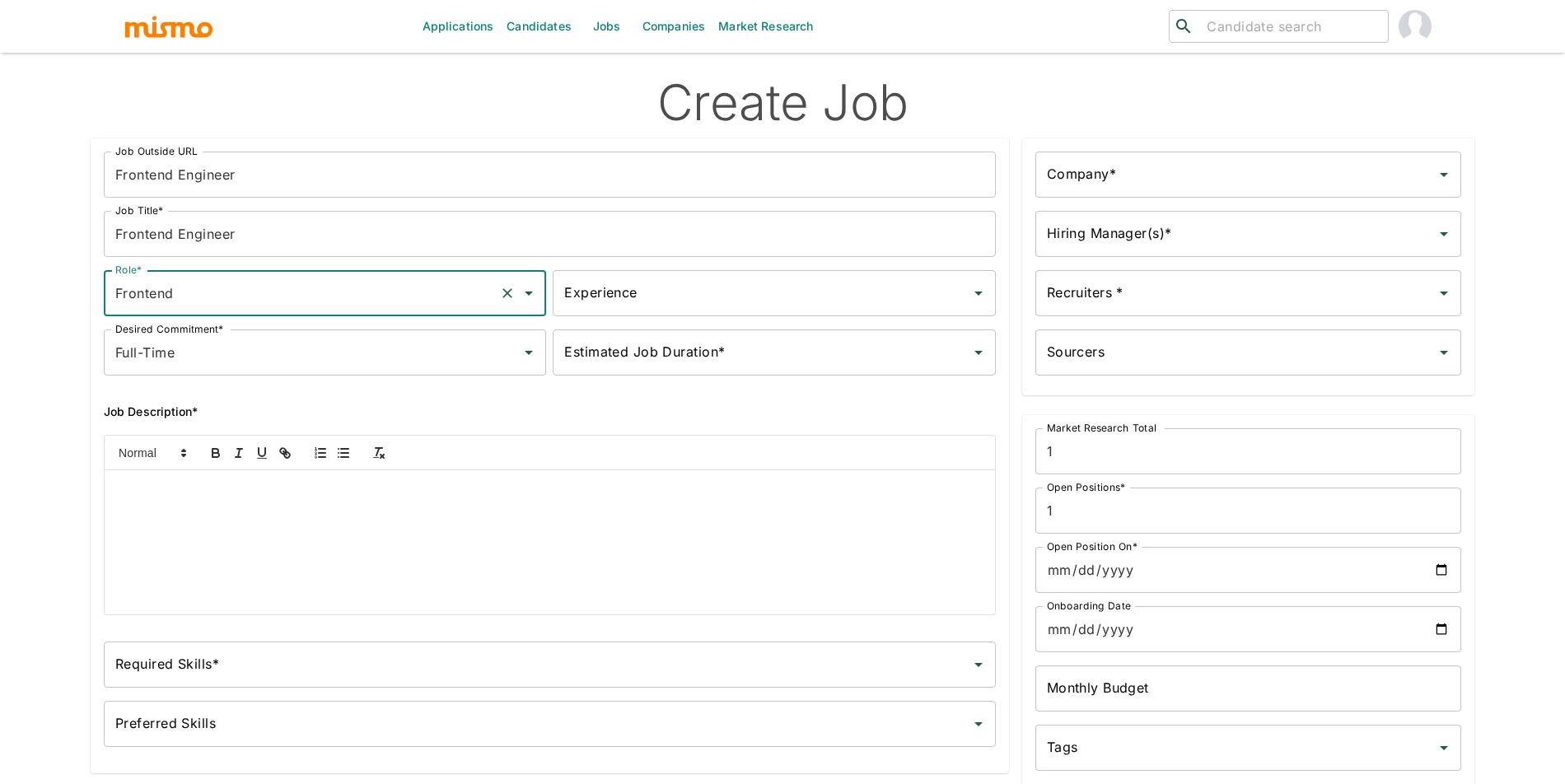
click at [660, 283] on input "Experience" at bounding box center [761, 293] width 403 height 31
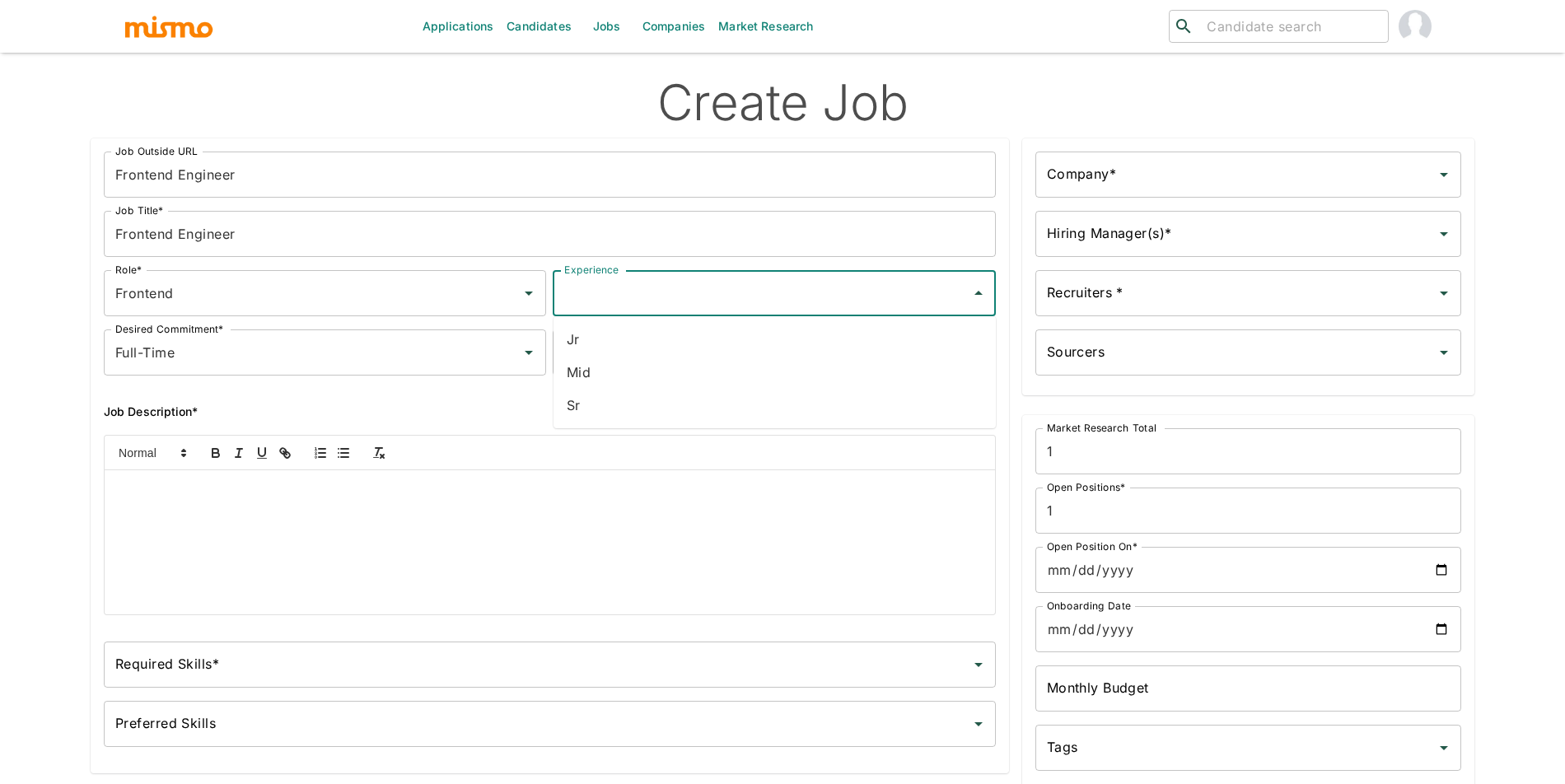
click at [660, 395] on li "Sr" at bounding box center [774, 405] width 442 height 33
type input "Sr"
click at [679, 355] on input "Estimated Job Duration*" at bounding box center [761, 352] width 403 height 31
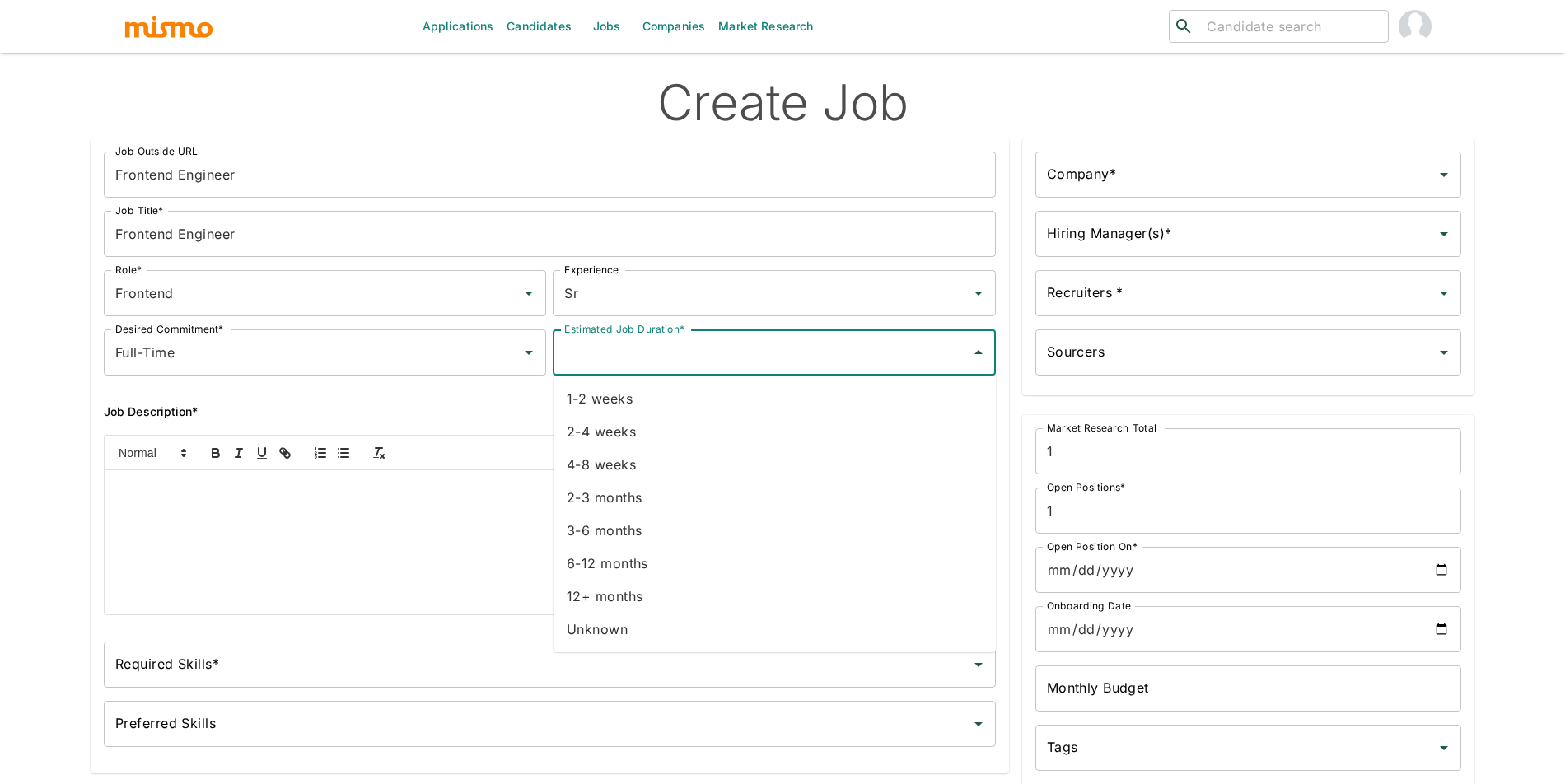
click at [627, 631] on li "Unknown" at bounding box center [774, 629] width 442 height 33
type input "Unknown"
click at [1148, 208] on div "Hiring Manager(s)* Hiring Manager(s)*" at bounding box center [1241, 227] width 439 height 59
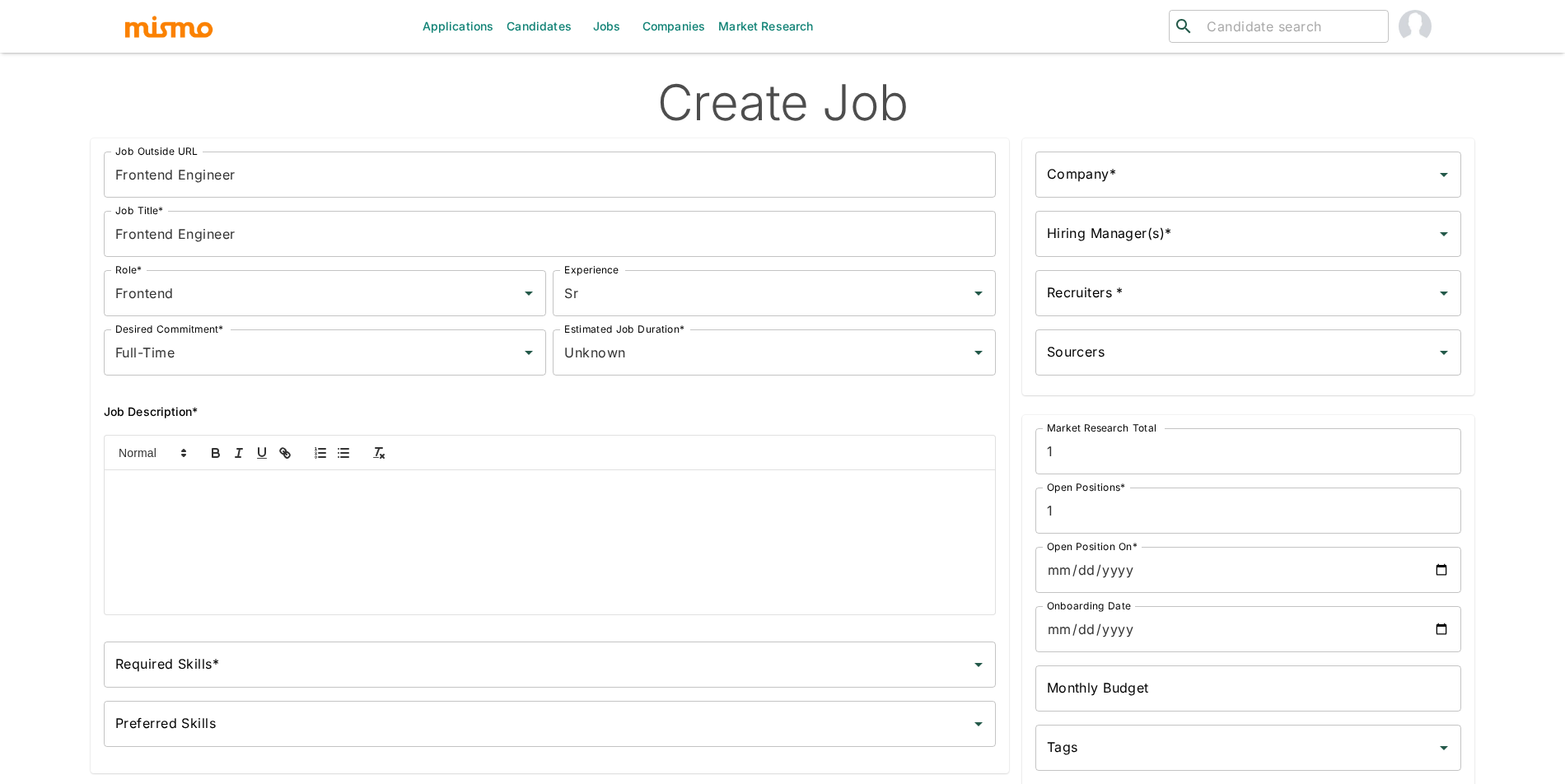
click at [1152, 177] on input "Company*" at bounding box center [1236, 174] width 386 height 31
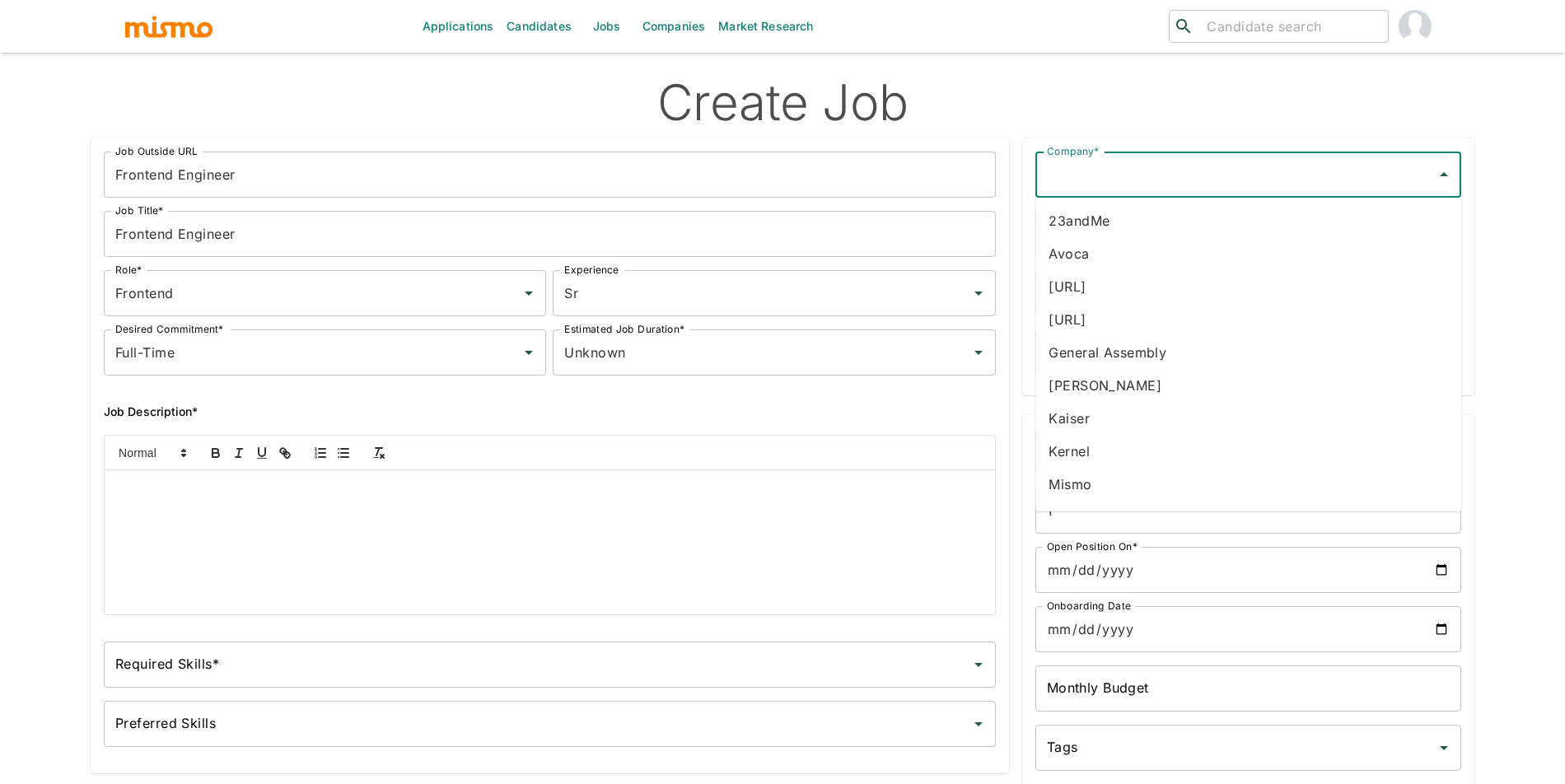
click at [1104, 451] on li "Kernel" at bounding box center [1248, 451] width 426 height 33
type input "Kernel"
click at [1156, 246] on input "Hiring Manager(s)*" at bounding box center [1236, 233] width 386 height 31
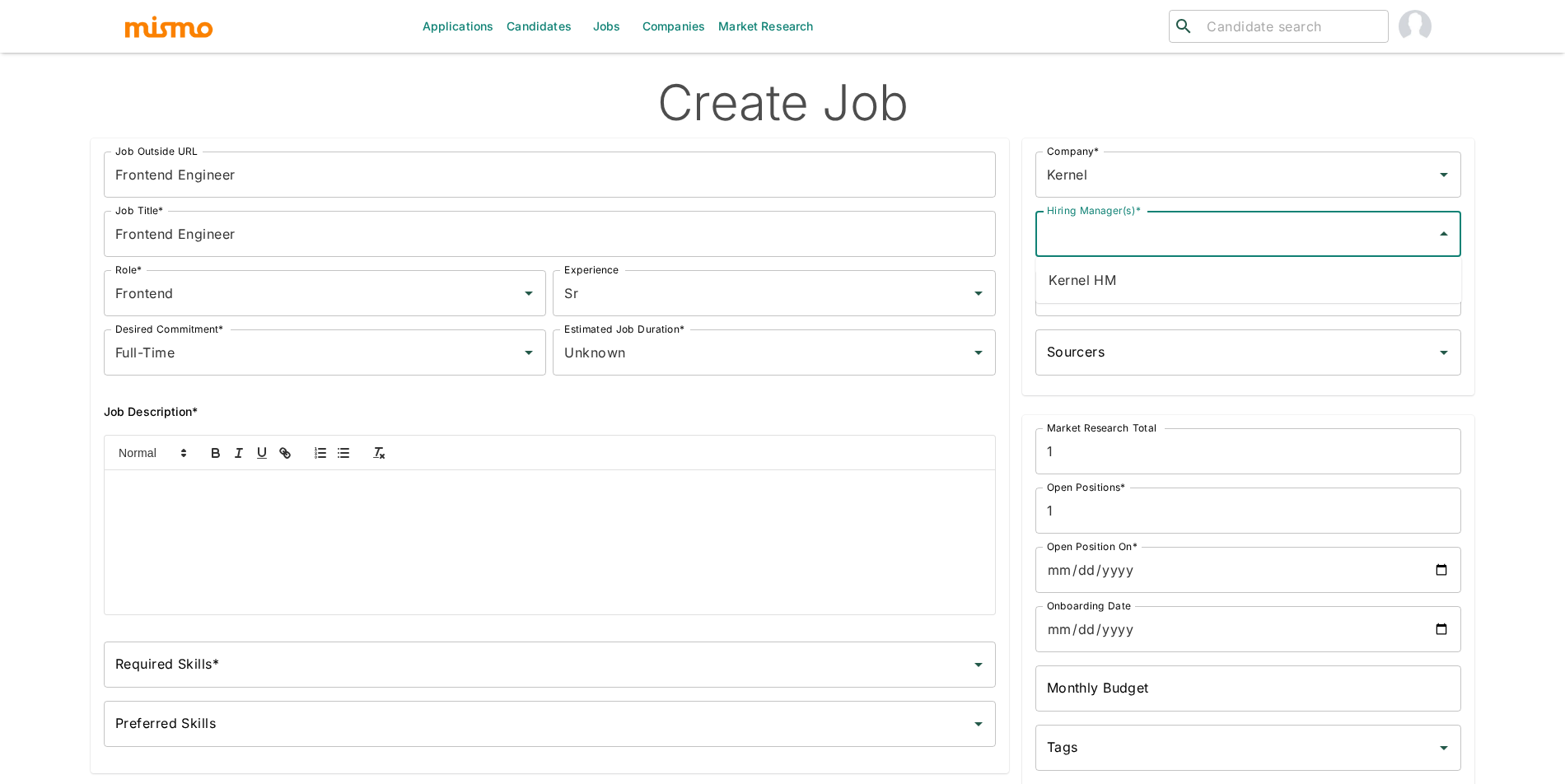
click at [1142, 277] on li "Kernel HM" at bounding box center [1248, 280] width 426 height 33
click at [1145, 283] on input "Recruiters *" at bounding box center [1236, 293] width 386 height 31
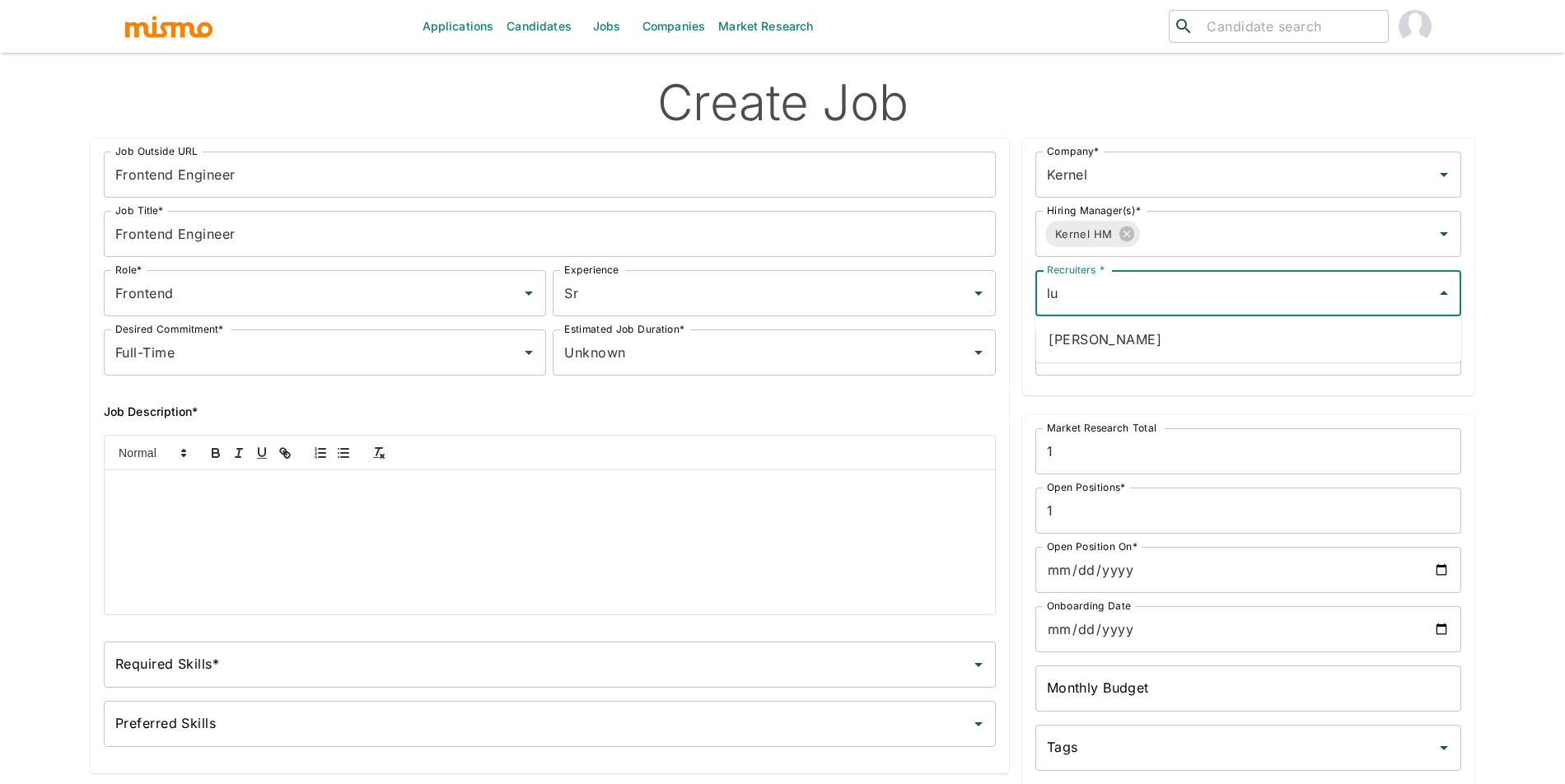
type input "luj"
click at [1152, 340] on li "[PERSON_NAME]" at bounding box center [1248, 339] width 426 height 33
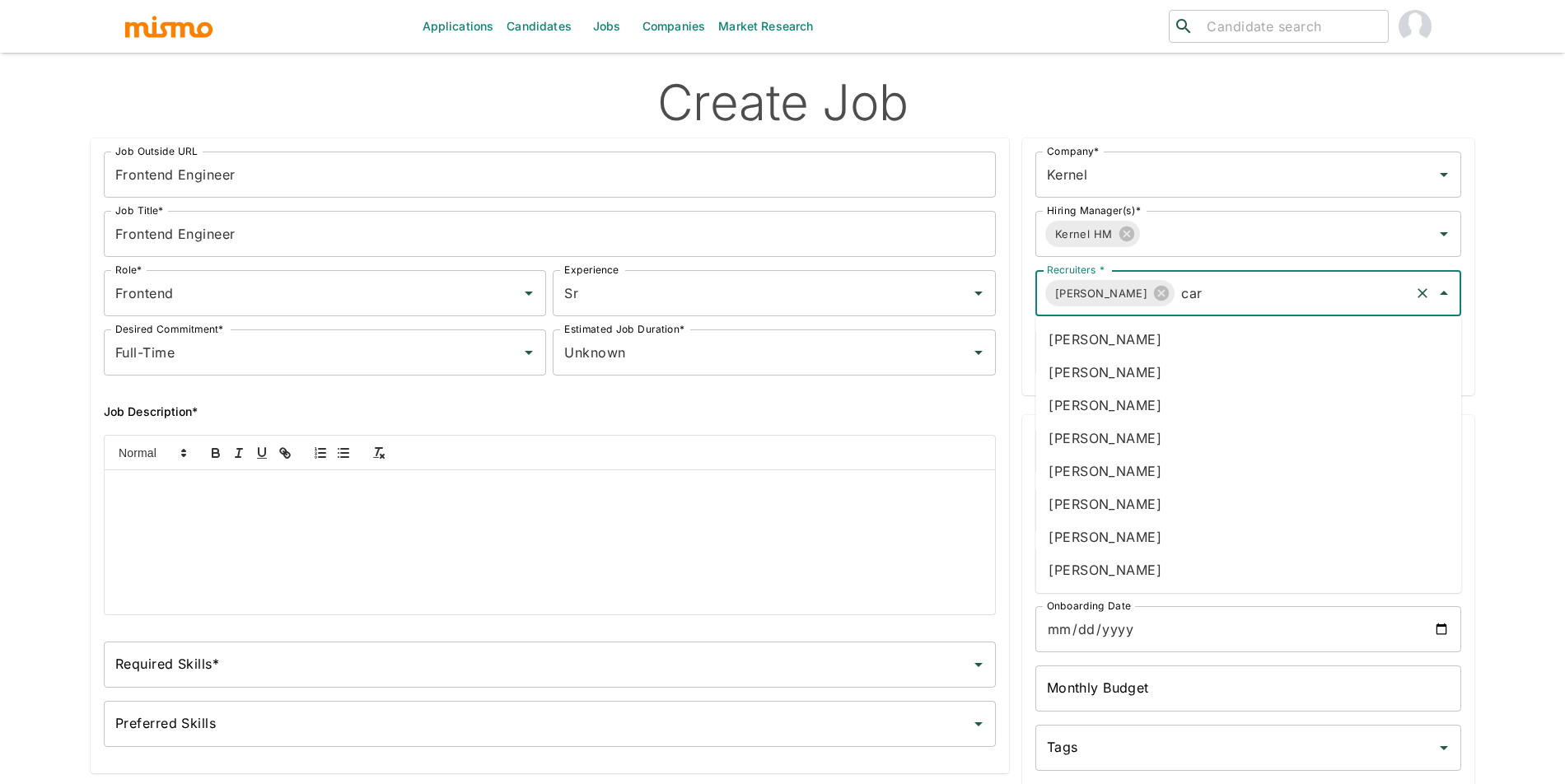
type input "carm"
click at [1164, 384] on li "[PERSON_NAME]" at bounding box center [1248, 372] width 426 height 33
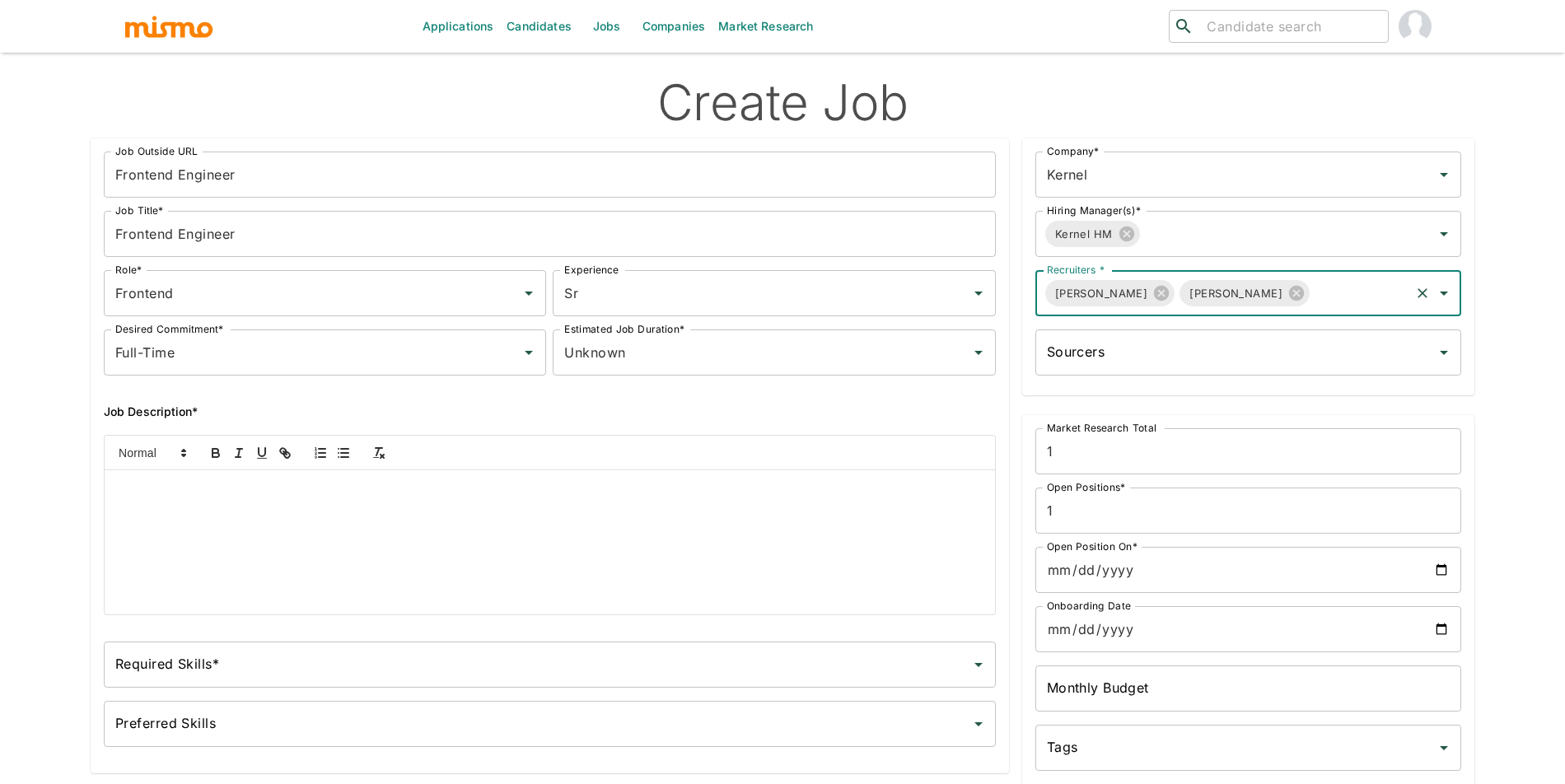
click at [1349, 350] on input "Sourcers" at bounding box center [1236, 352] width 386 height 31
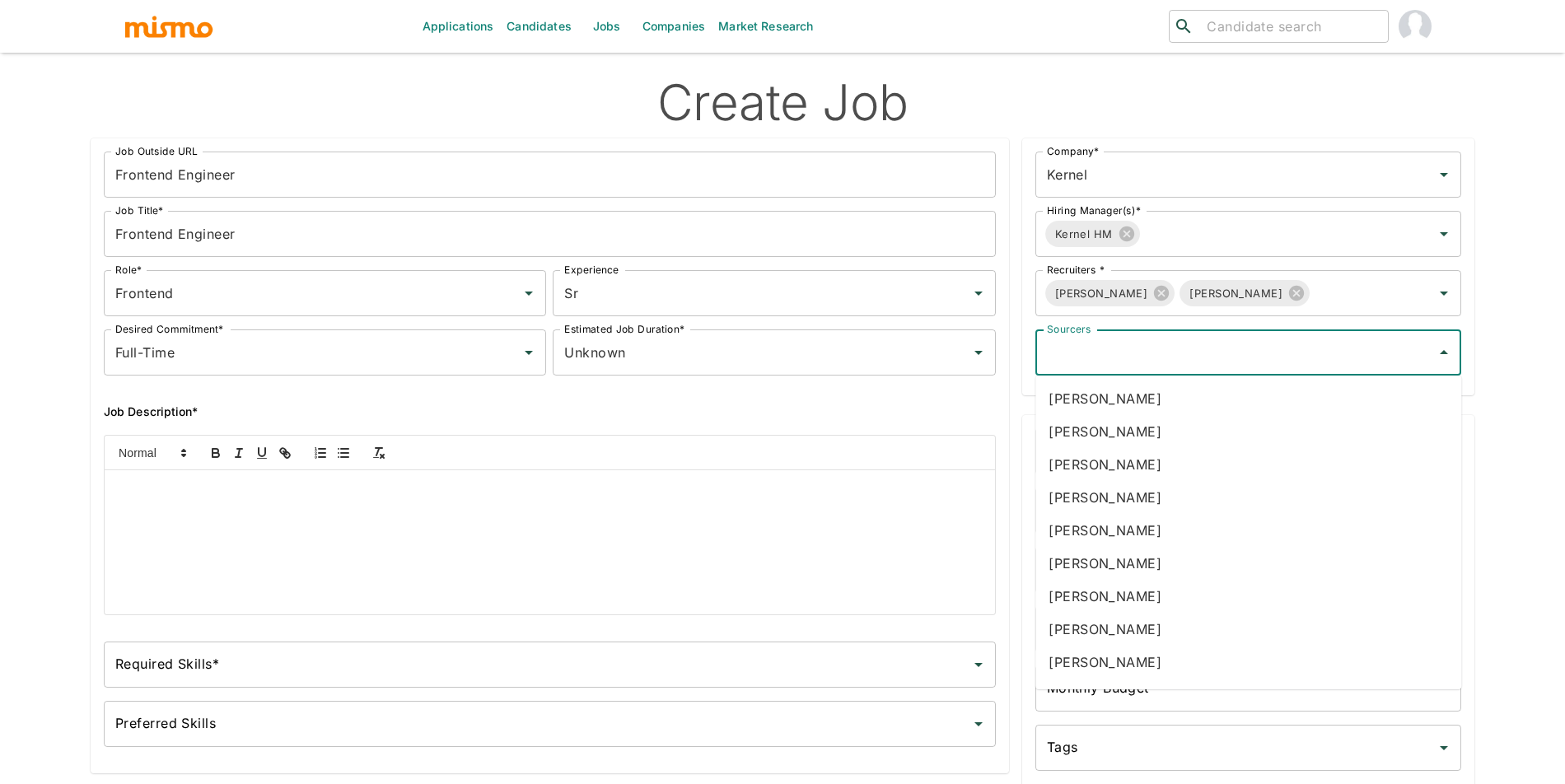
click at [1526, 356] on div "Applications Candidates Jobs Companies Market Research ​ ​ Create Job Job Outsi…" at bounding box center [782, 412] width 1565 height 823
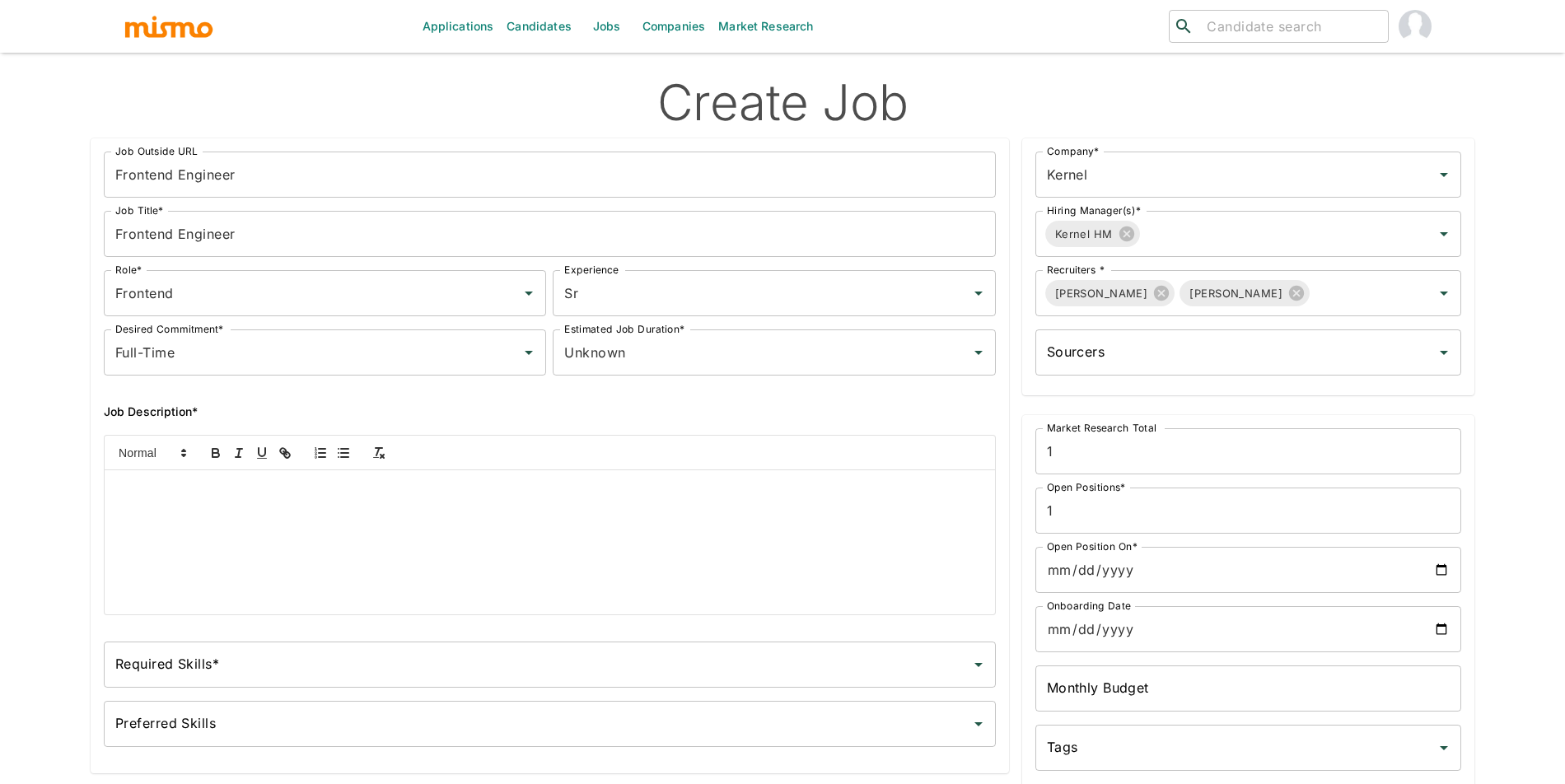
click at [1446, 557] on input "Open Position On*" at bounding box center [1248, 569] width 426 height 46
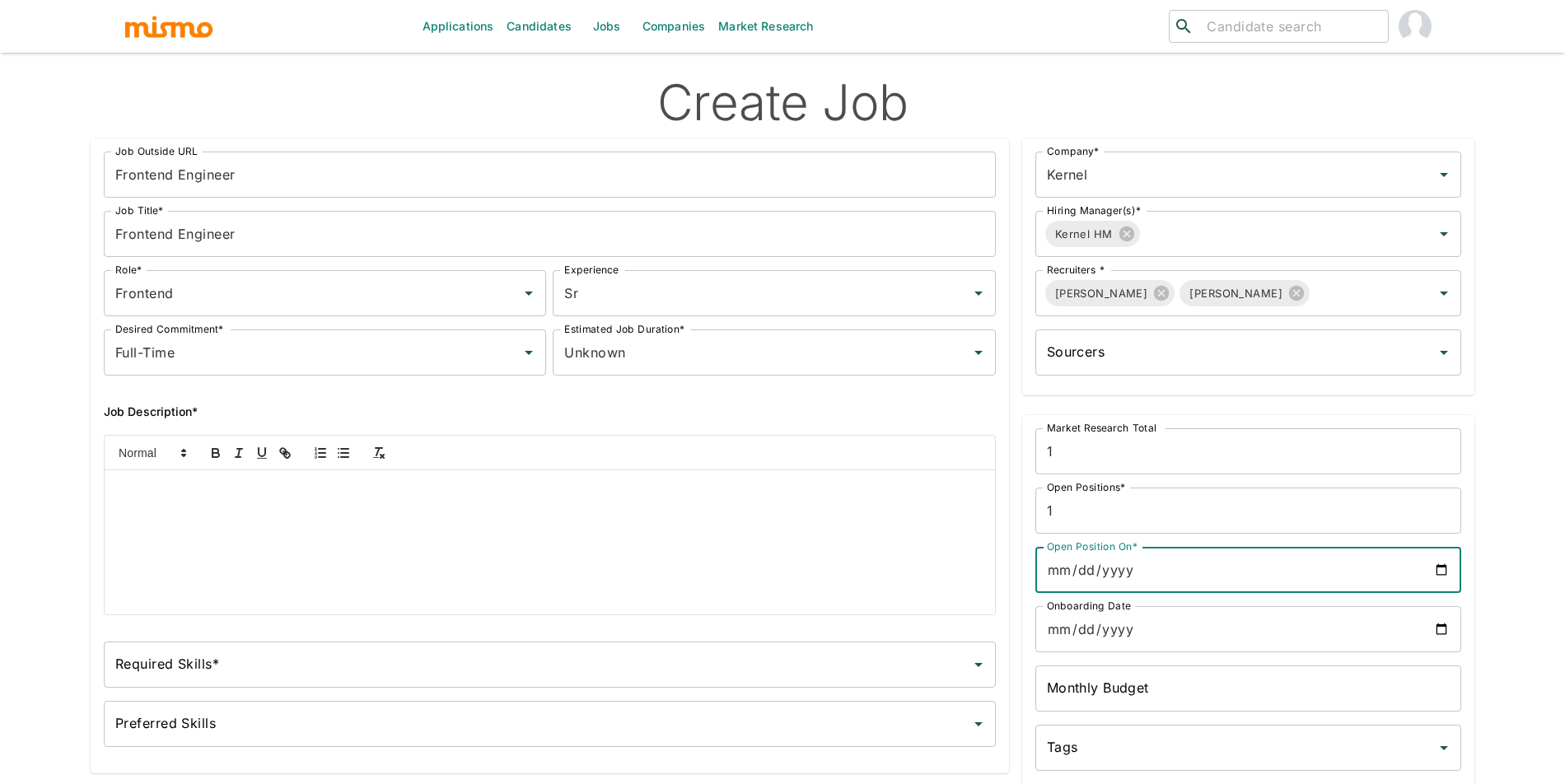
click at [1443, 571] on input "Open Position On*" at bounding box center [1248, 569] width 426 height 46
type input "[DATE]"
click at [1449, 630] on input "Onboarding Date" at bounding box center [1248, 629] width 426 height 46
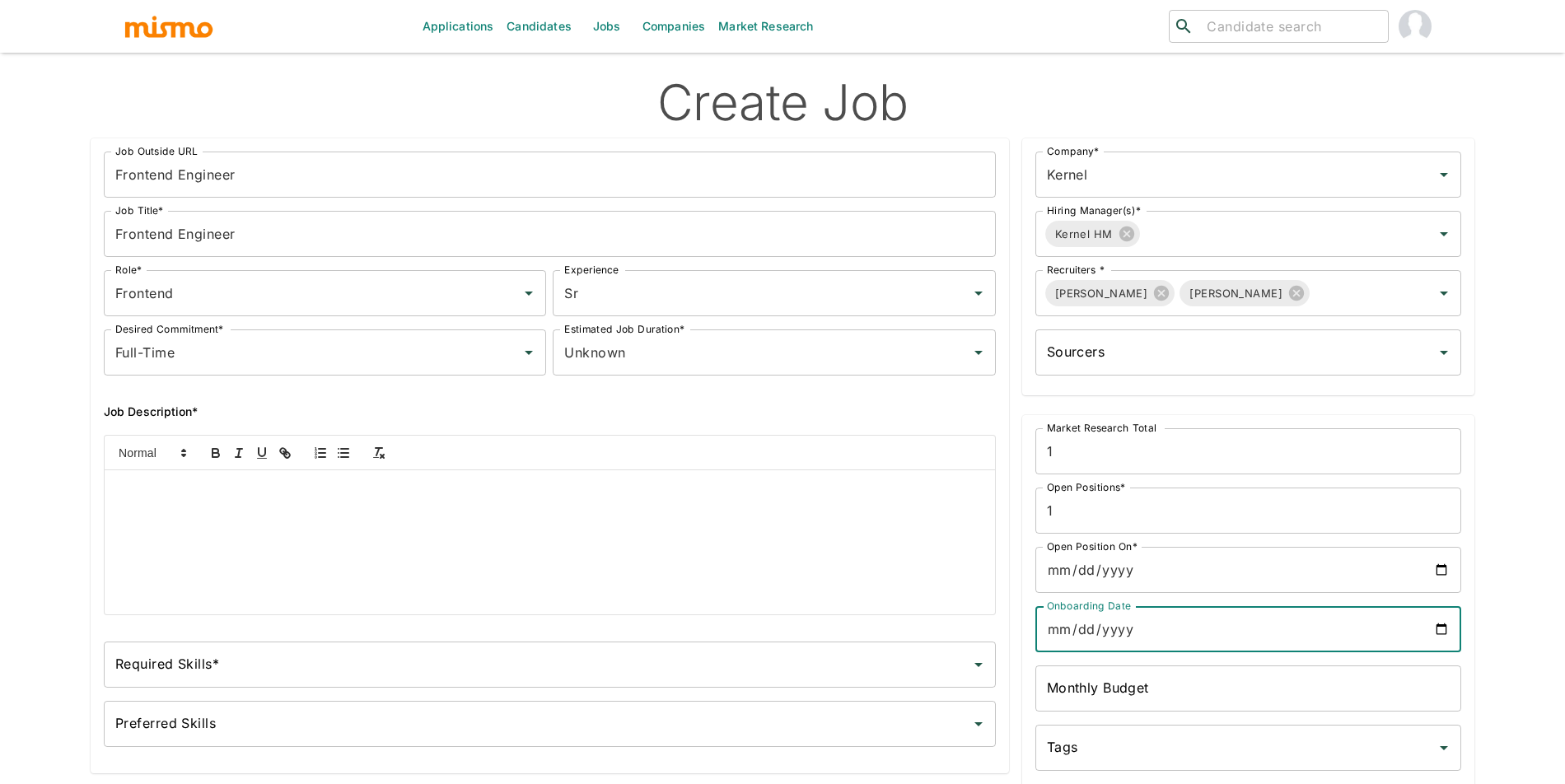
drag, startPoint x: 1441, startPoint y: 628, endPoint x: 1341, endPoint y: 627, distance: 100.0
click at [1442, 628] on input "[DATE]" at bounding box center [1248, 629] width 426 height 46
type input "[DATE]"
click at [341, 525] on div at bounding box center [549, 542] width 890 height 144
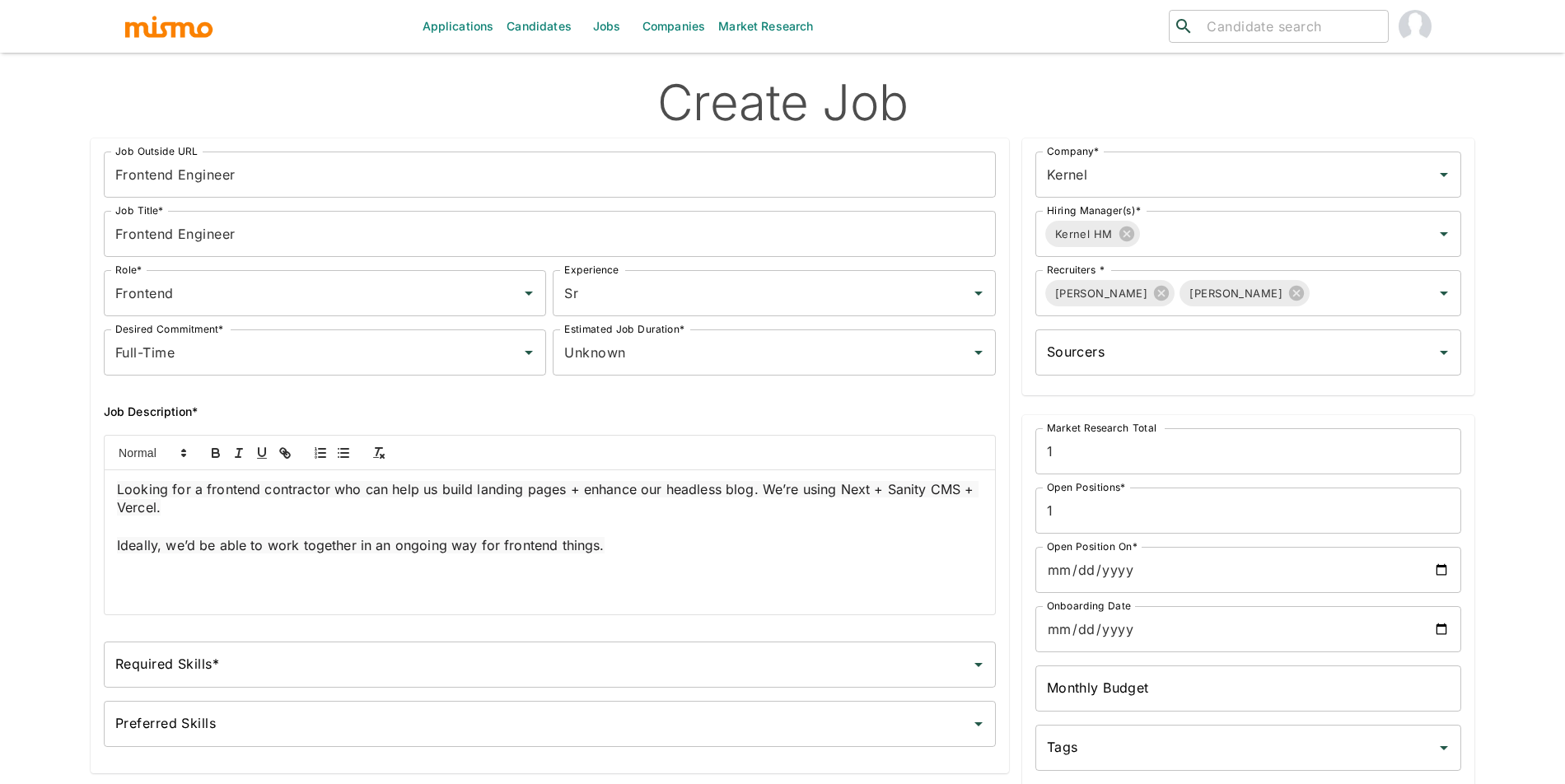
click at [394, 652] on input "Required Skills*" at bounding box center [537, 664] width 852 height 31
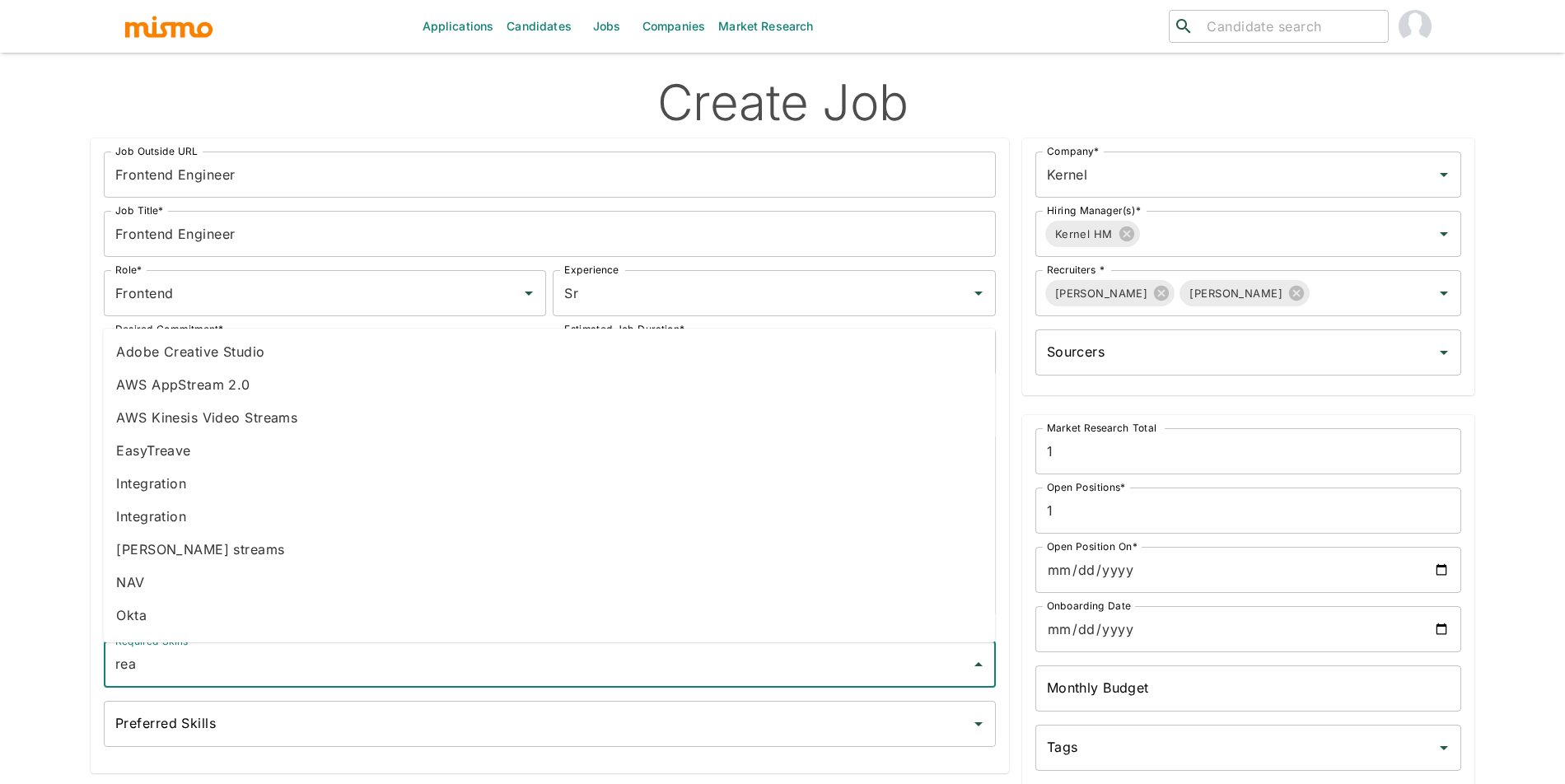
type input "reac"
click at [177, 517] on li "React" at bounding box center [548, 516] width 892 height 33
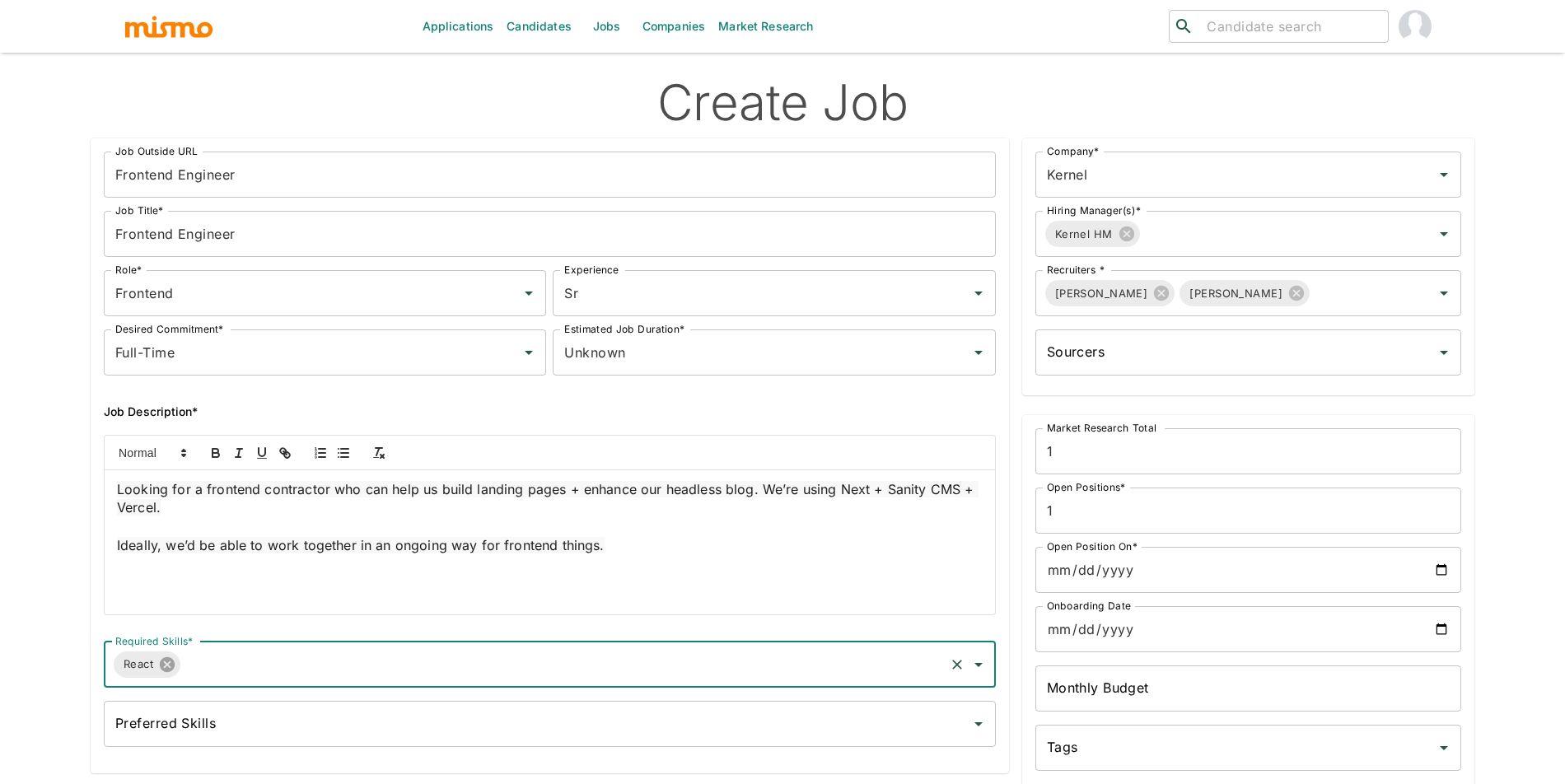
click at [171, 658] on icon at bounding box center [166, 664] width 18 height 18
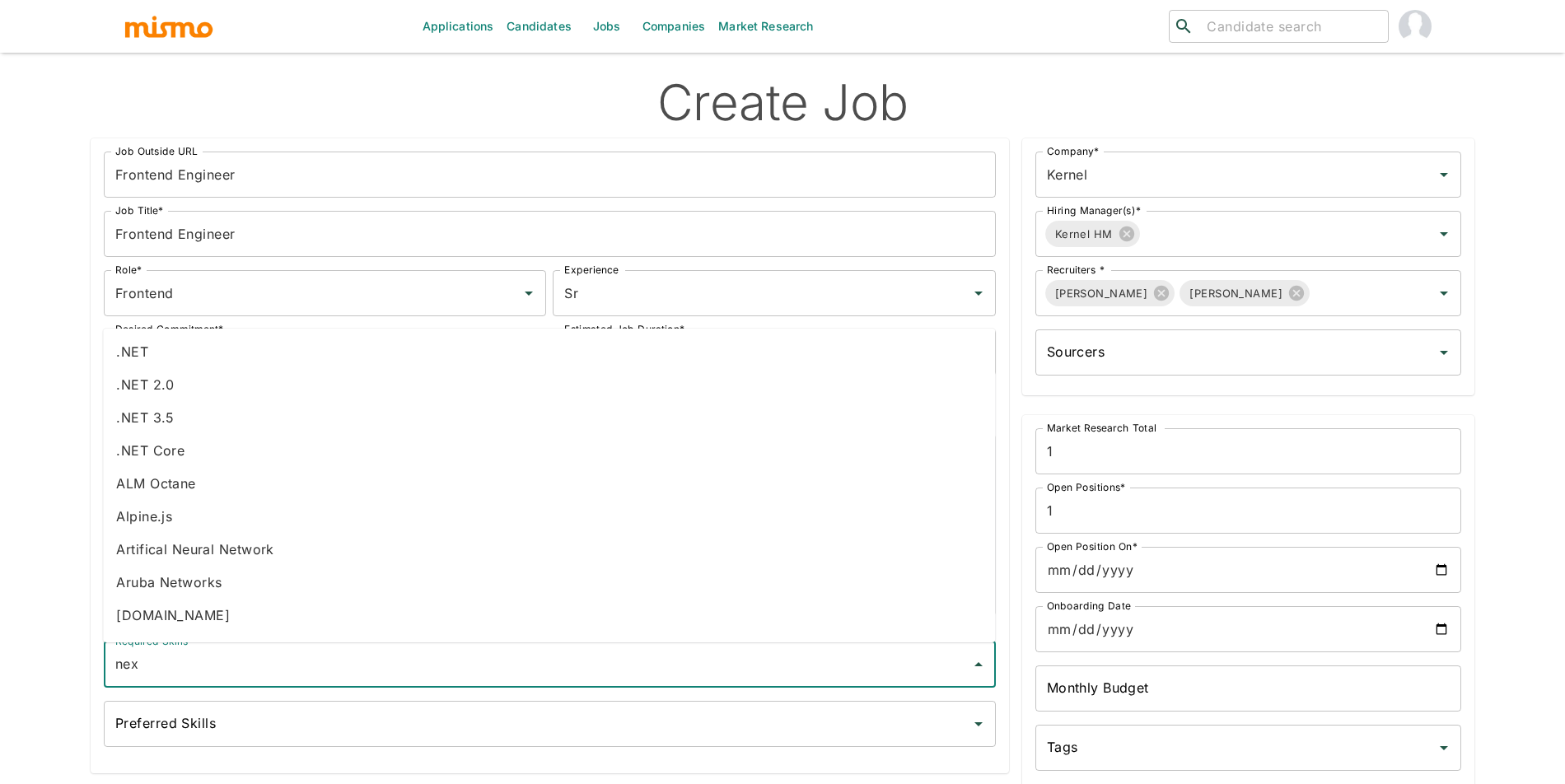
type input "next"
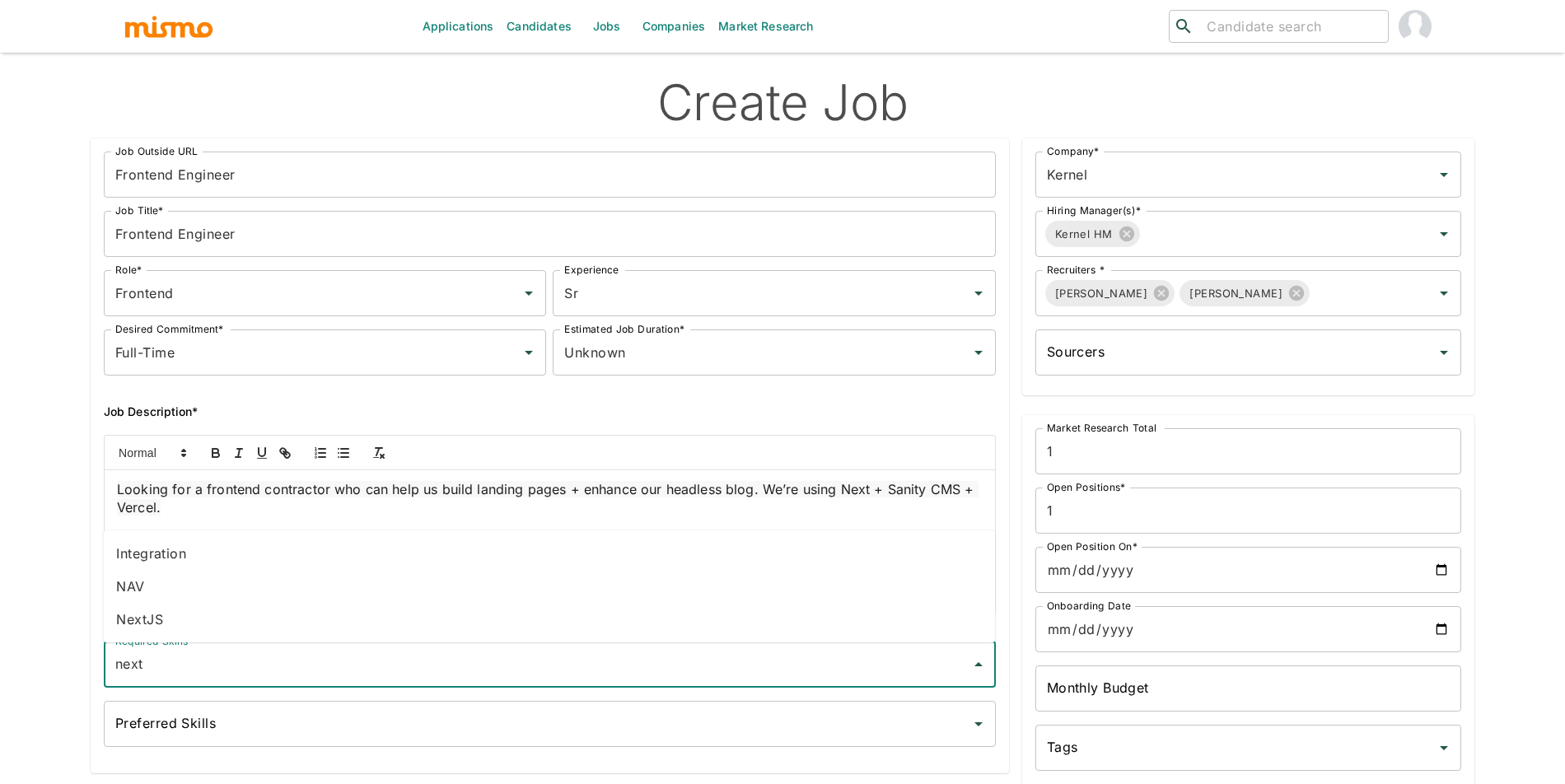
click at [153, 624] on li "NextJS" at bounding box center [548, 619] width 892 height 33
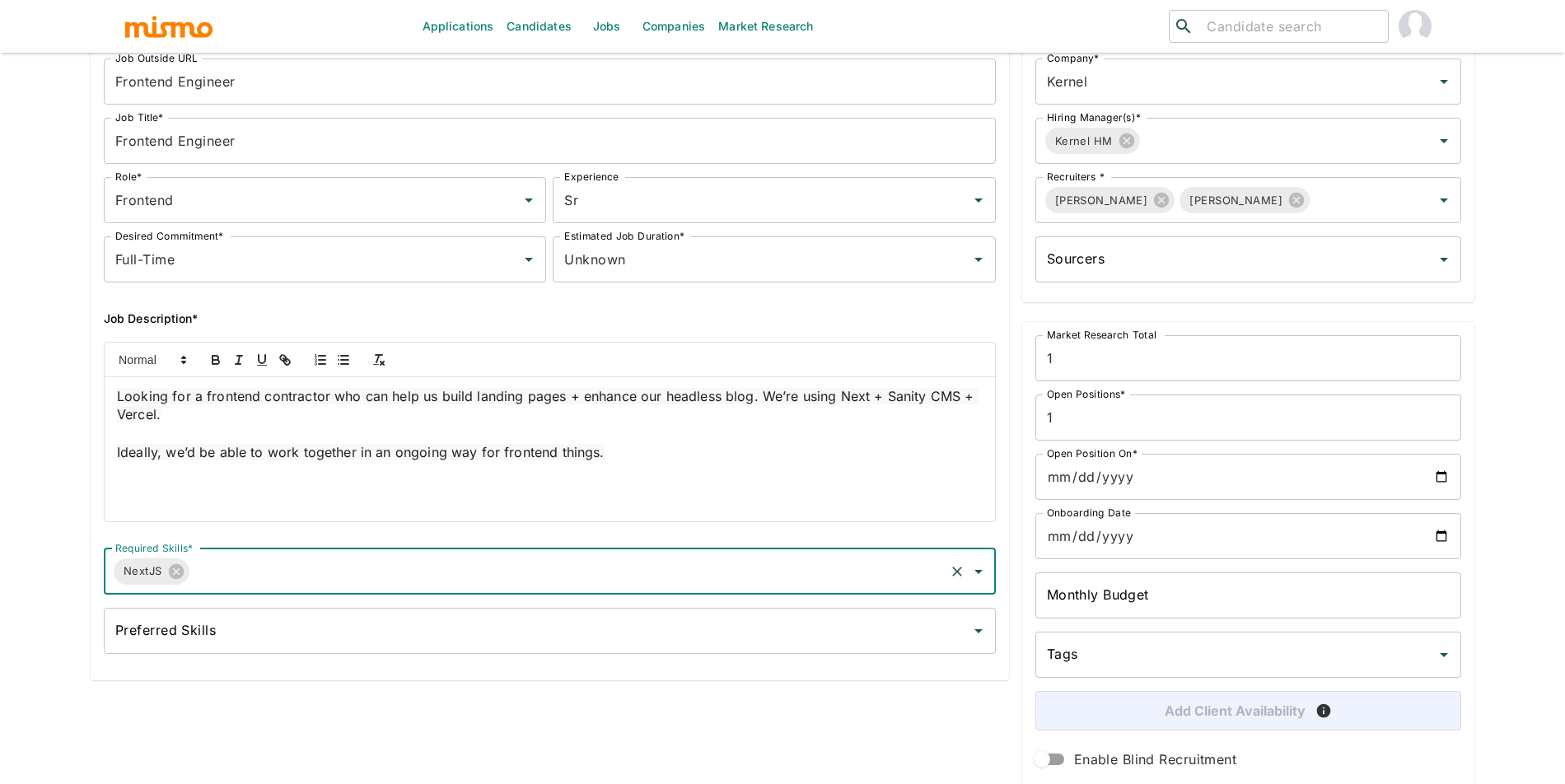
scroll to position [156, 0]
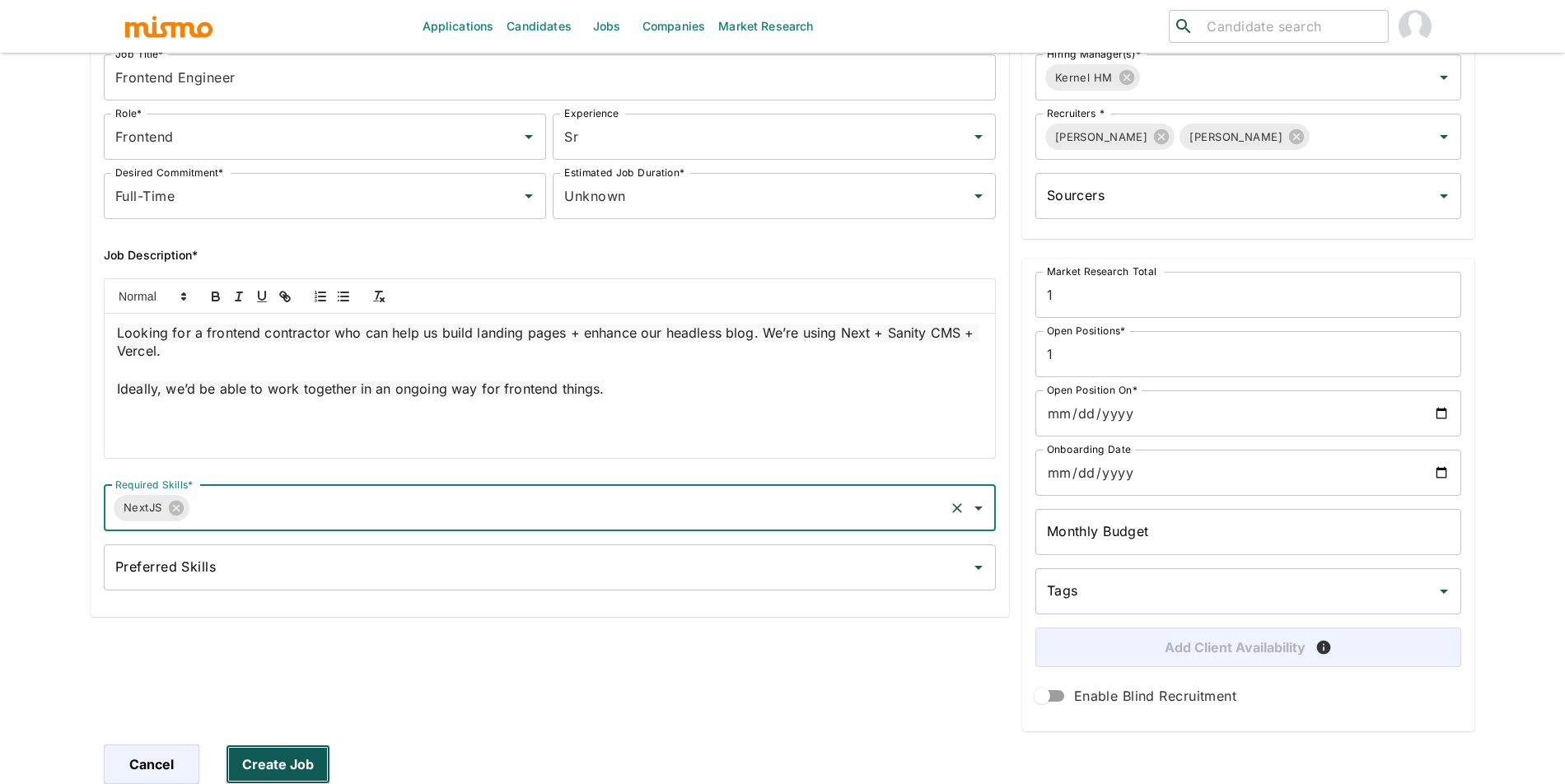
click at [291, 770] on button "Create Job" at bounding box center [278, 764] width 104 height 40
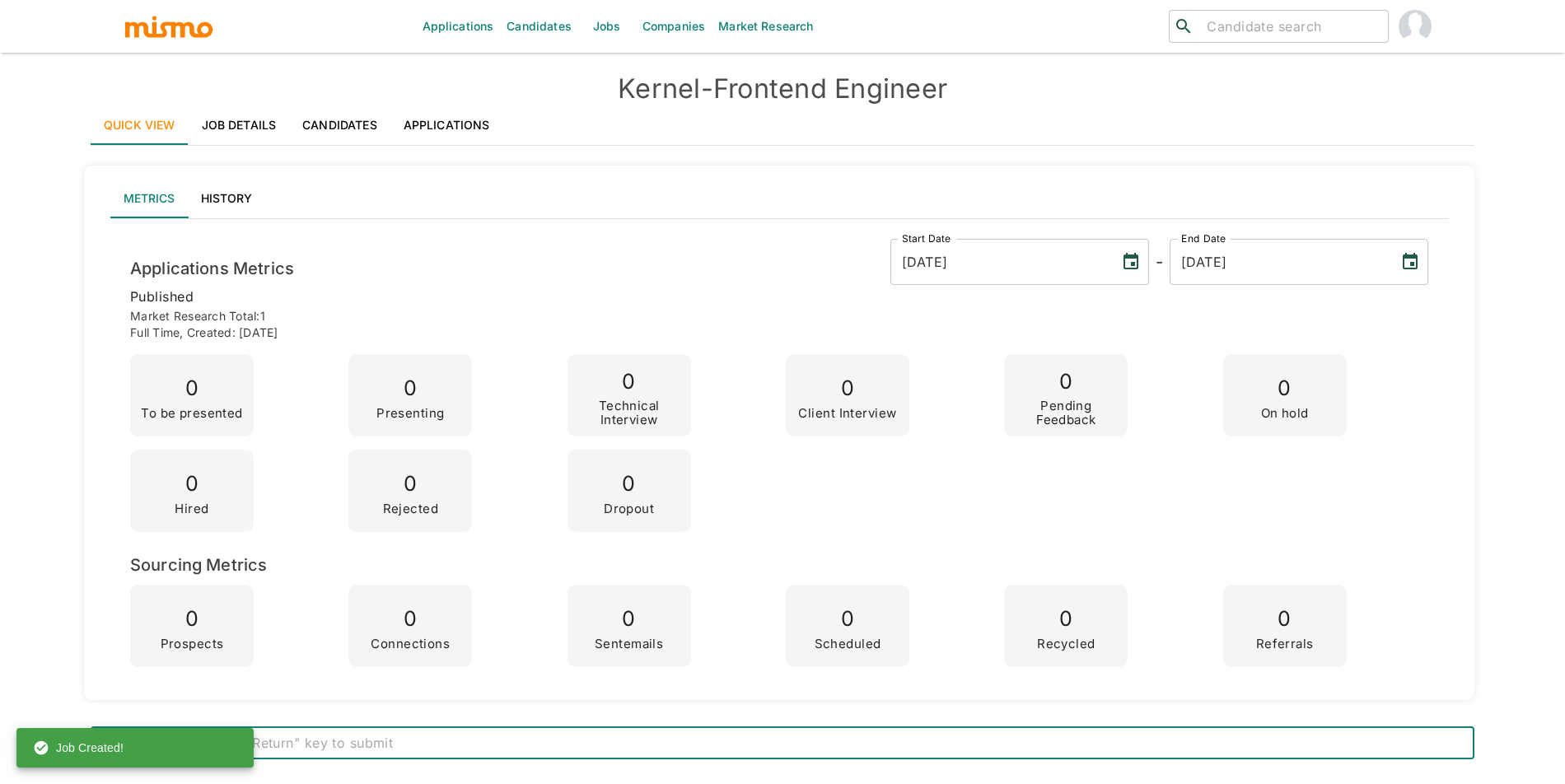
click at [356, 132] on link "Candidates" at bounding box center [339, 125] width 101 height 40
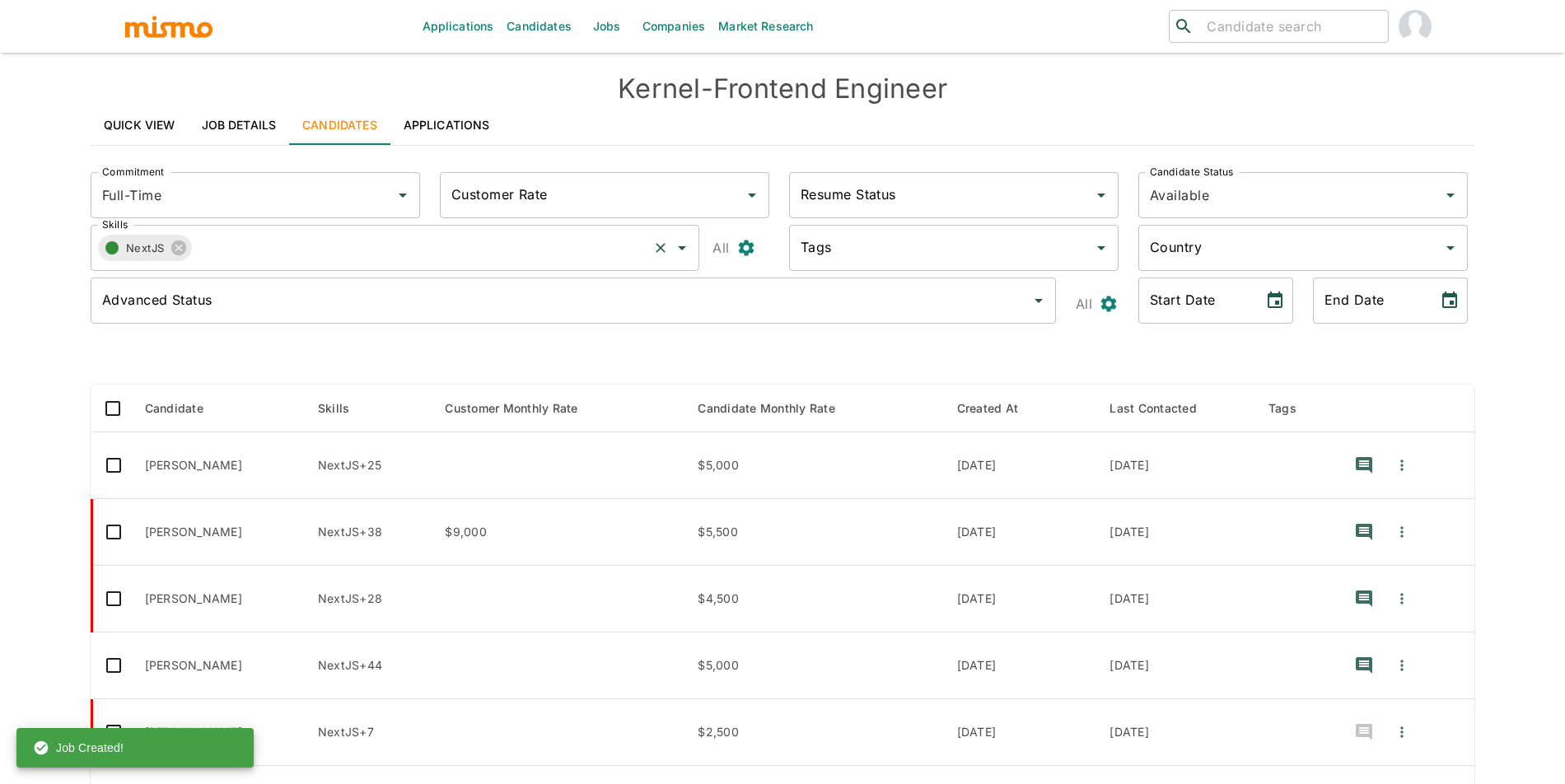
click at [122, 257] on button "button" at bounding box center [111, 248] width 28 height 28
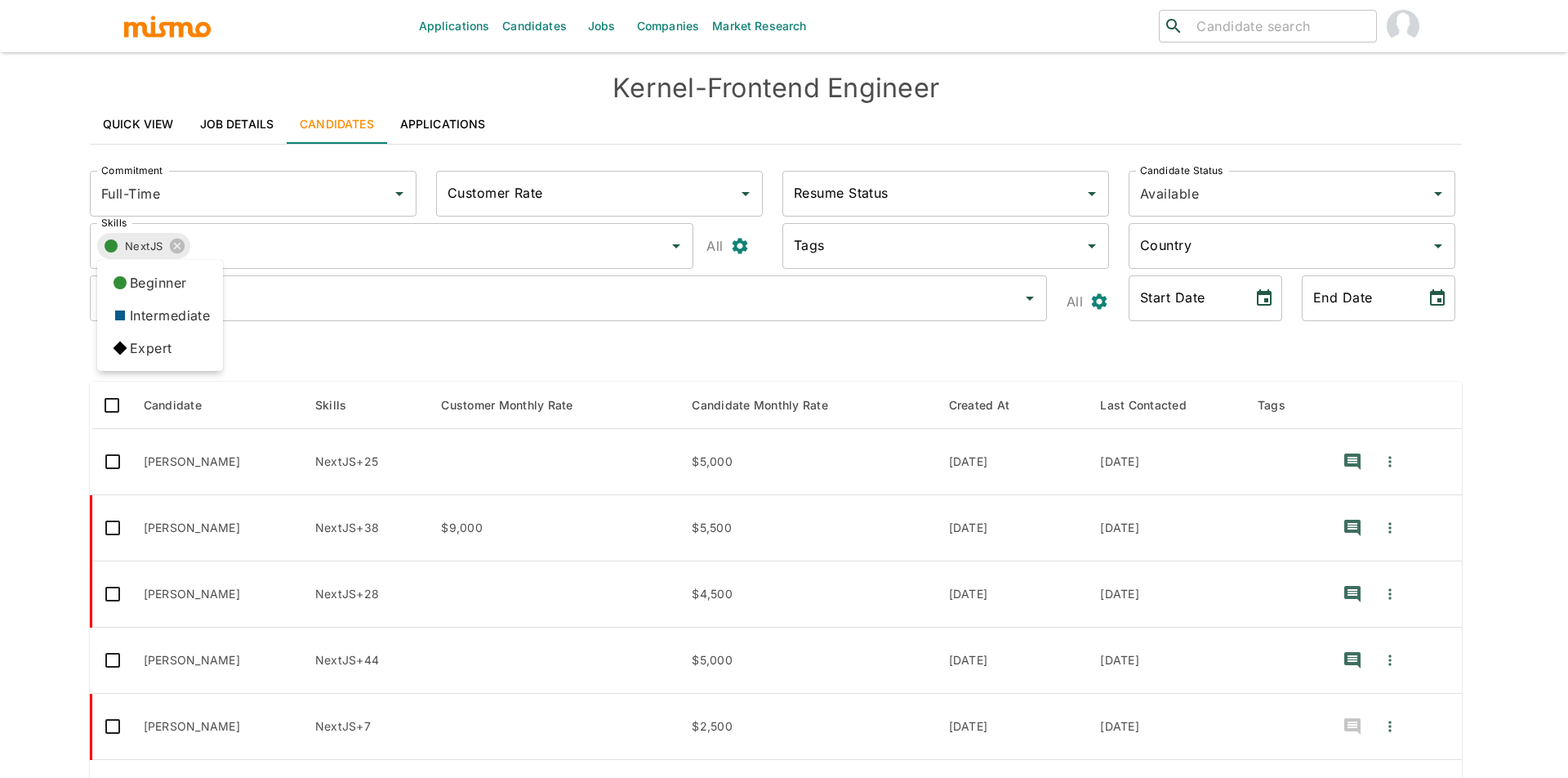
click at [126, 345] on icon at bounding box center [120, 348] width 28 height 28
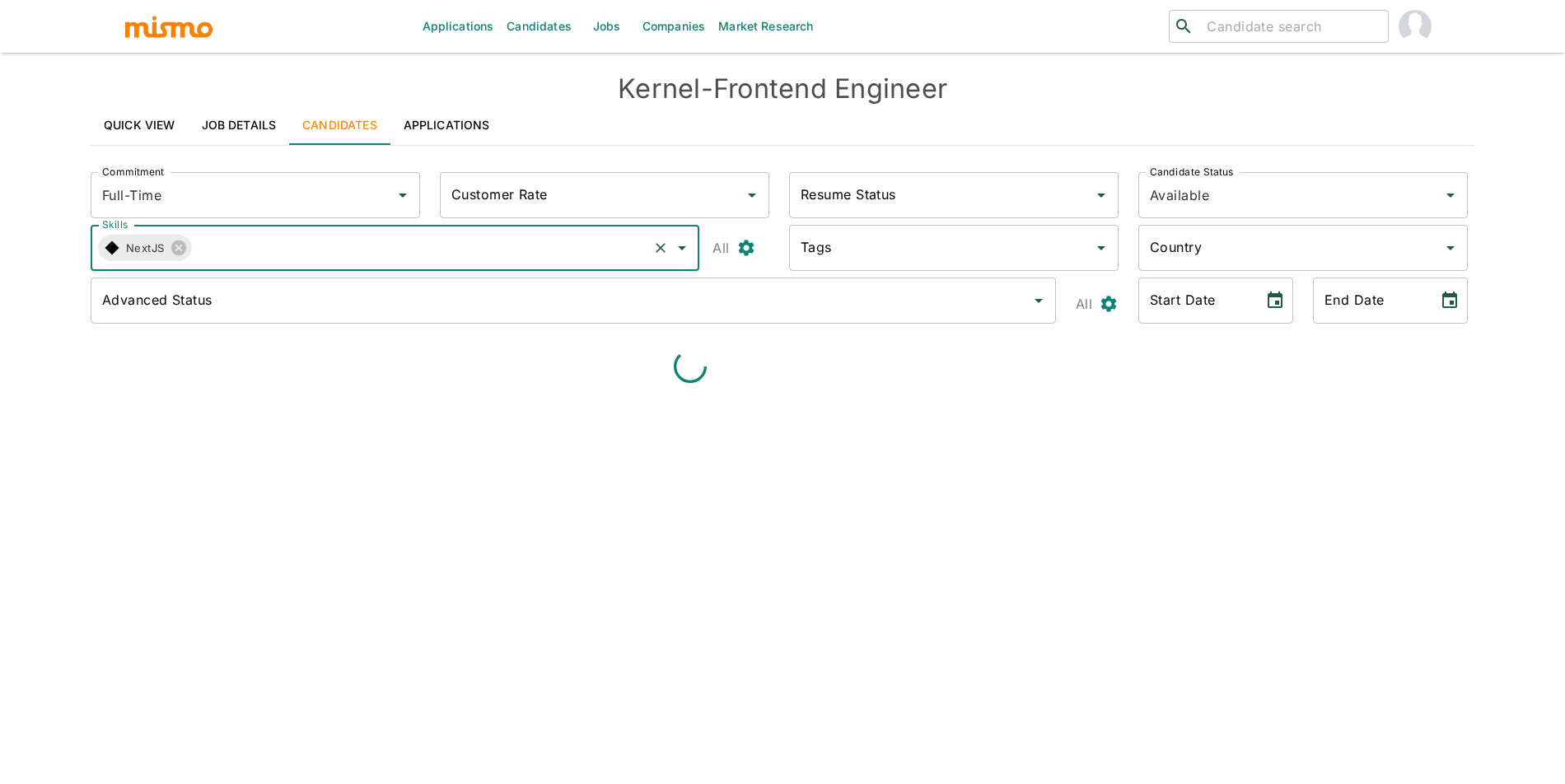
click at [265, 292] on input "Advanced Status" at bounding box center [560, 300] width 926 height 31
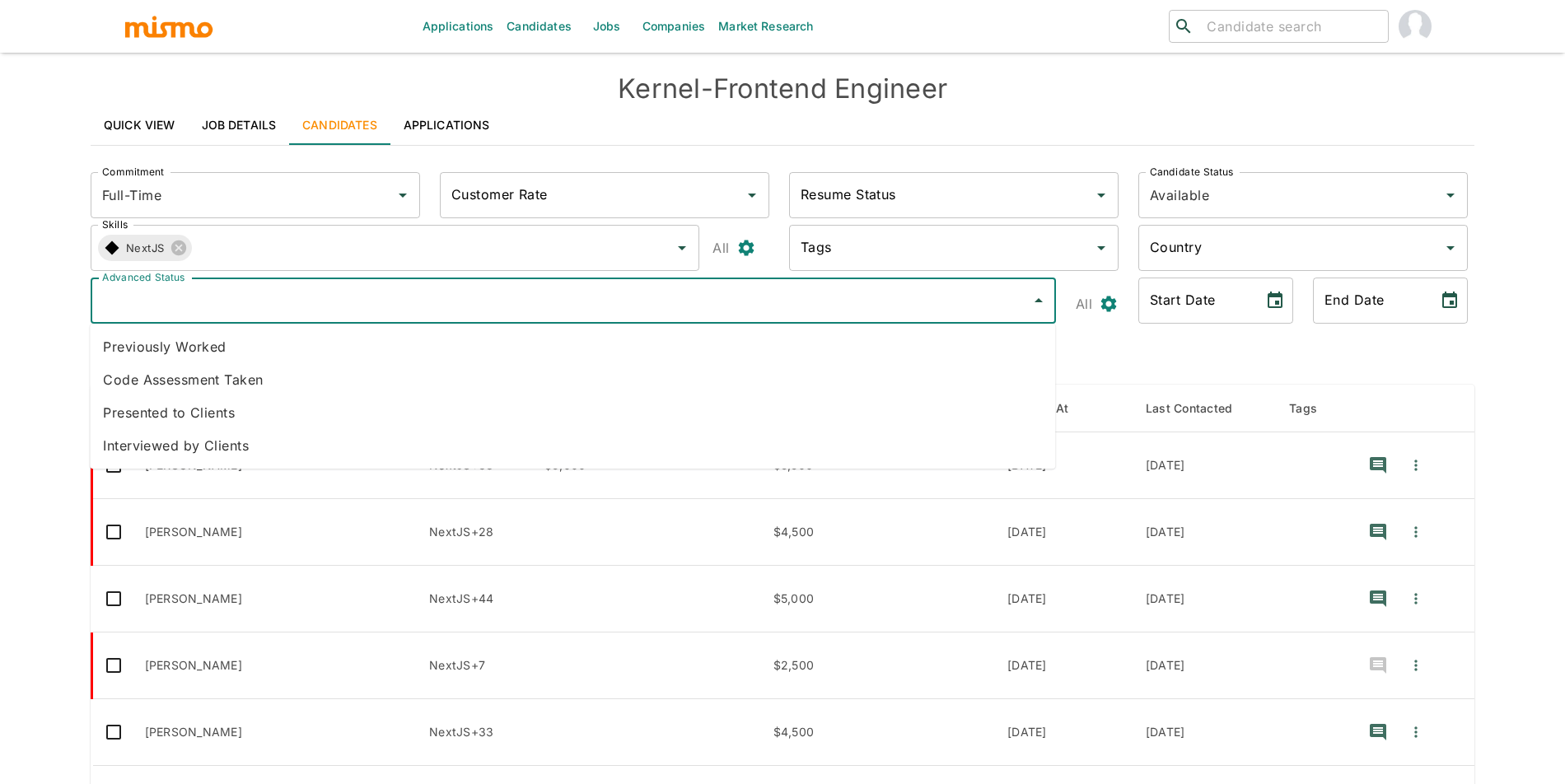
click at [239, 419] on li "Presented to Clients" at bounding box center [572, 412] width 965 height 33
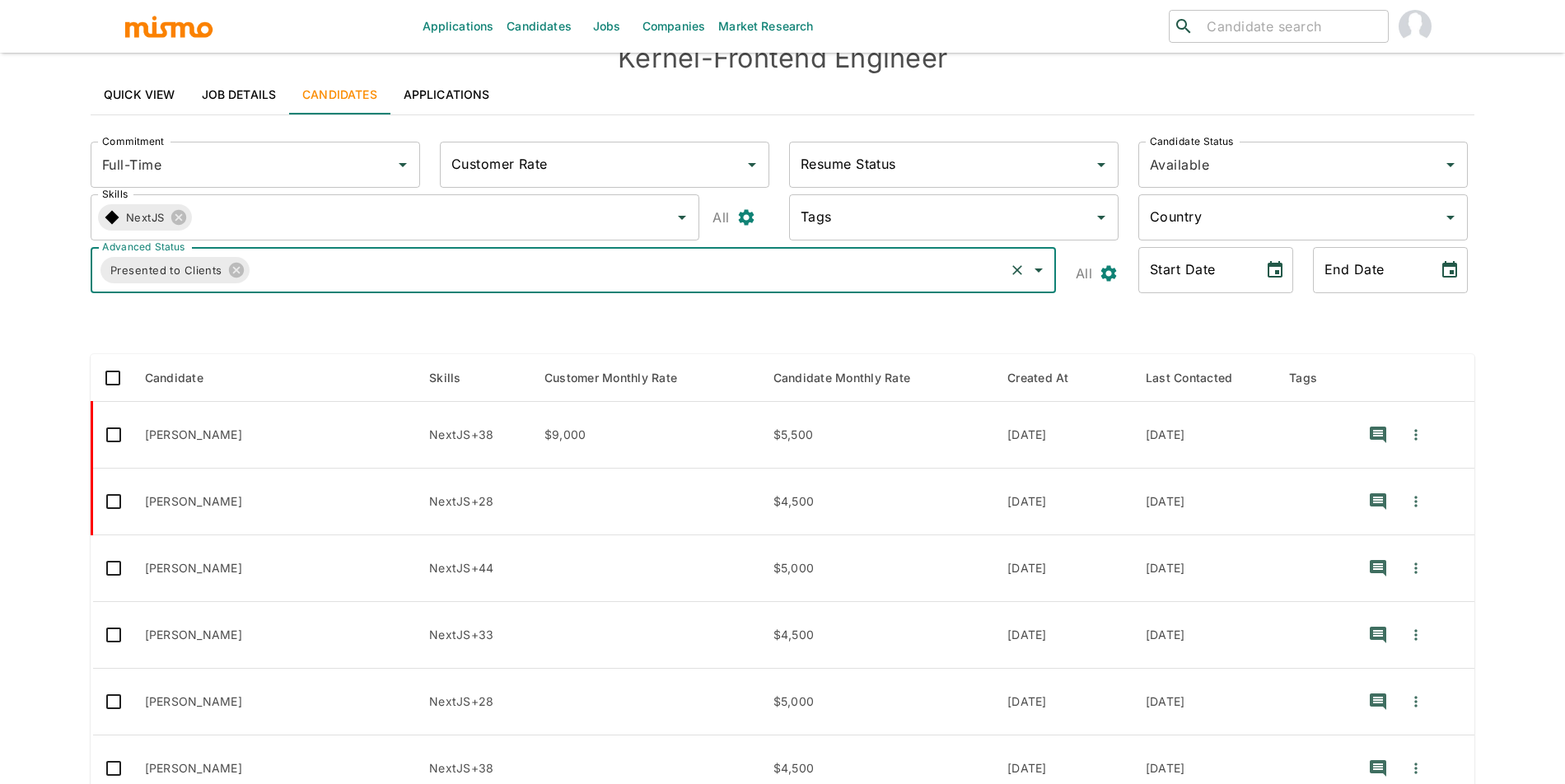
scroll to position [188, 0]
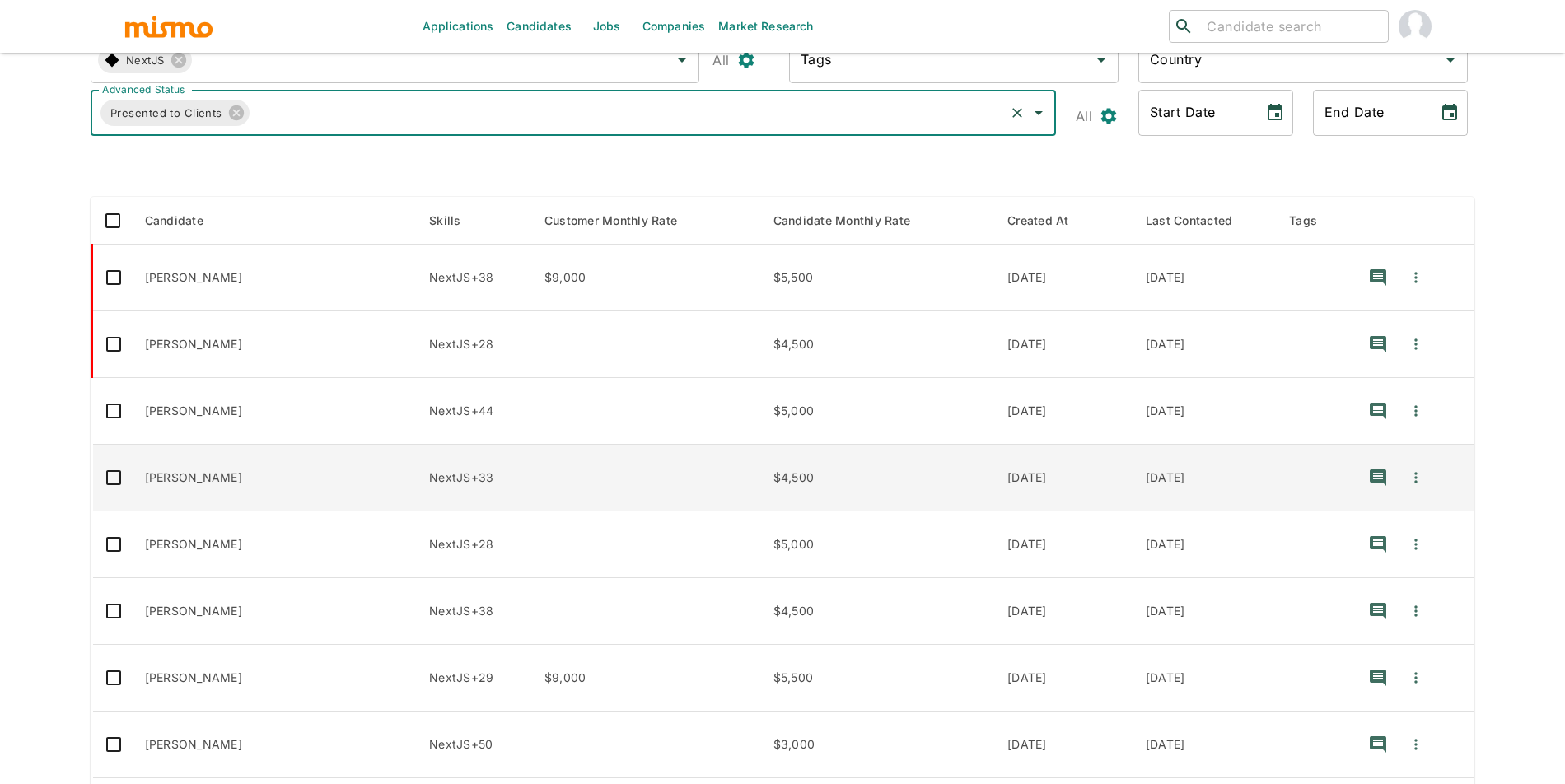
click at [320, 477] on td "[PERSON_NAME]" at bounding box center [274, 478] width 285 height 67
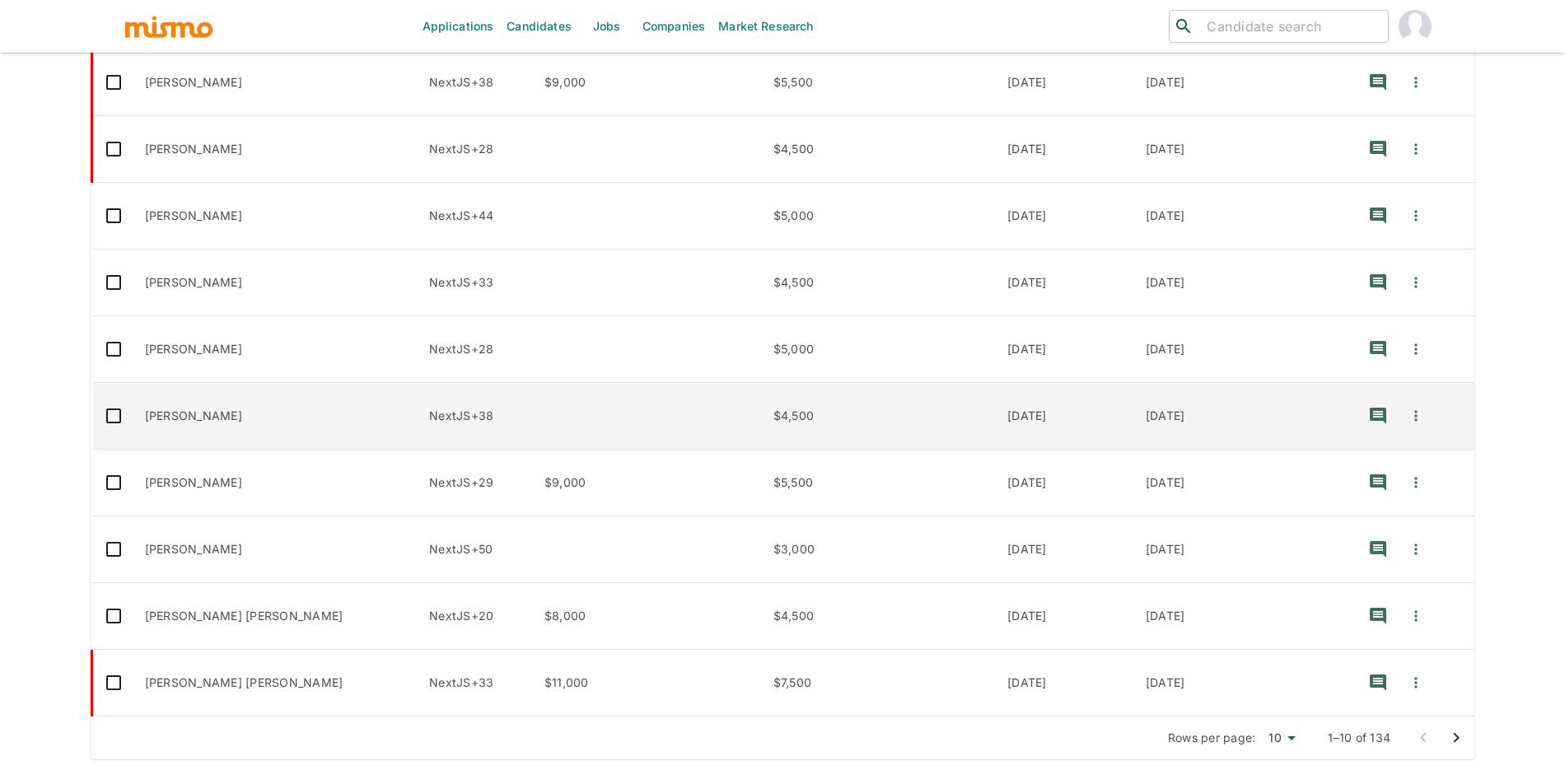
scroll to position [387, 0]
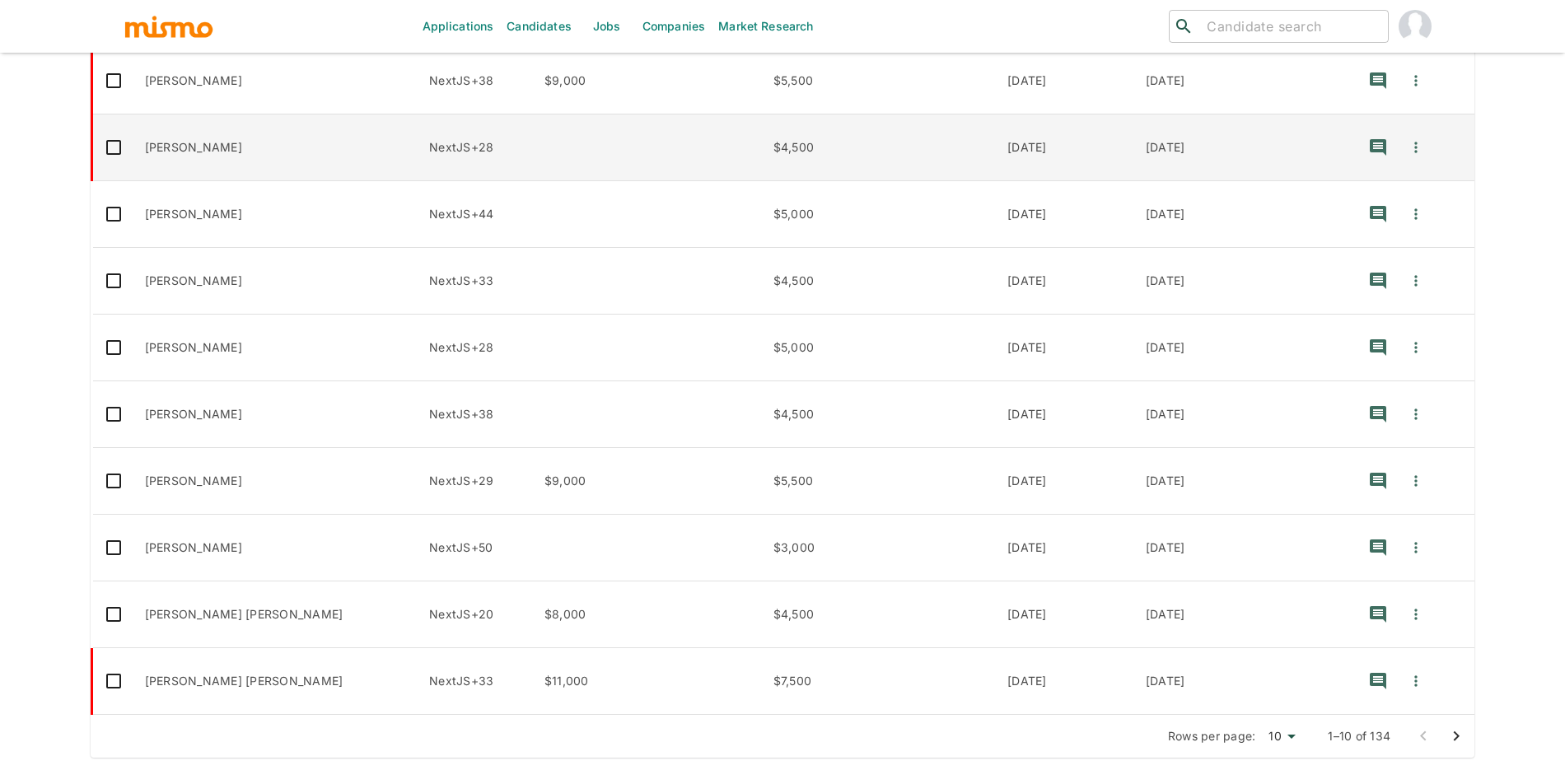
click at [251, 153] on td "[PERSON_NAME]" at bounding box center [274, 148] width 285 height 67
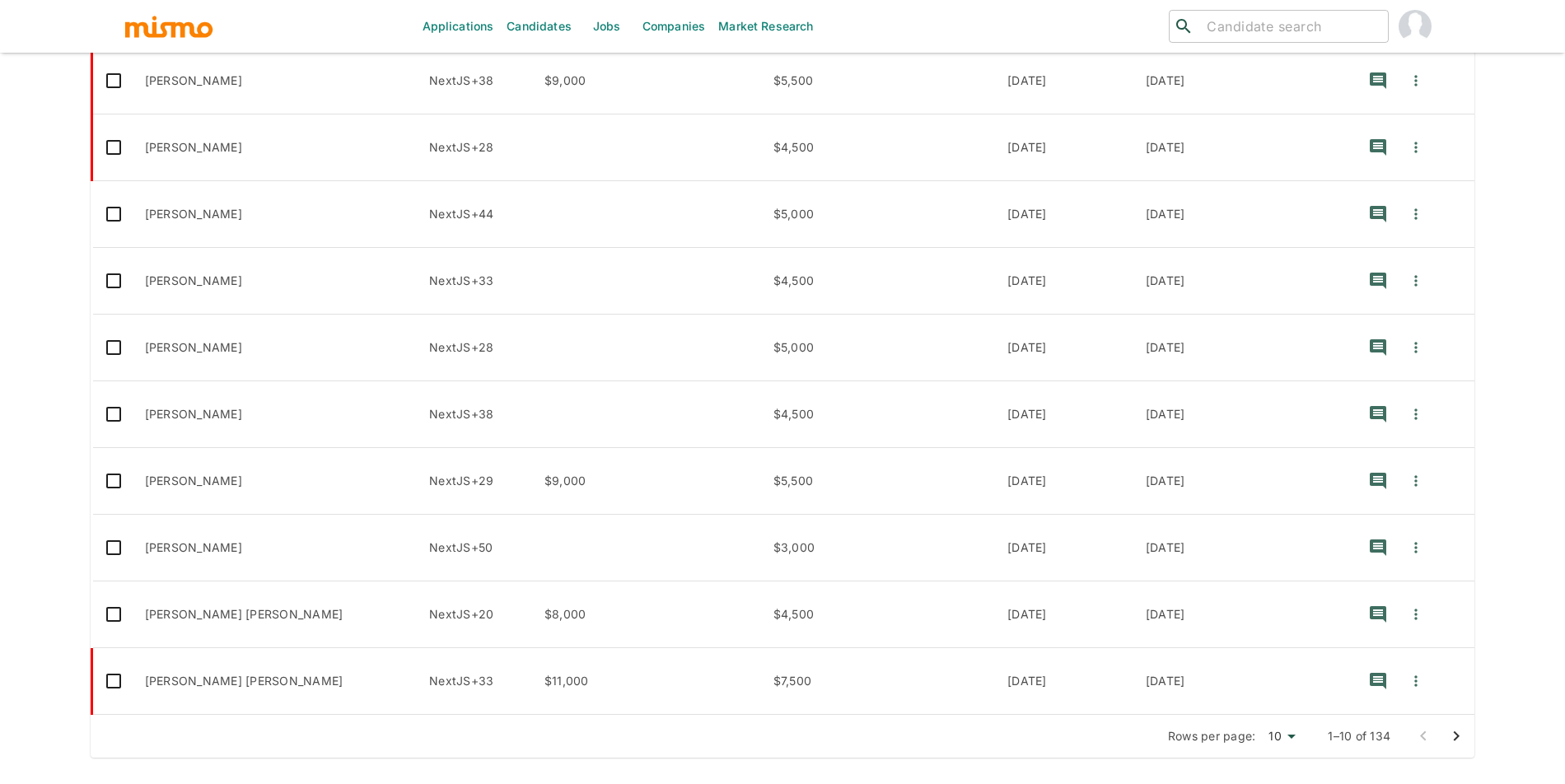
click at [1456, 736] on icon "Go to next page" at bounding box center [1456, 736] width 20 height 20
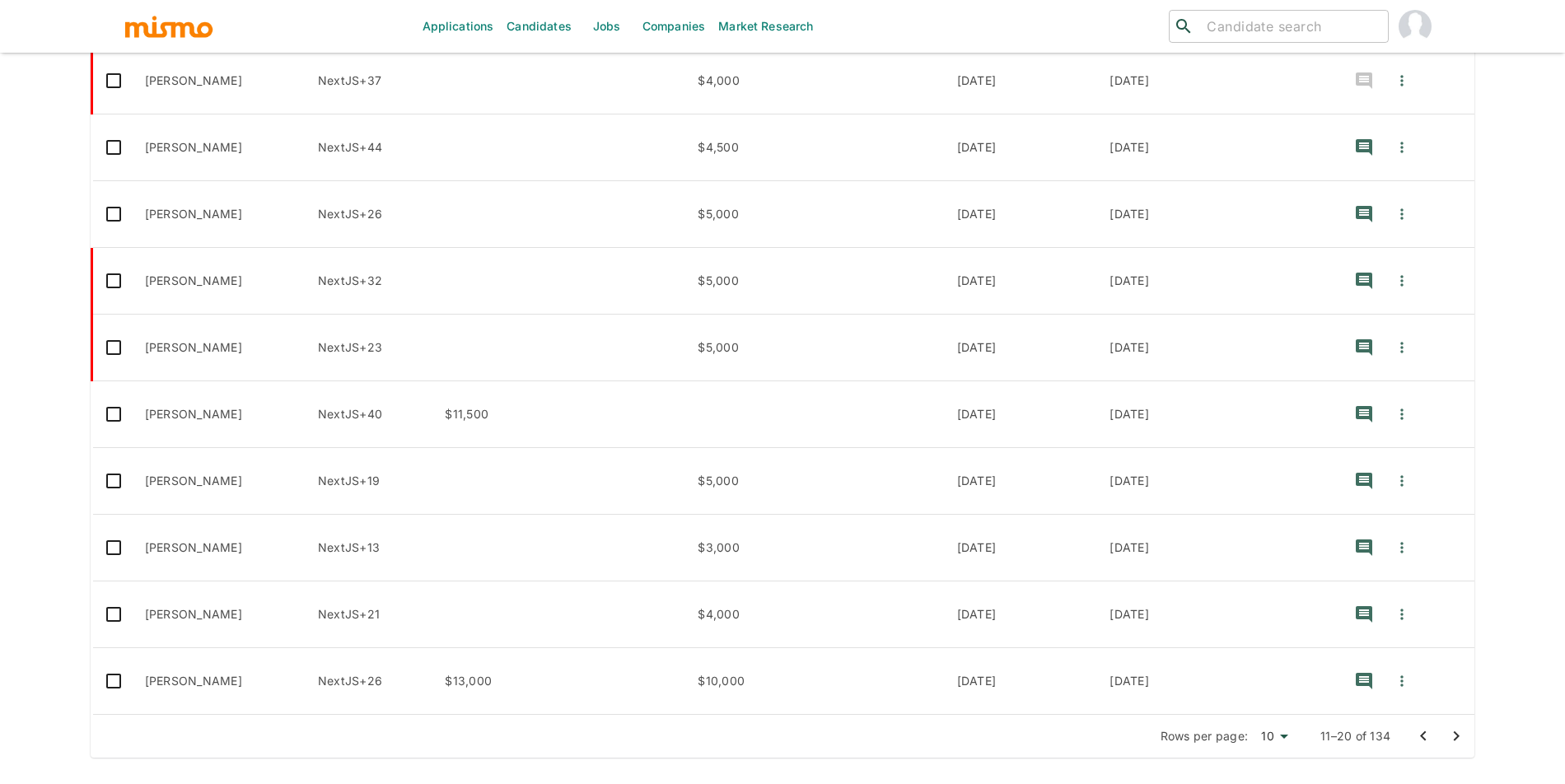
click at [1455, 738] on icon "Go to next page" at bounding box center [1456, 736] width 6 height 10
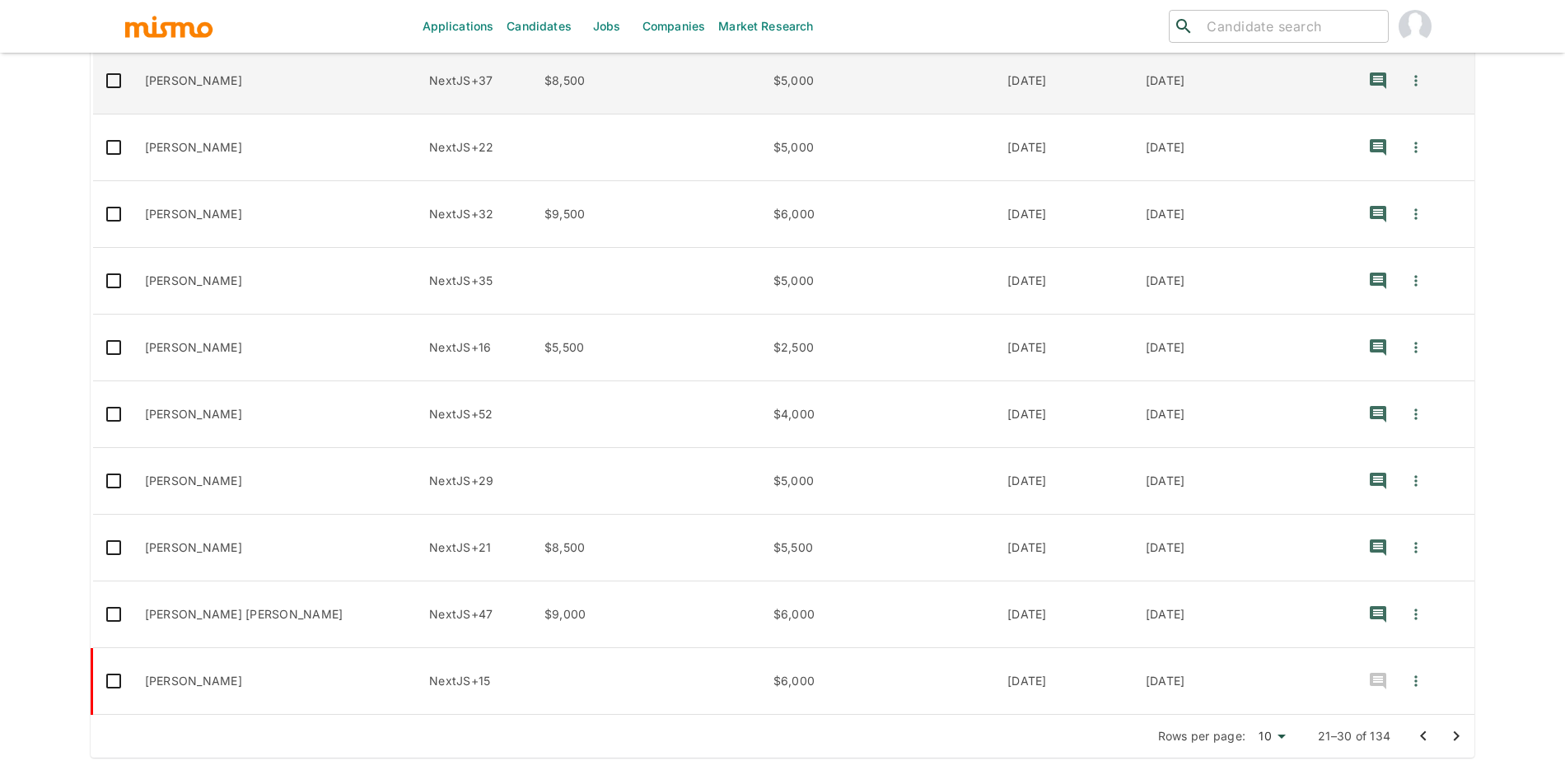
click at [289, 68] on td "[PERSON_NAME]" at bounding box center [274, 81] width 285 height 67
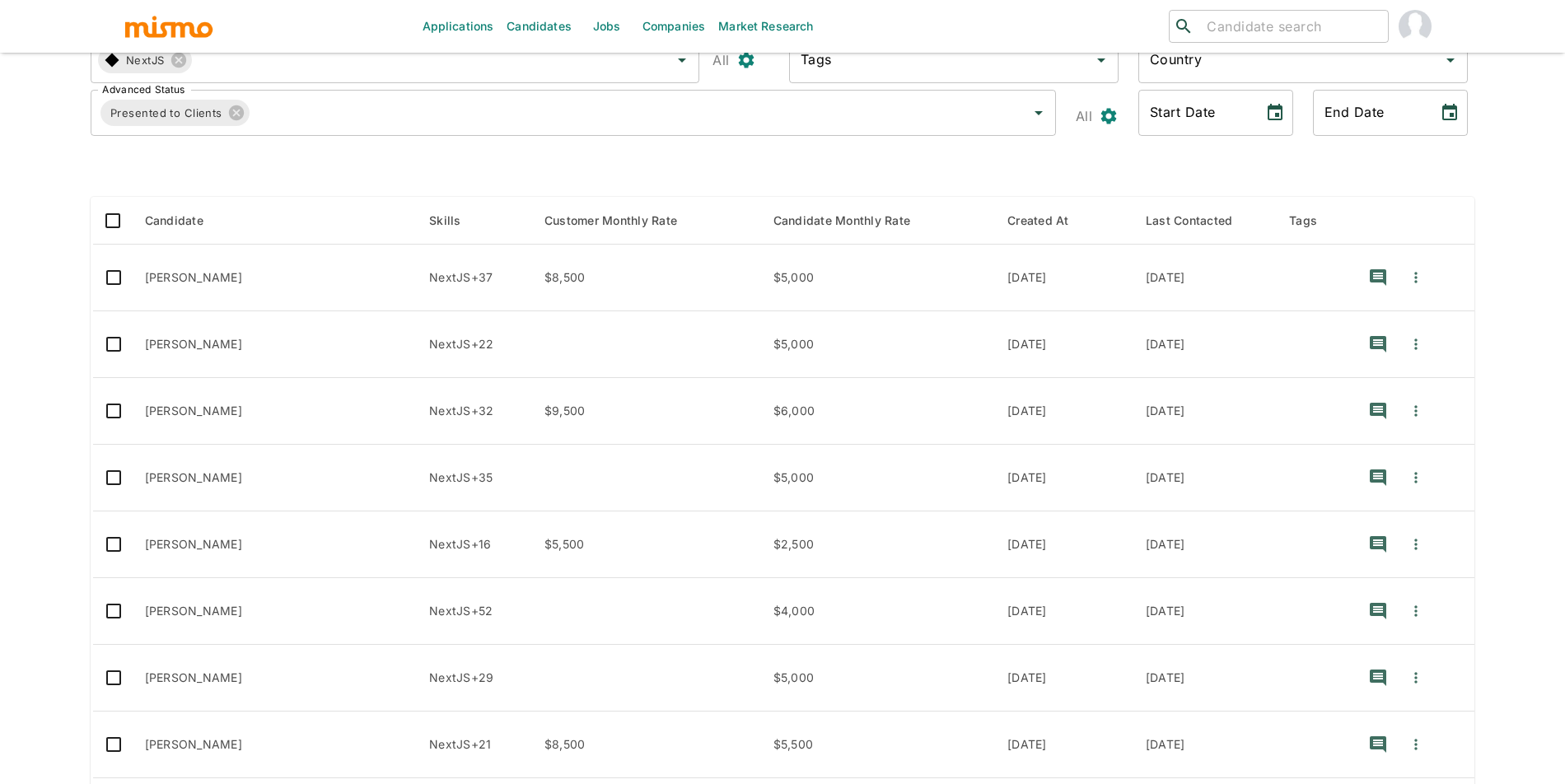
scroll to position [186, 0]
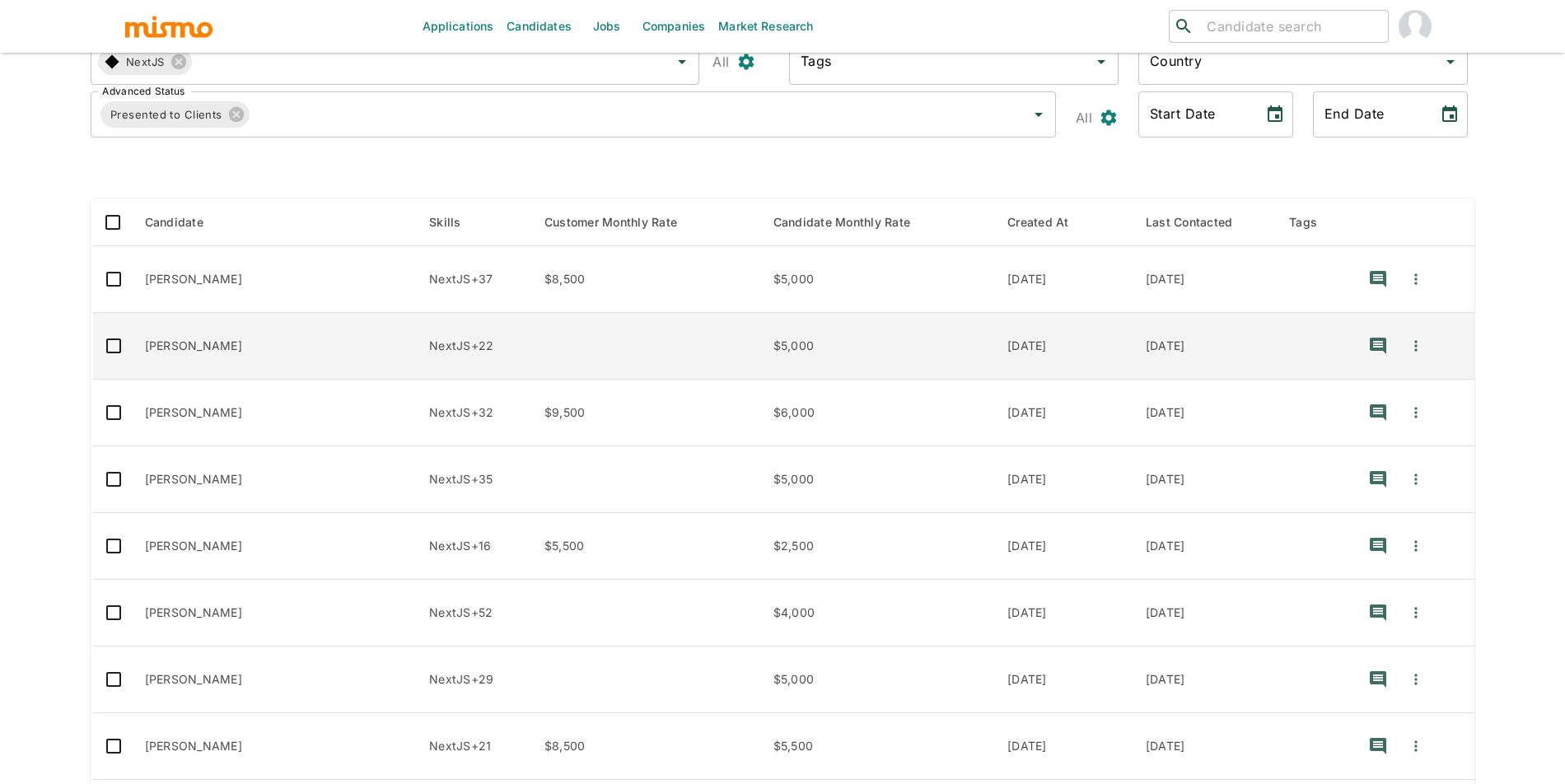
click at [608, 360] on td "enhanced table" at bounding box center [646, 346] width 229 height 67
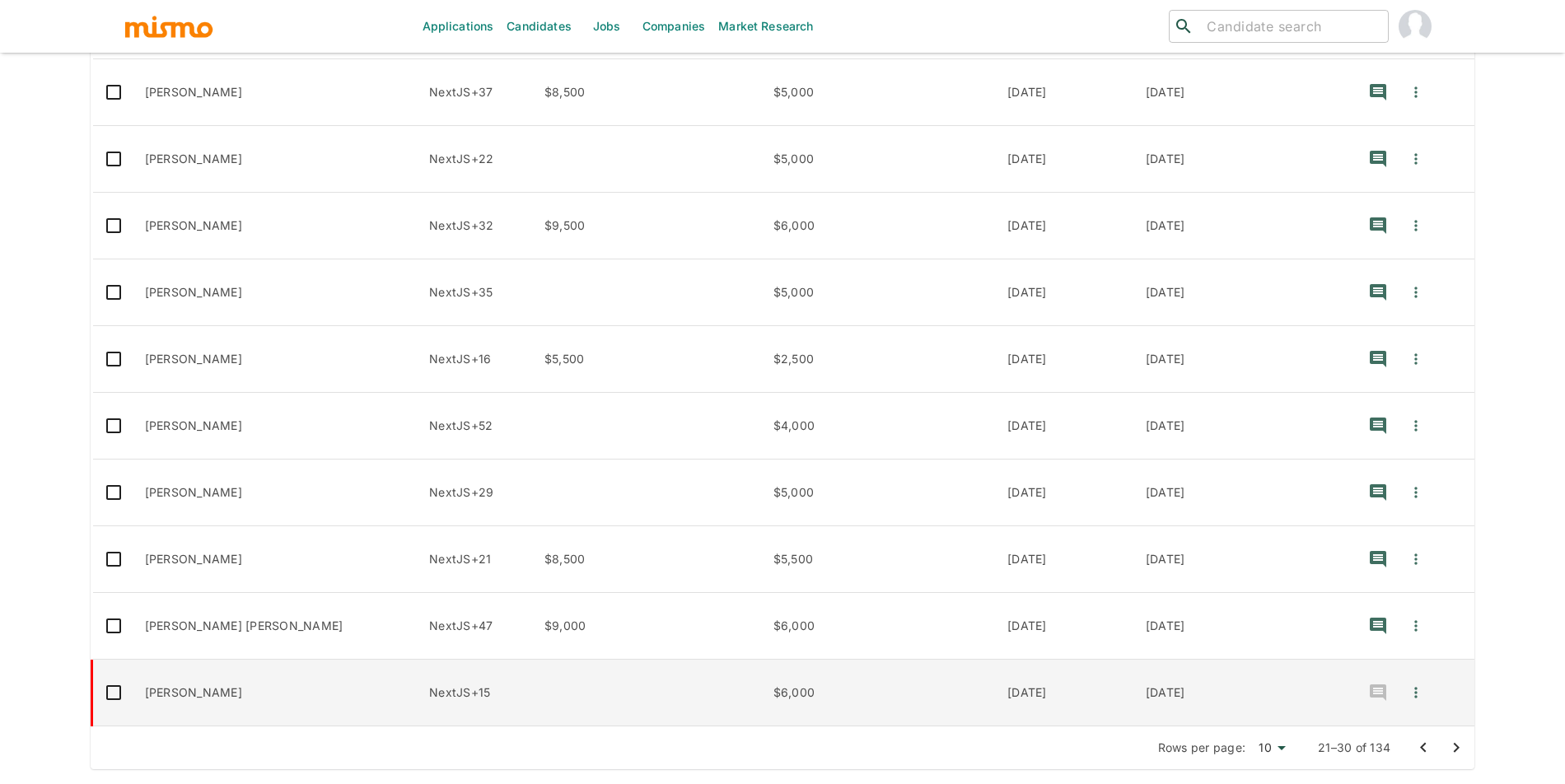
scroll to position [387, 0]
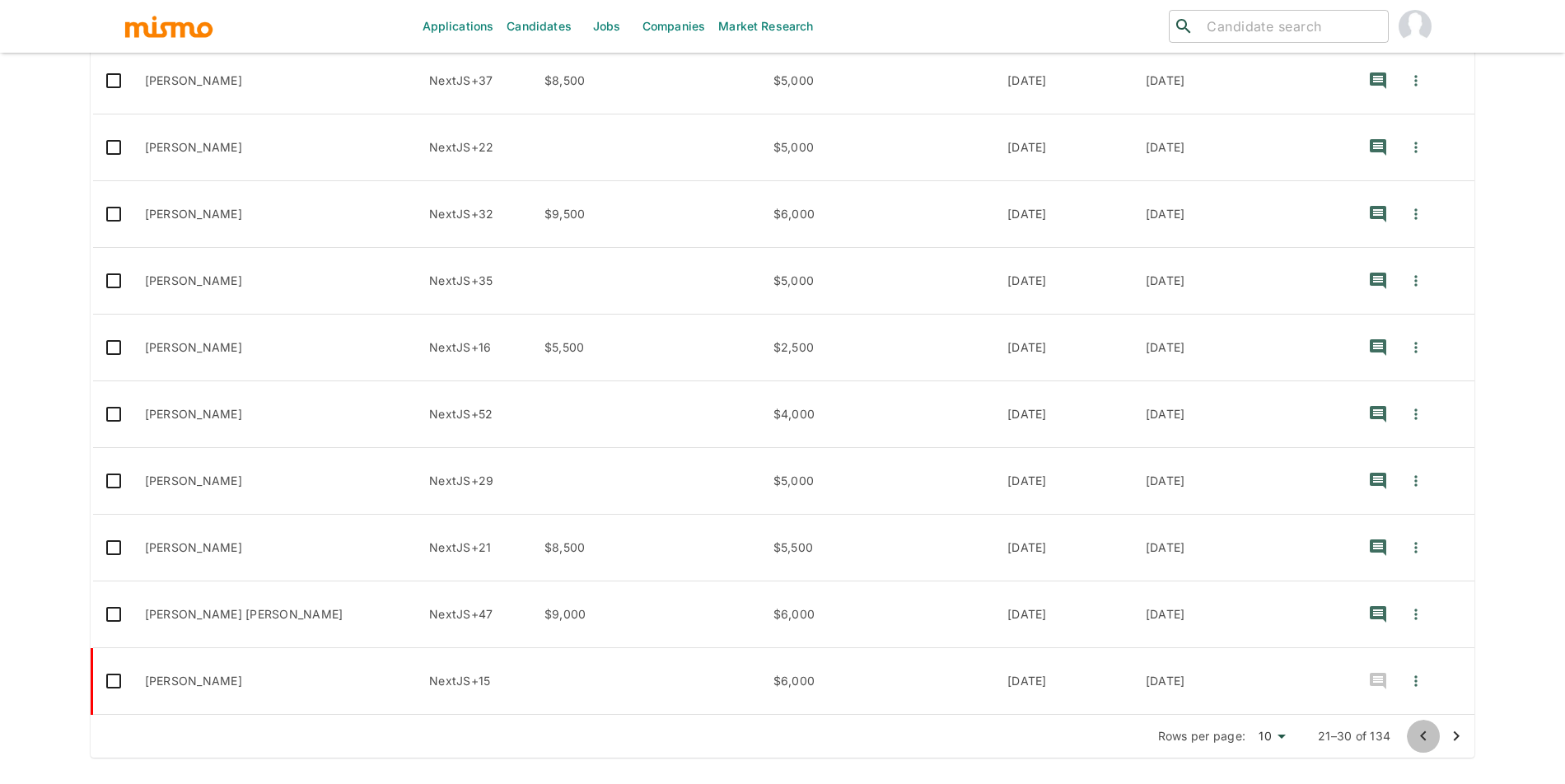
click at [1416, 726] on icon "Go to previous page" at bounding box center [1422, 736] width 20 height 20
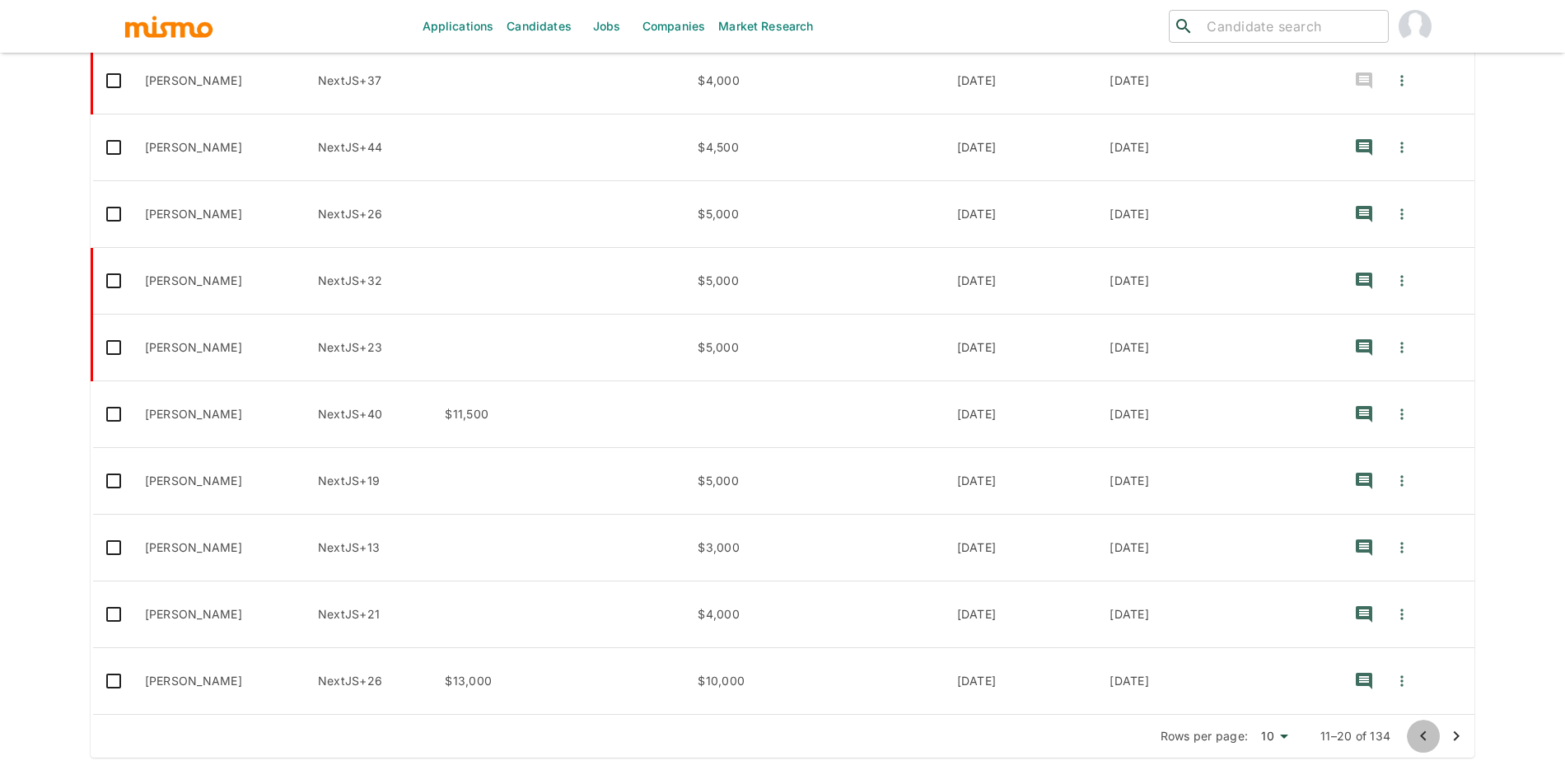
click at [1413, 738] on icon "Go to previous page" at bounding box center [1422, 736] width 20 height 20
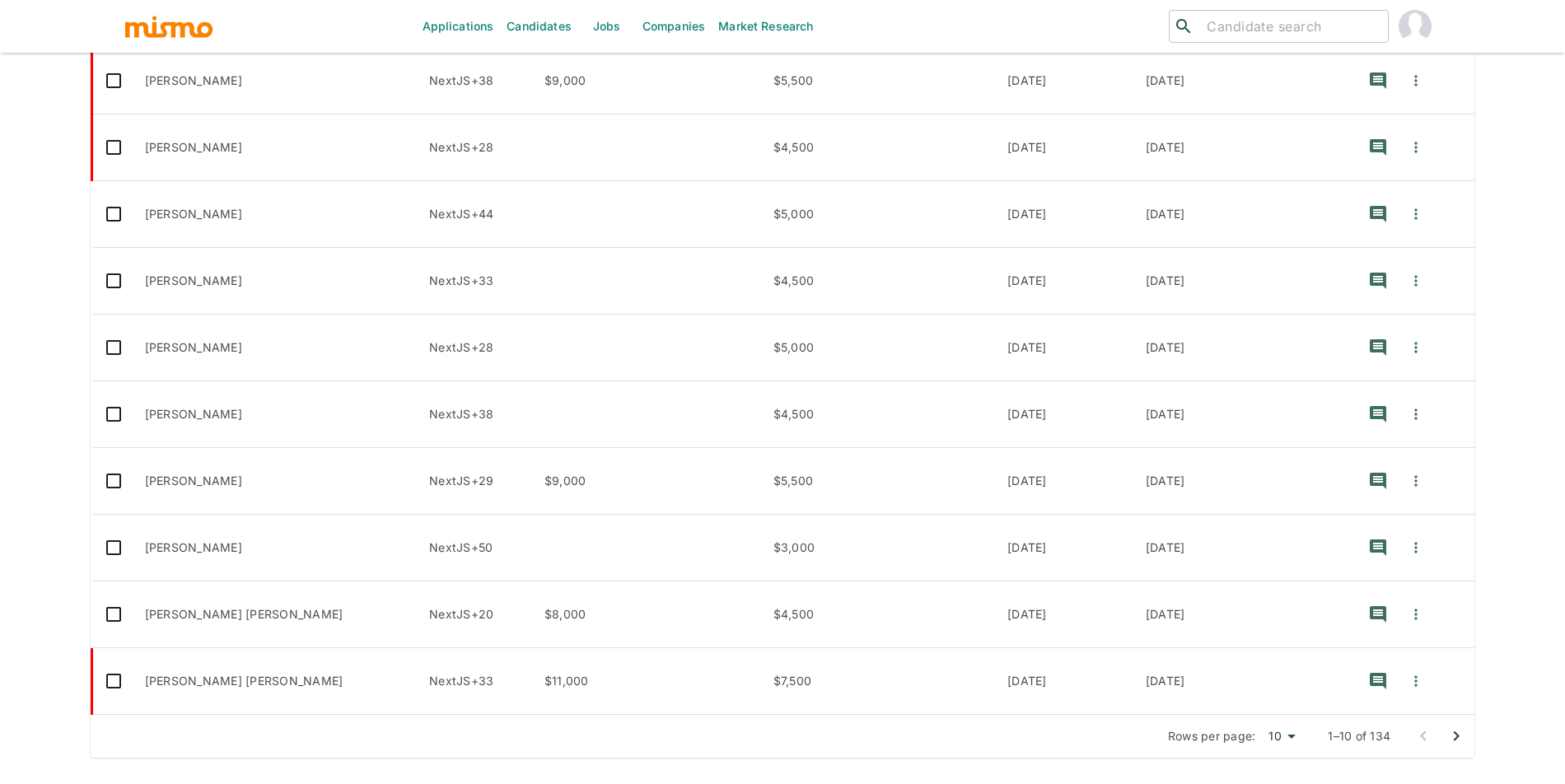
click at [1444, 740] on button "Go to next page" at bounding box center [1456, 736] width 33 height 33
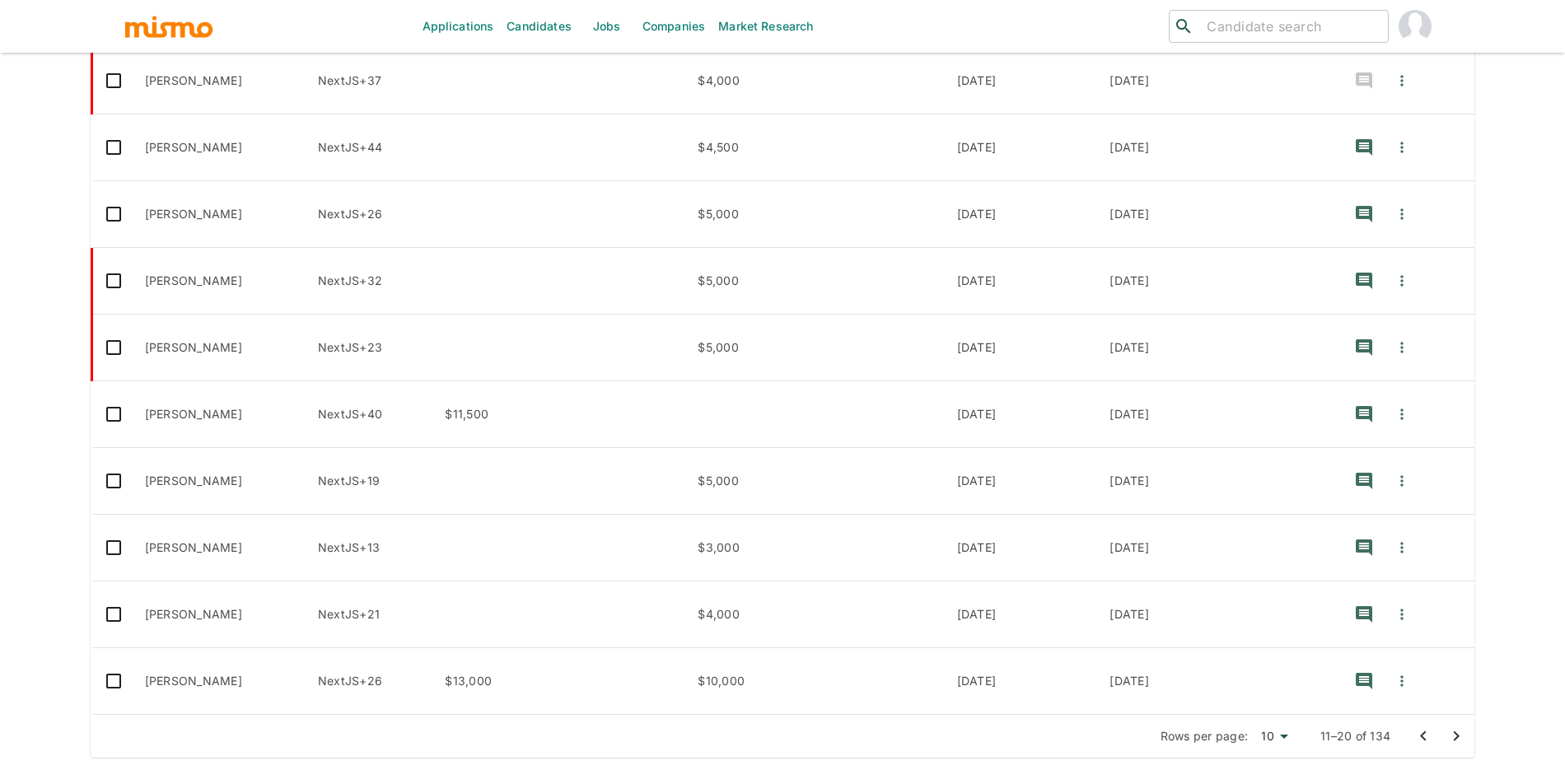
click at [1443, 726] on button "Go to next page" at bounding box center [1456, 736] width 33 height 33
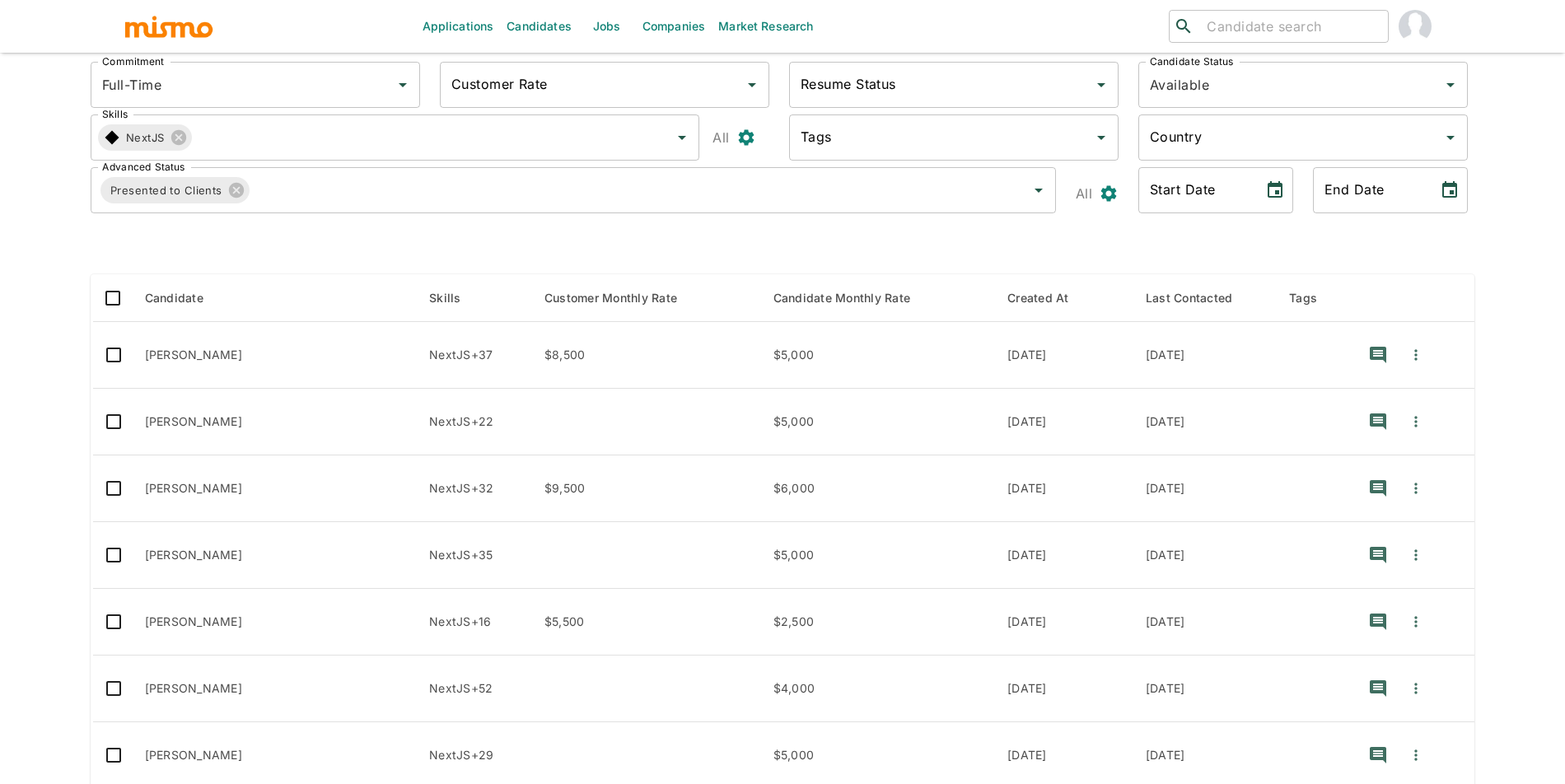
scroll to position [0, 0]
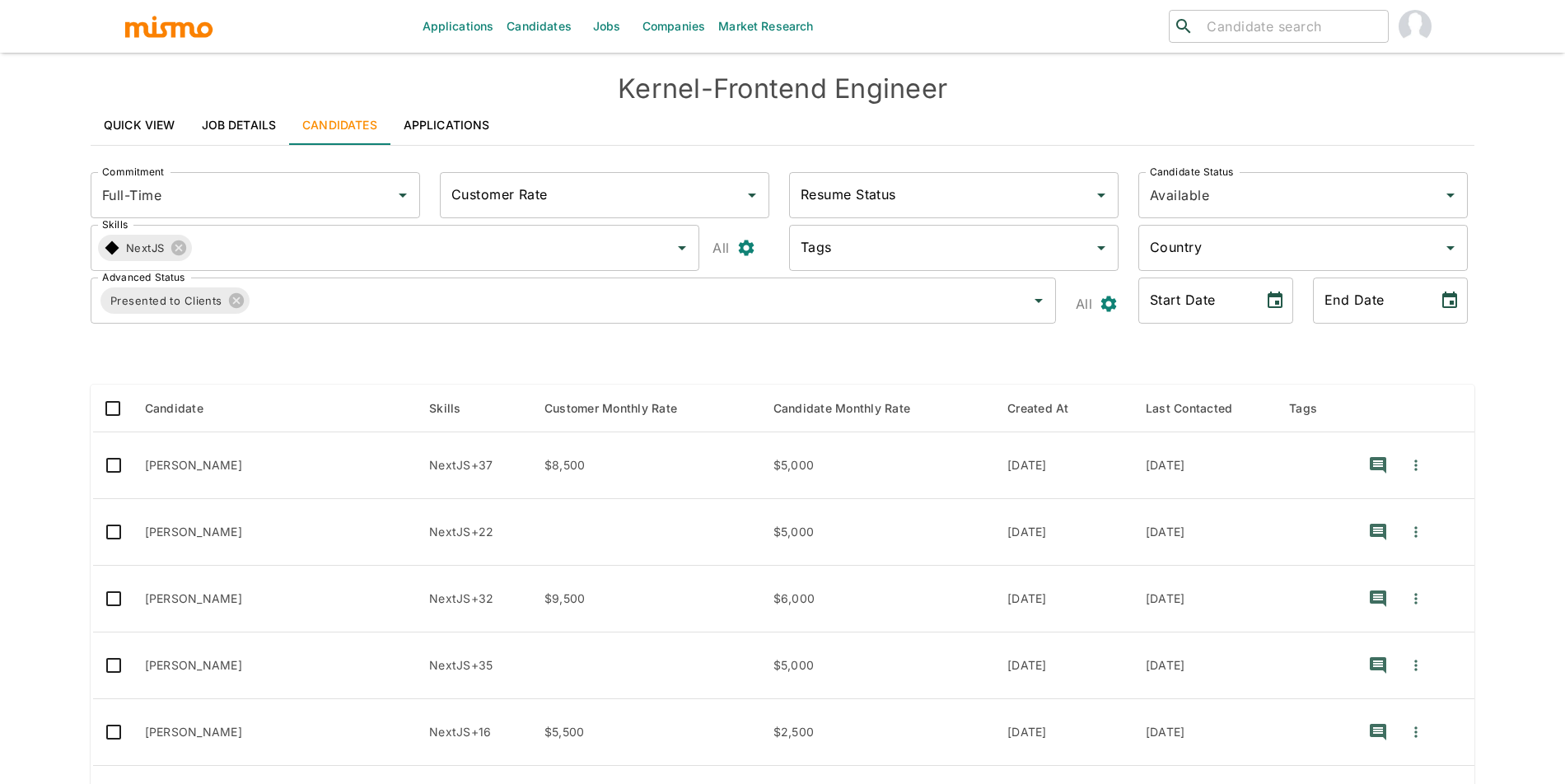
click at [455, 128] on link "Applications" at bounding box center [446, 125] width 113 height 40
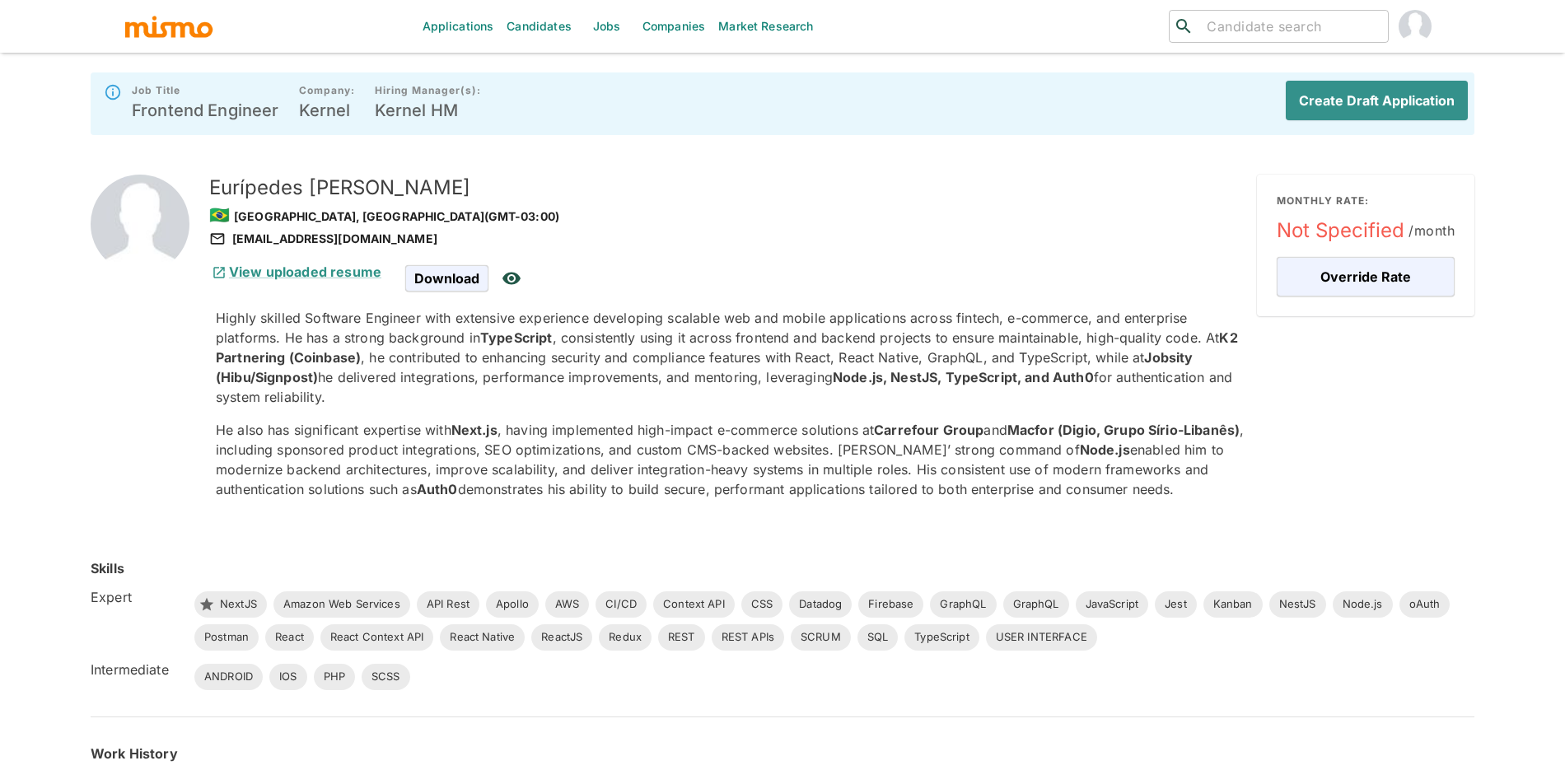
click at [289, 288] on div "View uploaded resume Download" at bounding box center [723, 272] width 1041 height 46
click at [303, 268] on link "View uploaded resume" at bounding box center [294, 272] width 172 height 16
click at [1376, 102] on button "Create Draft Application" at bounding box center [1373, 100] width 188 height 40
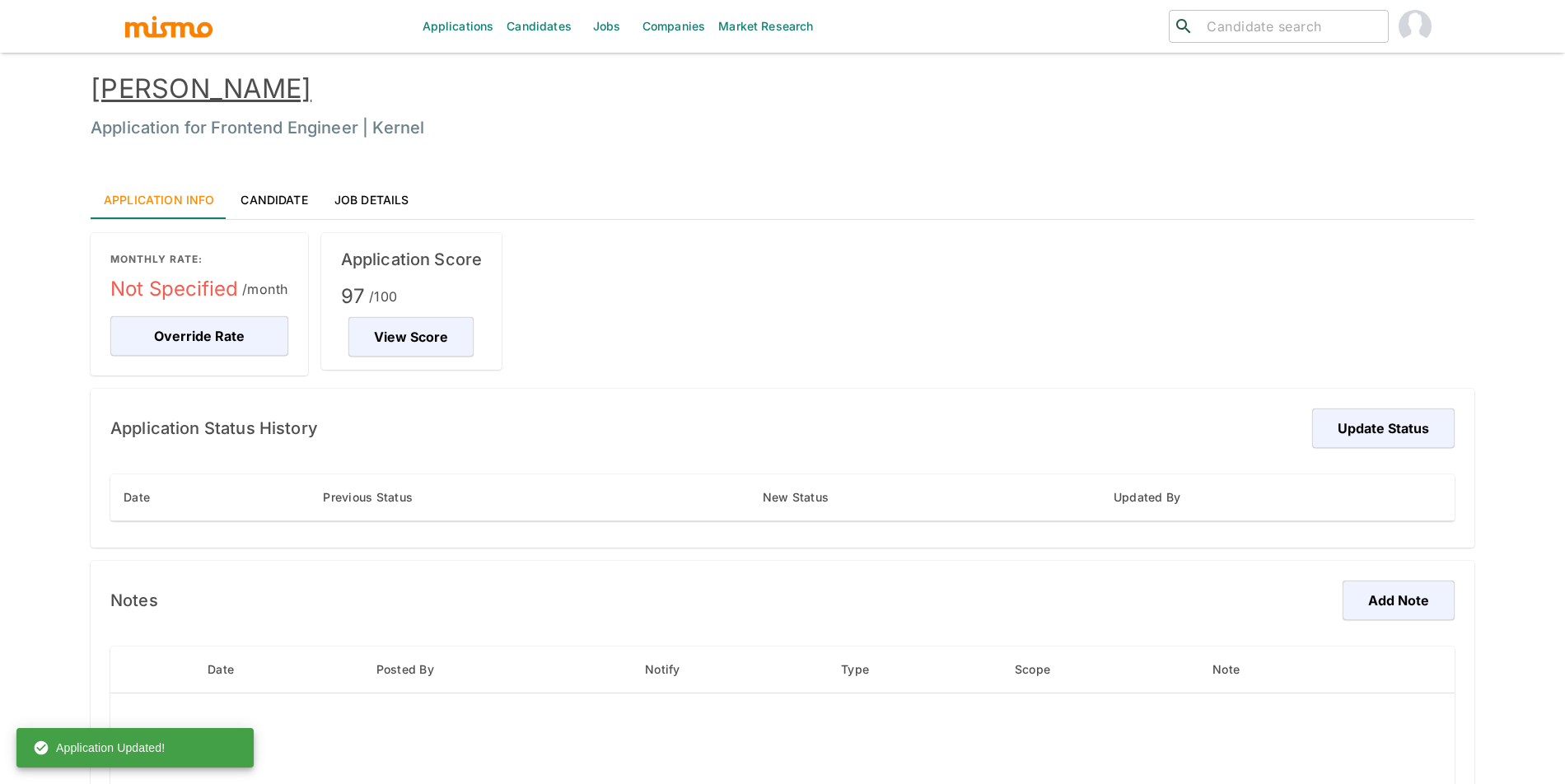
click at [601, 332] on div "MONTHLY RATE: Not Specified /month Override Rate Application Score 97 /100 View…" at bounding box center [776, 600] width 1397 height 761
click at [269, 99] on link "Eurípedes Cabral" at bounding box center [201, 88] width 221 height 32
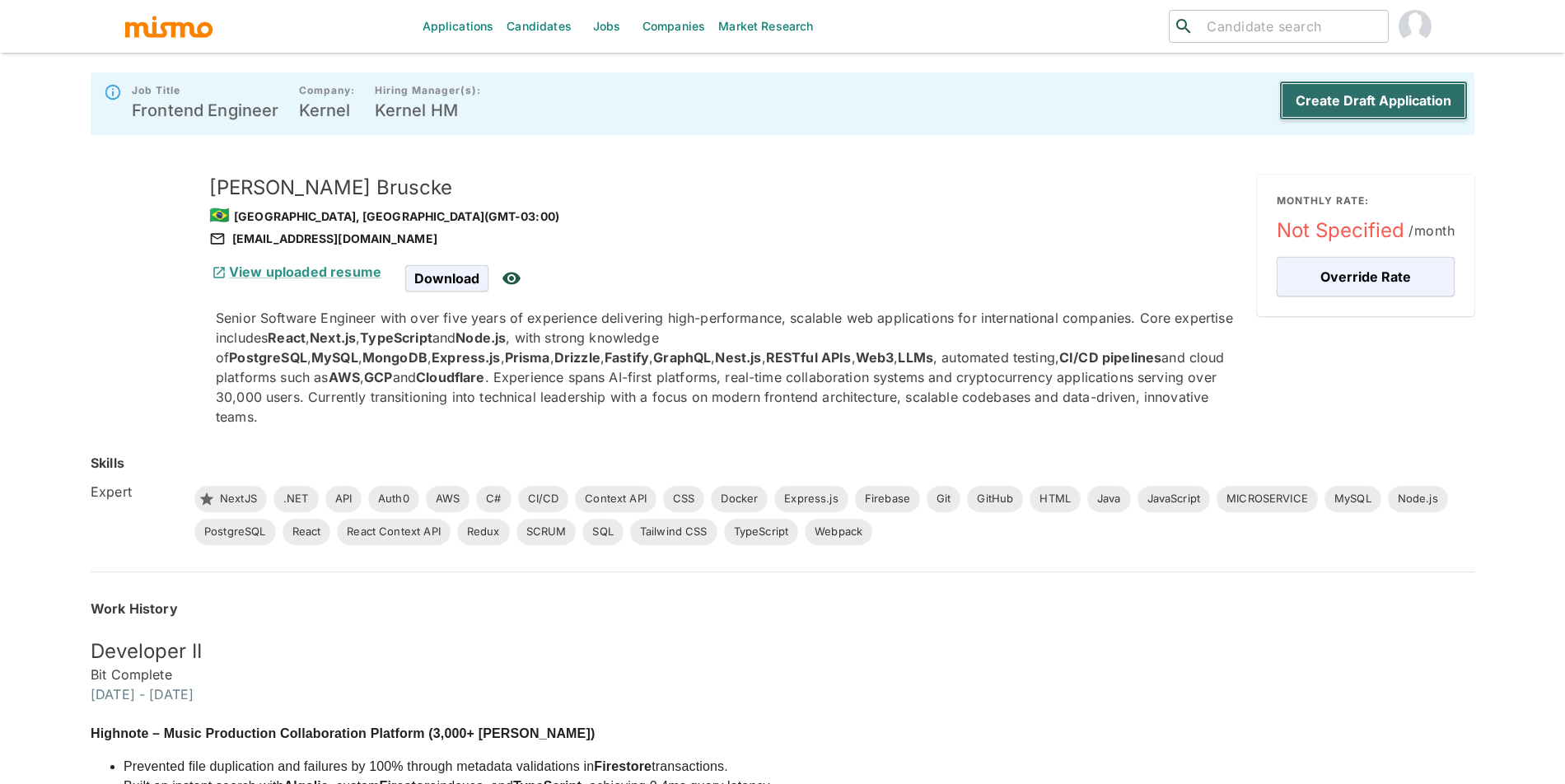
click at [1417, 93] on button "Create Draft Application" at bounding box center [1373, 100] width 188 height 40
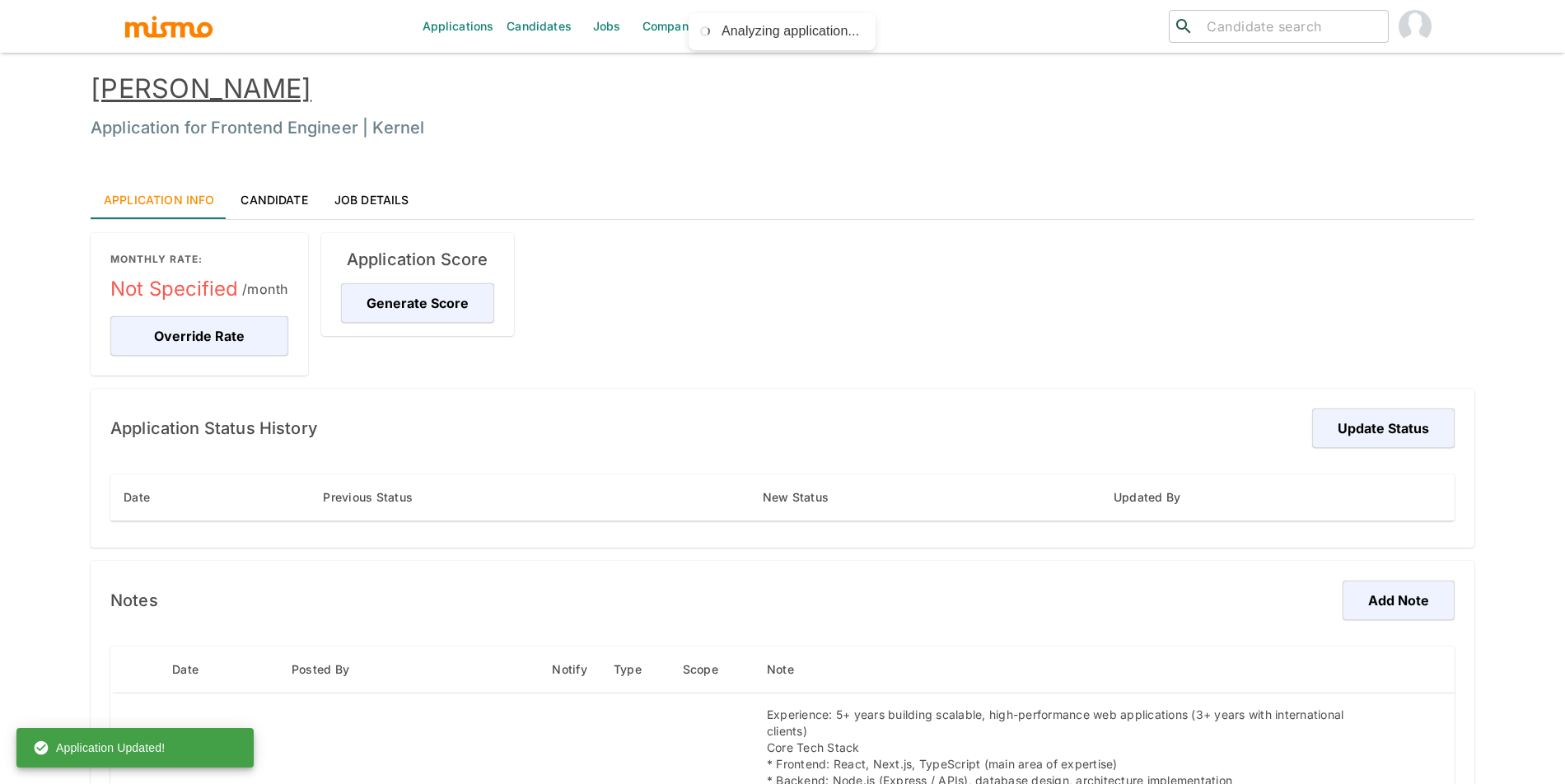
click at [285, 77] on link "Matheus Bruscke" at bounding box center [201, 88] width 221 height 32
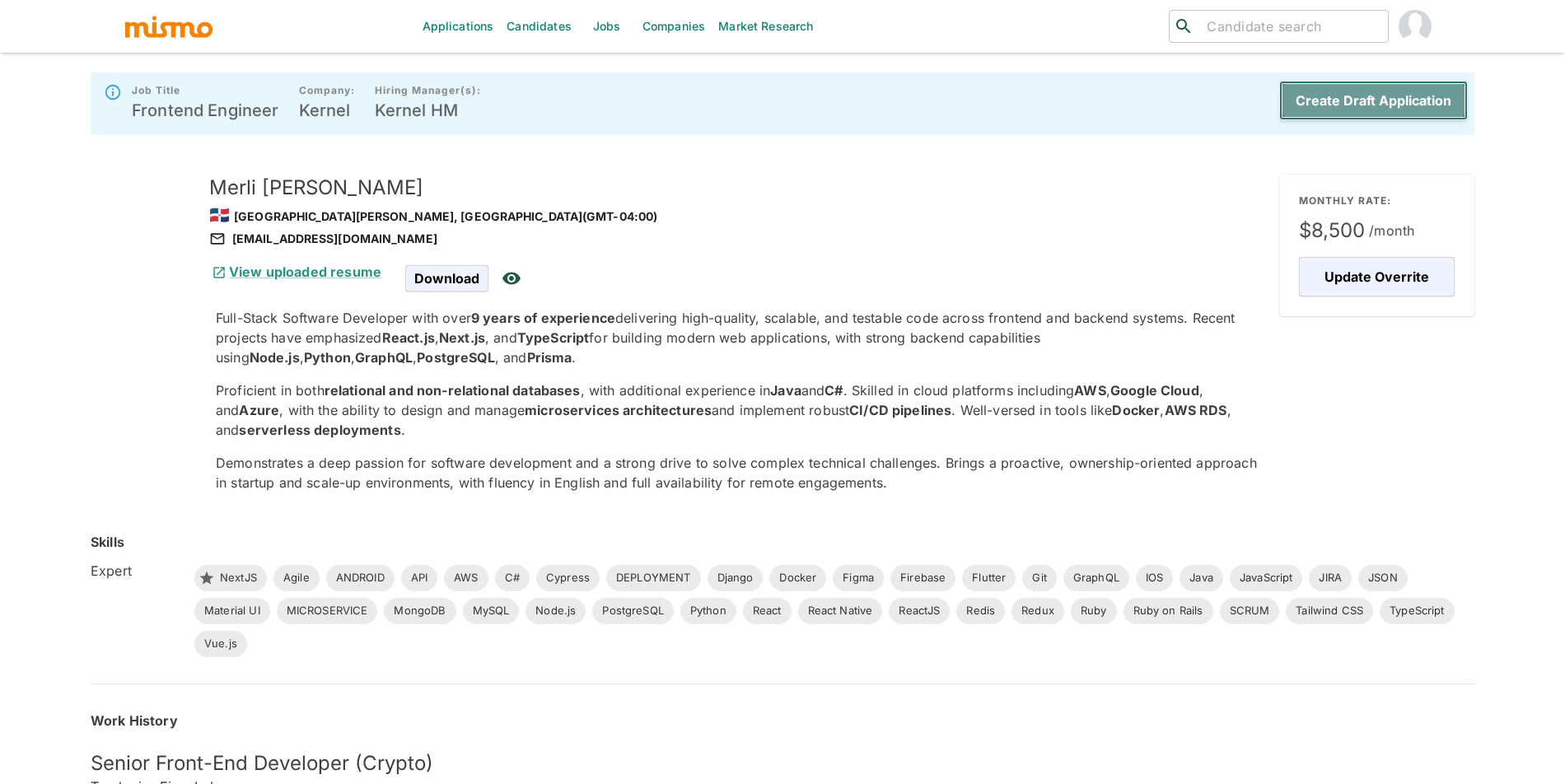
click at [1424, 98] on button "Create Draft Application" at bounding box center [1373, 100] width 188 height 40
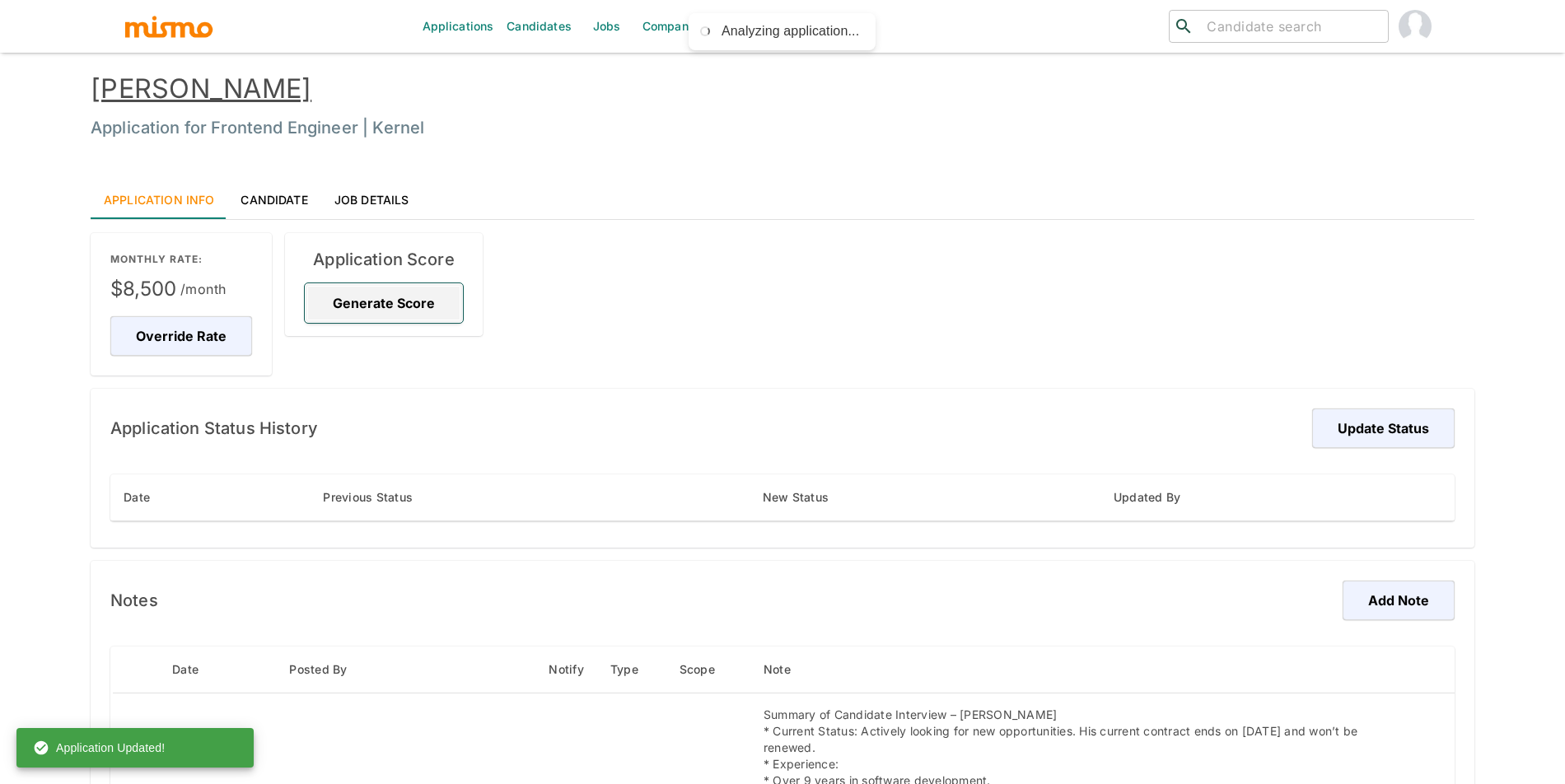
click at [384, 297] on button "Generate Score" at bounding box center [384, 303] width 158 height 40
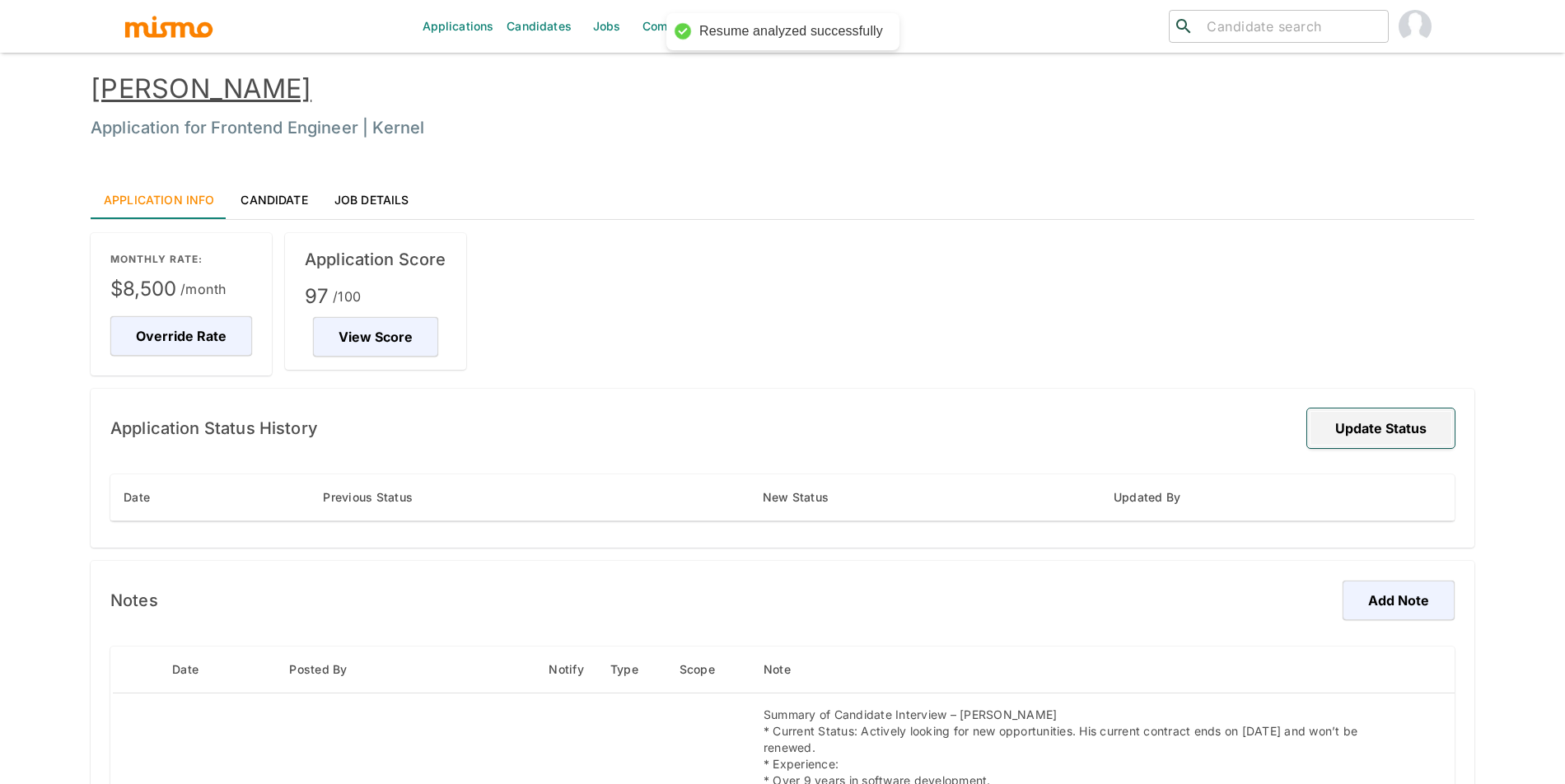
click at [1340, 438] on button "Update Status" at bounding box center [1381, 428] width 148 height 40
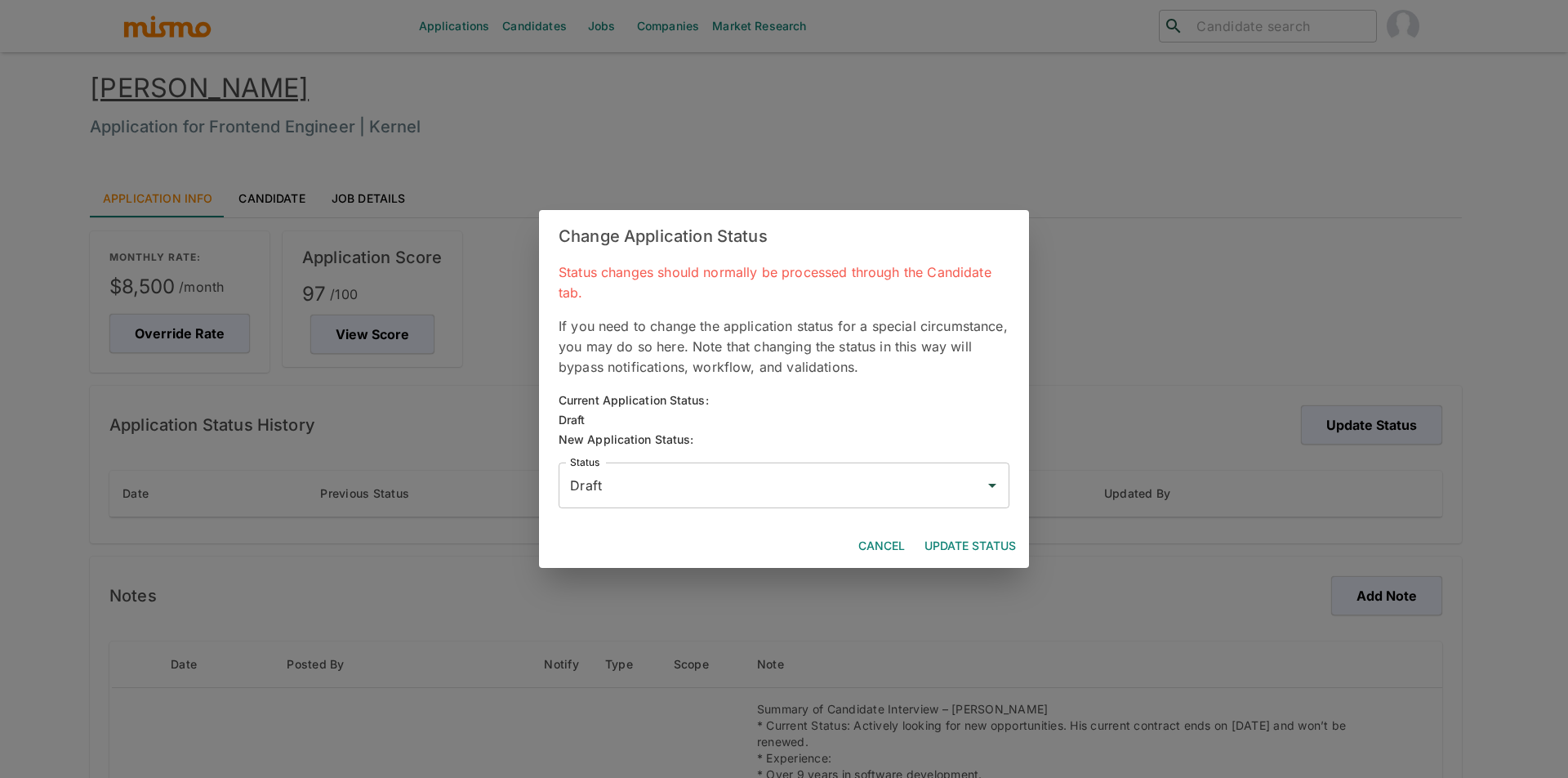
click at [888, 482] on input "Draft" at bounding box center [771, 485] width 412 height 31
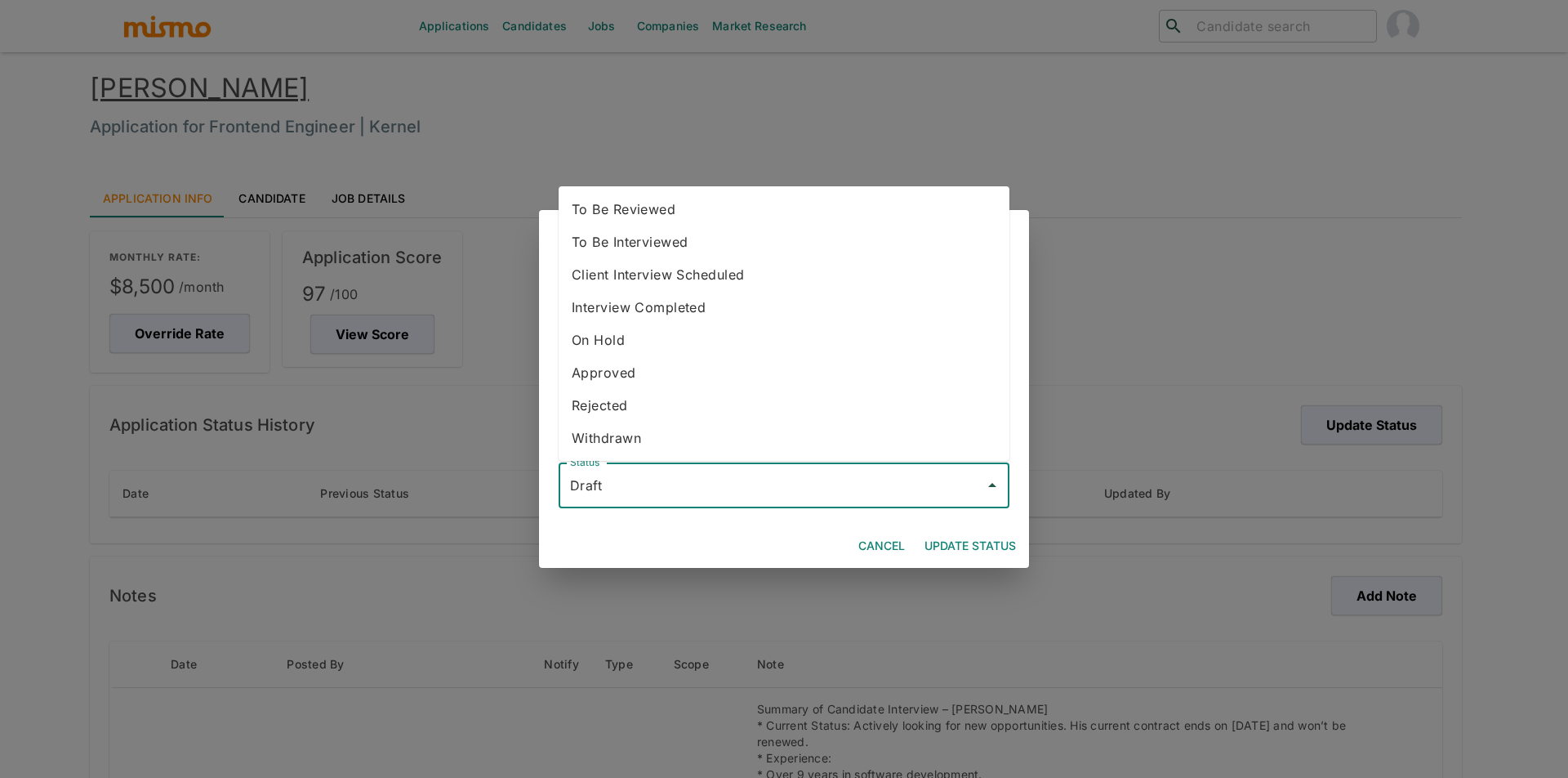
click at [741, 209] on li "To Be Reviewed" at bounding box center [784, 209] width 451 height 33
type input "To Be Reviewed"
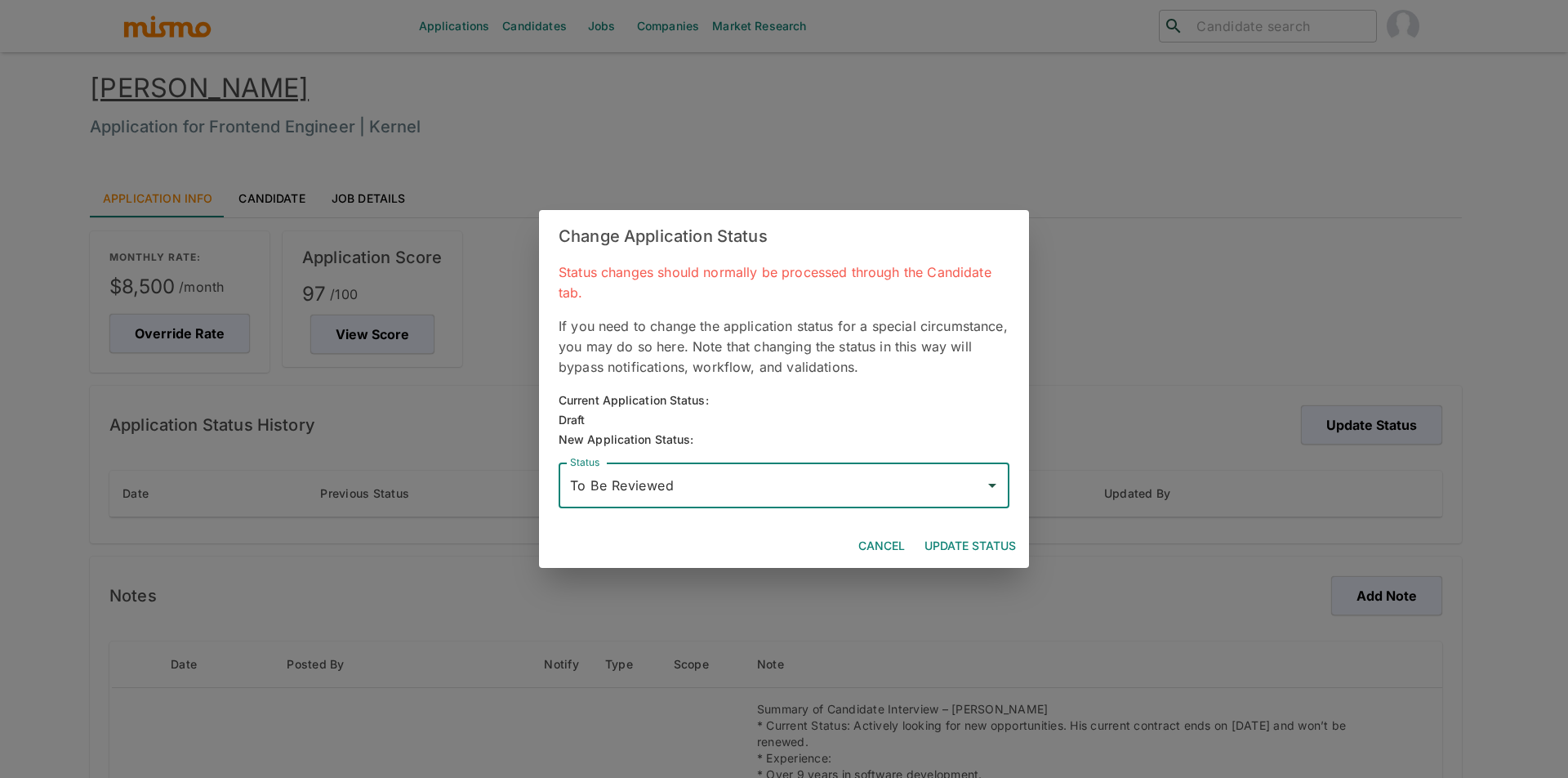
click at [975, 539] on button "Update Status" at bounding box center [970, 546] width 104 height 30
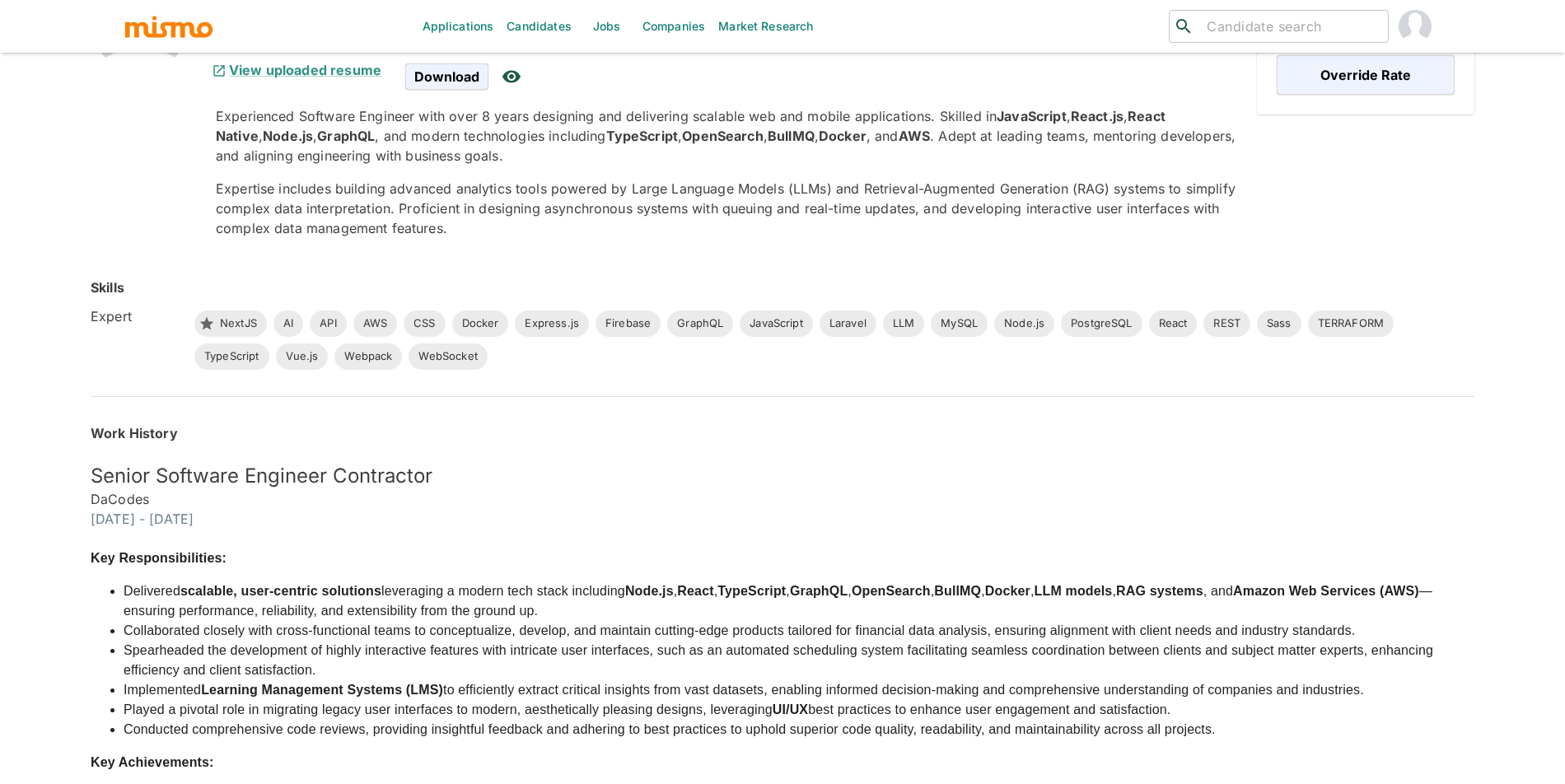
scroll to position [375, 0]
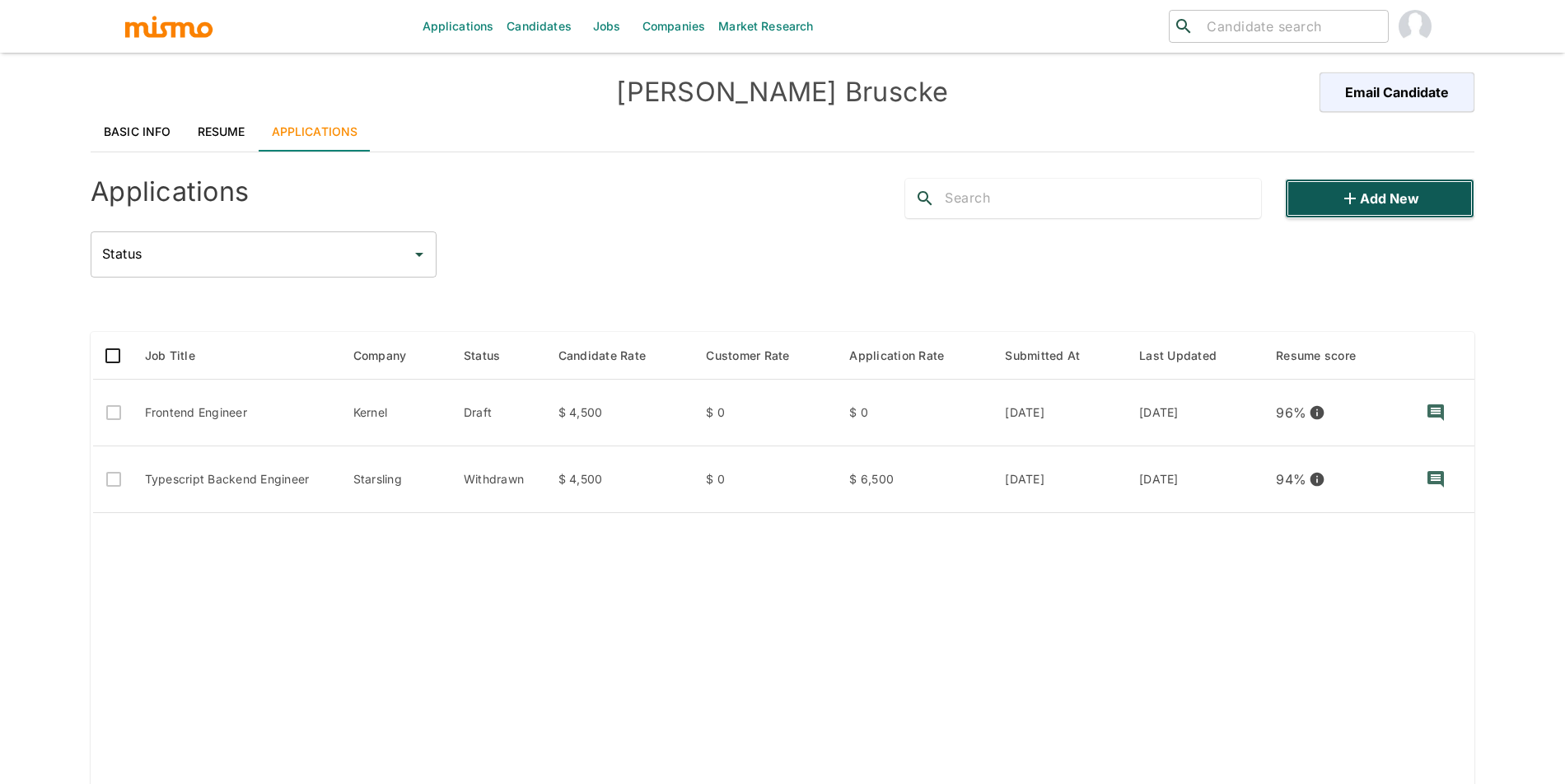
click at [1386, 189] on button "Add new" at bounding box center [1379, 199] width 189 height 40
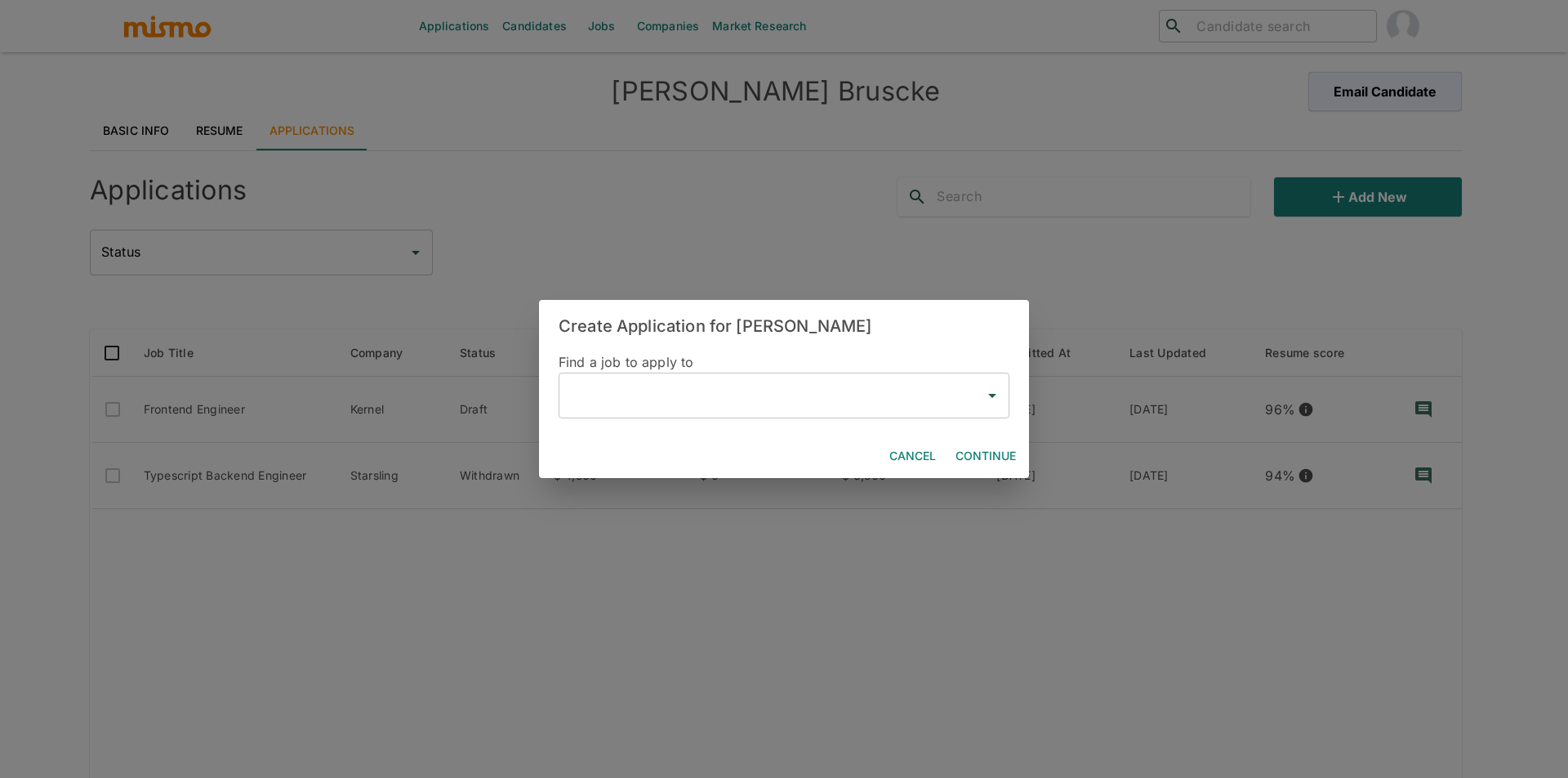
click at [642, 392] on input "text" at bounding box center [771, 395] width 412 height 31
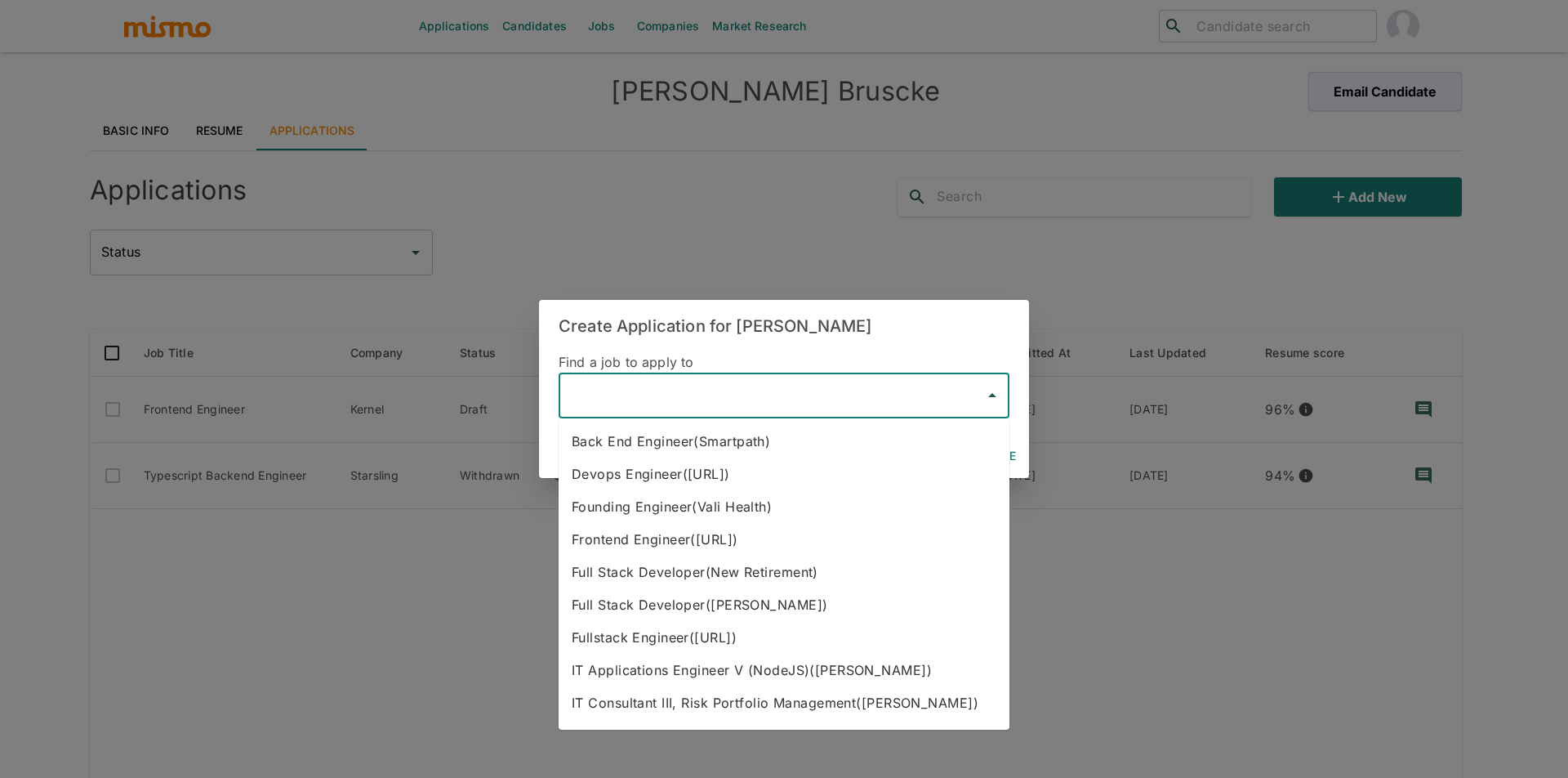
click at [720, 525] on li "Frontend Engineer([URL])" at bounding box center [784, 539] width 451 height 33
type input "Frontend Engineer([URL])"
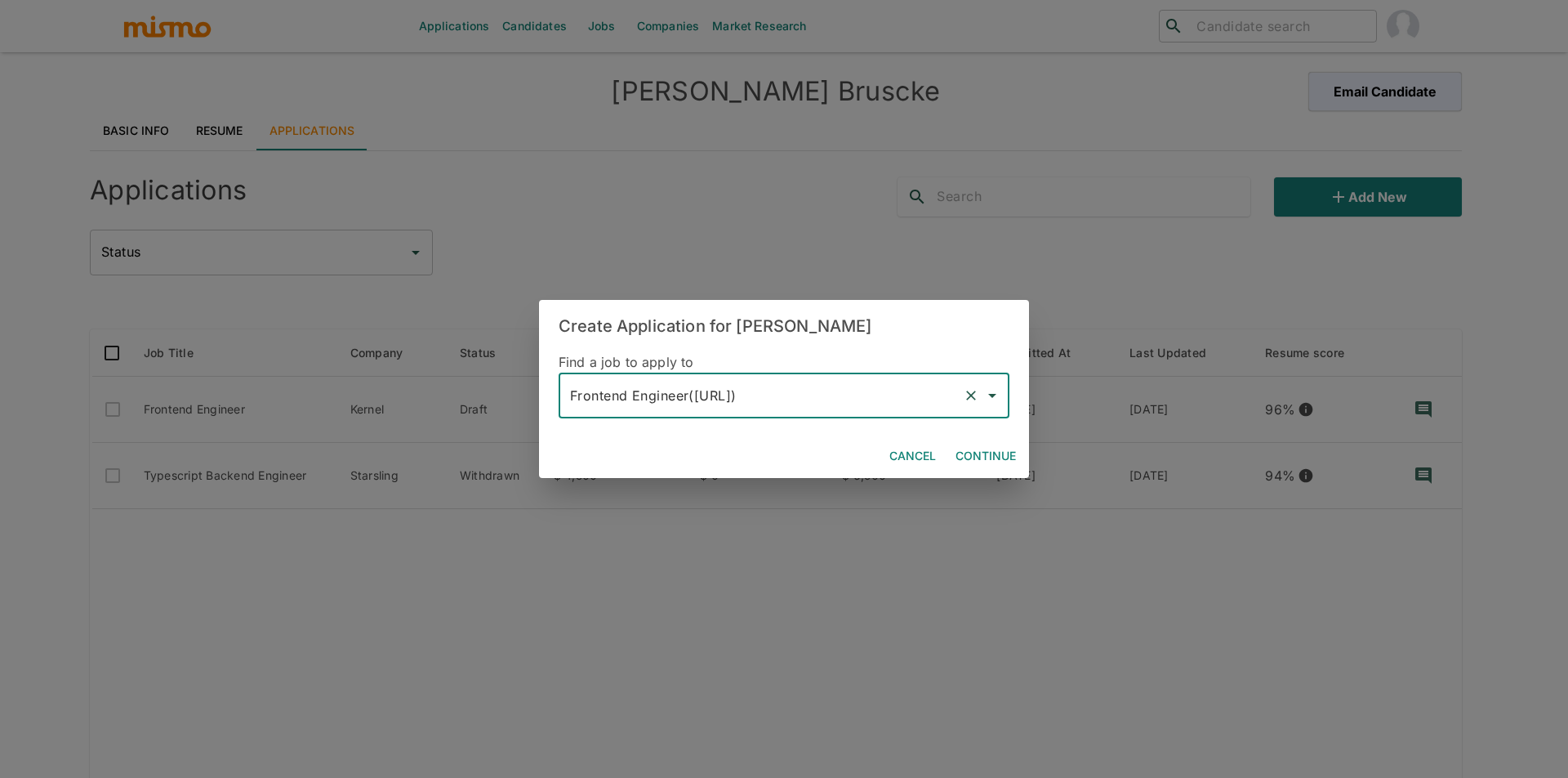
click at [1009, 457] on button "Continue" at bounding box center [986, 456] width 73 height 30
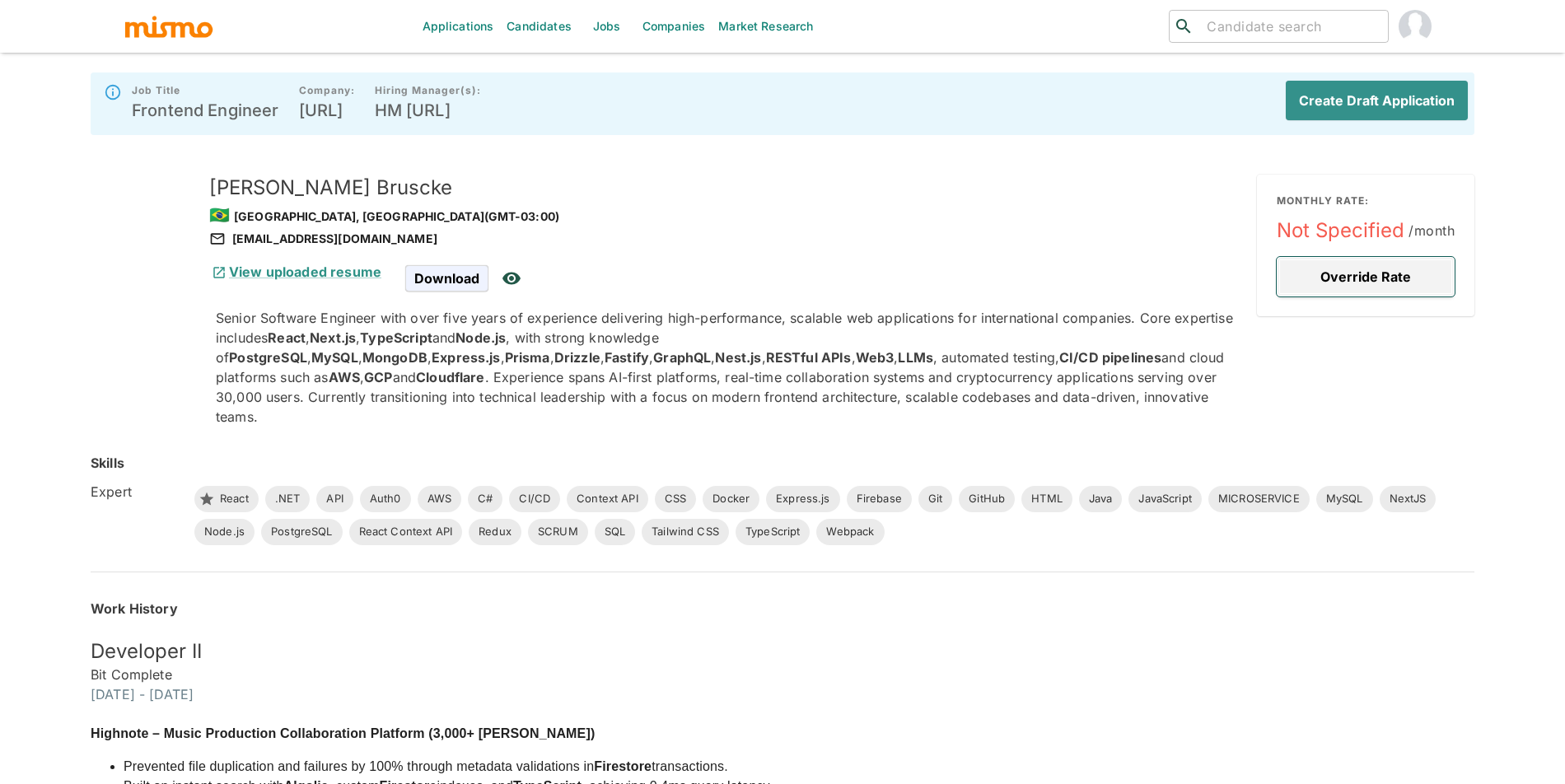
click at [1364, 291] on button "Override Rate" at bounding box center [1366, 277] width 178 height 40
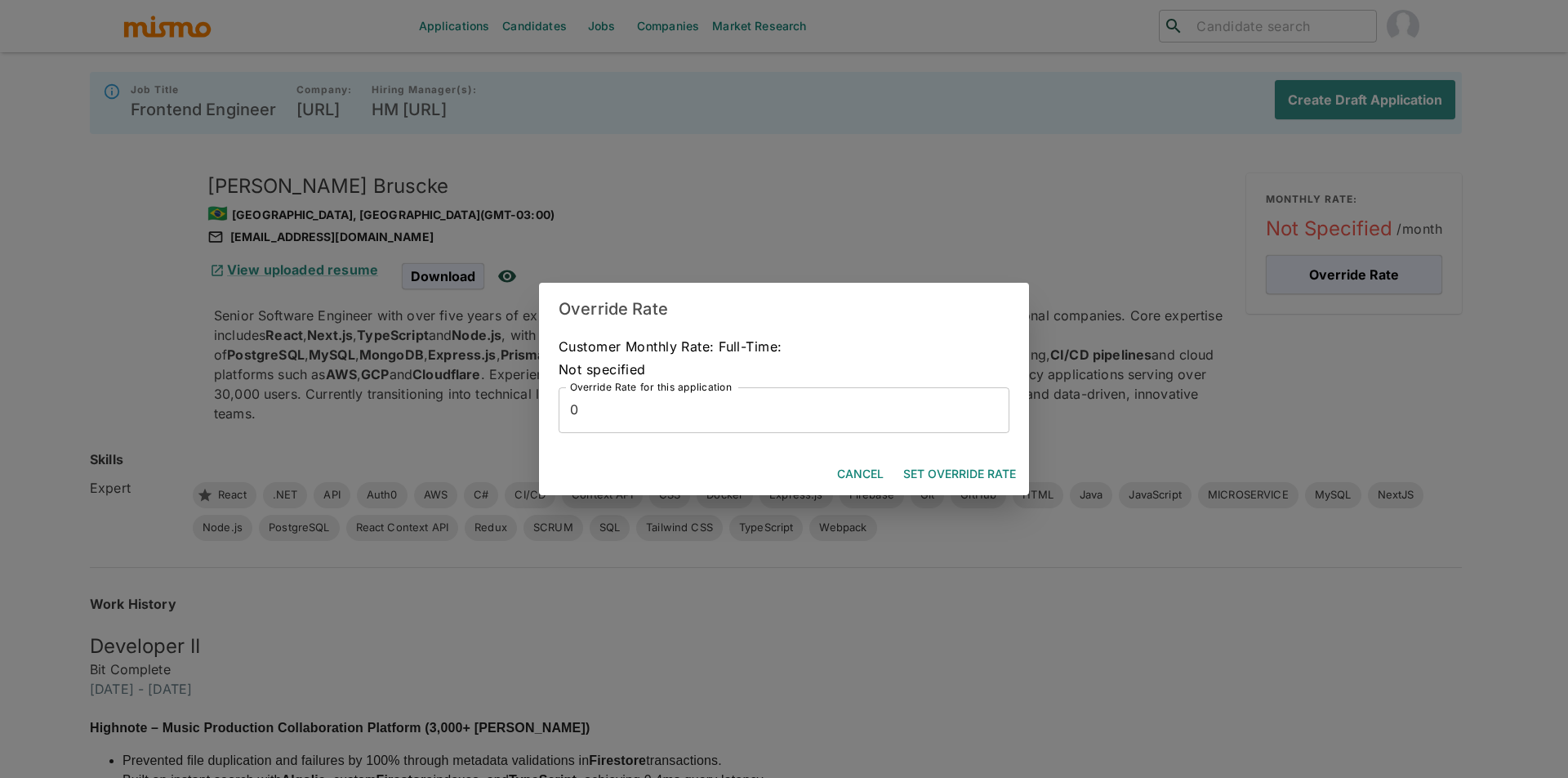
click at [854, 396] on input "0" at bounding box center [784, 410] width 451 height 45
type input "8000"
click at [986, 456] on div "Cancel Set Override Rate" at bounding box center [784, 474] width 490 height 43
click at [991, 460] on button "Set Override Rate" at bounding box center [959, 474] width 125 height 30
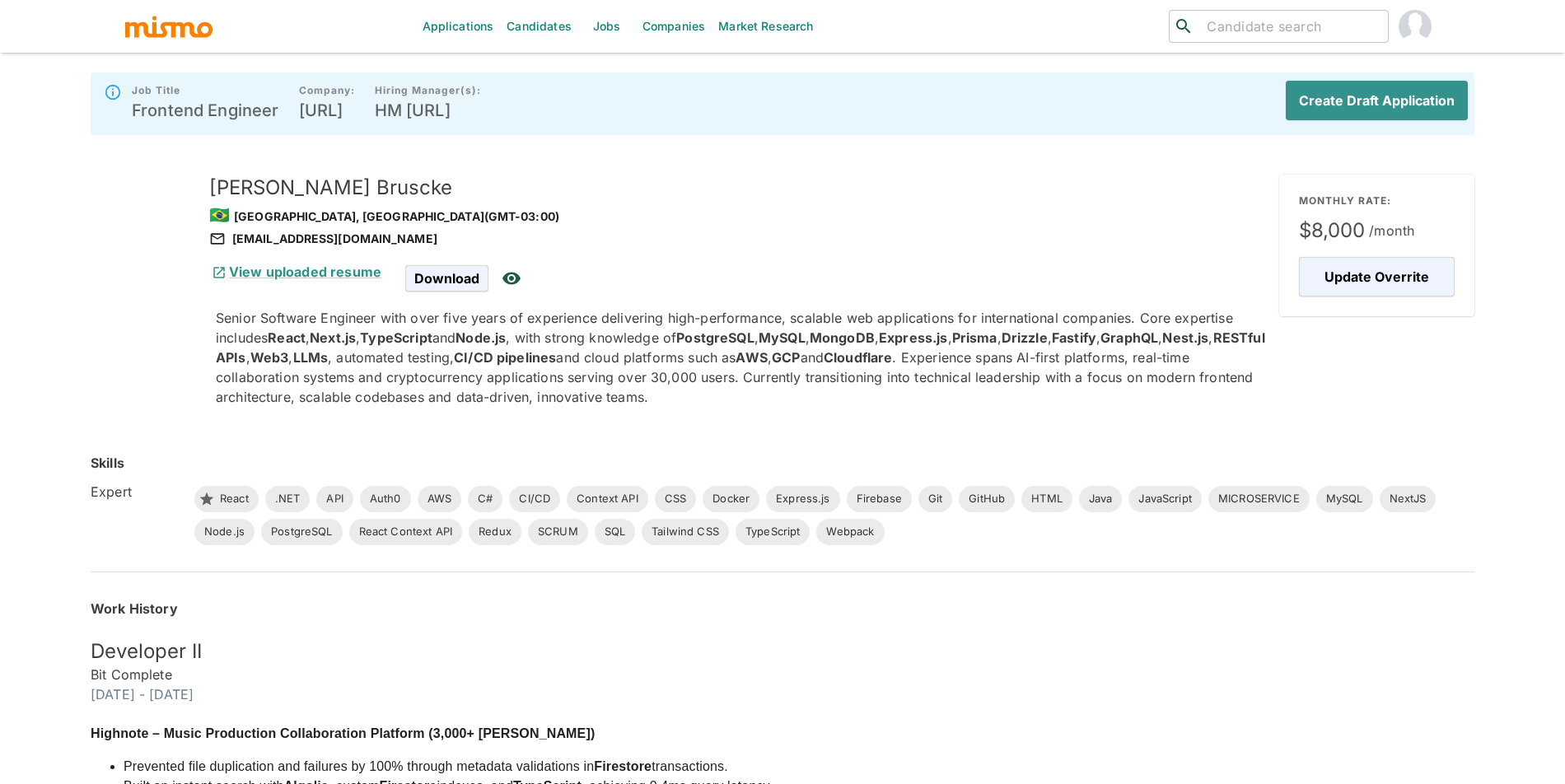
click at [1391, 125] on div "Create Draft Application" at bounding box center [1370, 104] width 195 height 53
click at [1394, 109] on button "Create Draft Application" at bounding box center [1373, 100] width 188 height 40
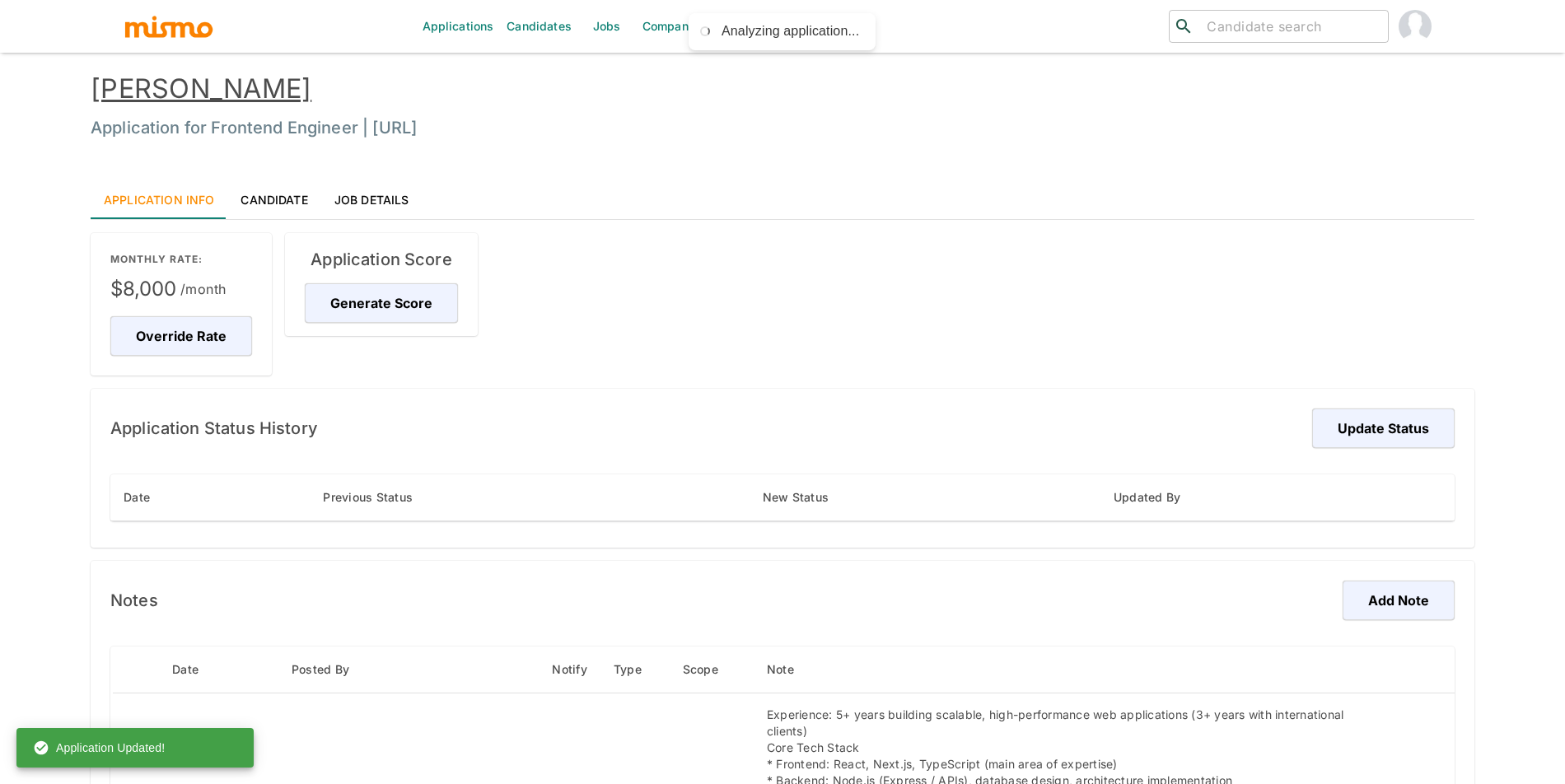
click at [422, 277] on div "Application Score Generate Score" at bounding box center [381, 284] width 193 height 103
click at [403, 303] on button "Generate Score" at bounding box center [384, 303] width 158 height 40
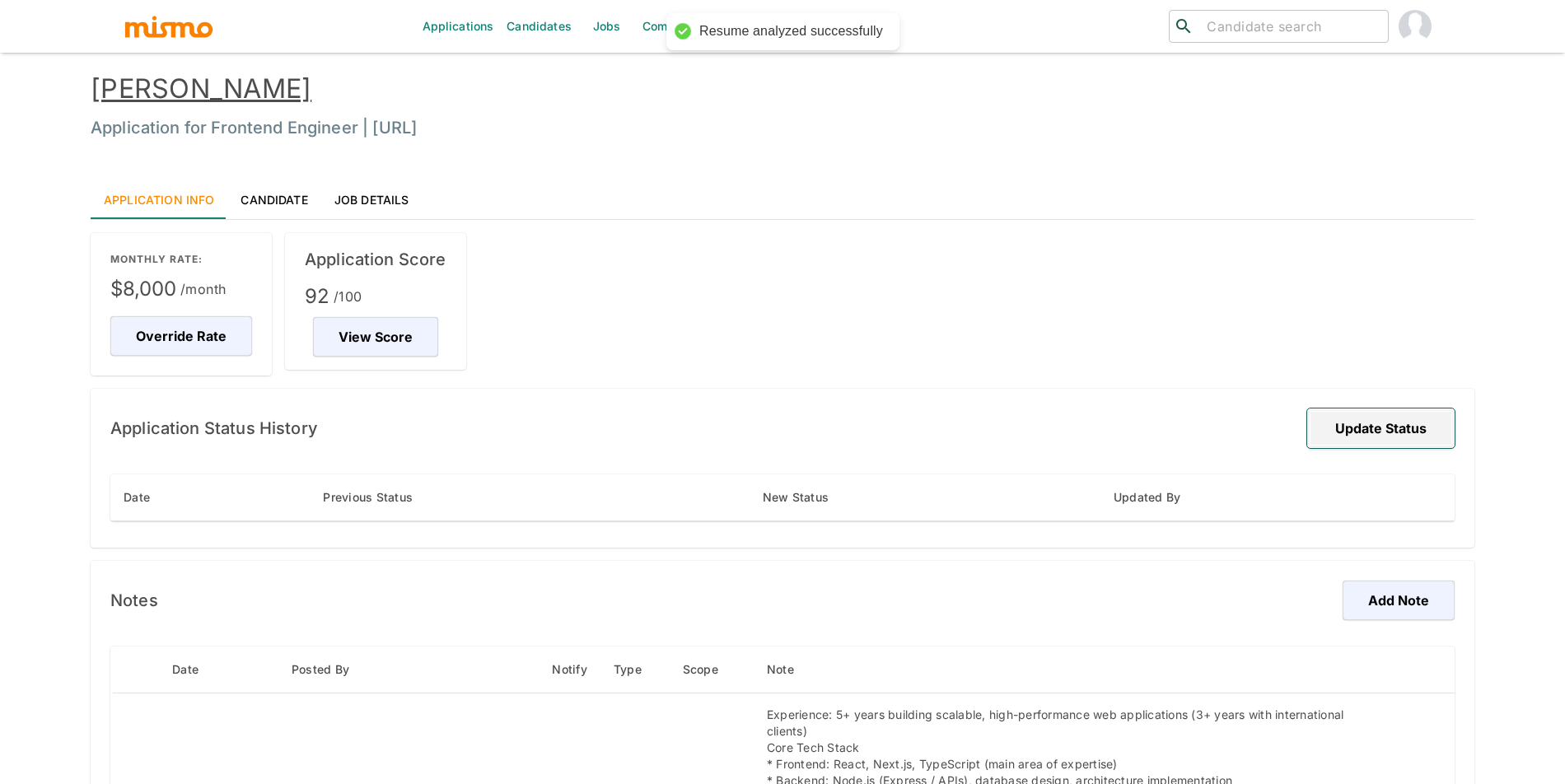
click at [1373, 434] on button "Update Status" at bounding box center [1381, 428] width 148 height 40
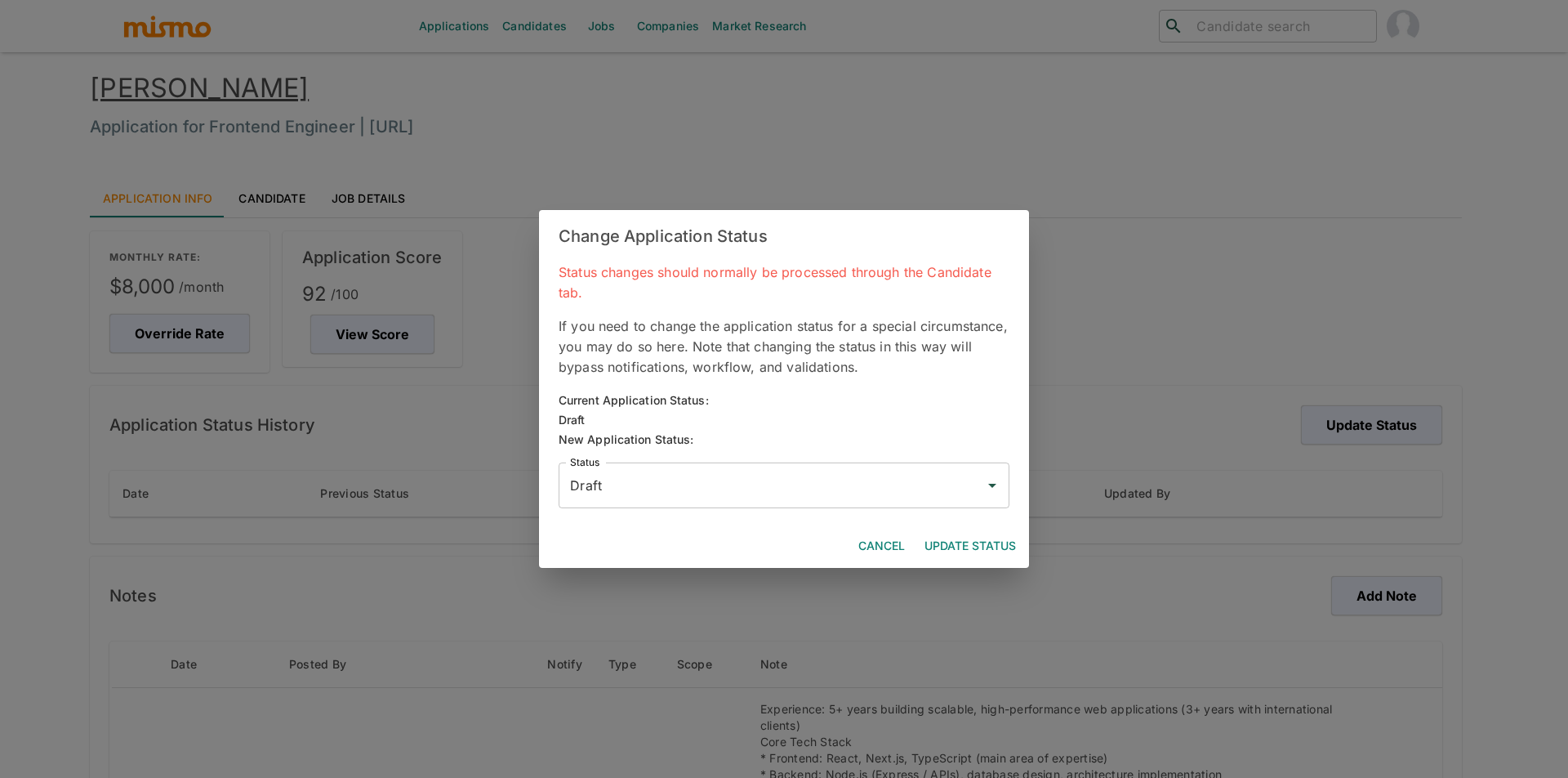
click at [724, 487] on input "Draft" at bounding box center [771, 485] width 412 height 31
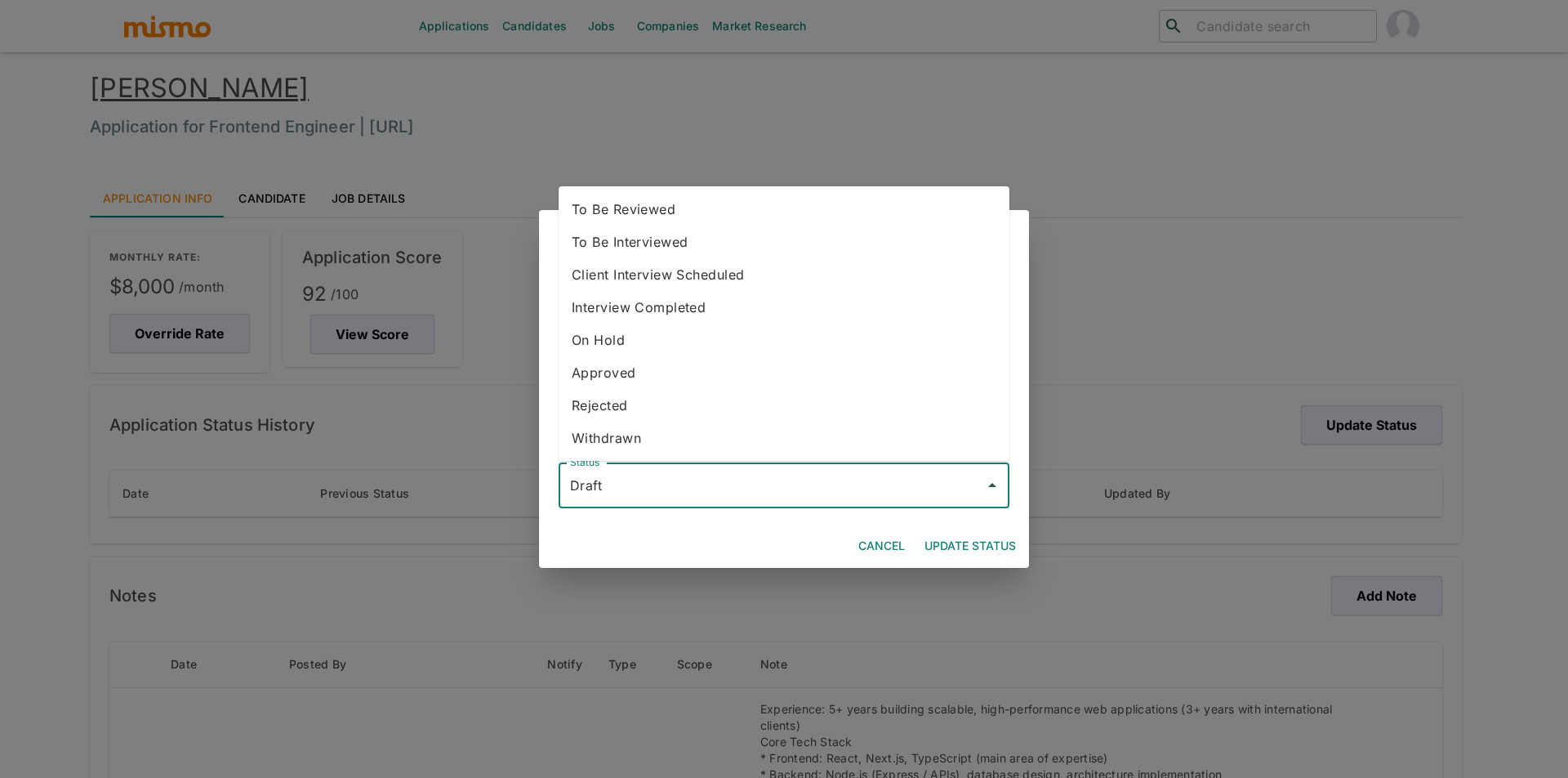
click at [620, 221] on li "To Be Reviewed" at bounding box center [784, 209] width 451 height 33
type input "To Be Reviewed"
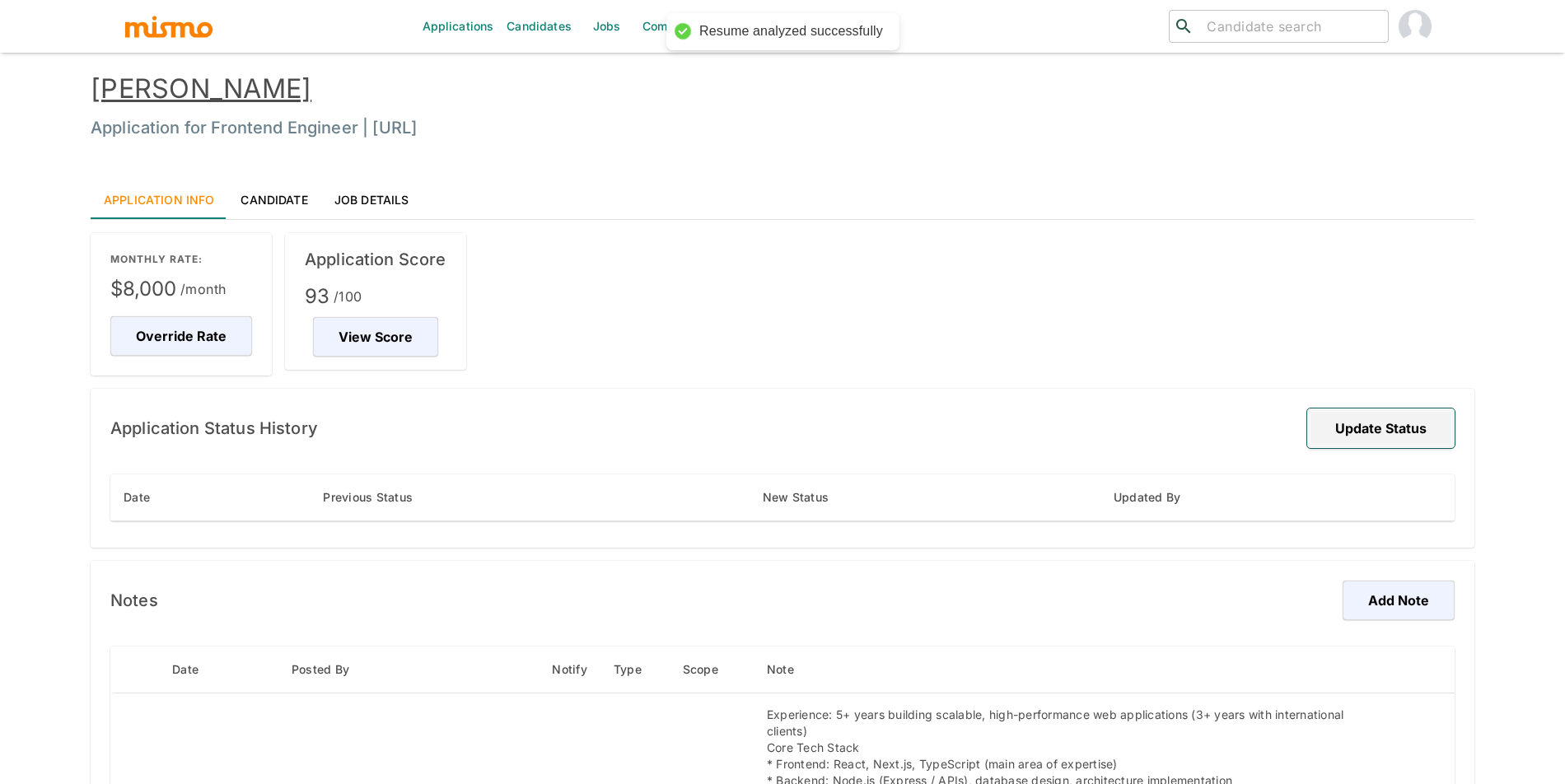
click at [1433, 424] on button "Update Status" at bounding box center [1381, 428] width 148 height 40
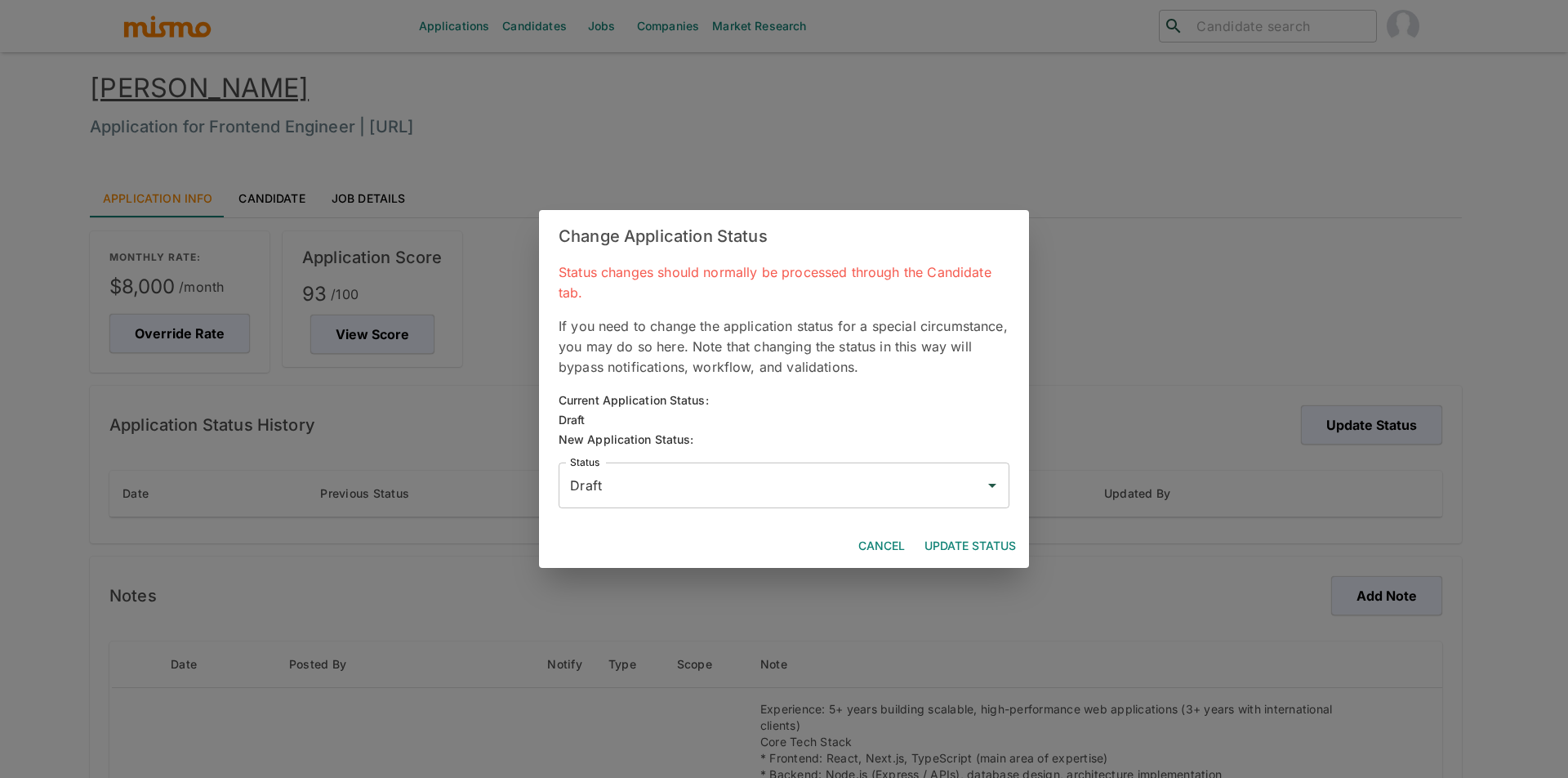
click at [617, 475] on input "Draft" at bounding box center [771, 485] width 412 height 31
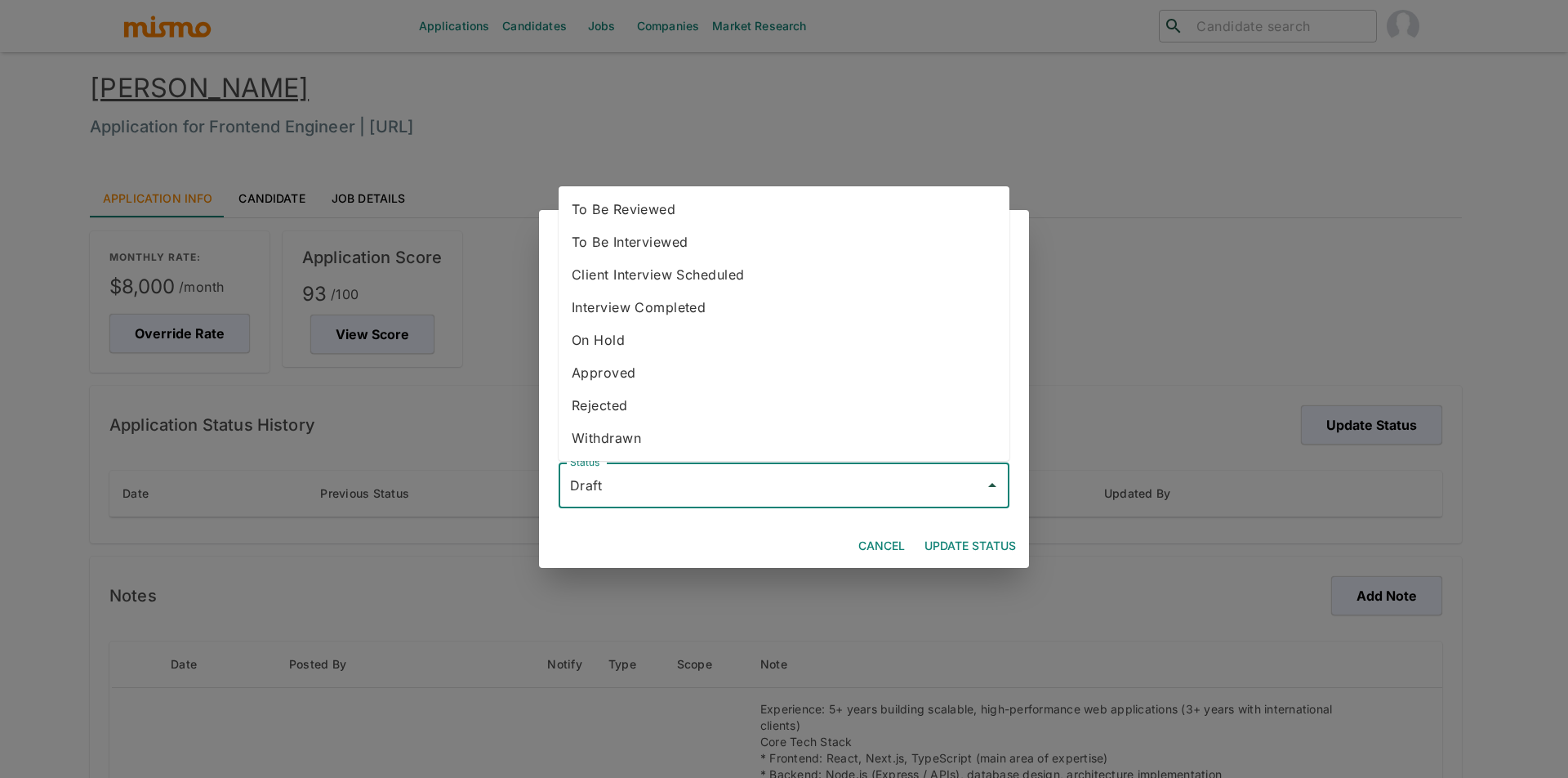
click at [631, 186] on ul "To Be Reviewed To Be Interviewed Client Interview Scheduled Interview Completed…" at bounding box center [784, 323] width 451 height 274
click at [632, 189] on ul "To Be Reviewed To Be Interviewed Client Interview Scheduled Interview Completed…" at bounding box center [784, 323] width 451 height 274
click at [631, 197] on li "To Be Reviewed" at bounding box center [784, 209] width 451 height 33
type input "To Be Reviewed"
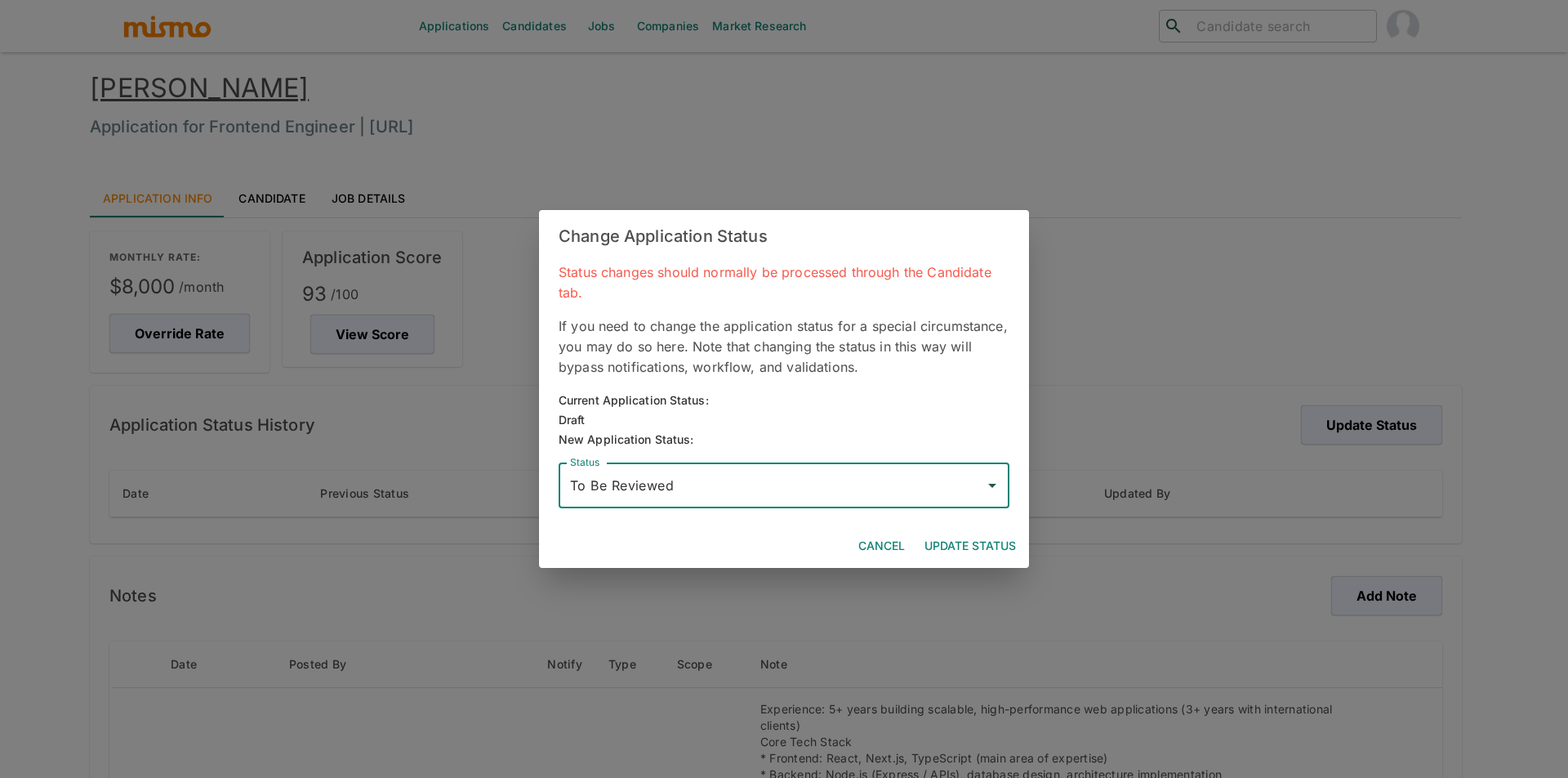
click at [963, 560] on div "Cancel Update Status" at bounding box center [784, 546] width 490 height 43
click at [987, 533] on button "Update Status" at bounding box center [970, 546] width 104 height 30
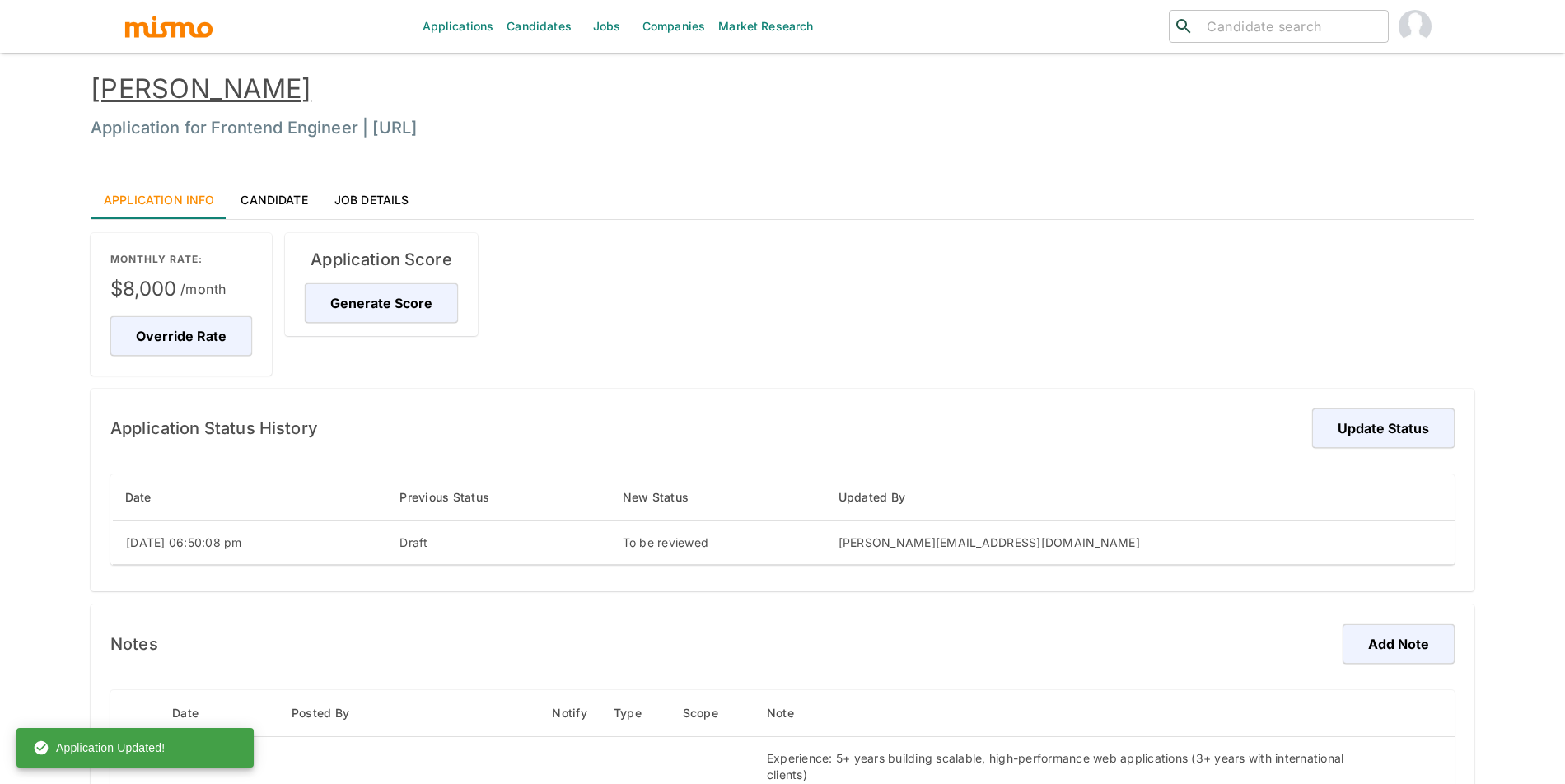
click at [206, 88] on link "[PERSON_NAME]" at bounding box center [201, 88] width 221 height 32
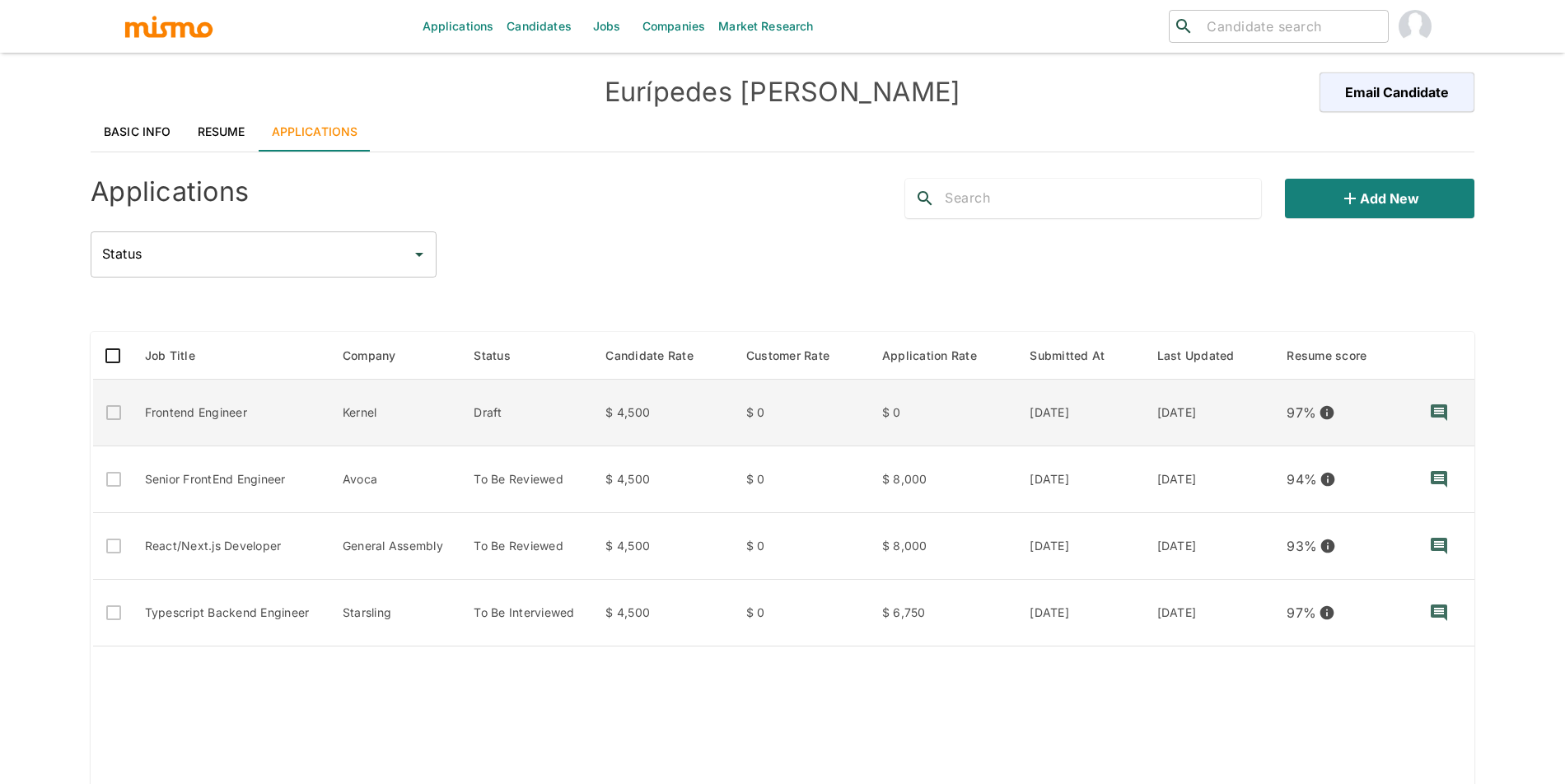
click at [535, 418] on td "Draft" at bounding box center [525, 412] width 132 height 67
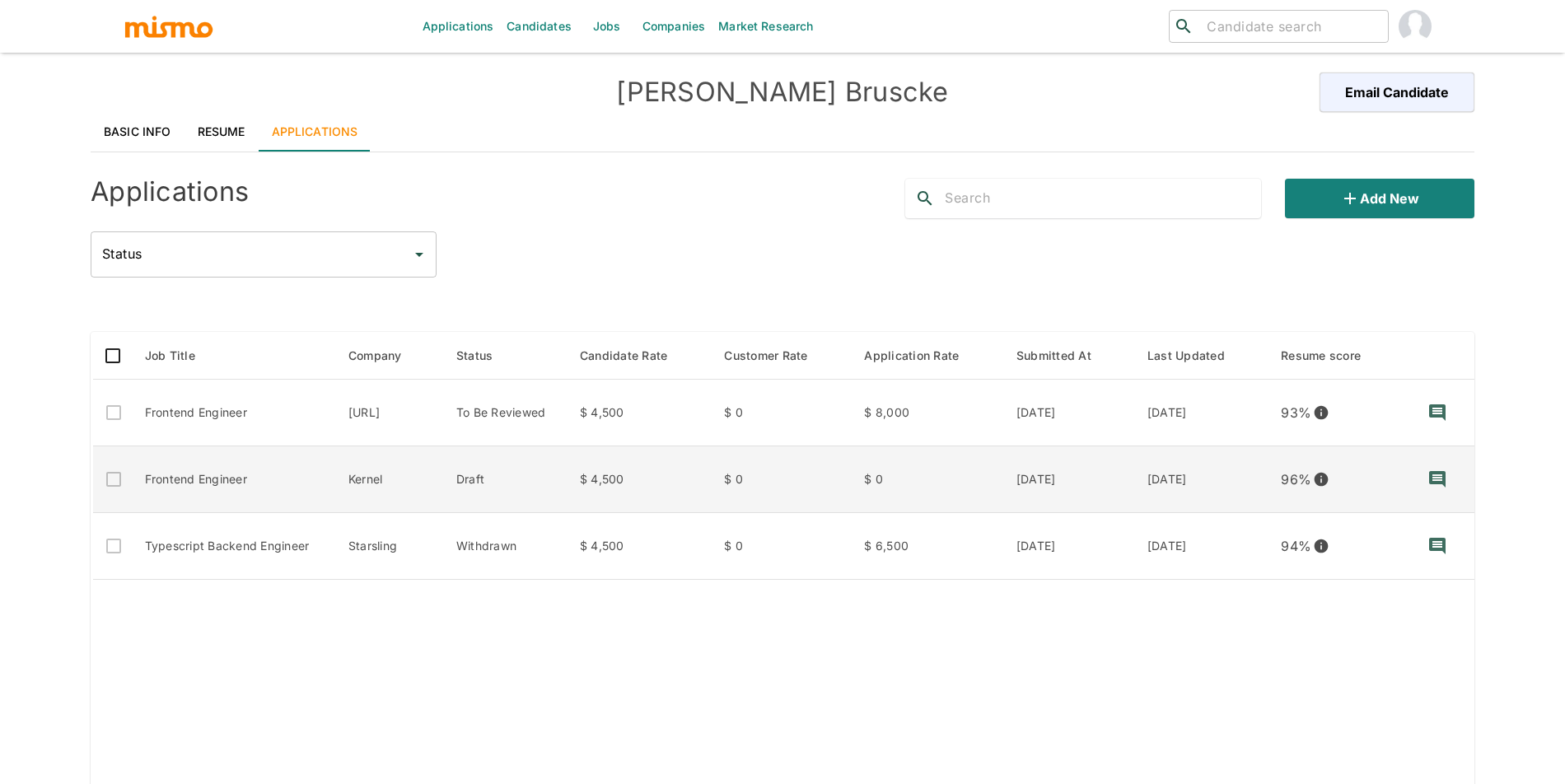
click at [863, 475] on td "$ 0" at bounding box center [927, 479] width 153 height 67
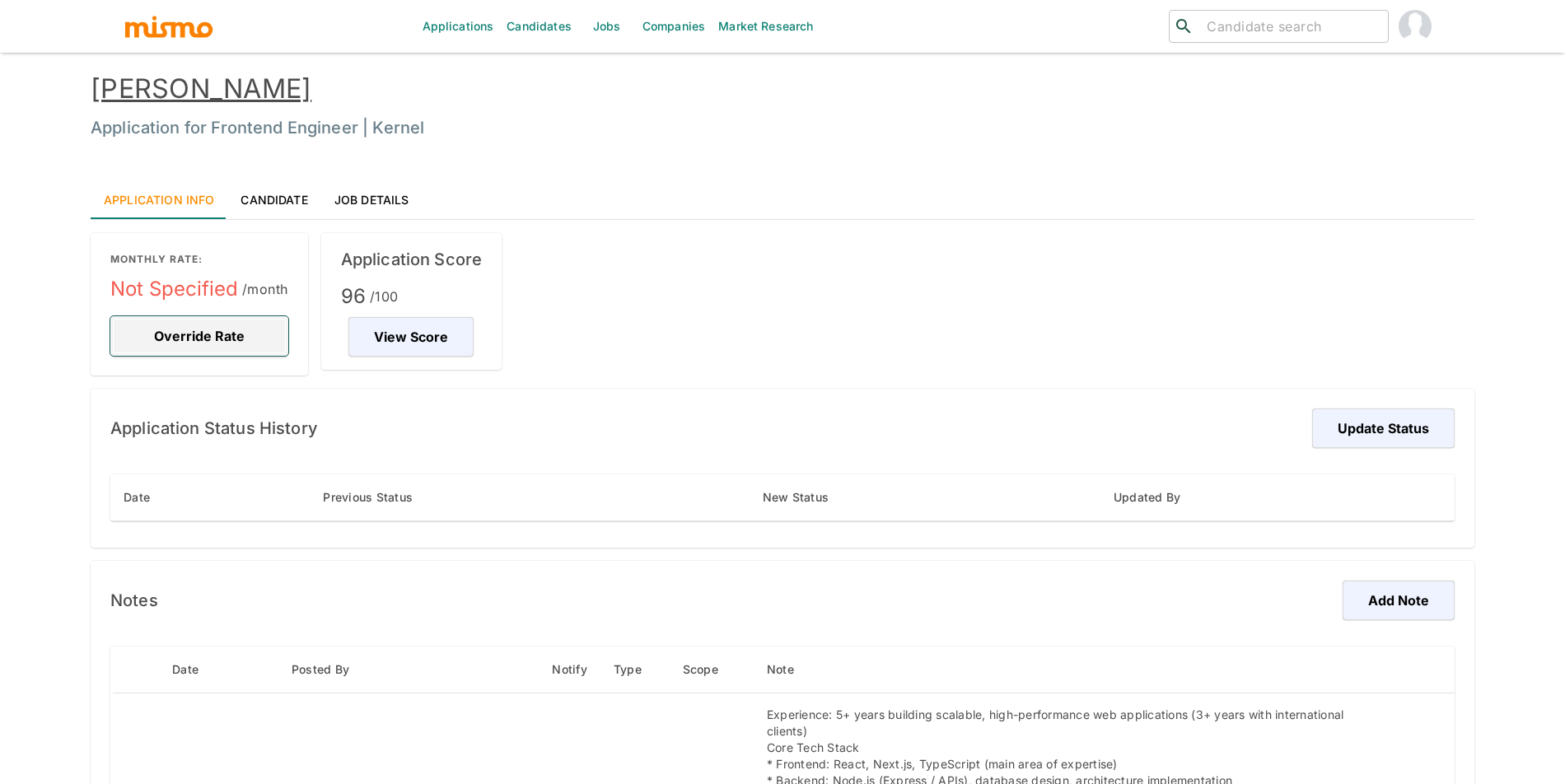
click at [219, 319] on button "Override Rate" at bounding box center [199, 336] width 178 height 40
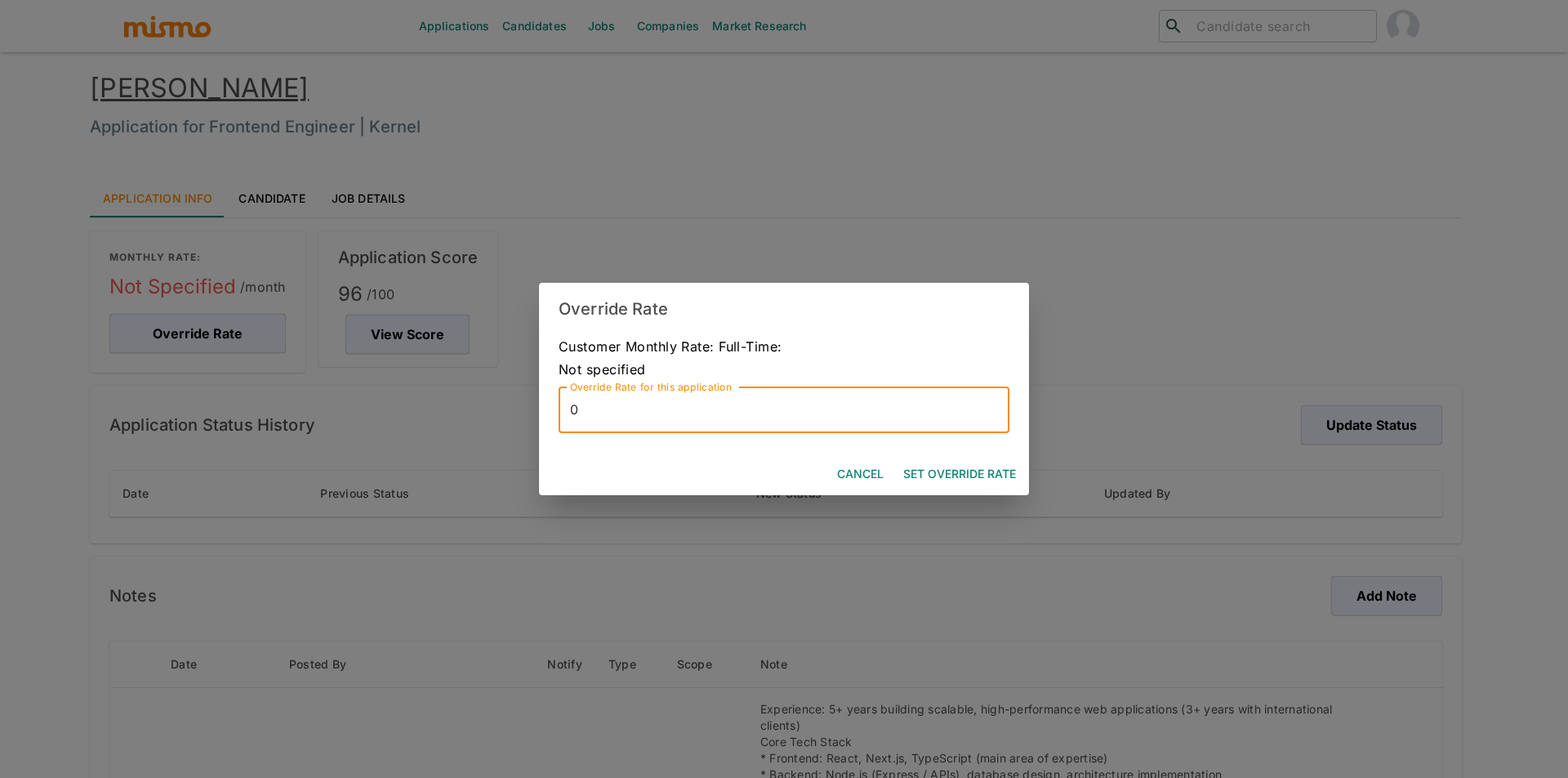
click at [848, 394] on input "0" at bounding box center [784, 410] width 451 height 45
type input "8000"
click at [990, 478] on button "Set Override Rate" at bounding box center [959, 474] width 125 height 30
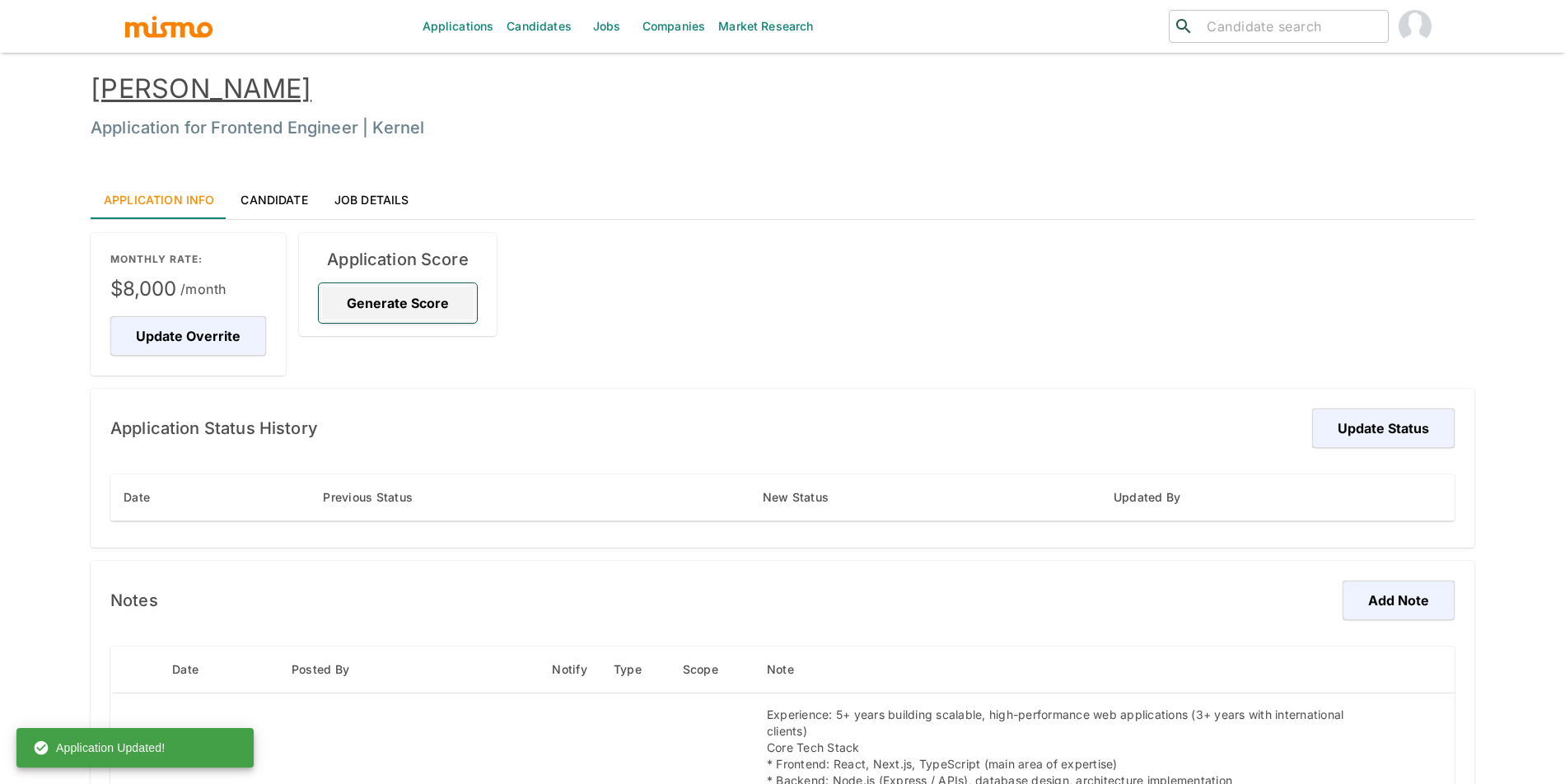
click at [379, 300] on button "Generate Score" at bounding box center [398, 303] width 158 height 40
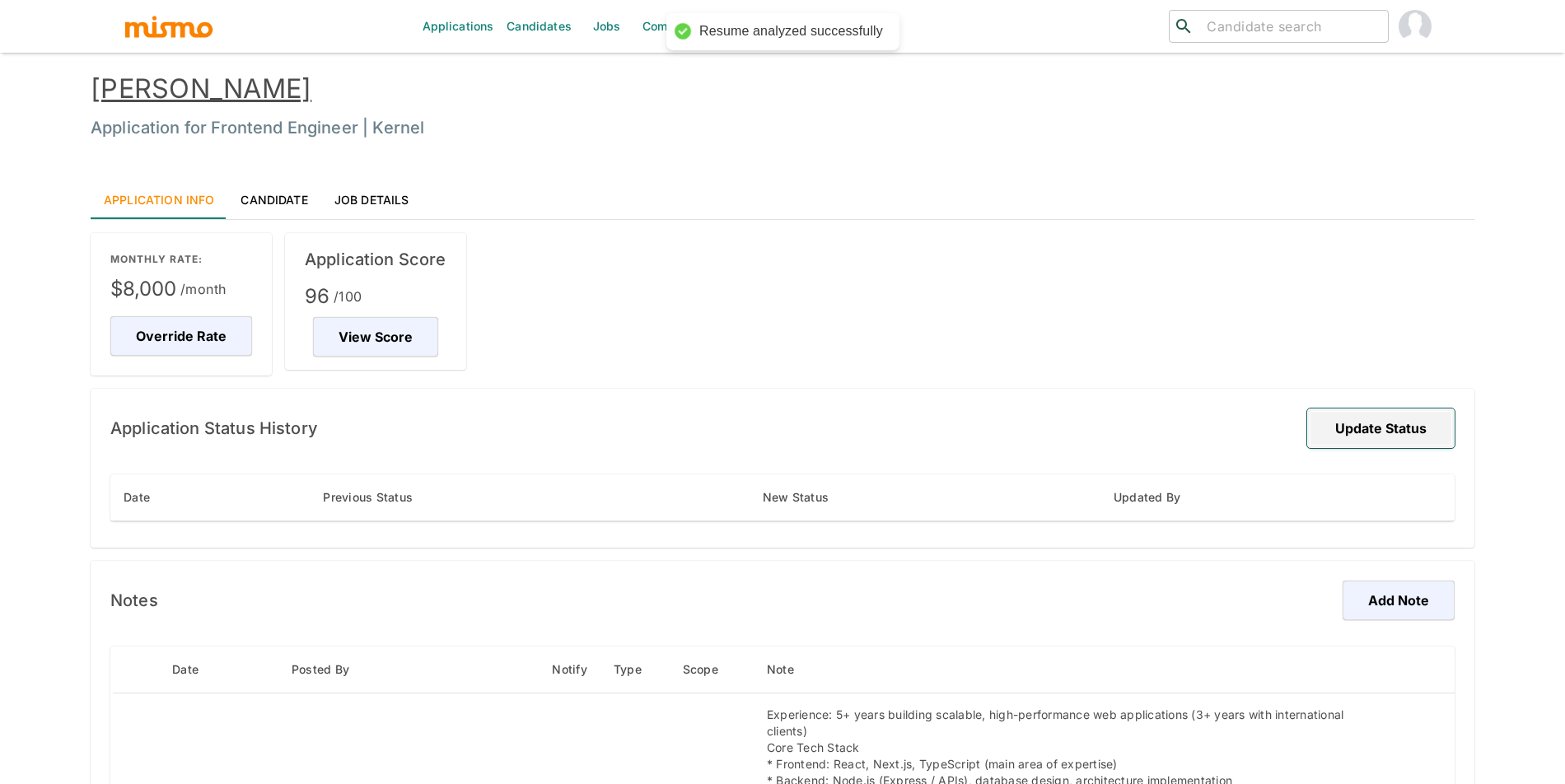
click at [1371, 432] on button "Update Status" at bounding box center [1381, 428] width 148 height 40
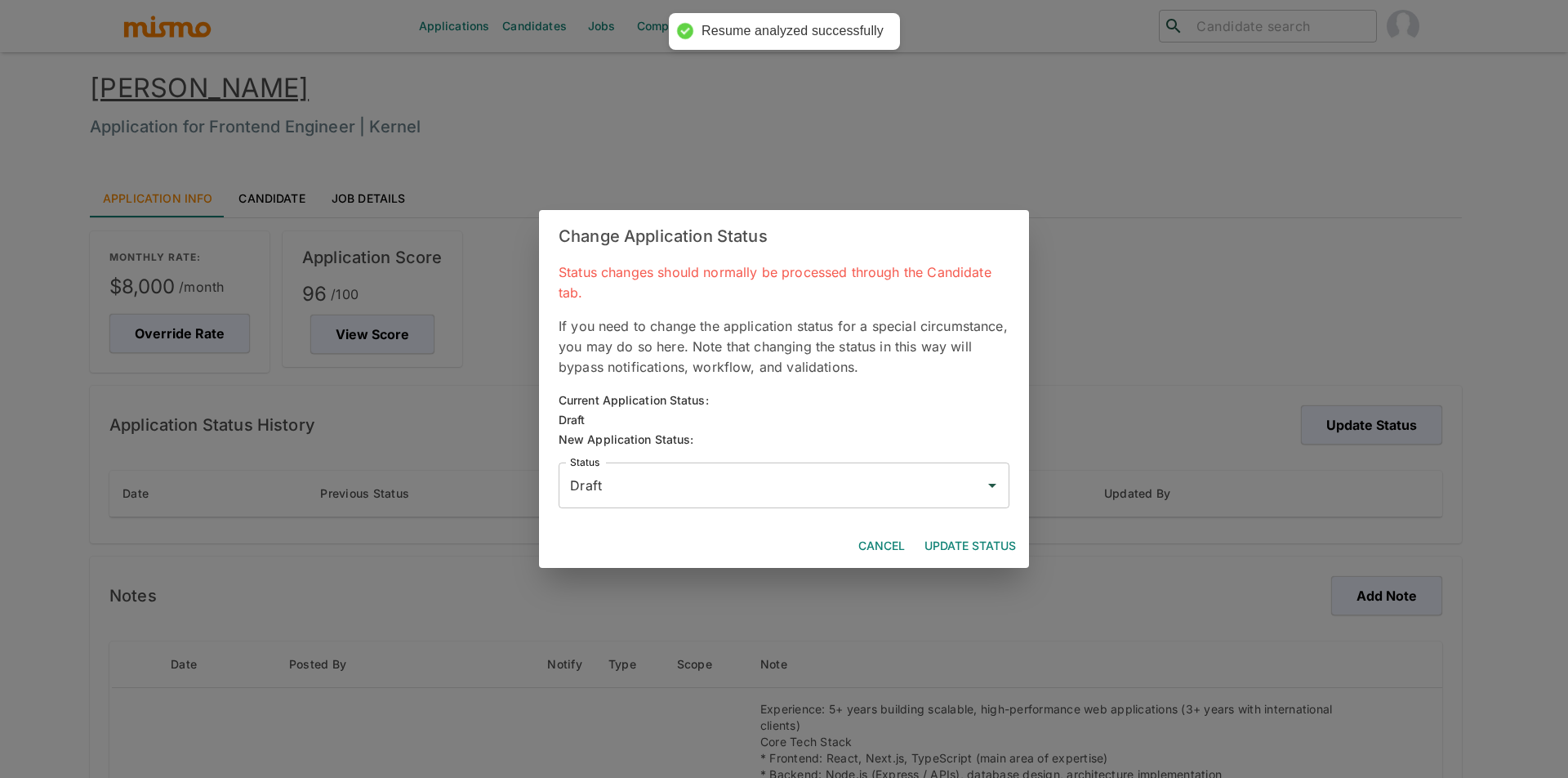
click at [630, 472] on input "Draft" at bounding box center [771, 485] width 412 height 31
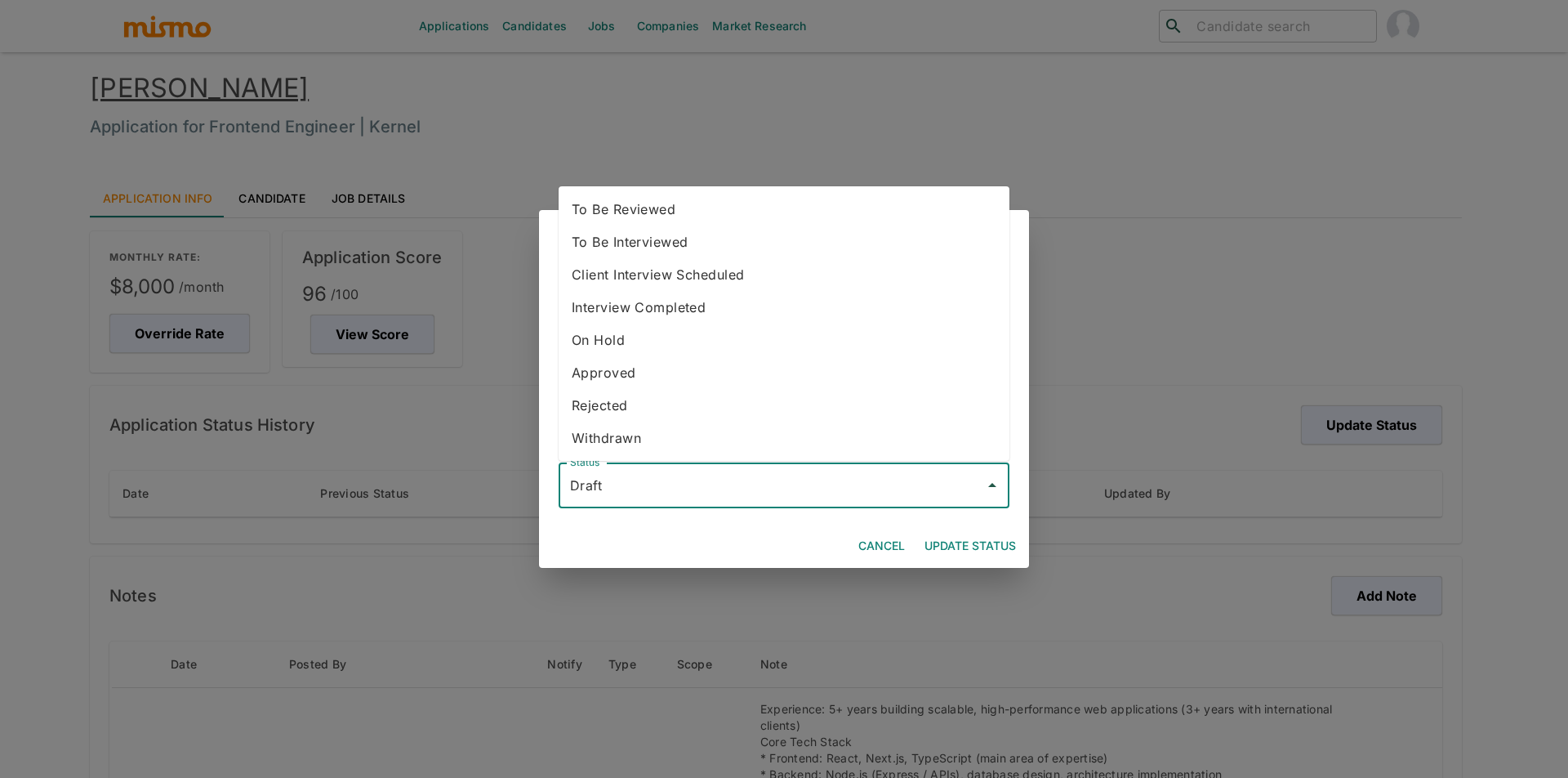
click at [645, 211] on li "To Be Reviewed" at bounding box center [784, 209] width 451 height 33
type input "To Be Reviewed"
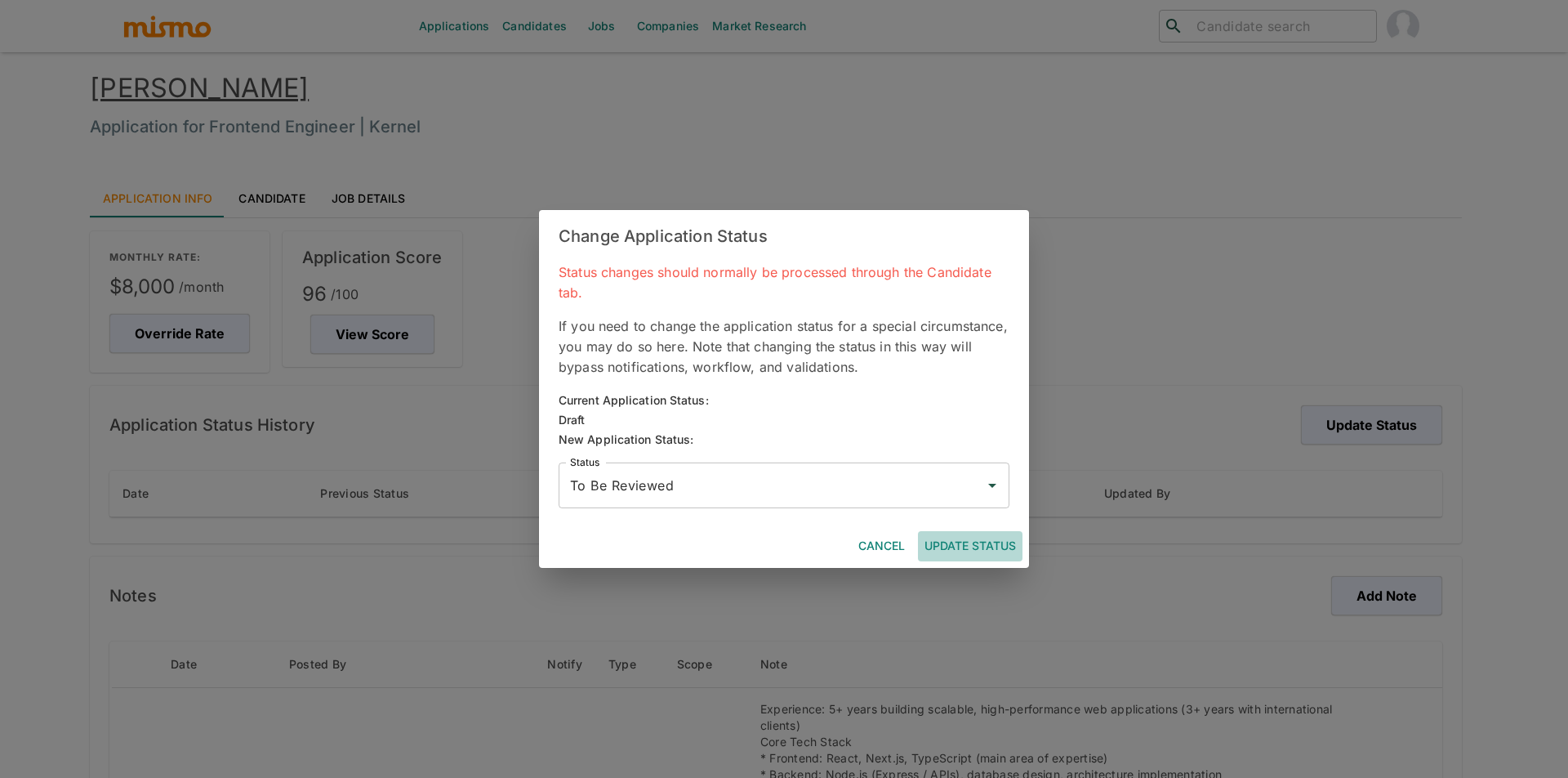
click at [977, 536] on button "Update Status" at bounding box center [970, 546] width 104 height 30
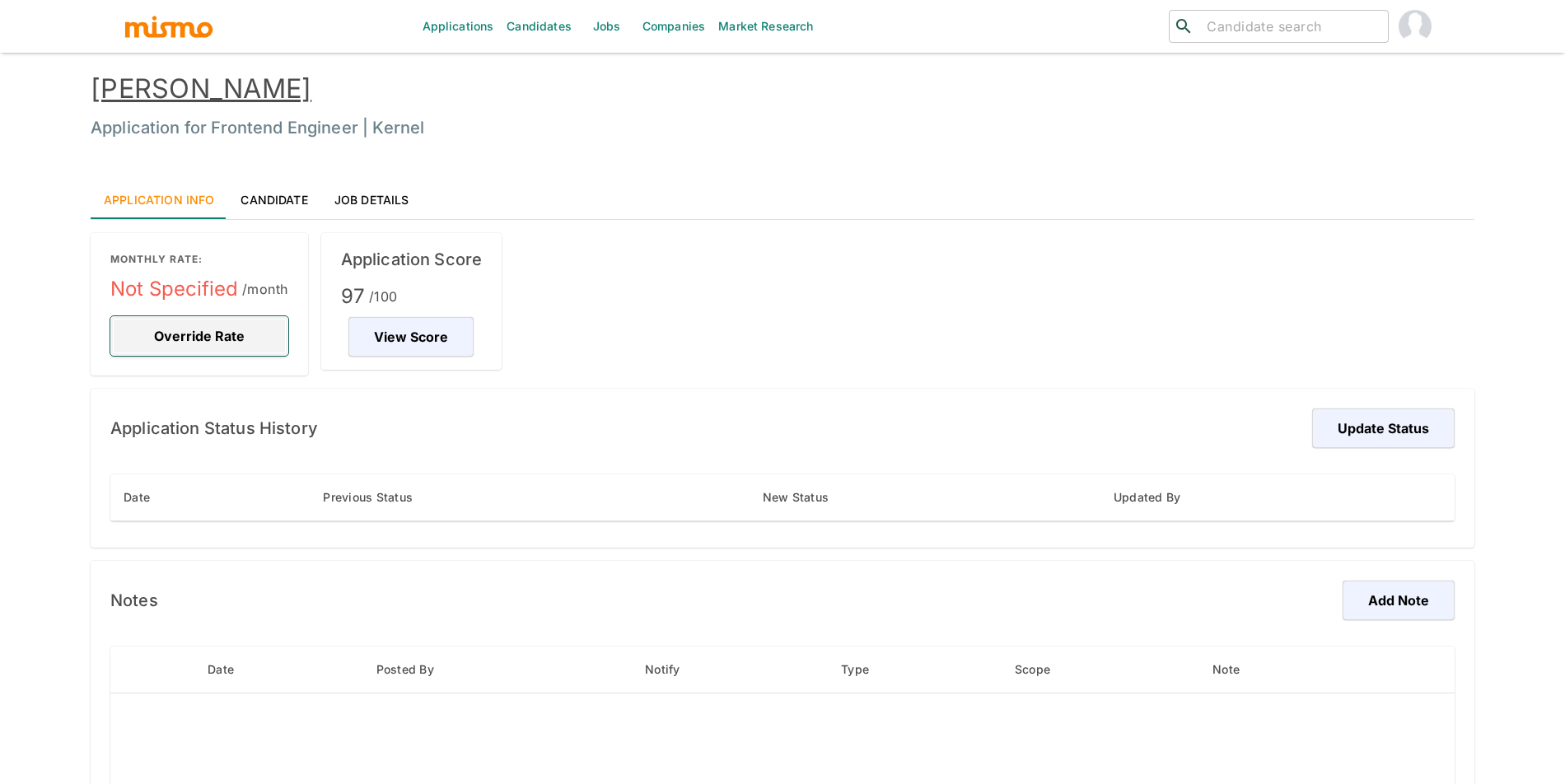
click at [219, 330] on button "Override Rate" at bounding box center [199, 336] width 178 height 40
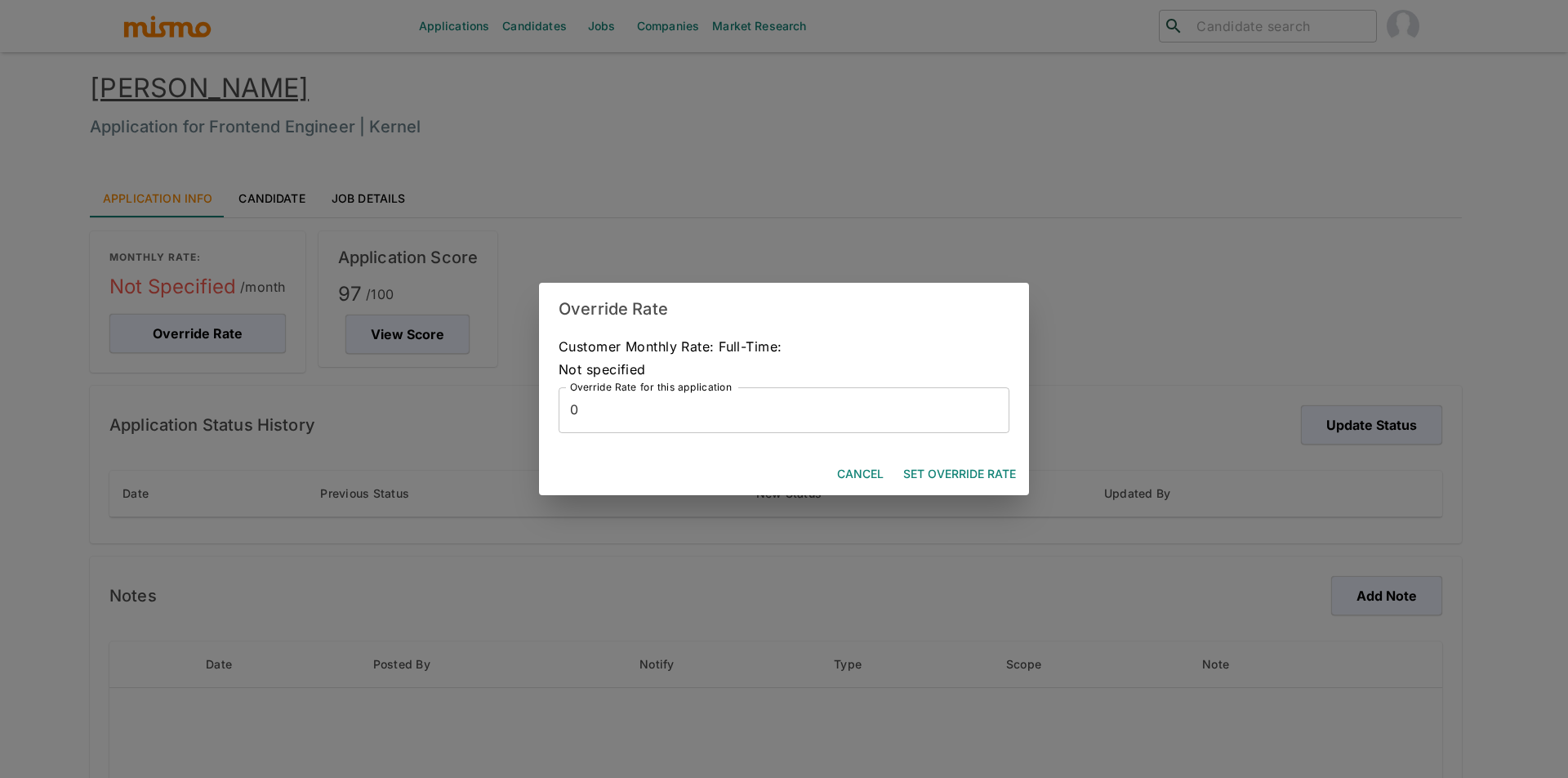
click at [832, 407] on input "0" at bounding box center [784, 410] width 451 height 45
type input "8000"
click at [1004, 464] on button "Set Override Rate" at bounding box center [959, 474] width 125 height 30
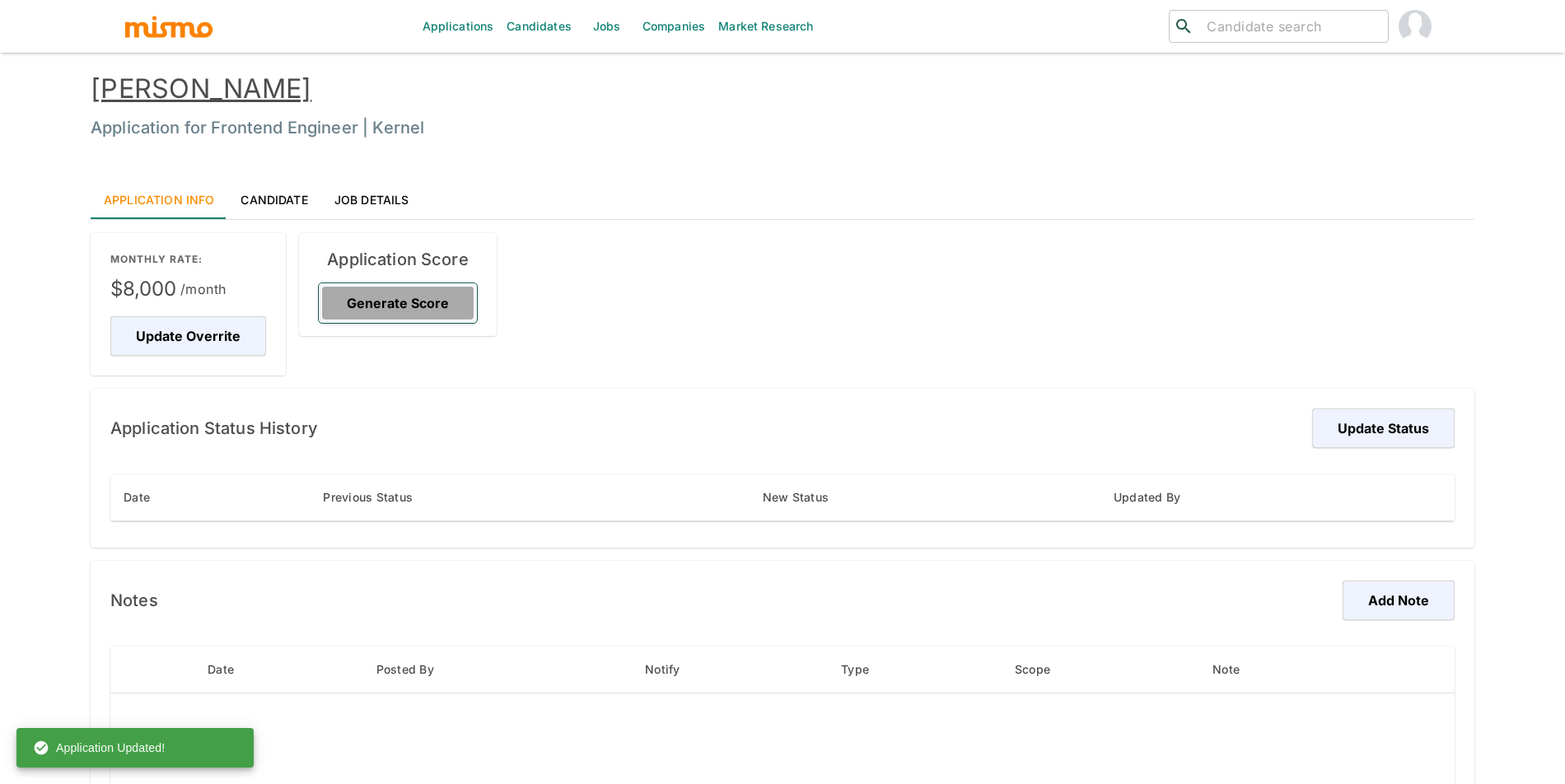
click at [454, 287] on button "Generate Score" at bounding box center [398, 303] width 158 height 40
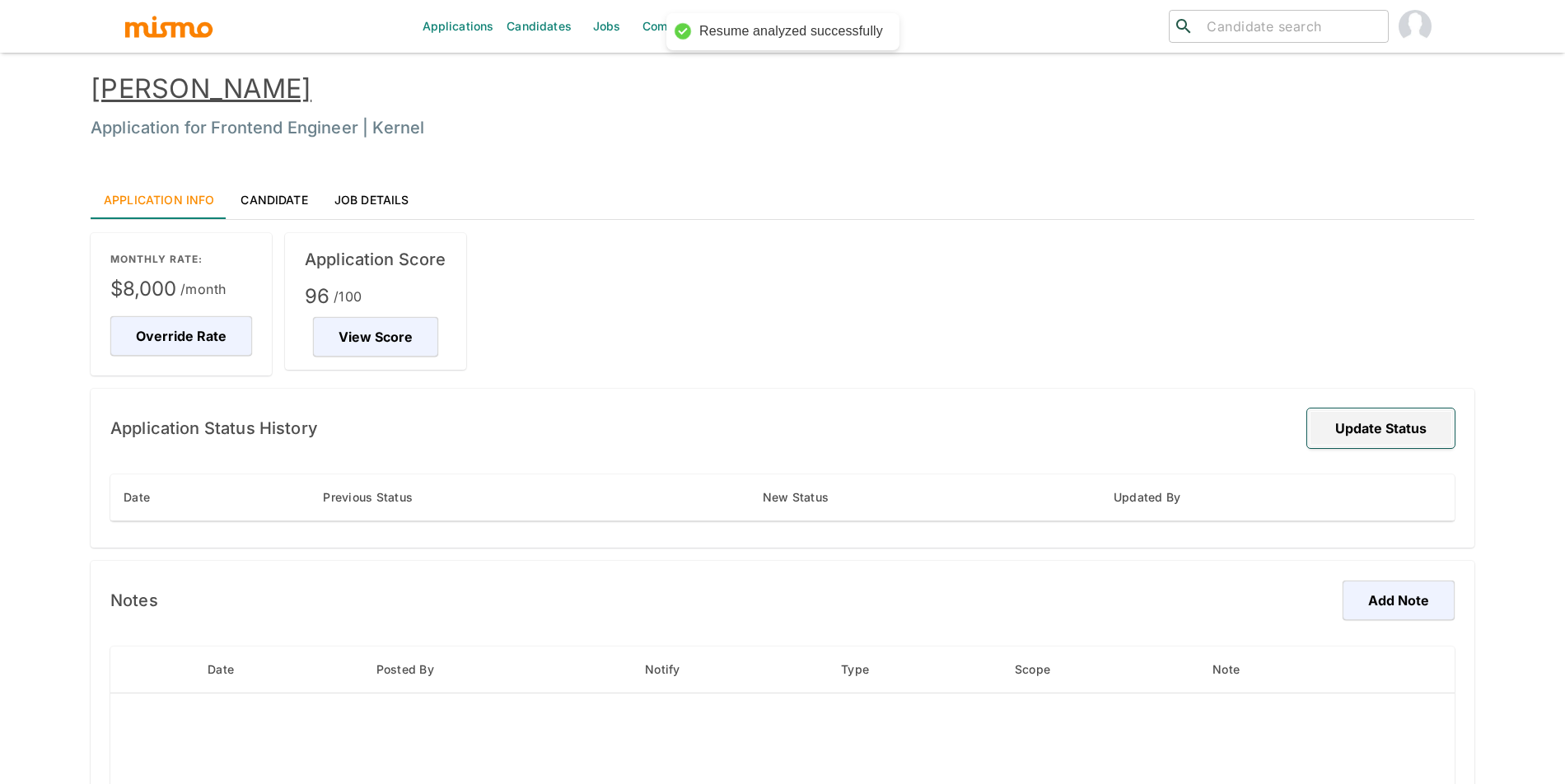
click at [1392, 418] on button "Update Status" at bounding box center [1381, 428] width 148 height 40
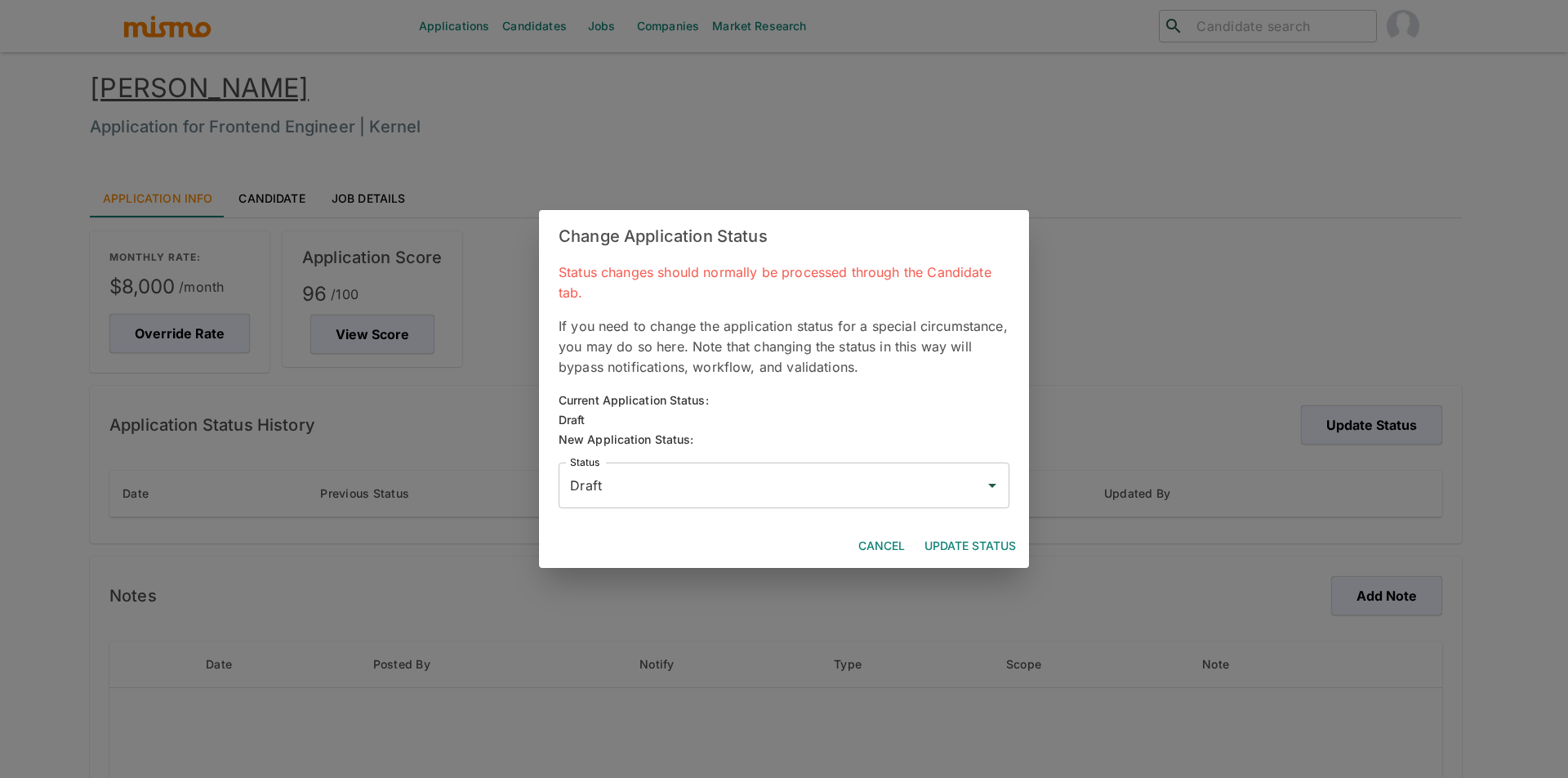
click at [766, 487] on input "Draft" at bounding box center [771, 485] width 412 height 31
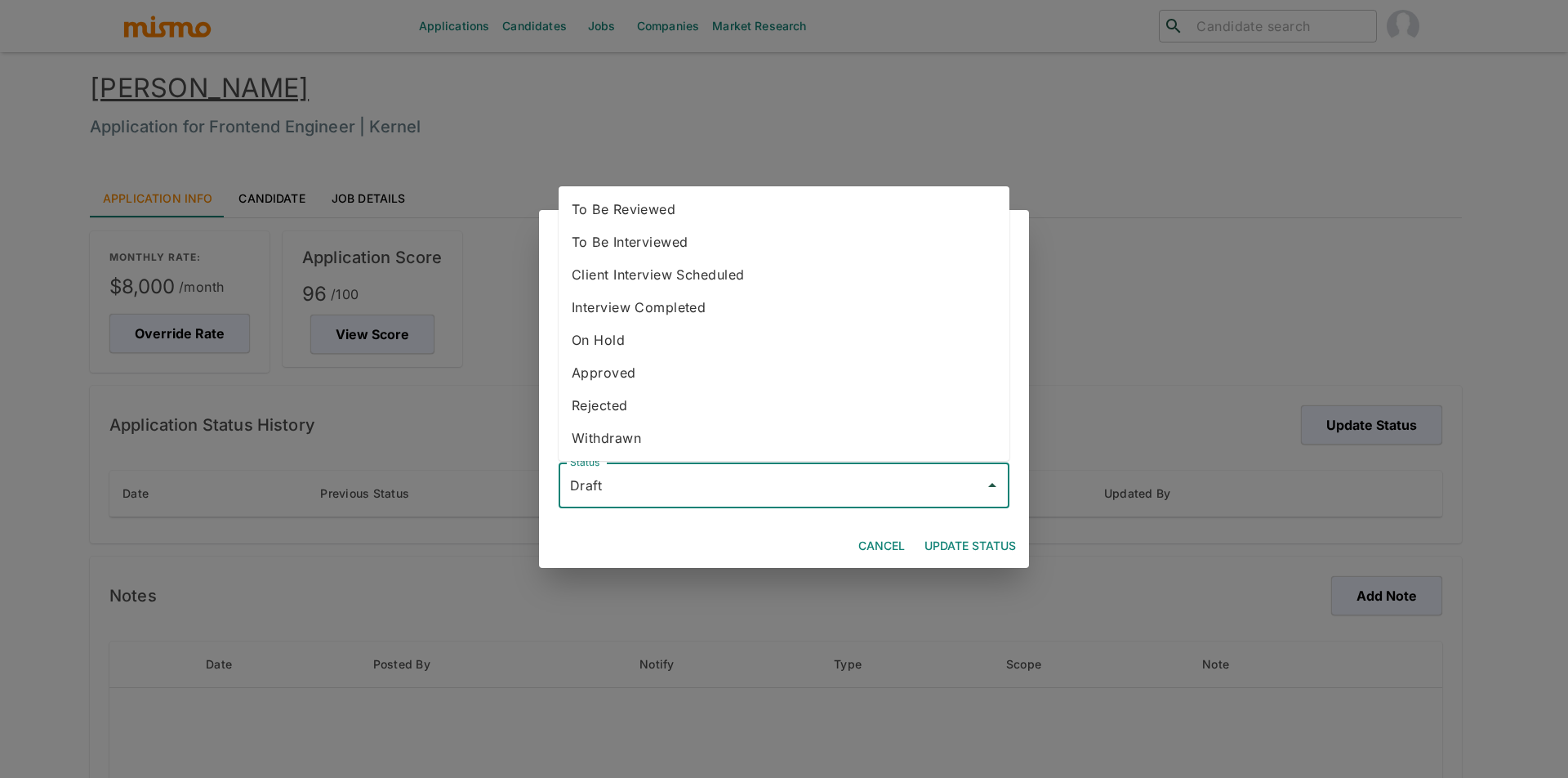
click at [747, 207] on li "To Be Reviewed" at bounding box center [784, 209] width 451 height 33
type input "To Be Reviewed"
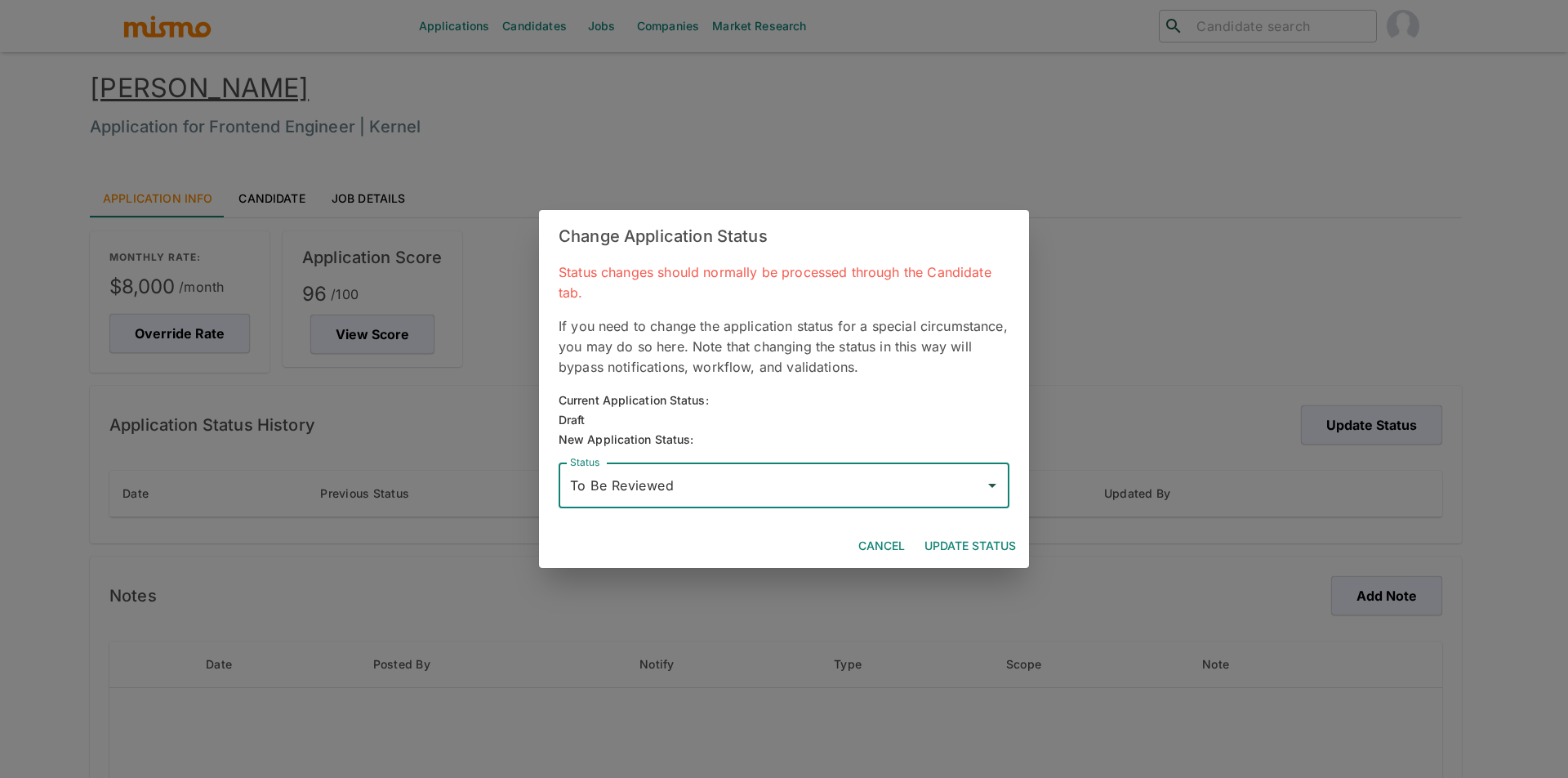
click at [986, 551] on button "Update Status" at bounding box center [970, 546] width 104 height 30
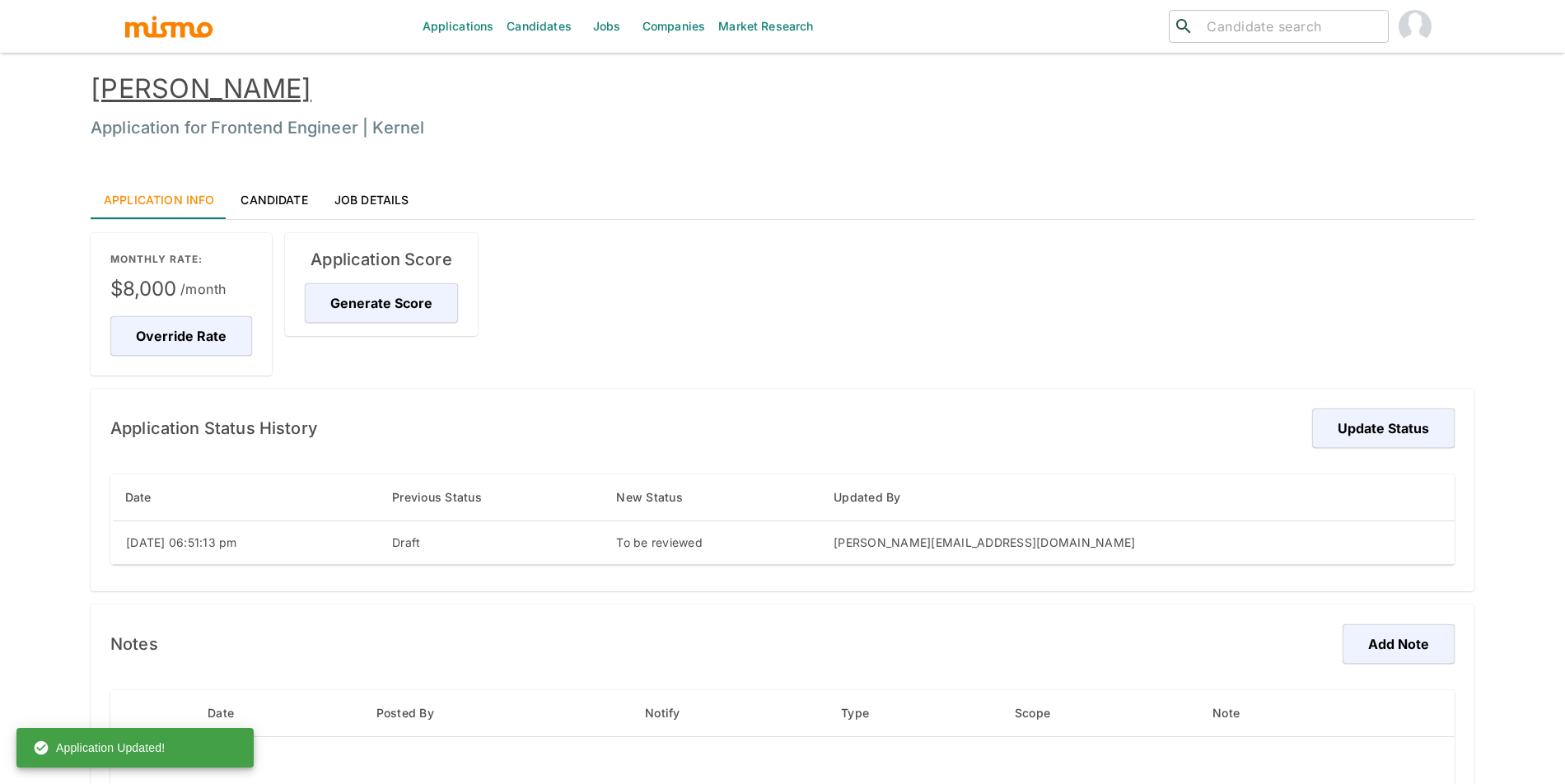
click at [1259, 41] on div "​ ​" at bounding box center [1221, 26] width 439 height 53
click at [1262, 34] on input "search" at bounding box center [1290, 25] width 181 height 23
type input "[PERSON_NAME]"
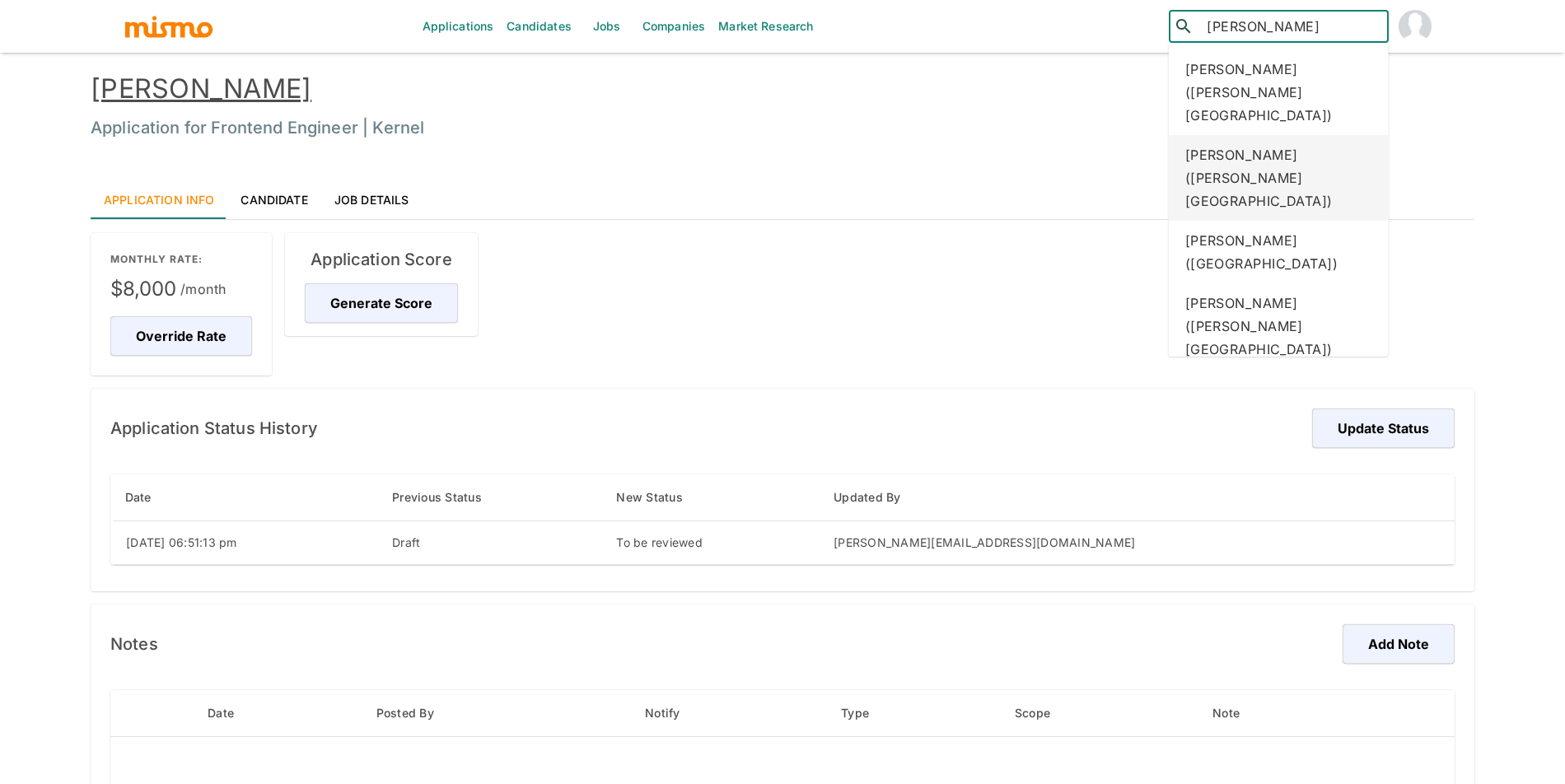
click at [1317, 159] on div "[PERSON_NAME] ([PERSON_NAME][GEOGRAPHIC_DATA])" at bounding box center [1278, 177] width 220 height 86
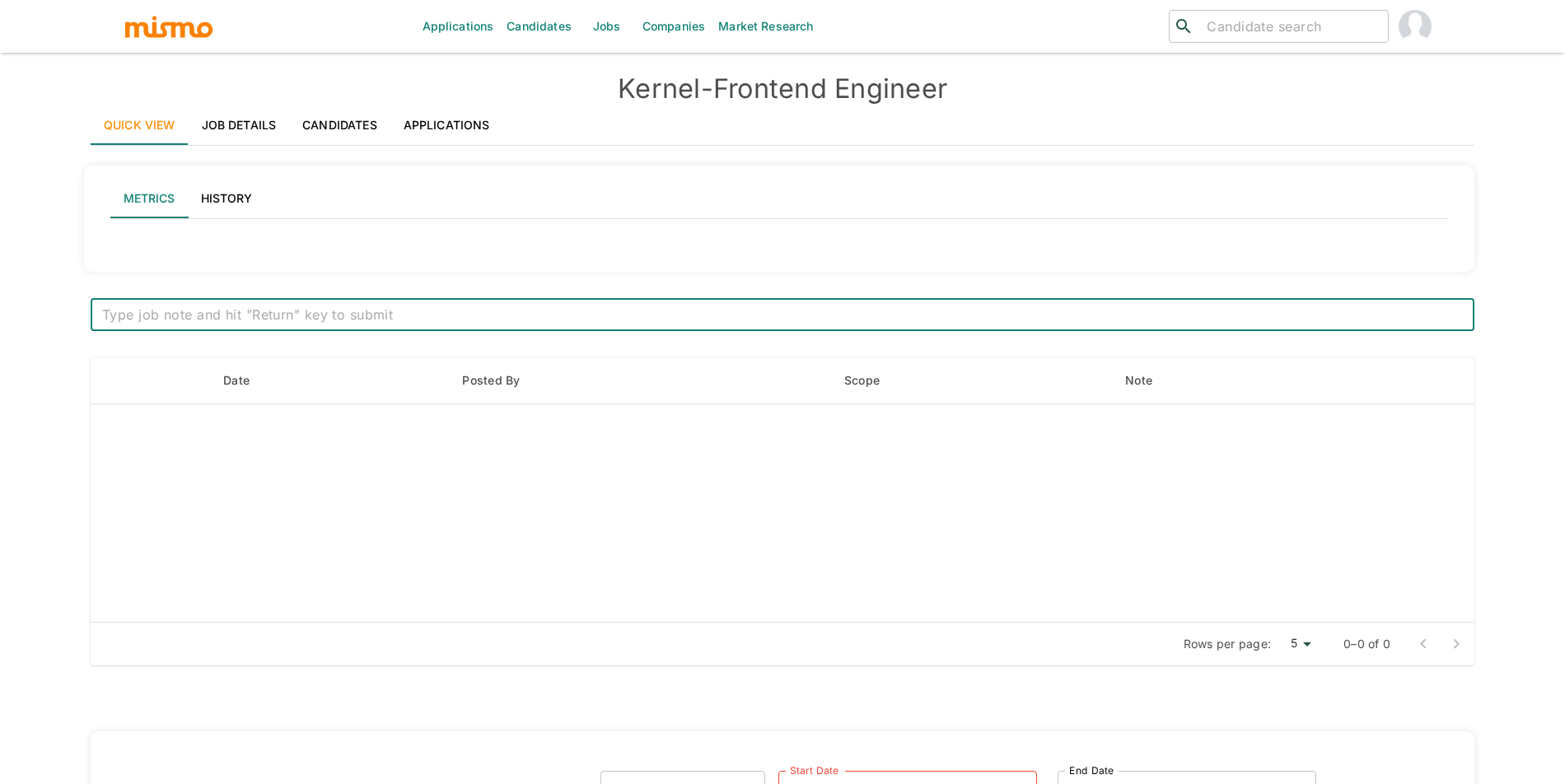
click at [459, 157] on div "Metrics History x ​ Date Posted By Scope Note Rows per page: 5 5 0–0 of 0 Sourc…" at bounding box center [779, 659] width 1390 height 1013
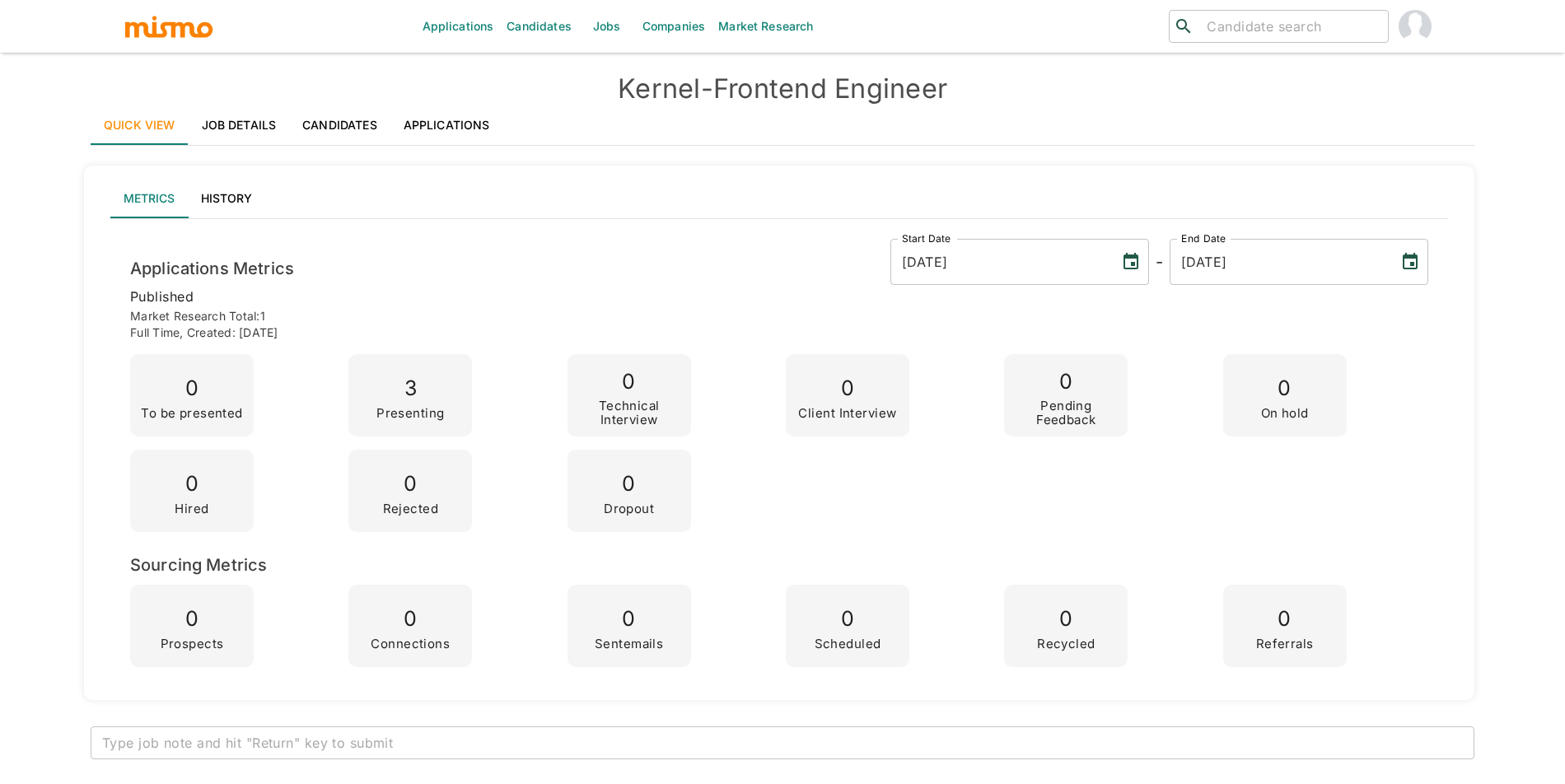
click at [463, 121] on link "Applications" at bounding box center [446, 125] width 113 height 40
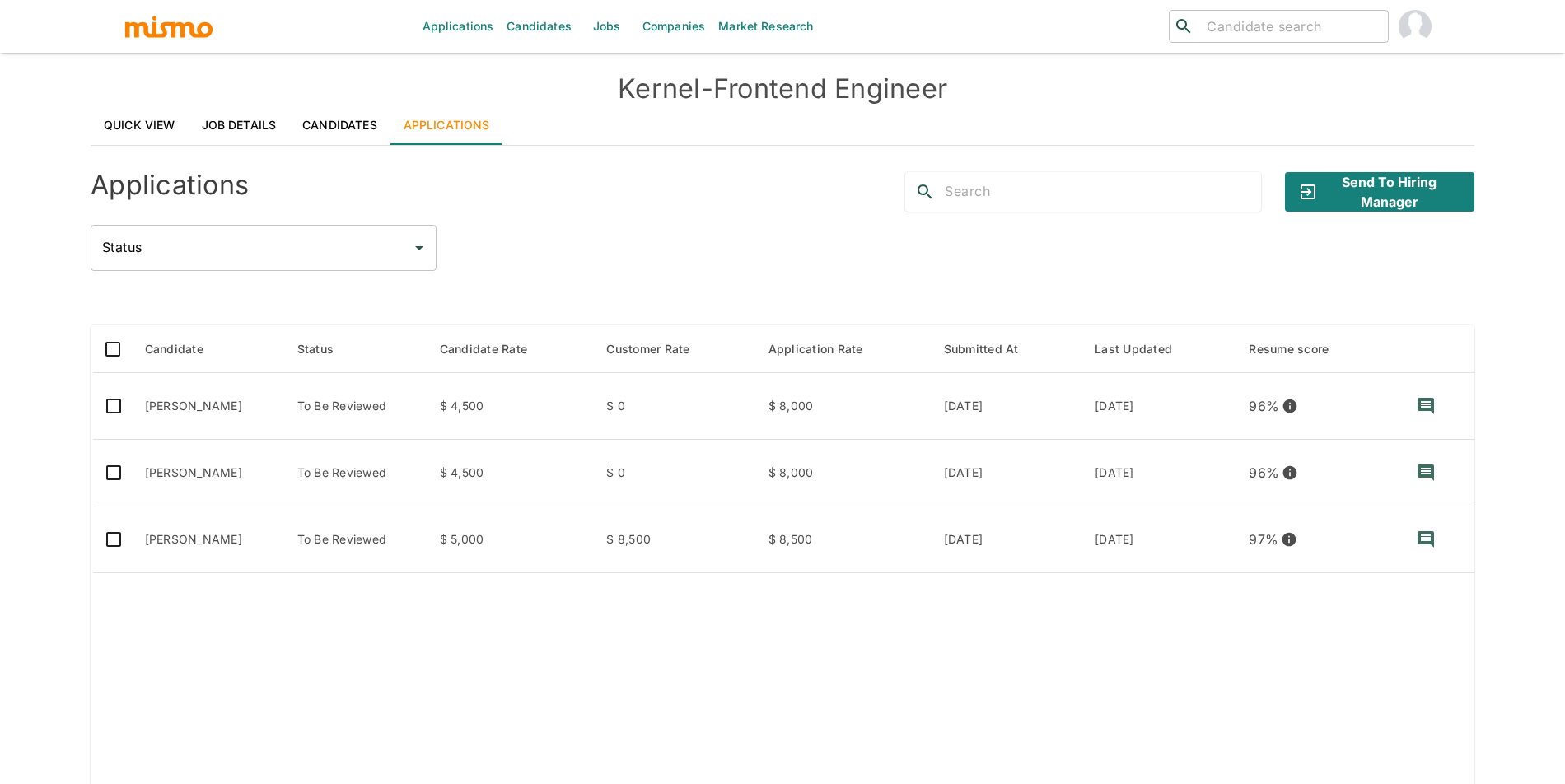
click at [1194, 27] on div "​ ​" at bounding box center [1278, 26] width 220 height 33
click at [1264, 34] on input "moull" at bounding box center [1290, 25] width 181 height 23
click at [1276, 18] on input "moull" at bounding box center [1290, 25] width 181 height 23
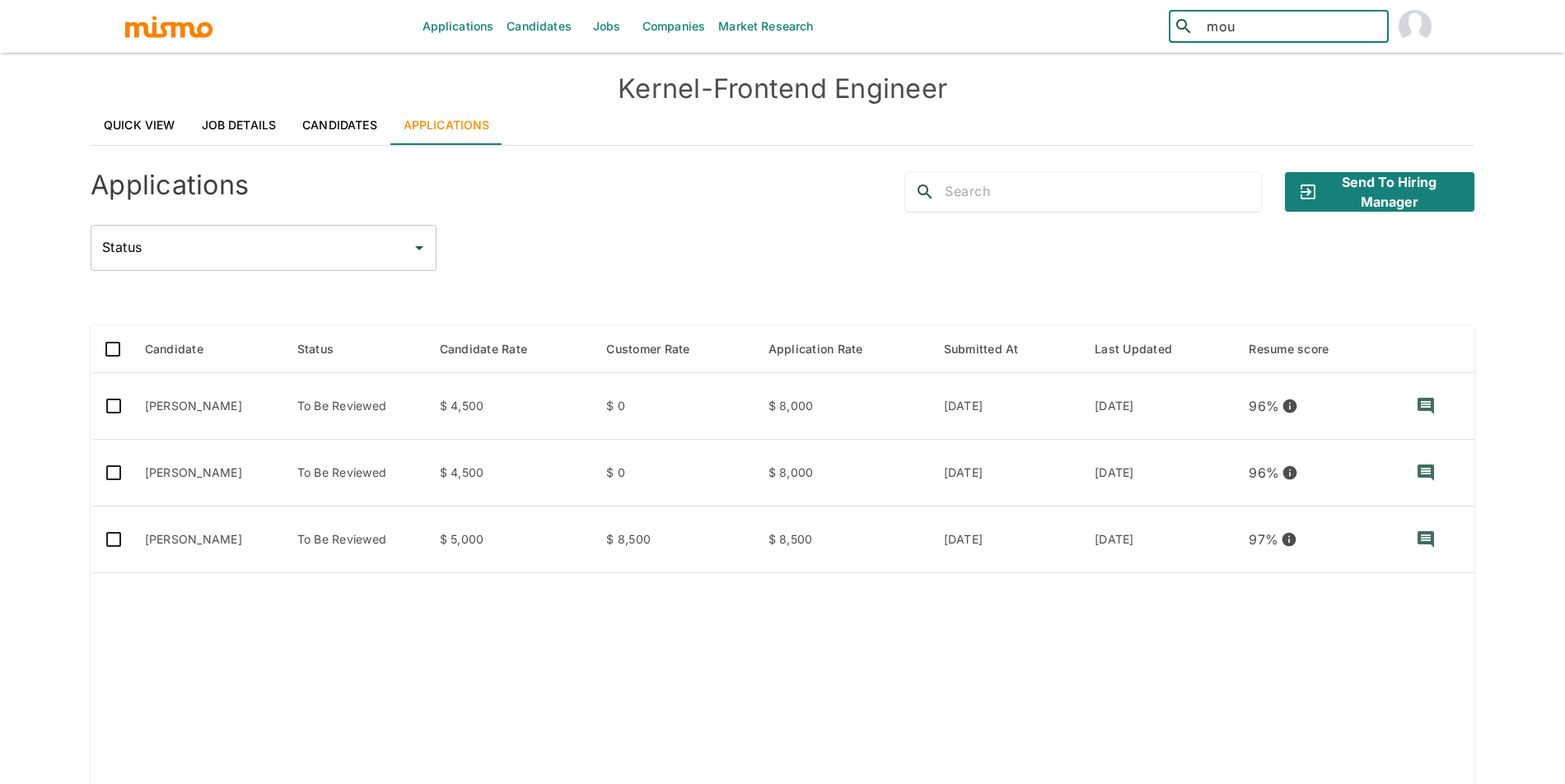
type input "moua"
click at [1291, 82] on div "Gabriel Mouallem (Brazil)" at bounding box center [1278, 81] width 220 height 63
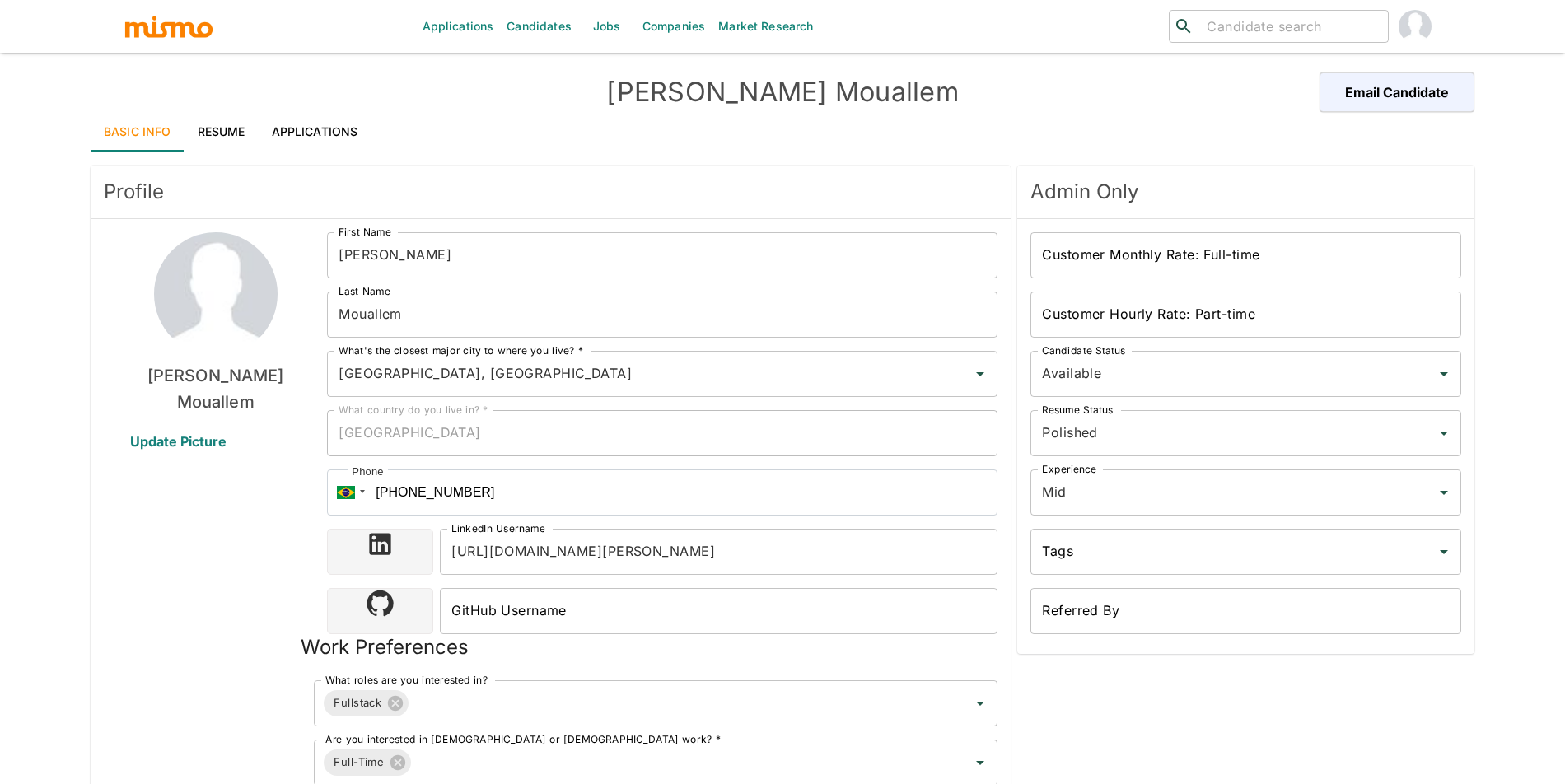
click at [184, 146] on link "Resume" at bounding box center [221, 132] width 74 height 40
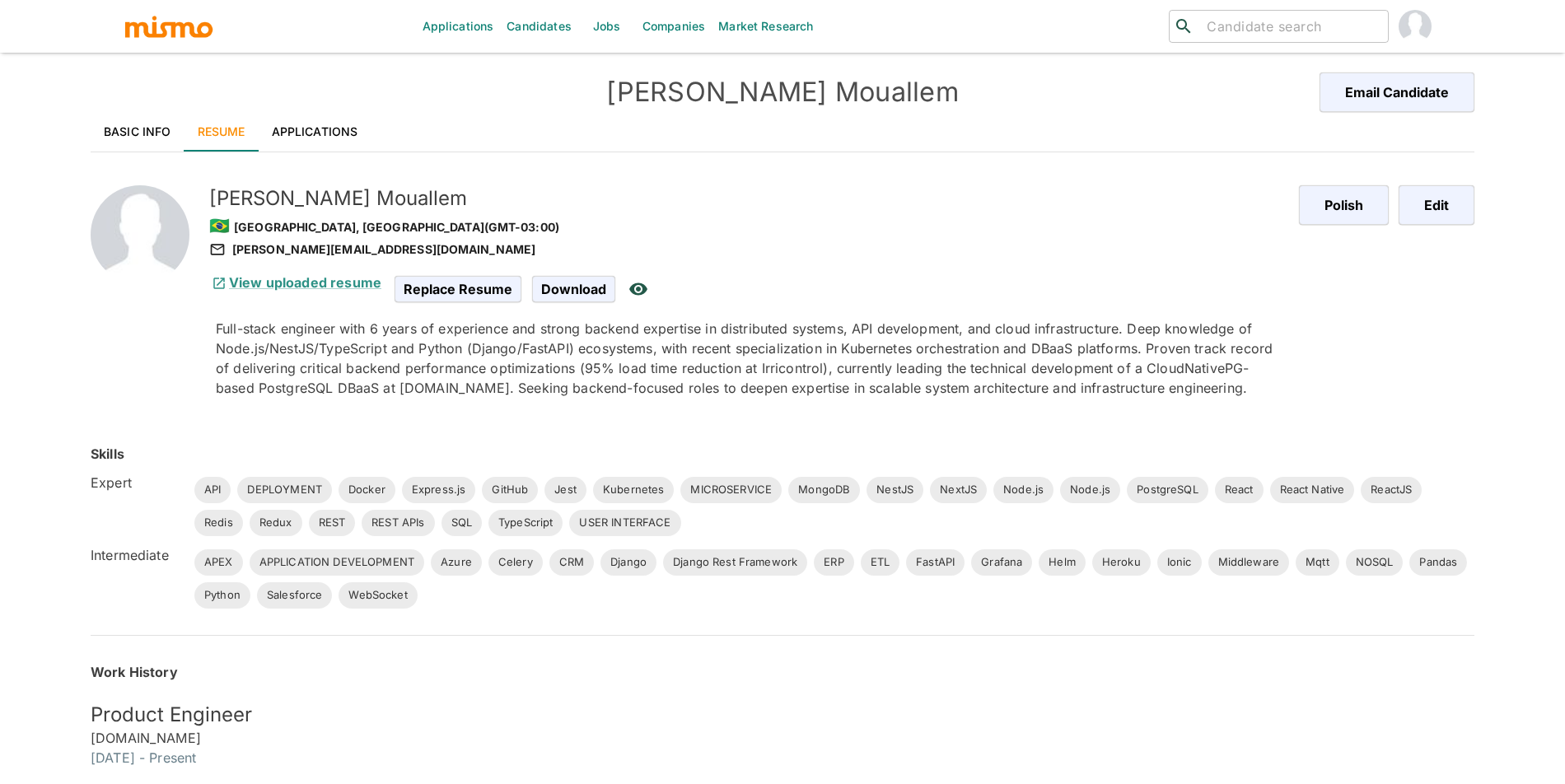
click at [349, 115] on link "Applications" at bounding box center [315, 132] width 113 height 40
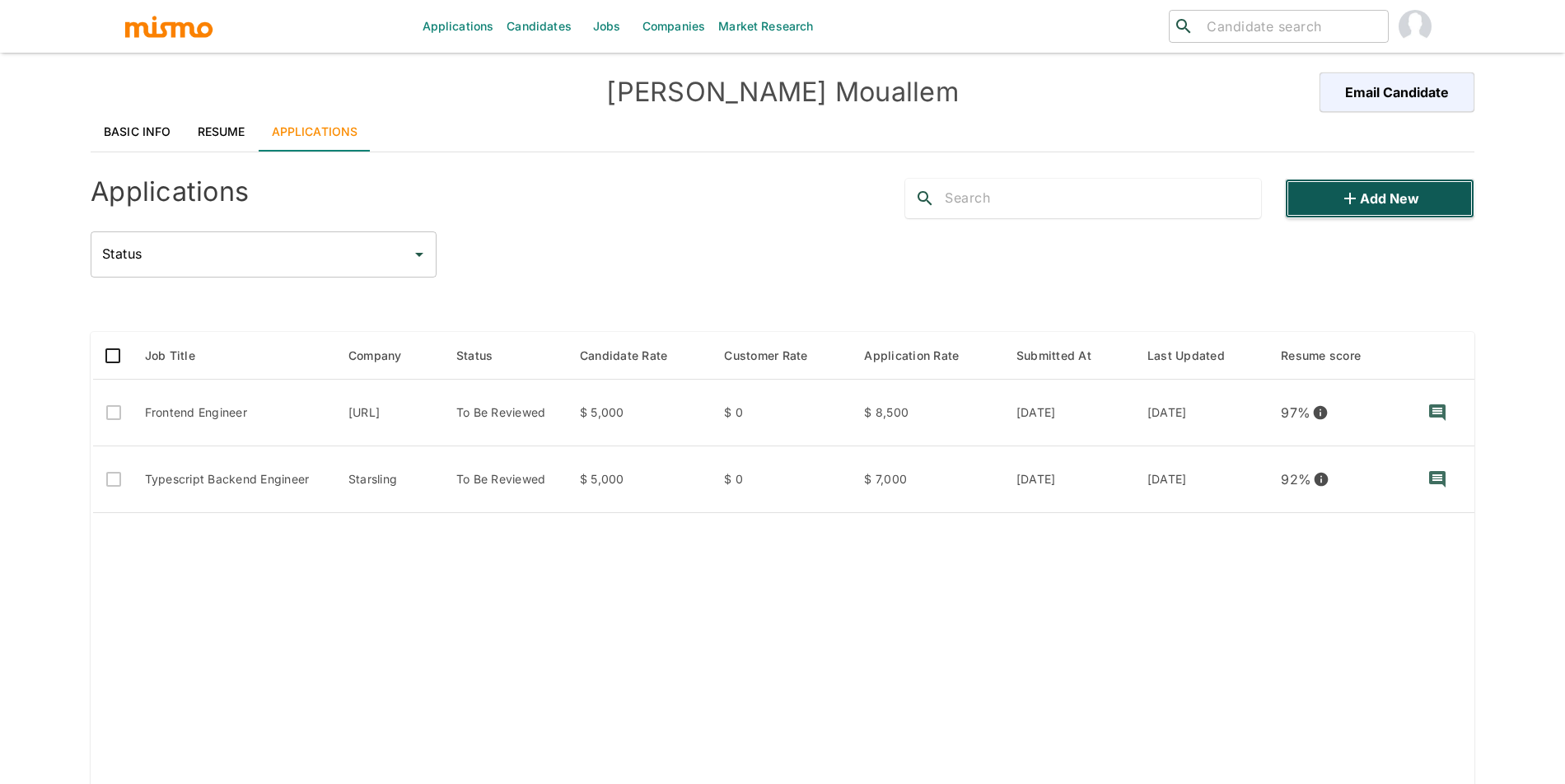
click at [1384, 203] on button "Add new" at bounding box center [1379, 199] width 189 height 40
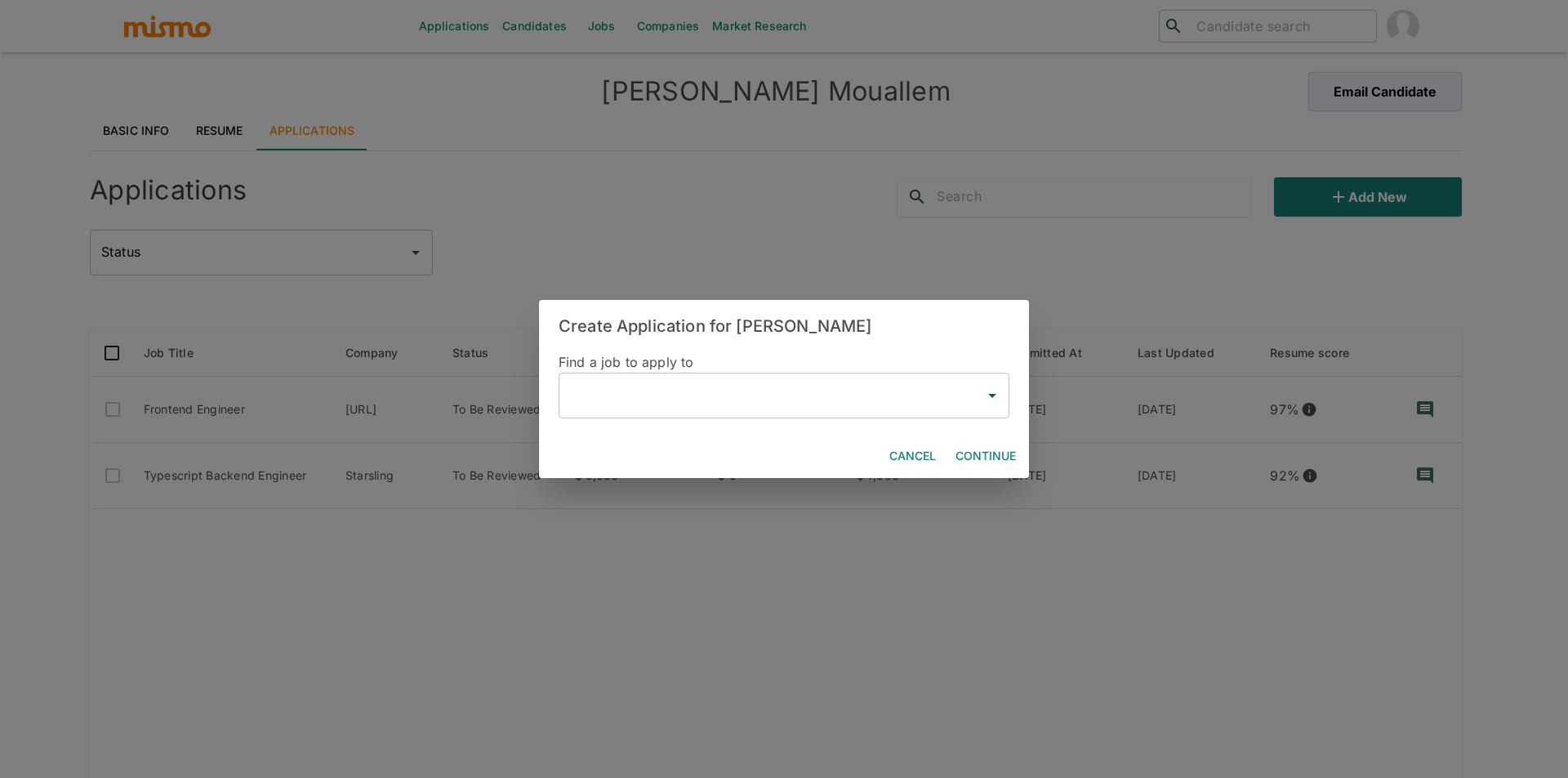
click at [1007, 192] on div "Create Application for Gabriel Mouallem Find a job to apply to ​ Cancel Continue" at bounding box center [784, 389] width 1568 height 778
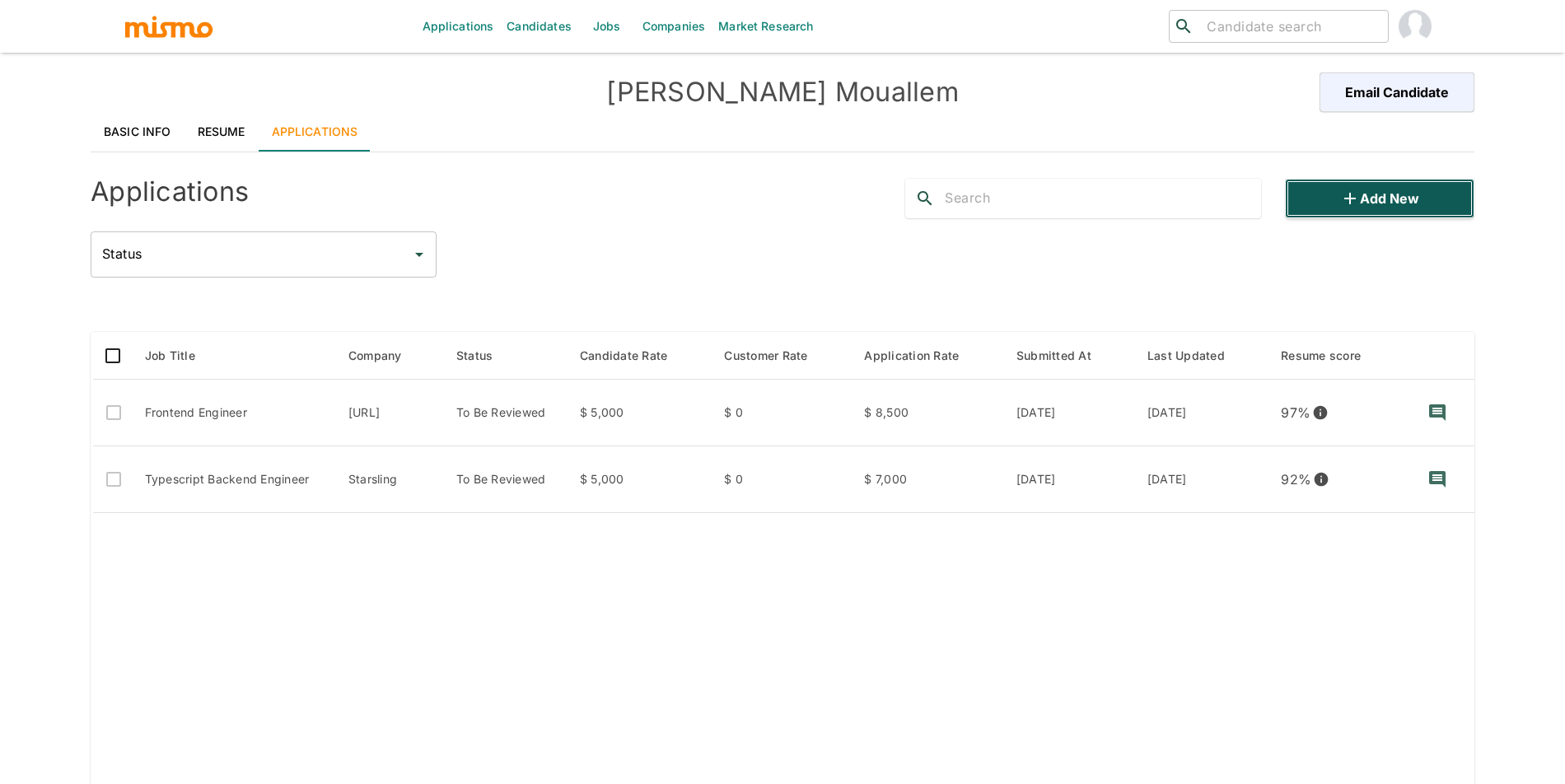
click at [1379, 187] on button "Add new" at bounding box center [1379, 199] width 189 height 40
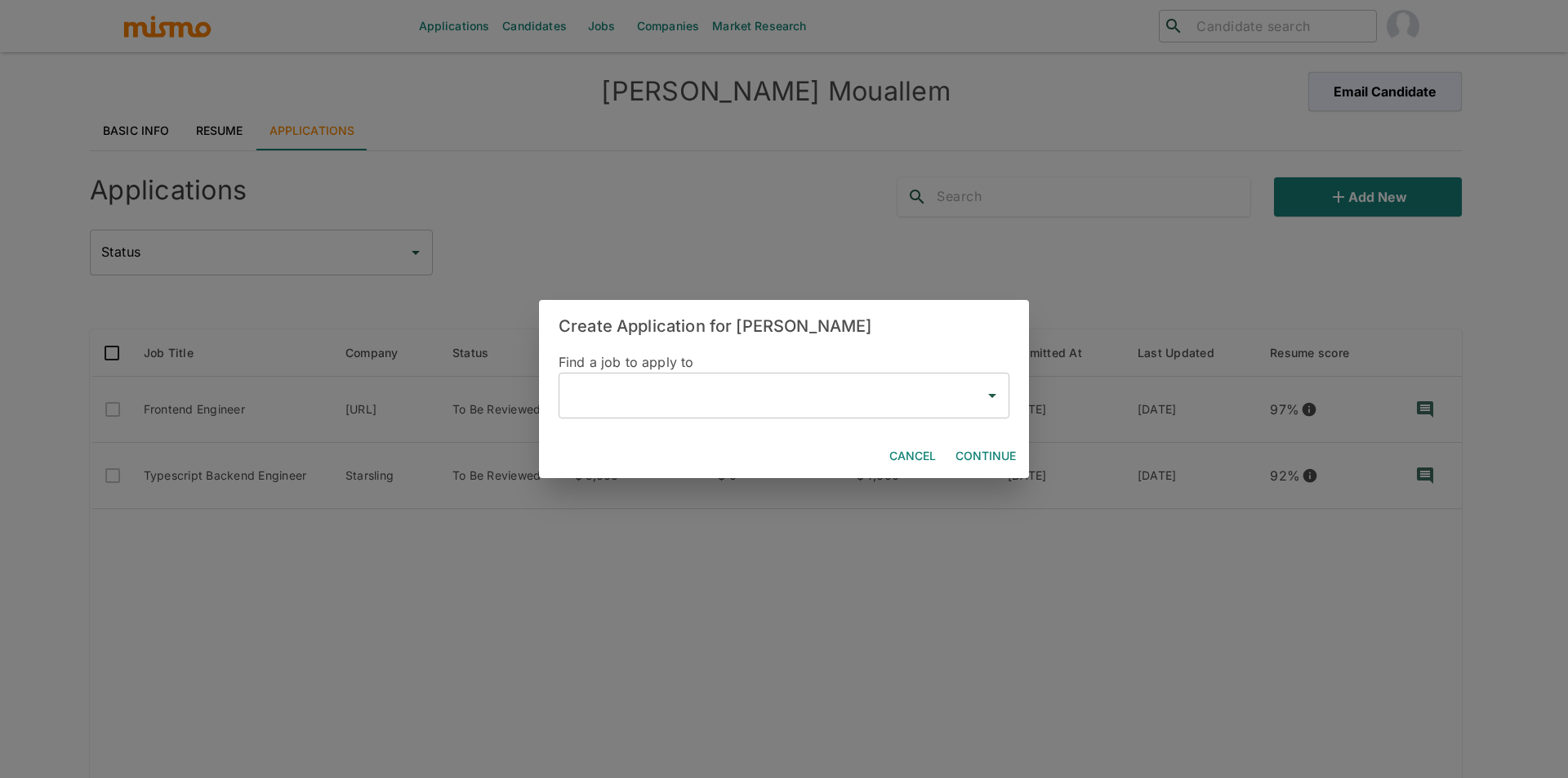
click at [728, 408] on input "text" at bounding box center [771, 395] width 412 height 31
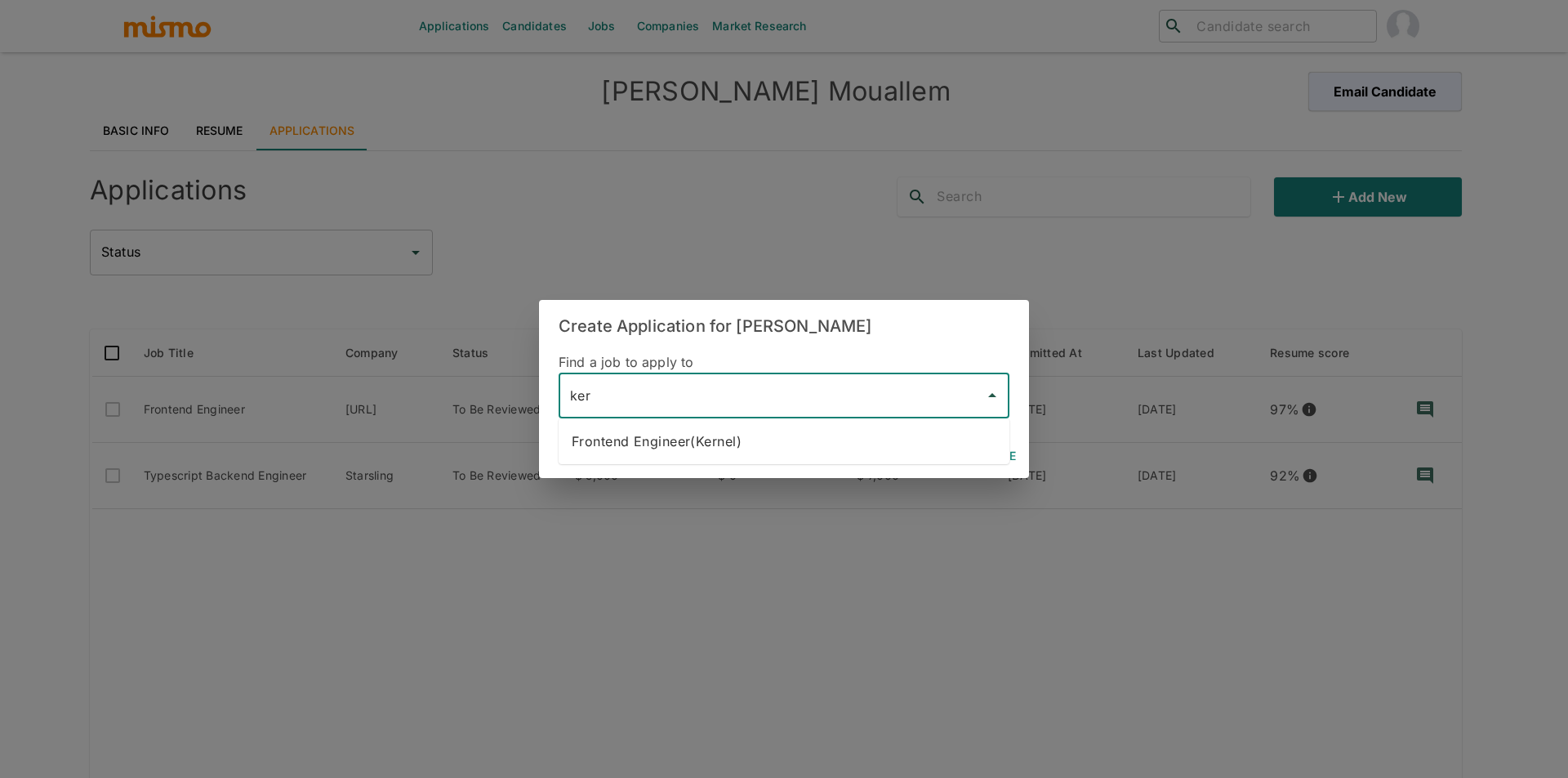
click at [756, 446] on li "Frontend Engineer(Kernel)" at bounding box center [784, 441] width 451 height 33
type input "Frontend Engineer(Kernel)"
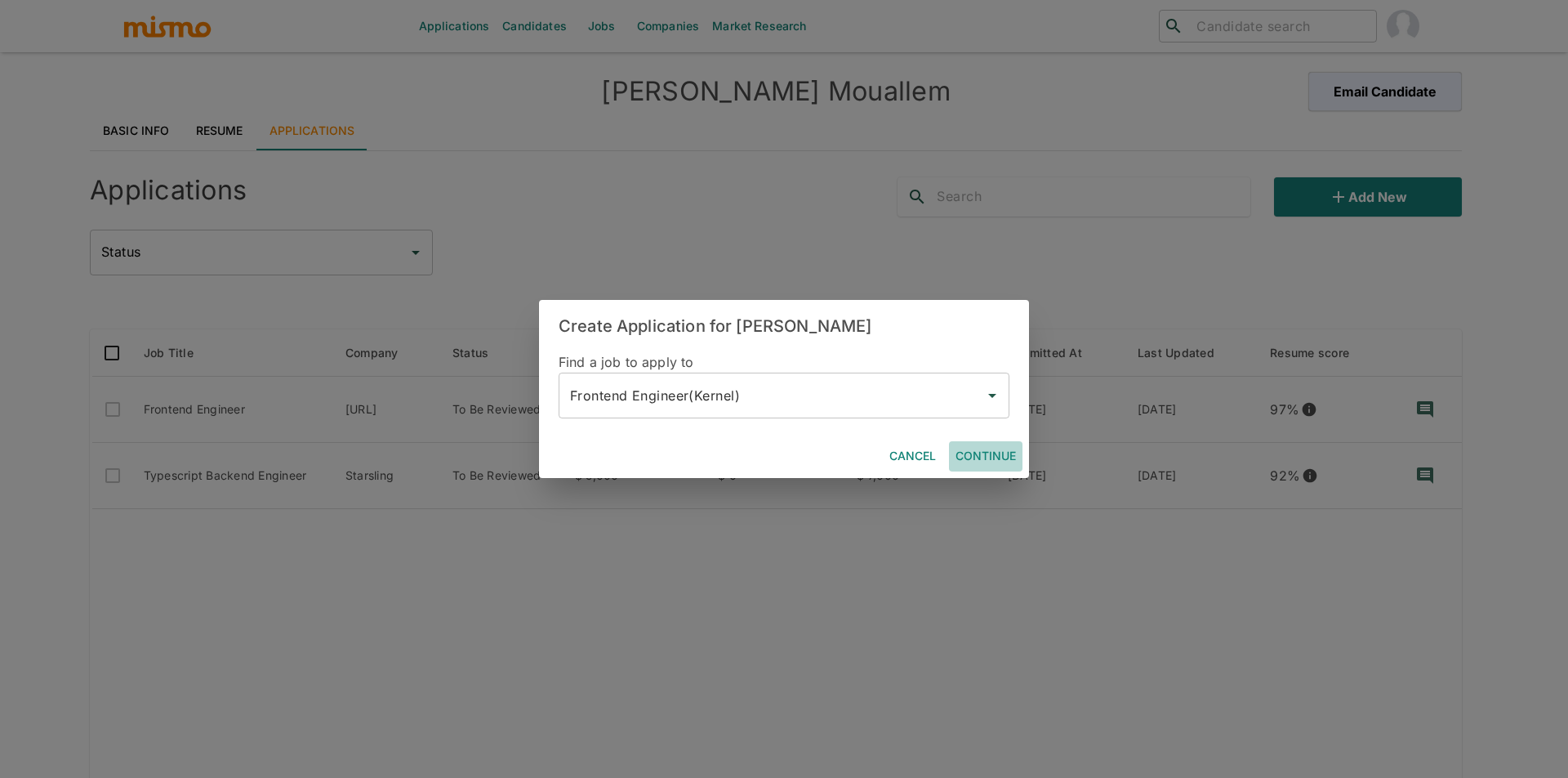
click at [982, 449] on button "Continue" at bounding box center [986, 456] width 73 height 30
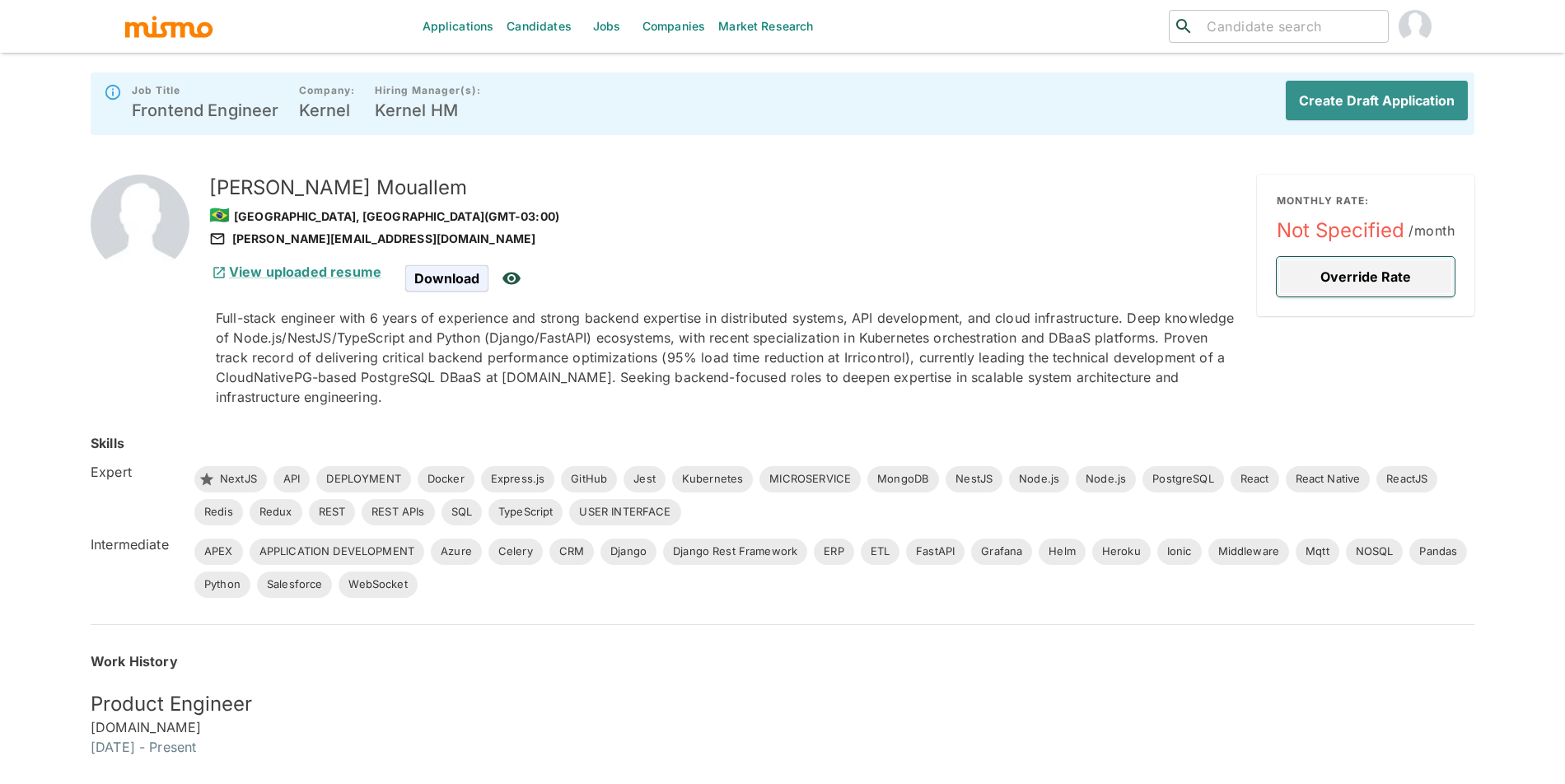
click at [1321, 286] on button "Override Rate" at bounding box center [1366, 277] width 178 height 40
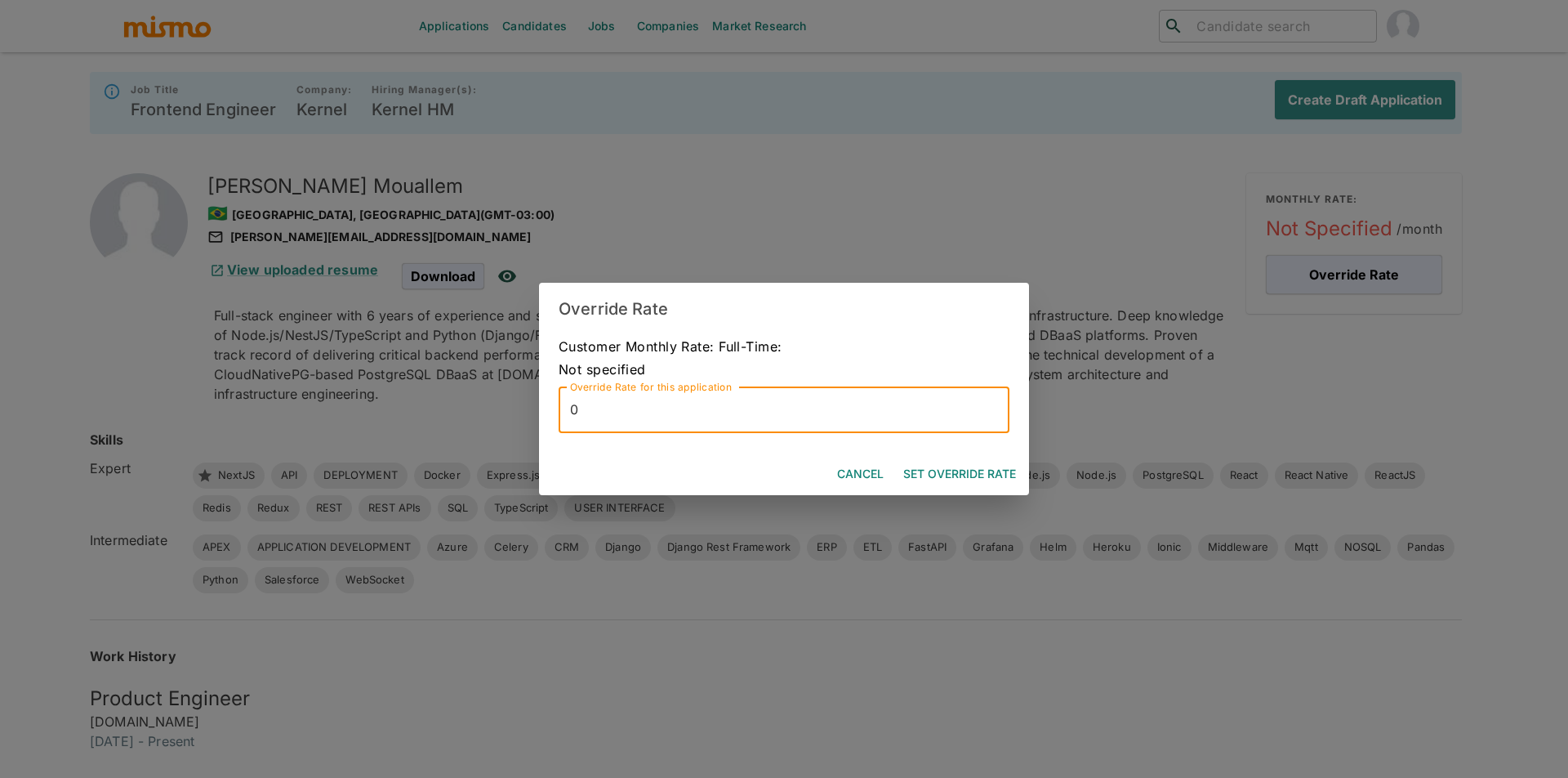
click at [707, 397] on input "0" at bounding box center [784, 410] width 451 height 45
type input "8500"
click at [965, 466] on button "Set Override Rate" at bounding box center [959, 474] width 125 height 30
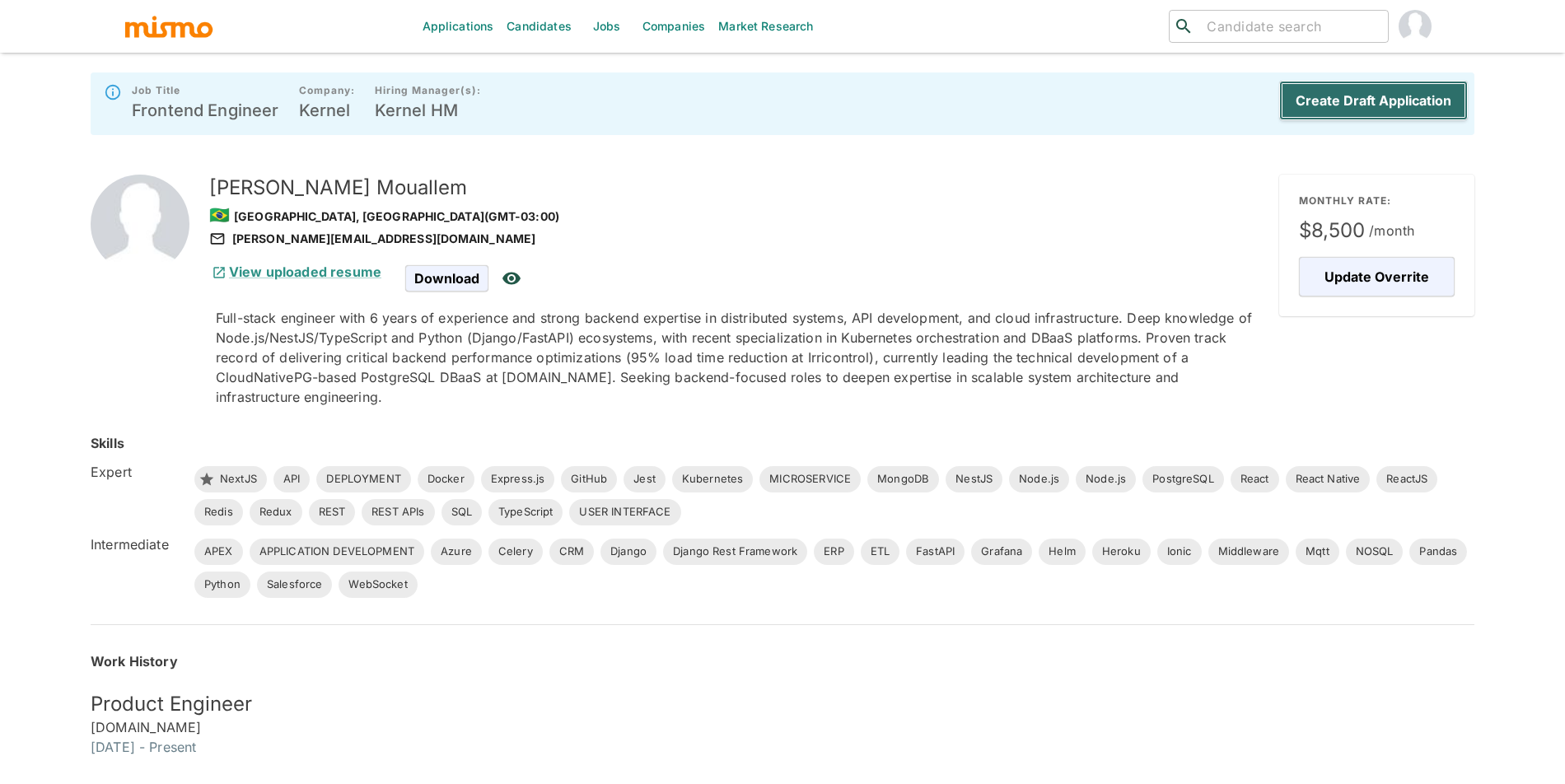
click at [1377, 98] on button "Create Draft Application" at bounding box center [1373, 100] width 188 height 40
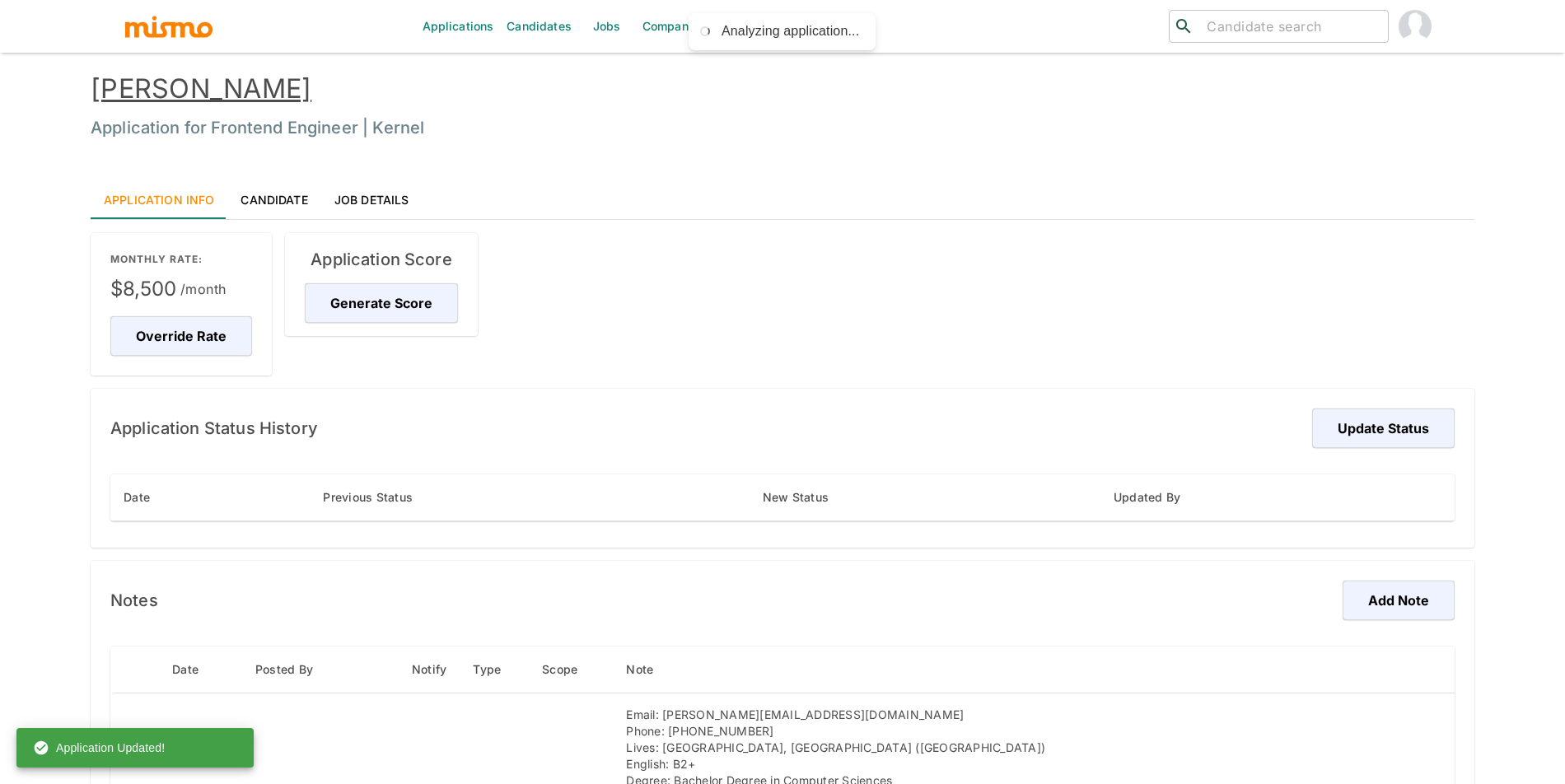
click at [384, 282] on div "Application Score Generate Score" at bounding box center [381, 284] width 193 height 103
click at [387, 294] on button "Generate Score" at bounding box center [384, 303] width 158 height 40
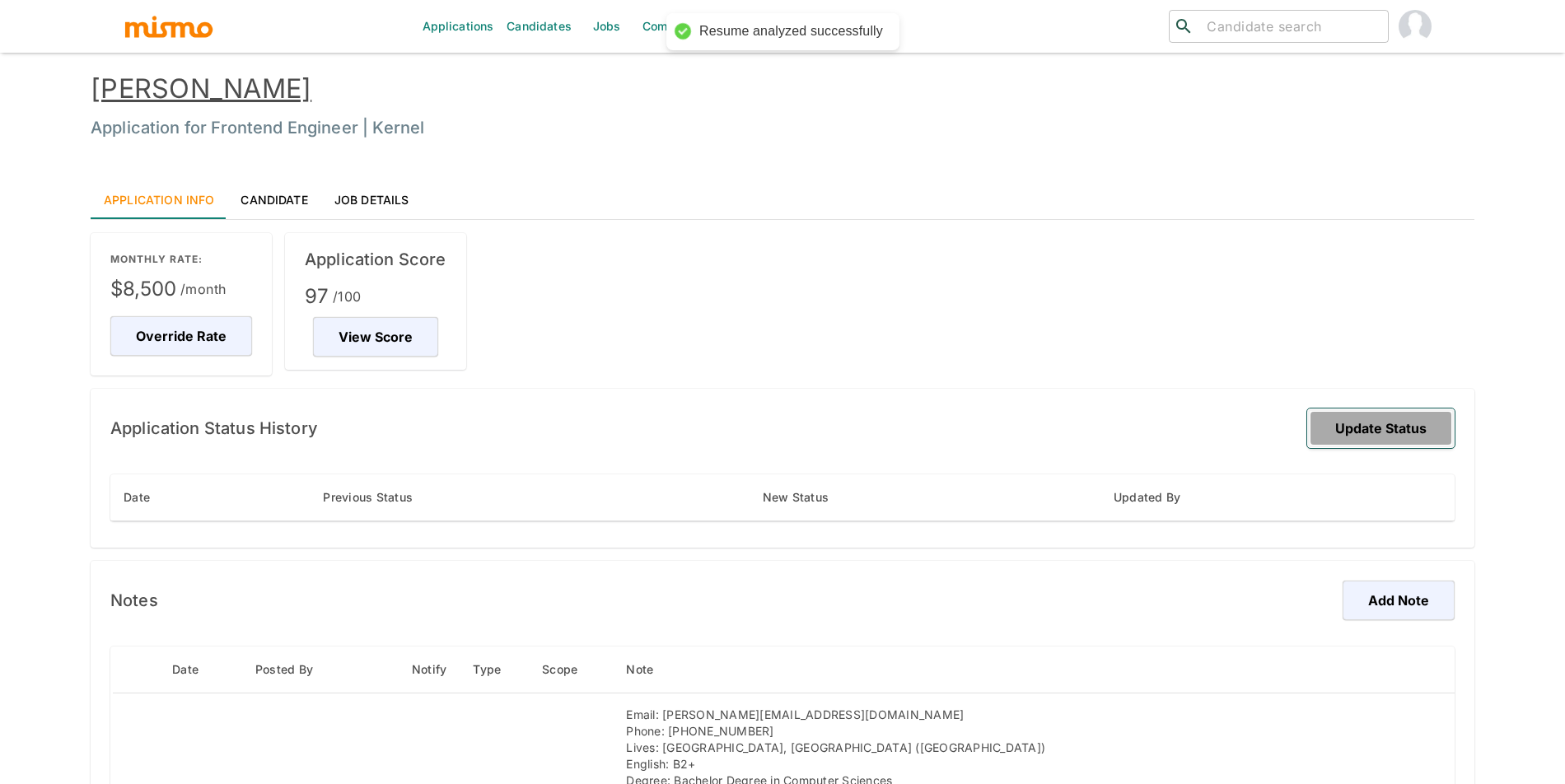
click at [1350, 427] on button "Update Status" at bounding box center [1381, 428] width 148 height 40
click at [397, 333] on button "View Score" at bounding box center [375, 337] width 130 height 40
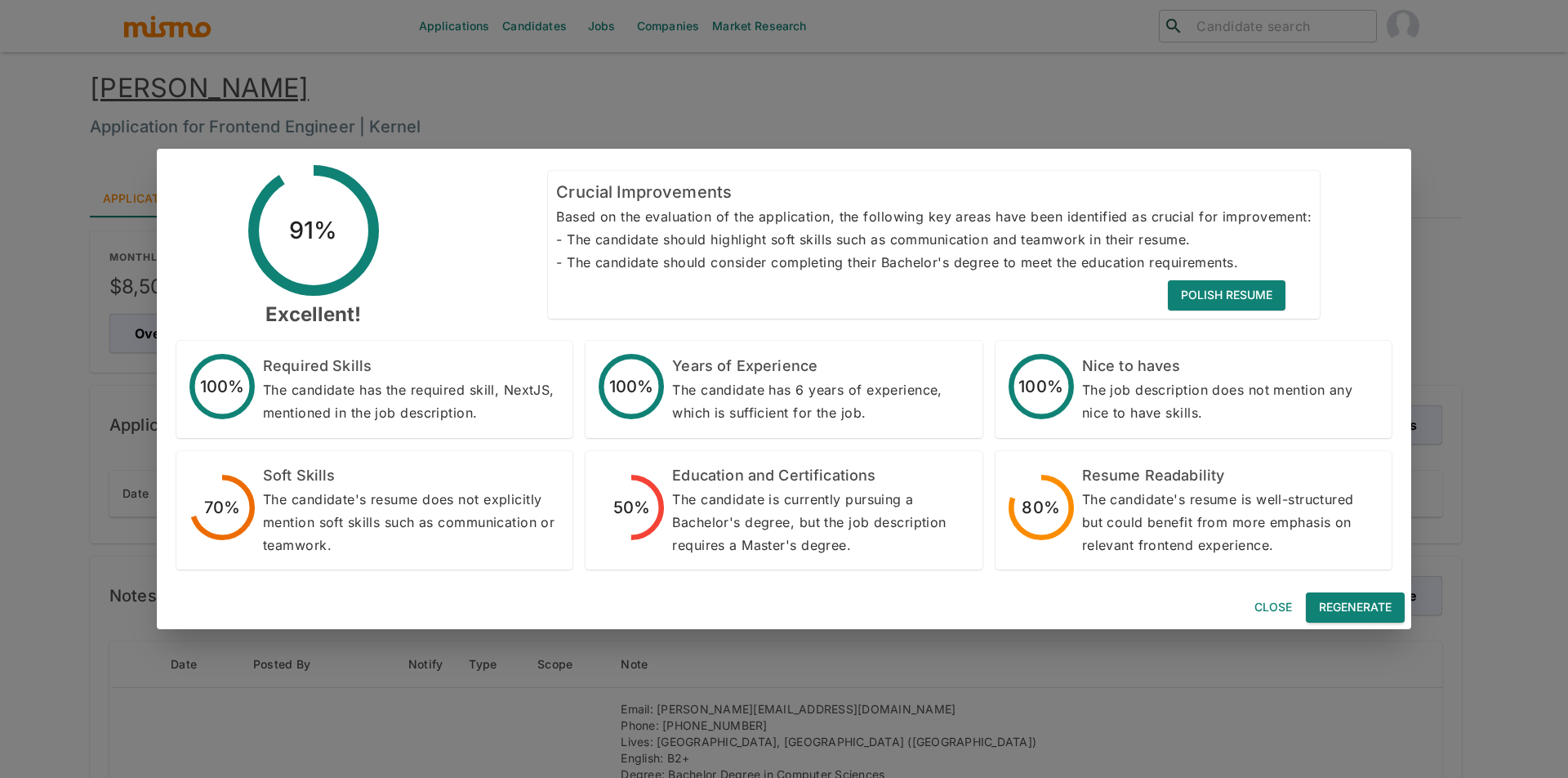
click at [1367, 608] on button "Regenerate" at bounding box center [1355, 608] width 98 height 30
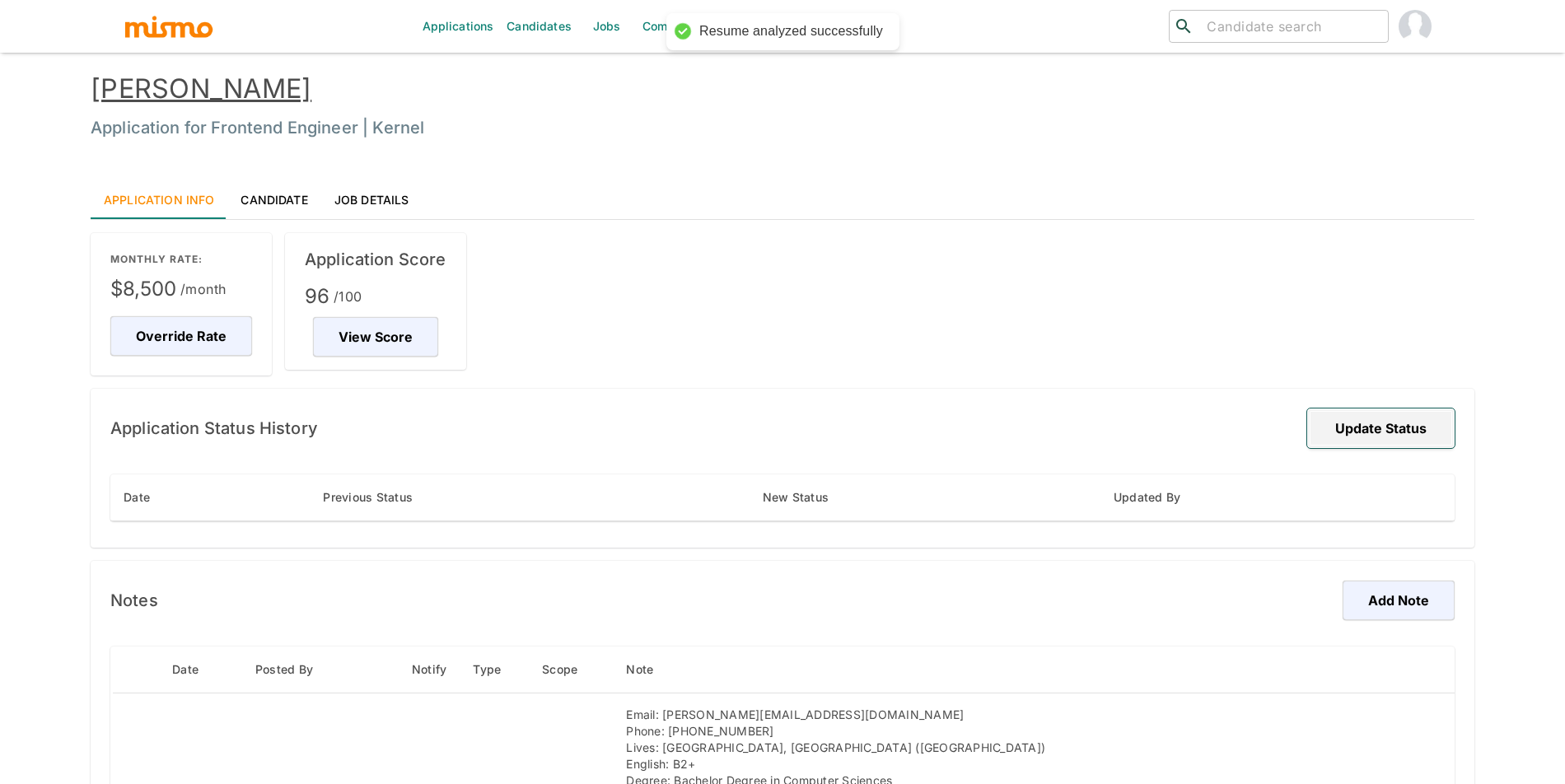
click at [1357, 419] on button "Update Status" at bounding box center [1381, 428] width 148 height 40
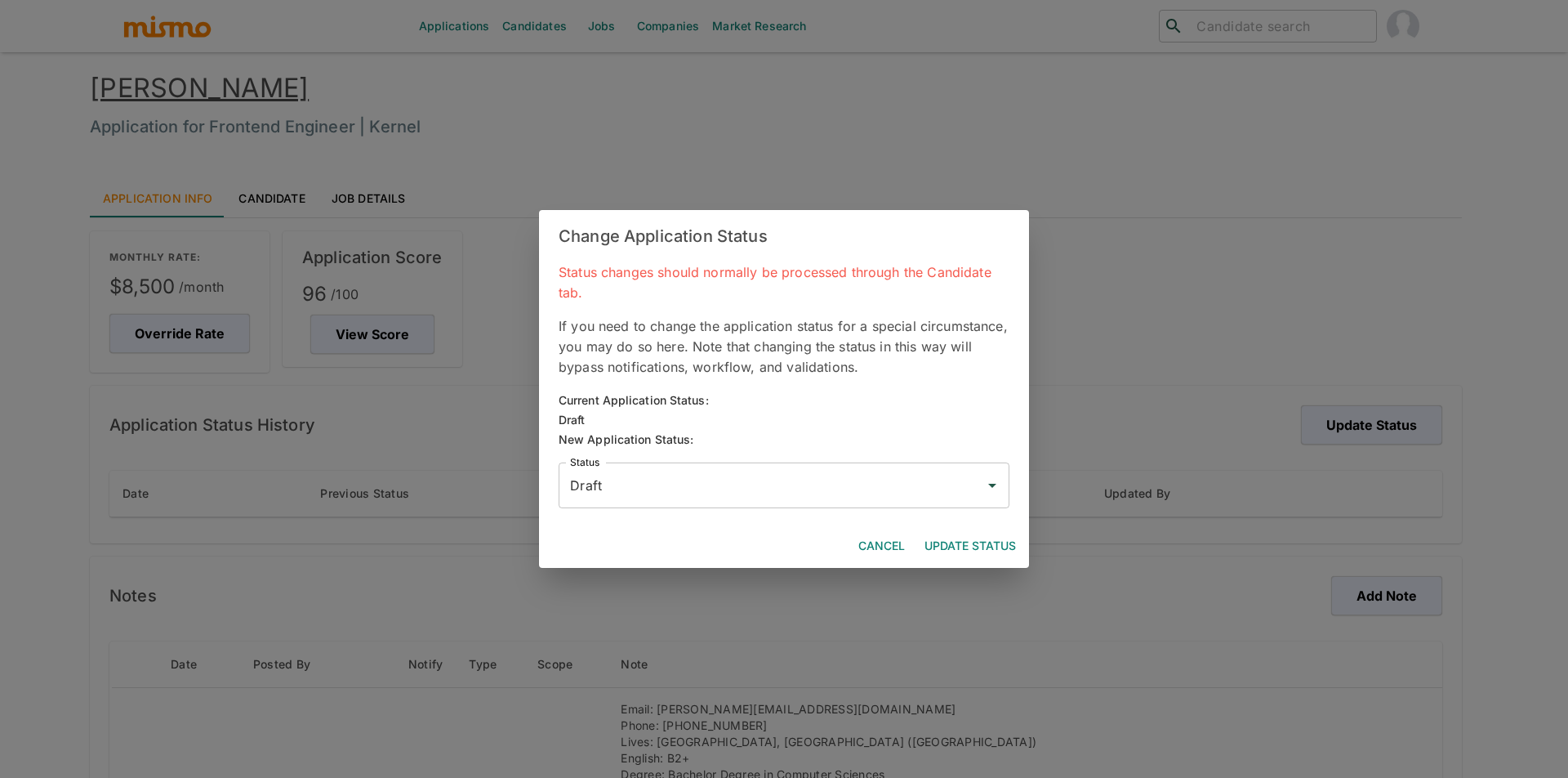
click at [780, 486] on input "Draft" at bounding box center [771, 485] width 412 height 31
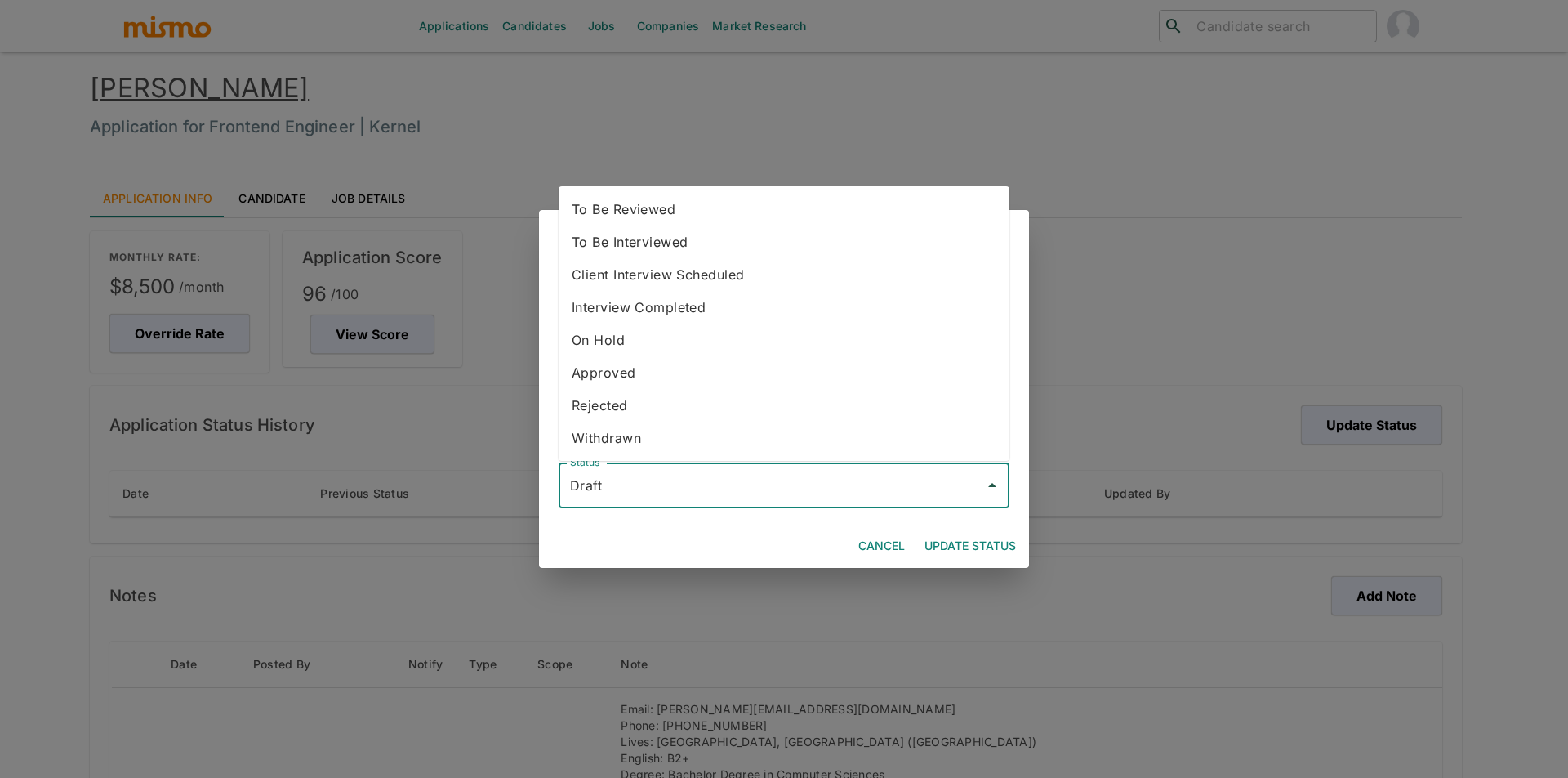
click at [671, 222] on li "To Be Reviewed" at bounding box center [784, 209] width 451 height 33
type input "To Be Reviewed"
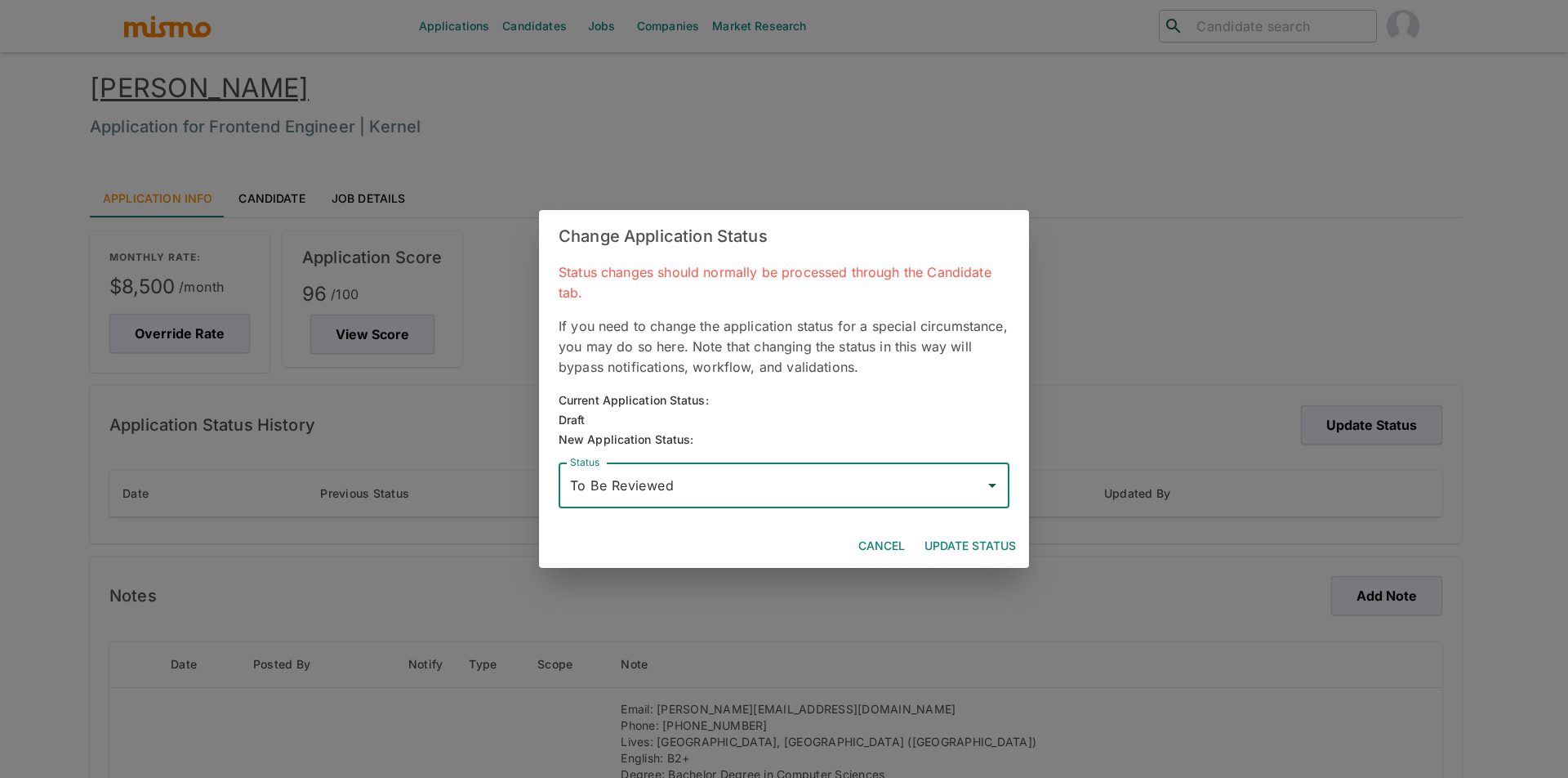
click at [1024, 531] on div "Cancel Update Status" at bounding box center [784, 546] width 490 height 43
click at [1002, 535] on button "Update Status" at bounding box center [970, 546] width 104 height 30
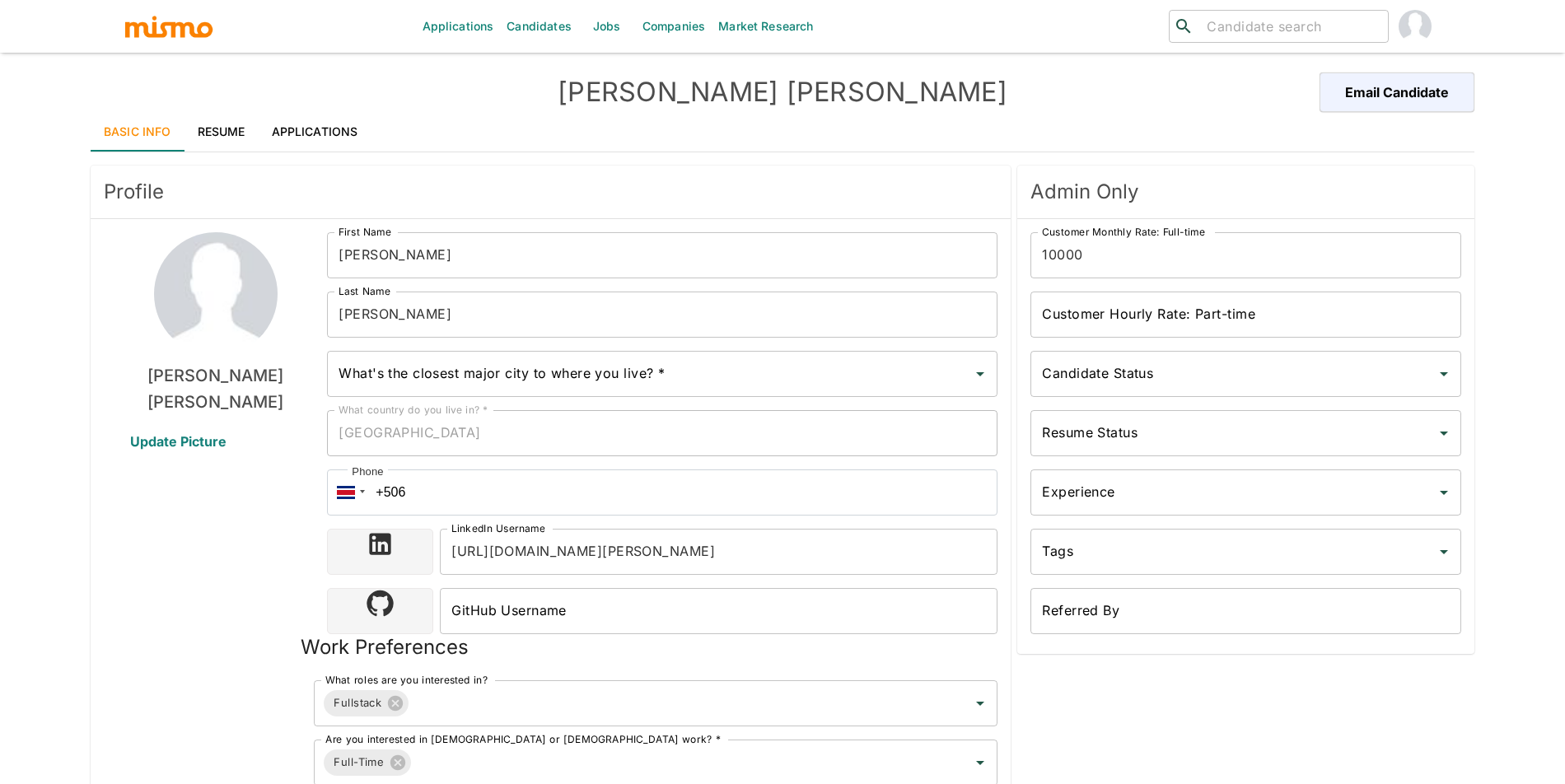
type input "[GEOGRAPHIC_DATA][PERSON_NAME], [GEOGRAPHIC_DATA]"
type input "USD"
type input "ASAP"
type input "Available"
type input "Polished"
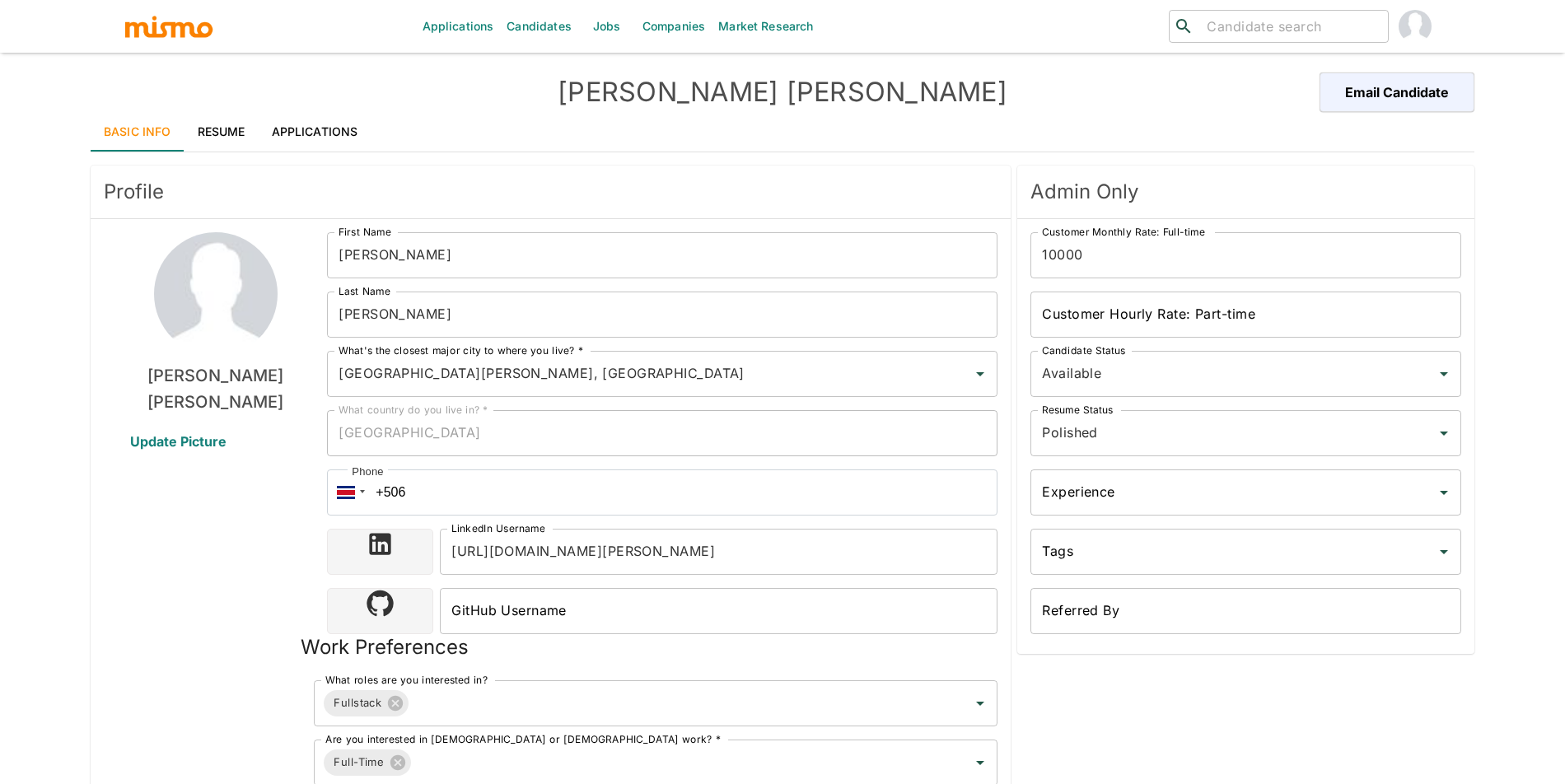
click at [334, 126] on link "Applications" at bounding box center [315, 132] width 113 height 40
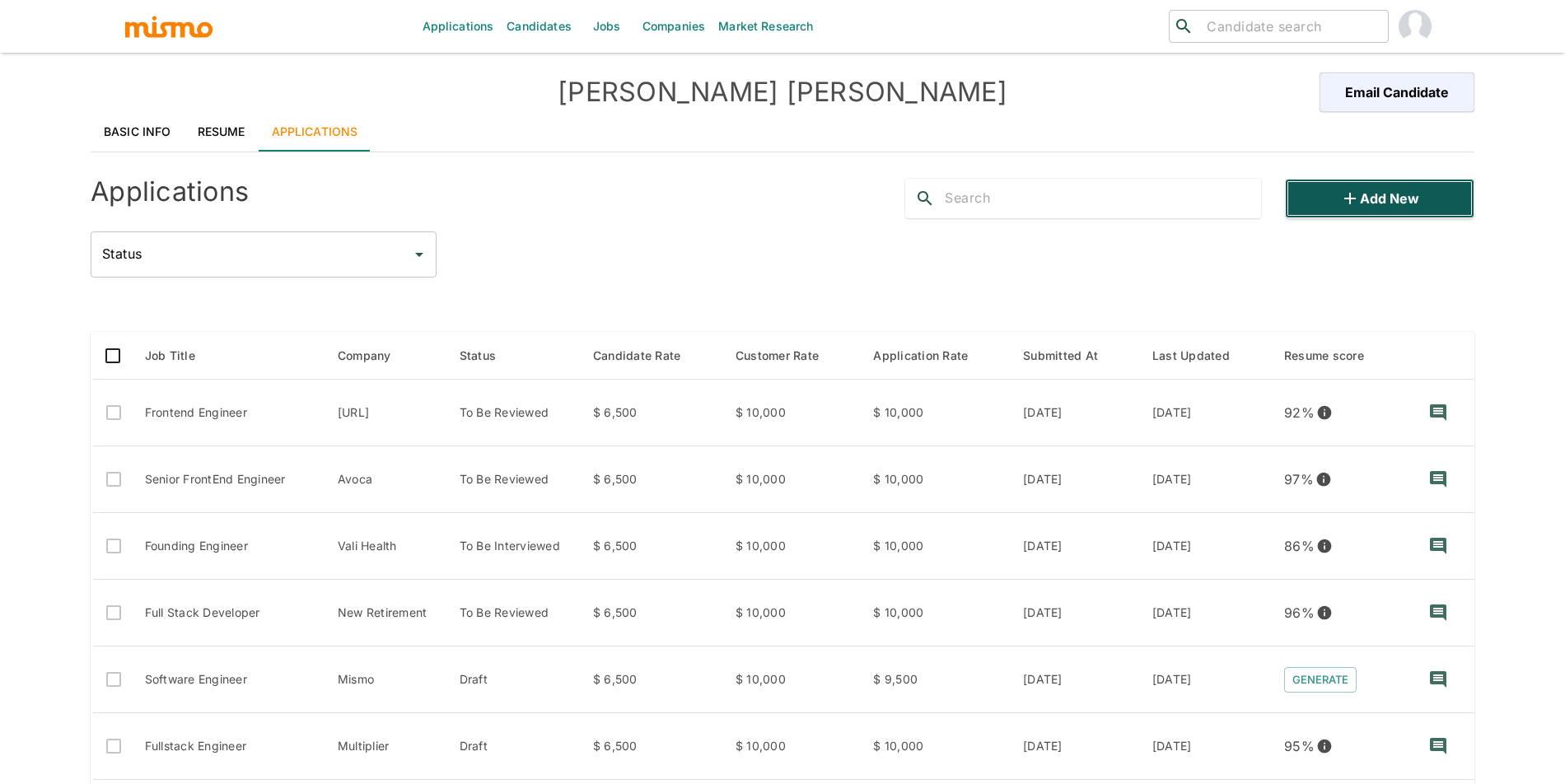
click at [1382, 199] on button "Add new" at bounding box center [1379, 199] width 189 height 40
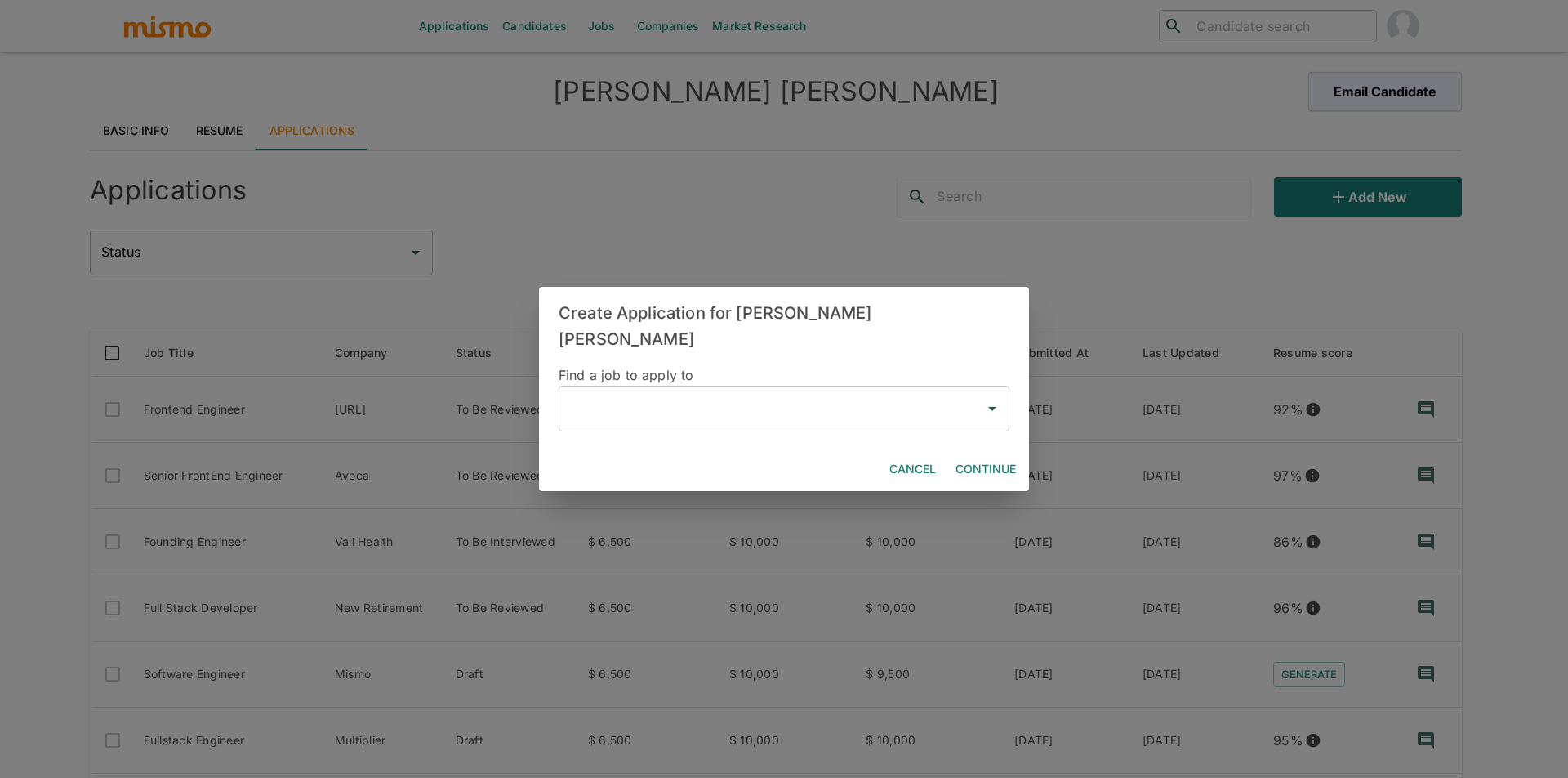
click at [692, 413] on div "​" at bounding box center [784, 408] width 451 height 45
click at [718, 452] on li "Frontend Engineer(Kernel)" at bounding box center [784, 441] width 451 height 33
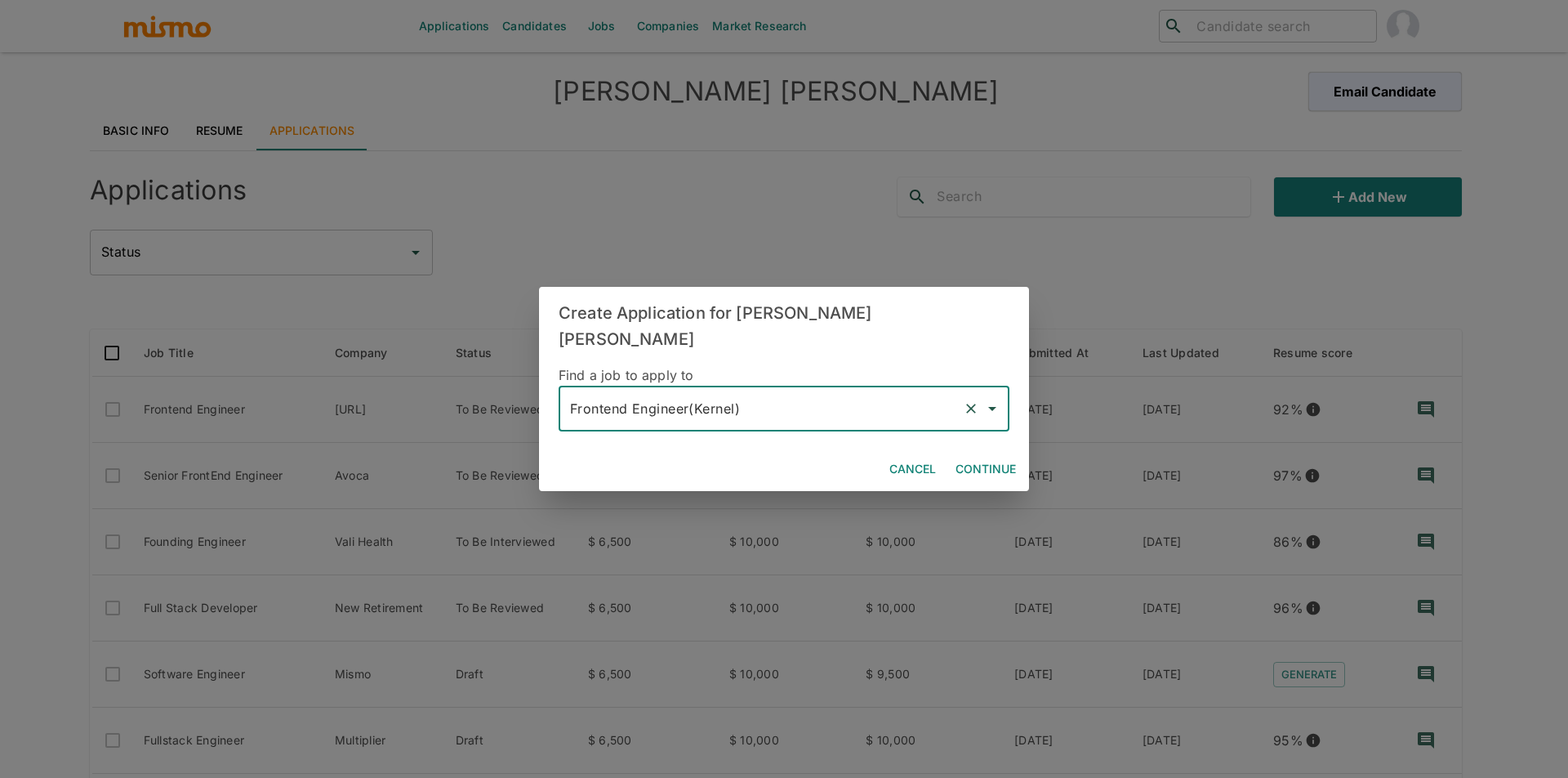
type input "Frontend Engineer(Kernel)"
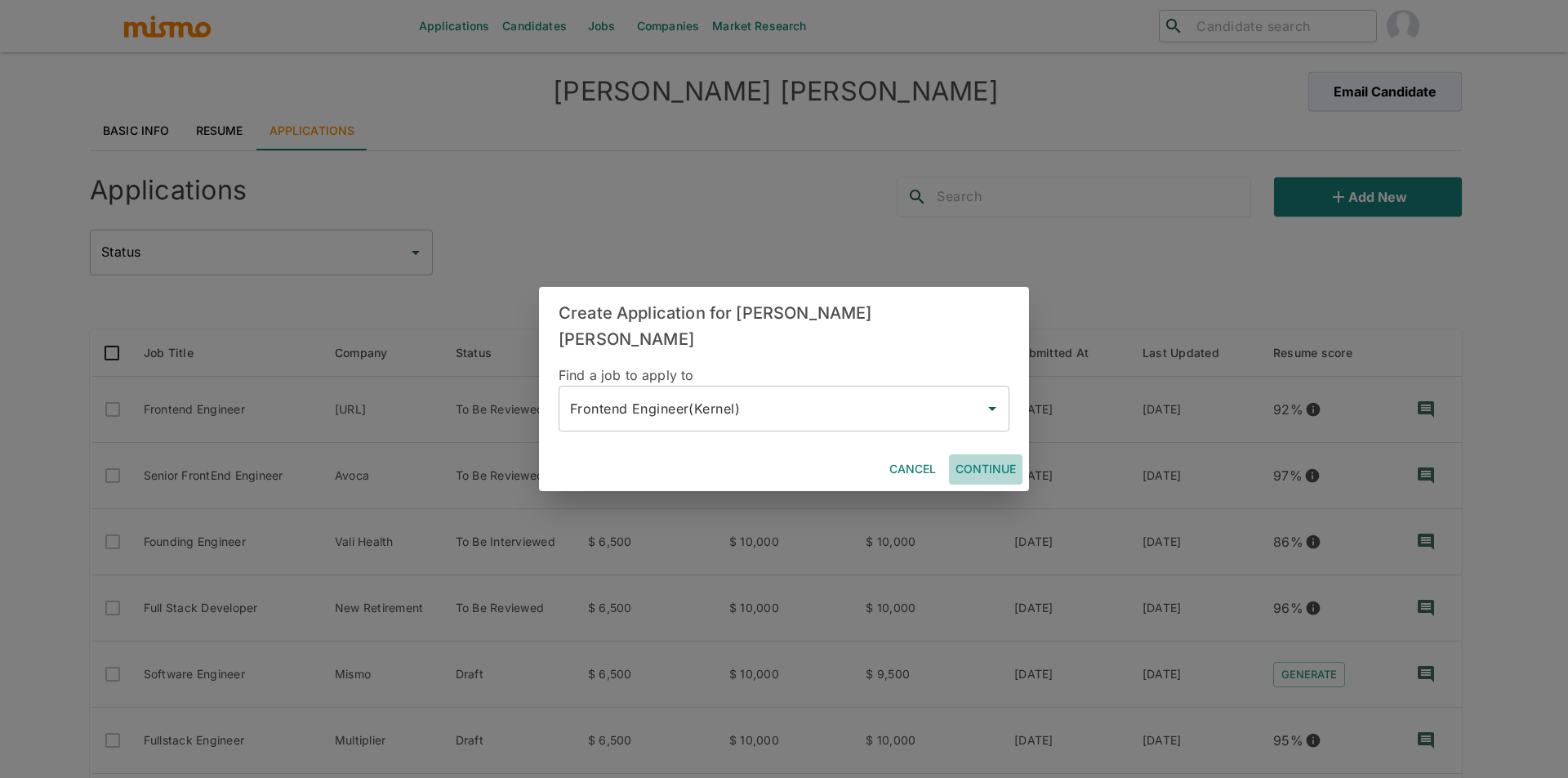
click at [973, 455] on button "Continue" at bounding box center [986, 470] width 73 height 30
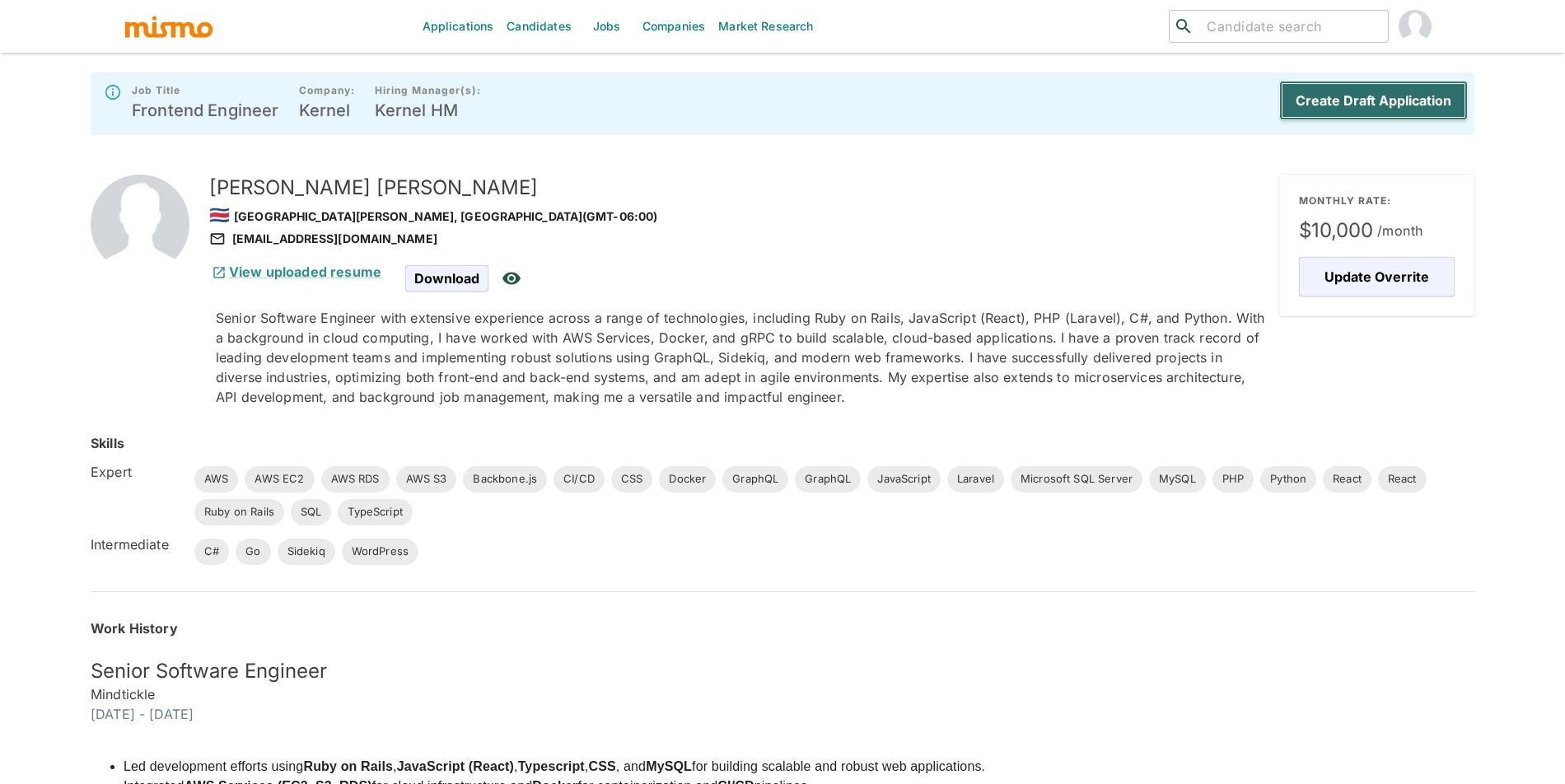
click at [1343, 98] on button "Create Draft Application" at bounding box center [1373, 100] width 188 height 40
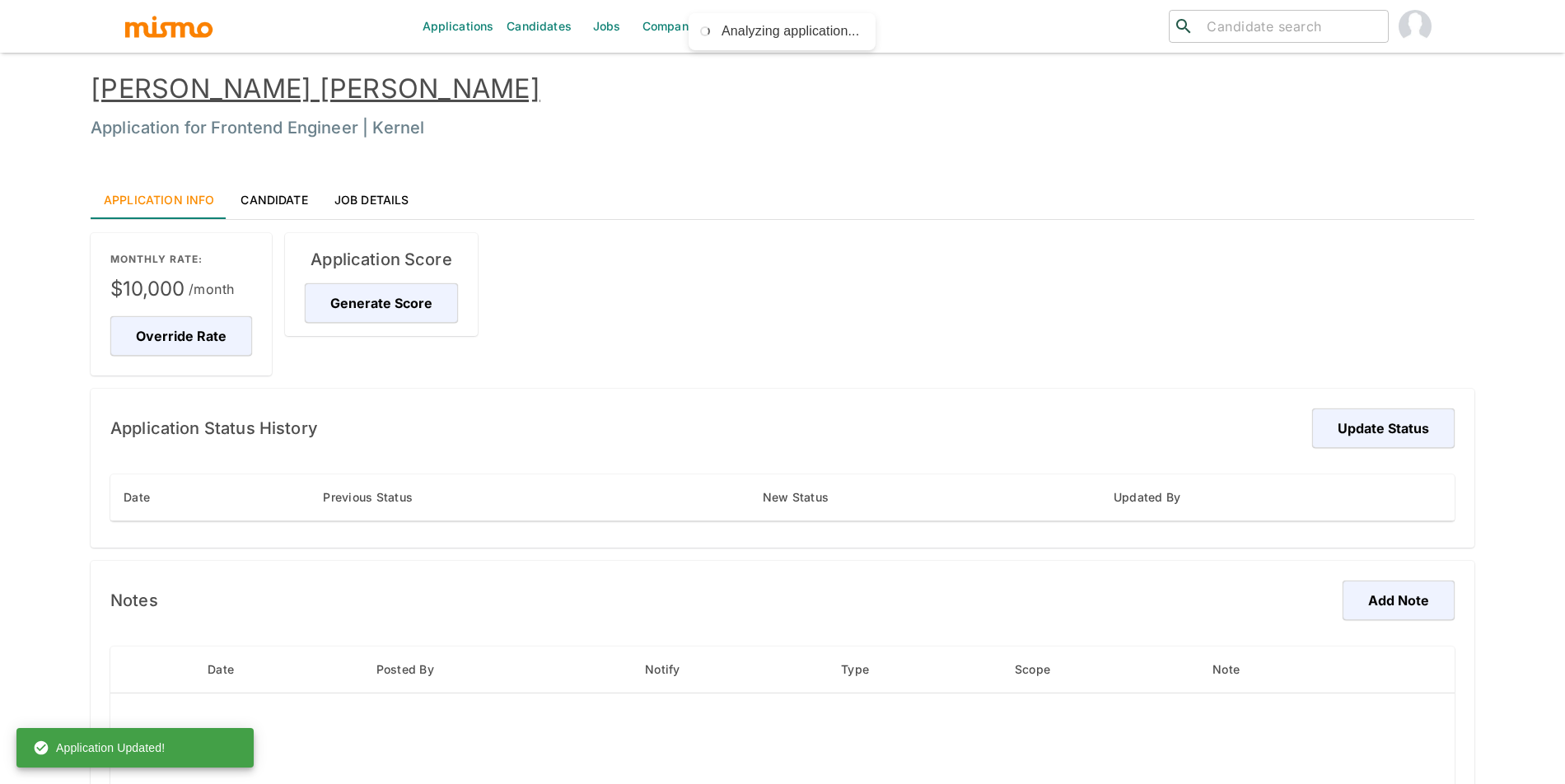
click at [350, 323] on div "Application Score Generate Score" at bounding box center [381, 284] width 193 height 103
click at [360, 318] on button "Generate Score" at bounding box center [384, 303] width 158 height 40
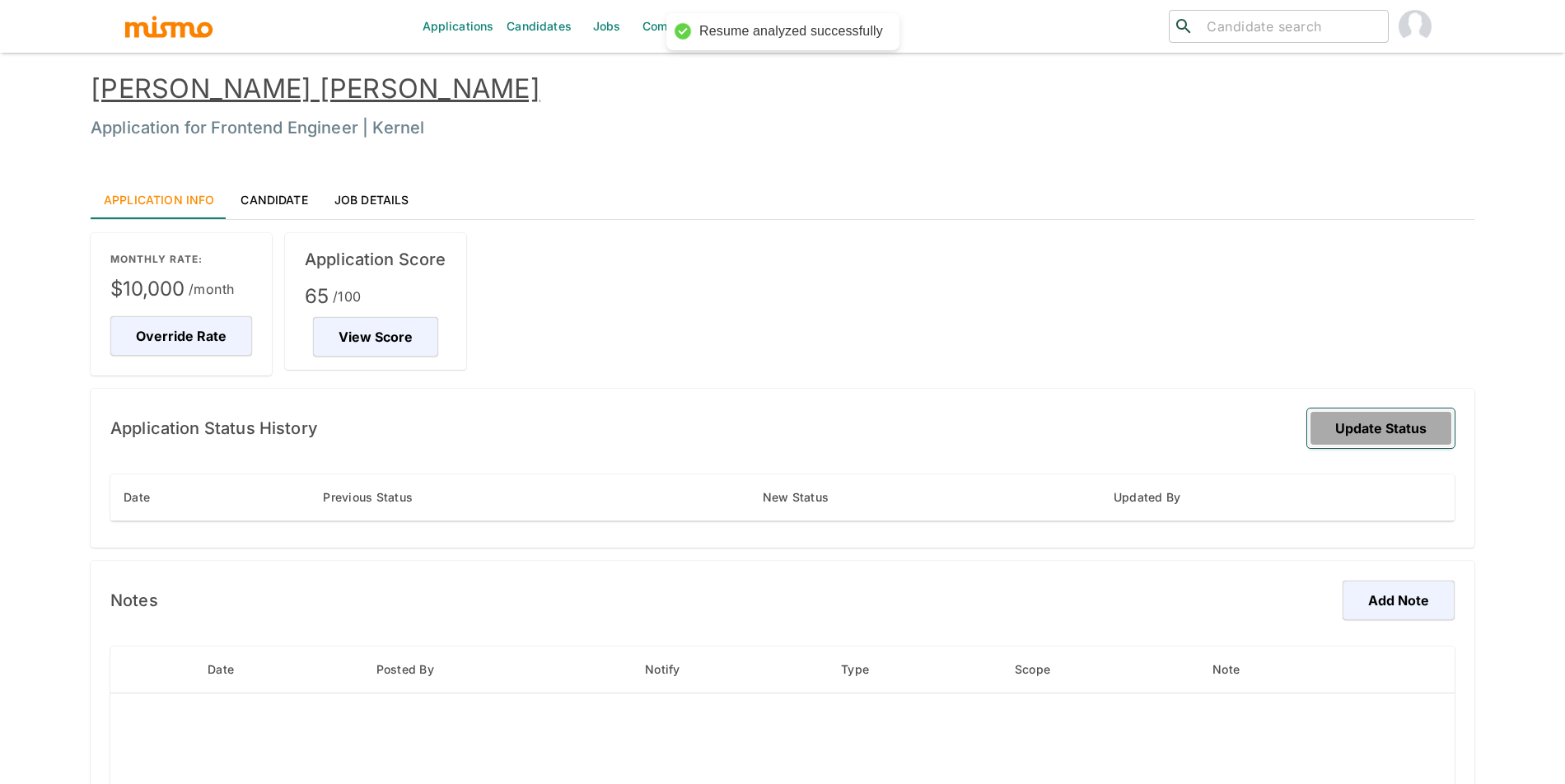
click at [1360, 431] on button "Update Status" at bounding box center [1381, 428] width 148 height 40
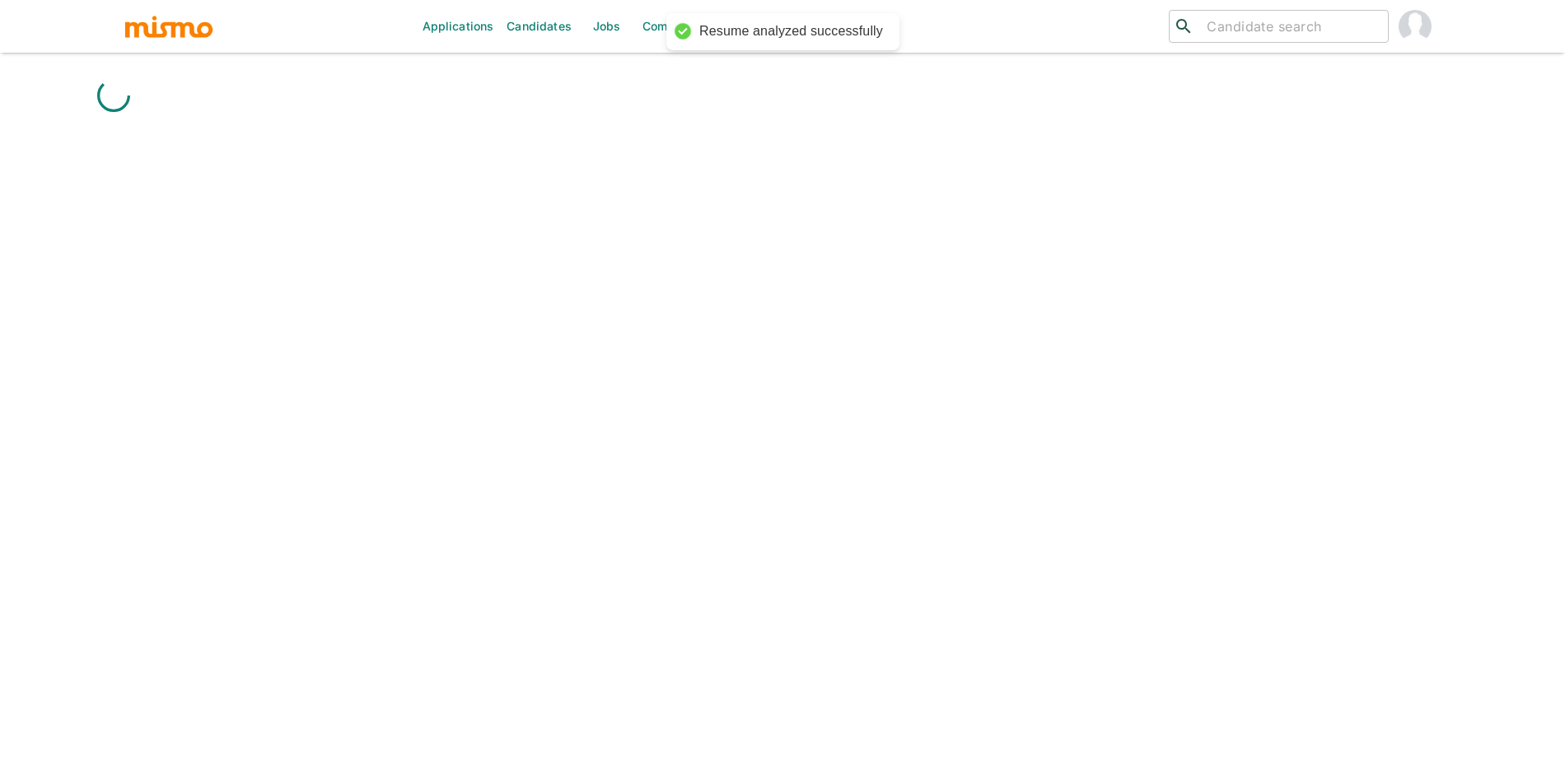
click at [732, 137] on div "Applications Candidates Jobs Companies Market Research ​ ​" at bounding box center [782, 412] width 1383 height 784
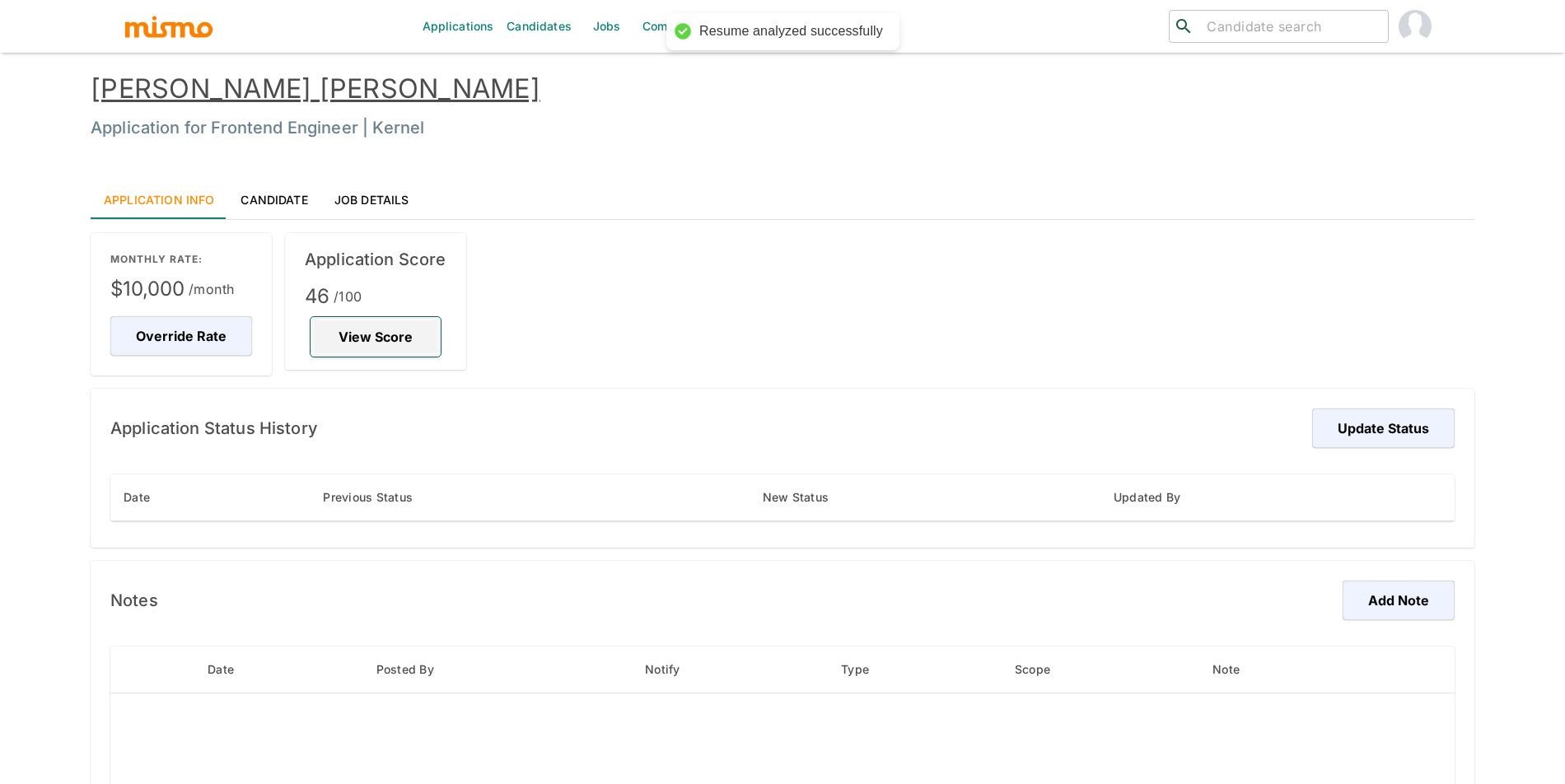
click at [392, 331] on button "View Score" at bounding box center [375, 337] width 130 height 40
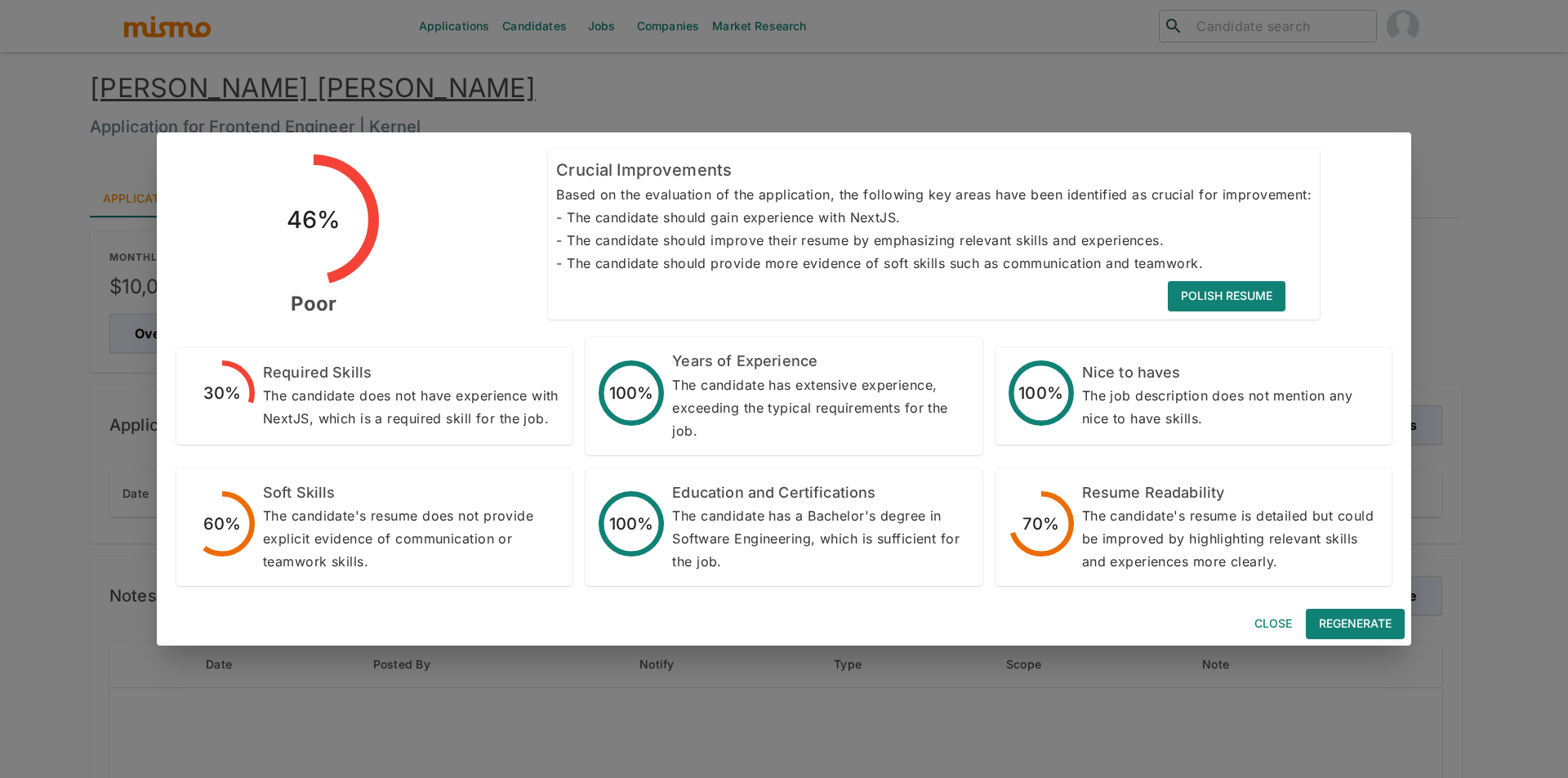
click at [1277, 626] on button "Close" at bounding box center [1273, 624] width 52 height 30
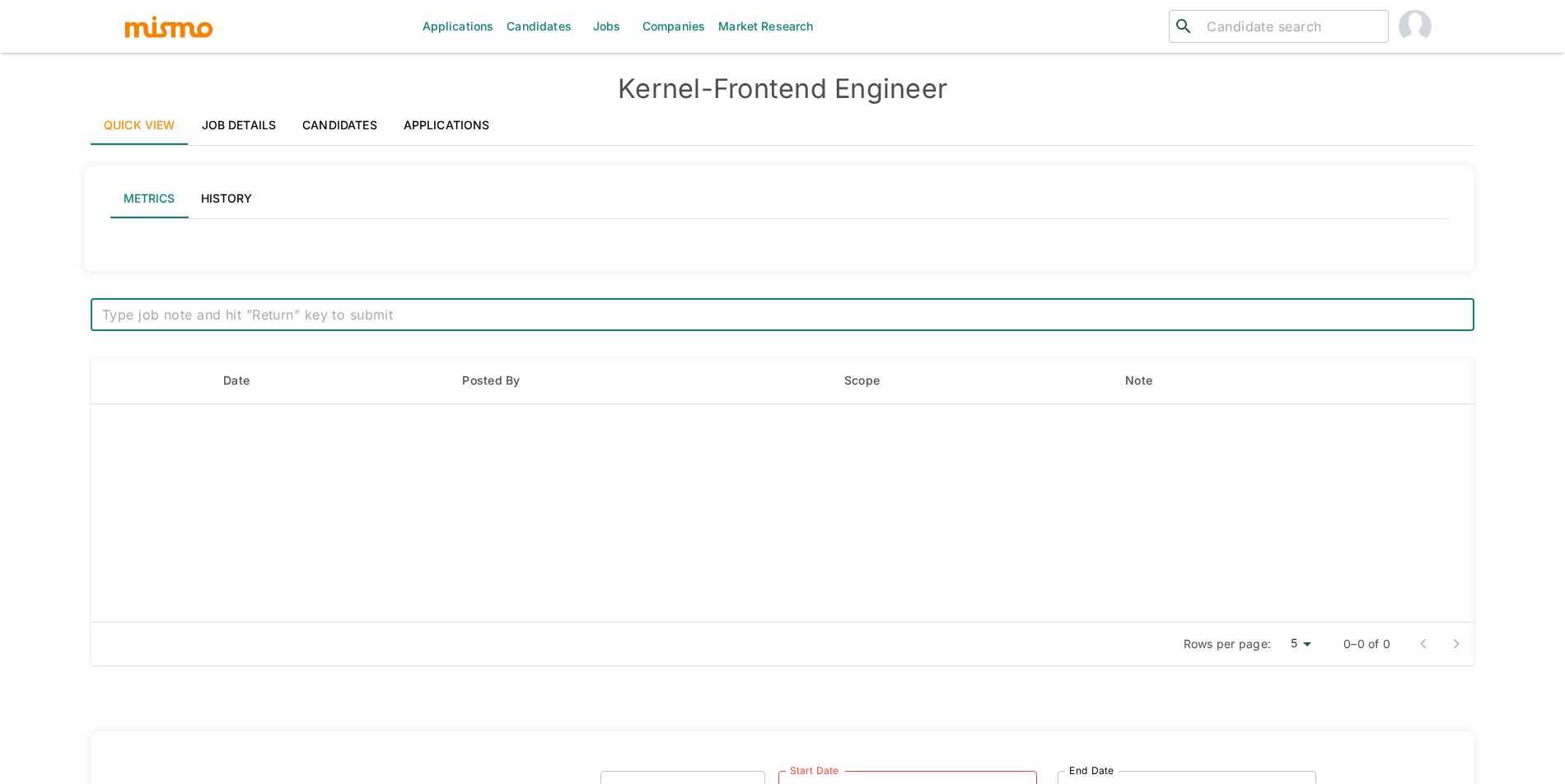
click at [485, 103] on h4 "Kernel - Frontend Engineer" at bounding box center [782, 88] width 1383 height 33
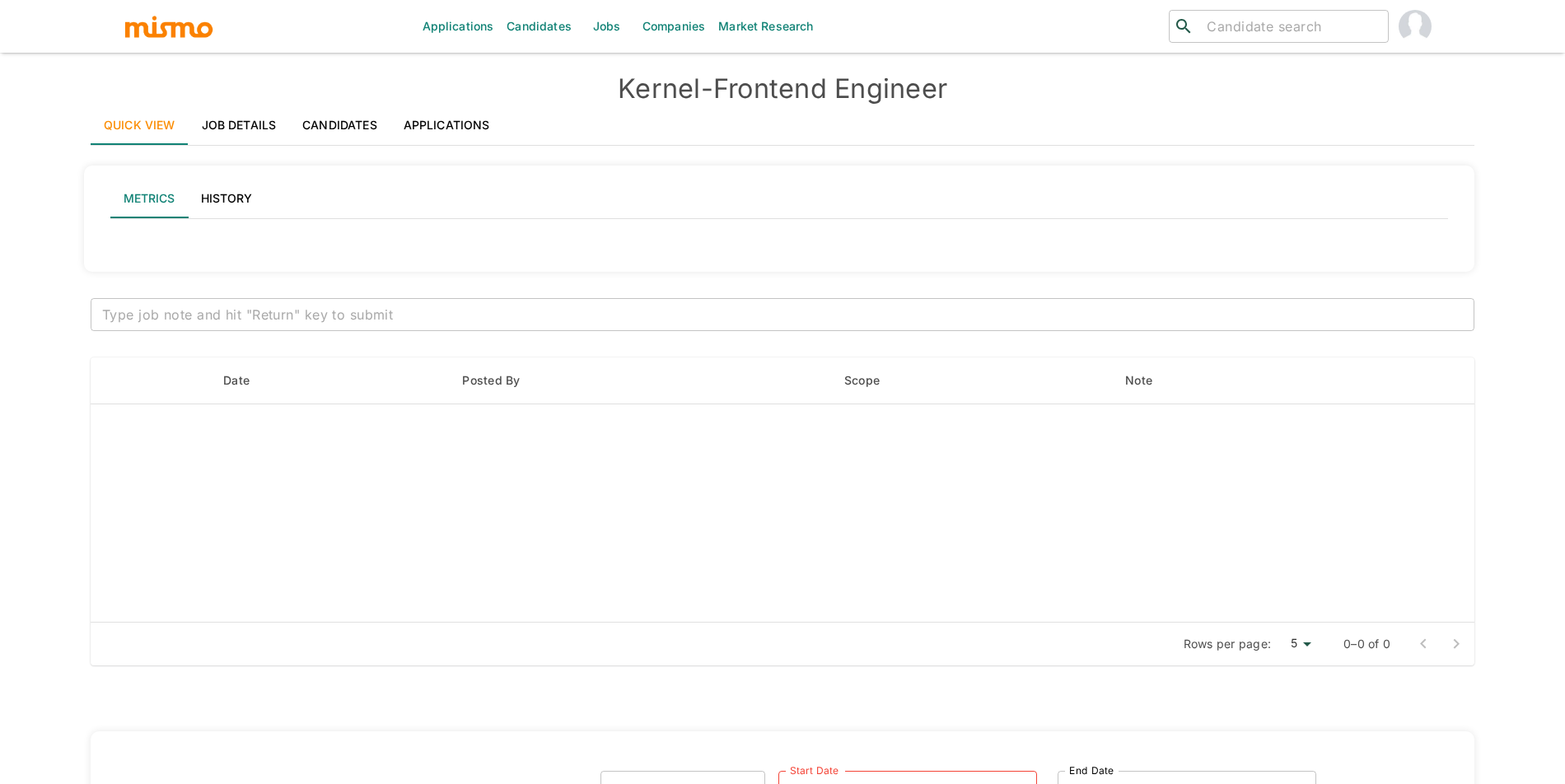
click at [476, 118] on link "Applications" at bounding box center [446, 125] width 113 height 40
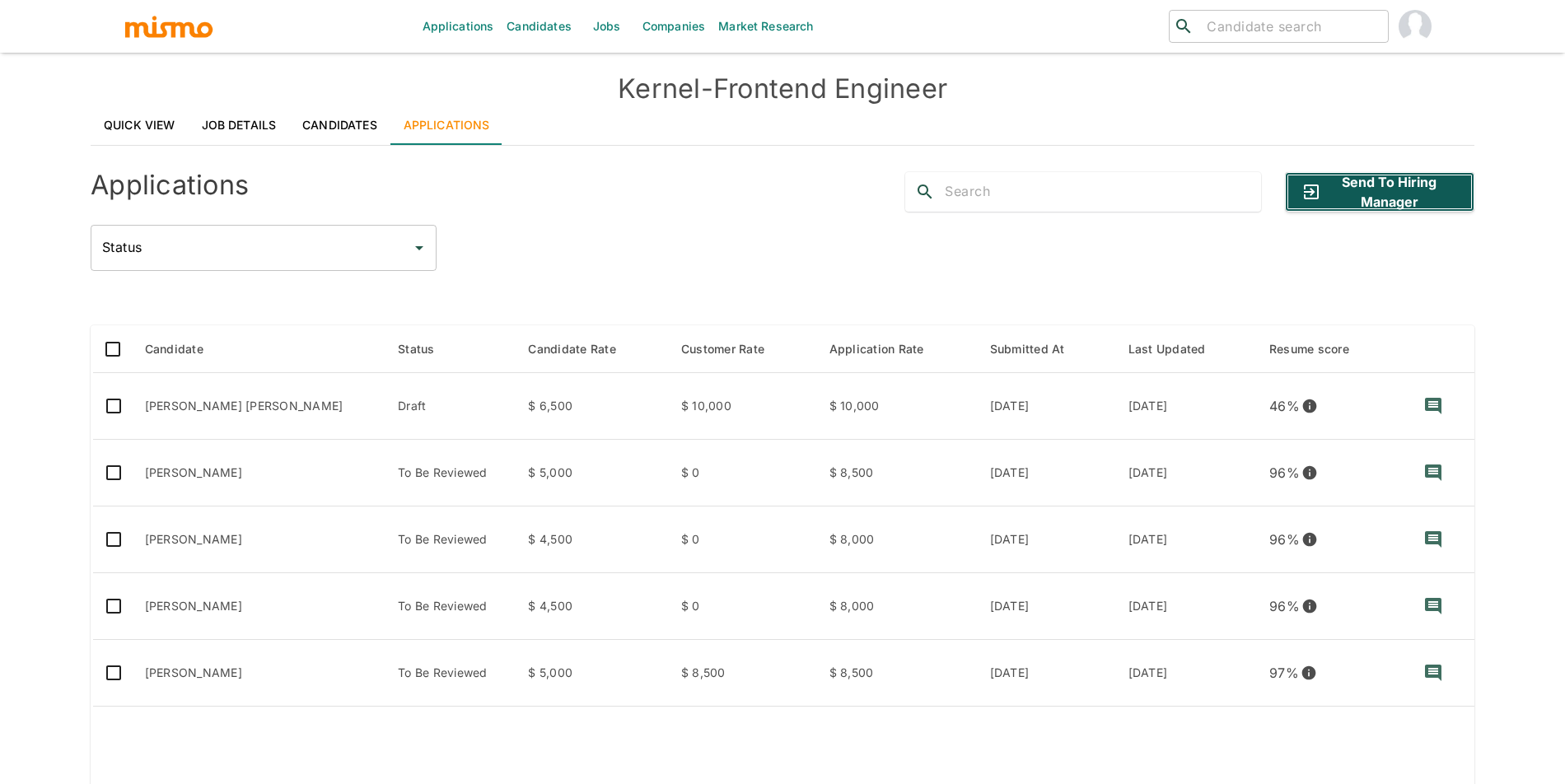
click at [1348, 184] on button "Send to Hiring Manager" at bounding box center [1379, 192] width 189 height 40
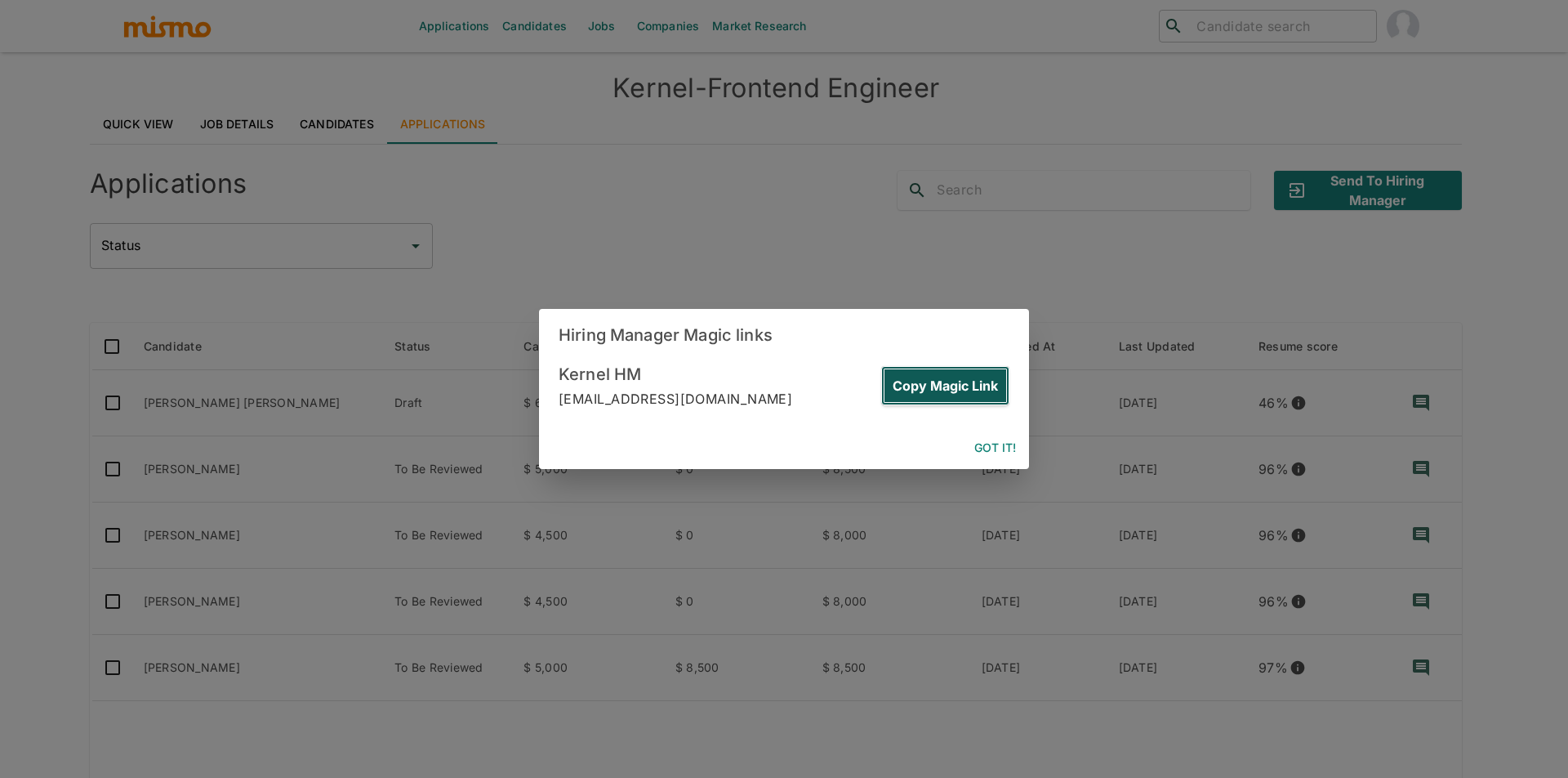
click at [980, 379] on button "Copy Magic Link" at bounding box center [945, 386] width 128 height 40
click at [974, 395] on button "Copy Magic Link" at bounding box center [945, 386] width 128 height 40
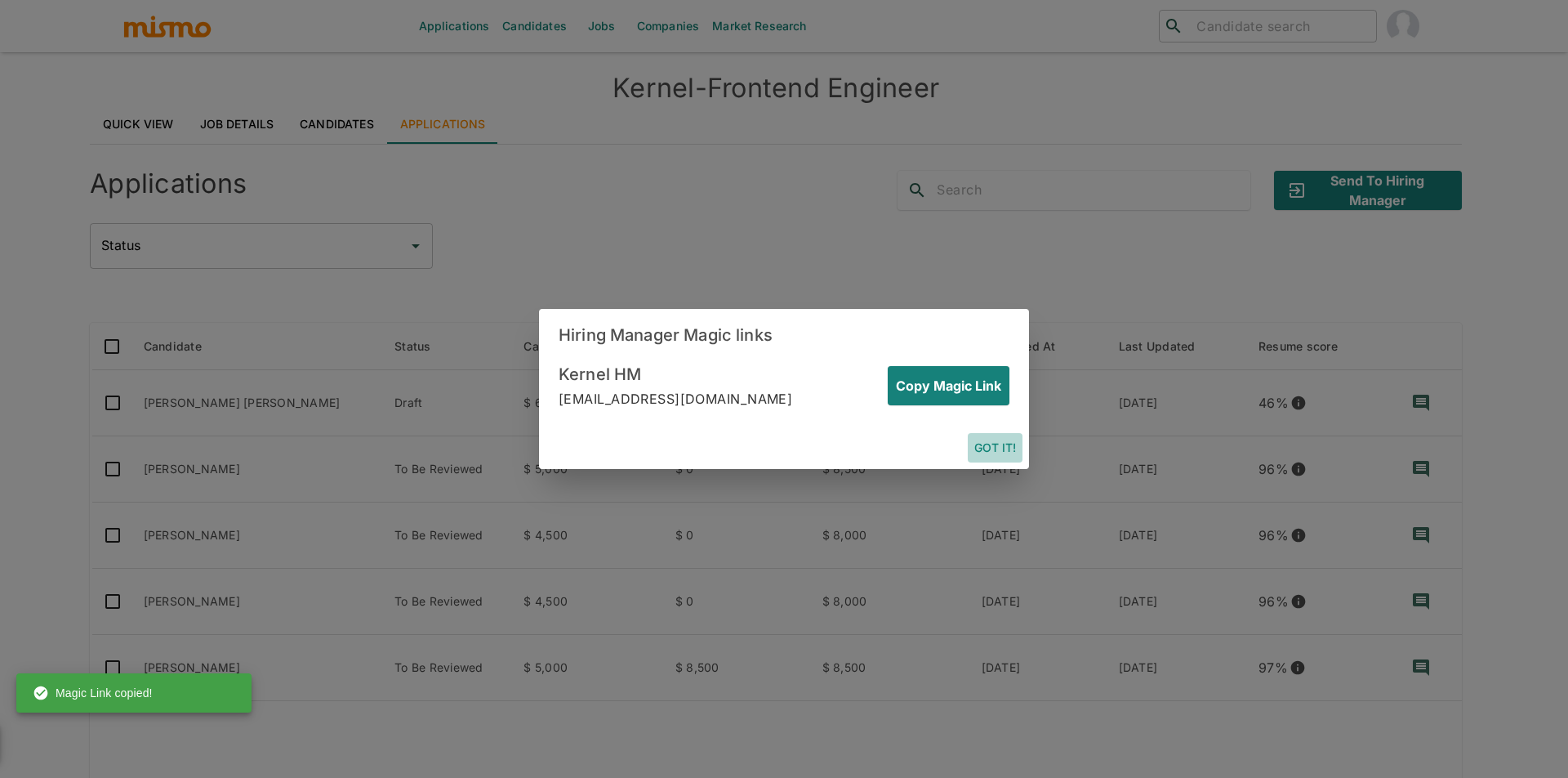
click at [986, 450] on button "Got it!" at bounding box center [995, 448] width 55 height 30
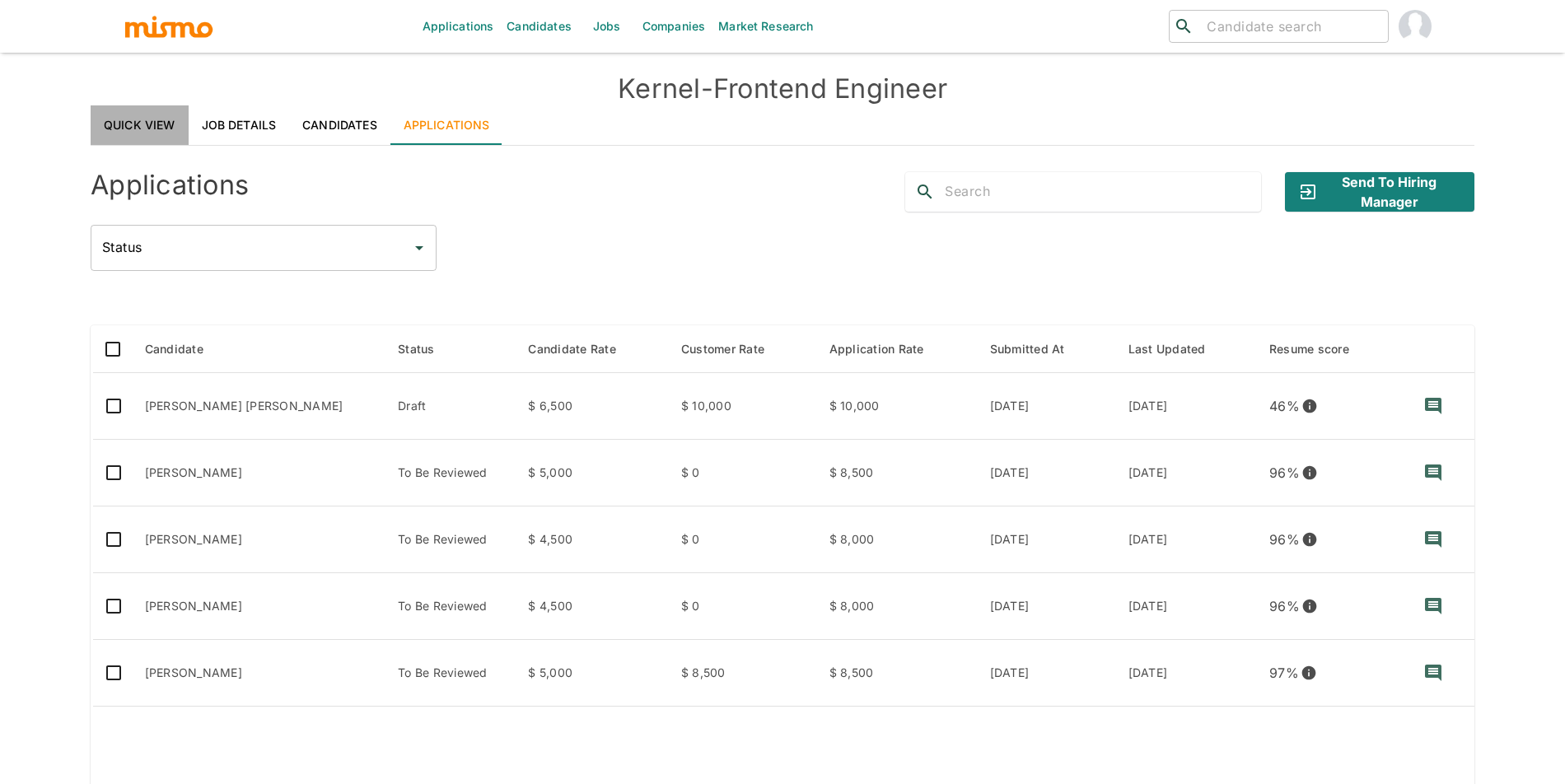
click at [155, 132] on link "Quick View" at bounding box center [139, 125] width 98 height 40
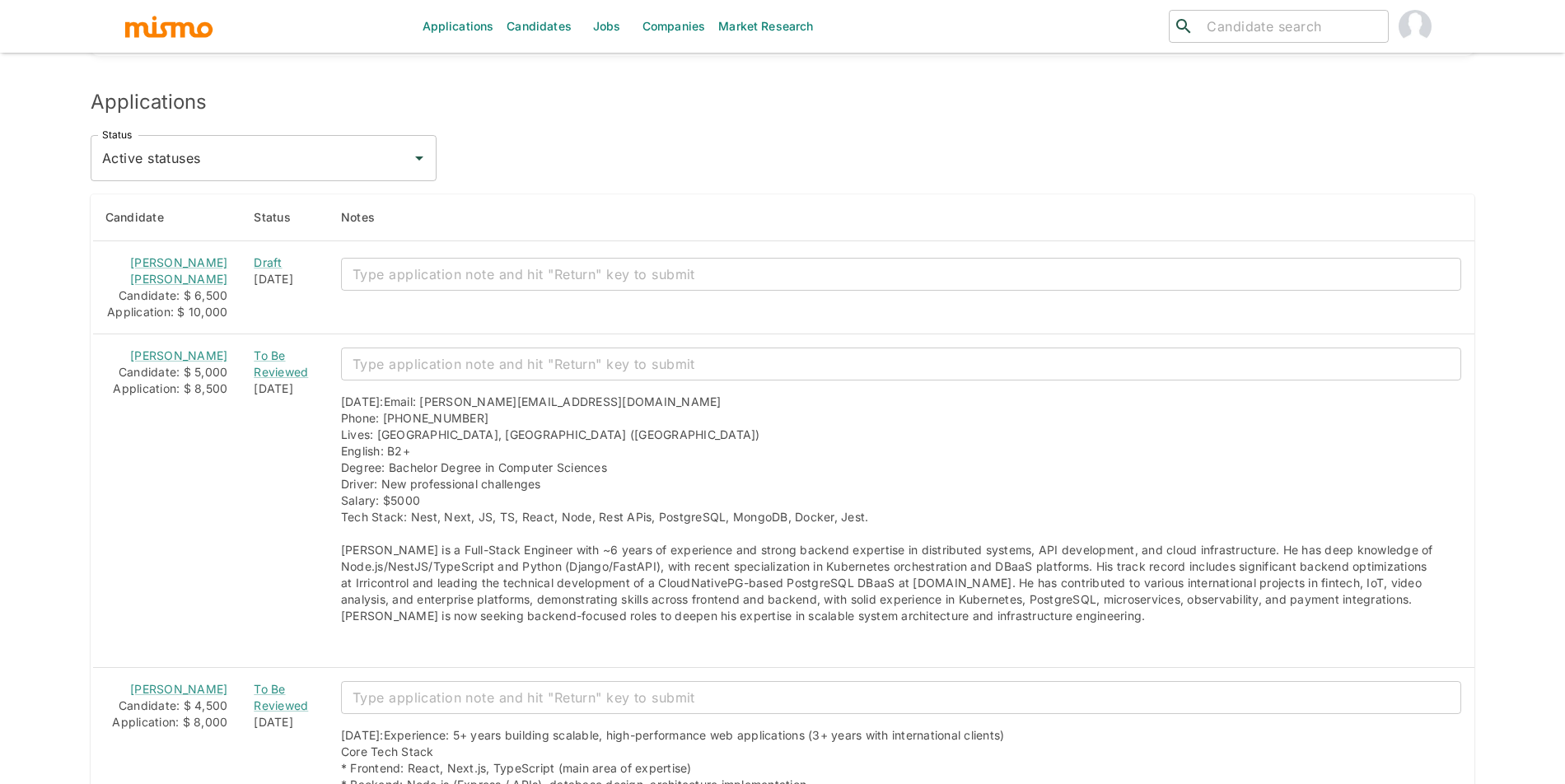
scroll to position [1476, 0]
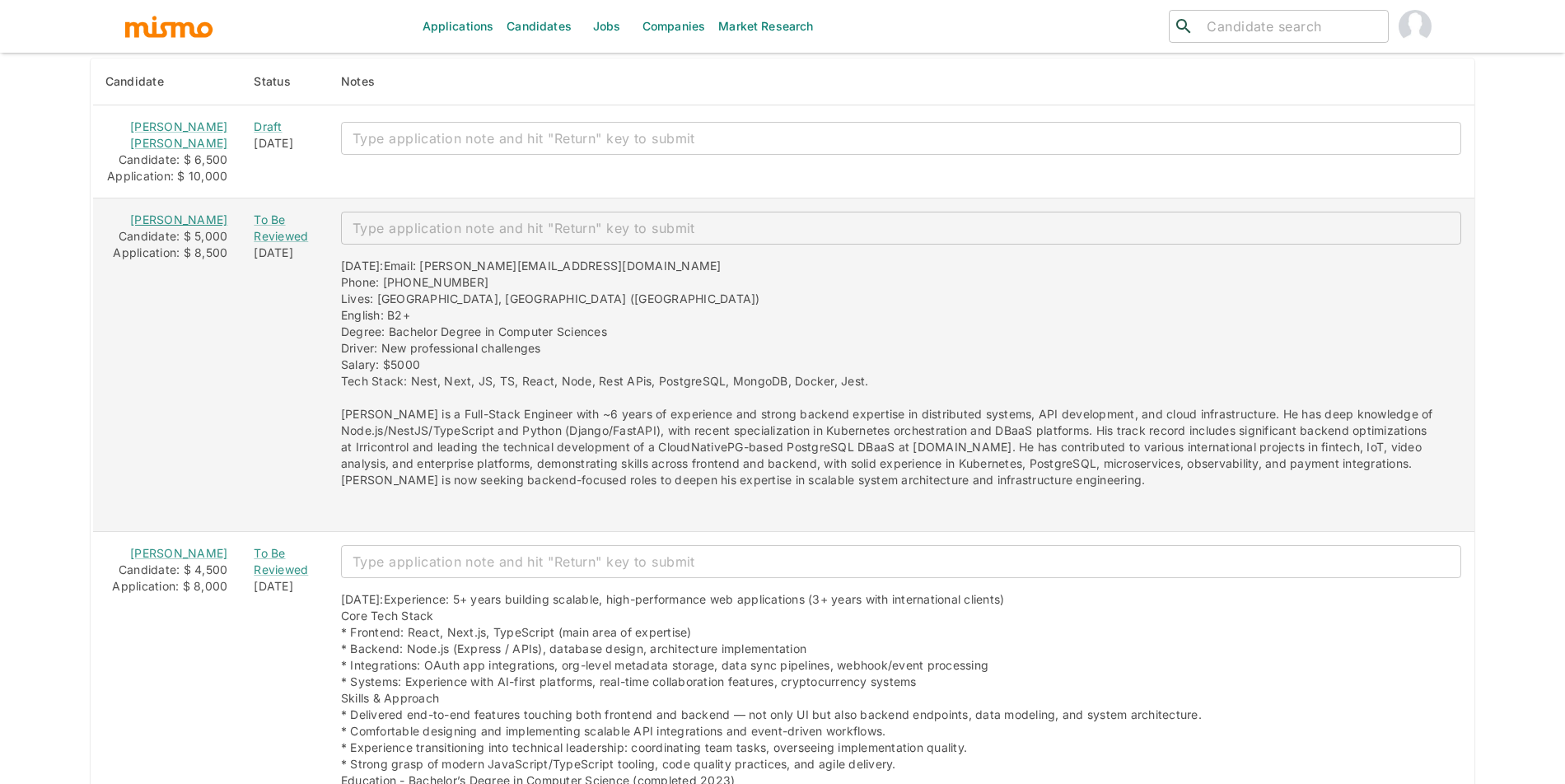
click at [193, 227] on link "Gabriel Mouallem" at bounding box center [178, 219] width 98 height 14
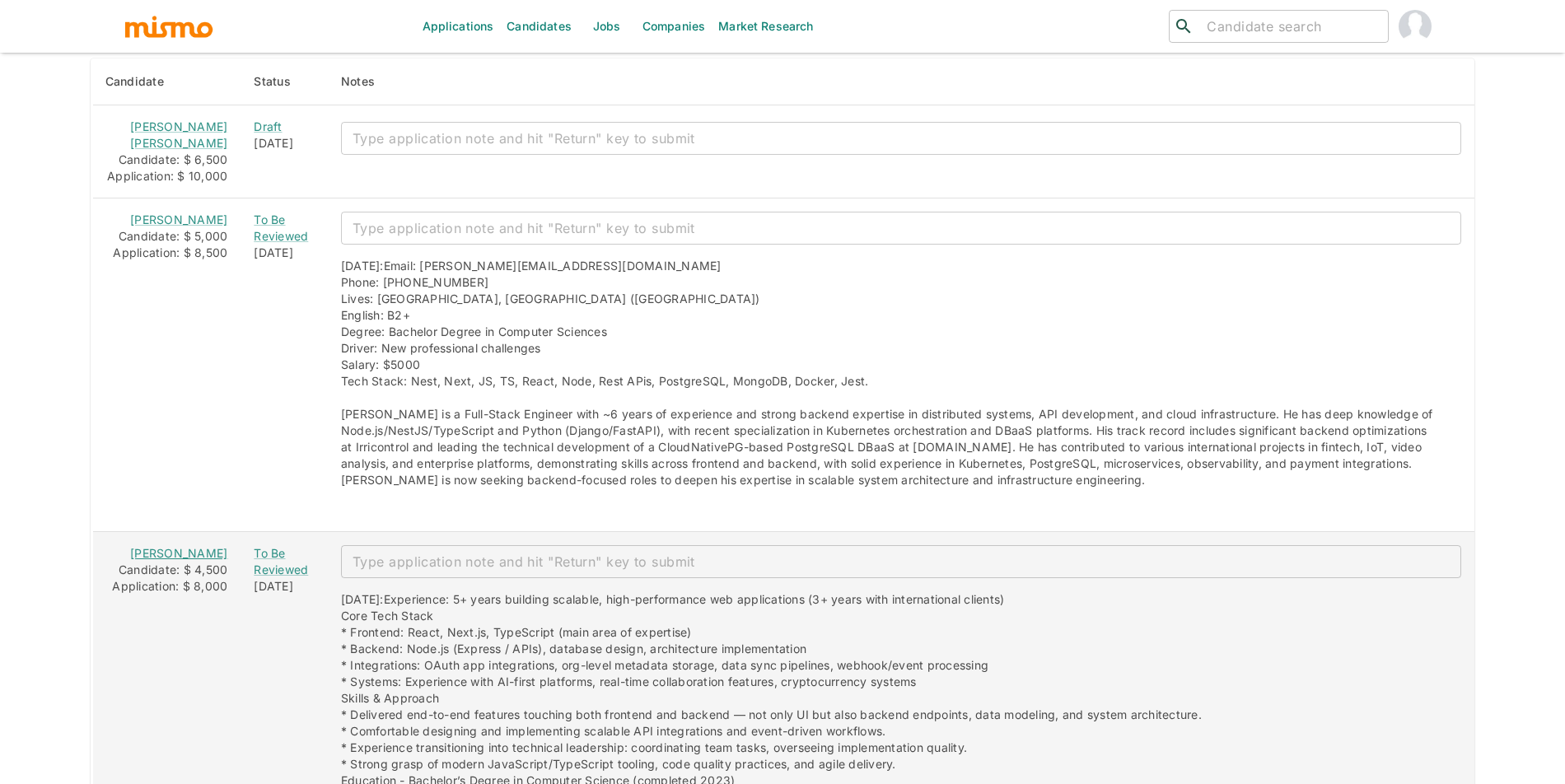
click at [184, 560] on link "Matheus Bruscke" at bounding box center [178, 552] width 98 height 14
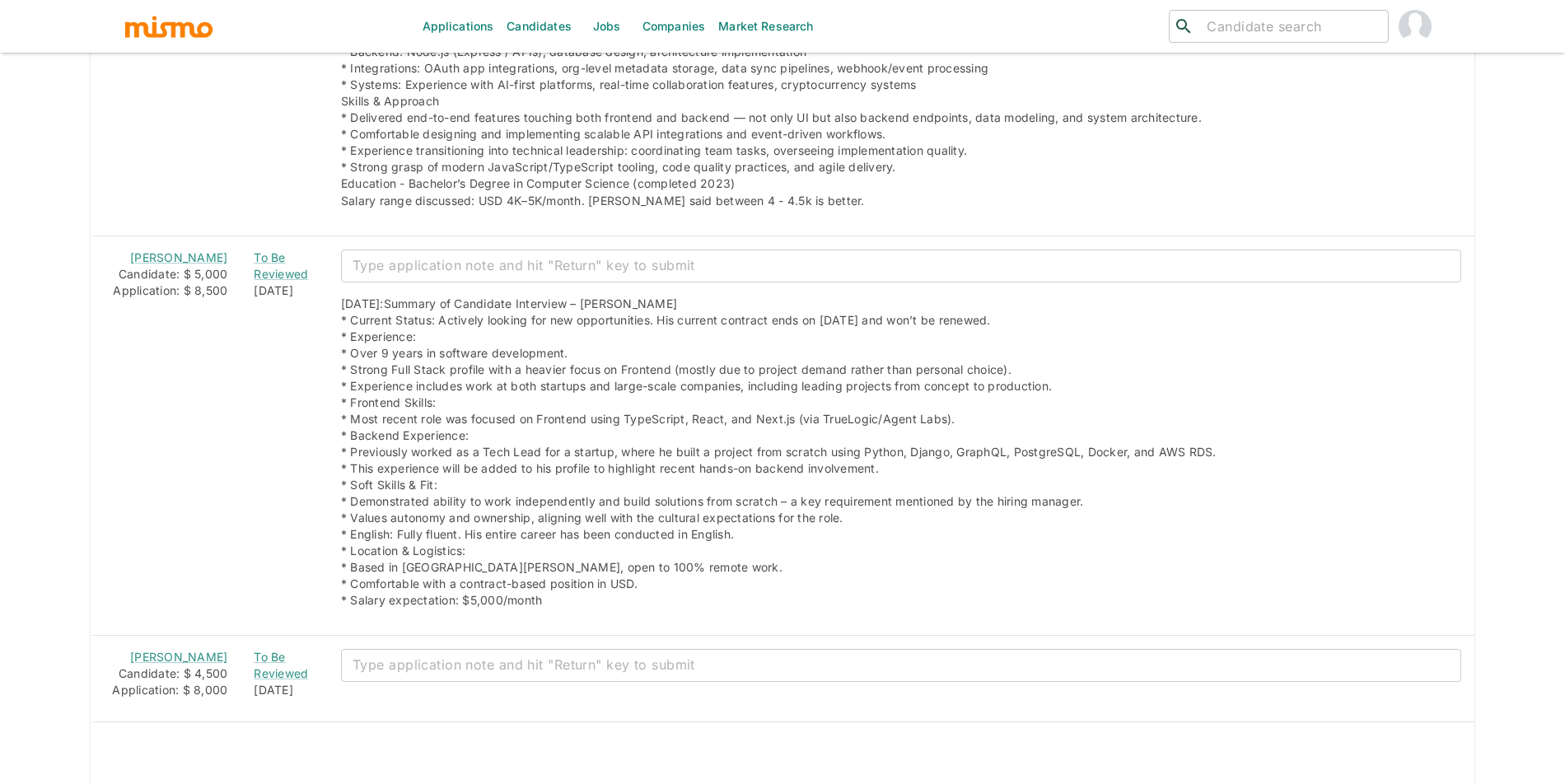
scroll to position [2078, 0]
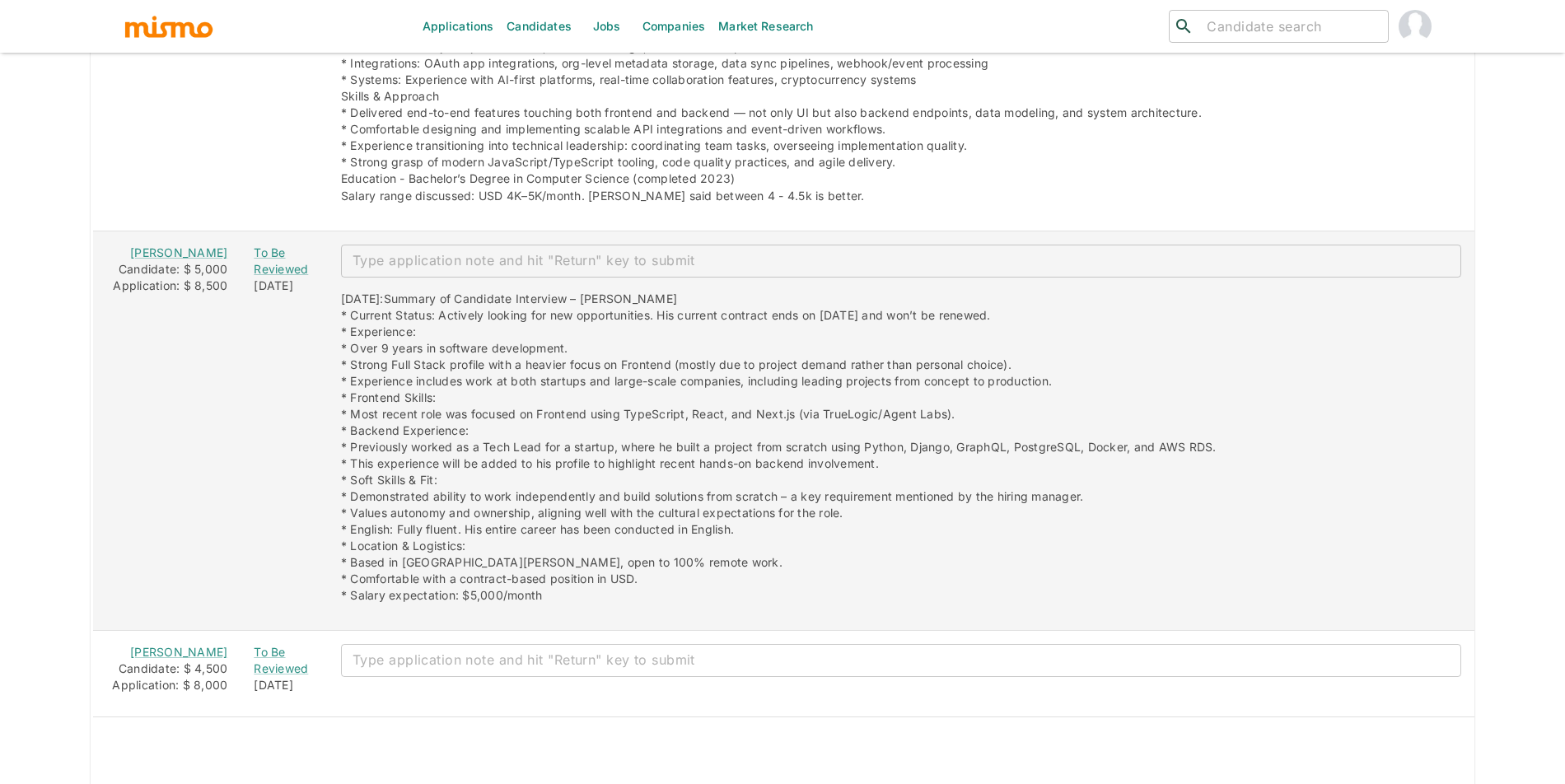
click at [178, 277] on div "Candidate: $ 5,000" at bounding box center [166, 269] width 121 height 16
click at [165, 260] on link "Merli Mejía" at bounding box center [178, 252] width 98 height 14
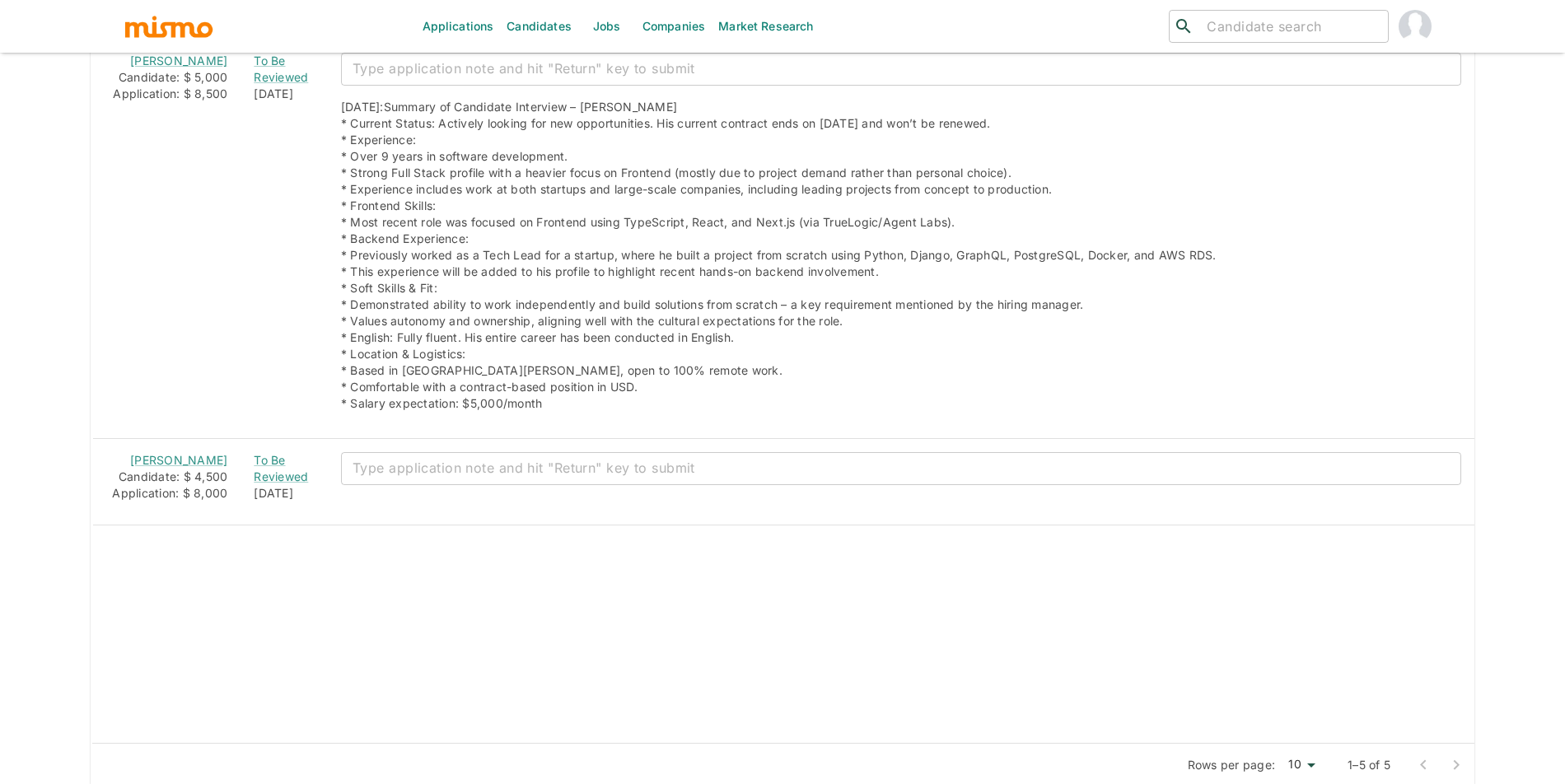
scroll to position [2349, 0]
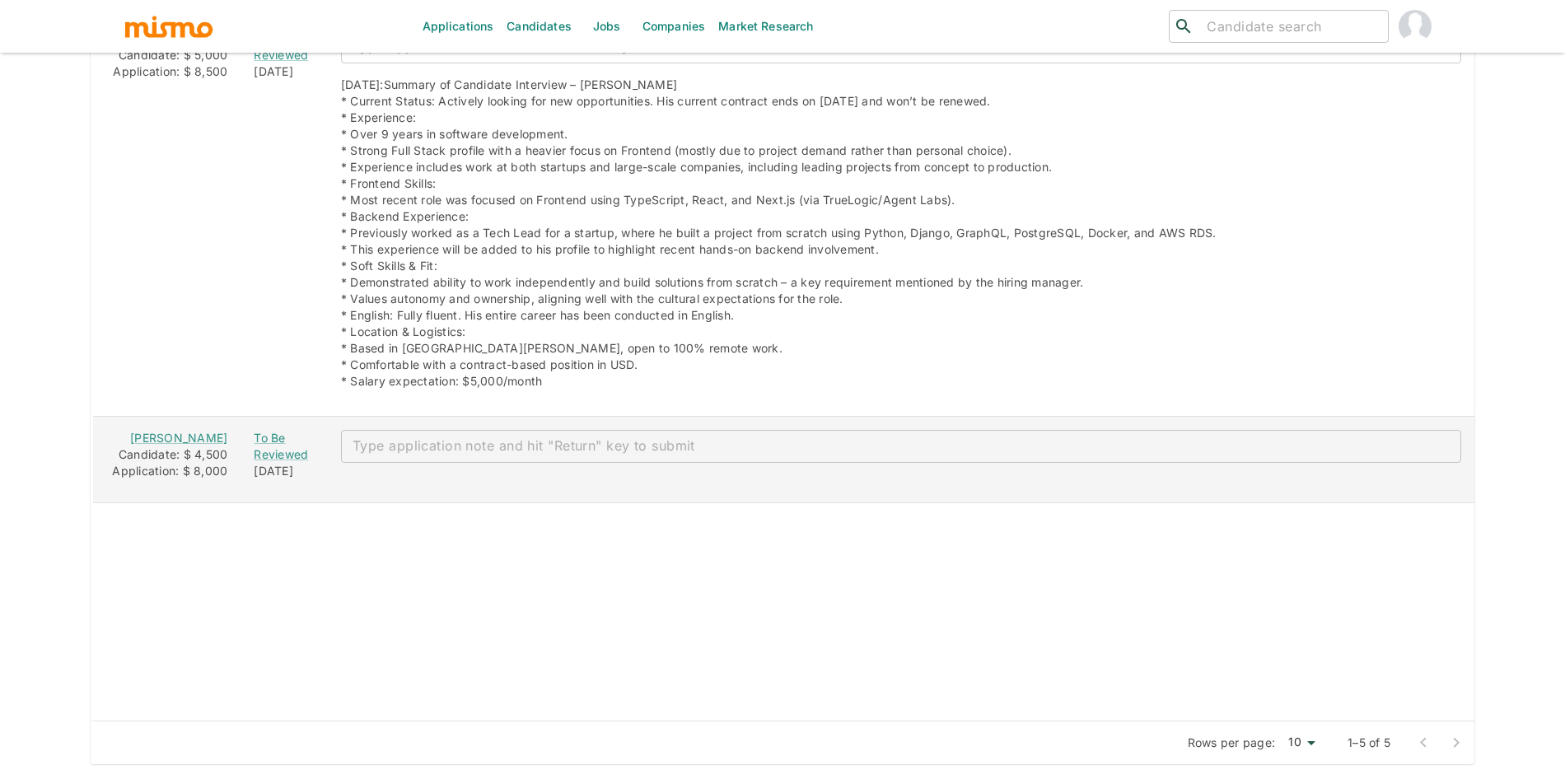
click at [185, 446] on div "Candidate: $ 4,500" at bounding box center [166, 454] width 121 height 16
click at [186, 446] on div "Candidate: $ 4,500" at bounding box center [166, 454] width 121 height 16
click at [173, 431] on link "Eurípedes Cabral" at bounding box center [178, 438] width 98 height 14
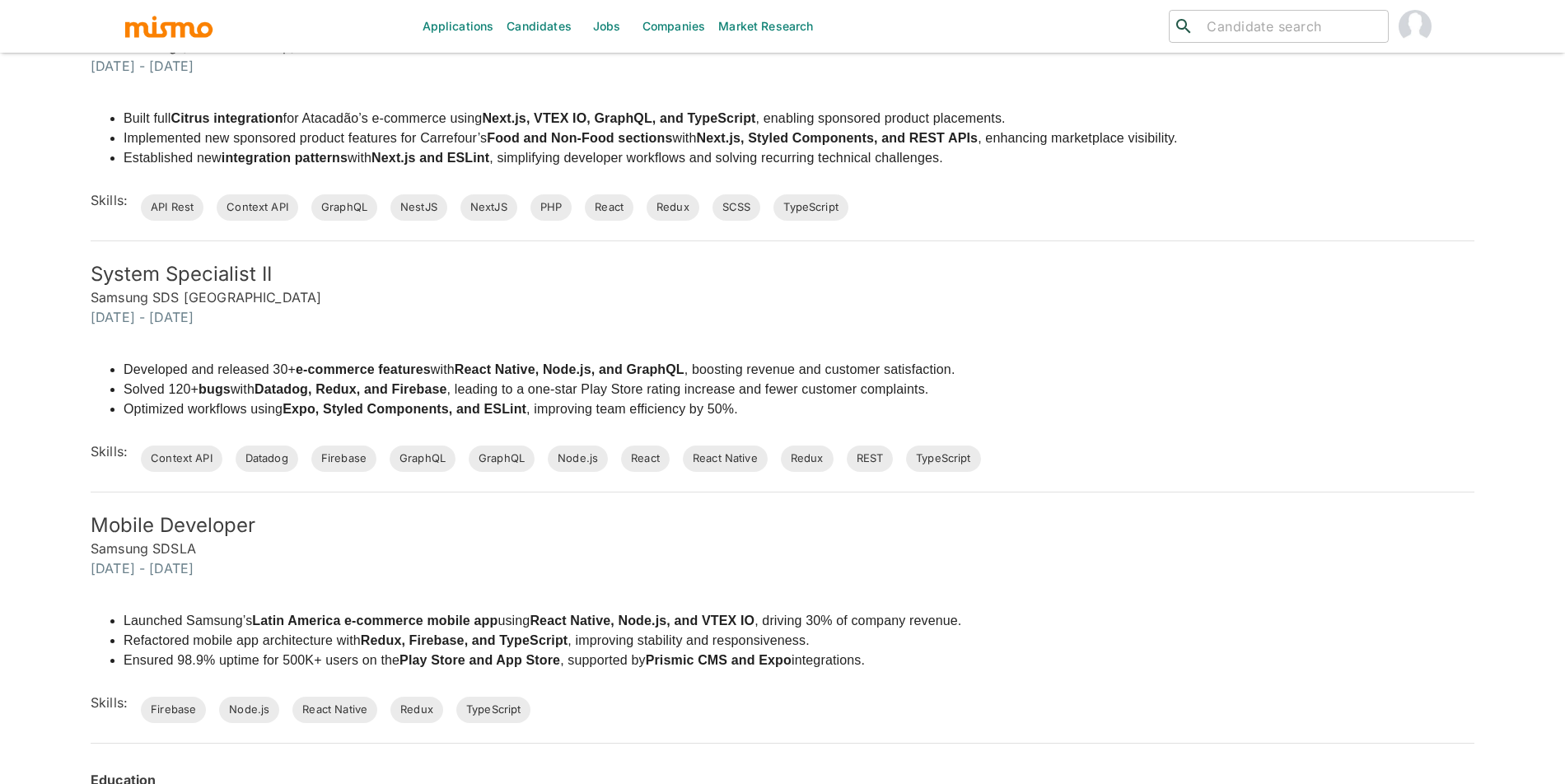
scroll to position [2145, 0]
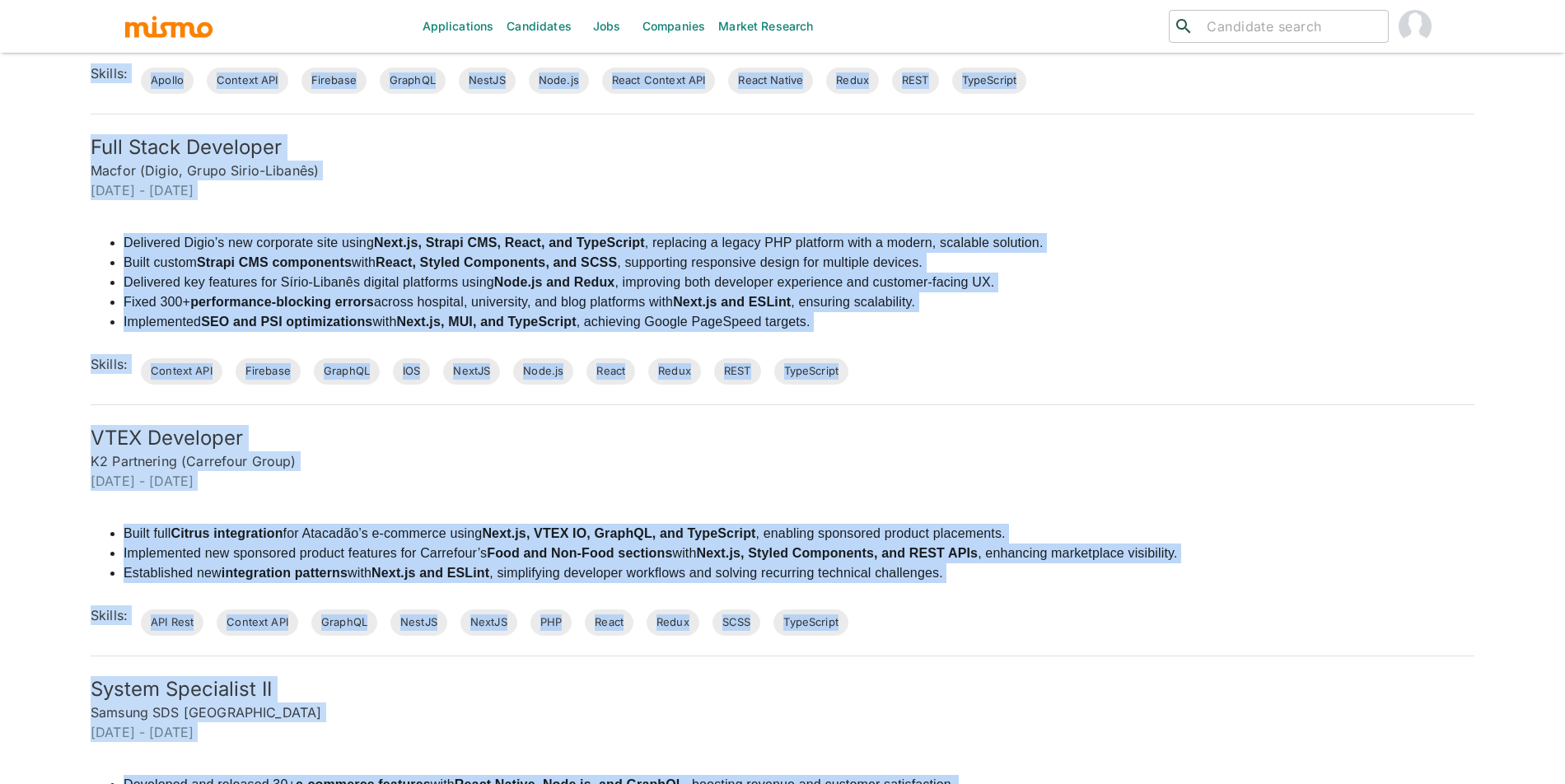
scroll to position [0, 0]
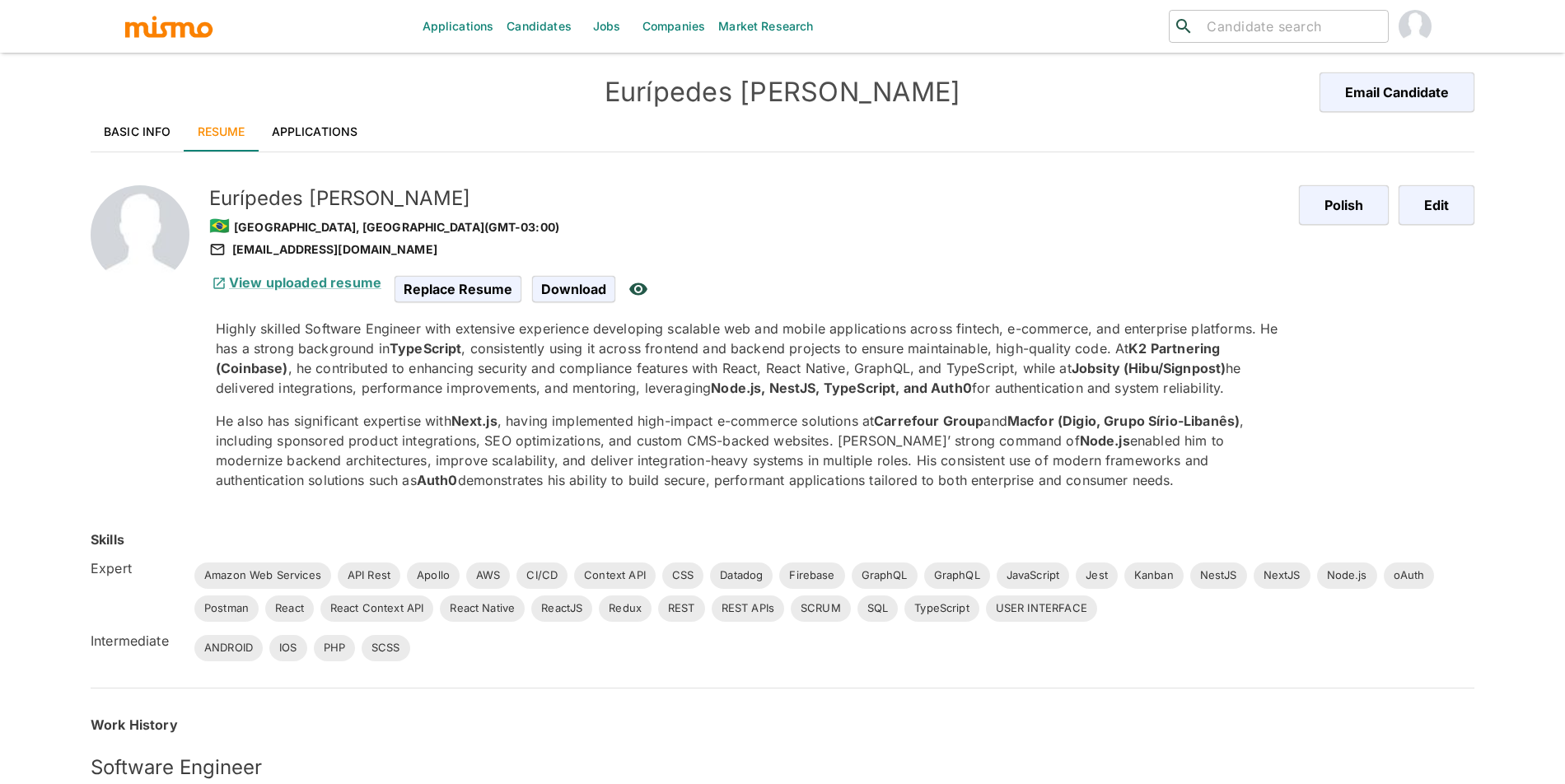
click at [963, 381] on strong "Node.js, NestJS, TypeScript, and Auth0" at bounding box center [841, 387] width 261 height 16
